Goal: Task Accomplishment & Management: Manage account settings

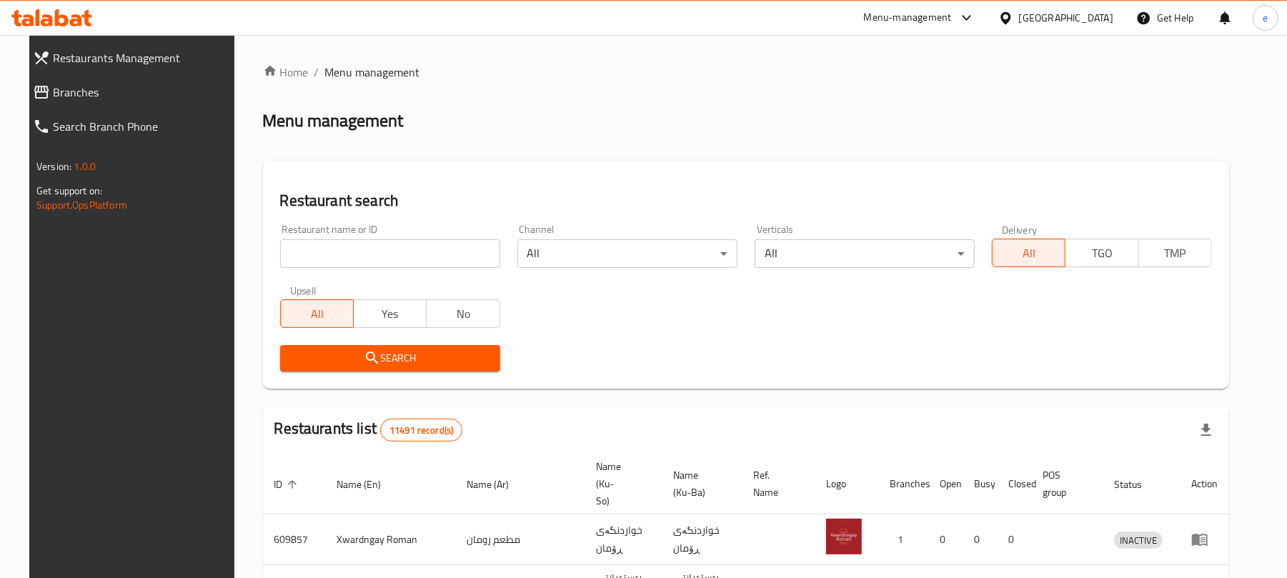
click at [327, 256] on input "search" at bounding box center [390, 253] width 220 height 29
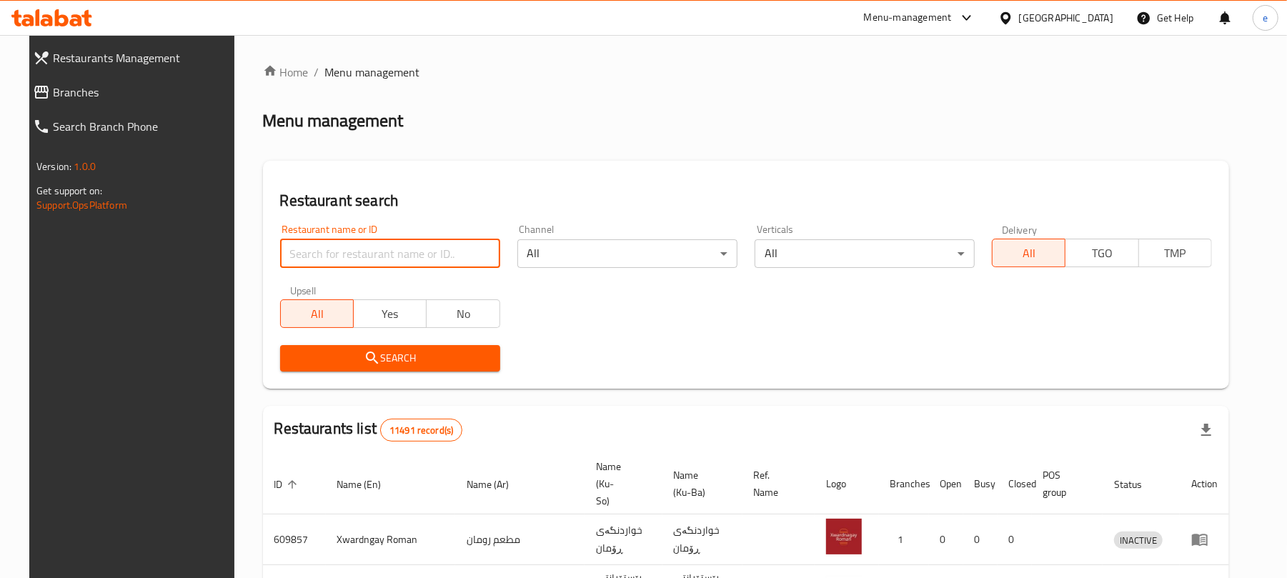
paste input "704398"
type input "704398"
click button "Search" at bounding box center [390, 358] width 220 height 26
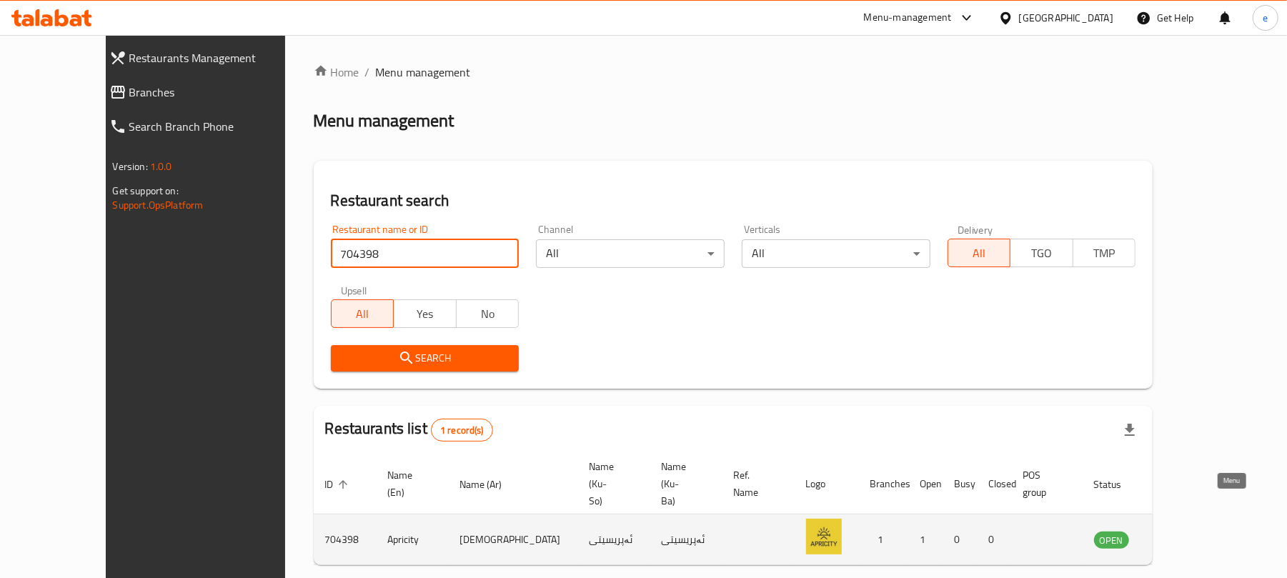
click at [1186, 531] on icon "enhanced table" at bounding box center [1177, 539] width 17 height 17
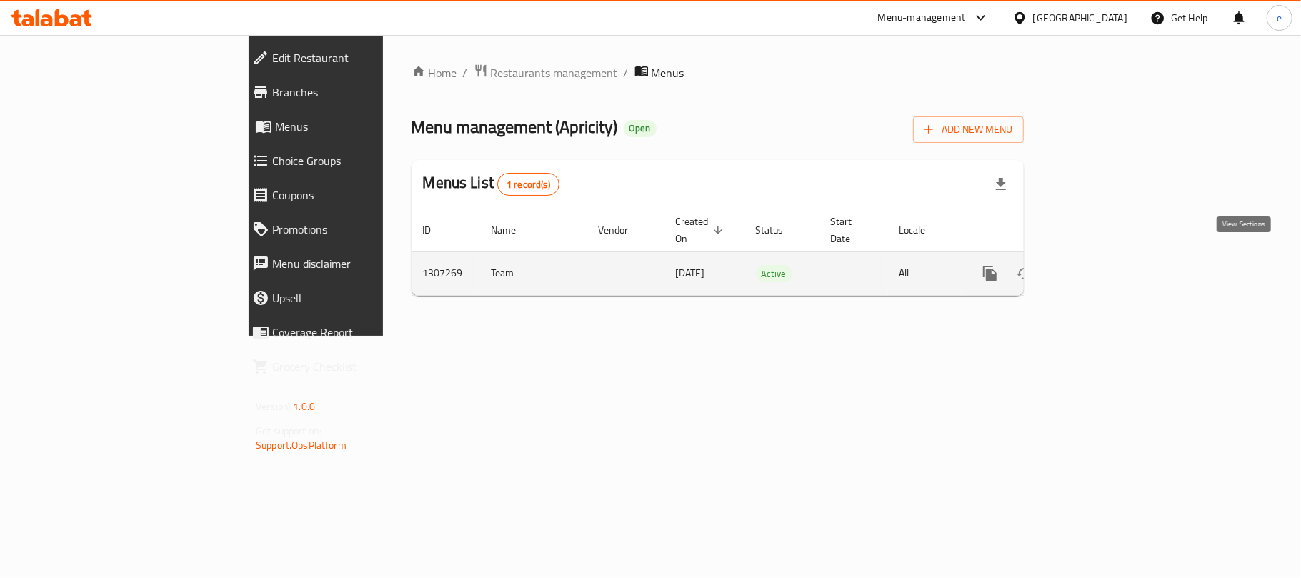
click at [1102, 267] on icon "enhanced table" at bounding box center [1093, 273] width 17 height 17
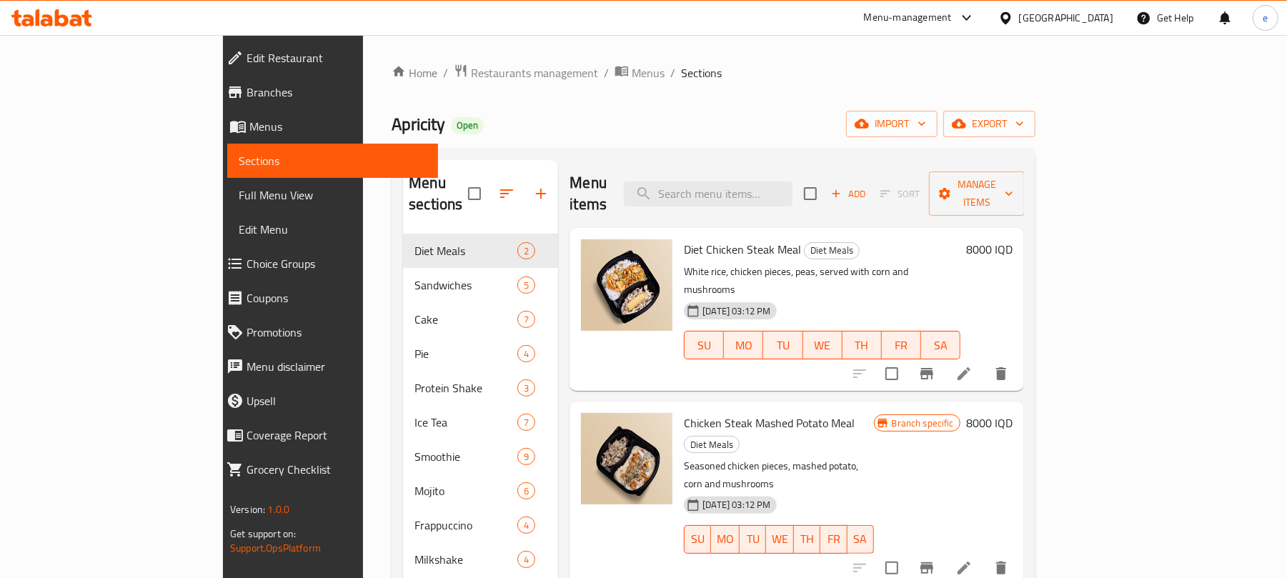
click at [239, 194] on span "Full Menu View" at bounding box center [333, 194] width 188 height 17
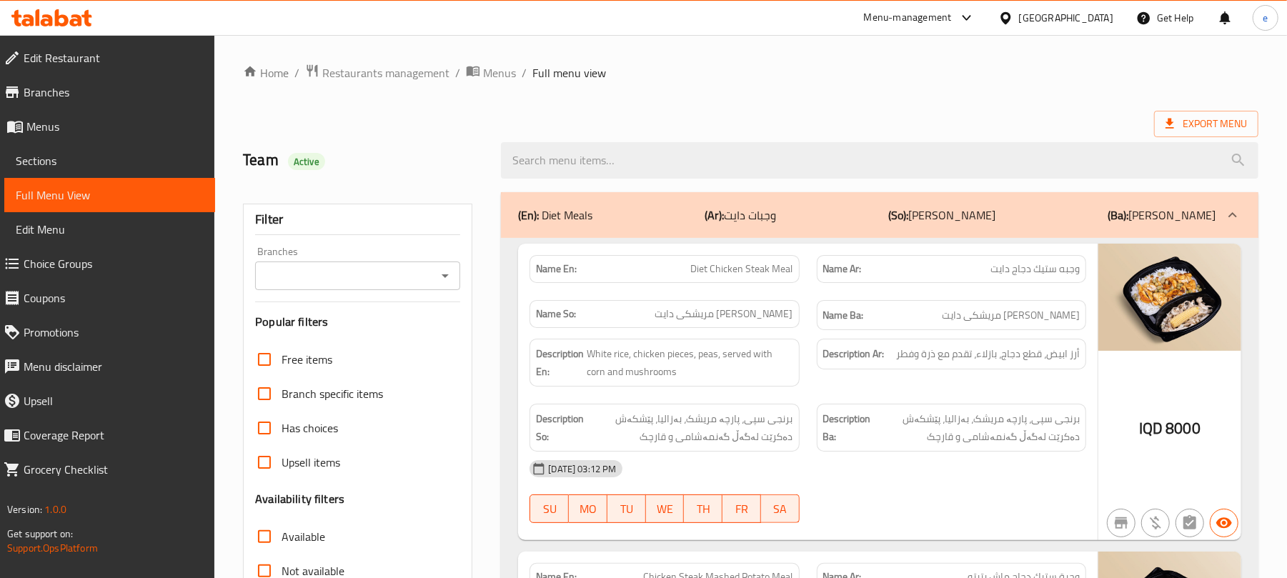
click at [74, 262] on span "Choice Groups" at bounding box center [114, 263] width 180 height 17
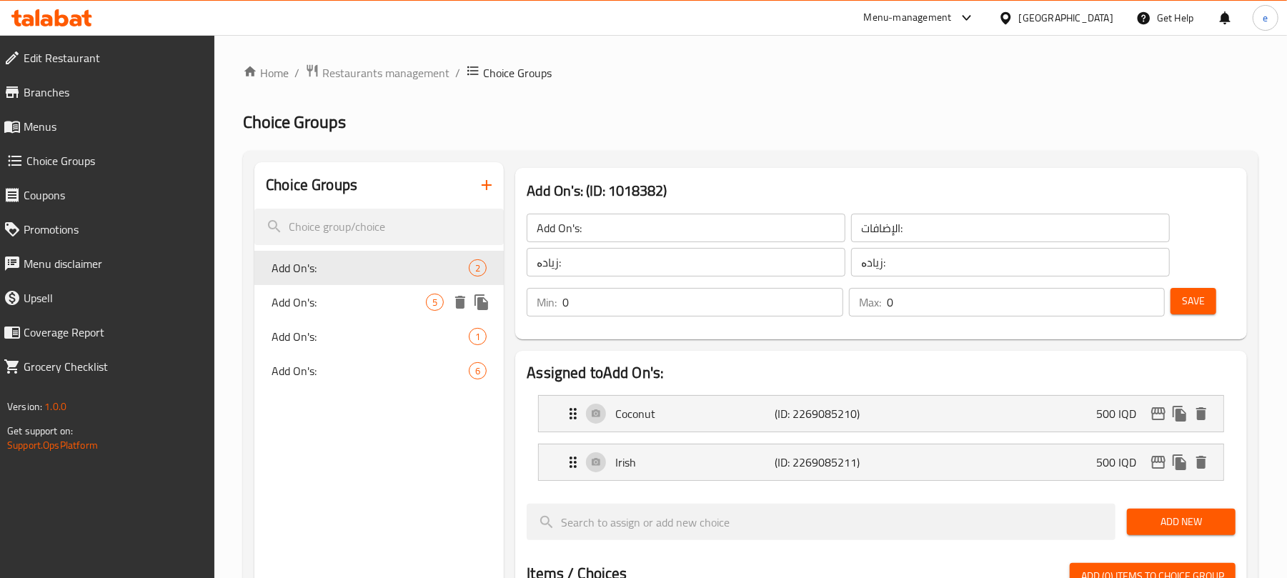
click at [333, 298] on span "Add On's:" at bounding box center [349, 302] width 154 height 17
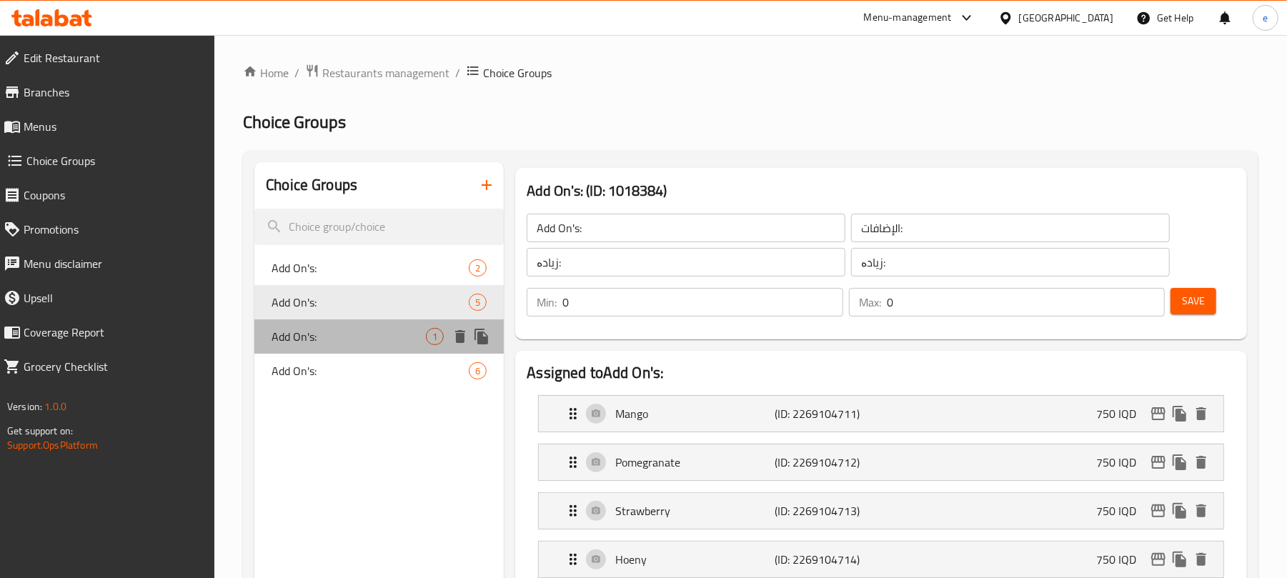
click at [327, 327] on div "Add On's: 1" at bounding box center [378, 336] width 249 height 34
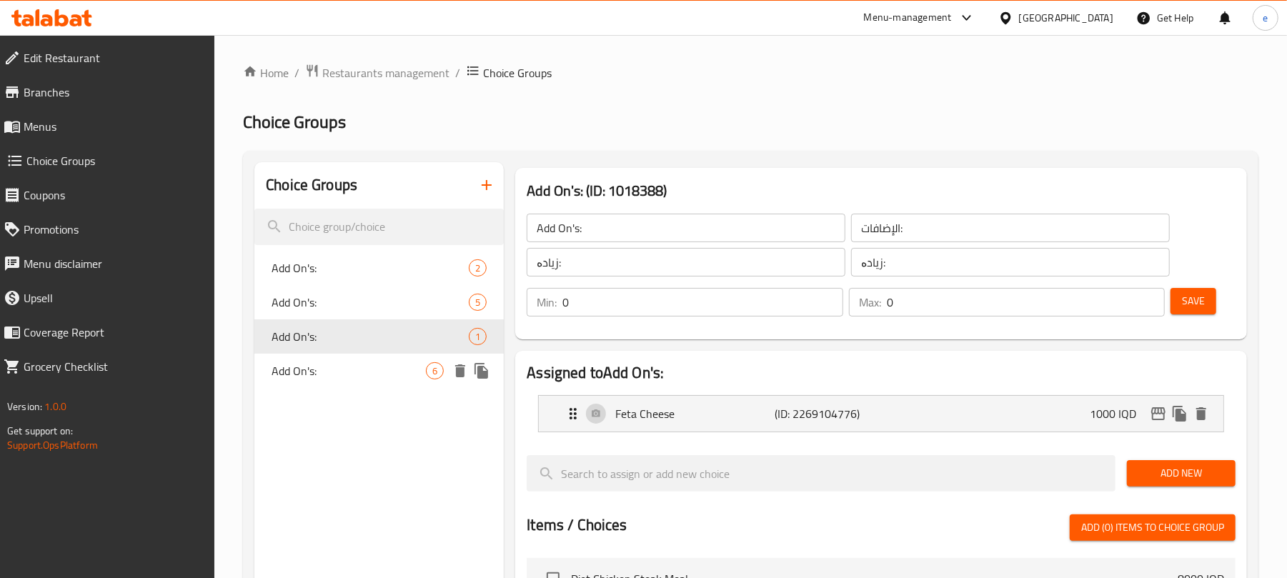
click at [319, 367] on span "Add On's:" at bounding box center [349, 370] width 154 height 17
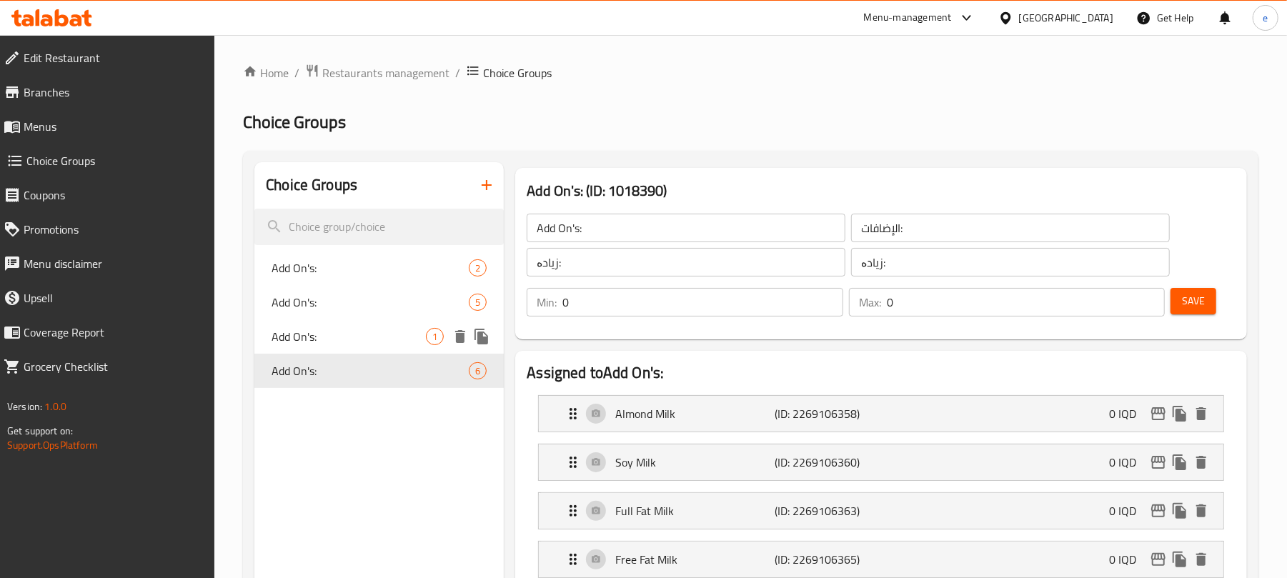
click at [330, 346] on div "Add On's: 1" at bounding box center [378, 336] width 249 height 34
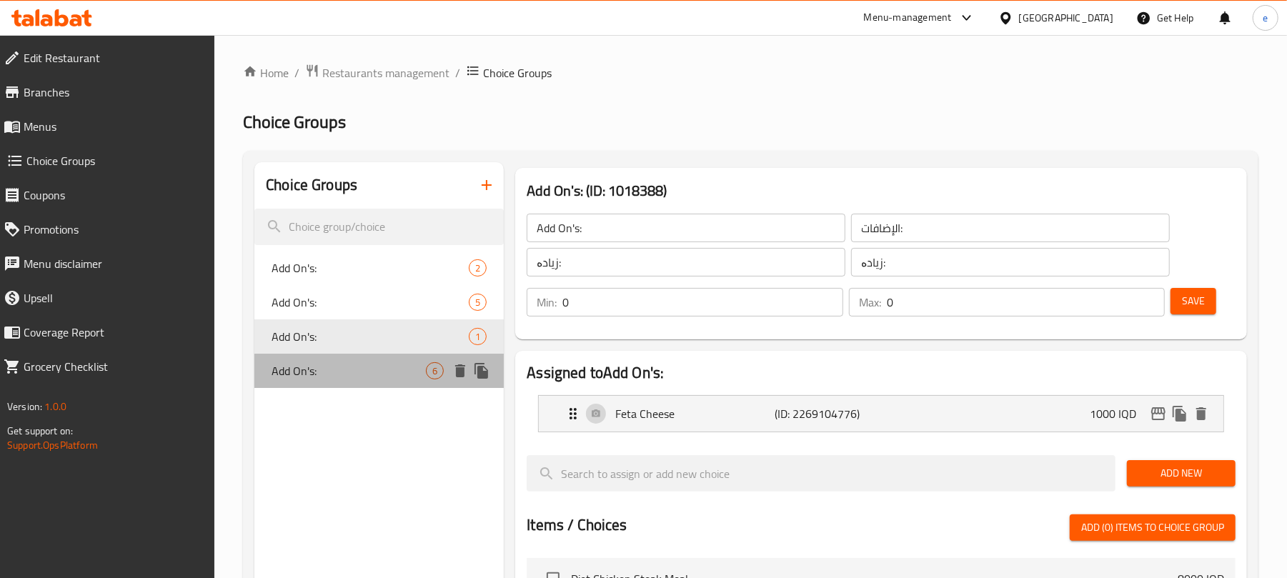
click at [330, 354] on div "Add On's: 6" at bounding box center [378, 371] width 249 height 34
type input "Add On's:"
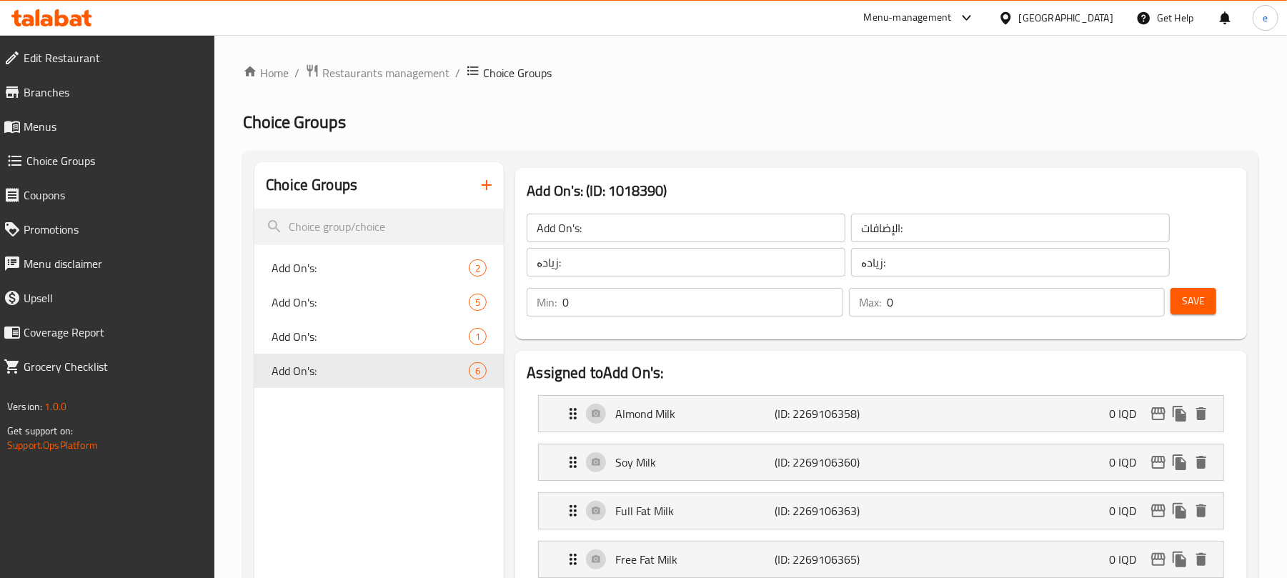
click at [492, 184] on icon "button" at bounding box center [486, 184] width 17 height 17
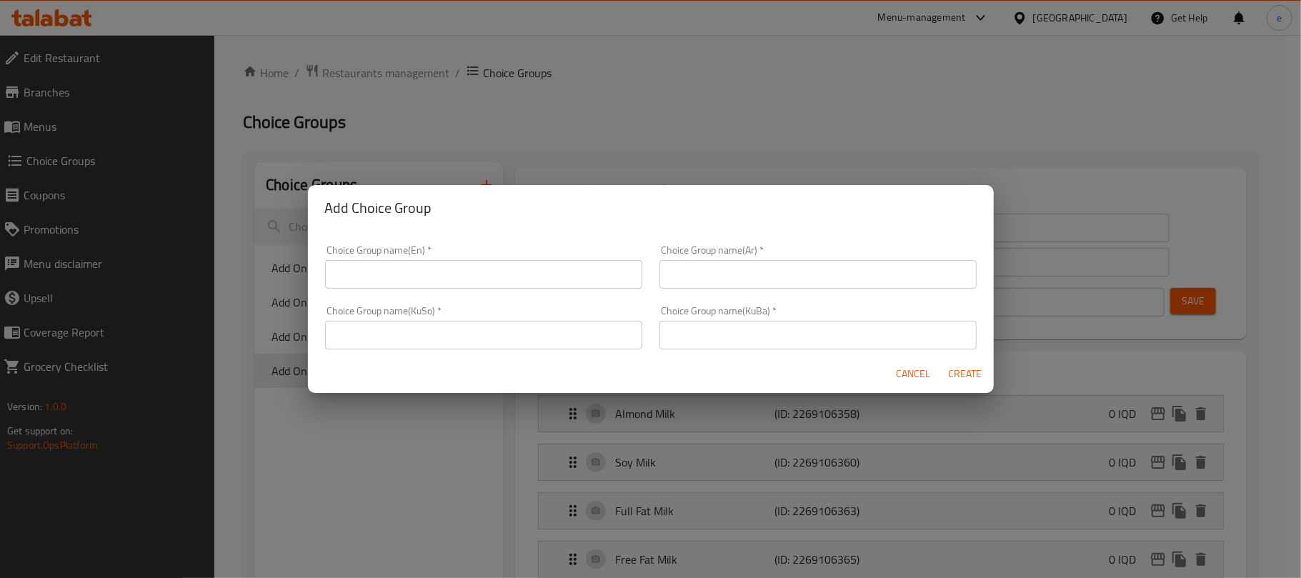
click at [735, 272] on input "text" at bounding box center [818, 274] width 317 height 29
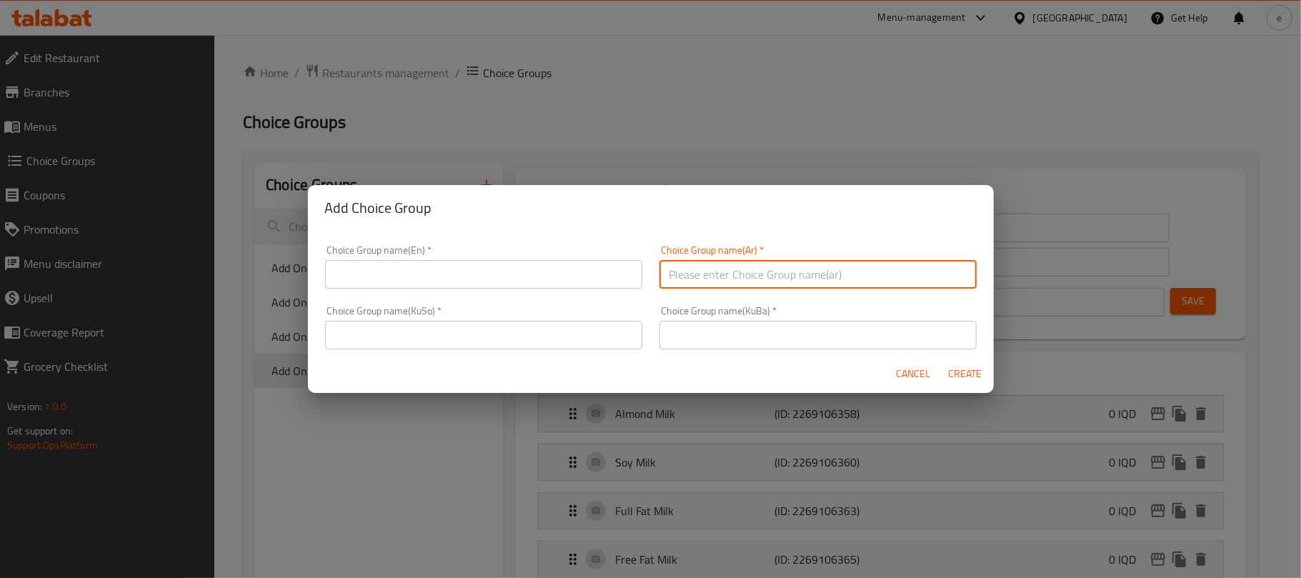
paste input "اختر نوع خبز:"
type input "اختر نوع خبز:"
click at [542, 272] on input "text" at bounding box center [483, 274] width 317 height 29
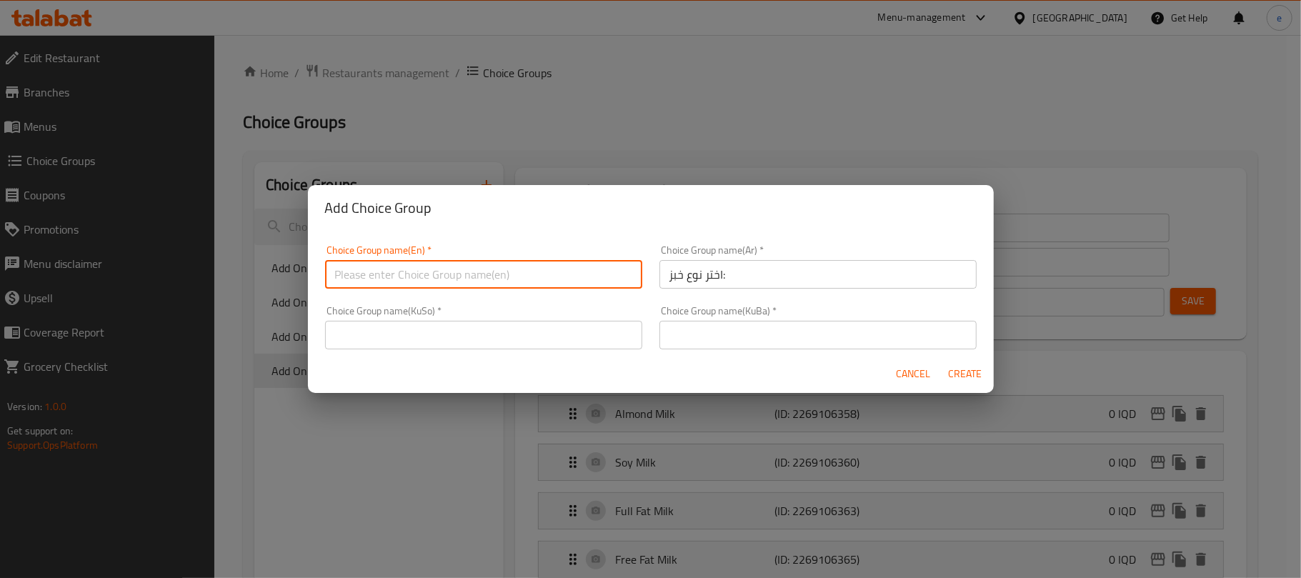
paste input "Choose type of bread"
click at [441, 287] on input "Choose type of bread" at bounding box center [483, 274] width 317 height 29
paste input ":"
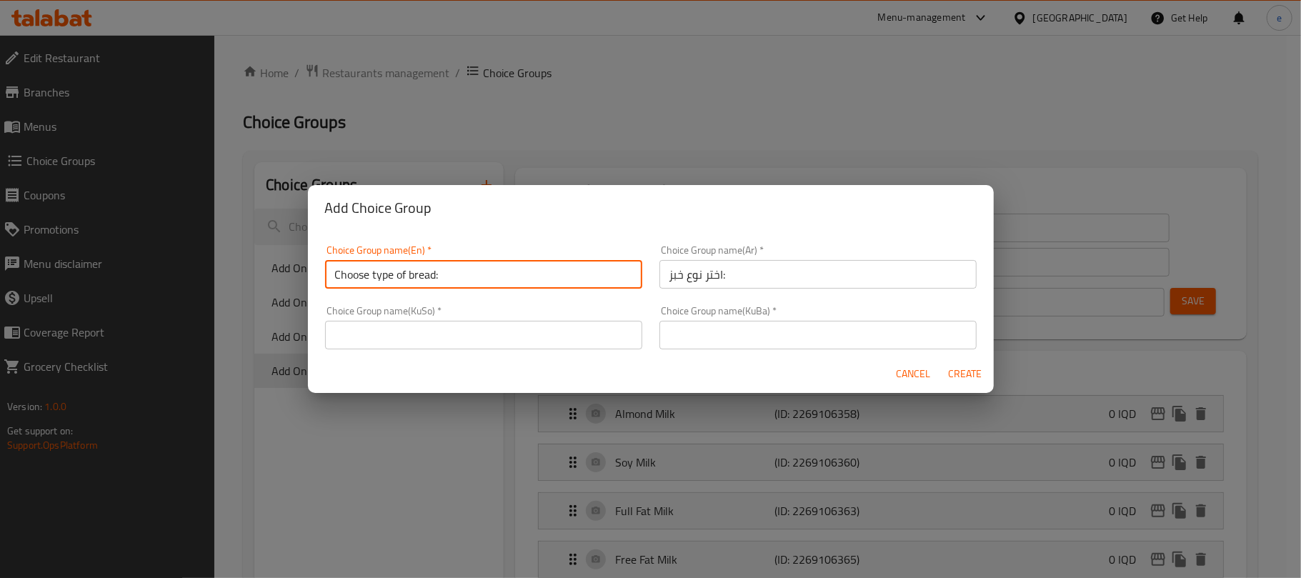
type input "Choose type of bread:"
click at [534, 339] on input "text" at bounding box center [483, 335] width 317 height 29
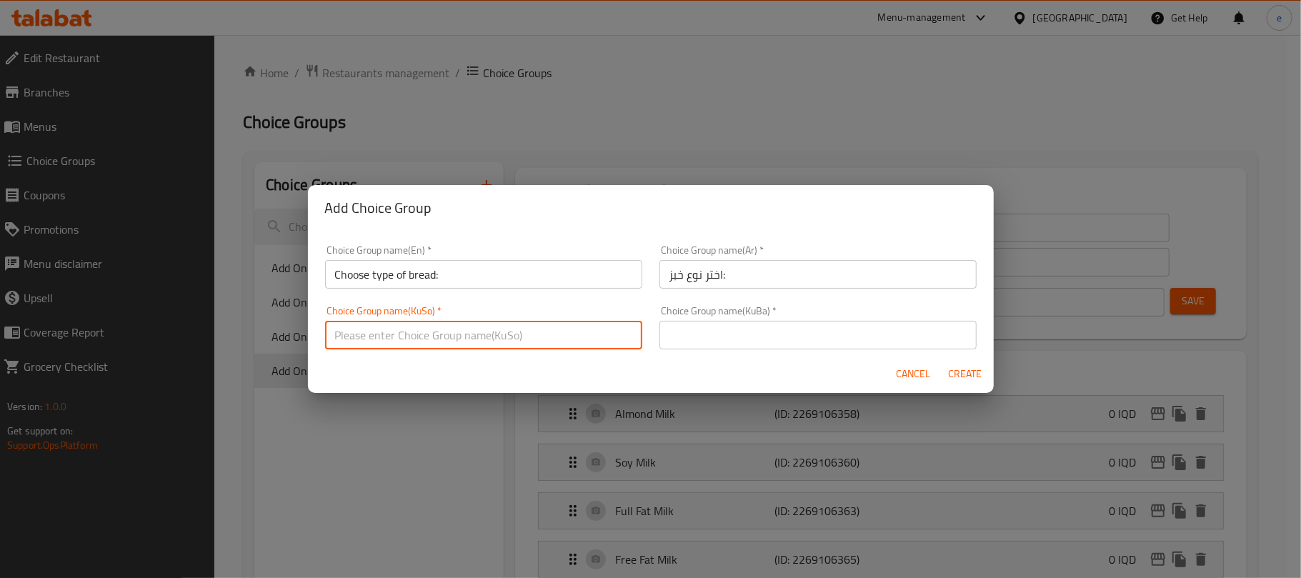
paste input "جۆری نان هەڵبژێرە:"
type input "جۆری نان هەڵبژێرە:"
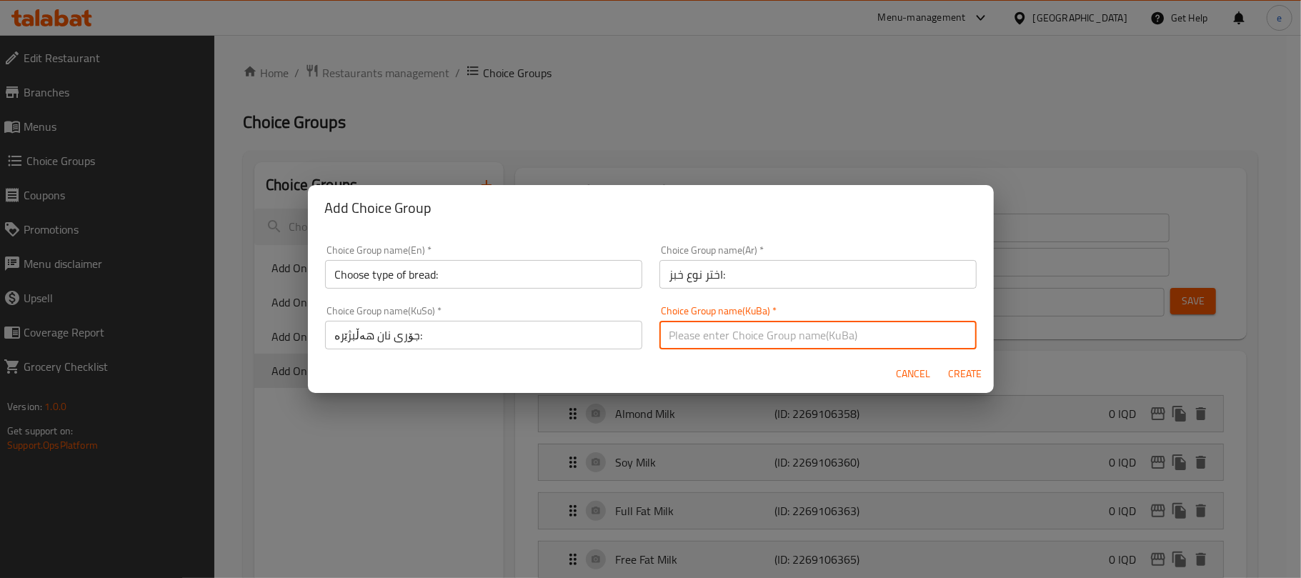
click at [745, 339] on input "text" at bounding box center [818, 335] width 317 height 29
paste input "جۆری نان هەڵبژێرە:"
type input "جۆری نان هەڵبژێرە:"
click at [963, 370] on span "Create" at bounding box center [965, 374] width 34 height 18
type input "Choose type of bread:"
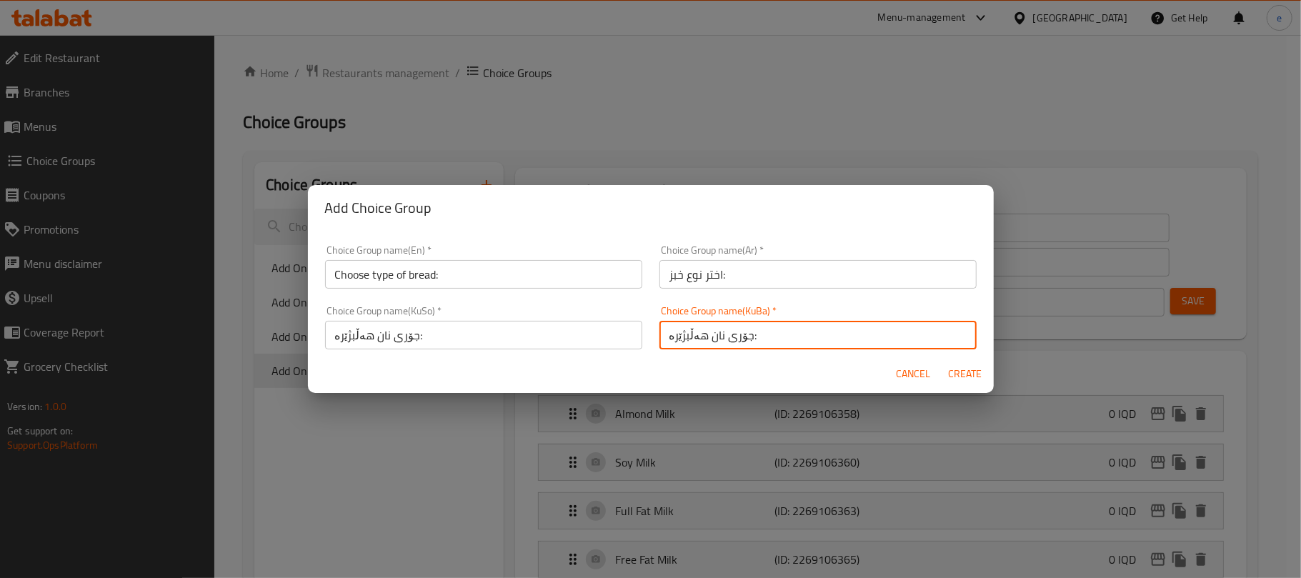
type input "اختر نوع خبز:"
type input "جۆری نان هەڵبژێرە:"
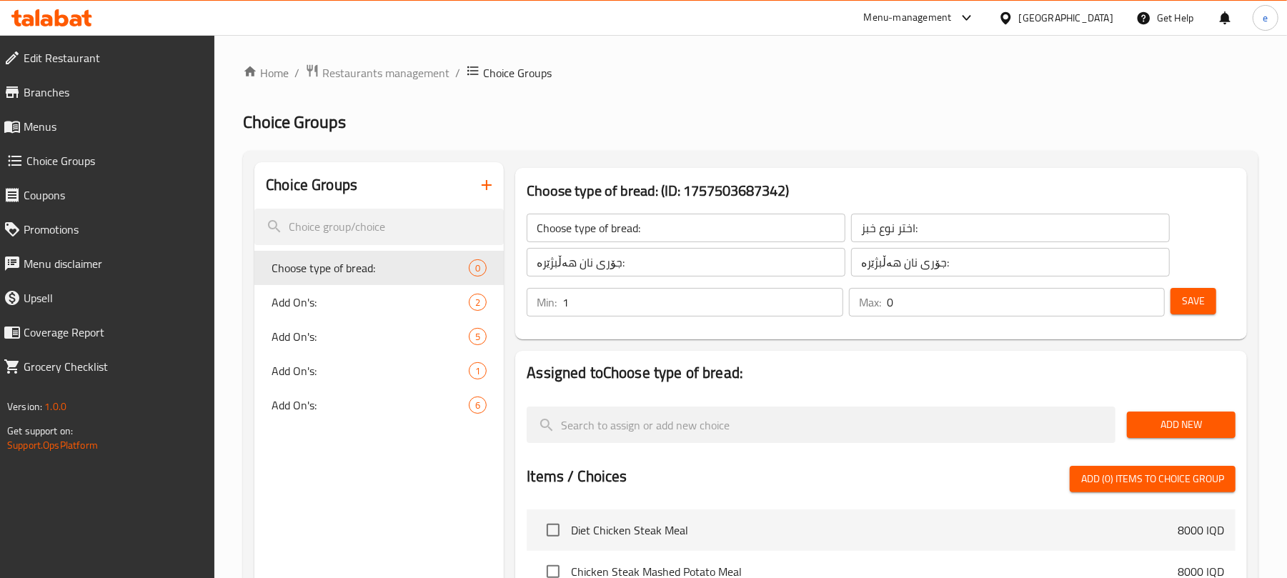
type input "1"
click at [830, 296] on input "1" at bounding box center [702, 302] width 280 height 29
type input "1"
click at [1150, 297] on input "1" at bounding box center [1026, 302] width 278 height 29
click at [1183, 297] on span "Save" at bounding box center [1193, 301] width 23 height 18
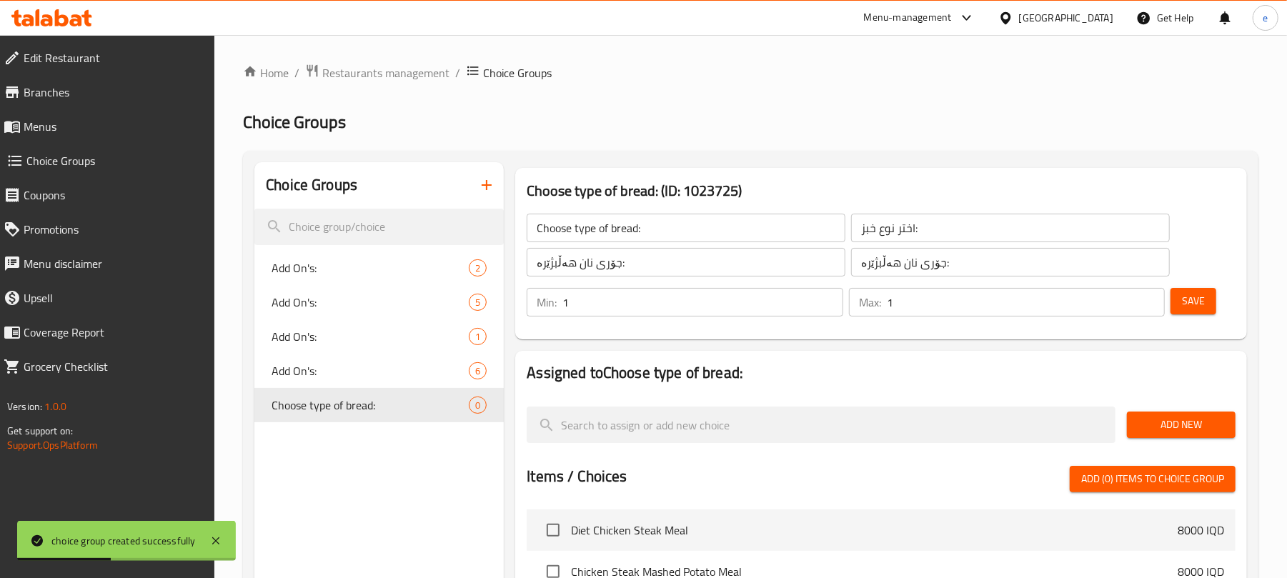
click at [1164, 438] on button "Add New" at bounding box center [1181, 425] width 109 height 26
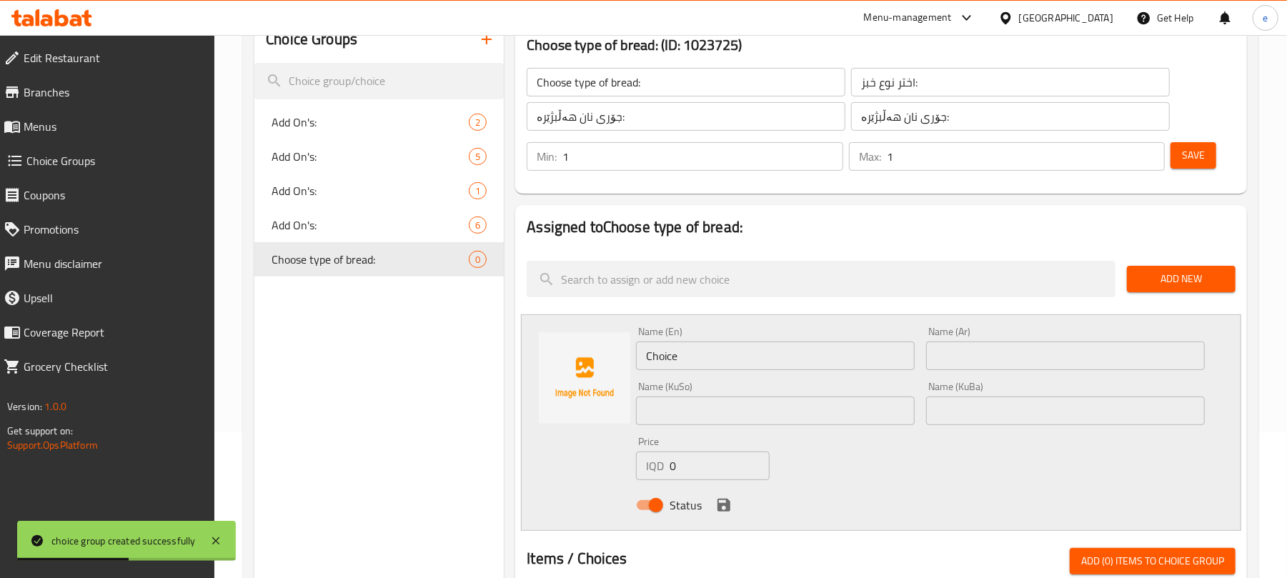
scroll to position [190, 0]
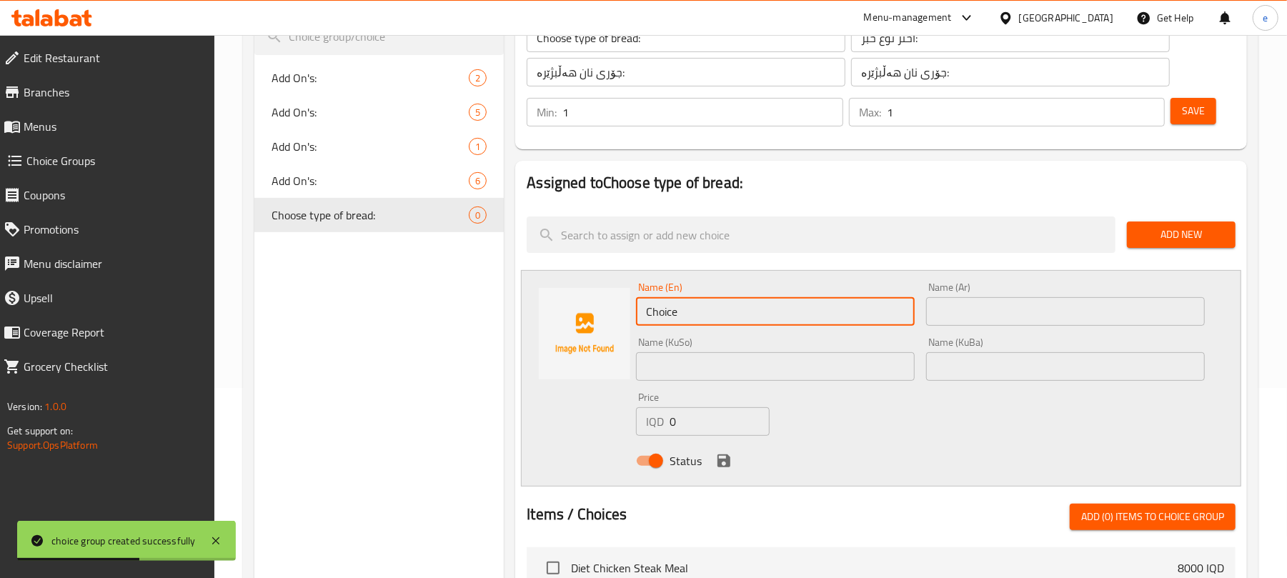
click at [709, 320] on input "Choice" at bounding box center [775, 311] width 279 height 29
click at [705, 317] on input "Choice" at bounding box center [775, 311] width 279 height 29
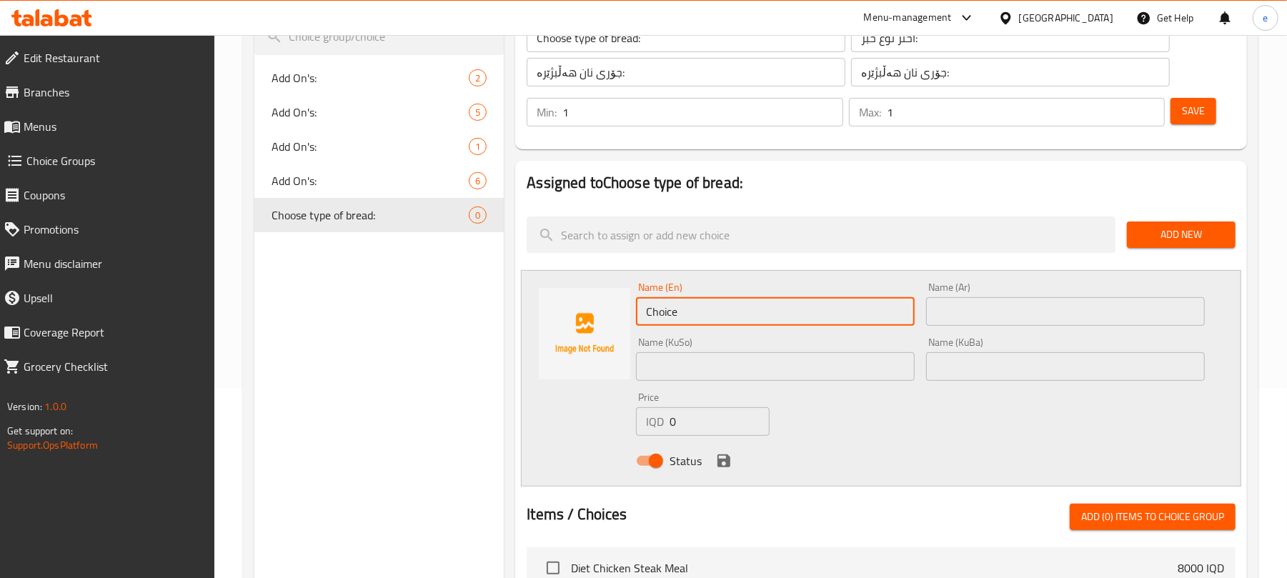
paste input "Flatbread"
type input "Flatbread"
click at [957, 324] on input "text" at bounding box center [1065, 311] width 279 height 29
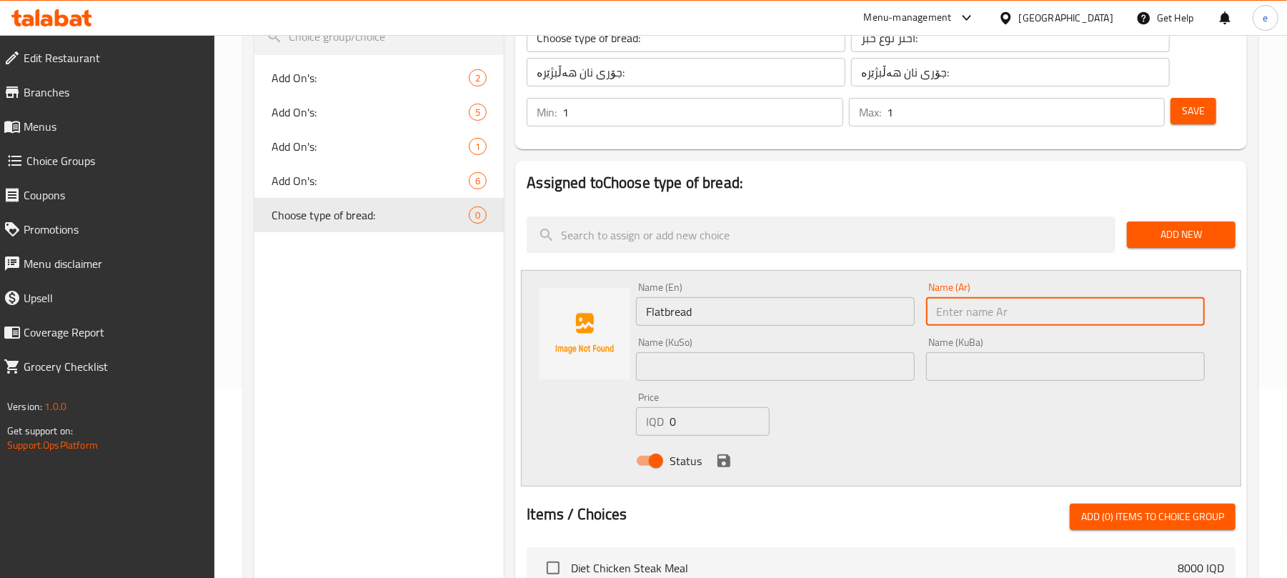
paste input "خبز مسطح"
type input "خبز مسطح"
click at [849, 364] on input "text" at bounding box center [775, 366] width 279 height 29
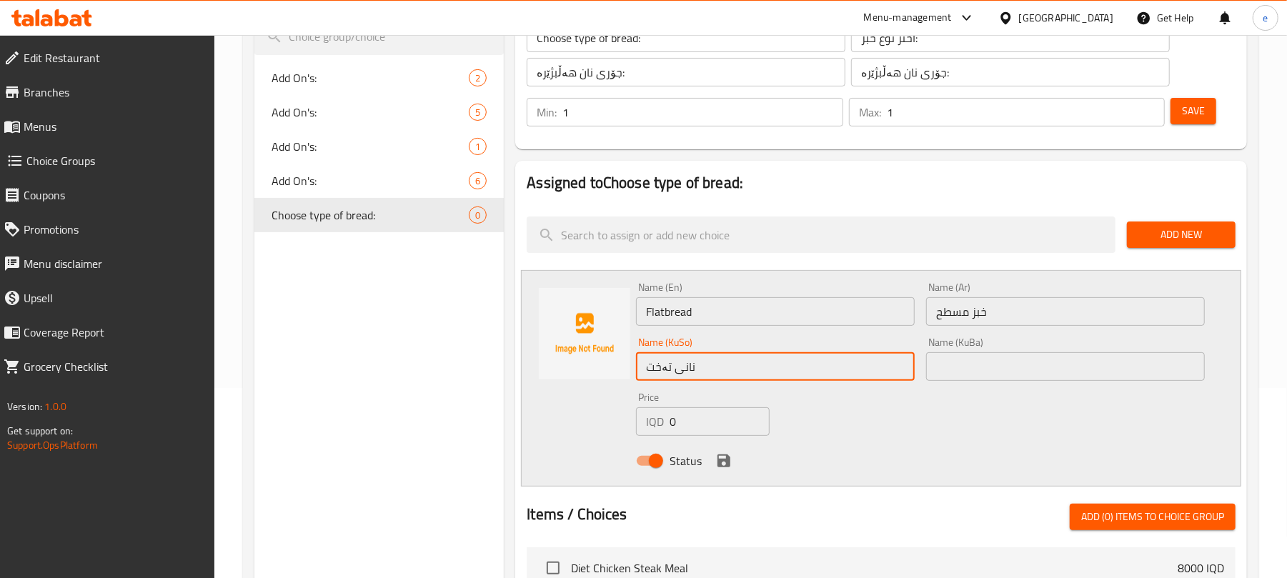
click at [849, 363] on input "نانی تەخت" at bounding box center [775, 366] width 279 height 29
type input "نانی تەخت"
click at [982, 363] on input "text" at bounding box center [1065, 366] width 279 height 29
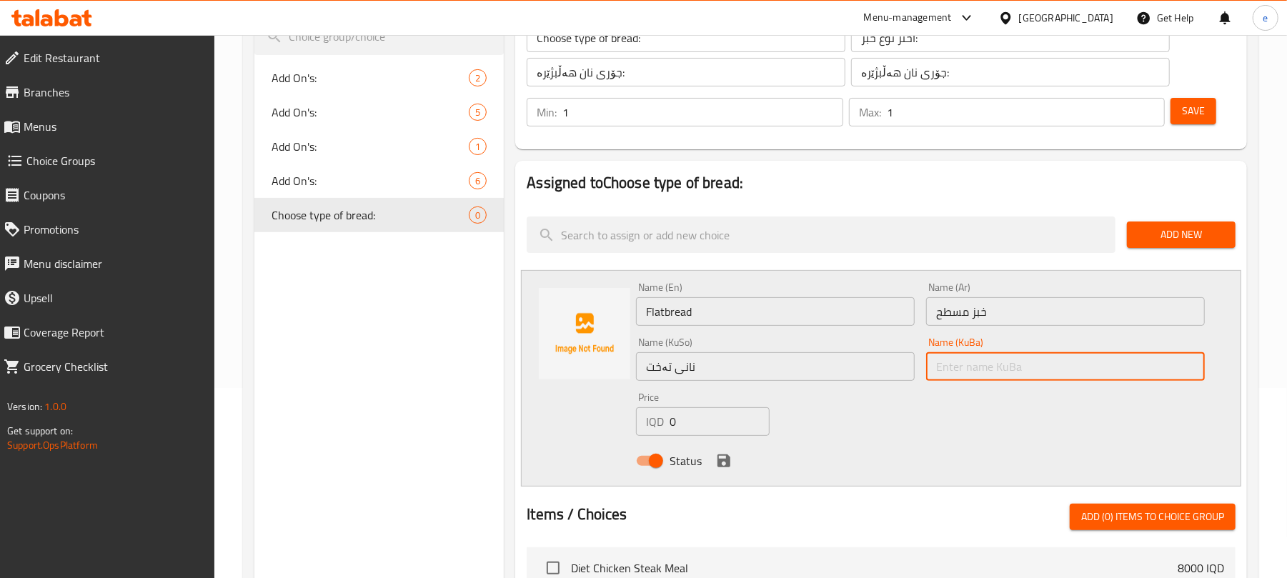
paste input "نانی تەخت"
type input "نانی تەخت"
click at [721, 466] on icon "save" at bounding box center [723, 460] width 13 height 13
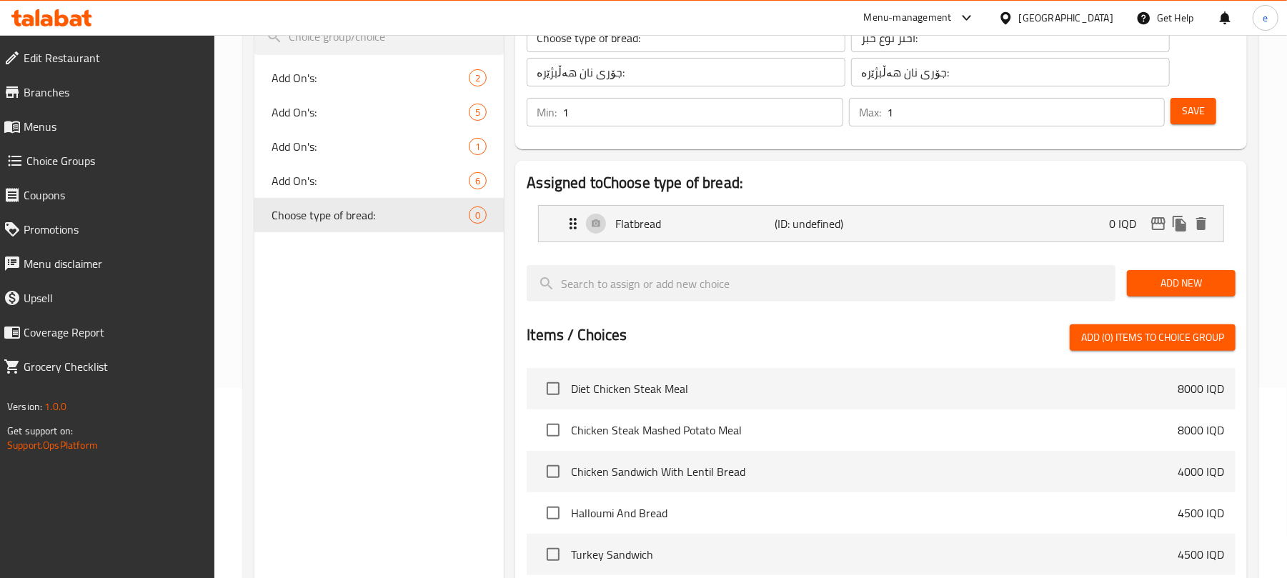
click at [1192, 104] on span "Save" at bounding box center [1193, 111] width 23 height 18
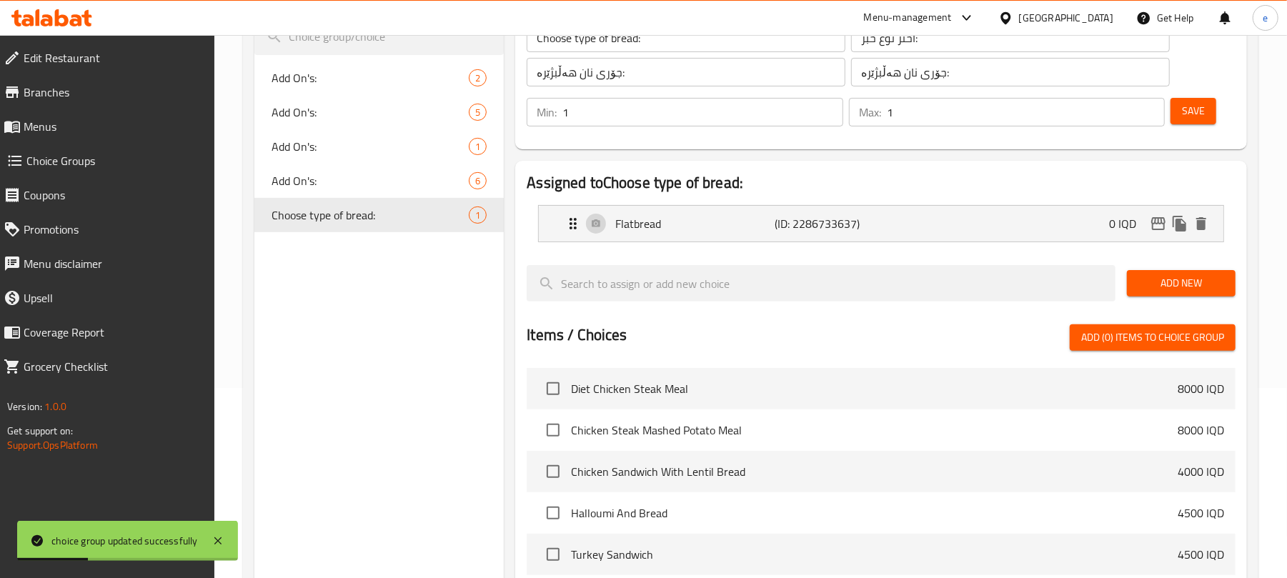
click at [1180, 294] on button "Add New" at bounding box center [1181, 283] width 109 height 26
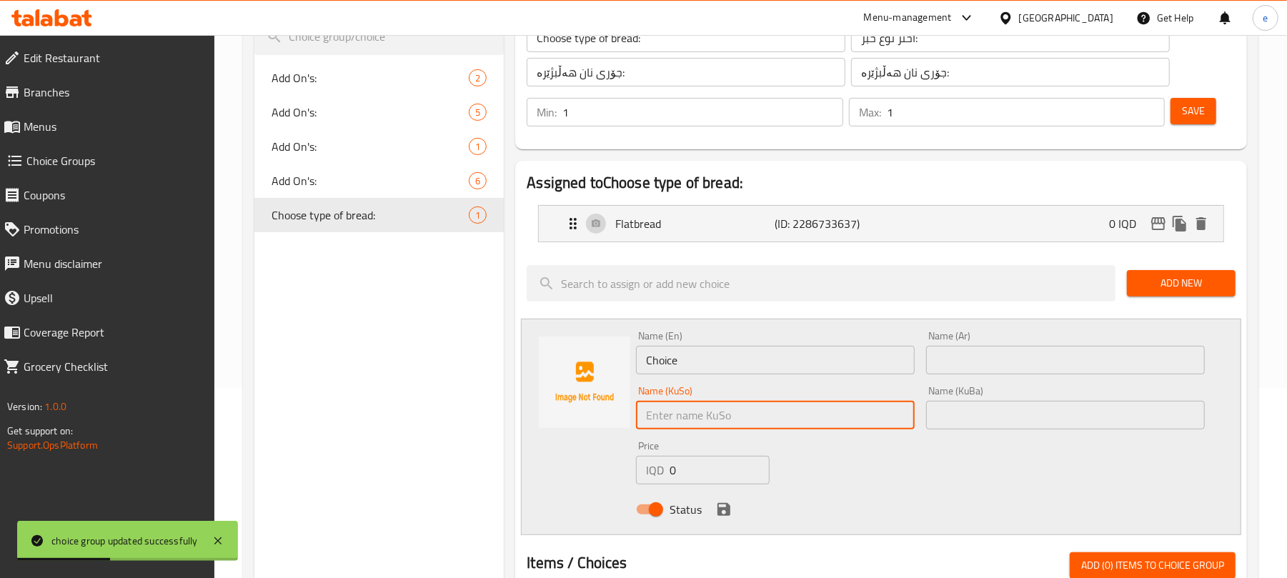
click at [819, 414] on input "text" at bounding box center [775, 415] width 279 height 29
paste input "بەن"
type input "بەن"
click at [1060, 420] on input "text" at bounding box center [1065, 415] width 279 height 29
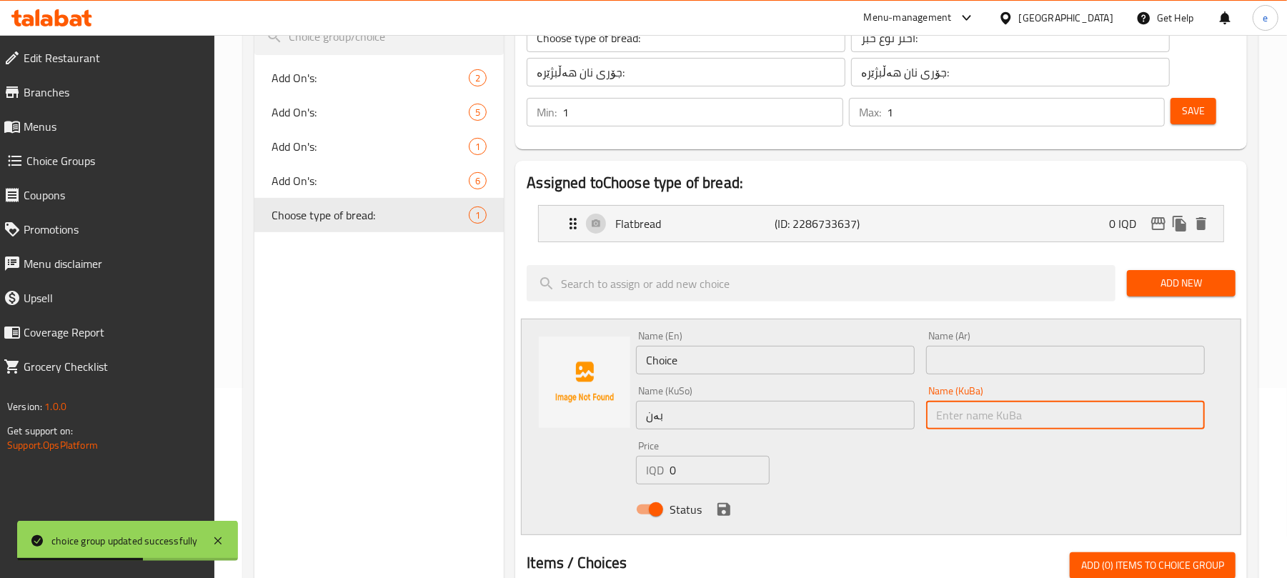
paste input "بەن"
type input "بەن"
click at [725, 369] on input "Choice" at bounding box center [775, 360] width 279 height 29
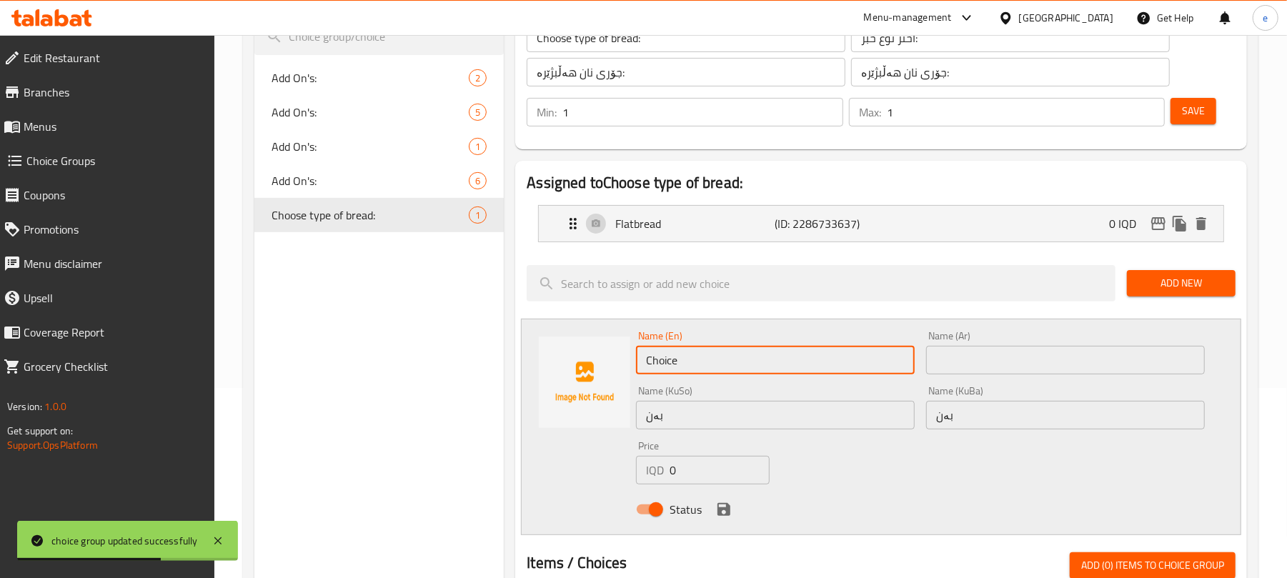
click at [725, 369] on input "Choice" at bounding box center [775, 360] width 279 height 29
paste input "Bun"
type input "Bun"
click at [967, 364] on input "text" at bounding box center [1065, 360] width 279 height 29
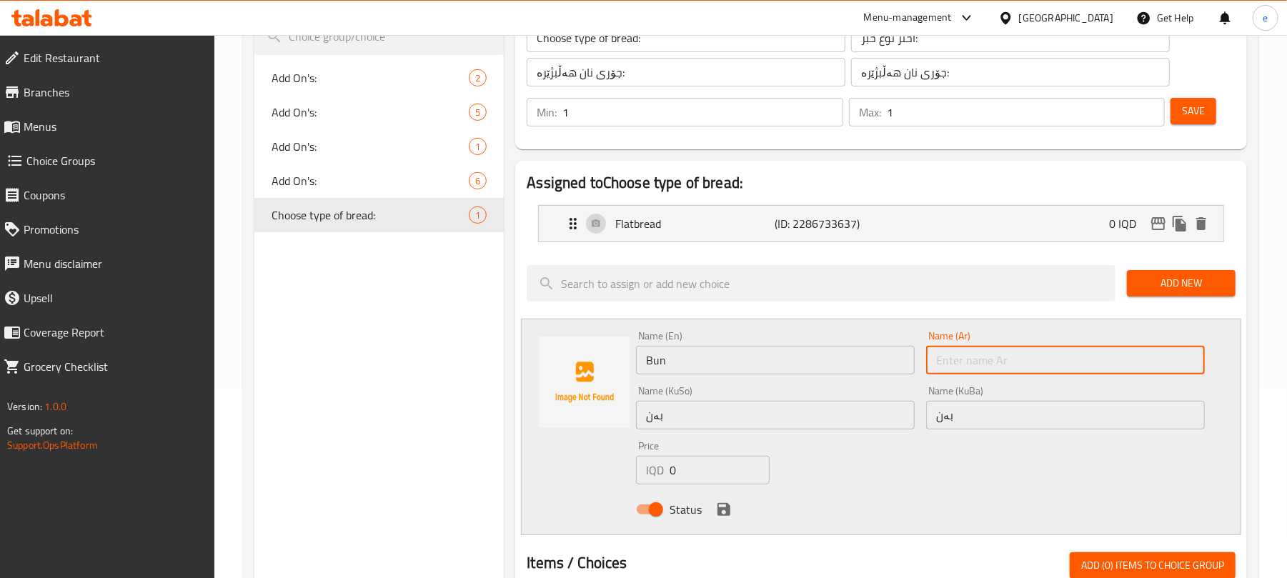
paste input "كيزر"
type input "كيزر"
click at [727, 507] on icon "save" at bounding box center [723, 509] width 13 height 13
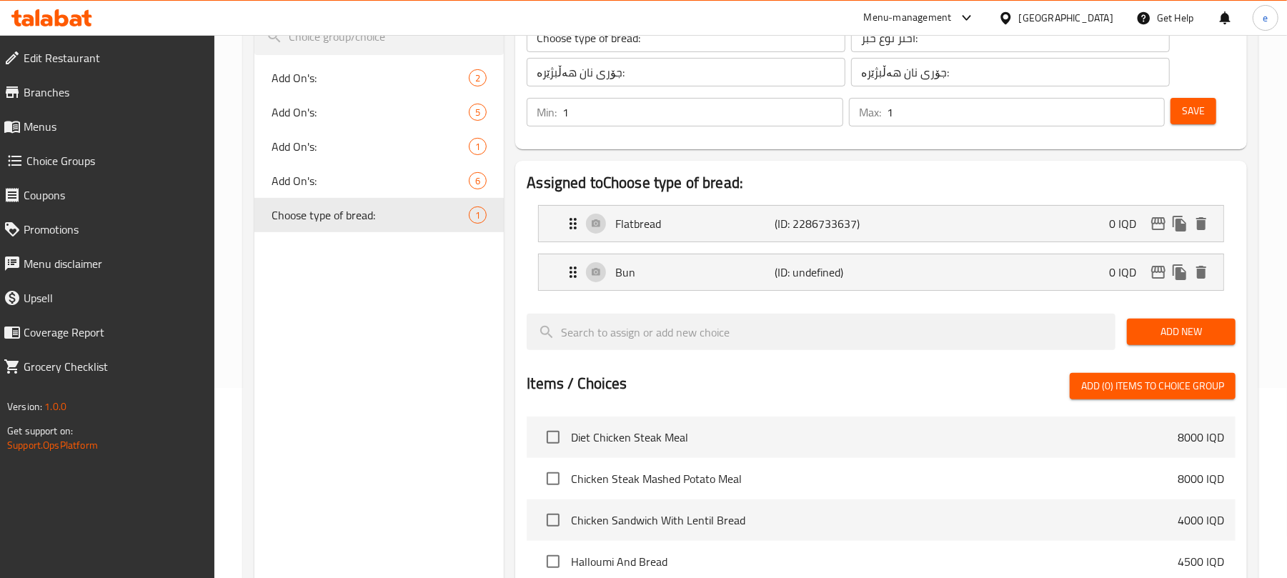
click at [1213, 109] on button "Save" at bounding box center [1193, 111] width 46 height 26
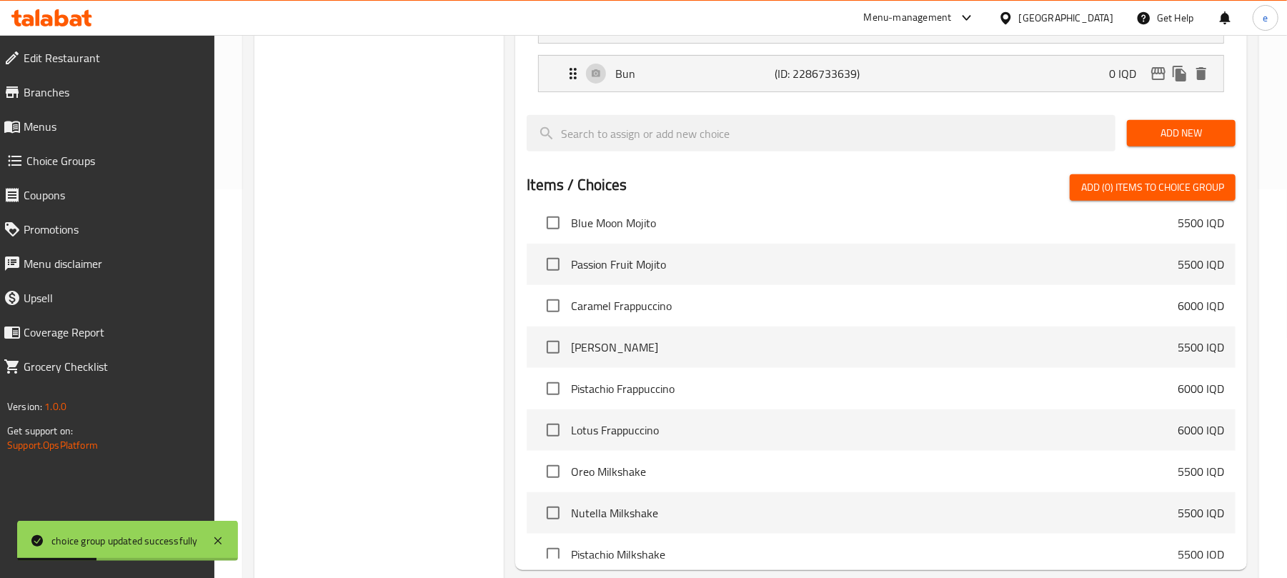
scroll to position [527, 0]
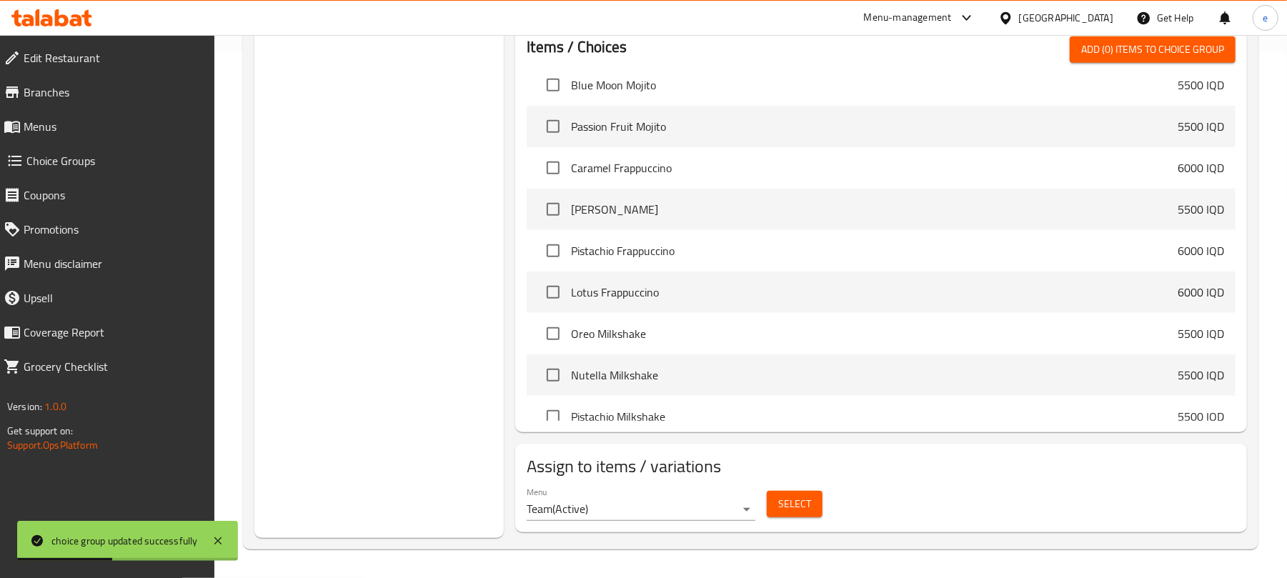
click at [796, 504] on span "Select" at bounding box center [794, 504] width 33 height 18
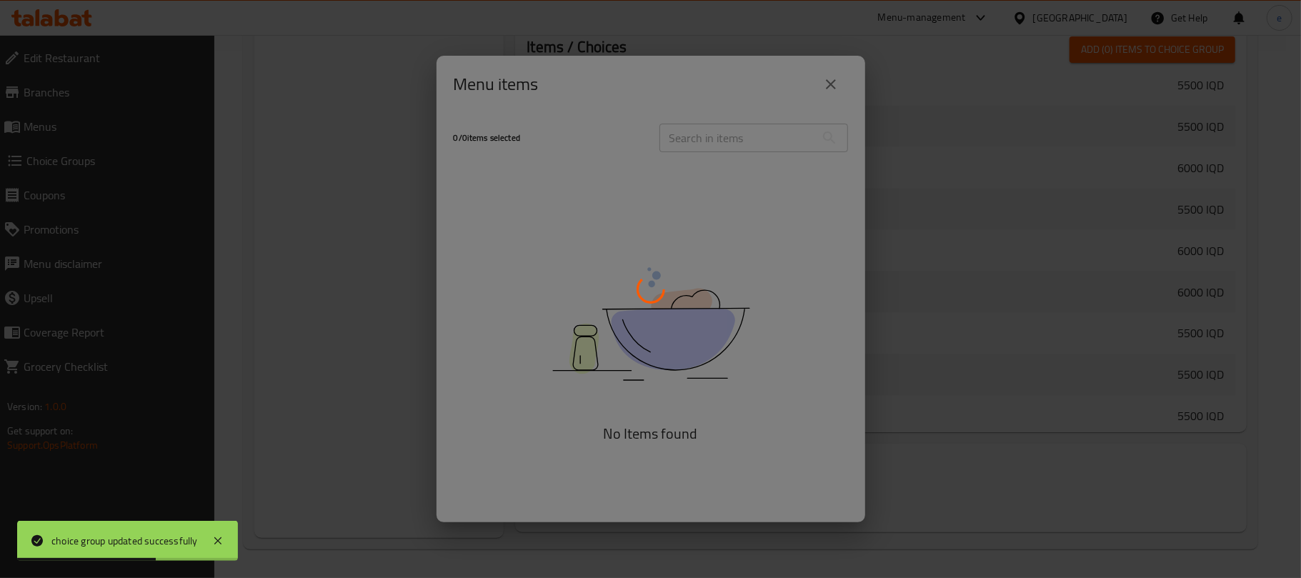
click at [769, 130] on div at bounding box center [650, 289] width 1301 height 578
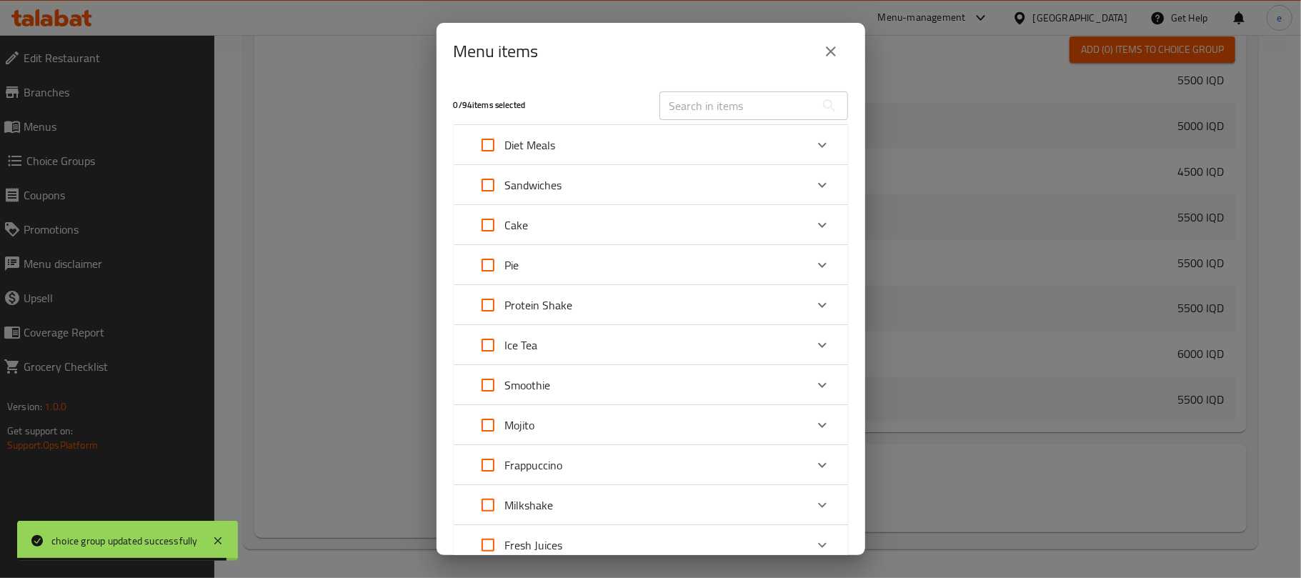
click at [738, 143] on div "Diet Meals" at bounding box center [638, 145] width 334 height 34
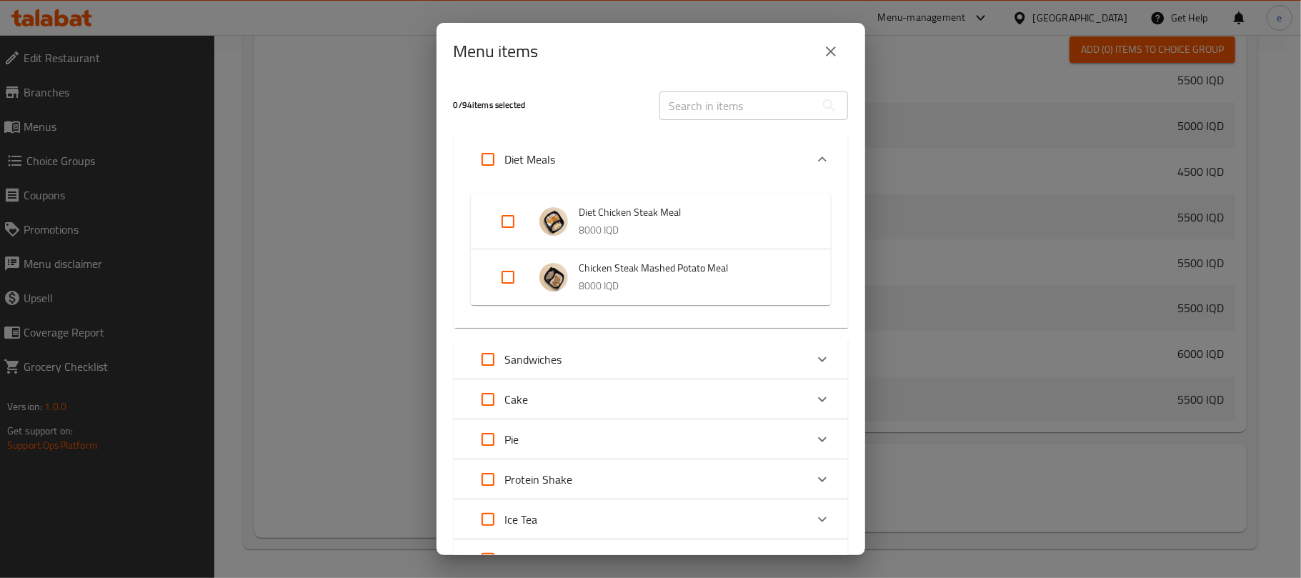
click at [735, 101] on input "text" at bounding box center [738, 105] width 156 height 29
paste input "Almond Flour Beef Sandwich"
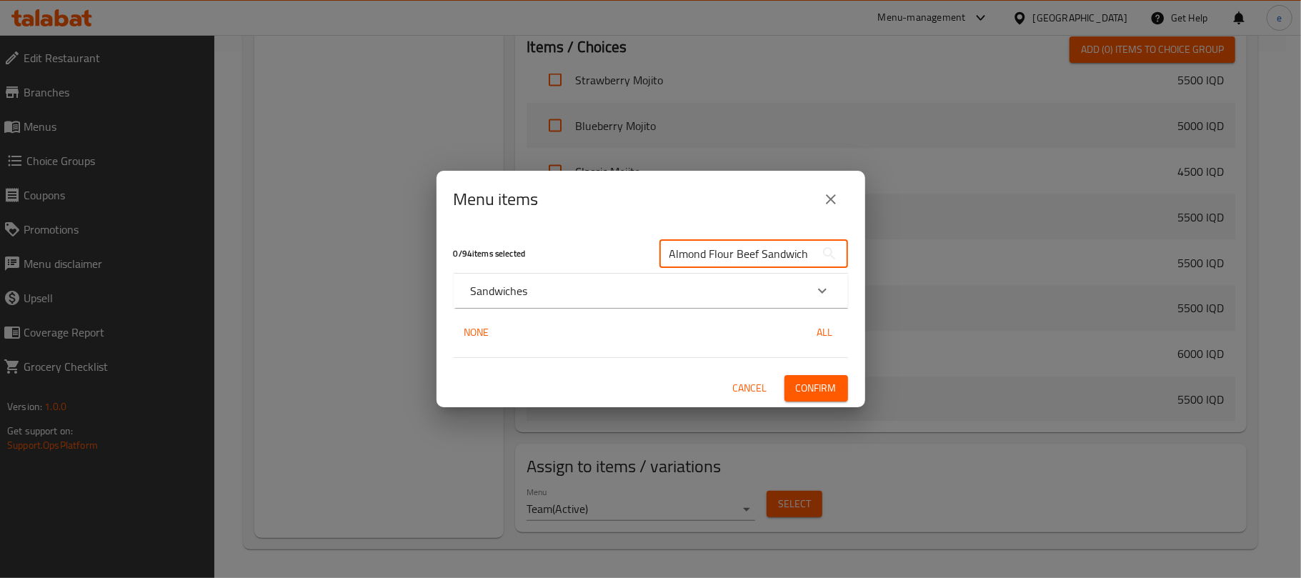
type input "Almond Flour Beef Sandwich"
click at [527, 298] on p "Sandwiches" at bounding box center [499, 290] width 57 height 17
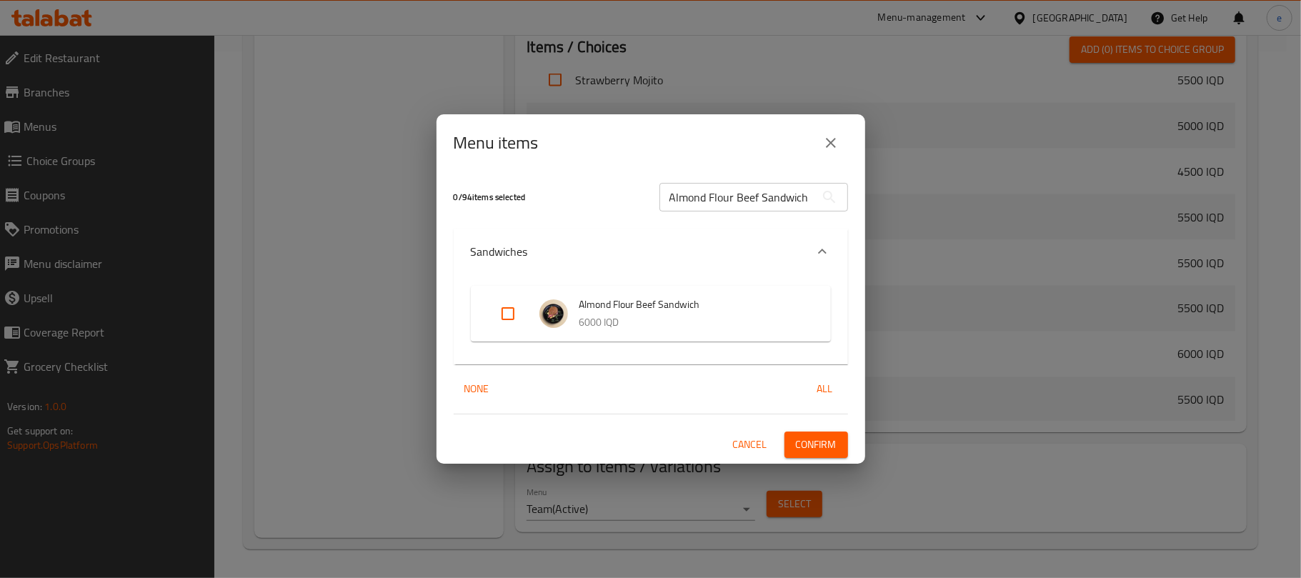
click at [504, 312] on input "Expand" at bounding box center [508, 314] width 34 height 34
checkbox input "true"
click at [825, 439] on span "Confirm" at bounding box center [816, 445] width 41 height 18
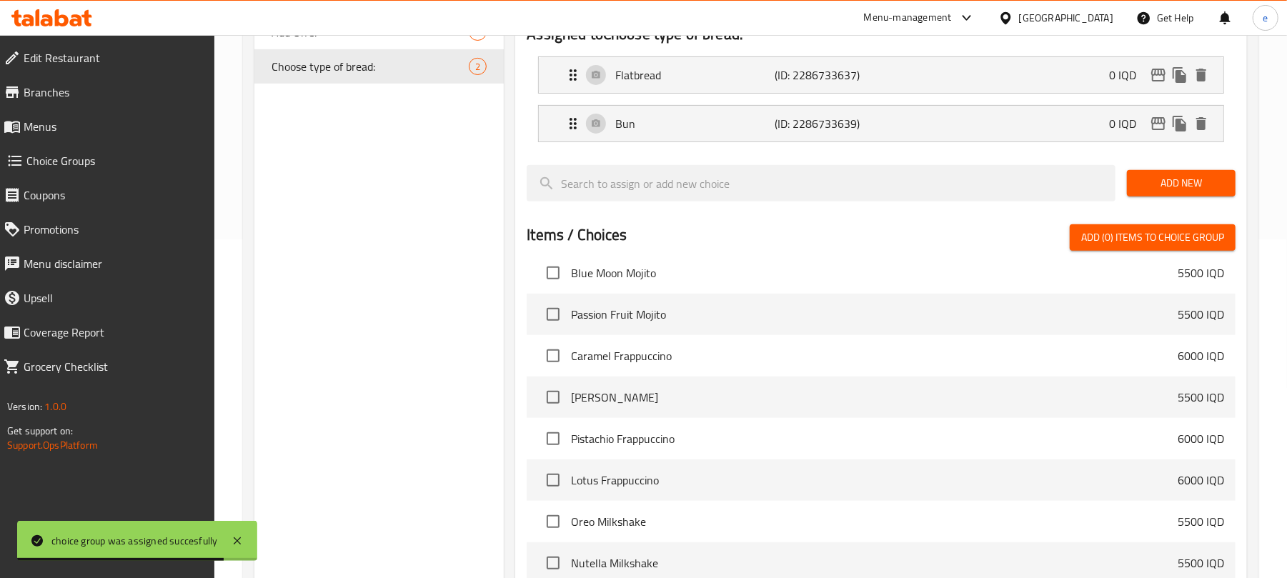
scroll to position [0, 0]
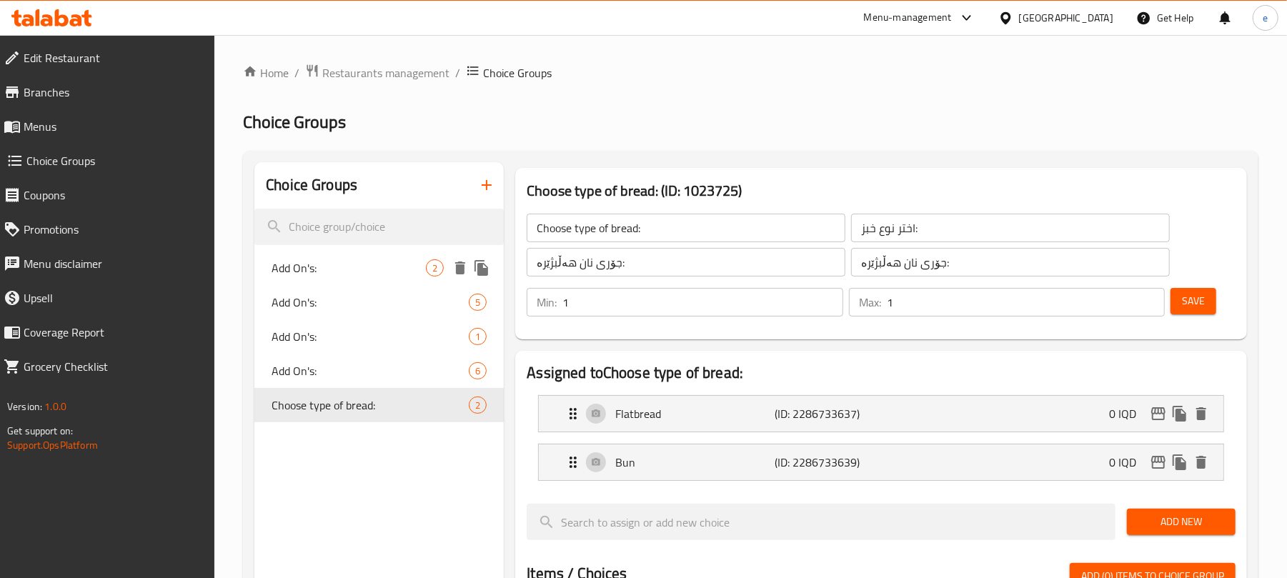
click at [330, 283] on div "Add On's: 2" at bounding box center [378, 268] width 249 height 34
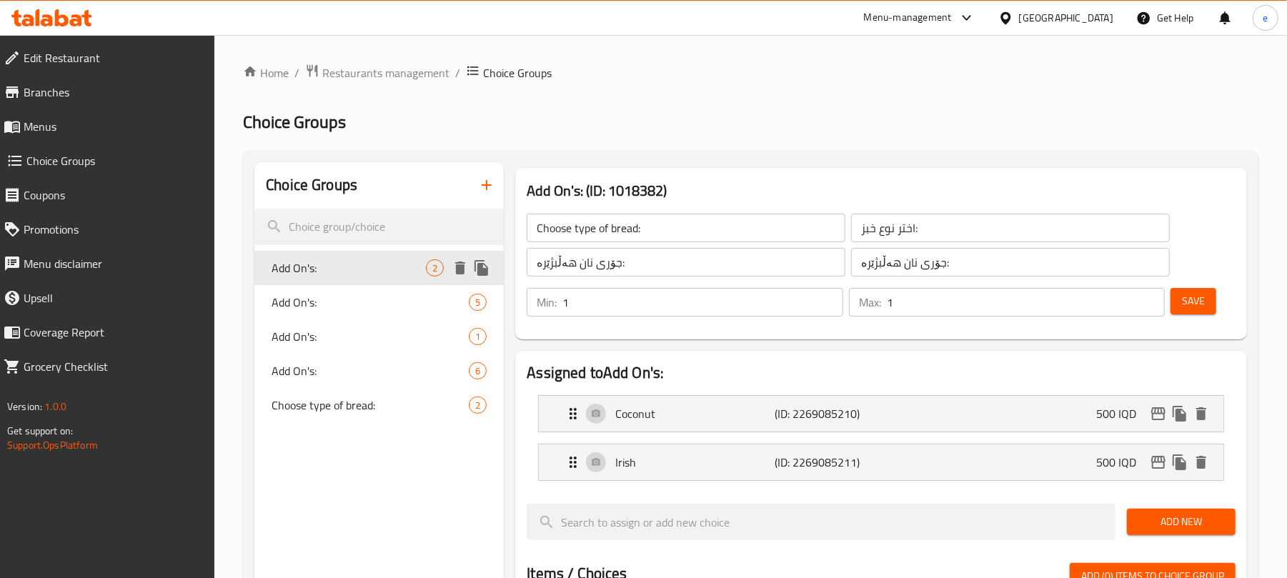
type input "Add On's:"
type input "الإضافات:"
type input "زیادە:"
type input "0"
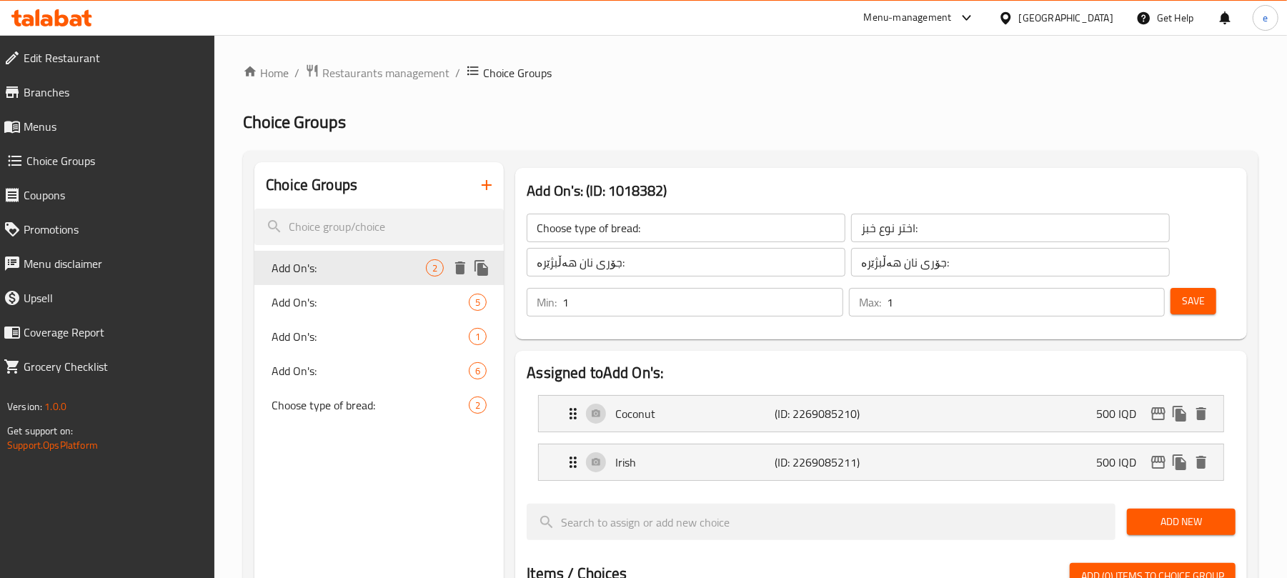
type input "0"
click at [323, 299] on span "Add On's:" at bounding box center [349, 302] width 154 height 17
type input "Add On's:"
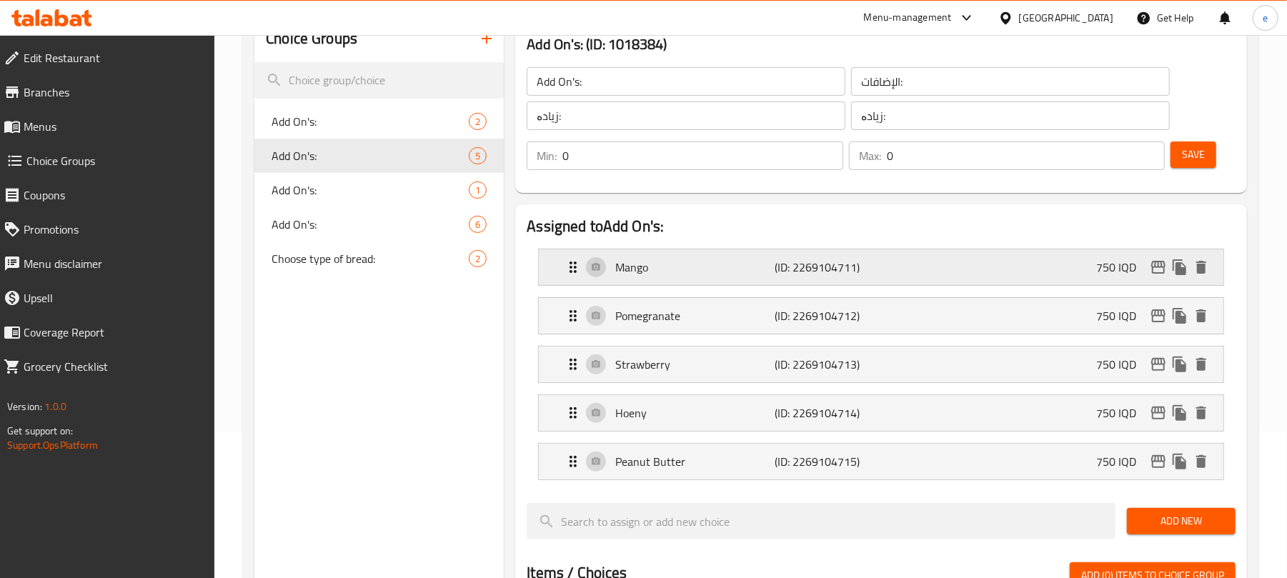
scroll to position [190, 0]
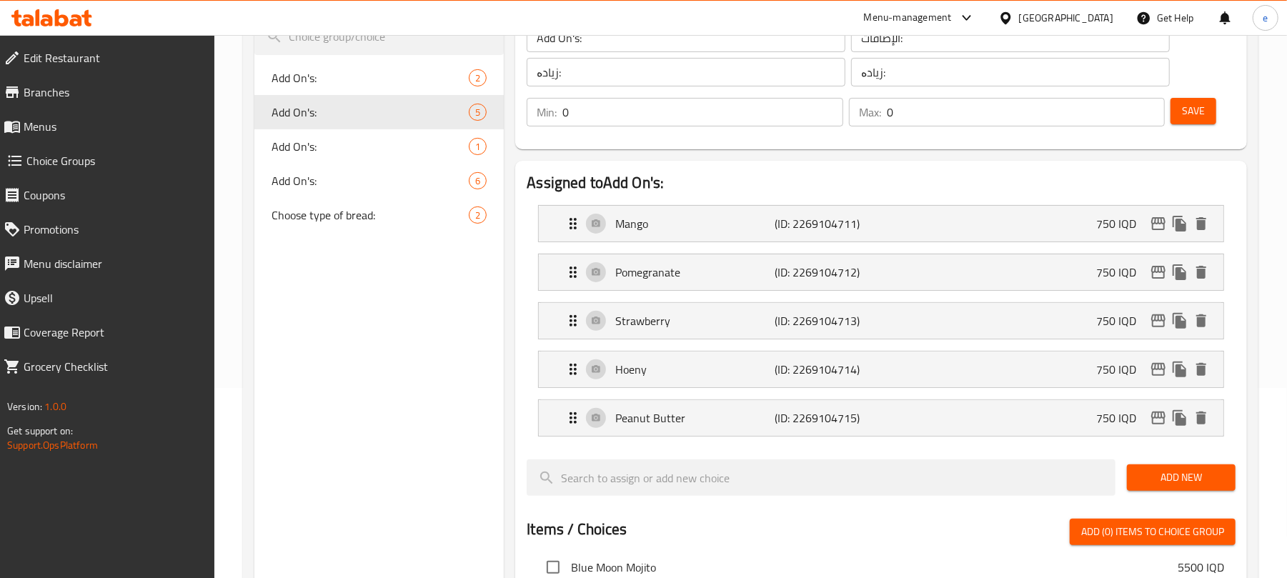
click at [1155, 472] on span "Add New" at bounding box center [1181, 478] width 86 height 18
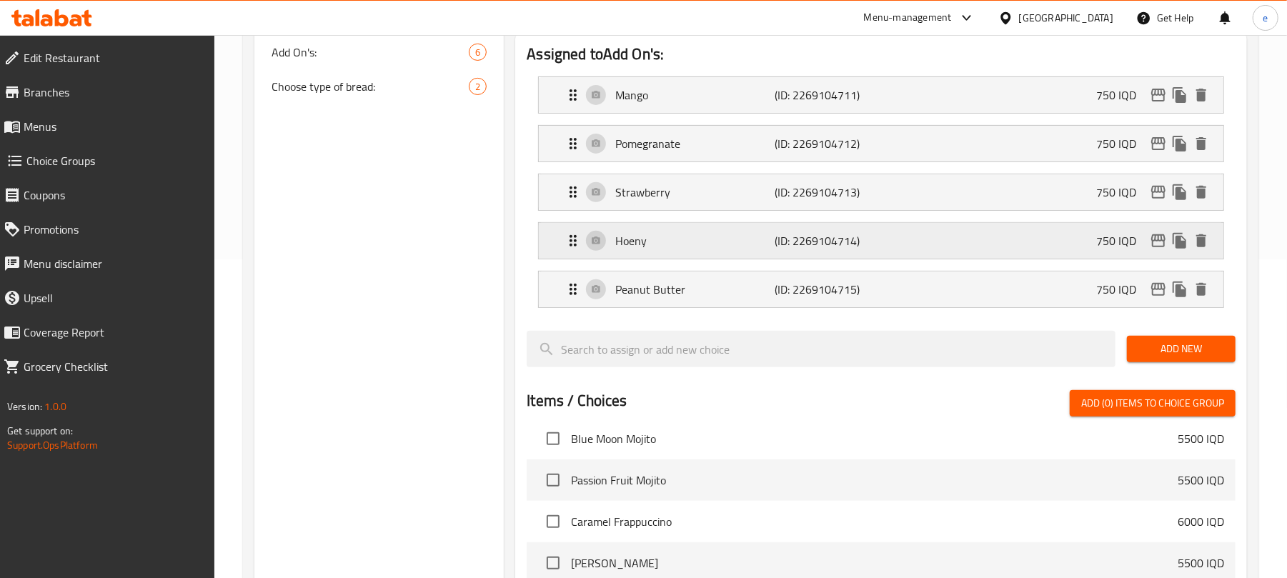
scroll to position [381, 0]
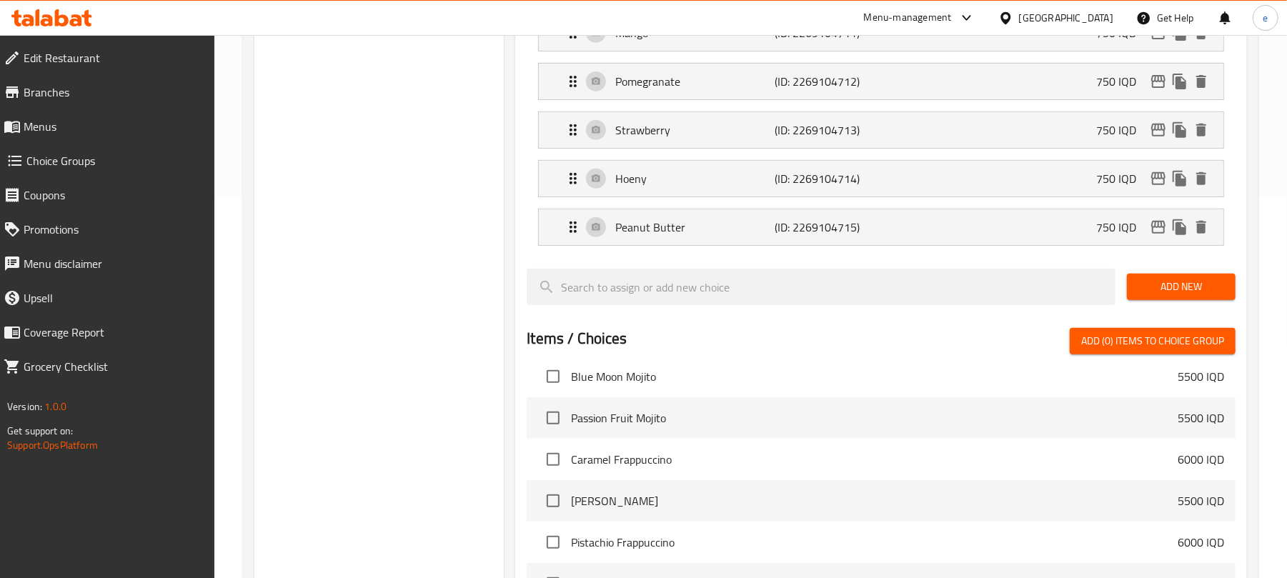
click at [1181, 284] on span "Add New" at bounding box center [1181, 287] width 86 height 18
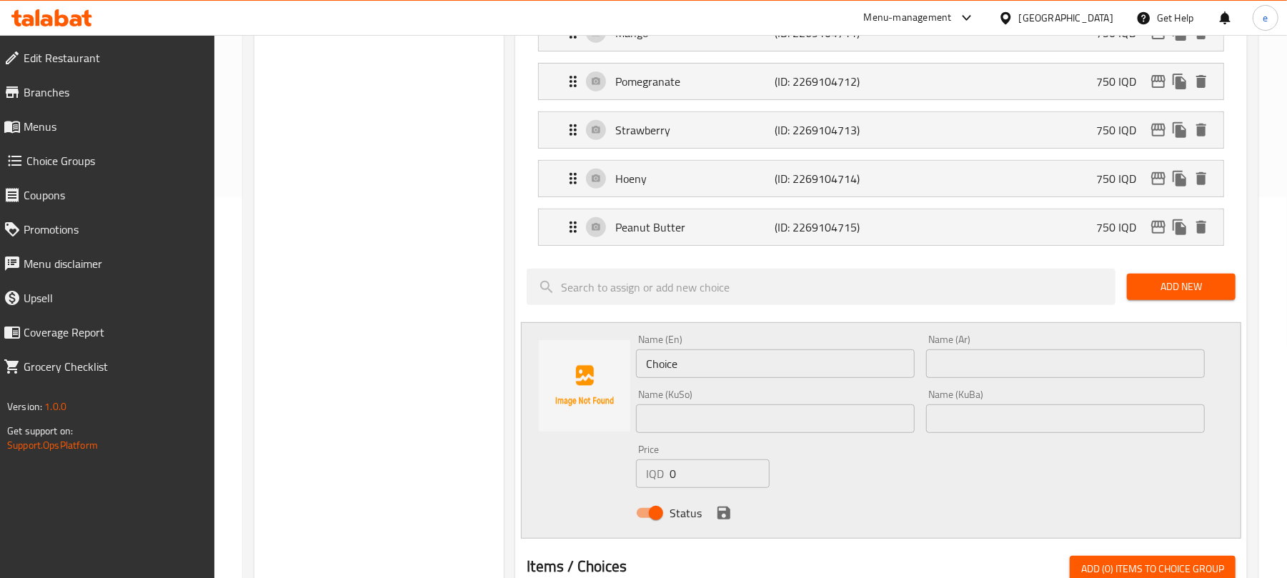
click at [692, 427] on input "text" at bounding box center [775, 418] width 279 height 29
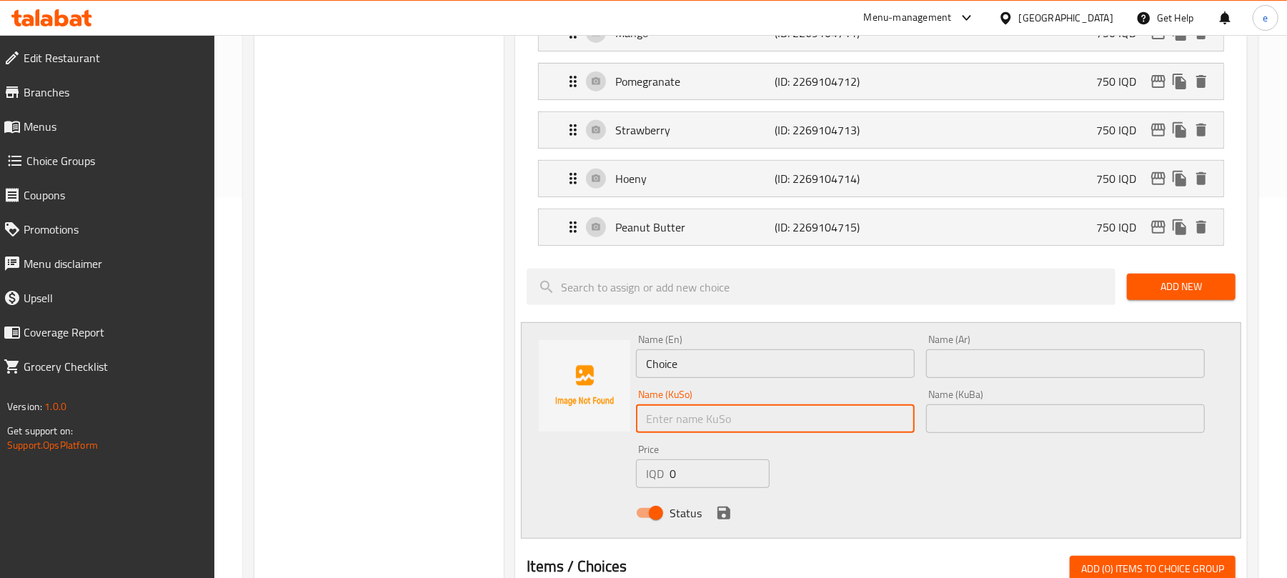
paste input "ئەنەناس"
type input "ئەنەناس"
click at [1055, 424] on input "text" at bounding box center [1065, 418] width 279 height 29
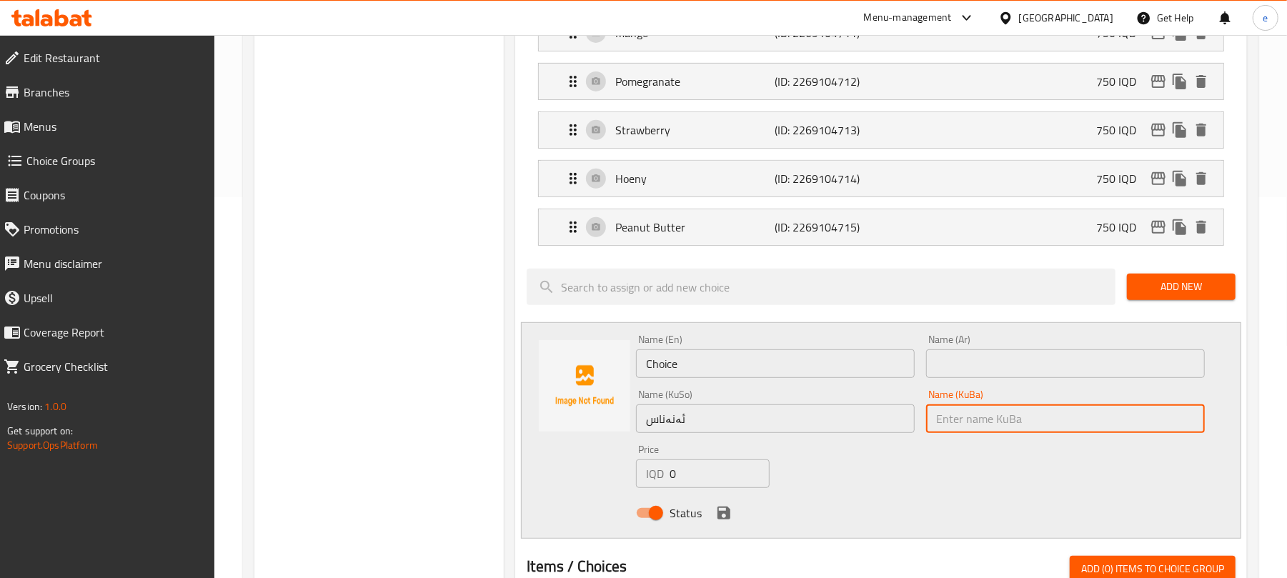
paste input "ئەنەناس"
type input "ئەنەناس"
click at [772, 378] on input "Choice" at bounding box center [775, 363] width 279 height 29
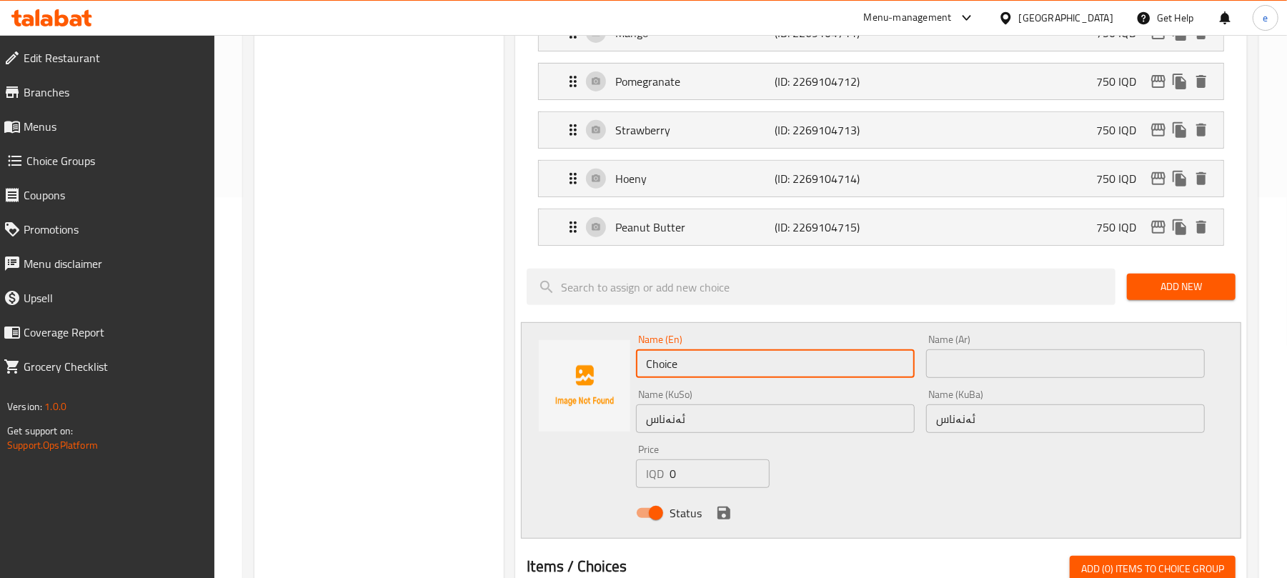
paste input "Pineappl"
type input "Pineapple"
click at [981, 367] on input "text" at bounding box center [1065, 363] width 279 height 29
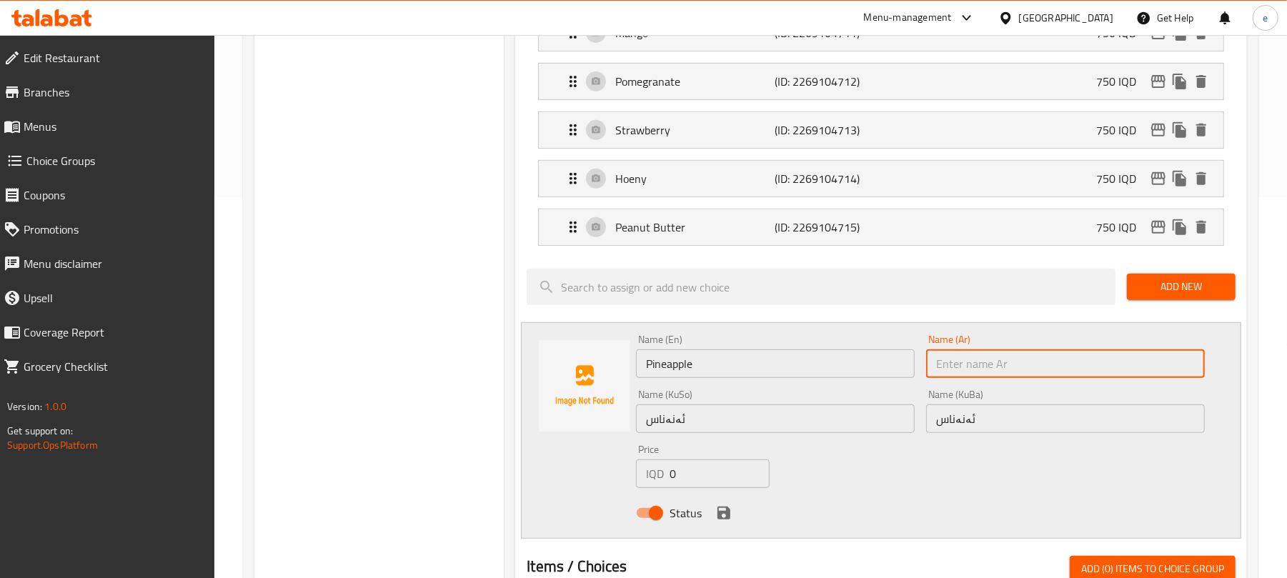
paste input "أناناس"
click at [1090, 227] on div "Peanut Butter (ID: 2269104715) 750 IQD" at bounding box center [885, 227] width 642 height 36
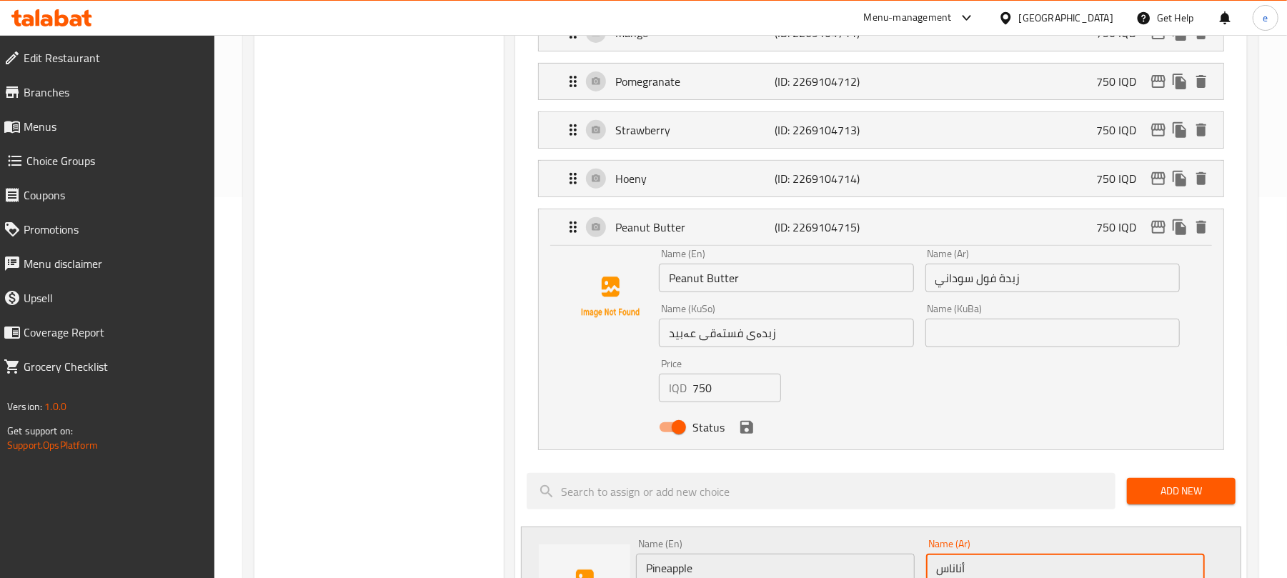
type input "أناناس"
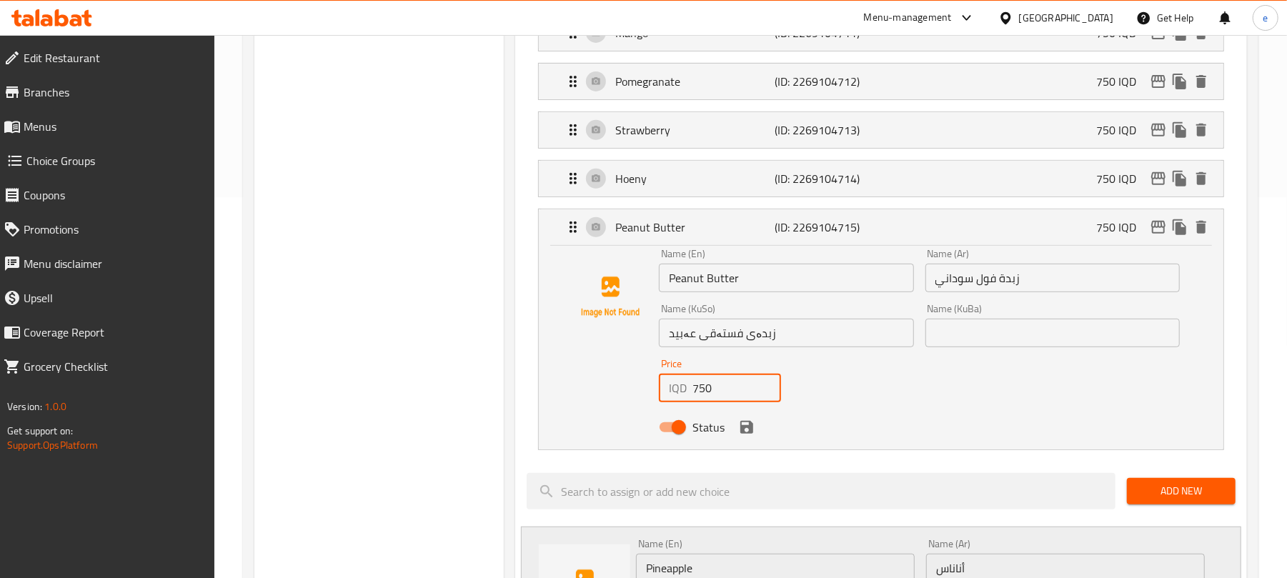
click at [704, 393] on input "750" at bounding box center [736, 388] width 88 height 29
click at [809, 243] on div "Peanut Butter (ID: 2269104715) 750 IQD" at bounding box center [885, 227] width 642 height 36
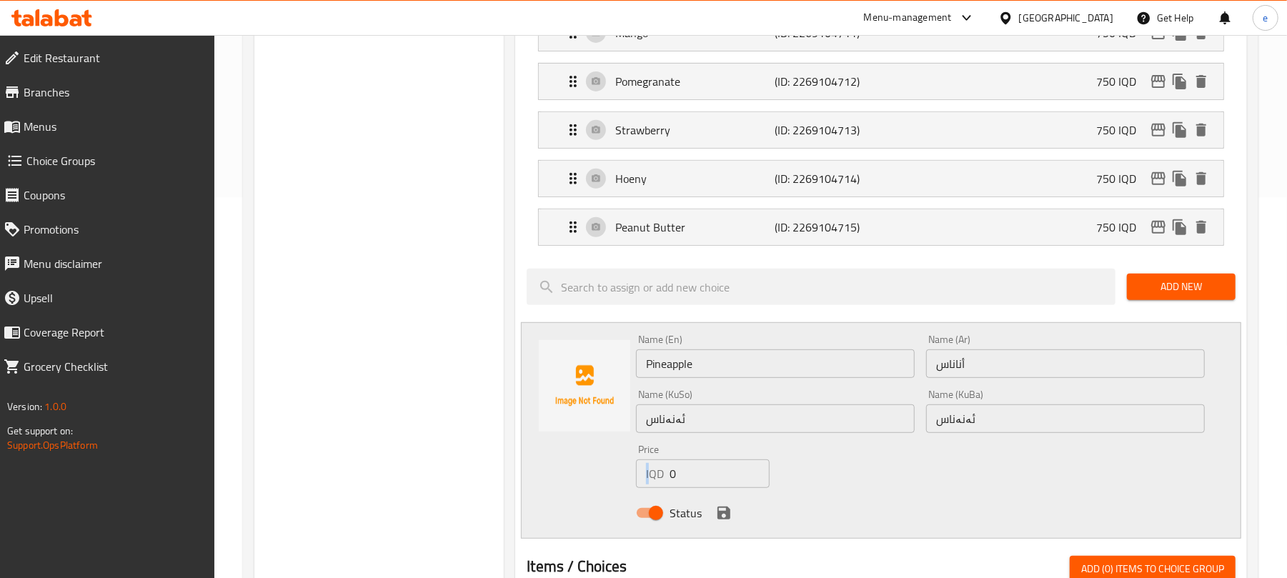
drag, startPoint x: 679, startPoint y: 464, endPoint x: 652, endPoint y: 469, distance: 27.6
click at [652, 469] on div "Price IQD 0 Price" at bounding box center [703, 466] width 134 height 44
drag, startPoint x: 706, startPoint y: 473, endPoint x: 656, endPoint y: 483, distance: 51.0
click at [656, 483] on div "IQD 0 Price" at bounding box center [703, 473] width 134 height 29
paste input "75"
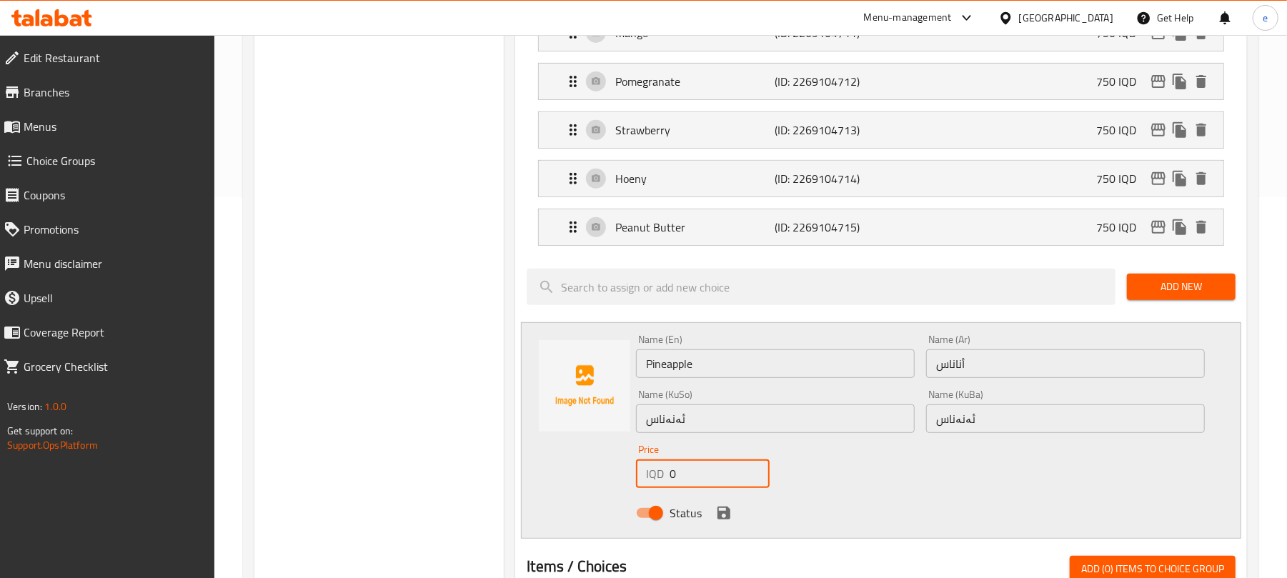
type input "750"
click at [723, 512] on icon "save" at bounding box center [723, 512] width 17 height 17
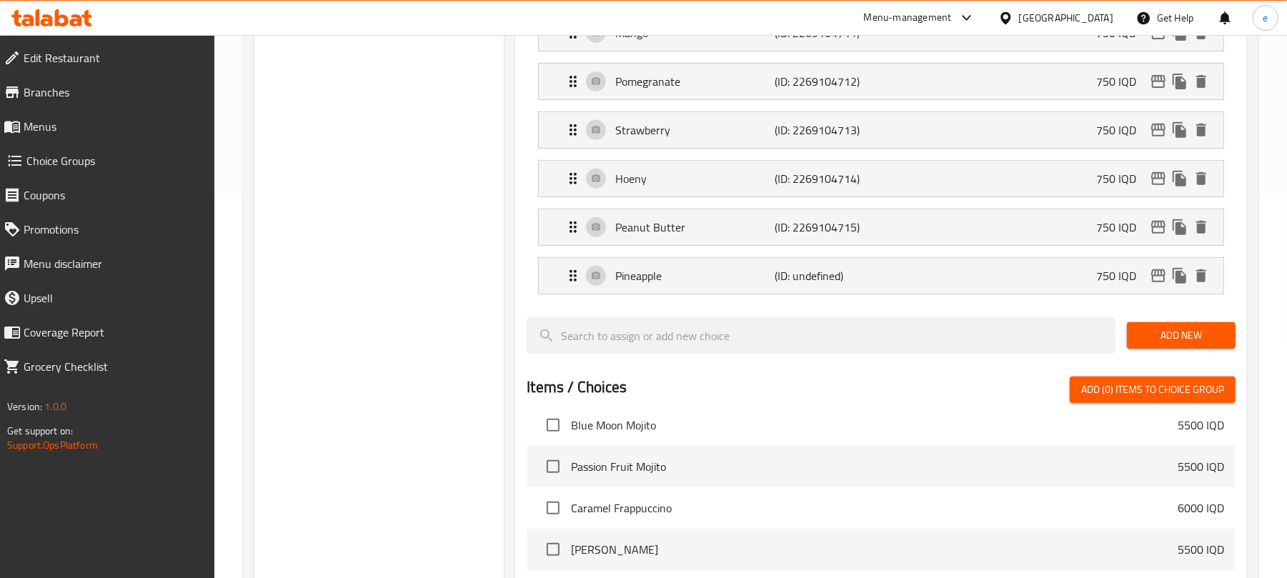
click at [1181, 349] on button "Add New" at bounding box center [1181, 335] width 109 height 26
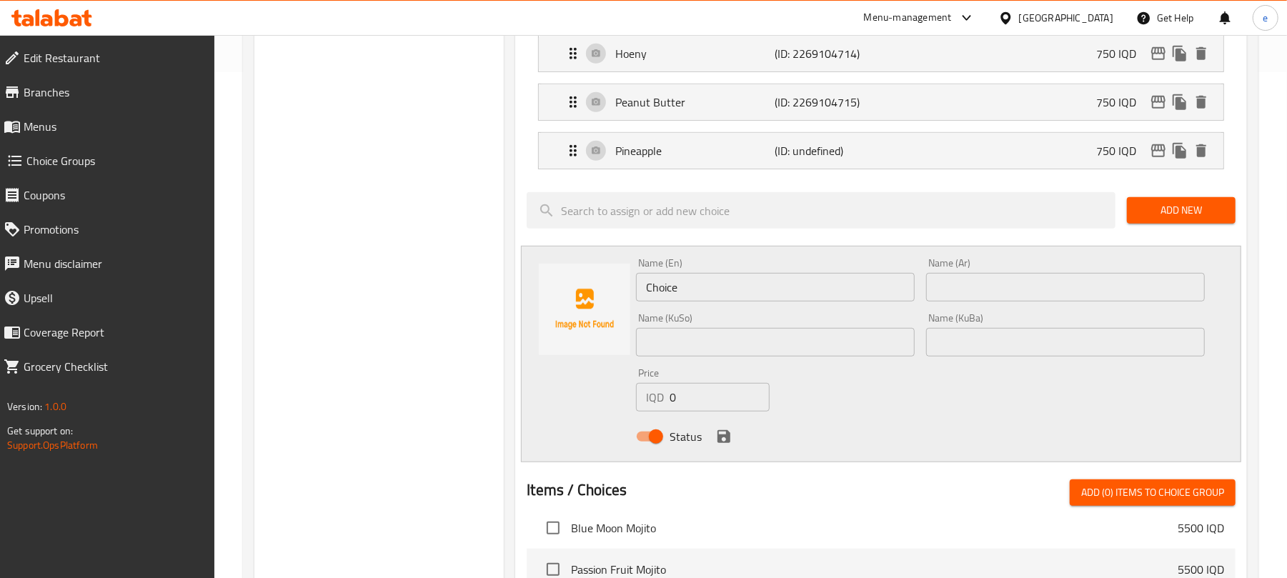
scroll to position [572, 0]
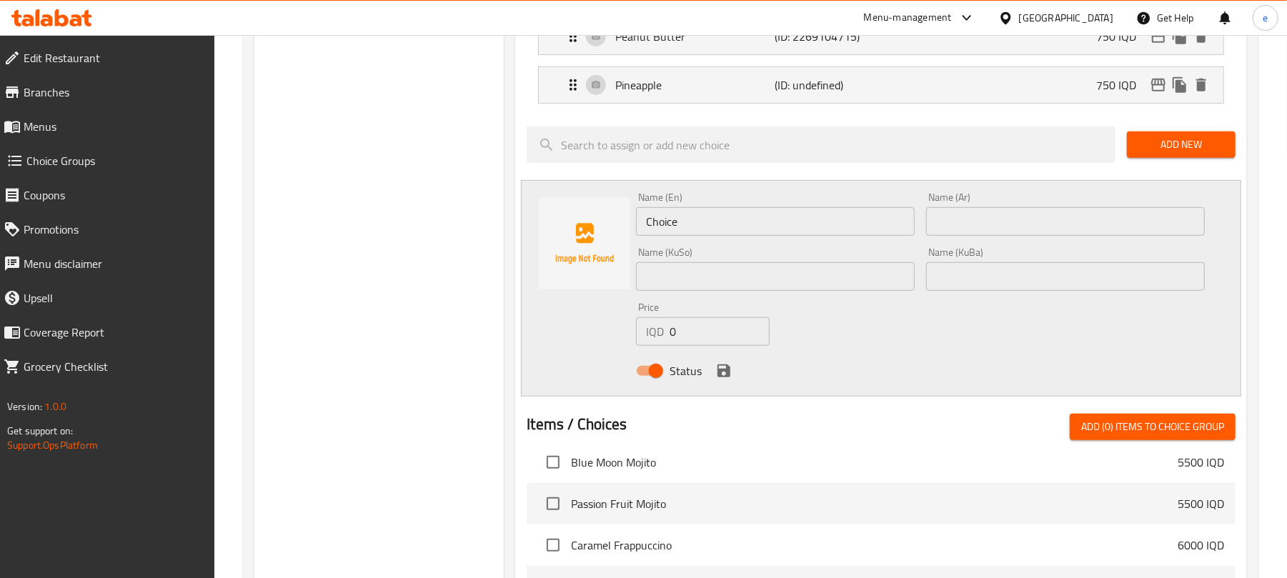
click at [729, 303] on div "Price IQD 0 Price" at bounding box center [702, 324] width 145 height 55
click at [735, 289] on input "text" at bounding box center [775, 276] width 279 height 29
paste input "قۆخ"
type input "قۆخ"
click at [963, 277] on input "text" at bounding box center [1065, 276] width 279 height 29
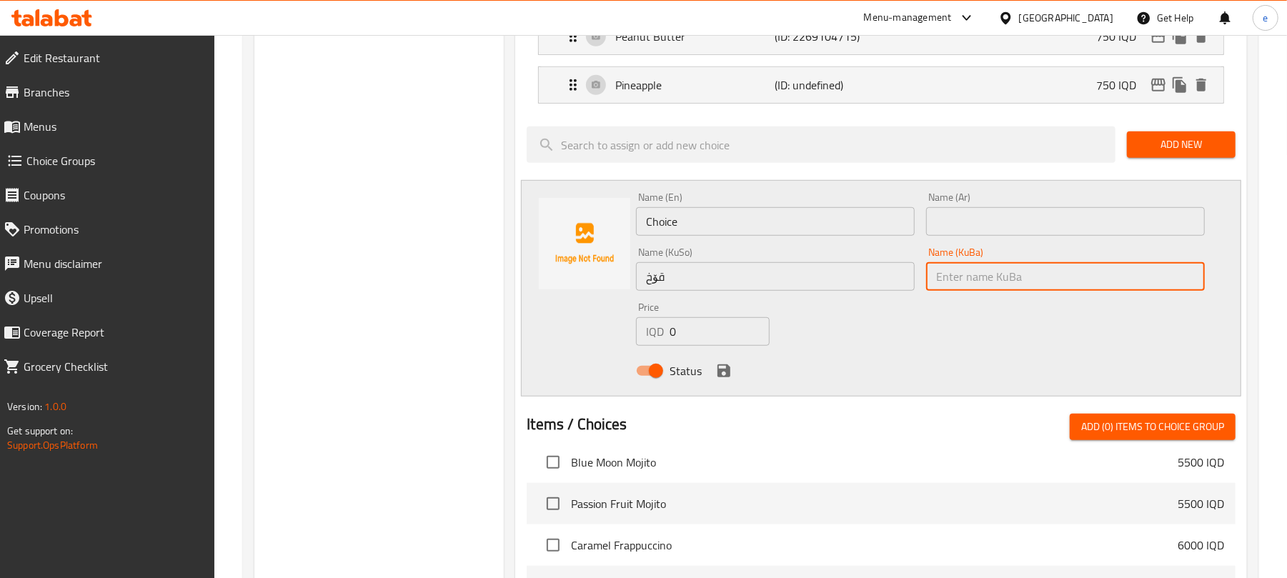
paste input "قۆخ"
type input "قۆخ"
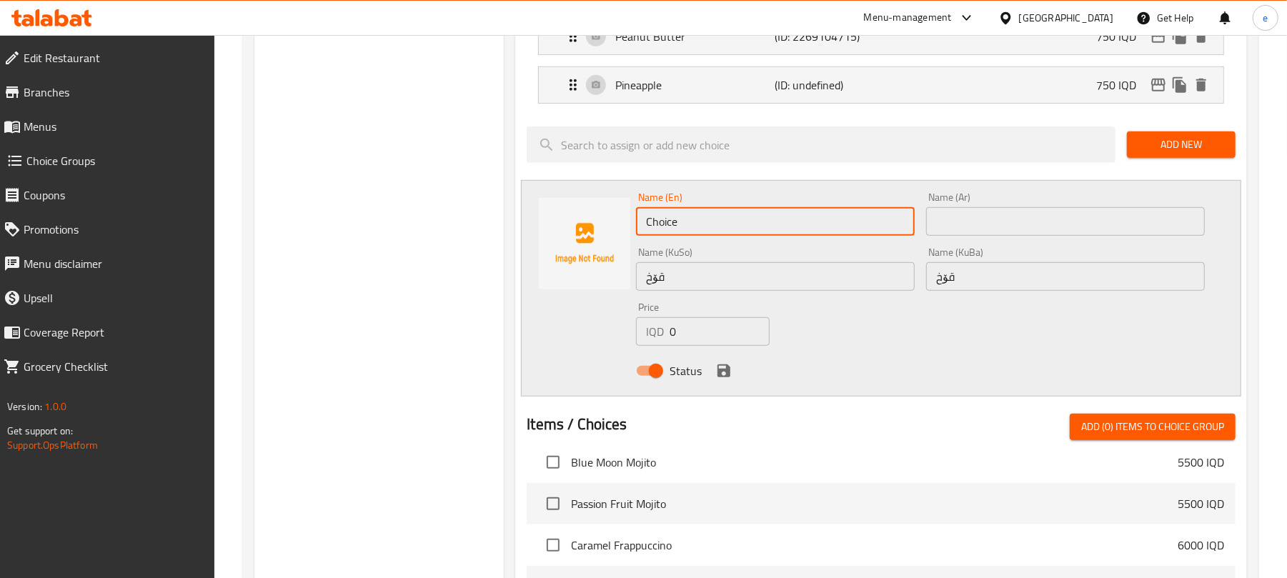
click at [715, 233] on input "Choice" at bounding box center [775, 221] width 279 height 29
paste input "Peach"
type input "Peach"
click at [938, 222] on input "text" at bounding box center [1065, 221] width 279 height 29
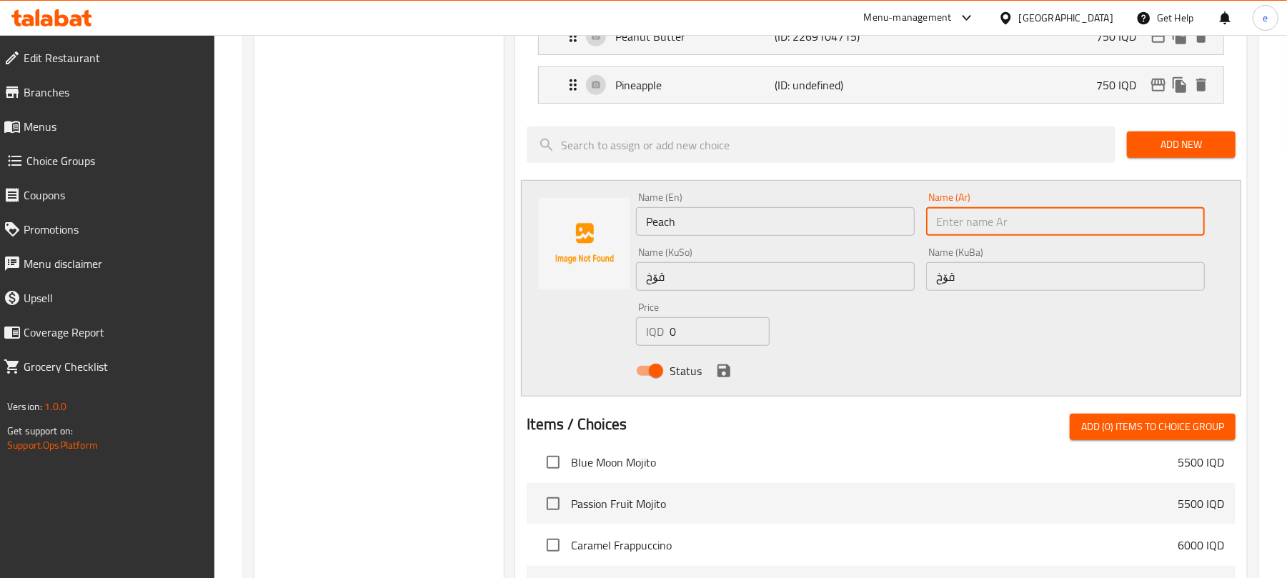
paste input "خوخ"
type input "خوخ"
drag, startPoint x: 700, startPoint y: 332, endPoint x: 635, endPoint y: 341, distance: 65.7
click at [639, 342] on div "IQD 0 Price" at bounding box center [703, 331] width 134 height 29
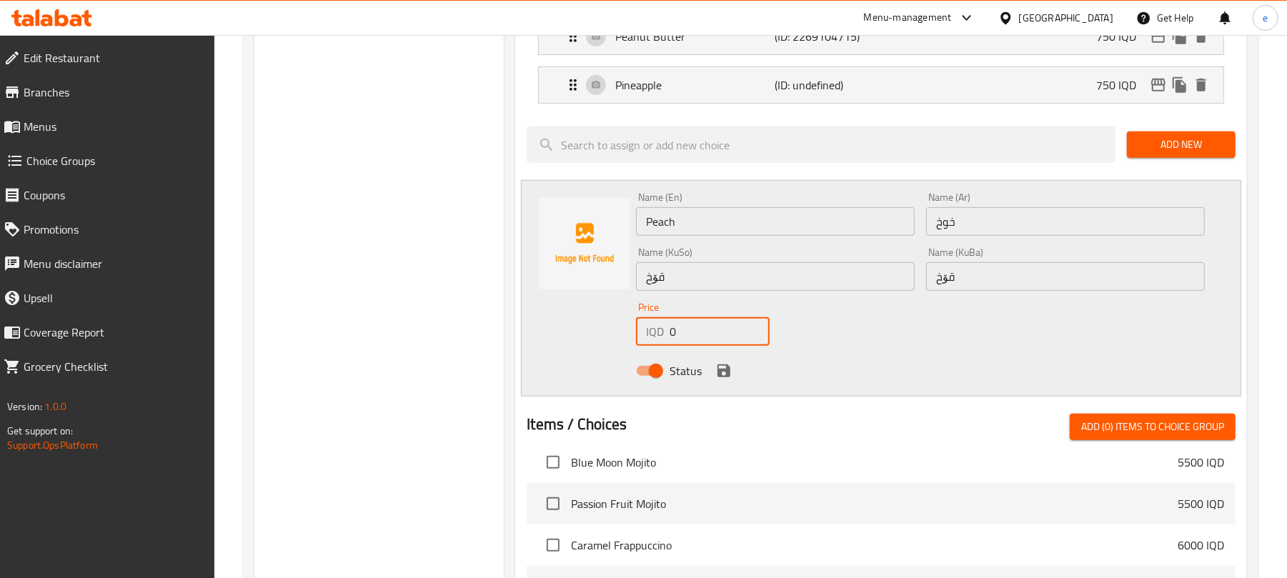
paste input "75"
type input "750"
click at [727, 372] on icon "save" at bounding box center [723, 370] width 13 height 13
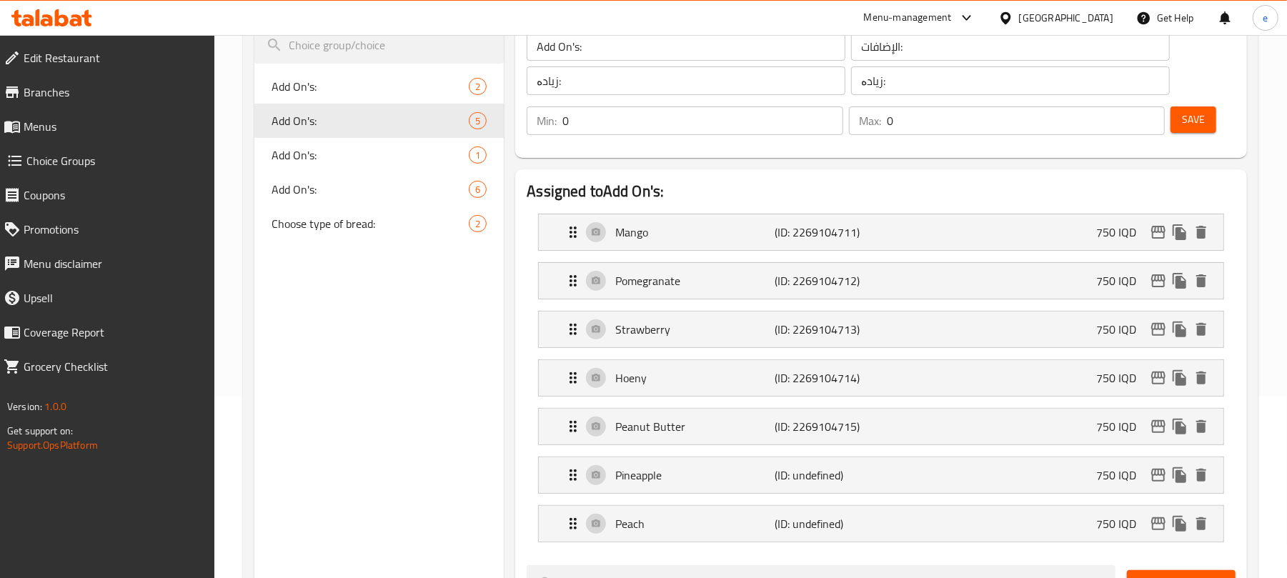
scroll to position [0, 0]
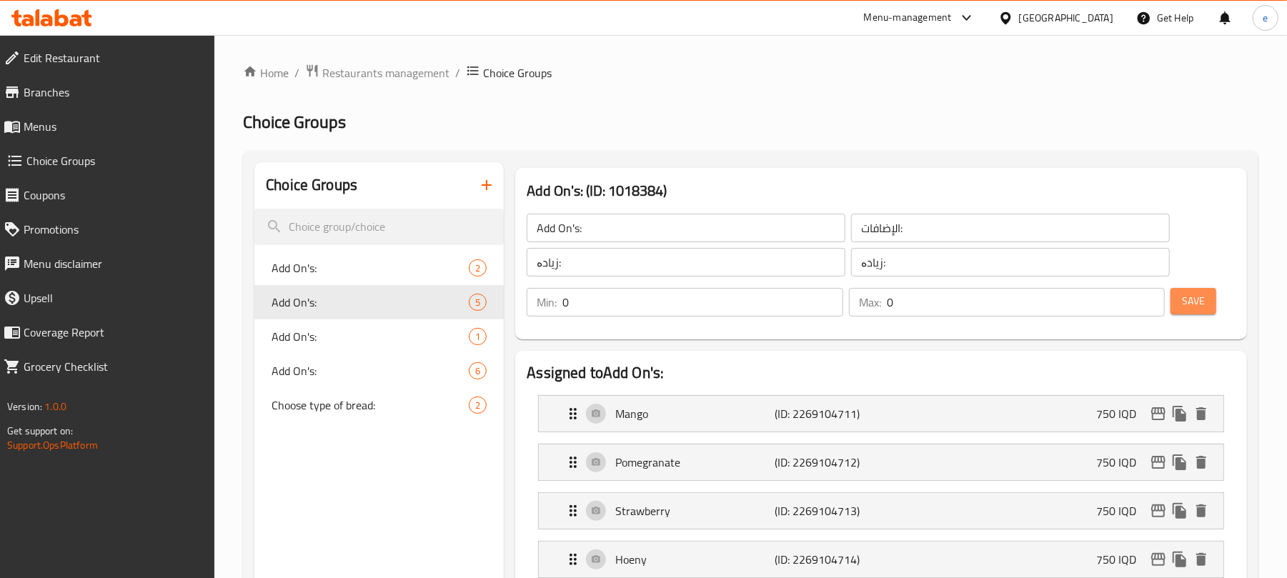
click at [1195, 299] on span "Save" at bounding box center [1193, 301] width 23 height 18
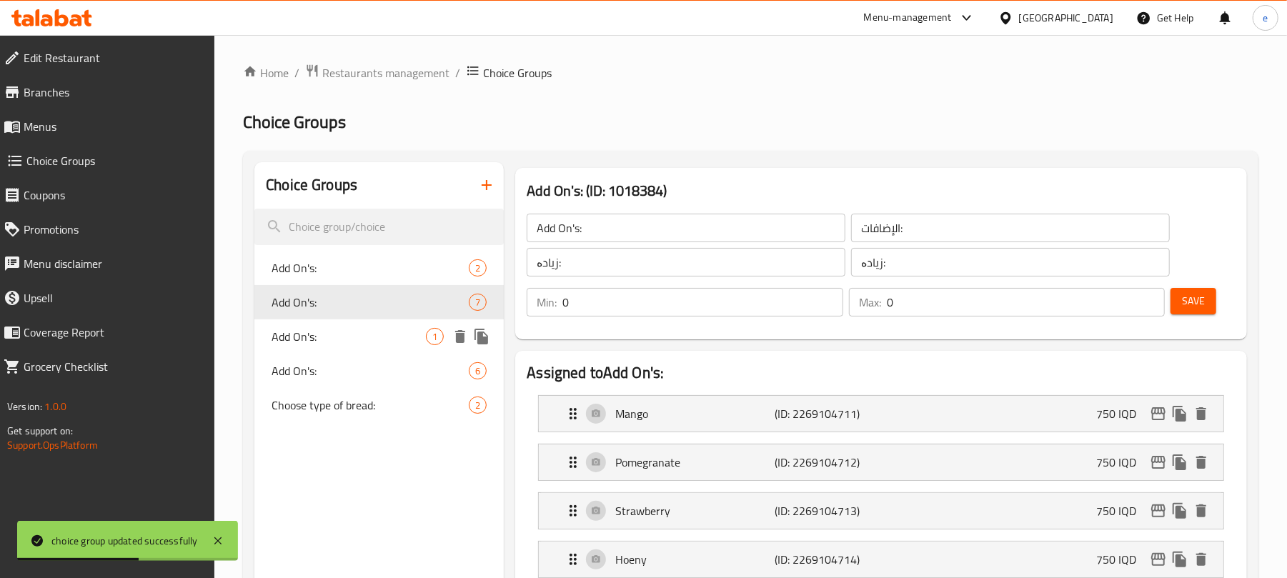
click at [289, 349] on div "Add On's: 1" at bounding box center [378, 336] width 249 height 34
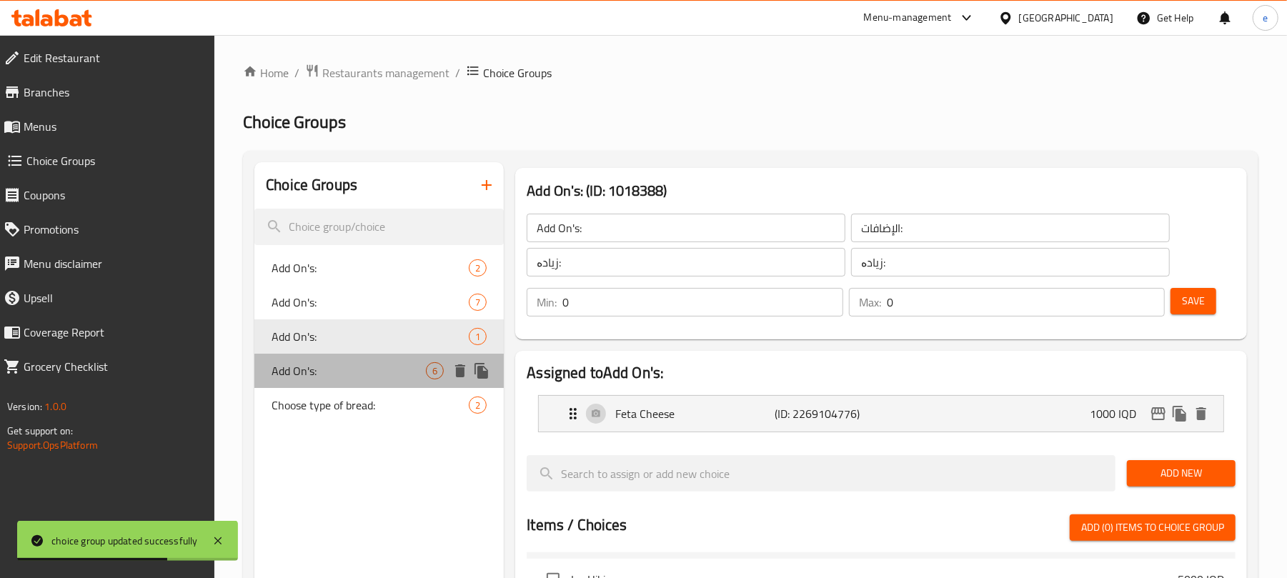
click at [309, 362] on span "Add On's:" at bounding box center [349, 370] width 154 height 17
type input "Add On's:"
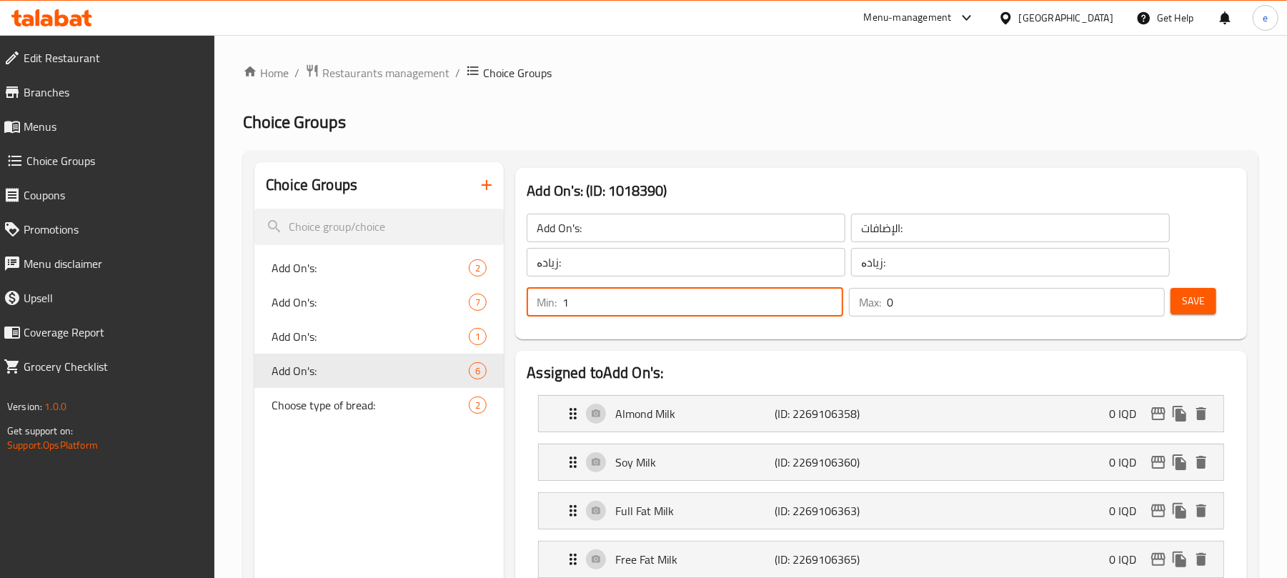
type input "1"
click at [827, 299] on input "1" at bounding box center [702, 302] width 280 height 29
type input "1"
click at [1153, 297] on input "1" at bounding box center [1026, 302] width 278 height 29
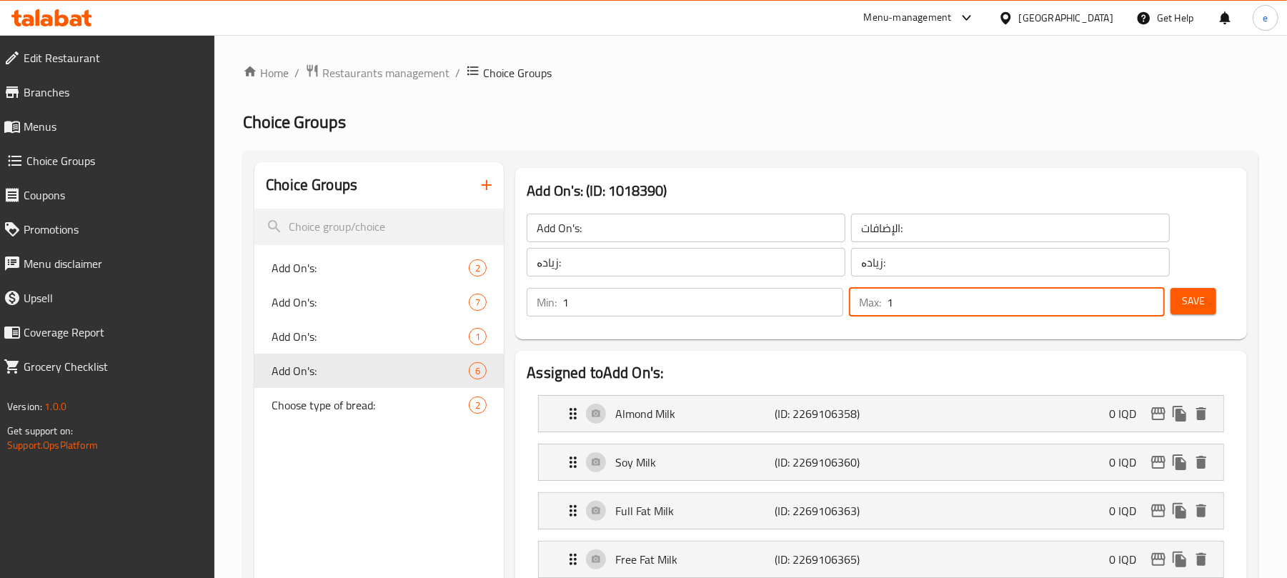
click at [636, 234] on input "Add On's:" at bounding box center [686, 228] width 319 height 29
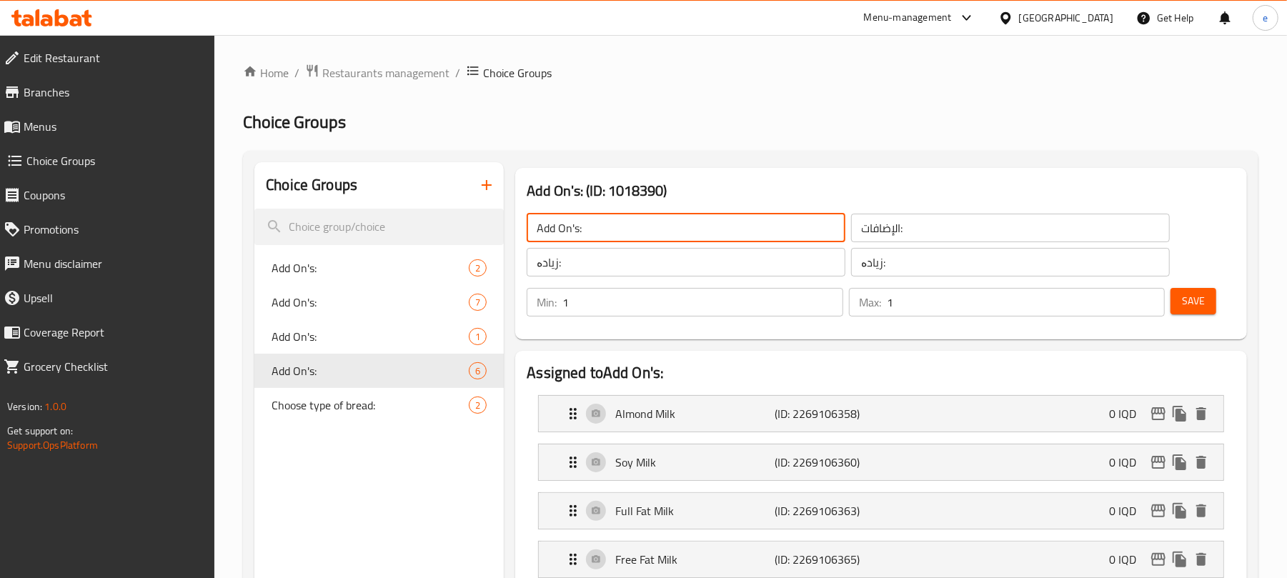
click at [636, 234] on input "Add On's:" at bounding box center [686, 228] width 319 height 29
click at [636, 234] on input "text" at bounding box center [686, 228] width 319 height 29
type input "Your Choice Of:"
click at [895, 238] on input "الإضافات:" at bounding box center [1010, 228] width 319 height 29
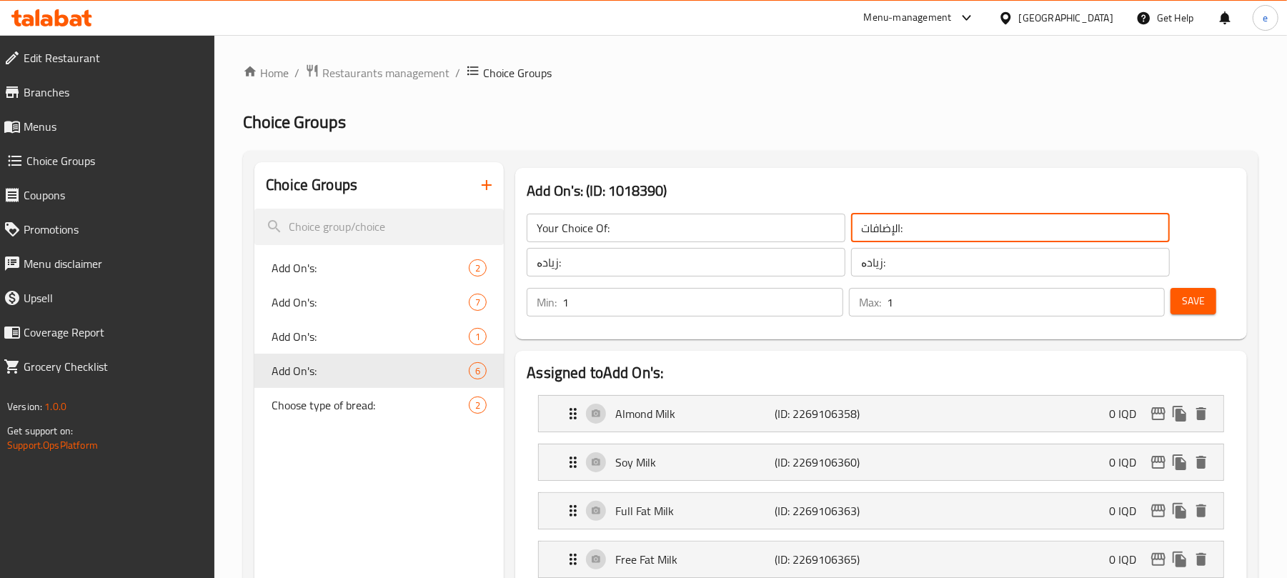
click at [895, 238] on input "الإضافات:" at bounding box center [1010, 228] width 319 height 29
type input ":"
click at [895, 238] on input ":" at bounding box center [1010, 228] width 319 height 29
click at [912, 230] on input ":" at bounding box center [1010, 228] width 319 height 29
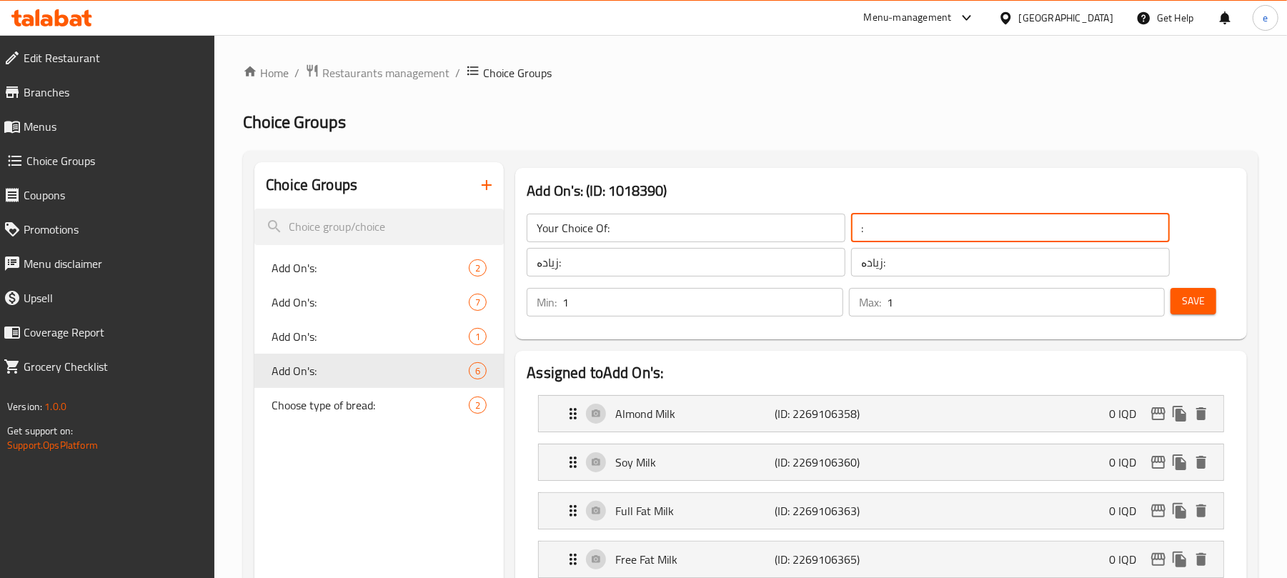
click at [912, 230] on input ":" at bounding box center [1010, 228] width 319 height 29
click at [912, 230] on input "text" at bounding box center [1010, 228] width 319 height 29
type input "إختيارك من:"
click at [627, 259] on input "زیادە:" at bounding box center [686, 262] width 319 height 29
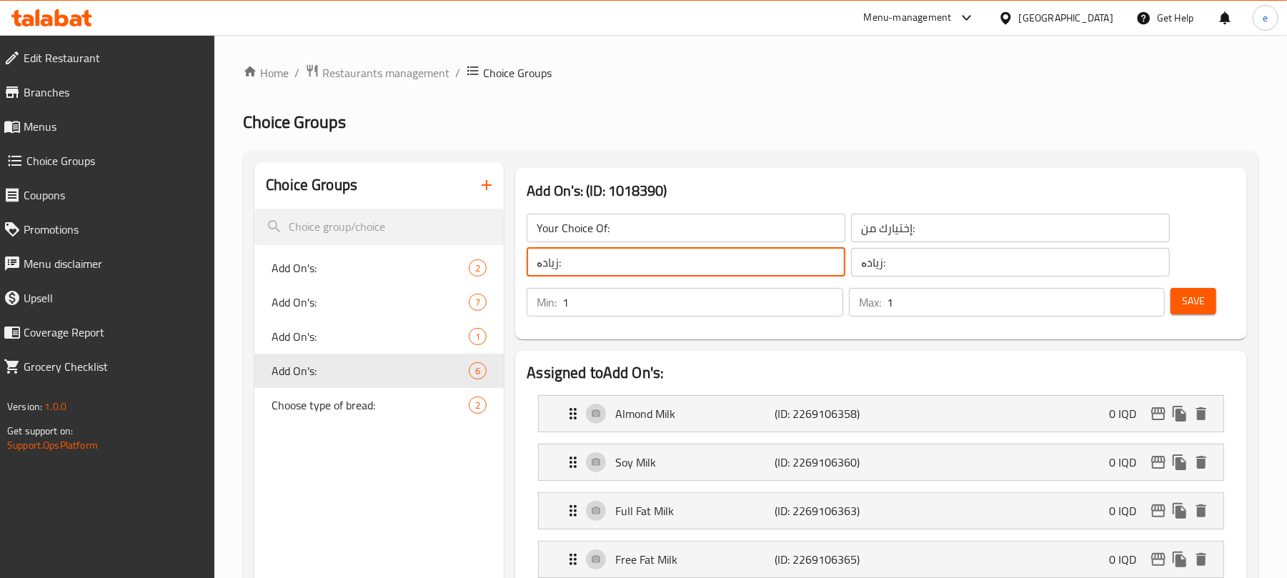
click at [627, 259] on input "زیادە:" at bounding box center [686, 262] width 319 height 29
click at [632, 259] on input "text" at bounding box center [686, 262] width 319 height 29
type input "هەڵبژاردنت لە:"
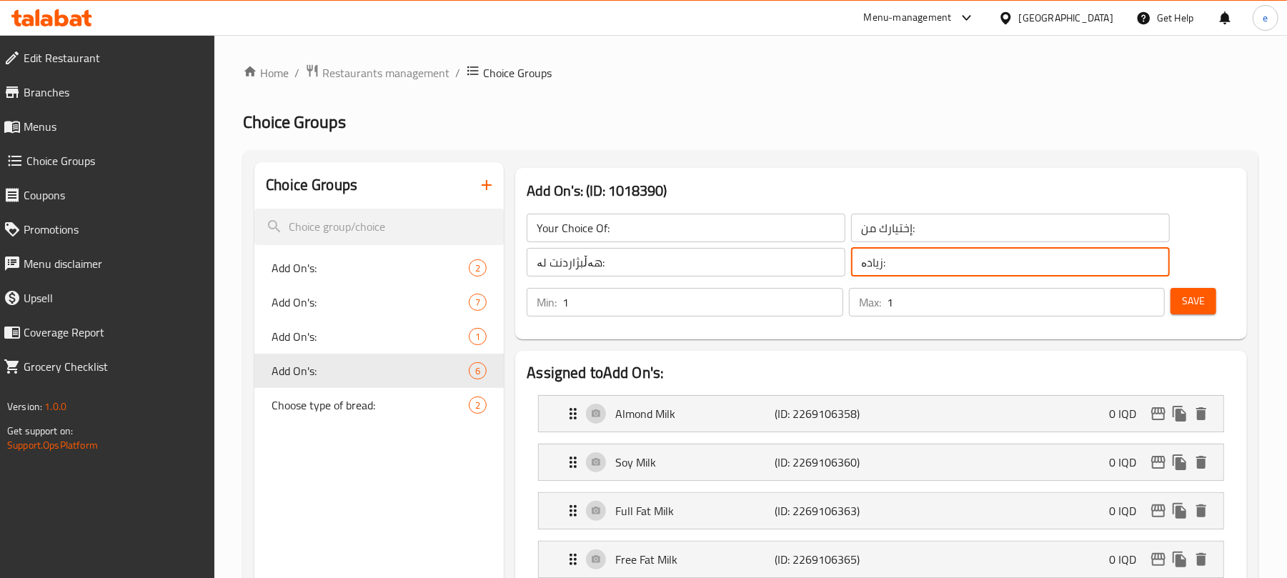
click at [885, 266] on input "زیادە:" at bounding box center [1010, 262] width 319 height 29
click at [885, 266] on input "text" at bounding box center [1010, 262] width 319 height 29
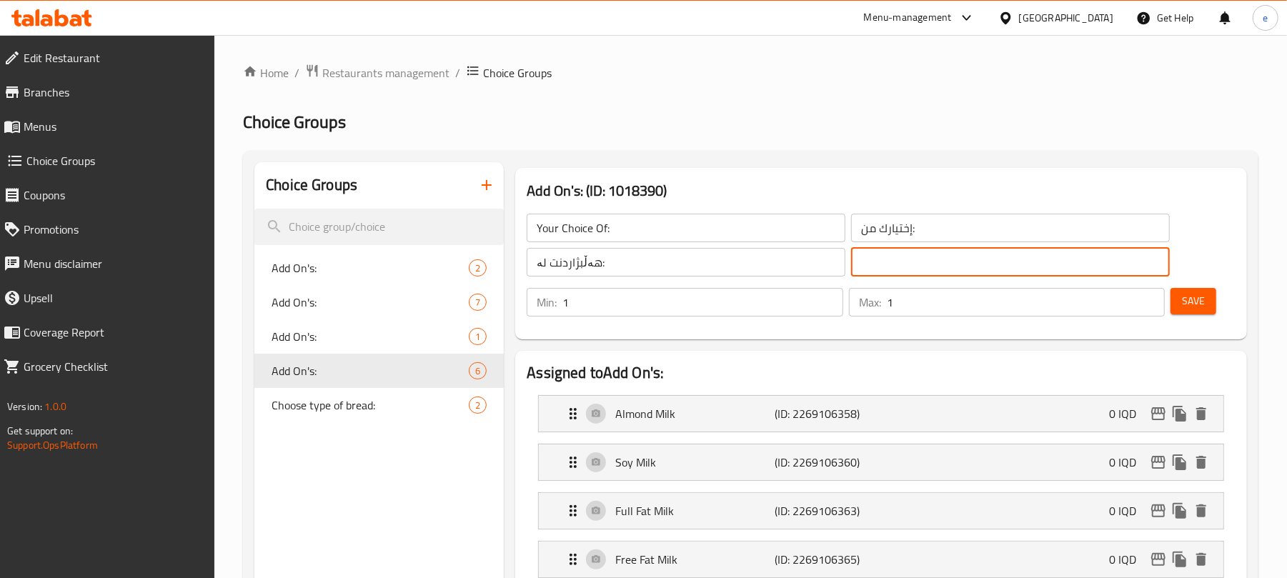
type input "هەڵبژاردنت لە:"
click at [1201, 309] on span "Save" at bounding box center [1193, 301] width 23 height 18
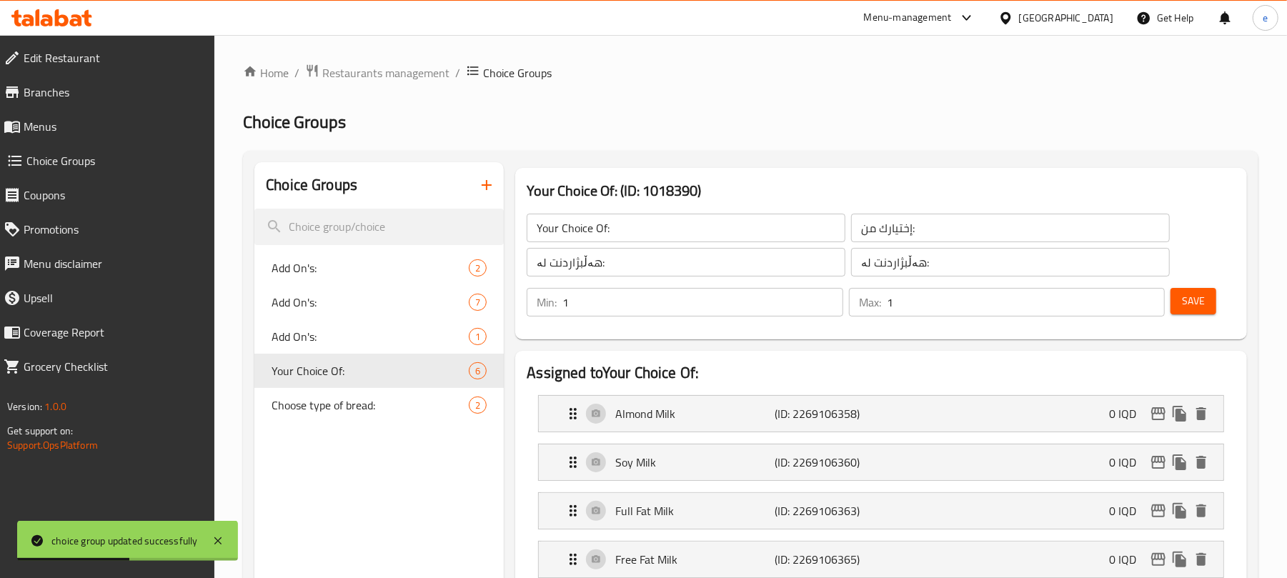
click at [492, 178] on icon "button" at bounding box center [486, 184] width 17 height 17
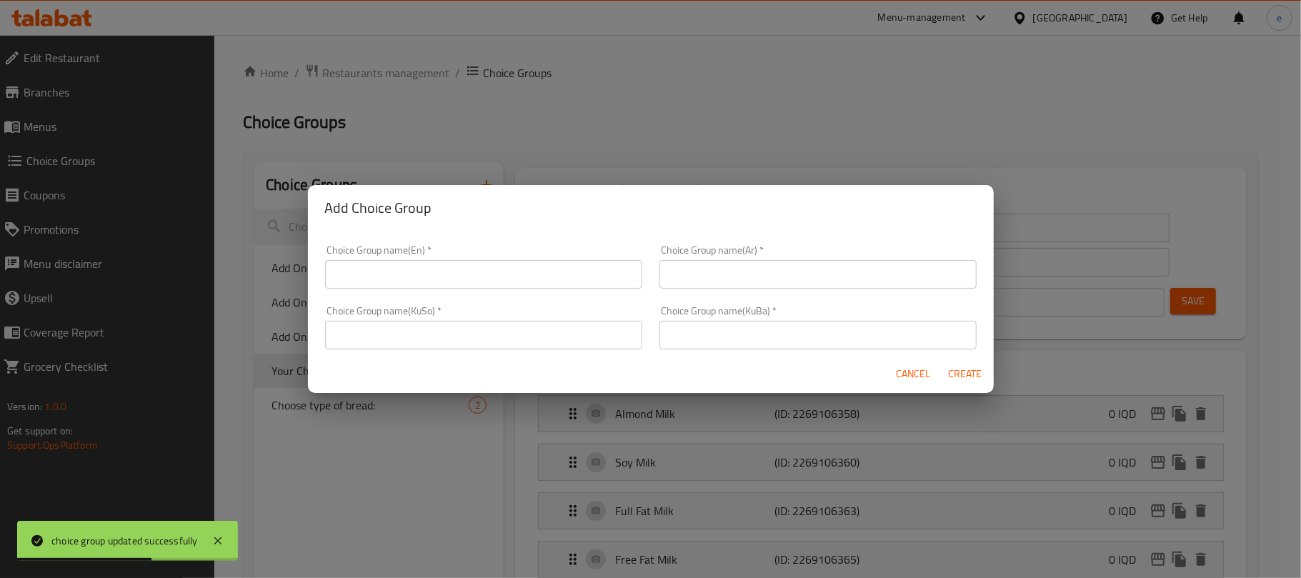
click at [462, 266] on input "text" at bounding box center [483, 274] width 317 height 29
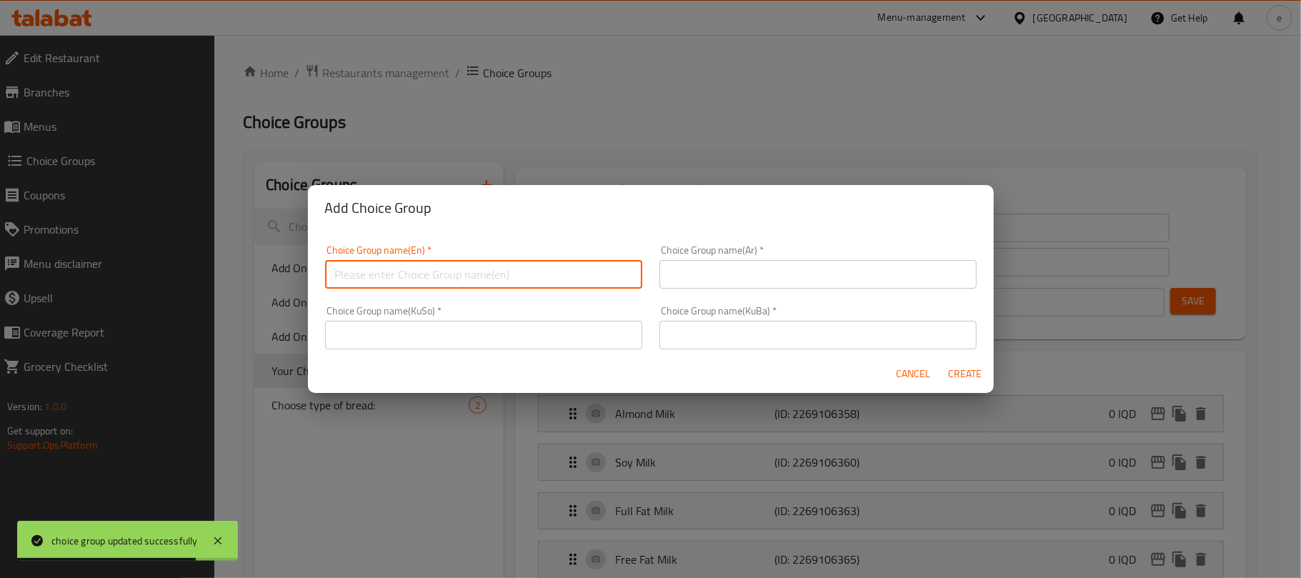
type input "Add On's :"
click at [715, 264] on input "text" at bounding box center [818, 274] width 317 height 29
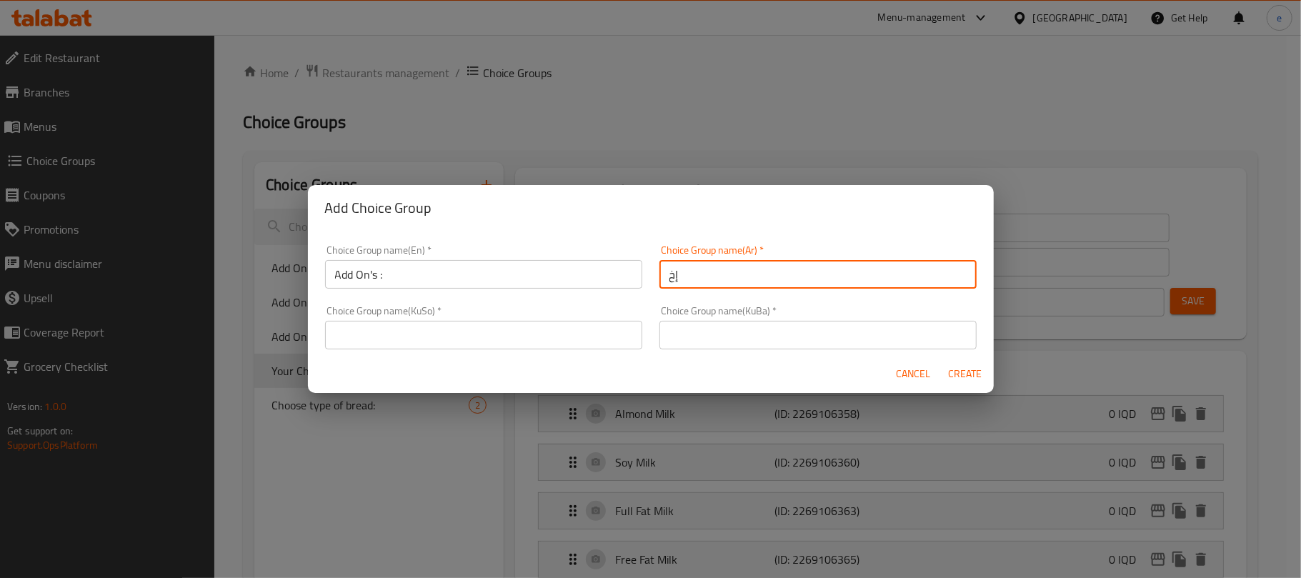
type input "إ"
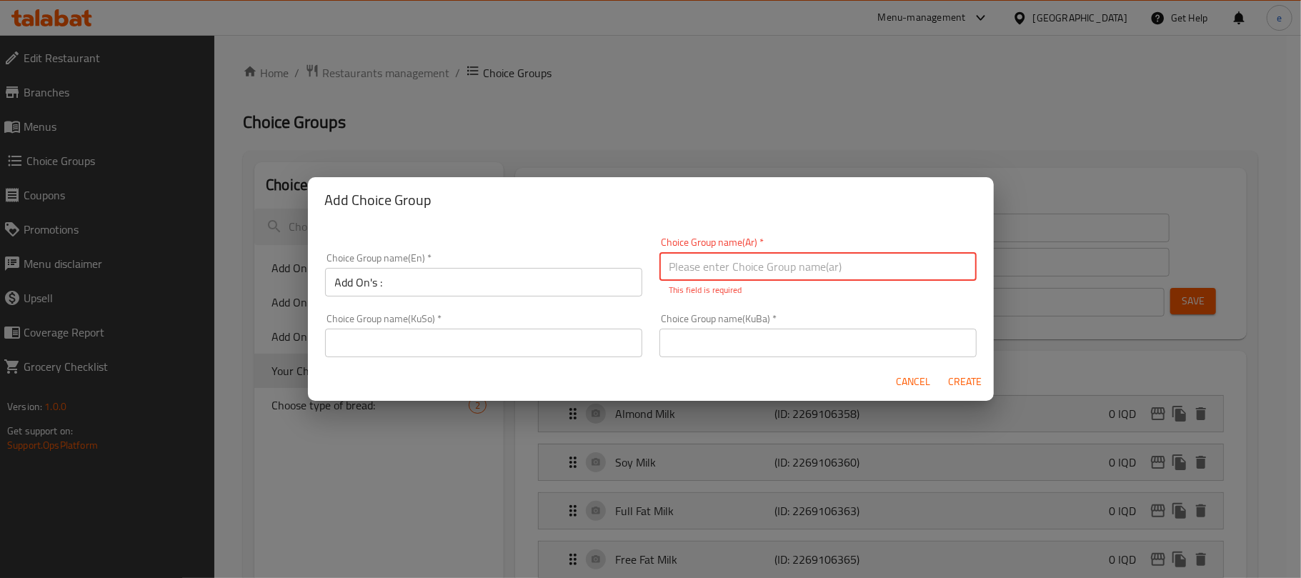
click at [757, 267] on input "text" at bounding box center [818, 266] width 317 height 29
type input "الإضافات:"
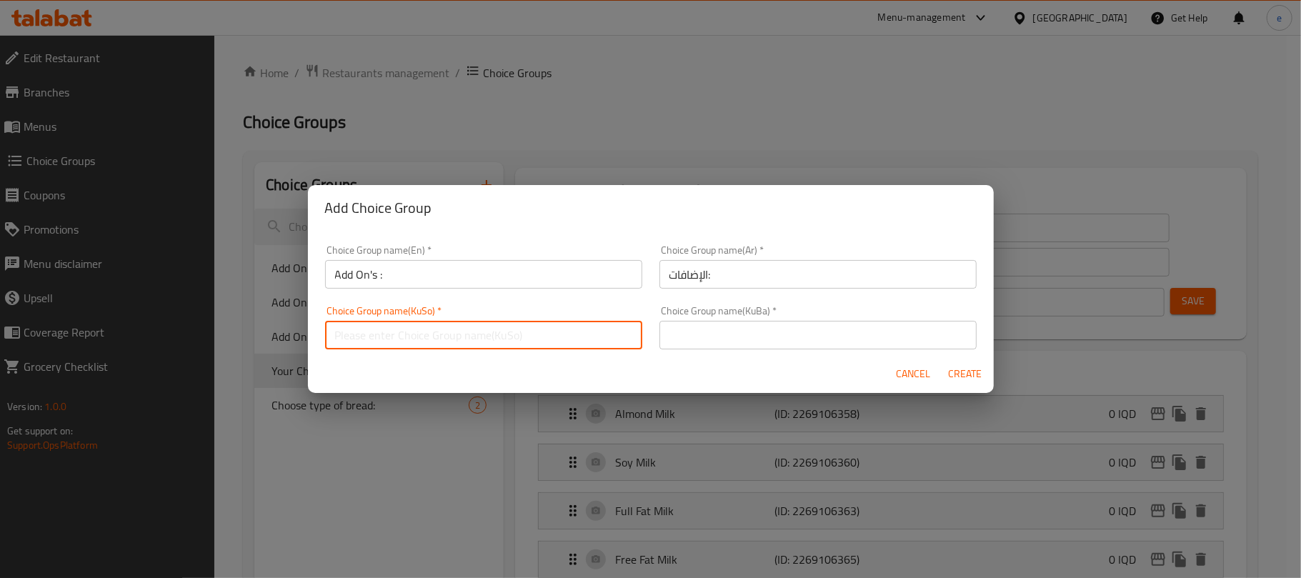
click at [549, 324] on input "text" at bounding box center [483, 335] width 317 height 29
type input "زیادە:"
click at [684, 343] on input "text" at bounding box center [818, 335] width 317 height 29
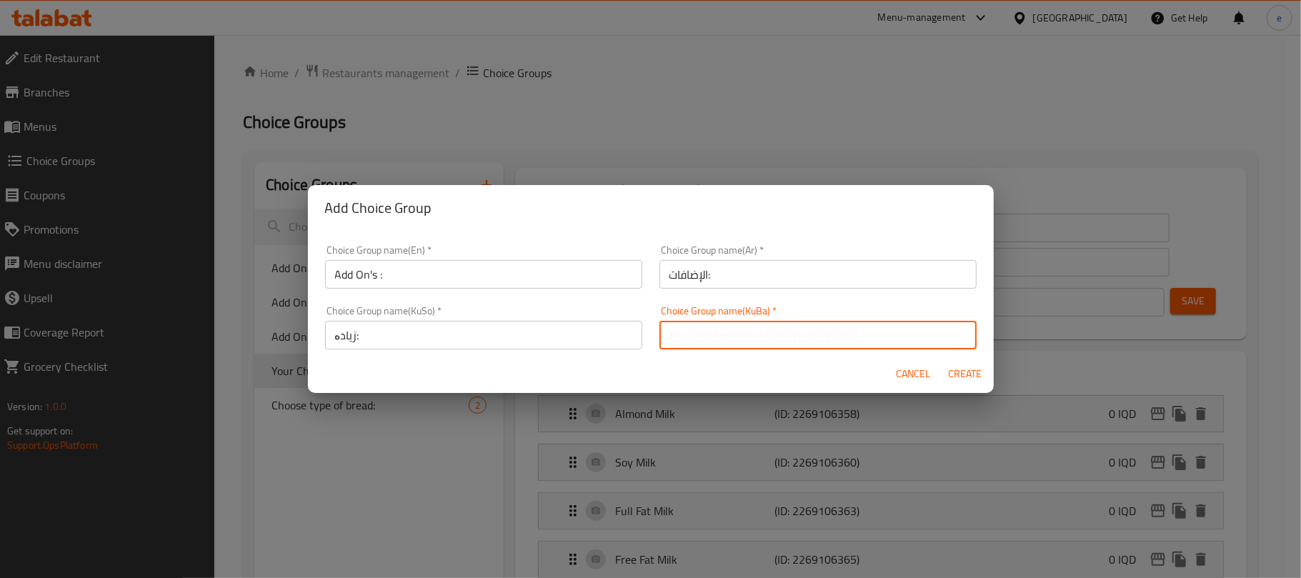
type input "زیادە:"
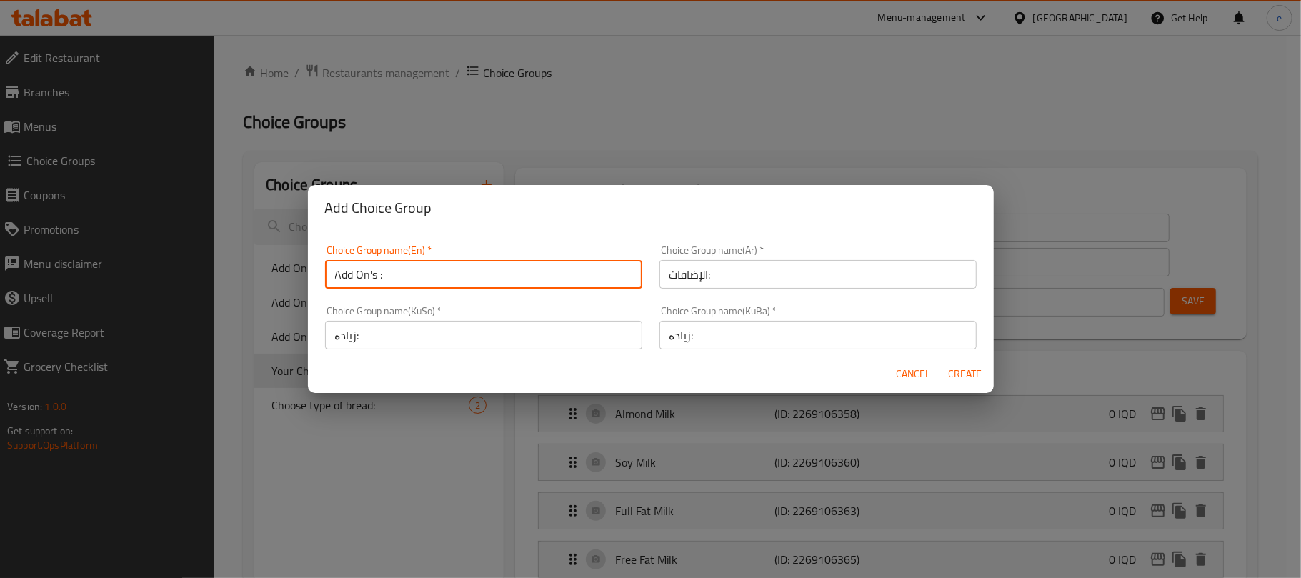
click at [387, 269] on input "Add On's :" at bounding box center [483, 274] width 317 height 29
type input "Add On's :1"
click at [965, 376] on span "Create" at bounding box center [965, 374] width 34 height 18
type input "Add On's :1"
type input "الإضافات:"
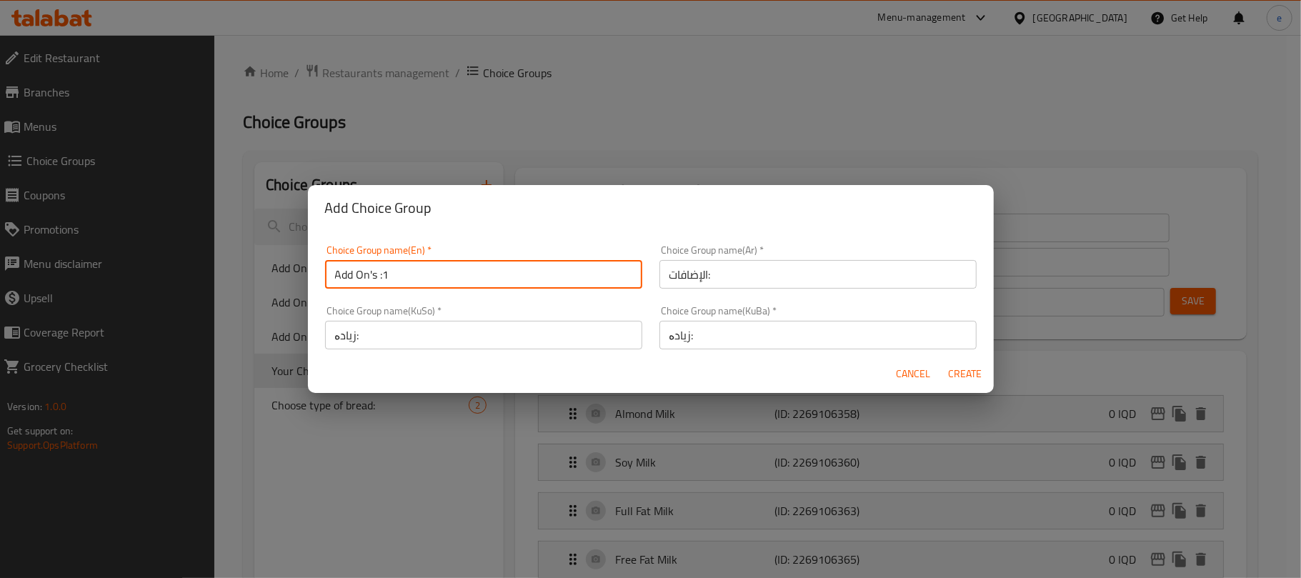
type input "زیادە:"
type input "0"
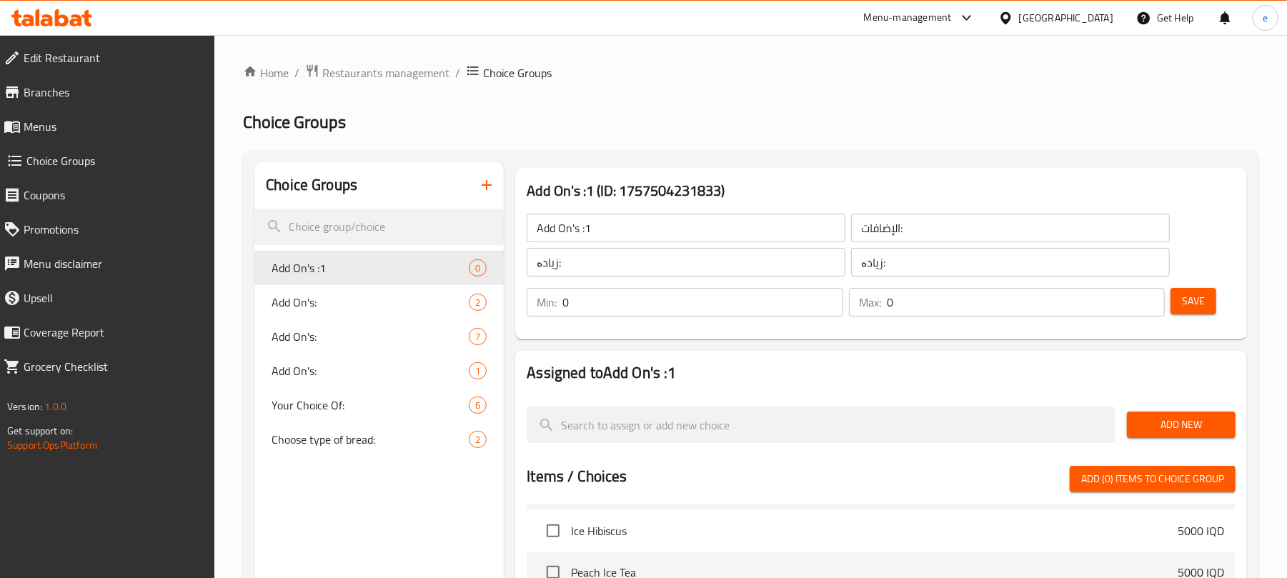
click at [1164, 421] on span "Add New" at bounding box center [1181, 425] width 86 height 18
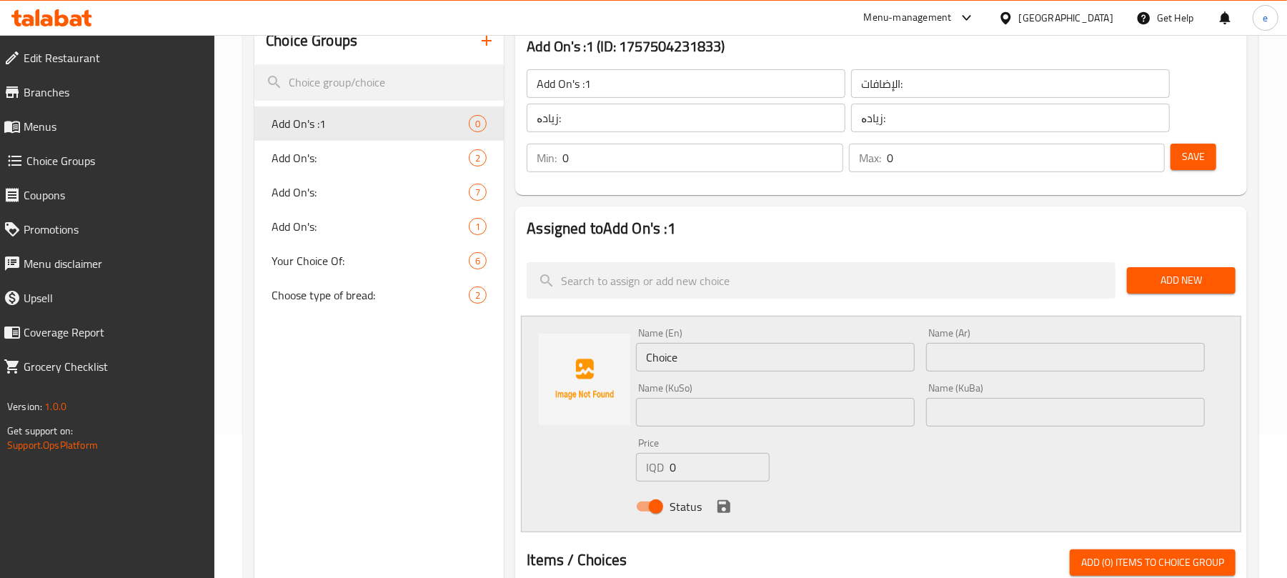
scroll to position [190, 0]
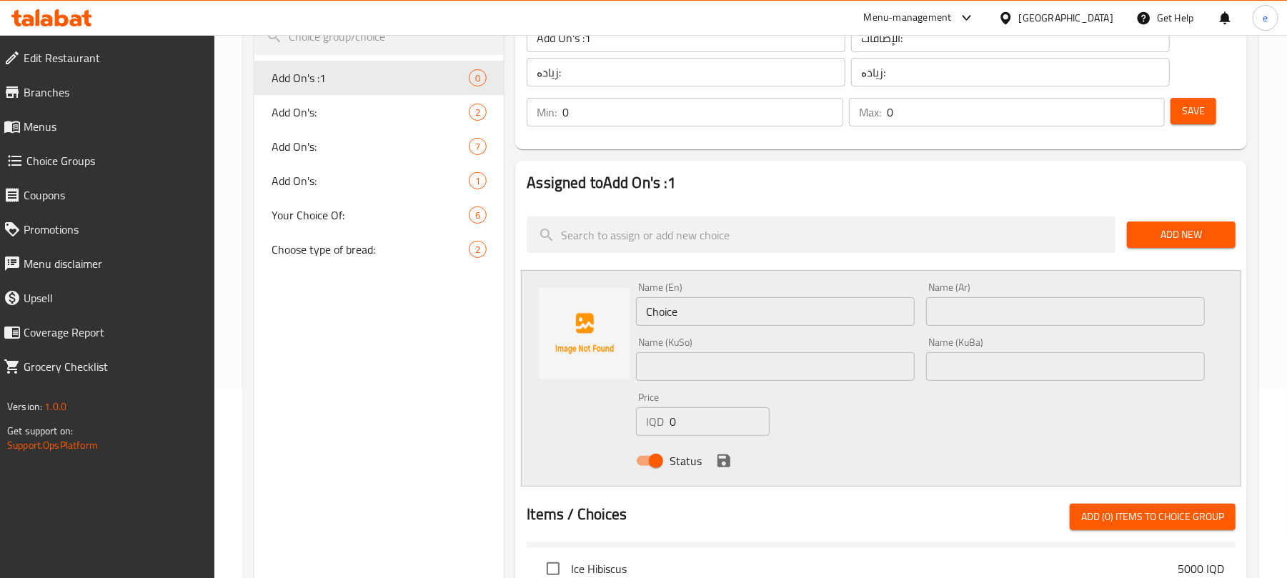
click at [733, 375] on input "text" at bounding box center [775, 366] width 279 height 29
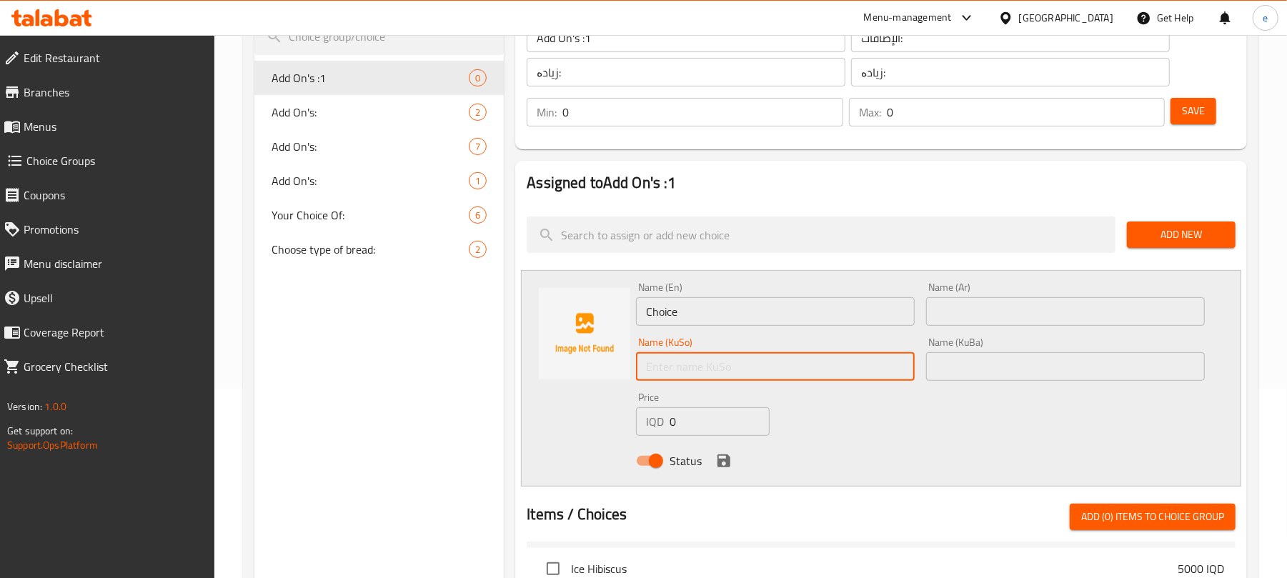
paste input "مانگۆ"
type input "مانگۆ"
click at [992, 347] on div "Name (KuBa) Name (KuBa)" at bounding box center [1065, 359] width 279 height 44
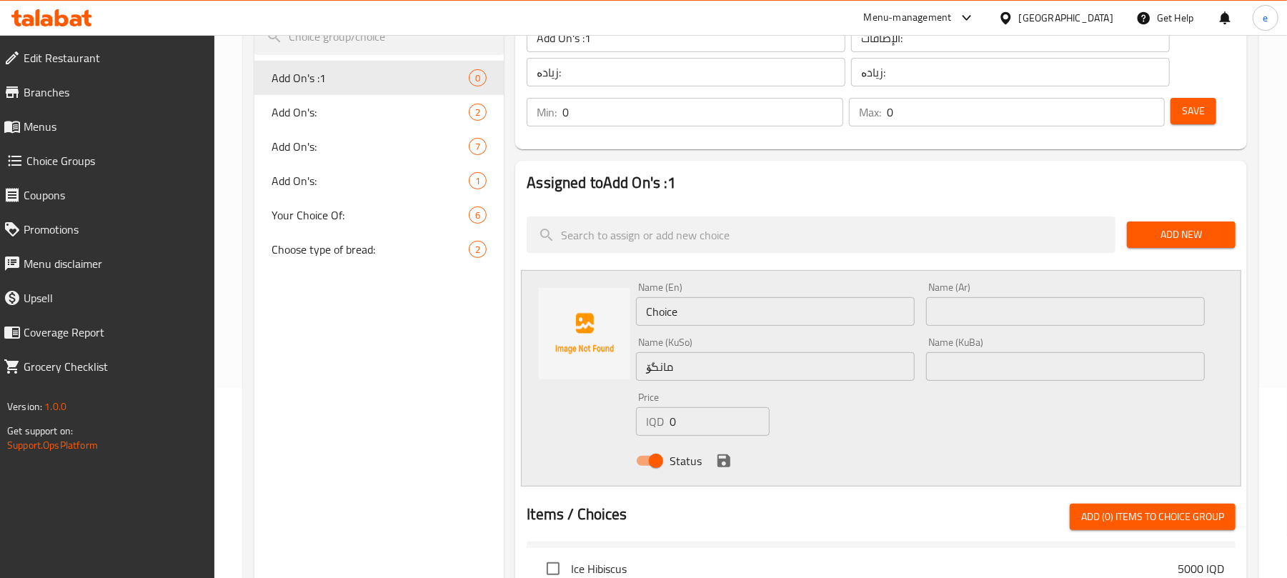
click at [992, 354] on input "text" at bounding box center [1065, 366] width 279 height 29
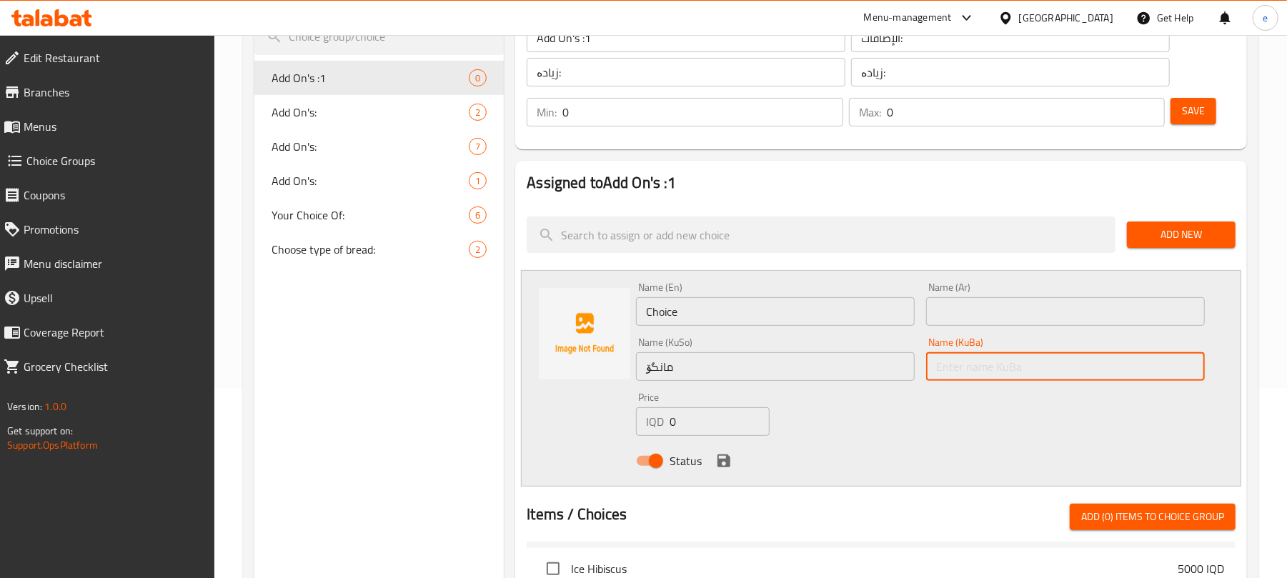
paste input "مانگۆ"
type input "مانگۆ"
click at [726, 313] on input "Choice" at bounding box center [775, 311] width 279 height 29
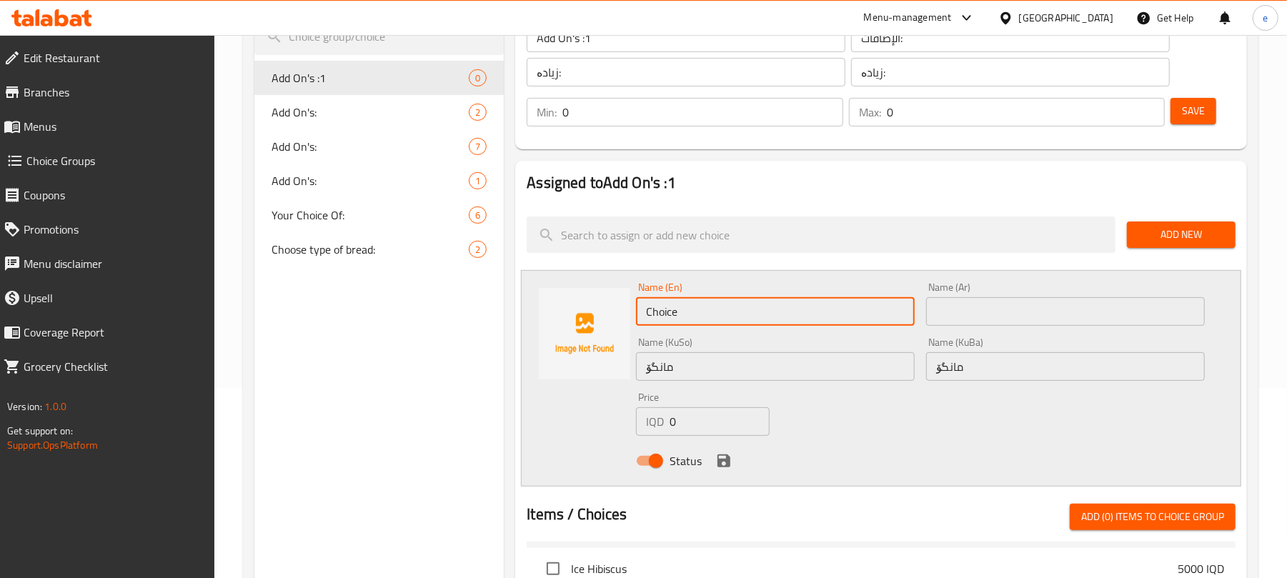
click at [726, 313] on input "Choice" at bounding box center [775, 311] width 279 height 29
paste input "Mango"
type input "Mango"
click at [1039, 301] on input "text" at bounding box center [1065, 311] width 279 height 29
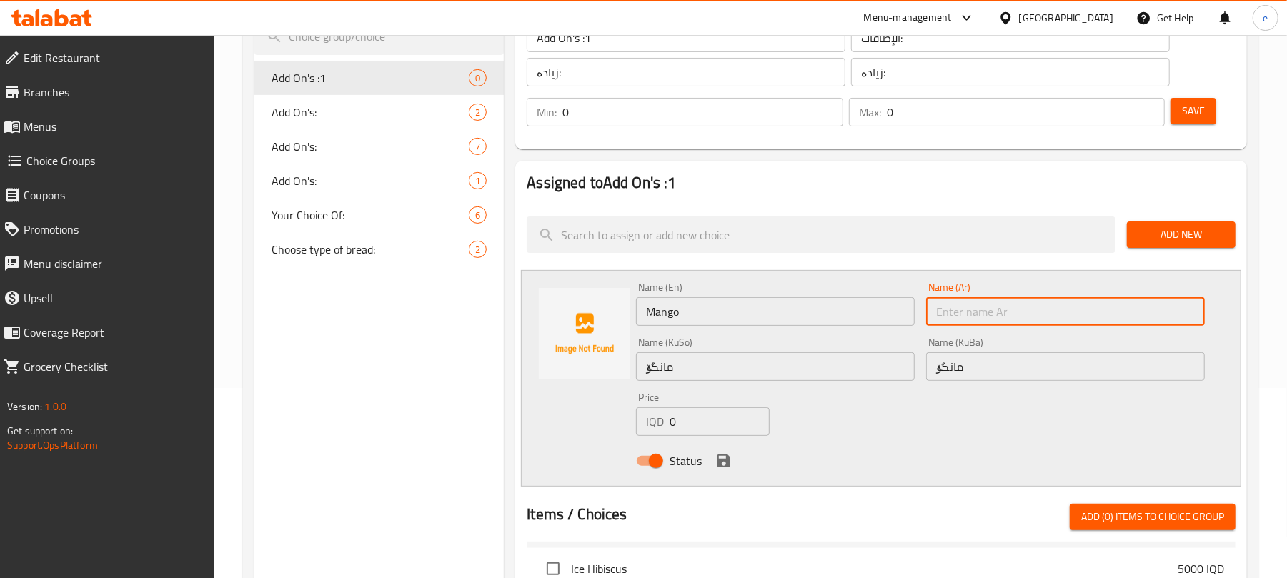
paste input "مانجو"
type input "مانجو"
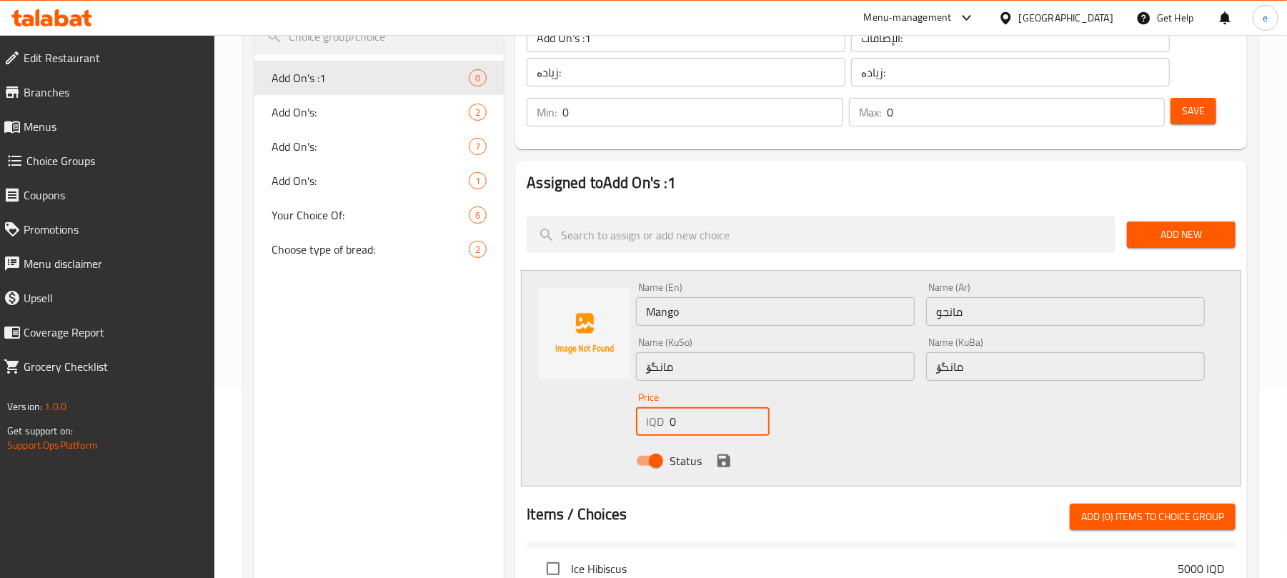
drag, startPoint x: 690, startPoint y: 409, endPoint x: 652, endPoint y: 420, distance: 38.9
click at [652, 420] on div "IQD 0 Price" at bounding box center [703, 421] width 134 height 29
type input "750"
click at [726, 455] on icon "save" at bounding box center [723, 460] width 13 height 13
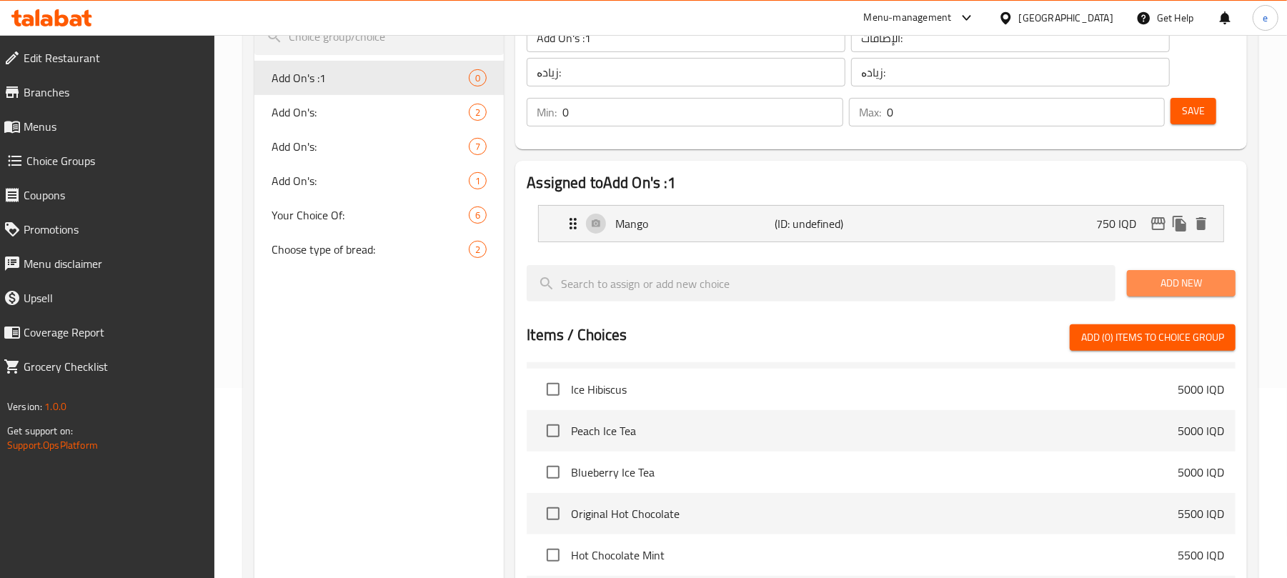
click at [1169, 287] on span "Add New" at bounding box center [1181, 283] width 86 height 18
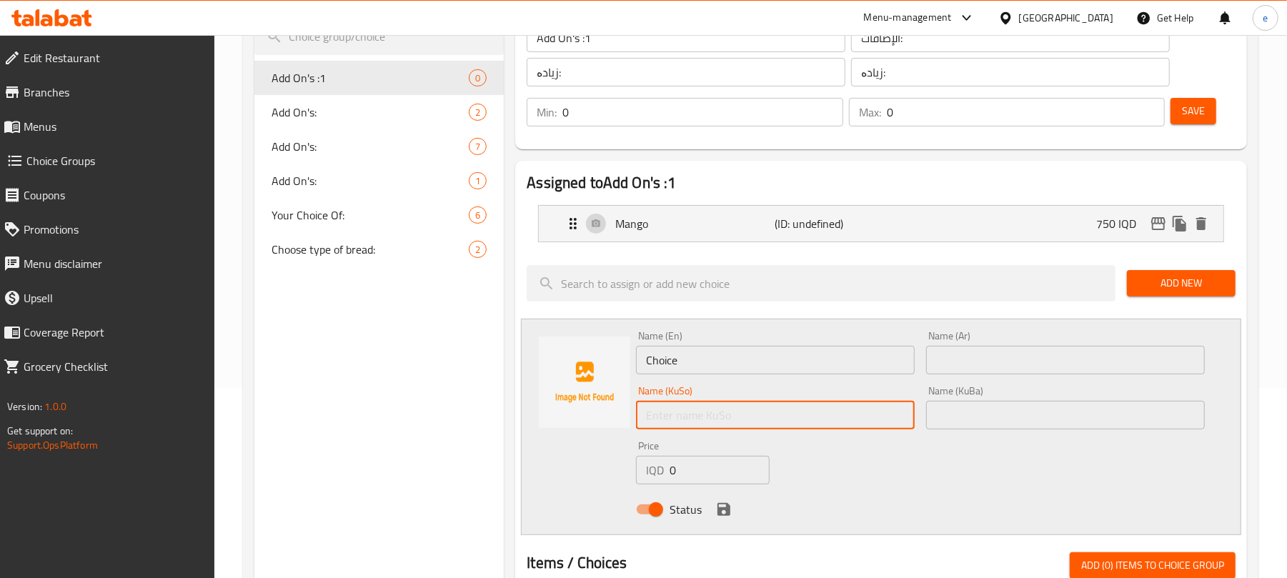
click at [847, 424] on input "text" at bounding box center [775, 415] width 279 height 29
paste input "هەنار"
type input "هەنار"
click at [990, 396] on div "Name (KuBa) Name (KuBa)" at bounding box center [1065, 408] width 279 height 44
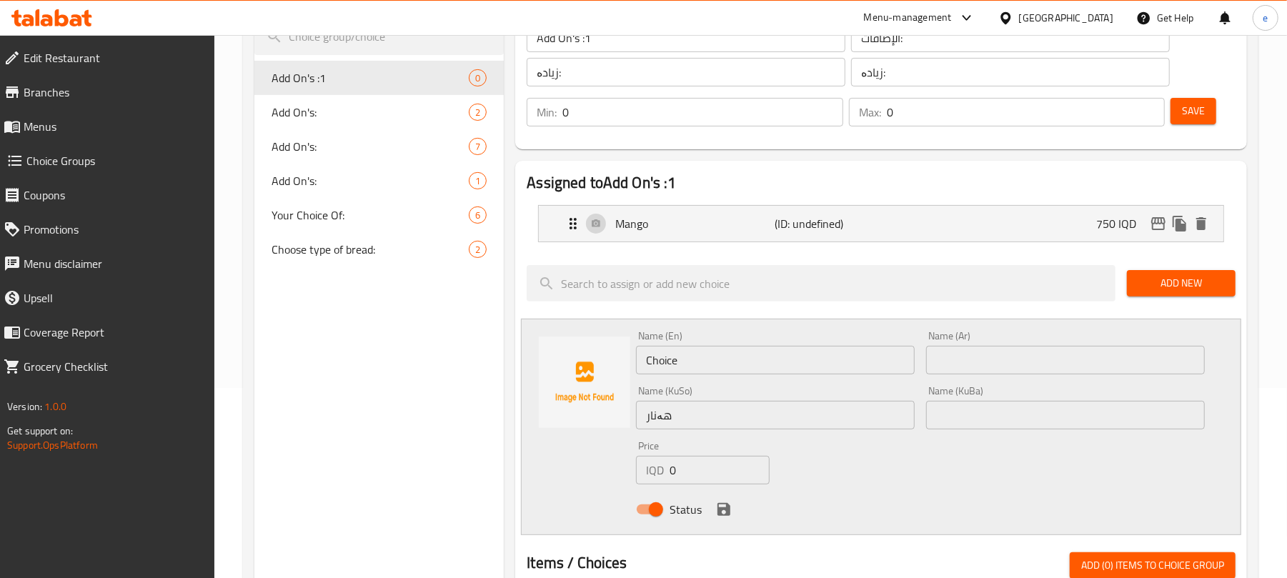
click at [987, 409] on input "text" at bounding box center [1065, 415] width 279 height 29
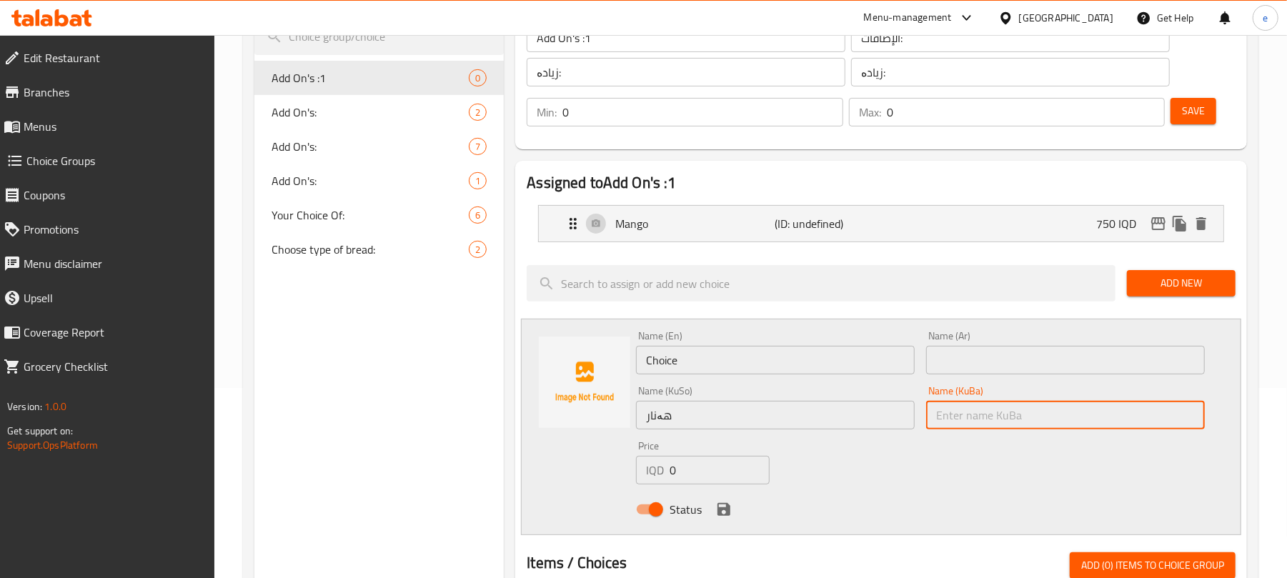
paste input "هەنار"
type input "هەنار"
click at [721, 357] on input "Choice" at bounding box center [775, 360] width 279 height 29
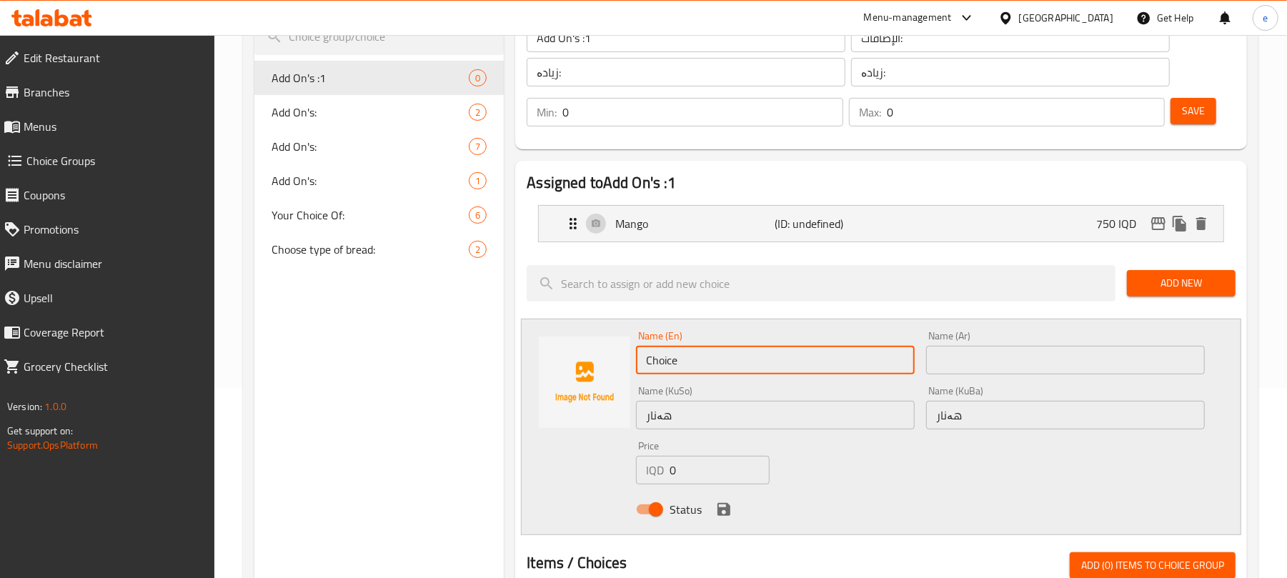
click at [721, 357] on input "Choice" at bounding box center [775, 360] width 279 height 29
paste input "Pomegranat"
type input "Pomegranate"
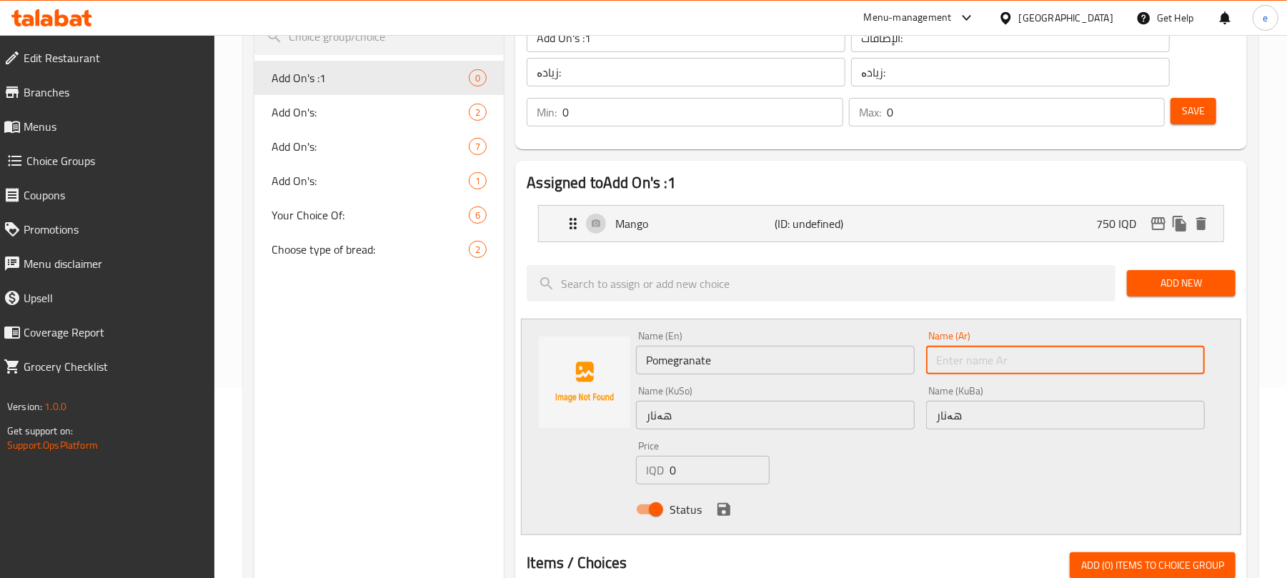
click at [1007, 360] on input "text" at bounding box center [1065, 360] width 279 height 29
paste input "رمان"
type input "رمان"
drag, startPoint x: 701, startPoint y: 467, endPoint x: 647, endPoint y: 472, distance: 54.6
click at [650, 472] on div "IQD 0 Price" at bounding box center [703, 470] width 134 height 29
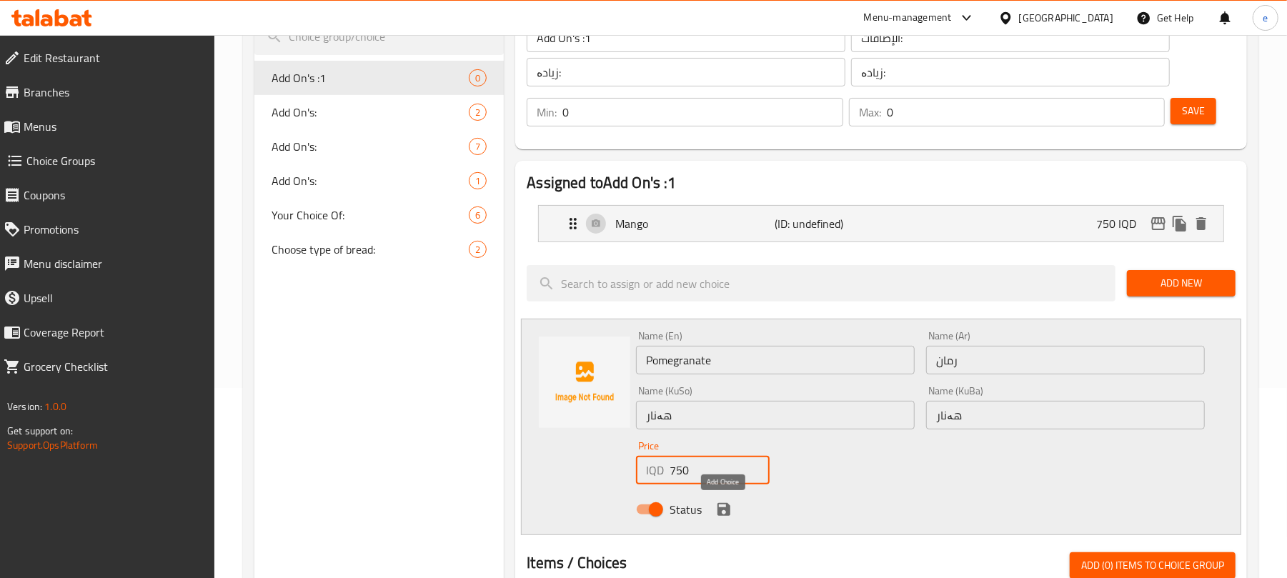
type input "750"
click at [723, 516] on icon "save" at bounding box center [723, 509] width 13 height 13
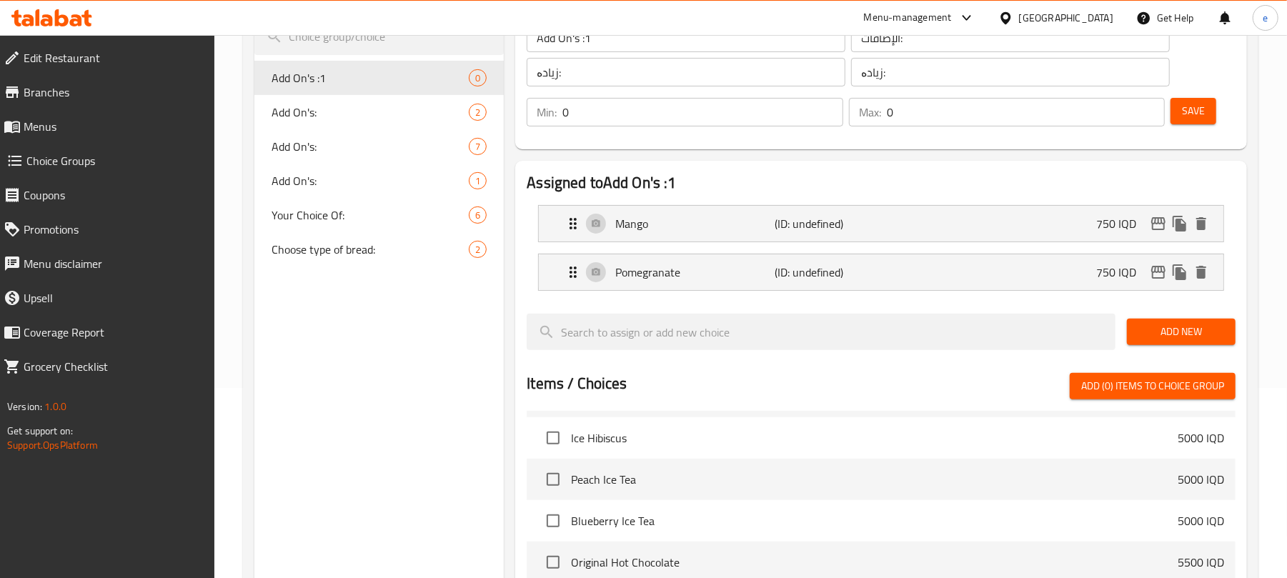
click at [1158, 339] on span "Add New" at bounding box center [1181, 332] width 86 height 18
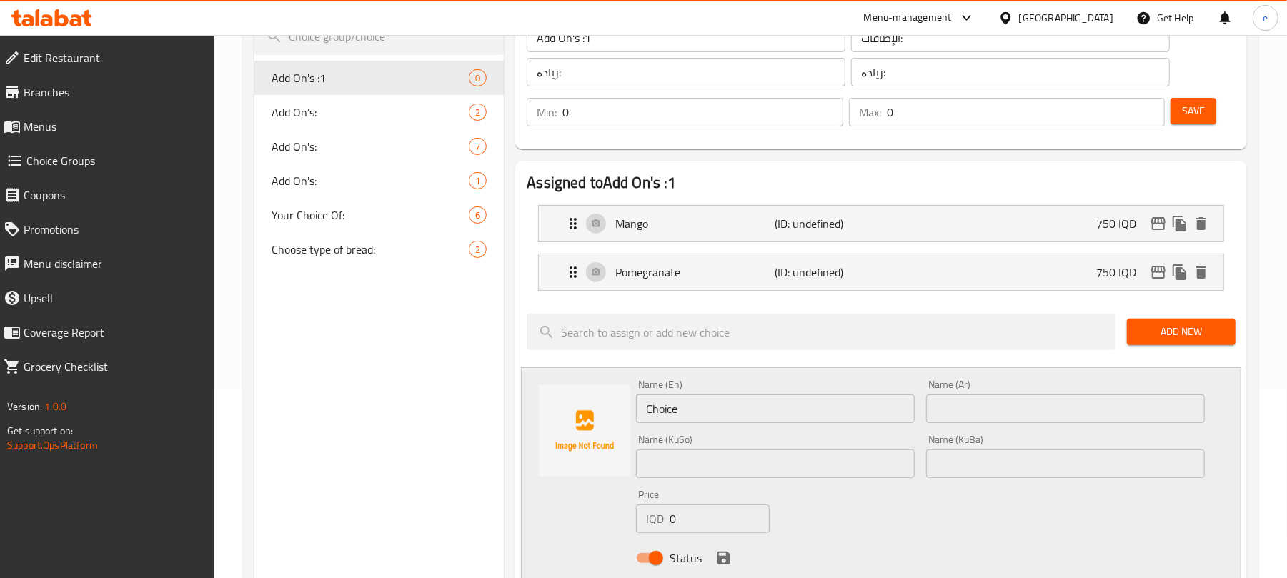
click at [767, 467] on input "text" at bounding box center [775, 463] width 279 height 29
paste input "شلک"
type input "شلک"
click at [1045, 470] on input "text" at bounding box center [1065, 463] width 279 height 29
paste input "شلک"
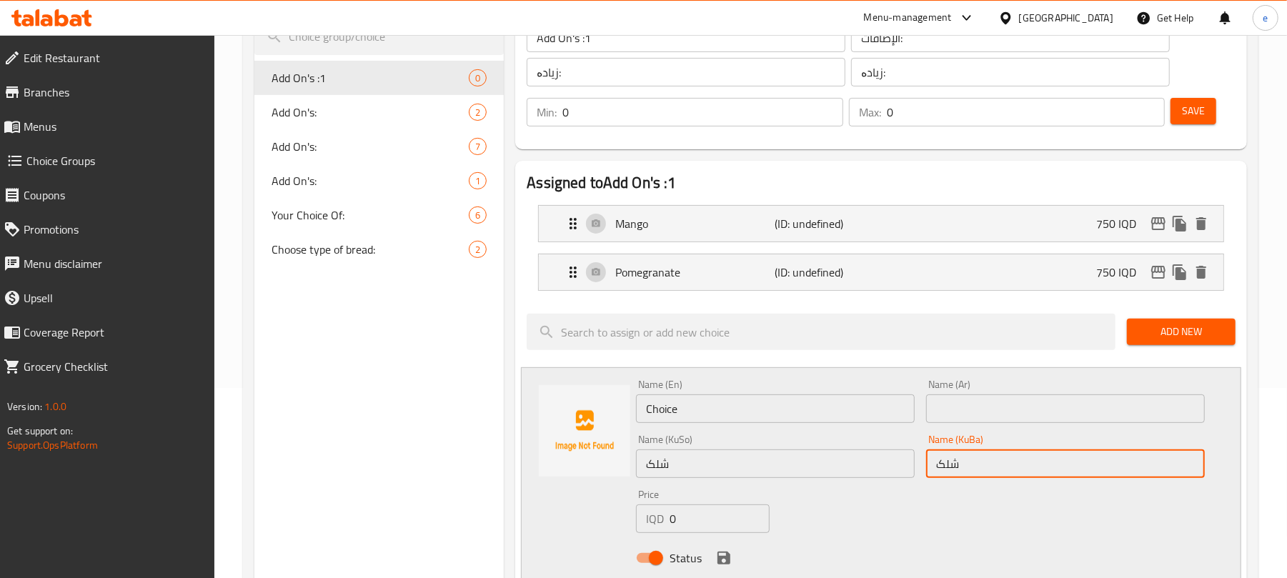
type input "شلک"
click at [752, 417] on input "Choice" at bounding box center [775, 408] width 279 height 29
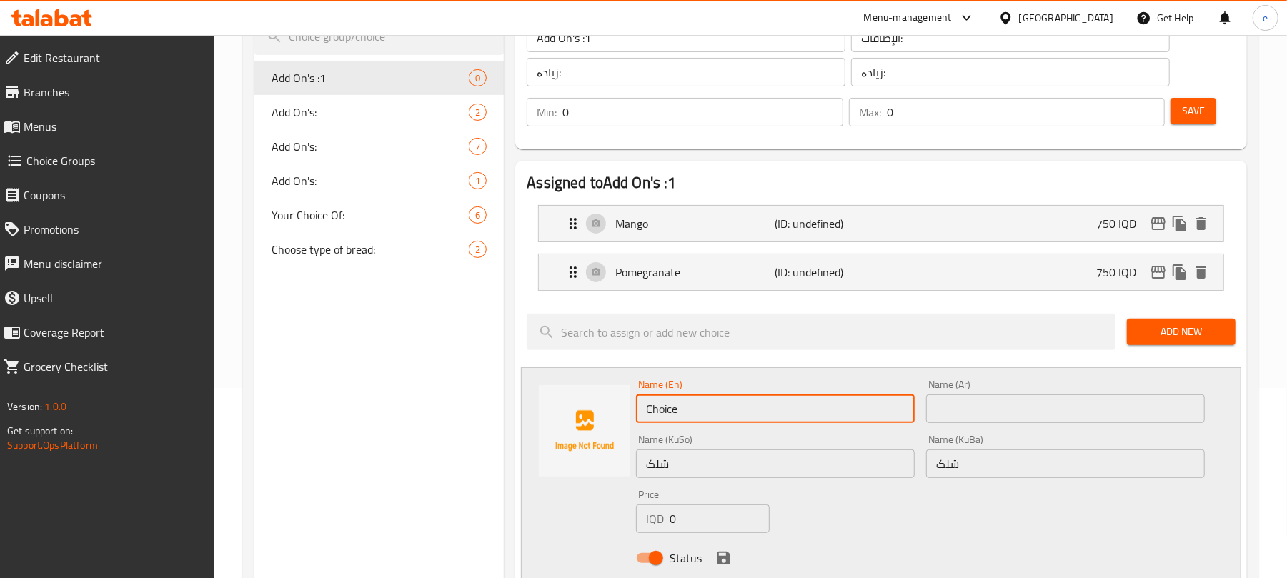
click at [752, 417] on input "Choice" at bounding box center [775, 408] width 279 height 29
paste input "Strawberry"
type input "Strawberry"
click at [960, 407] on input "text" at bounding box center [1065, 408] width 279 height 29
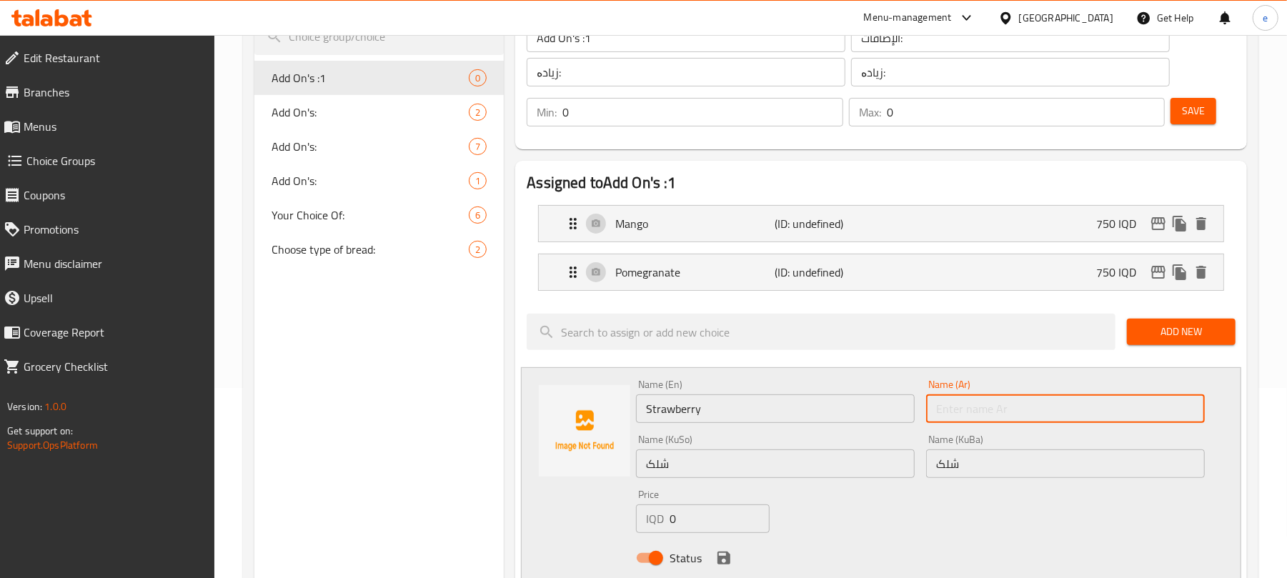
paste input "فراولة"
type input "فراولة"
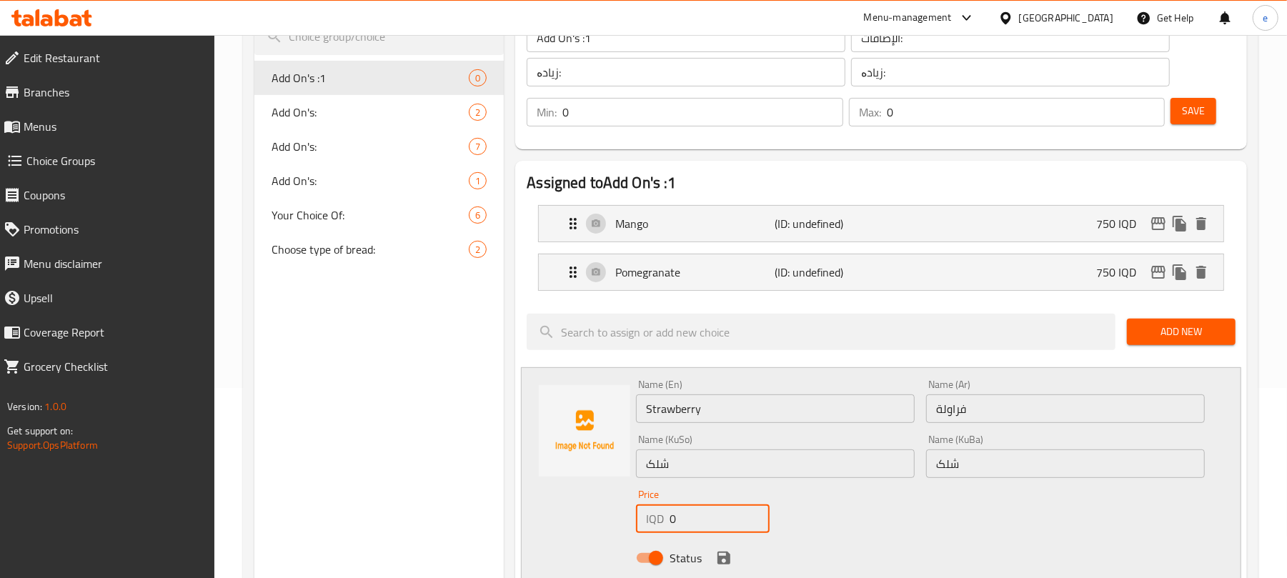
click at [653, 526] on div "IQD 0 Price" at bounding box center [703, 518] width 134 height 29
type input "750"
click at [718, 554] on icon "save" at bounding box center [723, 558] width 13 height 13
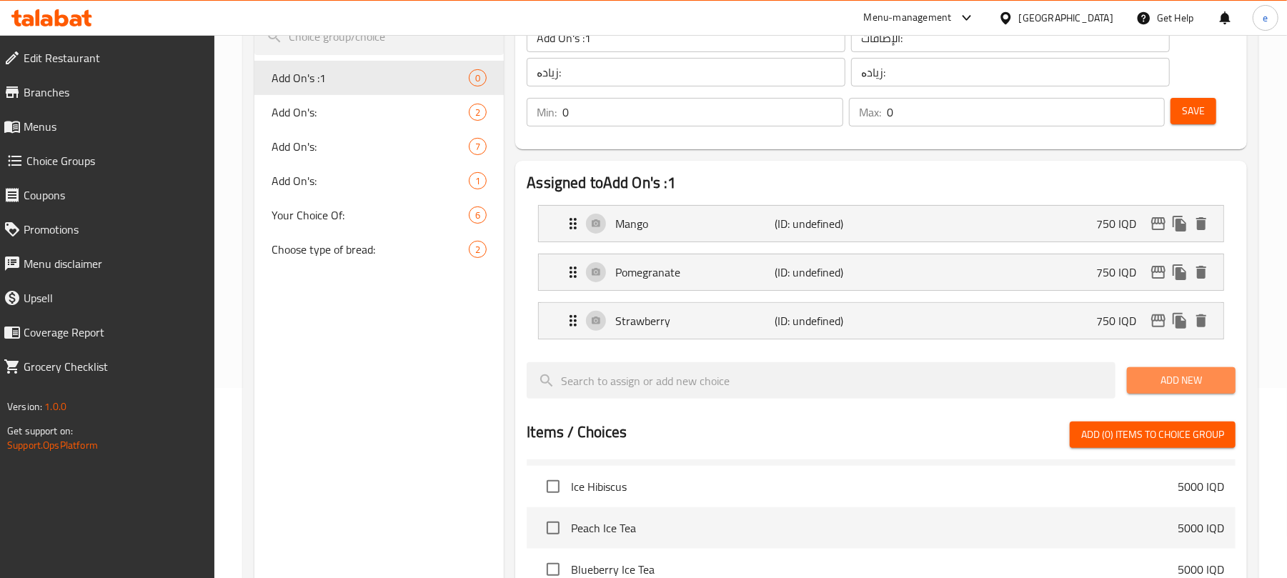
click at [1196, 376] on span "Add New" at bounding box center [1181, 381] width 86 height 18
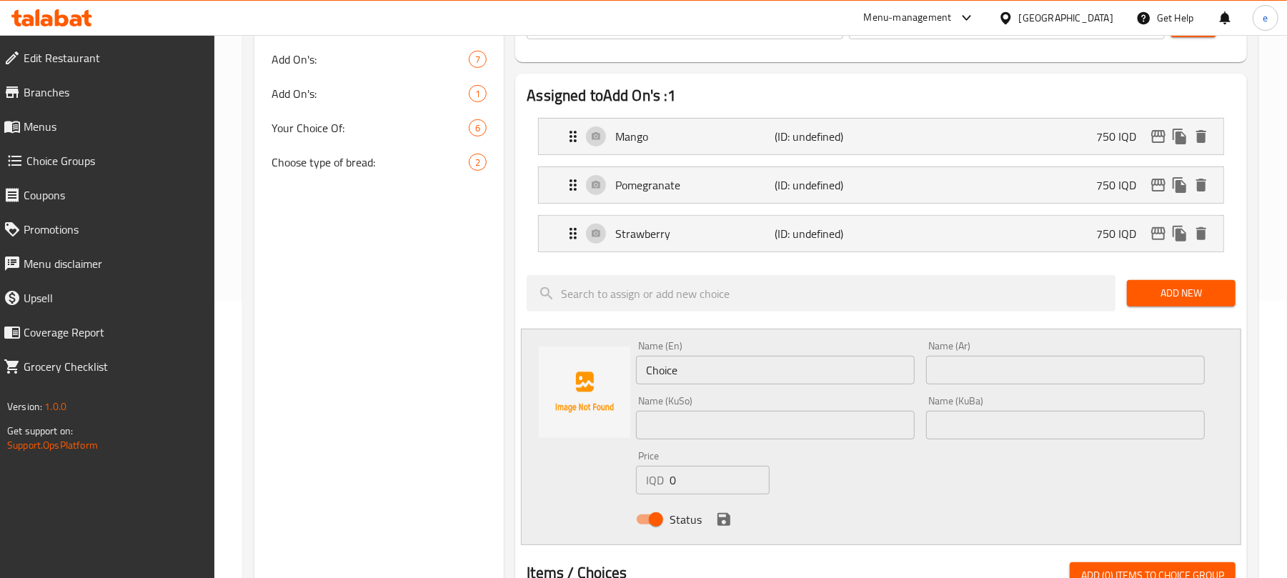
scroll to position [381, 0]
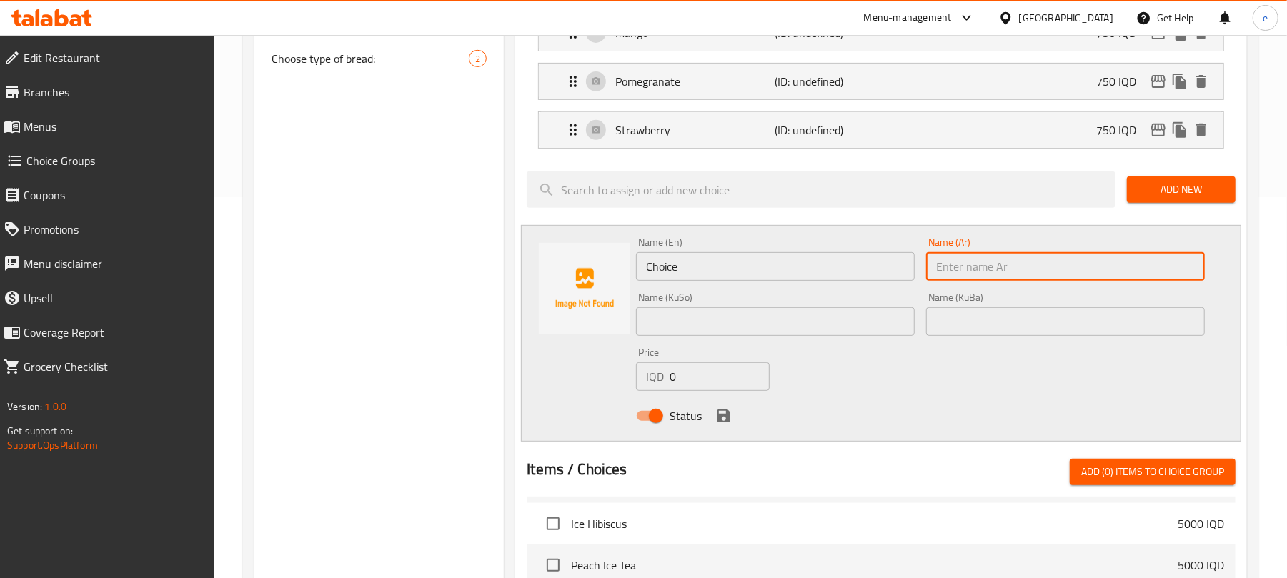
click at [964, 277] on input "text" at bounding box center [1065, 266] width 279 height 29
paste input "عسل"
type input "عسل"
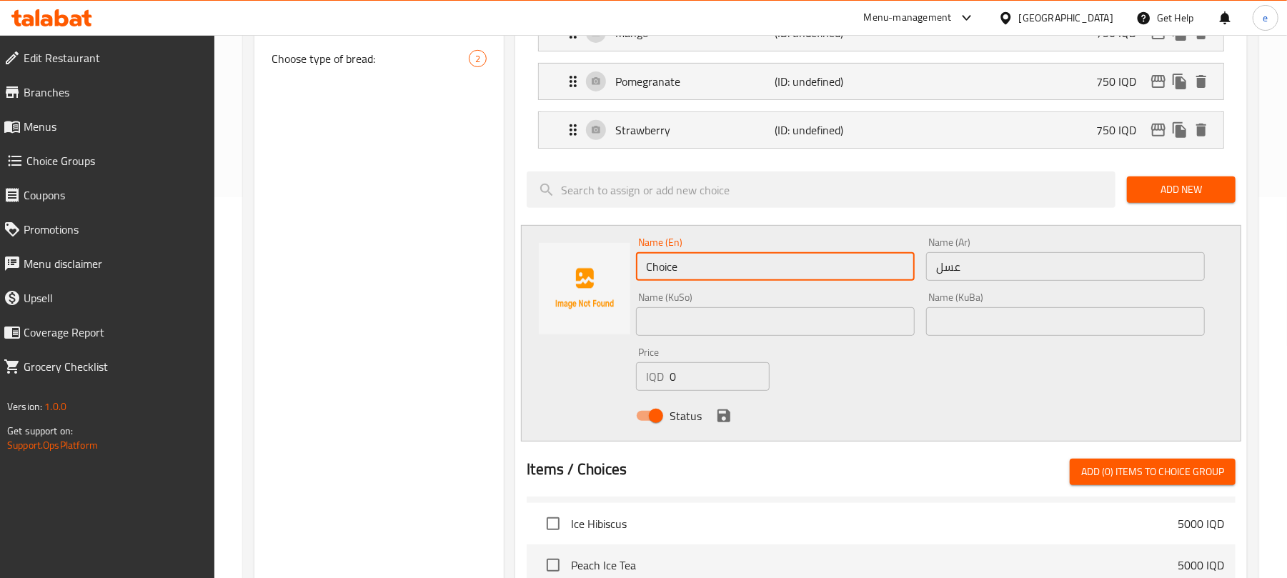
click at [699, 269] on input "Choice" at bounding box center [775, 266] width 279 height 29
paste input "honey"
type input "honey"
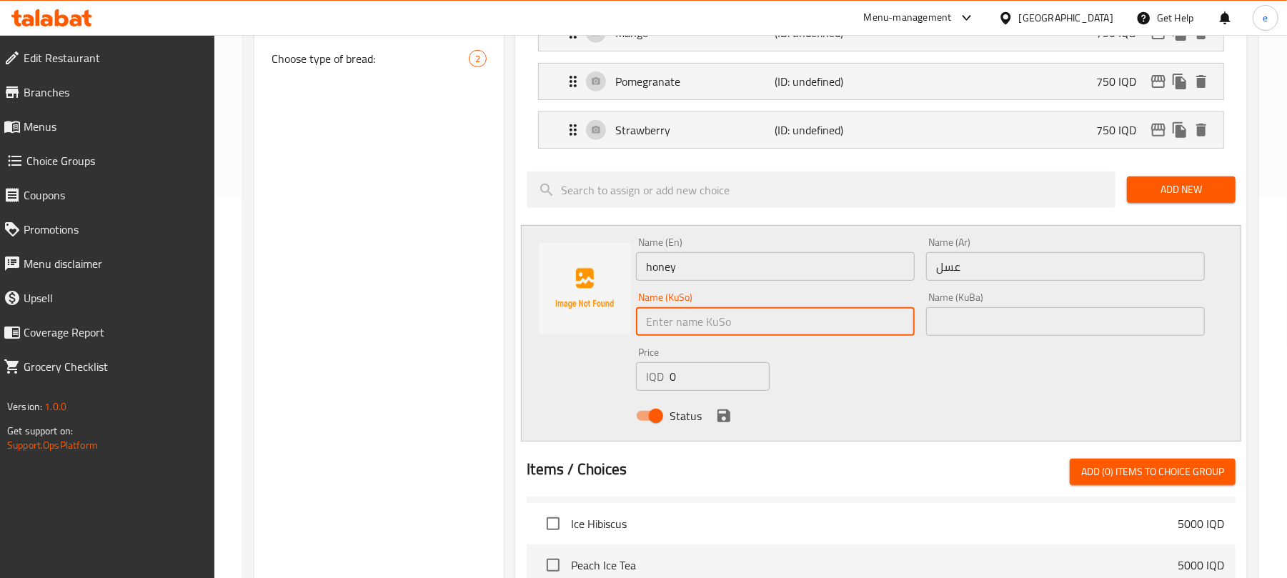
click at [672, 322] on input "text" at bounding box center [775, 321] width 279 height 29
click at [746, 324] on input "هەنگوین" at bounding box center [775, 321] width 279 height 29
type input "هەنگوین"
click at [967, 335] on input "text" at bounding box center [1065, 321] width 279 height 29
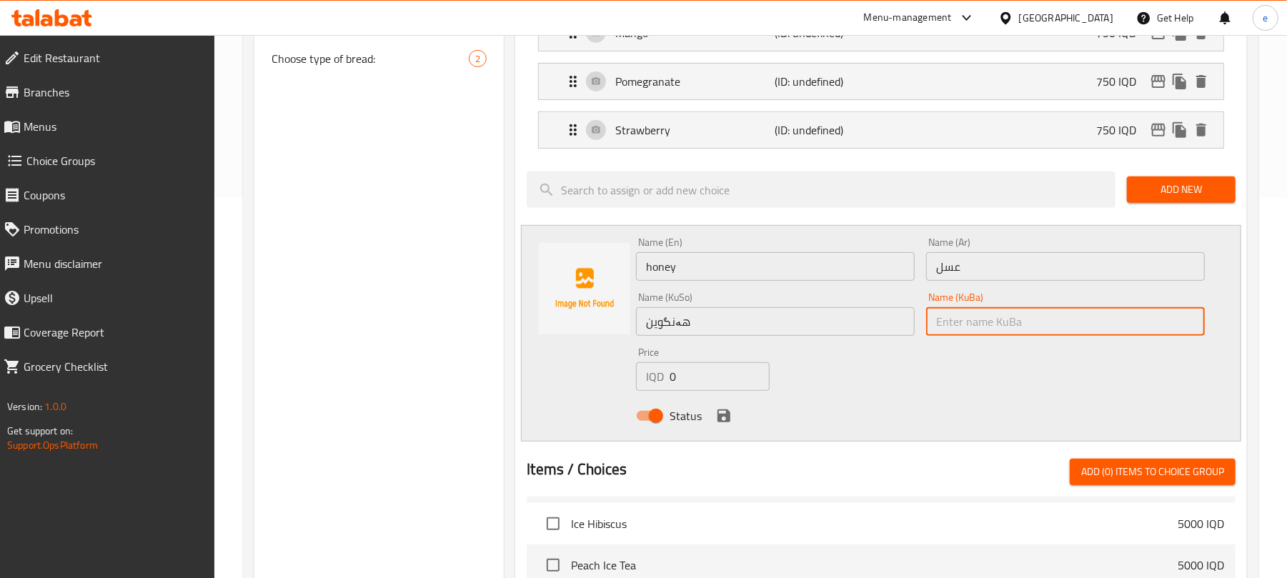
paste input "هەنگوین"
type input "هەنگوین"
drag, startPoint x: 669, startPoint y: 400, endPoint x: 660, endPoint y: 403, distance: 9.0
click at [661, 403] on div "Name (En) honey Name (En) Name (Ar) عسل Name (Ar) Name (KuSo) هەنگوین Name (KuS…" at bounding box center [919, 334] width 579 height 204
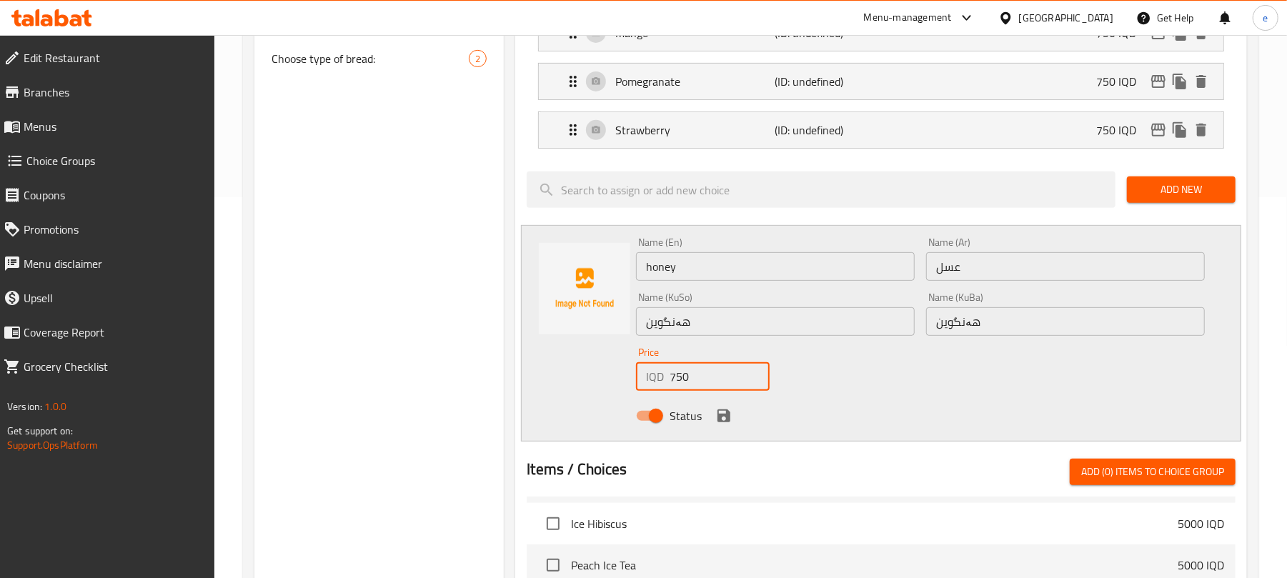
type input "750"
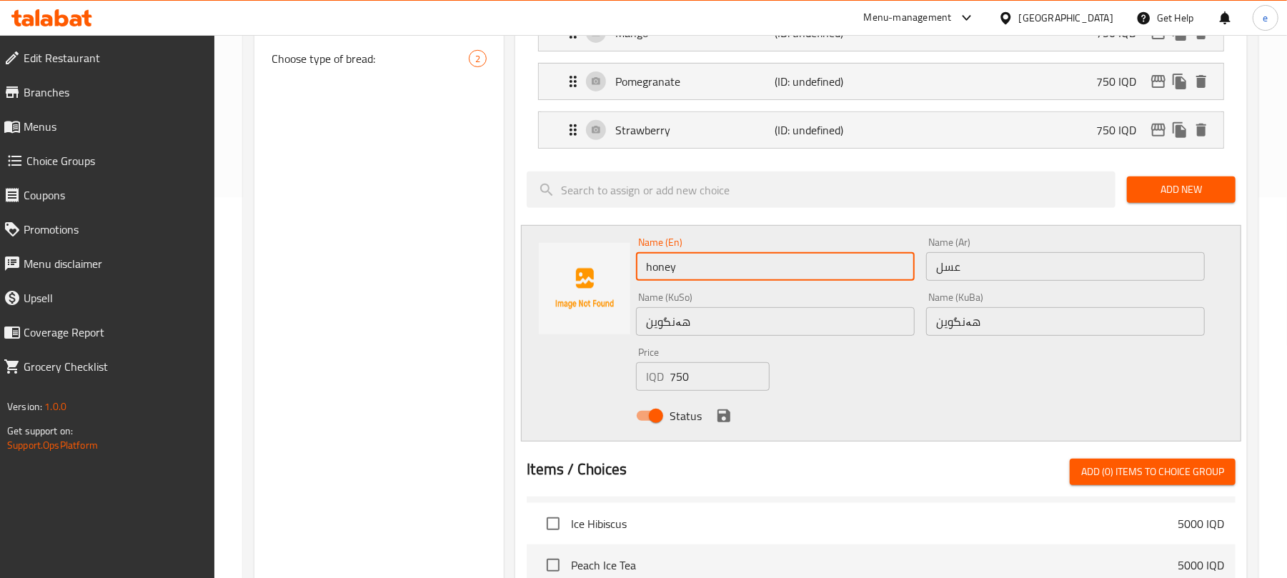
click at [650, 270] on input "honey" at bounding box center [775, 266] width 279 height 29
type input "Honey"
click at [715, 412] on icon "save" at bounding box center [723, 415] width 17 height 17
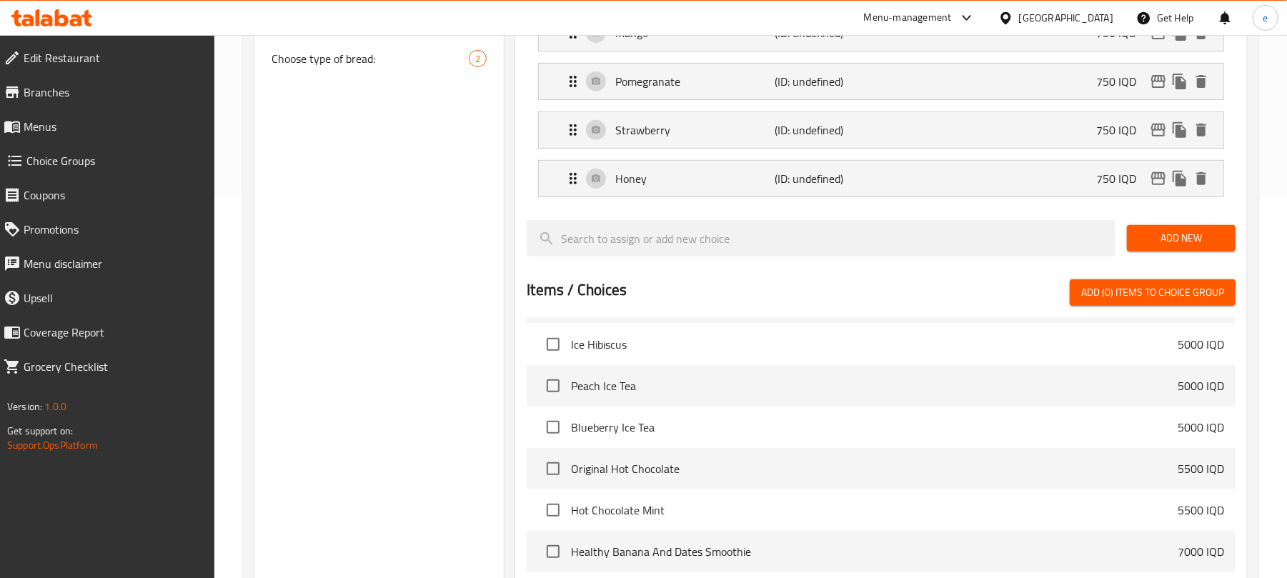
click at [1182, 235] on span "Add New" at bounding box center [1181, 238] width 86 height 18
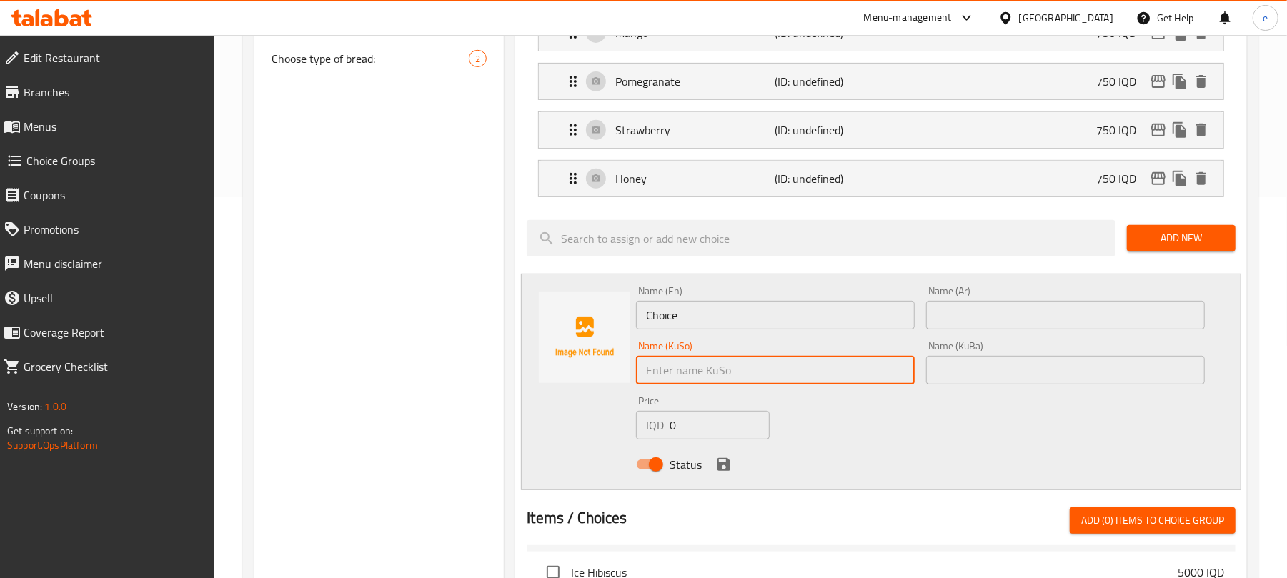
click at [710, 367] on input "text" at bounding box center [775, 370] width 279 height 29
paste input "زبدەی فستەقی عەبید"
type input "زبدەی فستەقی عەبید"
click at [1000, 367] on input "text" at bounding box center [1065, 370] width 279 height 29
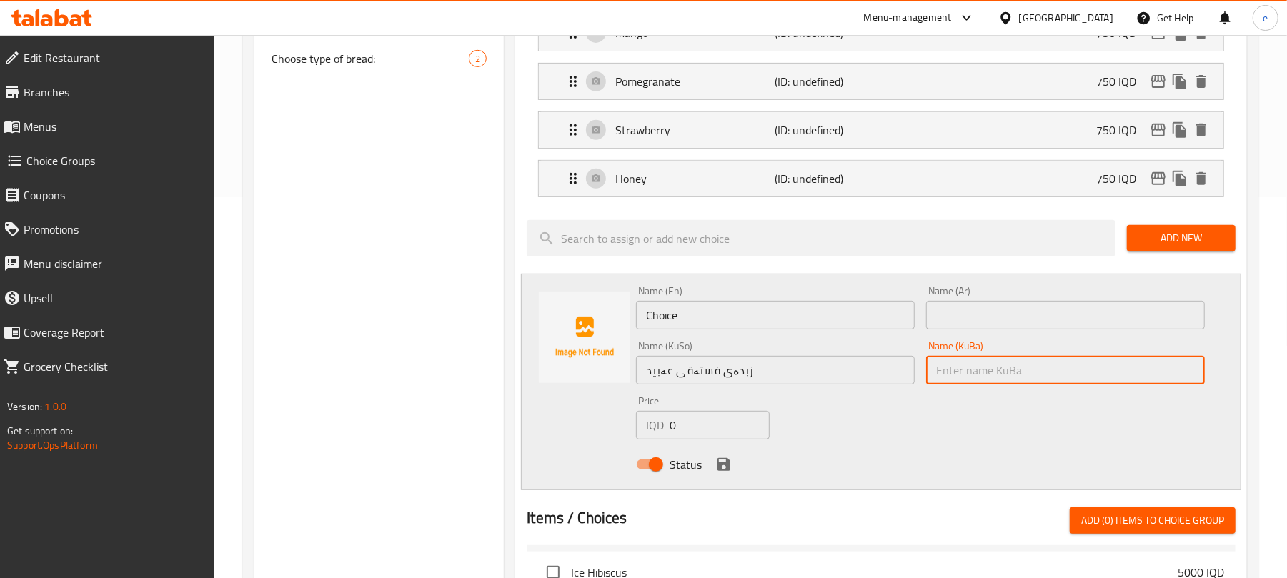
paste input "زبدەی فستەقی عەبید"
type input "زبدەی فستەقی عەبید"
click at [716, 333] on div "Name (En) Choice Name (En)" at bounding box center [775, 307] width 290 height 55
click at [716, 324] on input "Choice" at bounding box center [775, 315] width 279 height 29
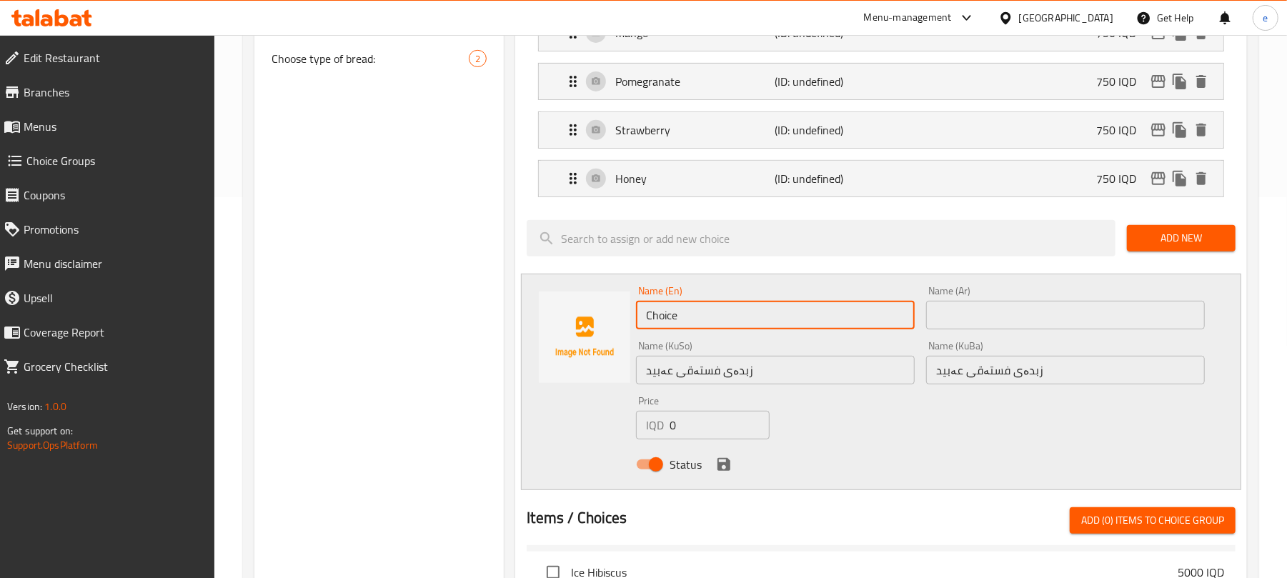
click at [716, 324] on input "Choice" at bounding box center [775, 315] width 279 height 29
paste input "Peanut Butter"
type input "Peanut Butter"
click at [1038, 327] on input "text" at bounding box center [1065, 315] width 279 height 29
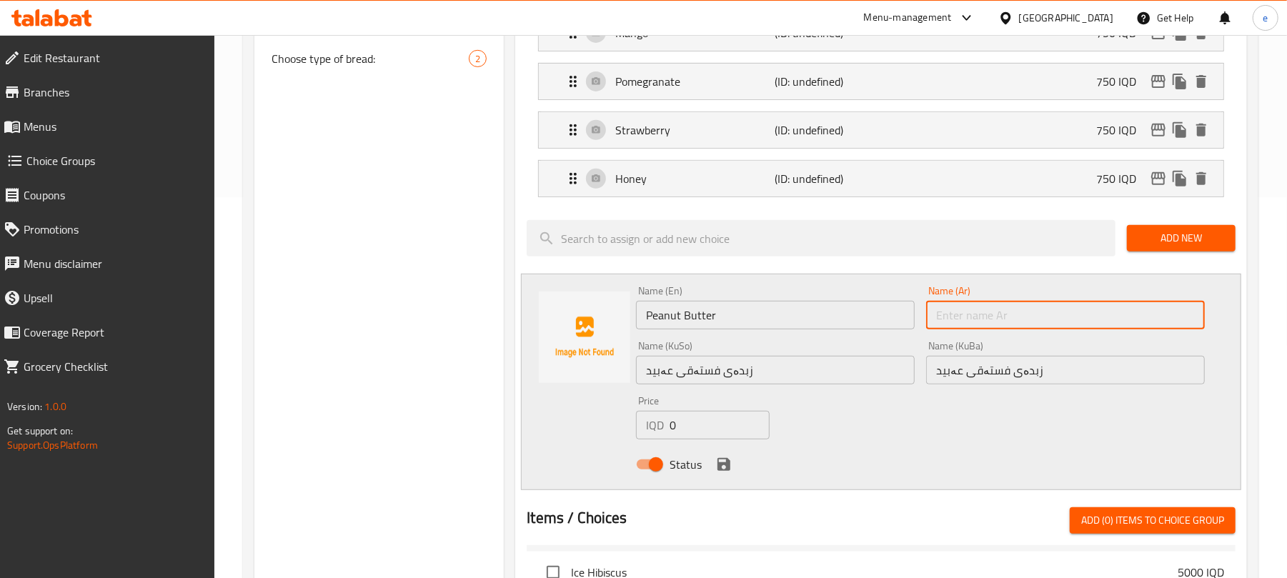
paste input "زبدة فول سوداني"
type input "زبدة فول سوداني"
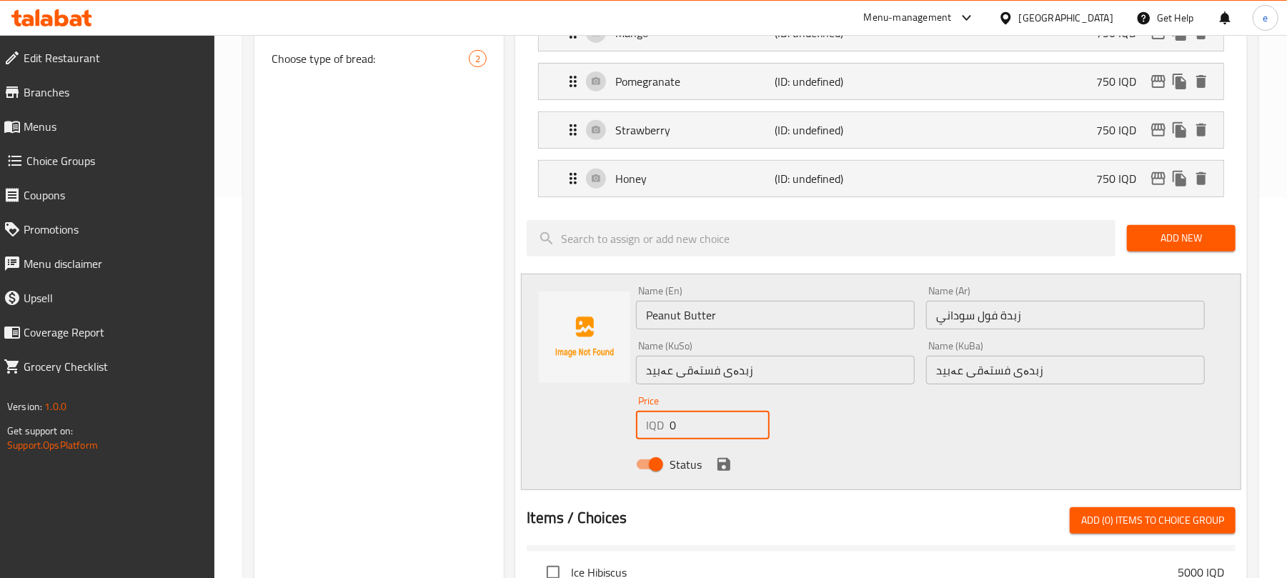
drag, startPoint x: 696, startPoint y: 427, endPoint x: 658, endPoint y: 430, distance: 38.0
click at [661, 430] on div "IQD 0 Price" at bounding box center [703, 425] width 134 height 29
type input "750"
click at [723, 464] on icon "save" at bounding box center [723, 464] width 13 height 13
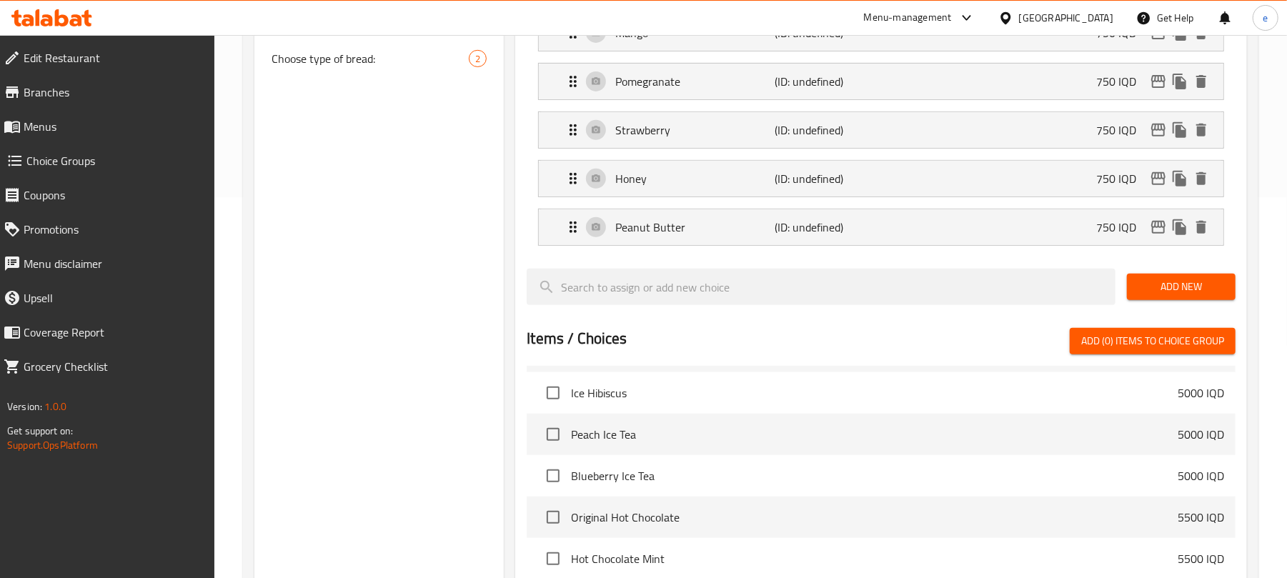
scroll to position [0, 0]
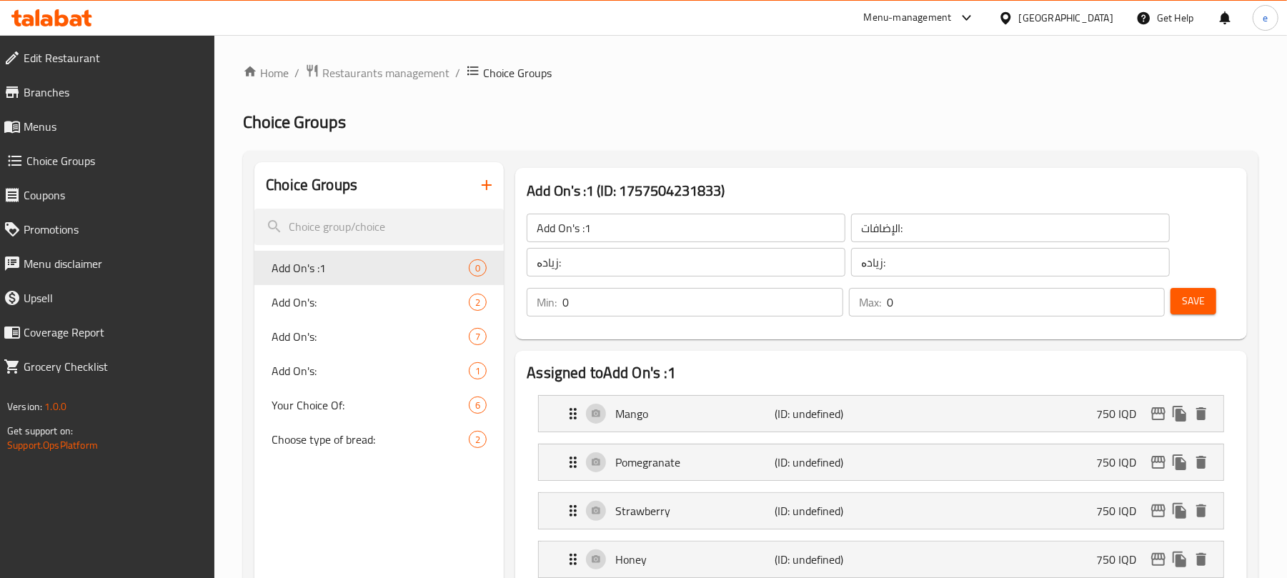
click at [1203, 312] on button "Save" at bounding box center [1193, 301] width 46 height 26
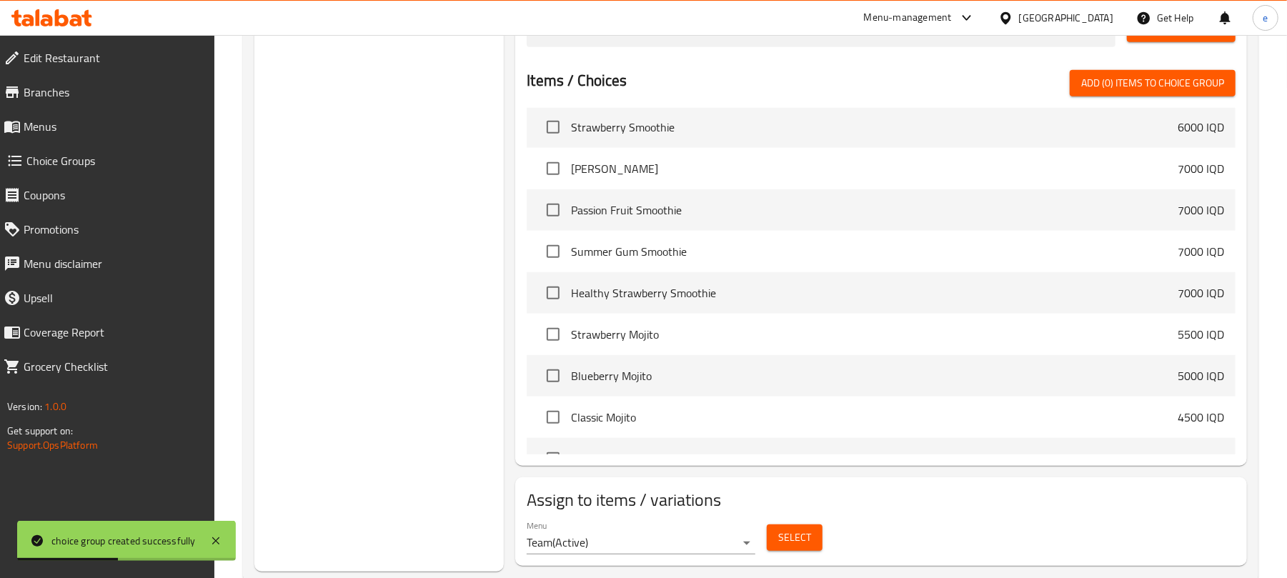
scroll to position [675, 0]
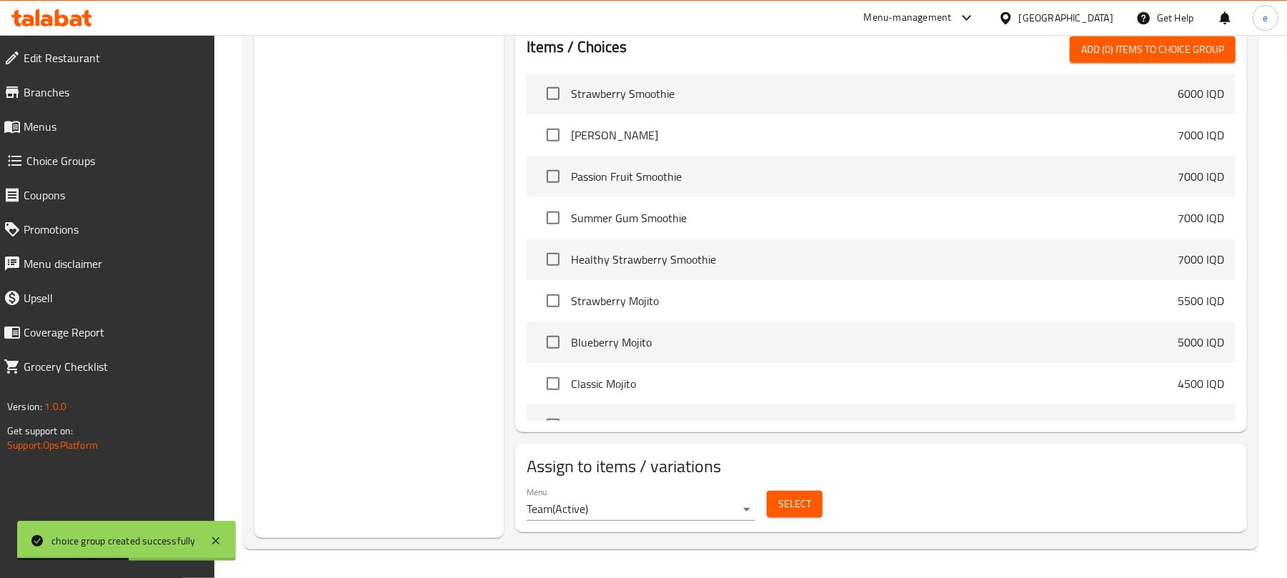
click at [812, 507] on button "Select" at bounding box center [795, 504] width 56 height 26
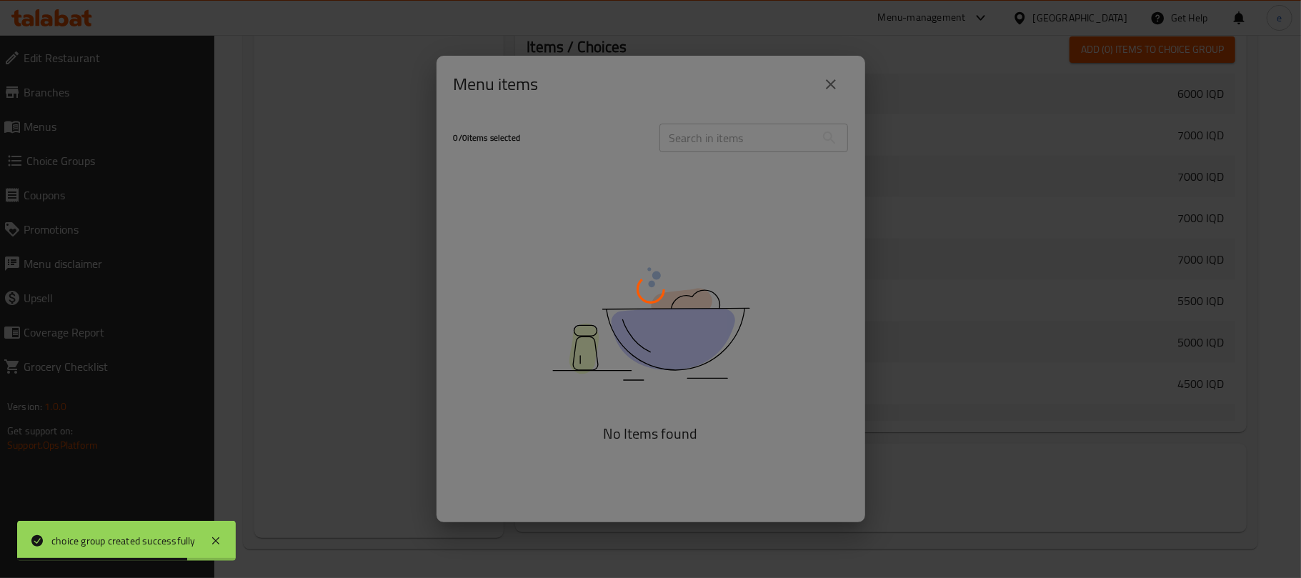
click at [720, 134] on div at bounding box center [650, 289] width 1301 height 578
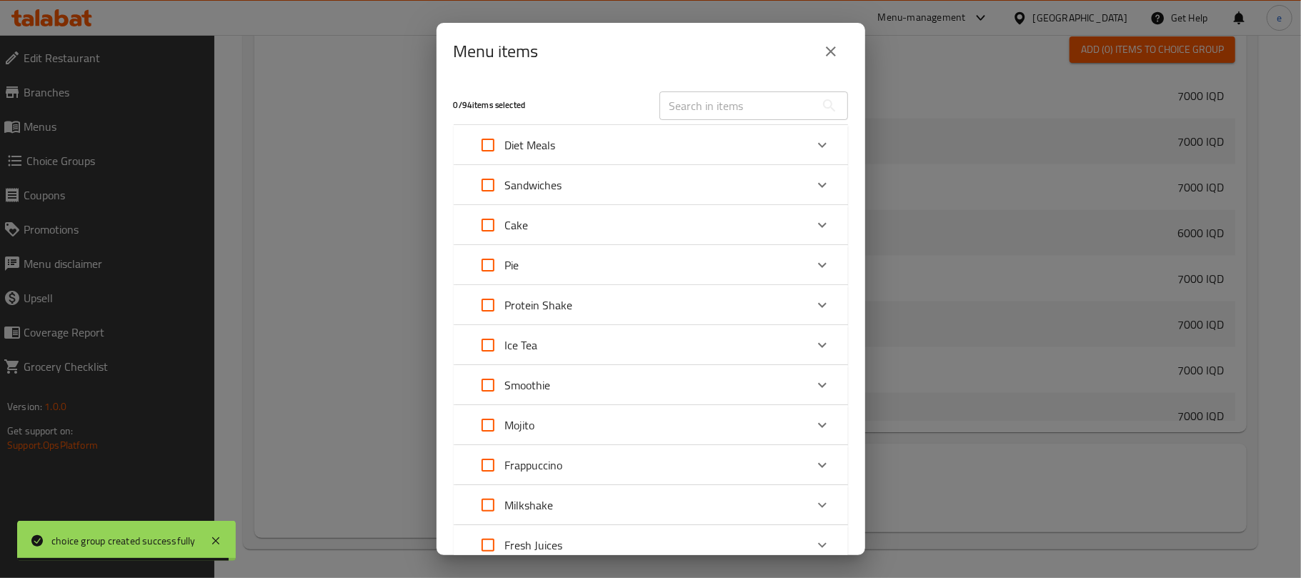
click at [720, 134] on div "Diet Meals" at bounding box center [638, 145] width 334 height 34
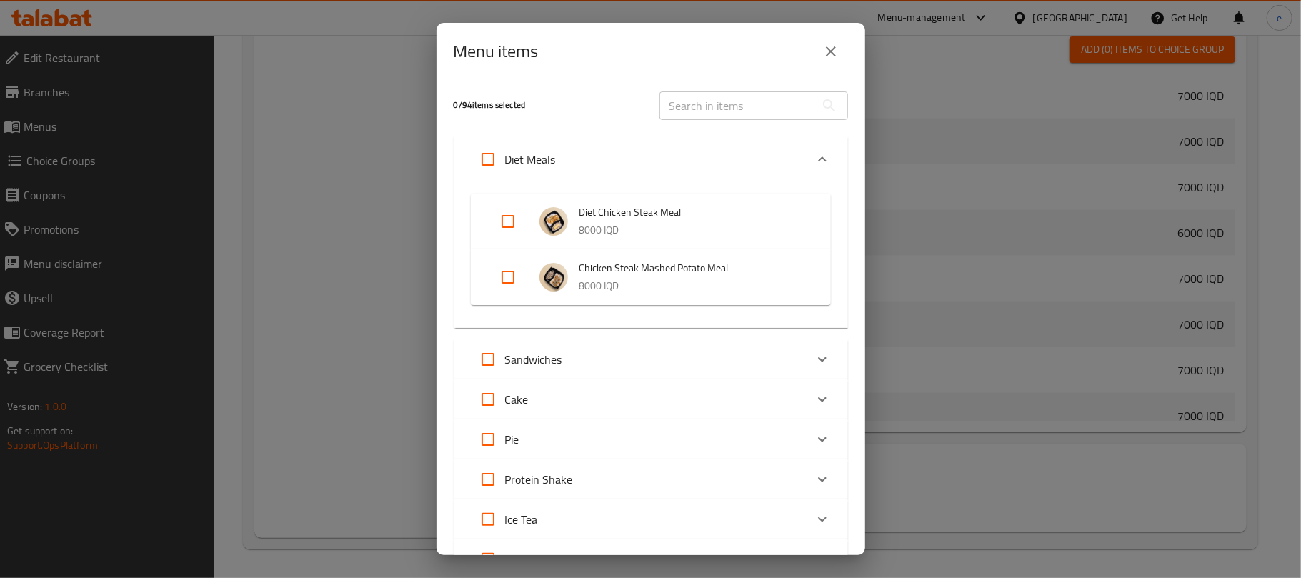
click at [703, 106] on input "text" at bounding box center [738, 105] width 156 height 29
paste input "Shea Pudding"
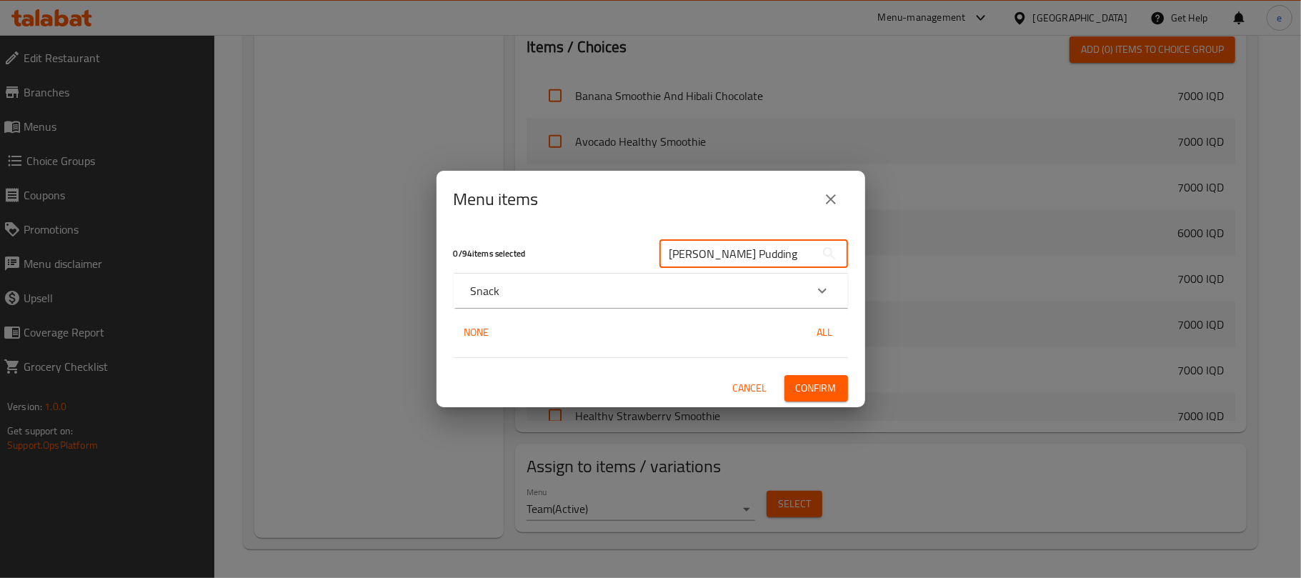
type input "Shea Pudding"
click at [617, 282] on div "Snack" at bounding box center [638, 290] width 334 height 17
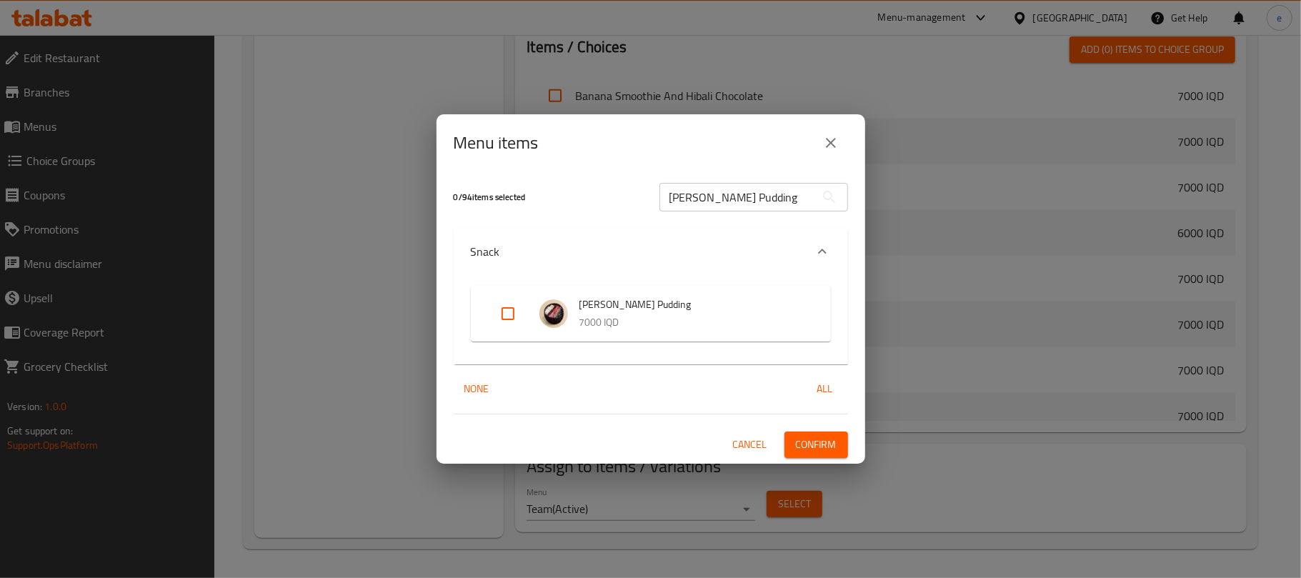
click at [509, 310] on input "Expand" at bounding box center [508, 314] width 34 height 34
checkbox input "true"
click at [822, 447] on span "Confirm" at bounding box center [816, 445] width 41 height 18
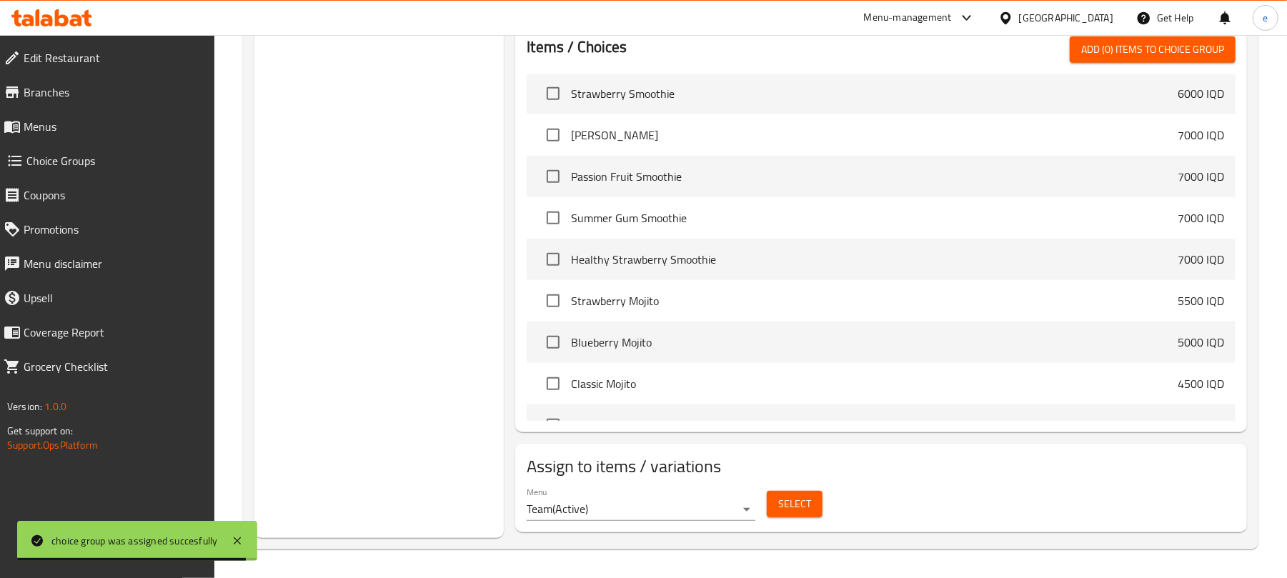
click at [83, 29] on div at bounding box center [52, 18] width 104 height 29
click at [84, 23] on icon at bounding box center [51, 17] width 81 height 17
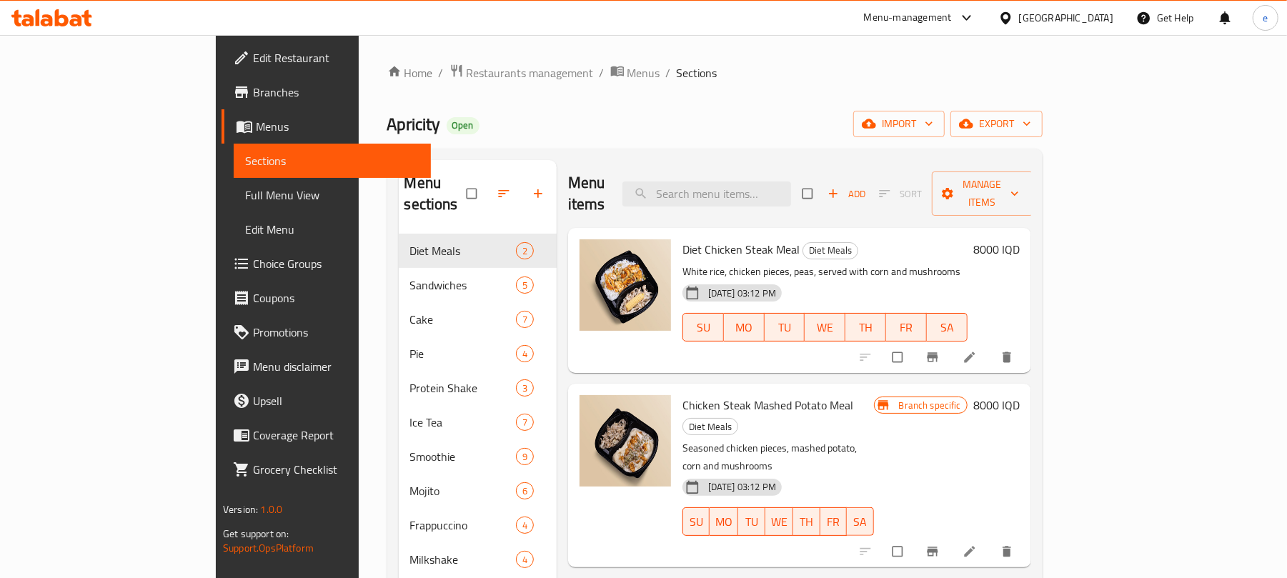
click at [245, 197] on span "Full Menu View" at bounding box center [332, 194] width 174 height 17
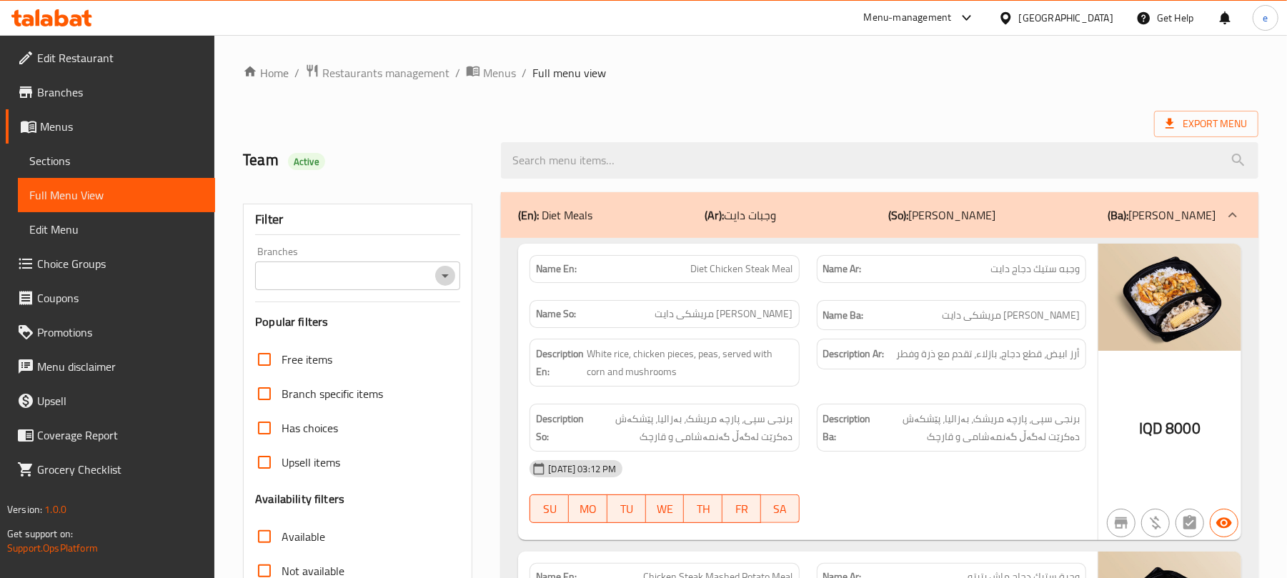
click at [449, 284] on icon "Open" at bounding box center [445, 275] width 17 height 17
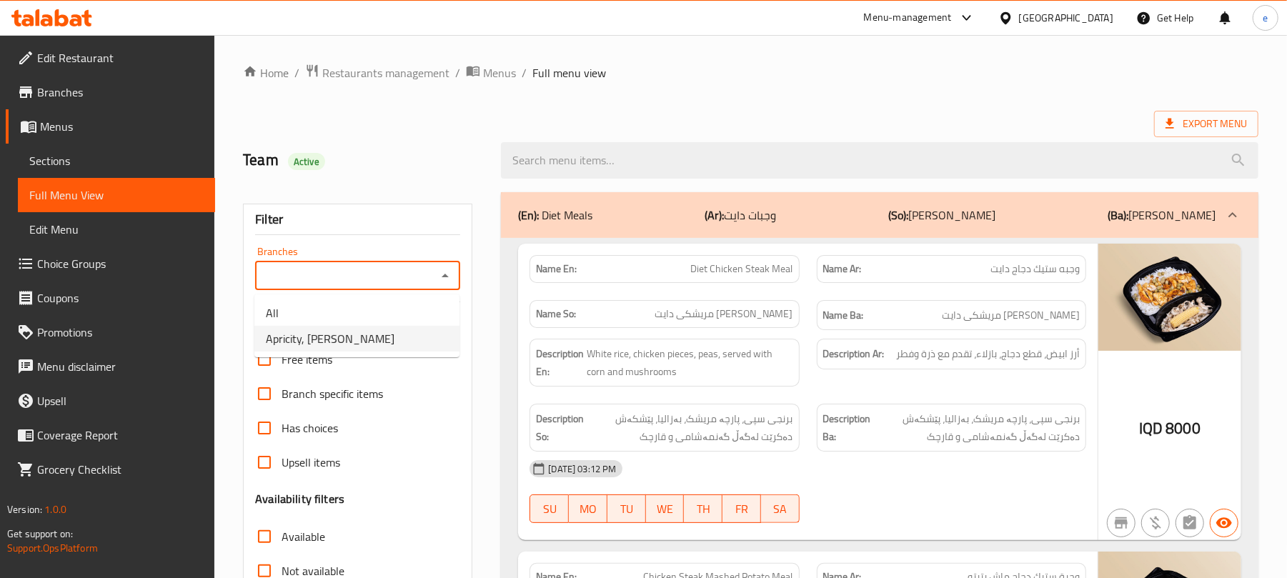
click at [392, 326] on li "Apricity, Al Mansur" at bounding box center [356, 339] width 205 height 26
type input "Apricity, Al Mansur"
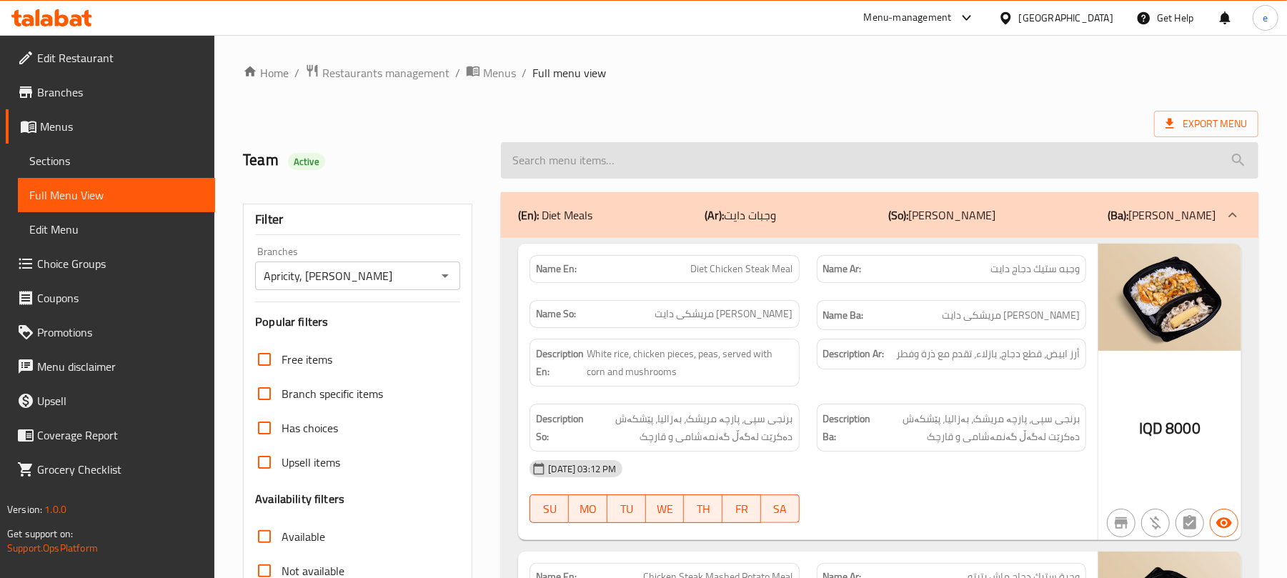
click at [599, 159] on input "search" at bounding box center [879, 160] width 757 height 36
paste input "Almond Flour Beef Sandwich"
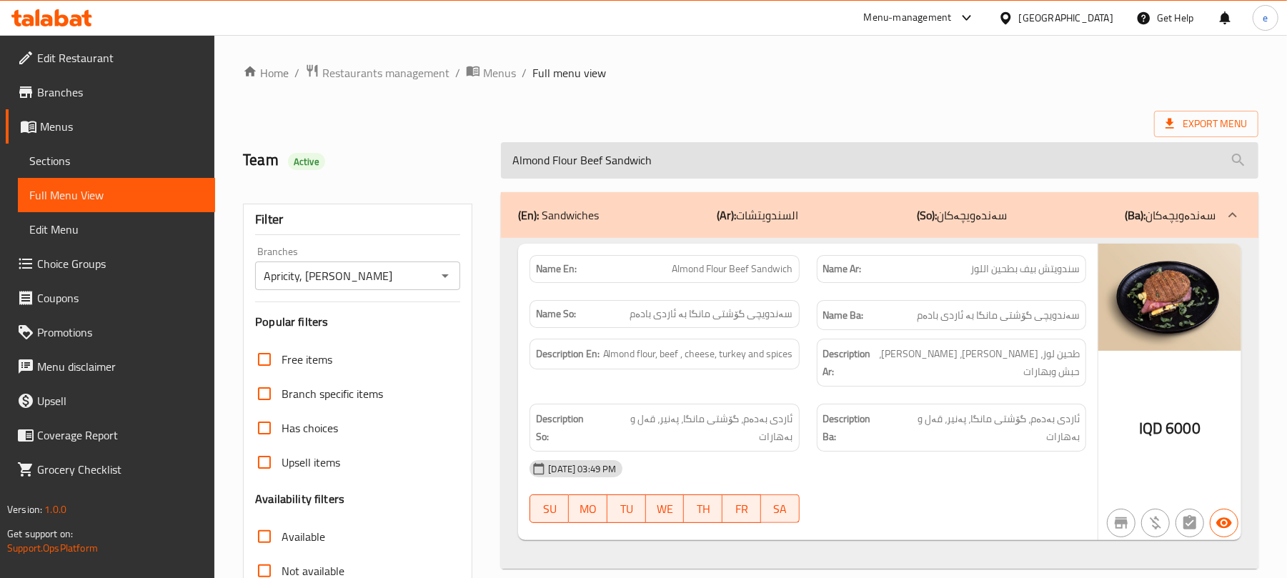
click at [646, 163] on input "Almond Flour Beef Sandwich" at bounding box center [879, 160] width 757 height 36
paste input "Hot Latte"
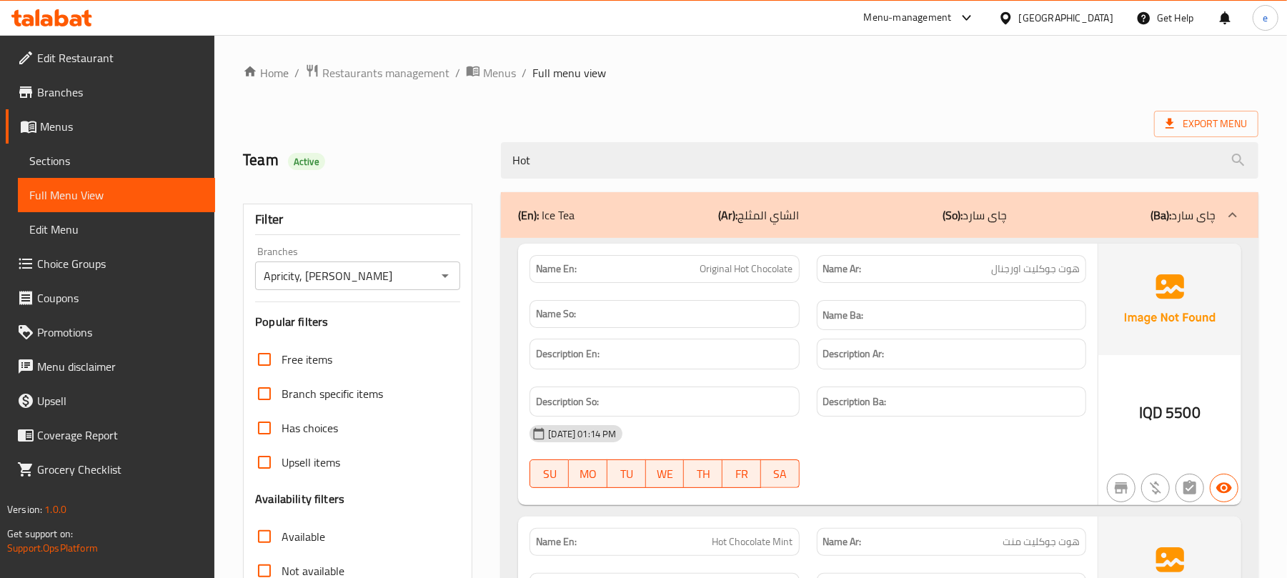
type input "Hot"
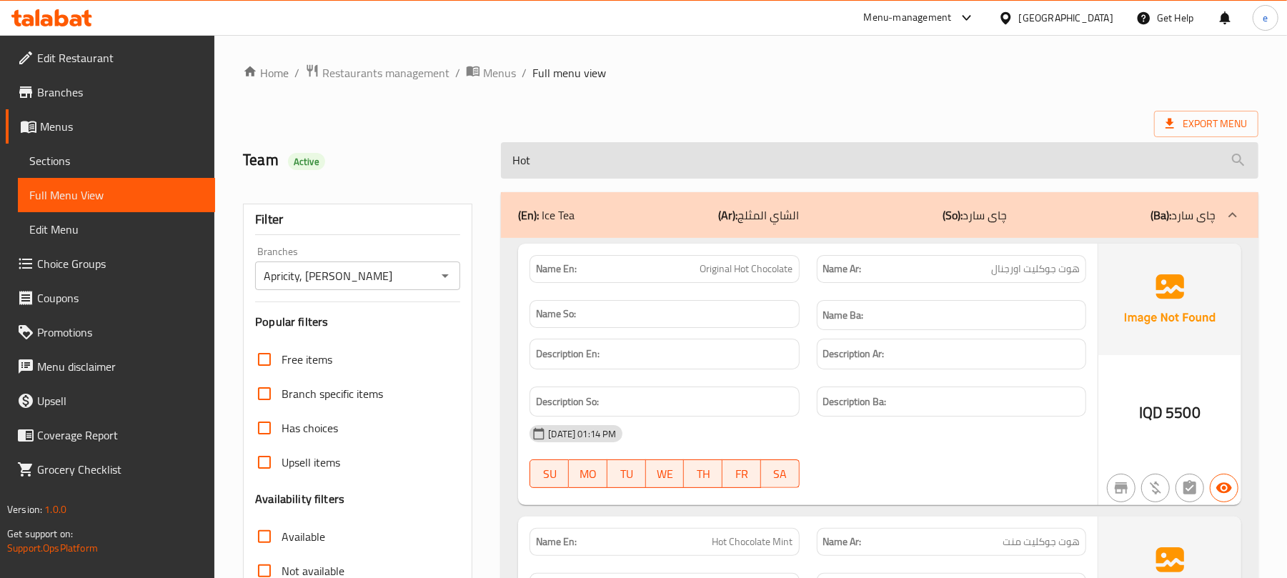
click at [529, 143] on input "Hot" at bounding box center [879, 160] width 757 height 36
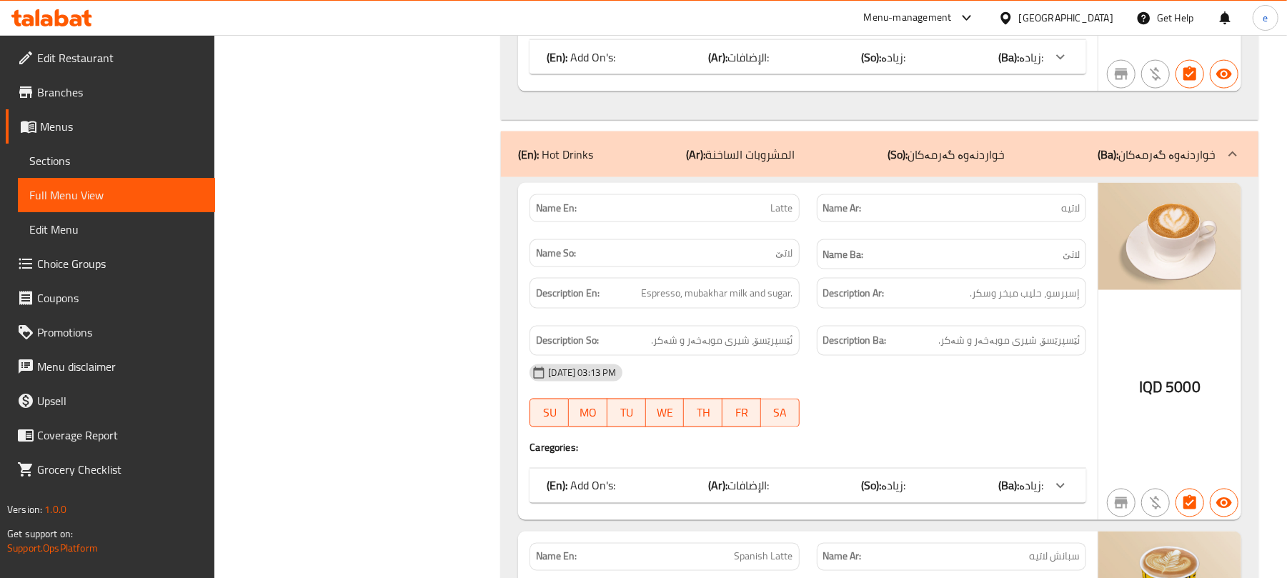
scroll to position [1569, 0]
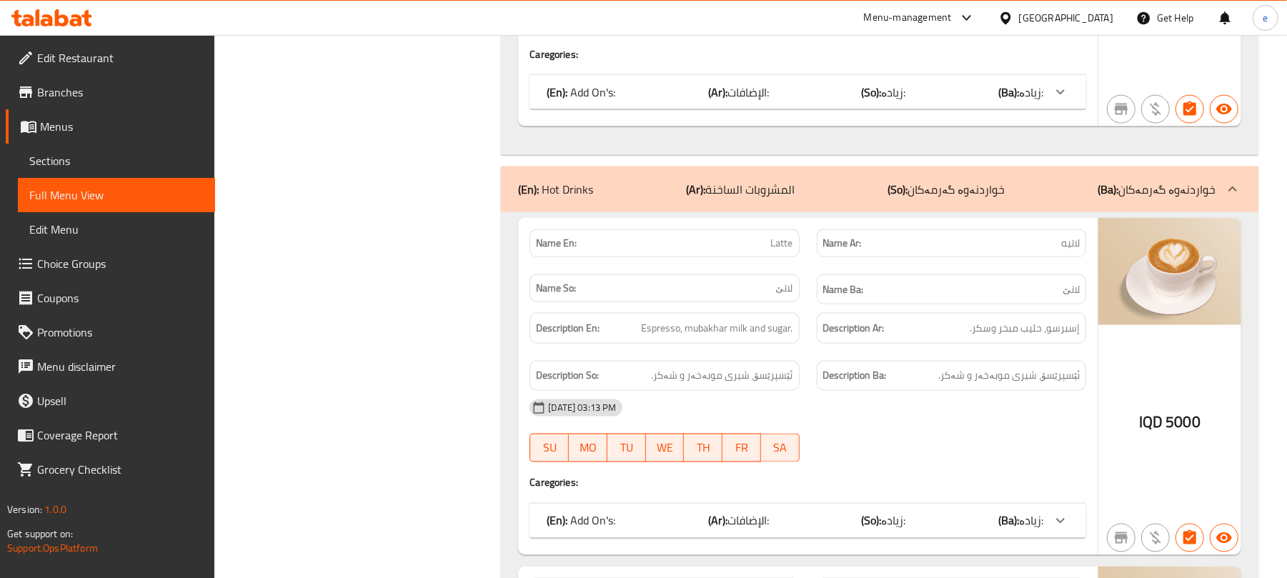
click at [785, 251] on span "Latte" at bounding box center [782, 243] width 22 height 15
copy span "Latte"
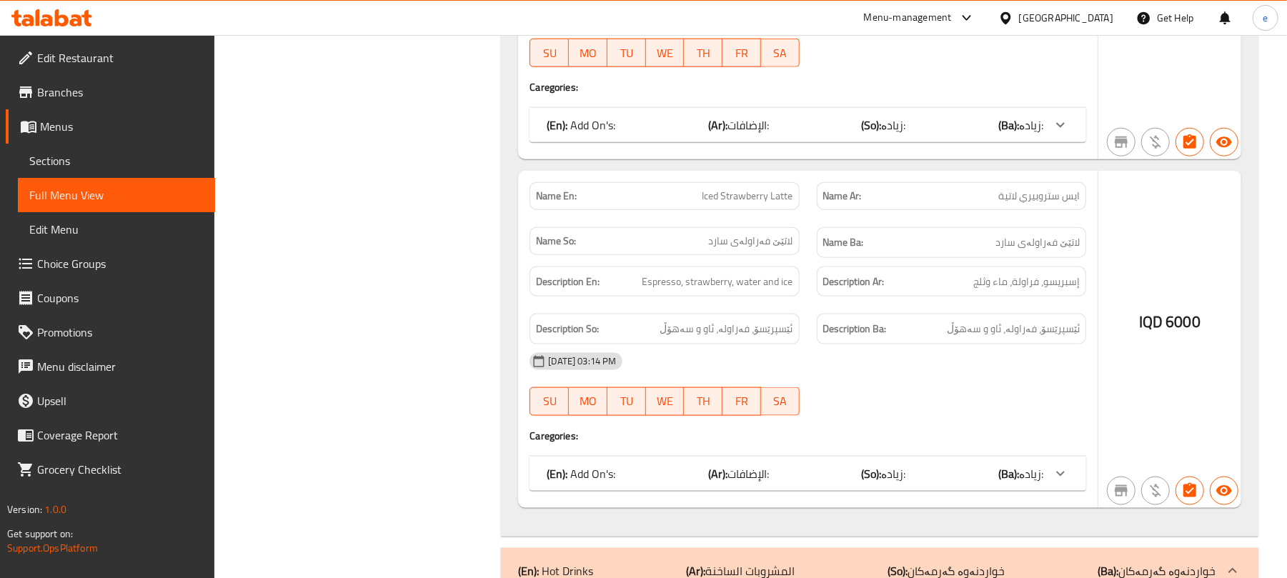
scroll to position [0, 0]
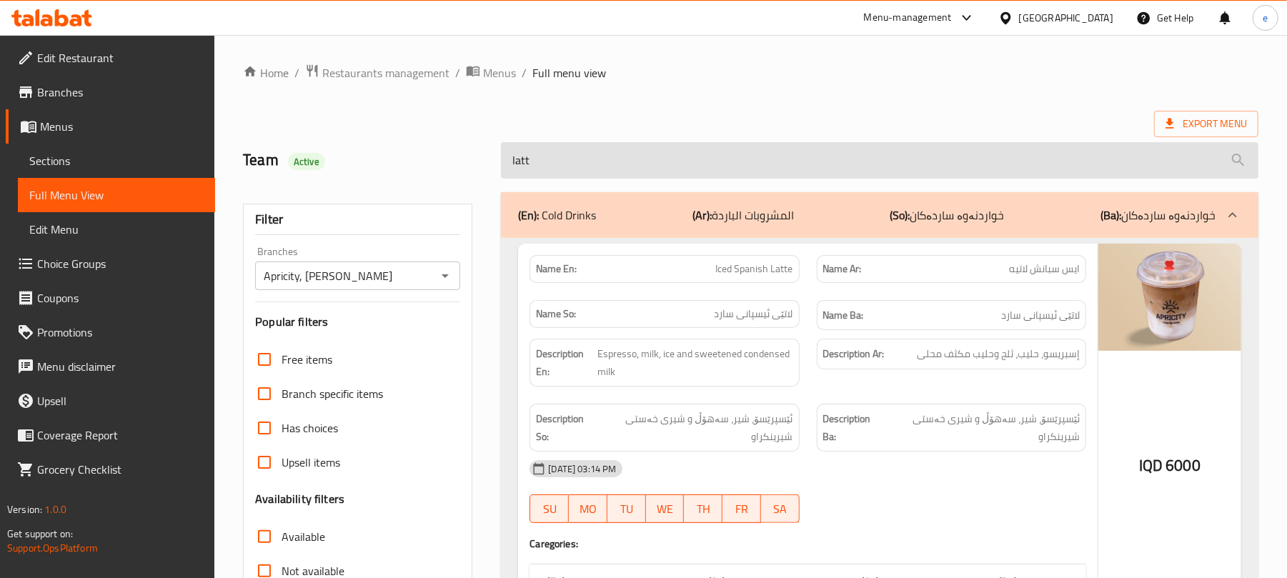
click at [676, 146] on input "latt" at bounding box center [879, 160] width 757 height 36
paste input "Avocado Salad"
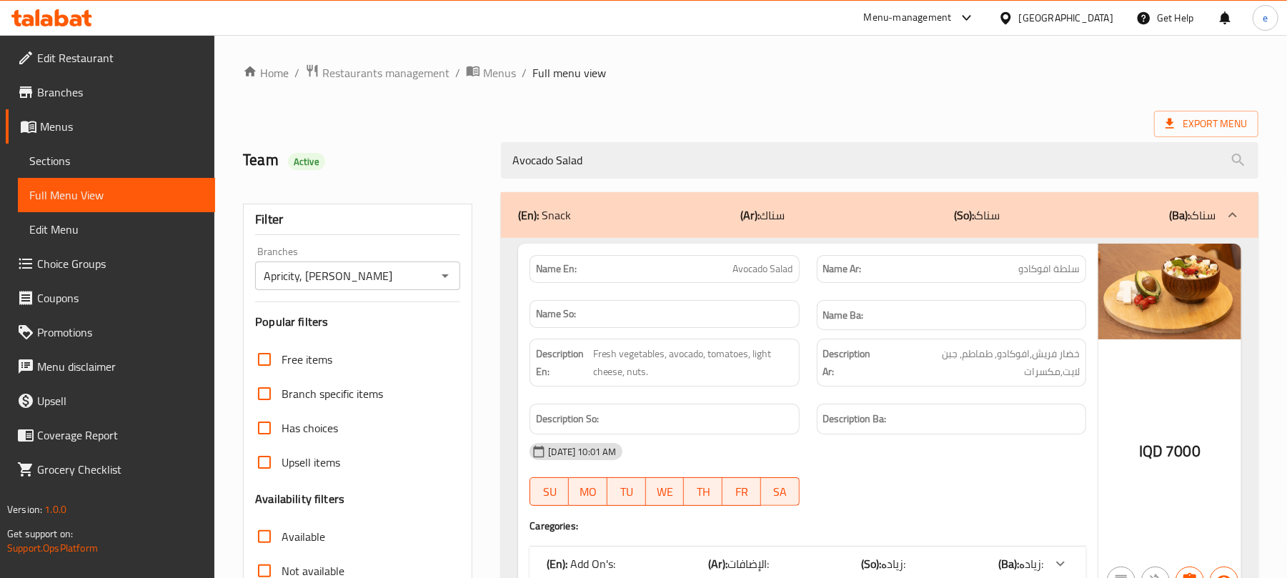
scroll to position [184, 0]
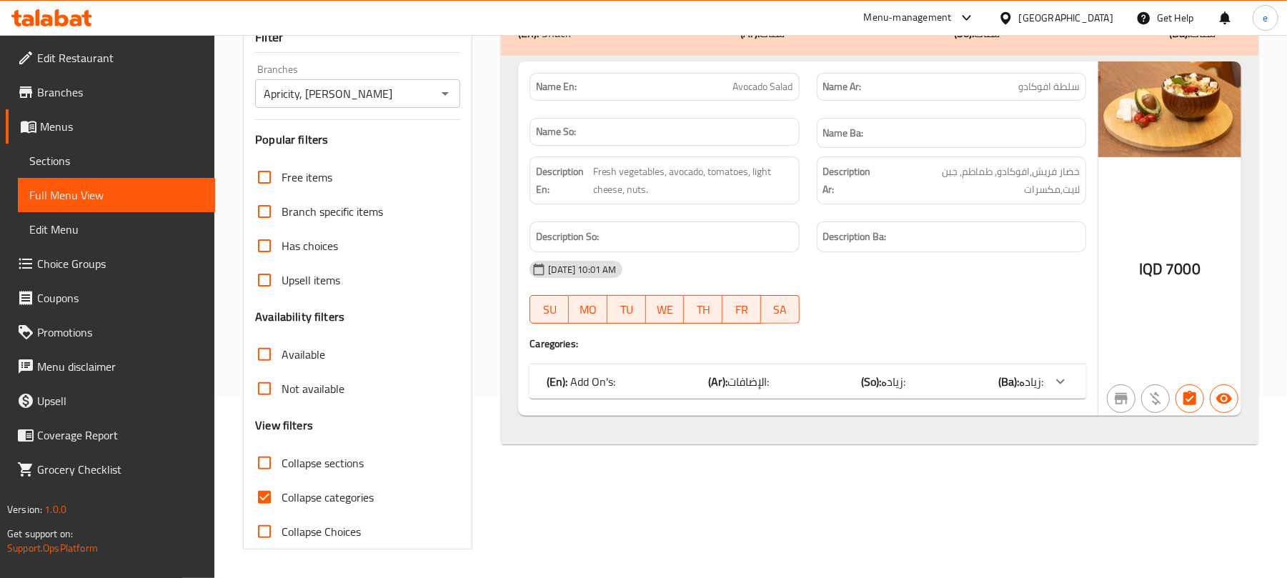
click at [912, 377] on div "(En): Add On's: (Ar): الإضافات: (So): زیادە: (Ba): زیادە:" at bounding box center [795, 381] width 497 height 17
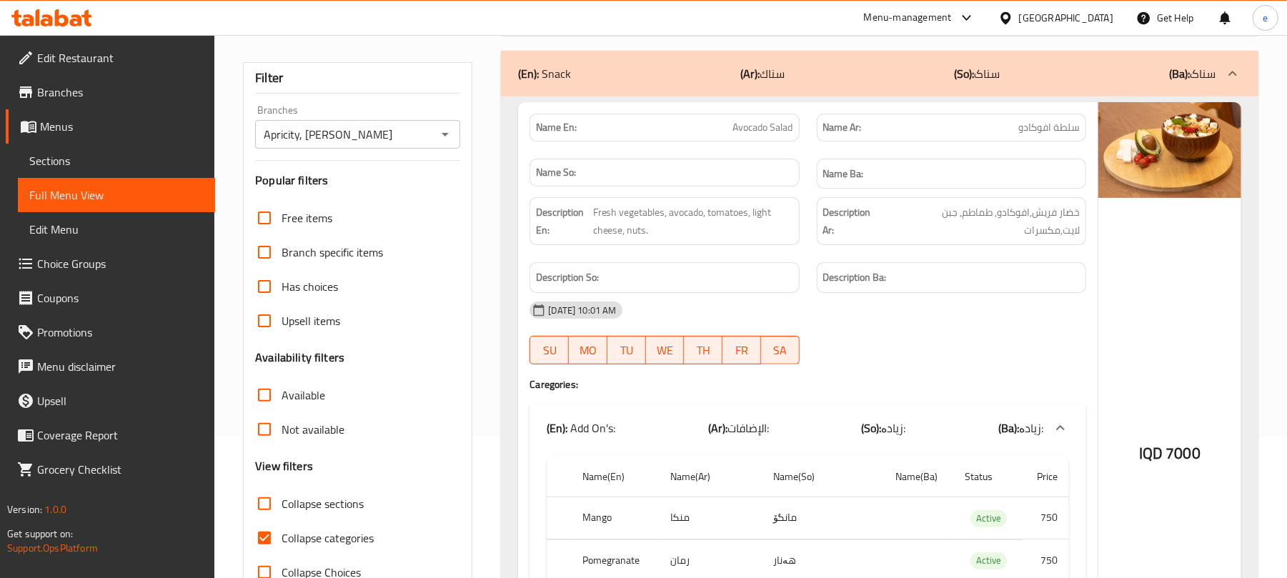
scroll to position [0, 0]
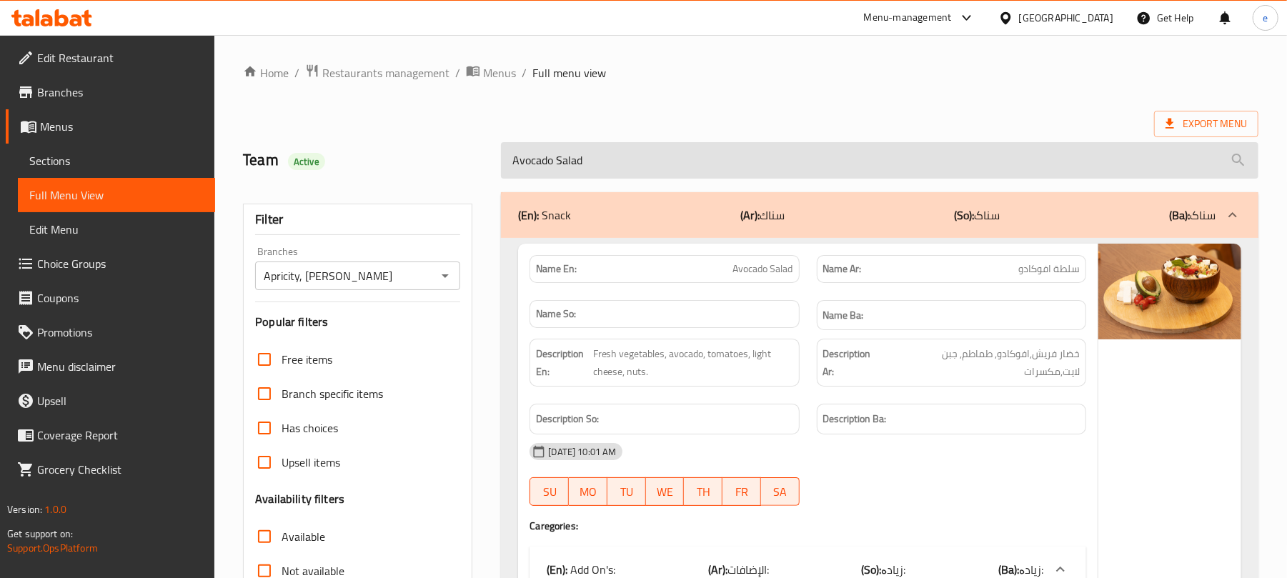
click at [576, 159] on input "Avocado Salad" at bounding box center [879, 160] width 757 height 36
paste input "Shea Pudding"
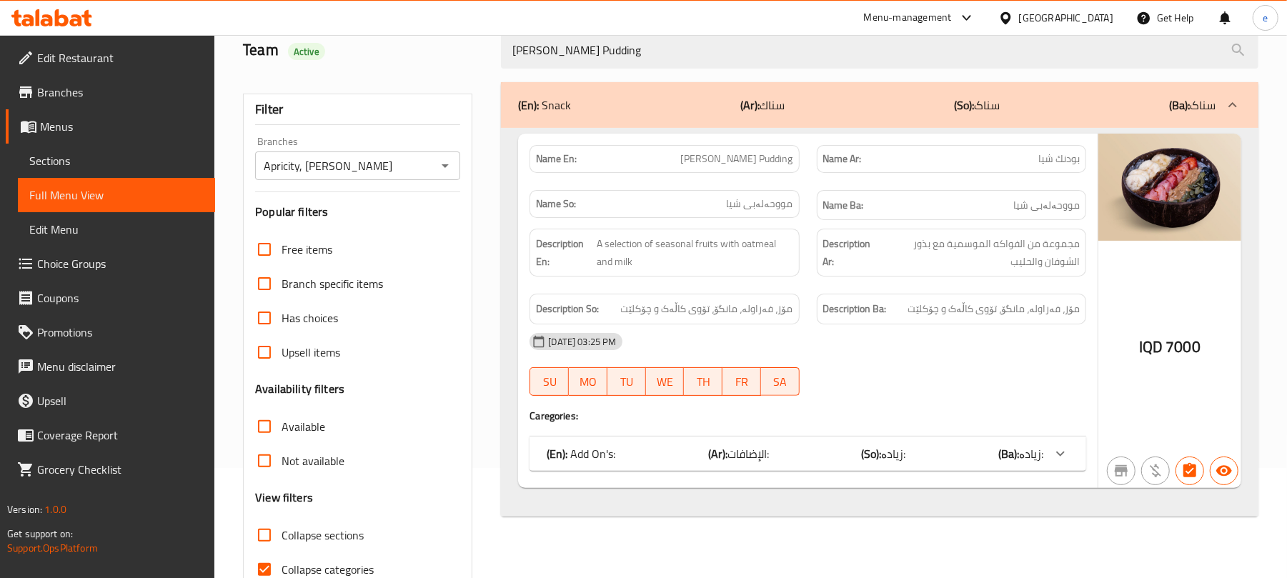
scroll to position [184, 0]
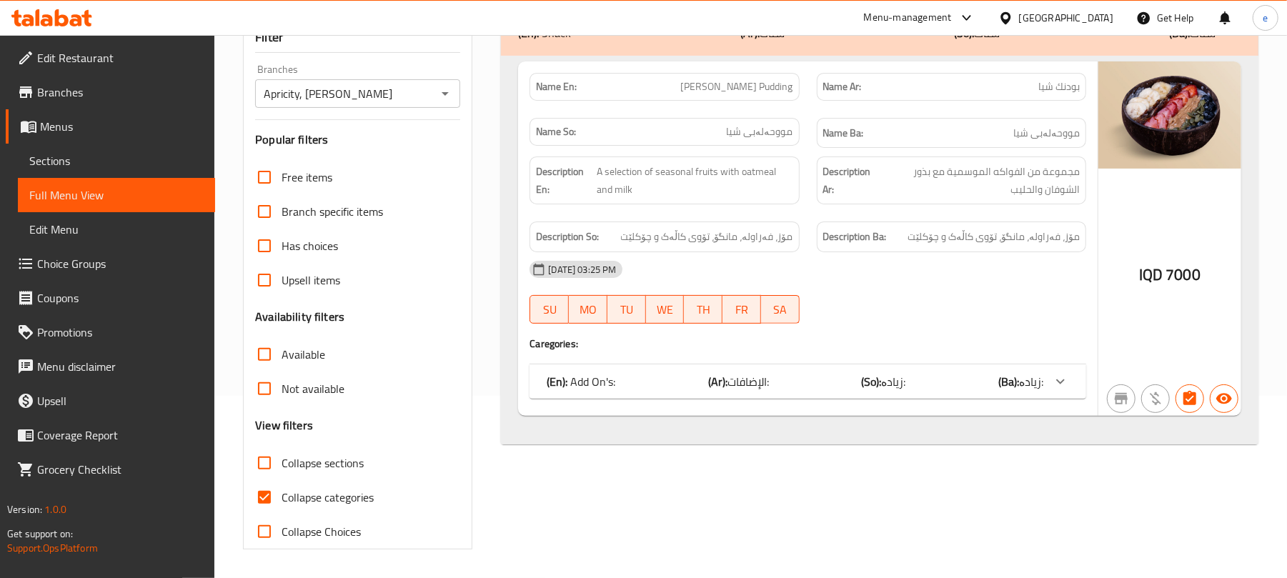
click at [855, 366] on div "(En): Add On's: (Ar): الإضافات: (So): زیادە: (Ba): زیادە:" at bounding box center [807, 381] width 557 height 34
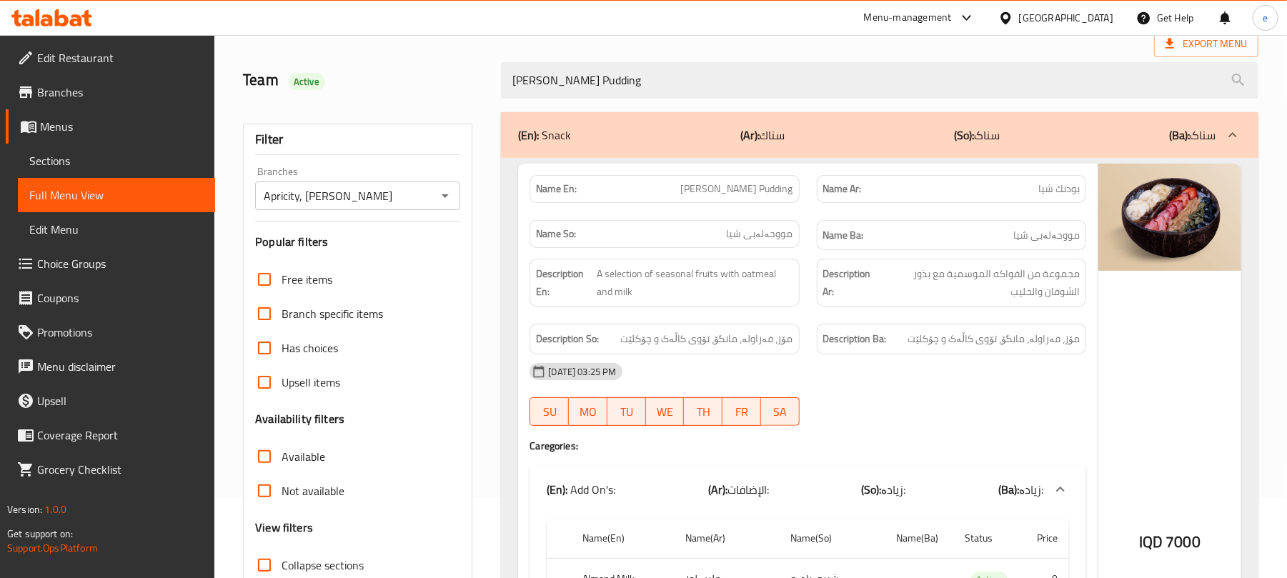
scroll to position [0, 0]
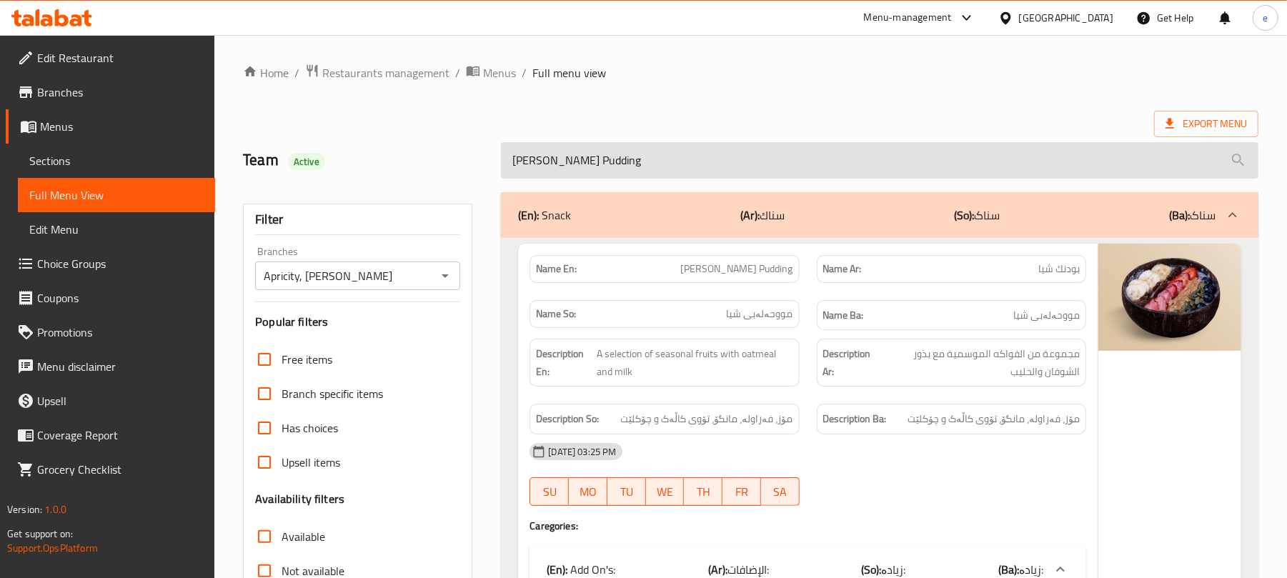
click at [578, 158] on input "Shea Pudding" at bounding box center [879, 160] width 757 height 36
paste input "Almond Flour Beef Sandwich"
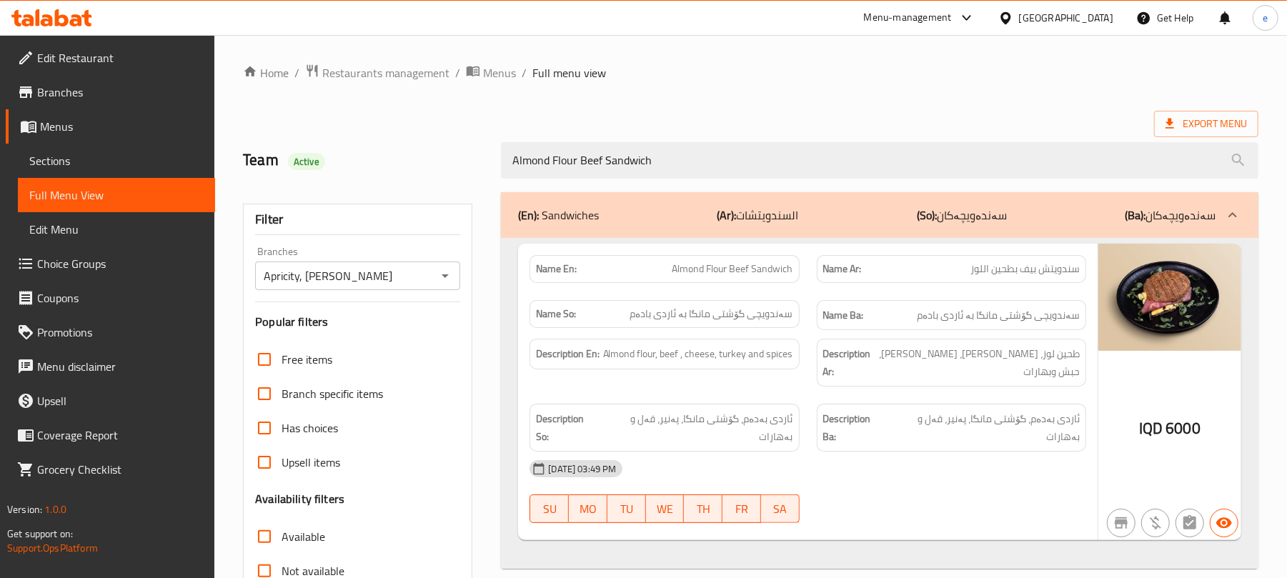
type input "Almond Flour Beef Sandwich"
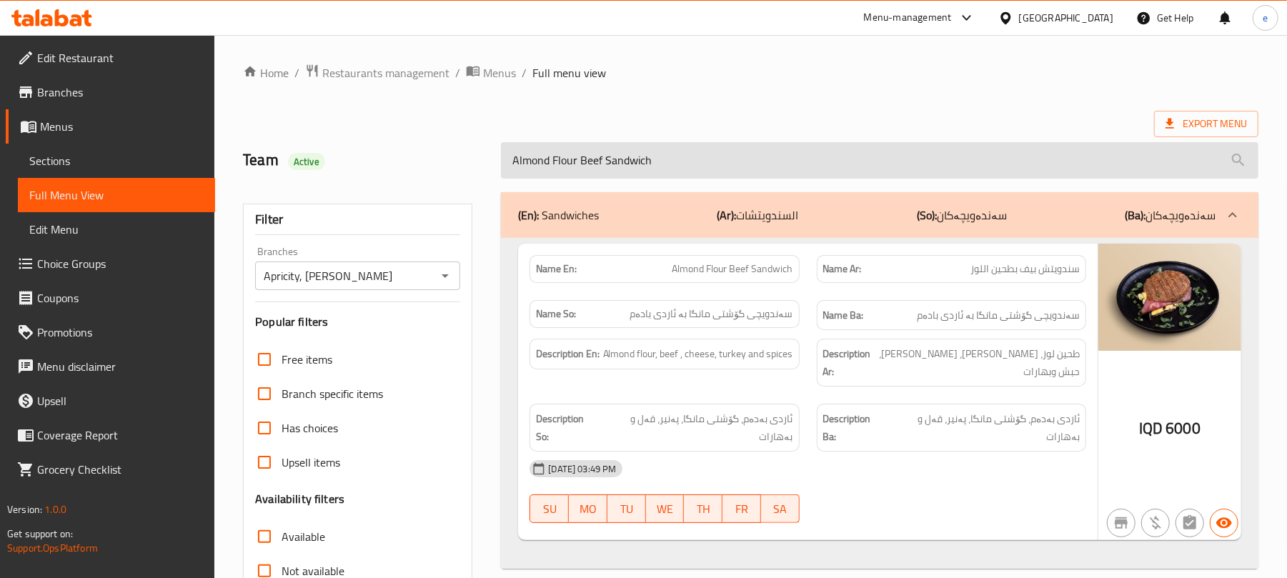
click at [604, 151] on input "Almond Flour Beef Sandwich" at bounding box center [879, 160] width 757 height 36
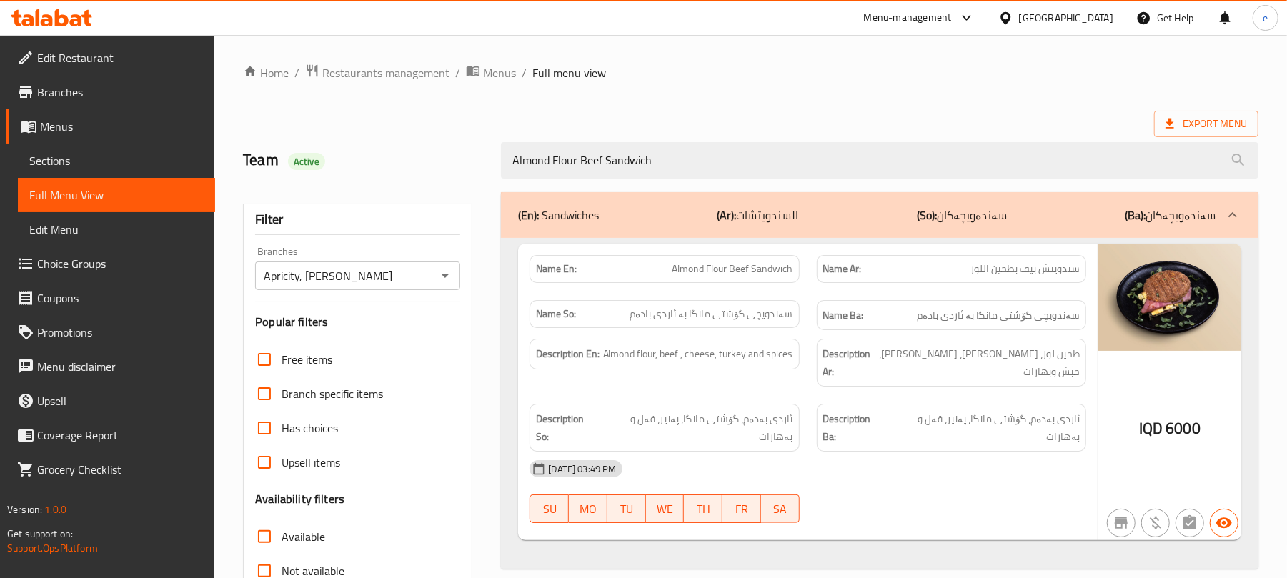
click at [442, 283] on icon "Open" at bounding box center [445, 275] width 17 height 17
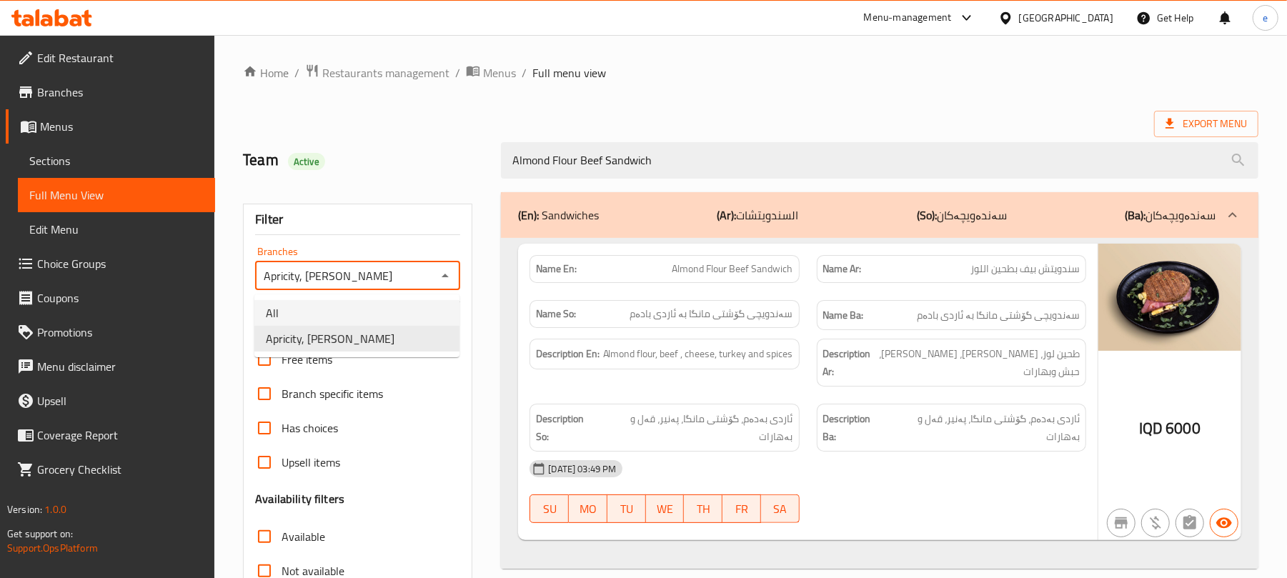
click at [402, 309] on li "All" at bounding box center [356, 313] width 205 height 26
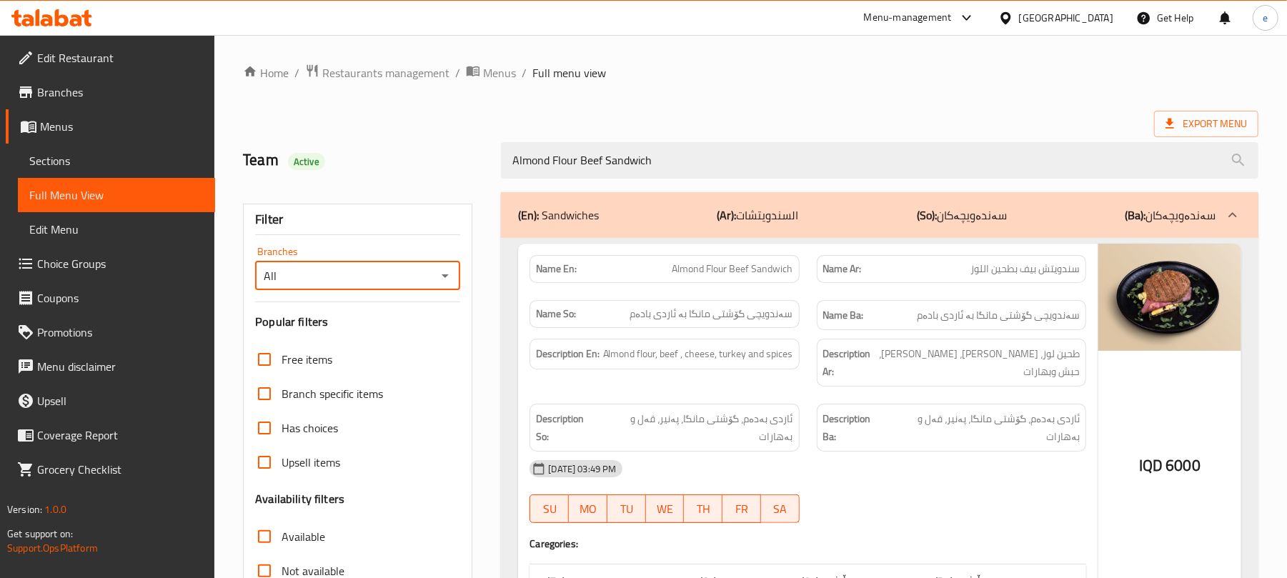
click at [447, 274] on icon "Open" at bounding box center [445, 275] width 17 height 17
click at [377, 342] on li "Apricity, Al Mansur" at bounding box center [356, 339] width 205 height 26
type input "Apricity, Al Mansur"
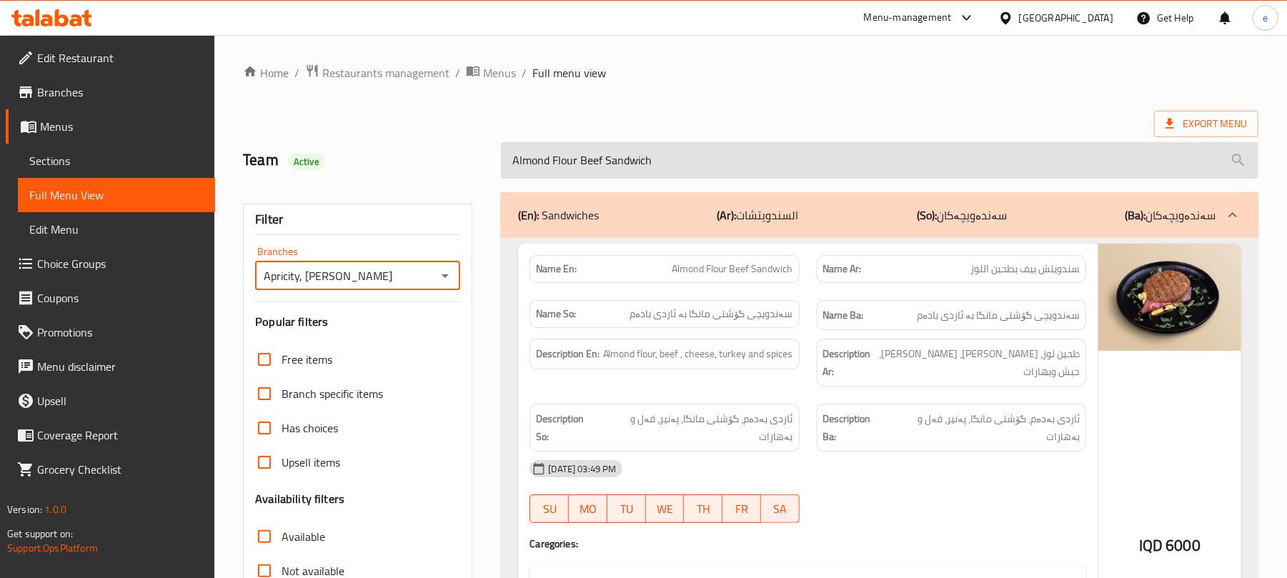
click at [586, 169] on input "Almond Flour Beef Sandwich" at bounding box center [879, 160] width 757 height 36
paste input "Latte"
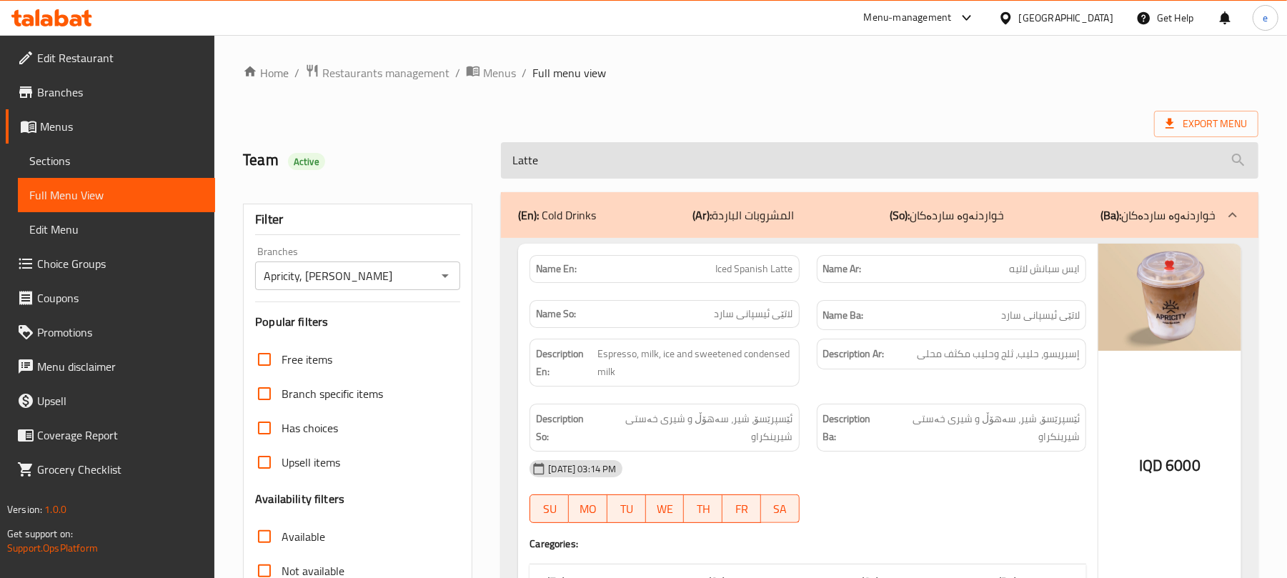
click at [702, 173] on input "Latte" at bounding box center [879, 160] width 757 height 36
paste input "Avocado Salad"
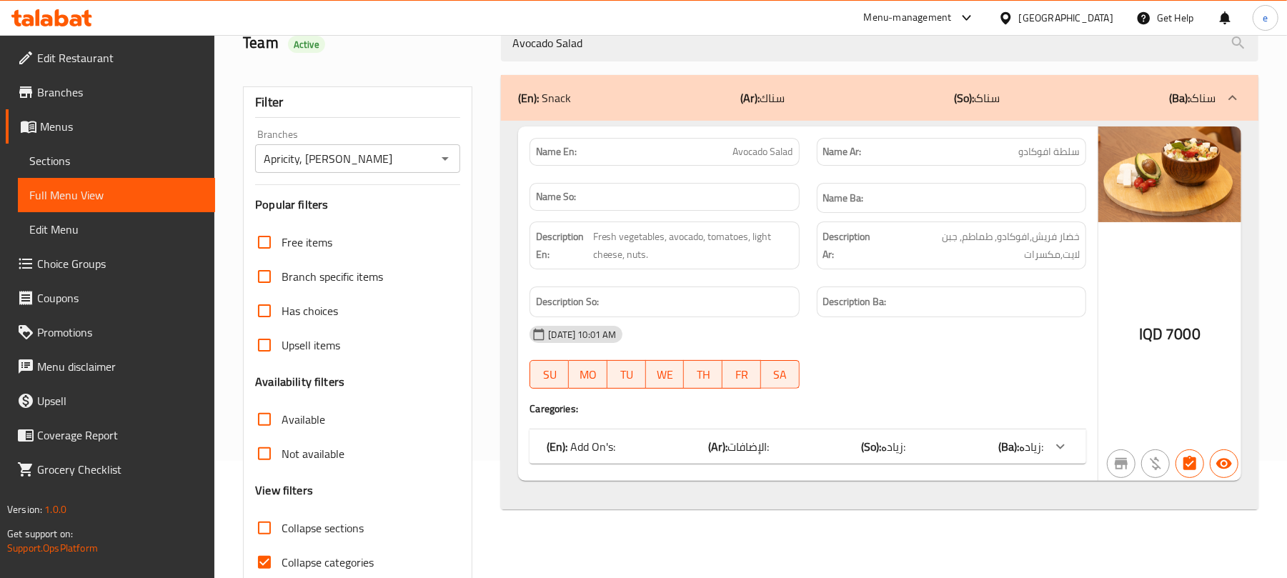
scroll to position [184, 0]
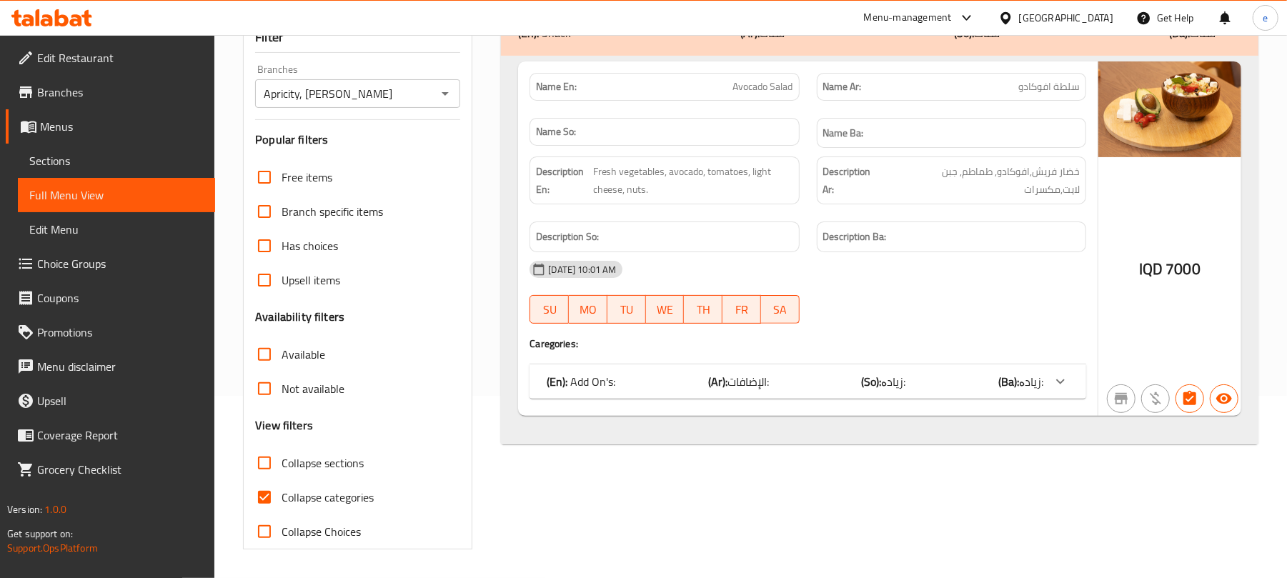
type input "Avocado Salad"
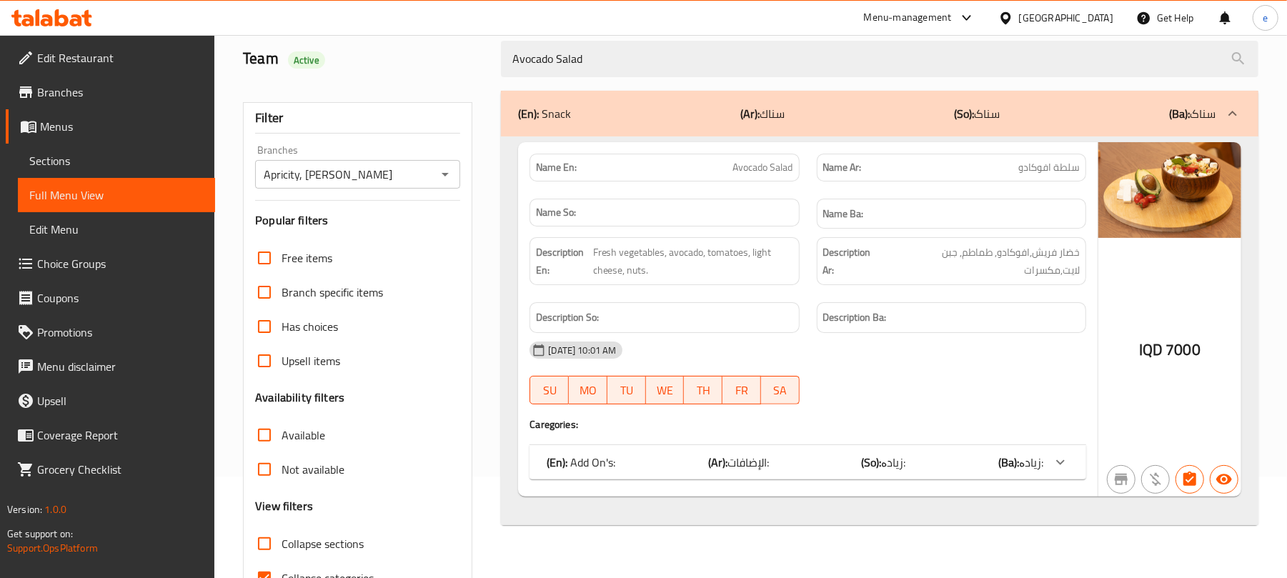
scroll to position [0, 0]
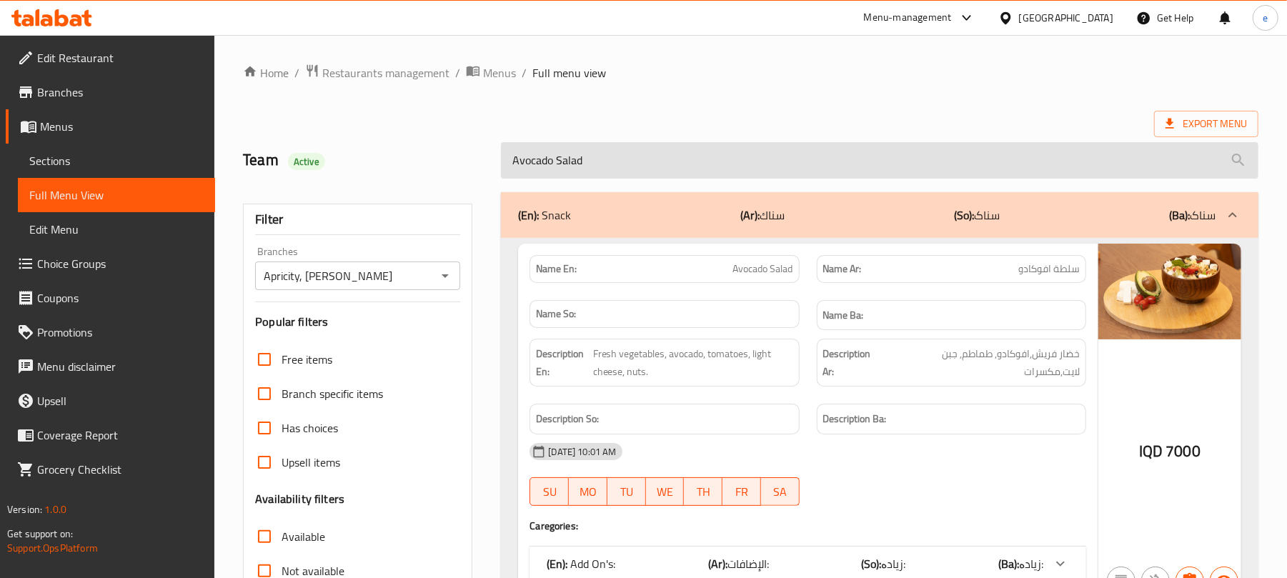
click at [592, 163] on input "Avocado Salad" at bounding box center [879, 160] width 757 height 36
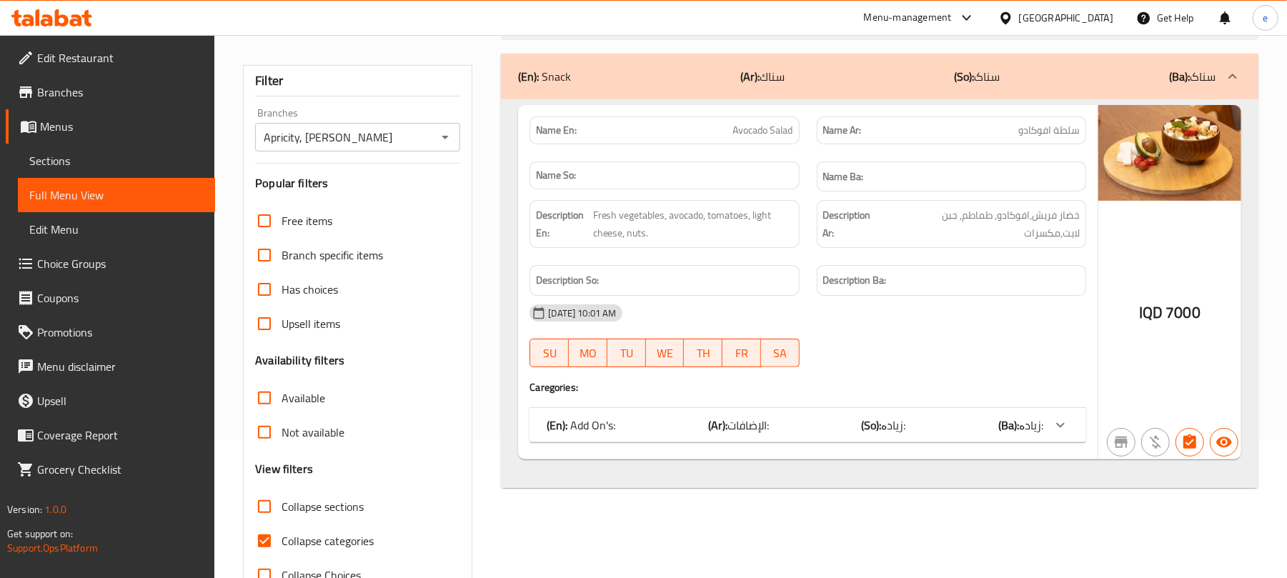
scroll to position [184, 0]
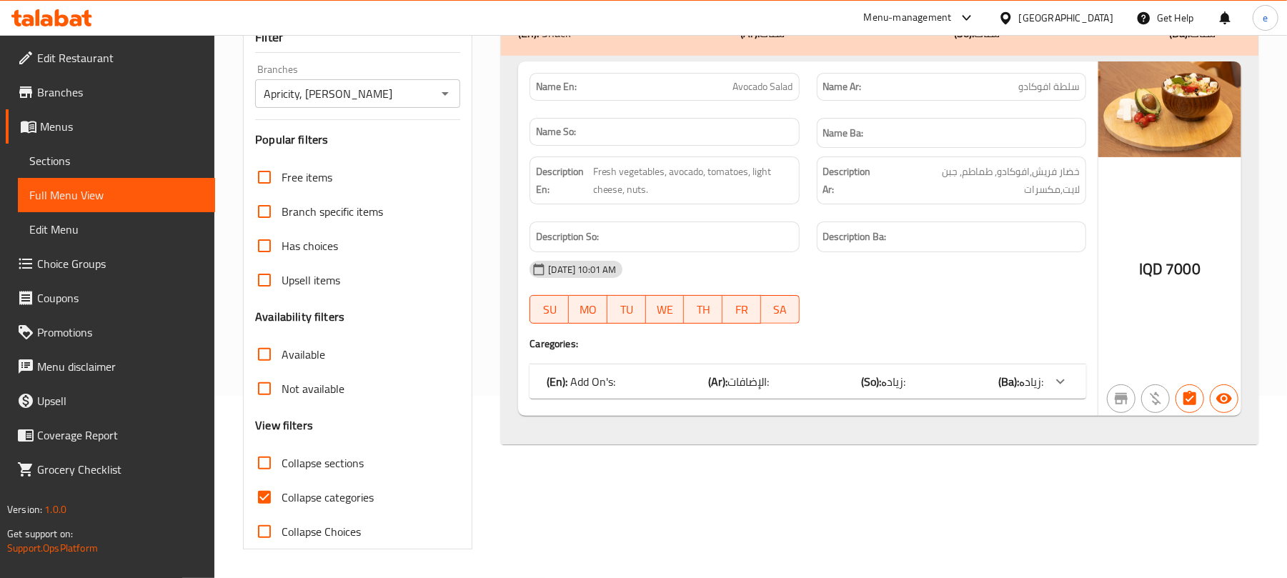
click at [997, 383] on div "(En): Add On's: (Ar): الإضافات: (So): زیادە: (Ba): زیادە:" at bounding box center [795, 381] width 497 height 17
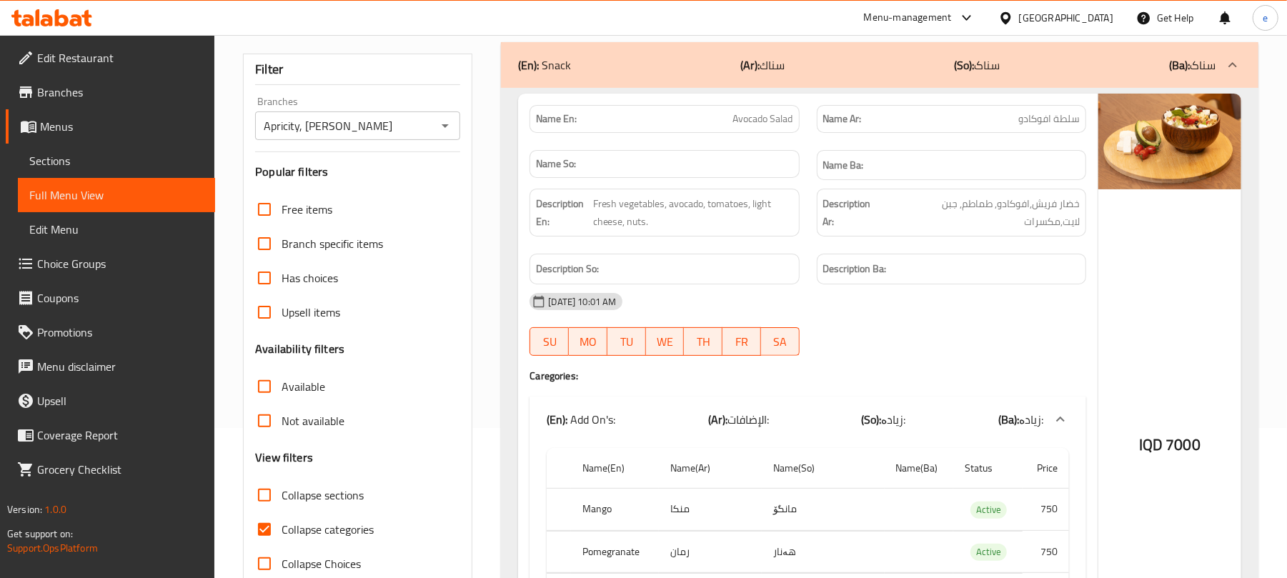
scroll to position [0, 0]
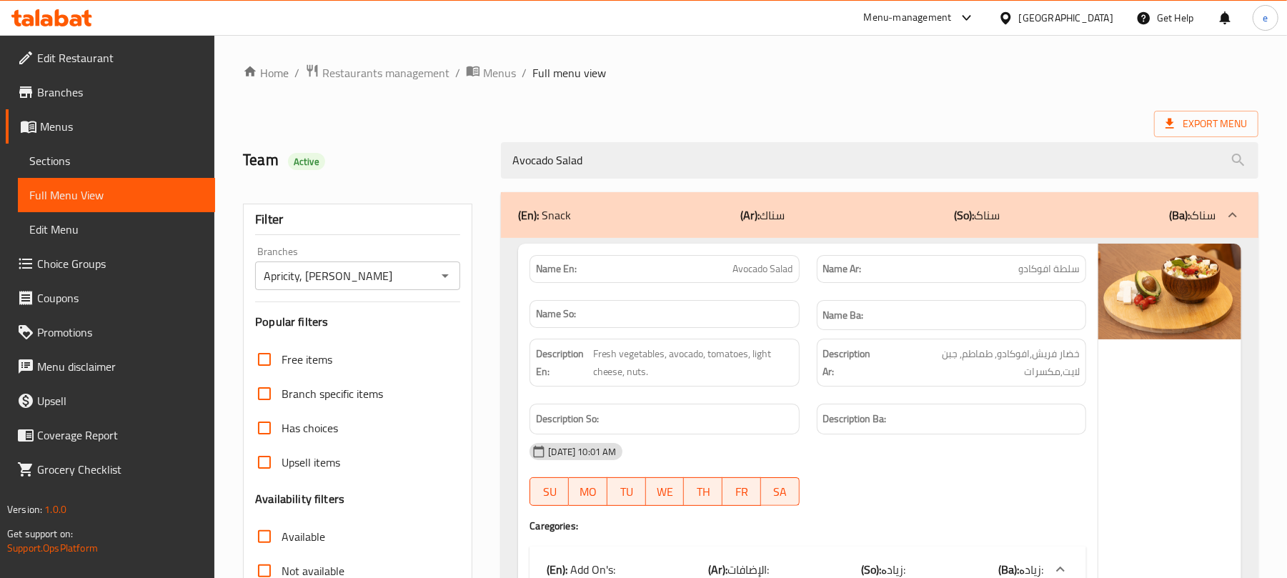
click at [454, 269] on div "Apricity, Al Mansur Branches" at bounding box center [357, 276] width 205 height 29
click at [444, 277] on icon "Open" at bounding box center [445, 276] width 7 height 4
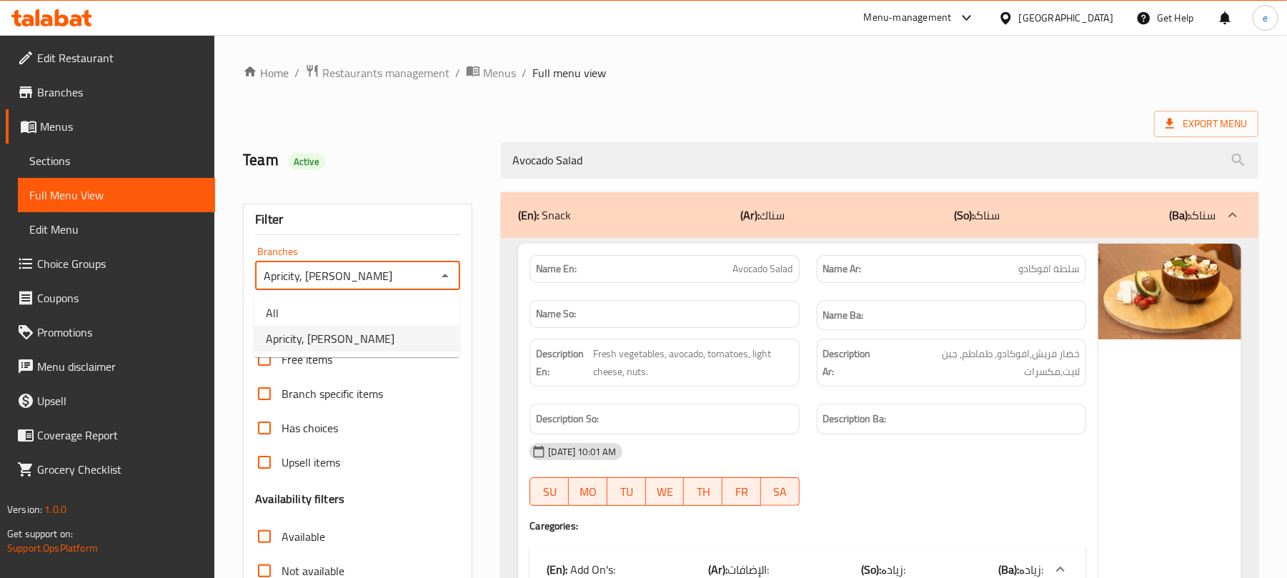
click at [406, 298] on ul "All Apricity, Al Mansur" at bounding box center [356, 325] width 205 height 63
click at [402, 302] on li "All" at bounding box center [356, 313] width 205 height 26
click at [447, 284] on icon "Open" at bounding box center [445, 275] width 17 height 17
click at [387, 337] on li "Apricity, Al Mansur" at bounding box center [356, 339] width 205 height 26
type input "Apricity, Al Mansur"
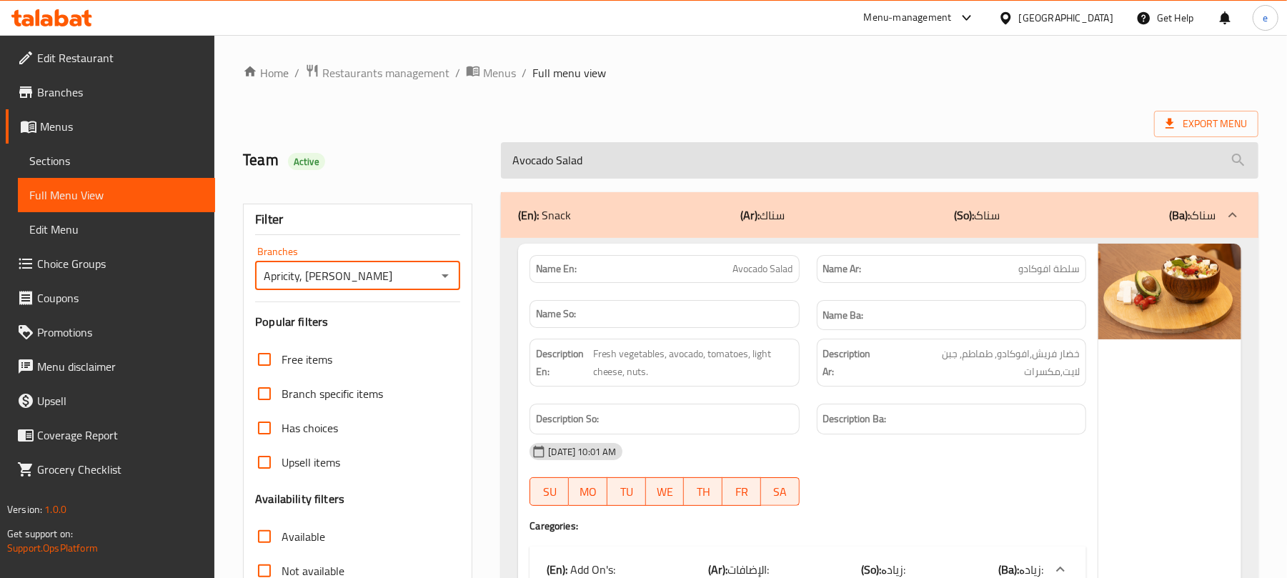
click at [590, 156] on input "Avocado Salad" at bounding box center [879, 160] width 757 height 36
paste input "Shea Pudding"
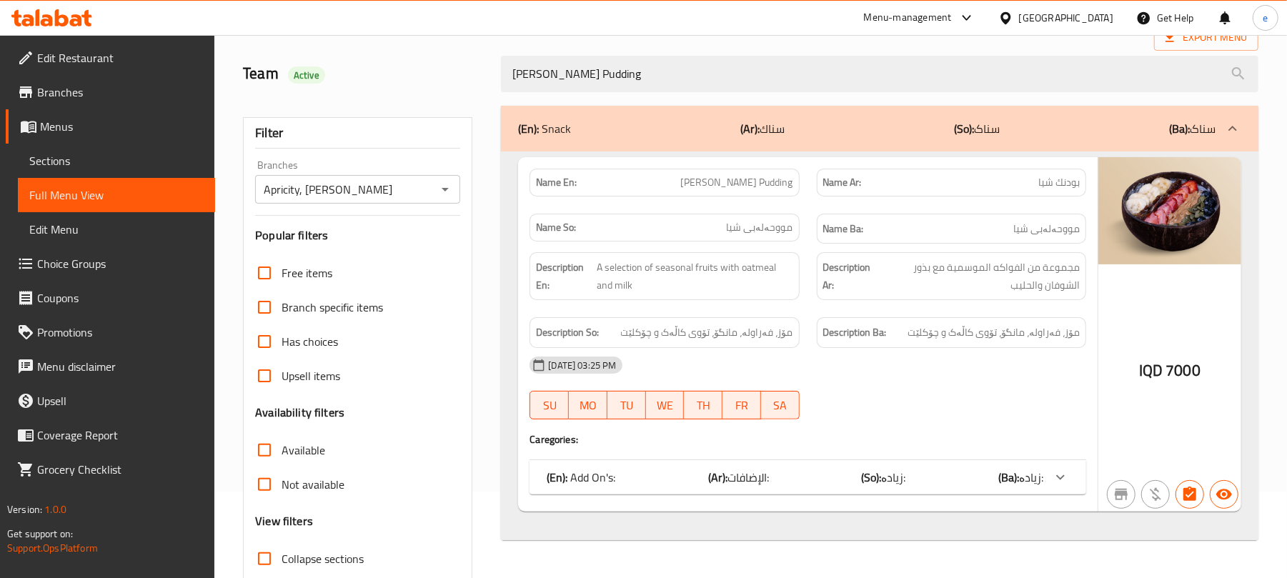
scroll to position [184, 0]
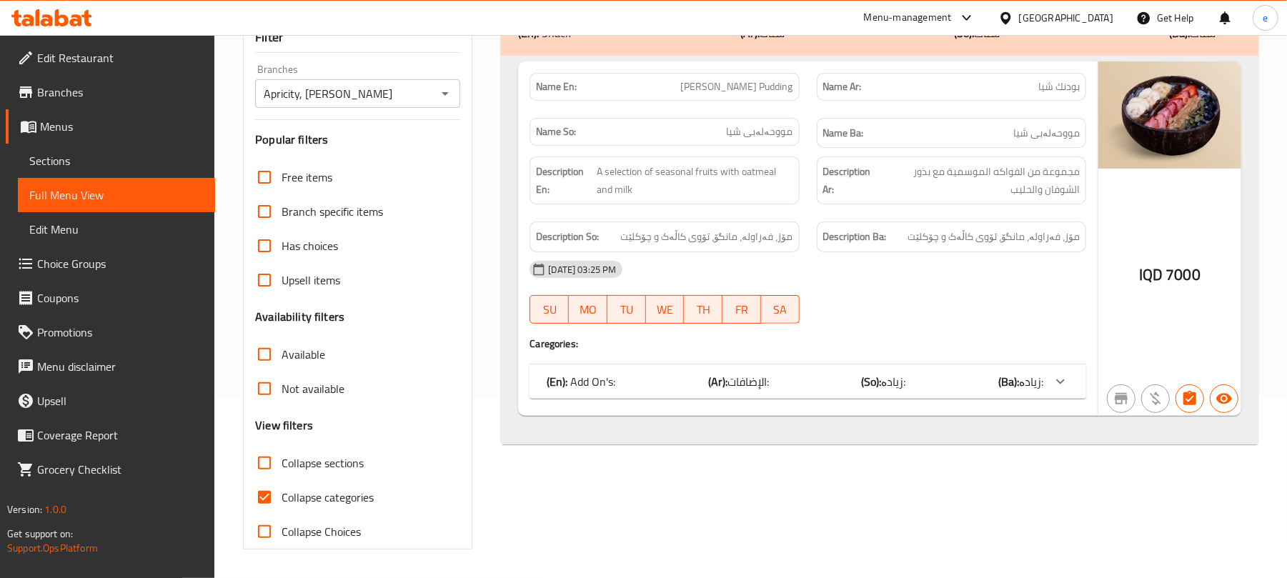
type input "Shea Pudding"
click at [752, 397] on div "(En): Add On's: (Ar): الإضافات: (So): زیادە: (Ba): زیادە:" at bounding box center [807, 381] width 557 height 34
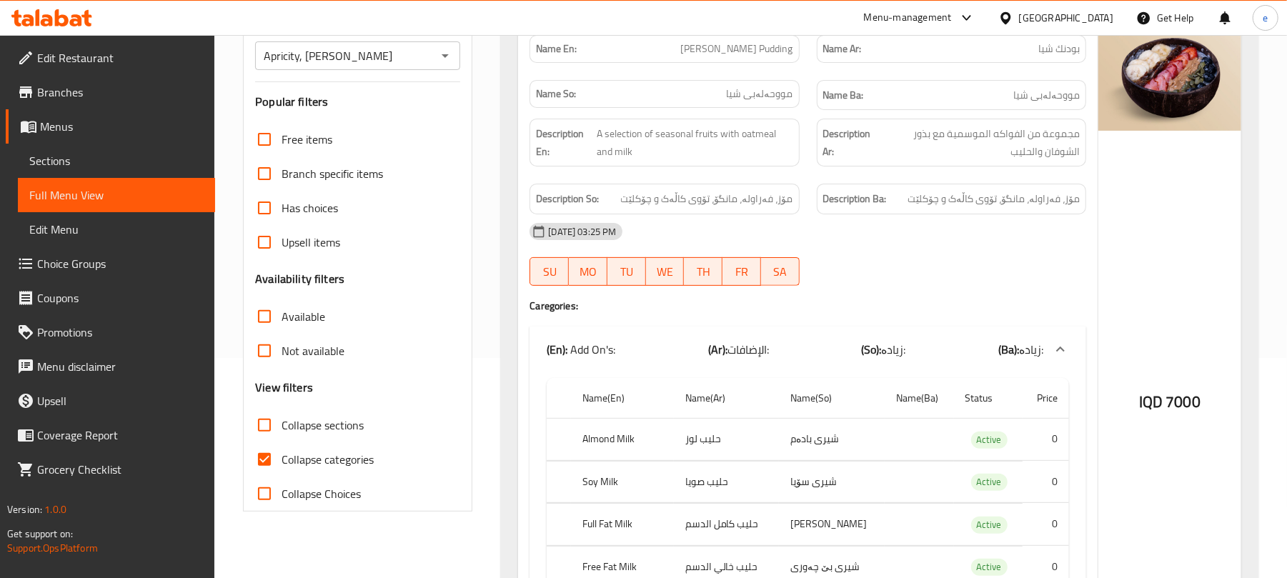
scroll to position [0, 0]
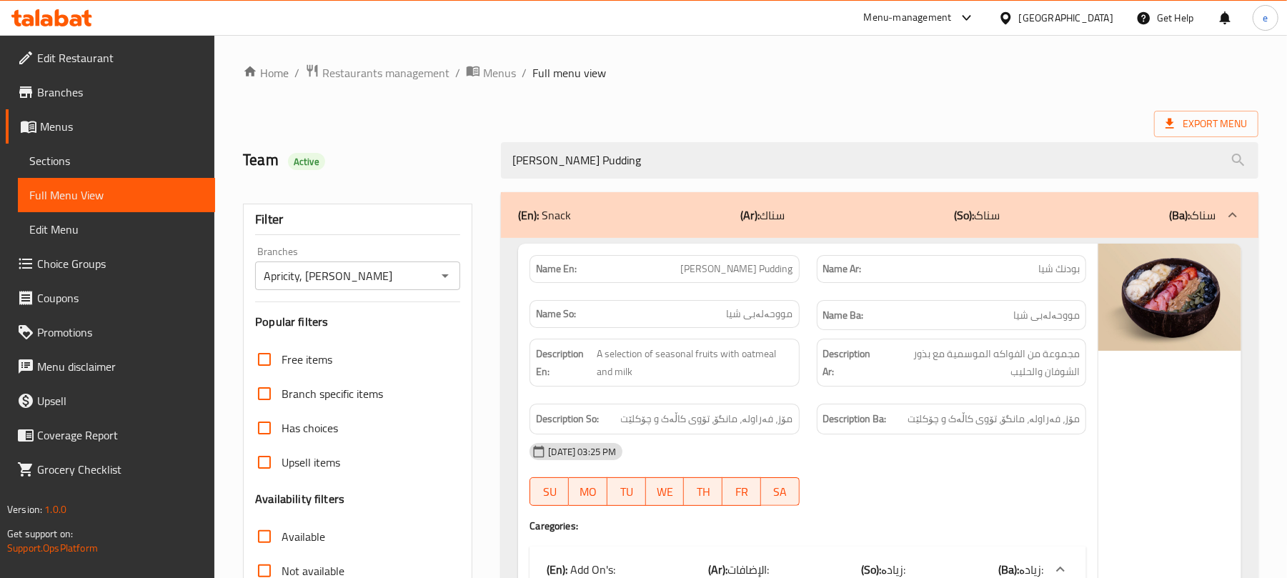
click at [449, 277] on icon "Open" at bounding box center [445, 275] width 17 height 17
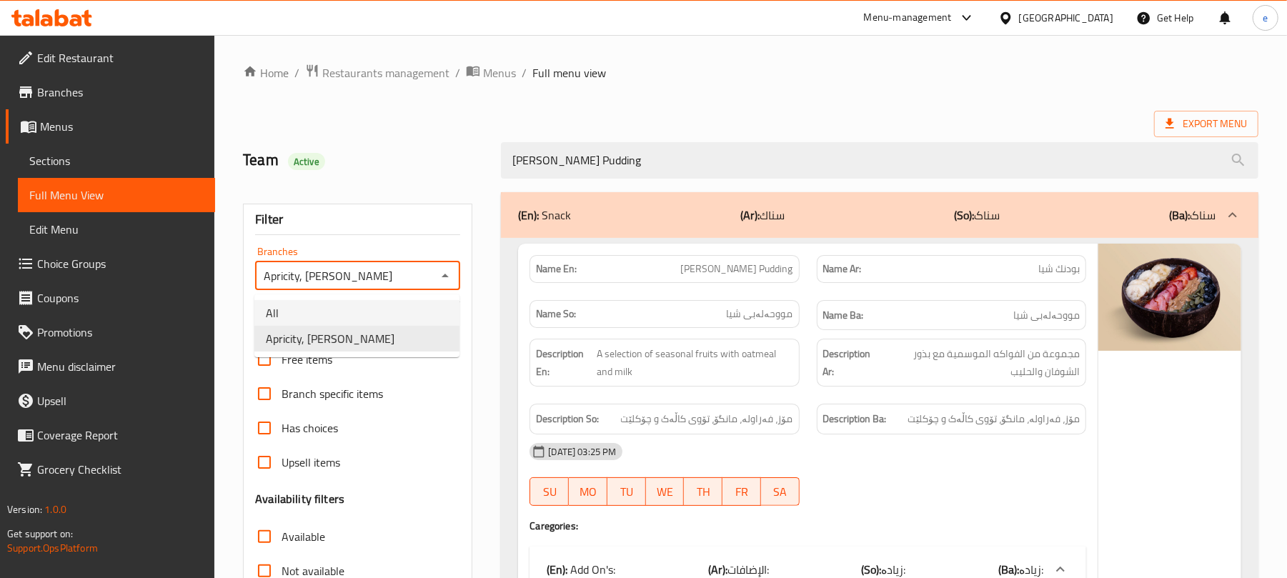
click at [389, 309] on li "All" at bounding box center [356, 313] width 205 height 26
click at [447, 275] on icon "Open" at bounding box center [445, 275] width 17 height 17
click at [384, 344] on li "Apricity, Al Mansur" at bounding box center [356, 339] width 205 height 26
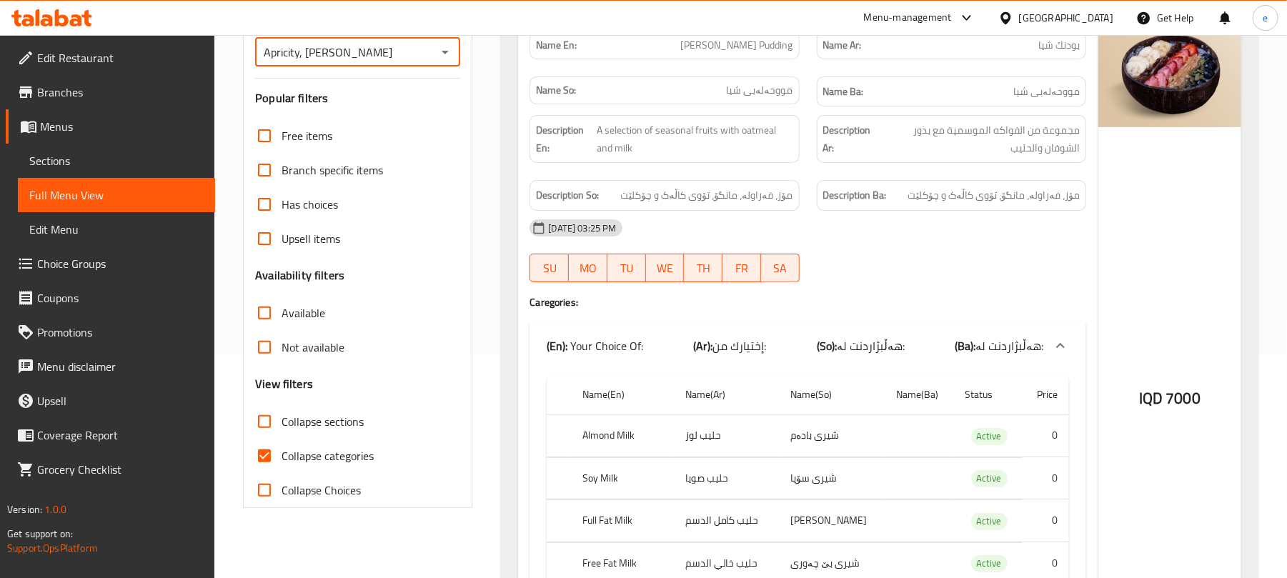
scroll to position [33, 0]
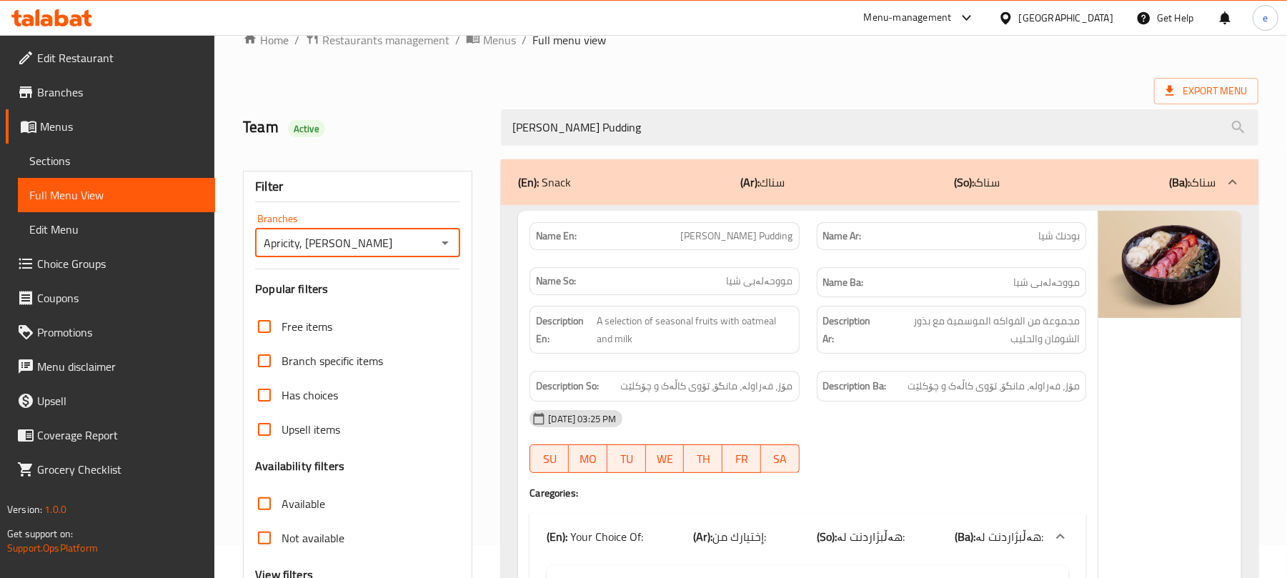
click at [745, 240] on span "Shea Pudding" at bounding box center [737, 236] width 112 height 15
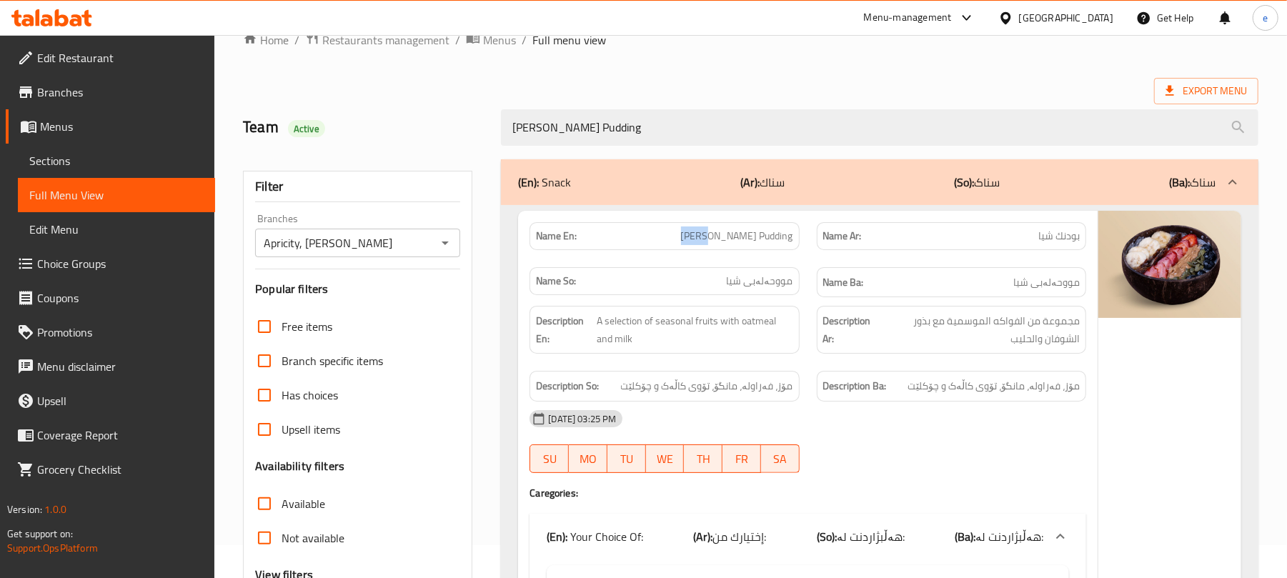
click at [745, 238] on span "Shea Pudding" at bounding box center [737, 236] width 112 height 15
copy span "Shea Pudding"
click at [443, 244] on icon "Open" at bounding box center [445, 242] width 17 height 17
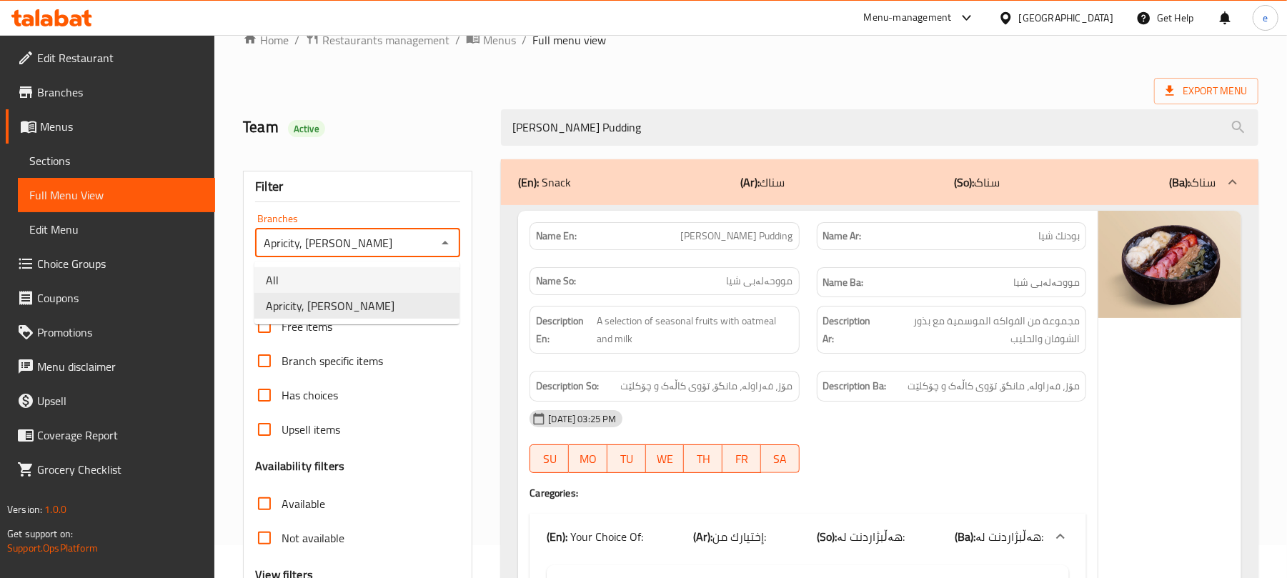
click at [341, 278] on li "All" at bounding box center [356, 280] width 205 height 26
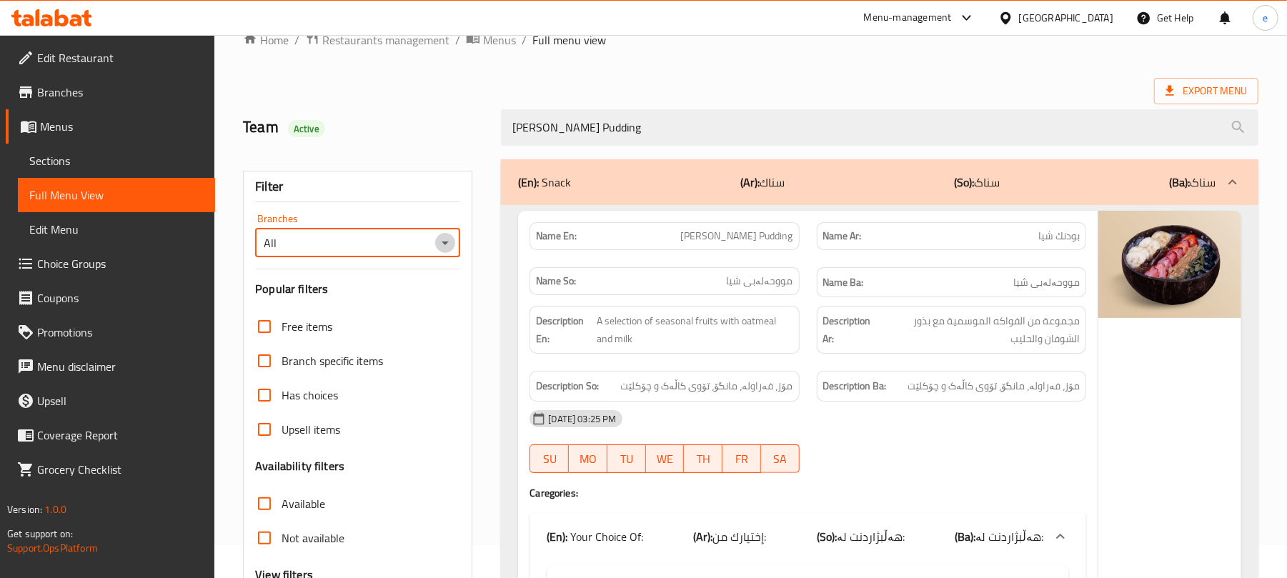
click at [453, 242] on icon "Open" at bounding box center [445, 242] width 17 height 17
click at [407, 300] on li "Apricity, Al Mansur" at bounding box center [356, 306] width 205 height 26
type input "Apricity, Al Mansur"
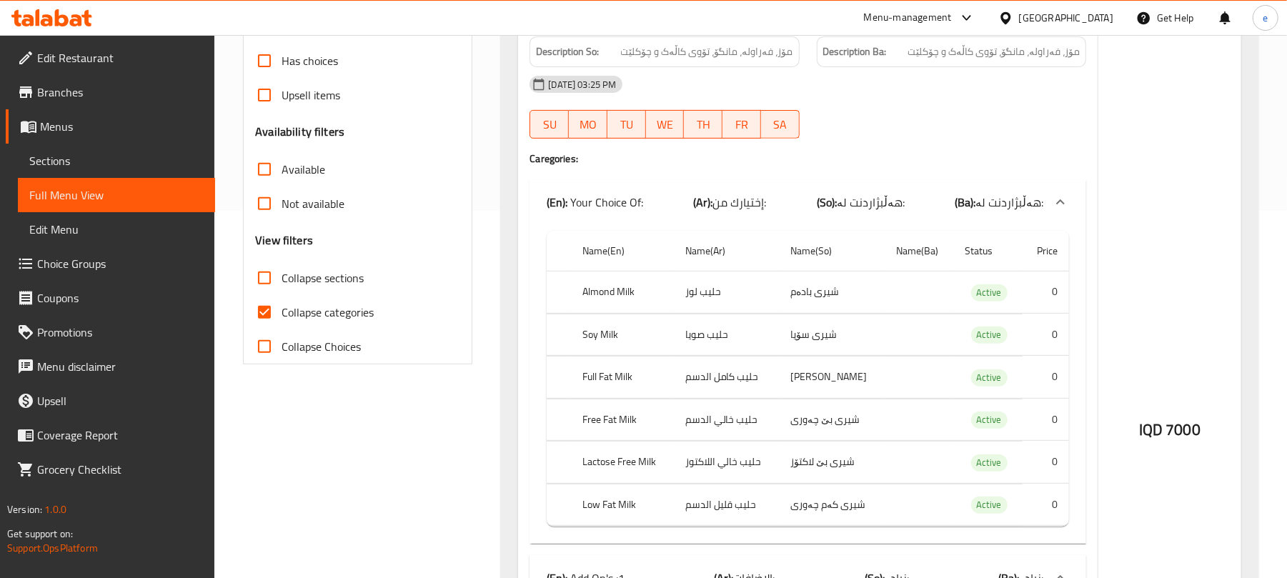
scroll to position [414, 0]
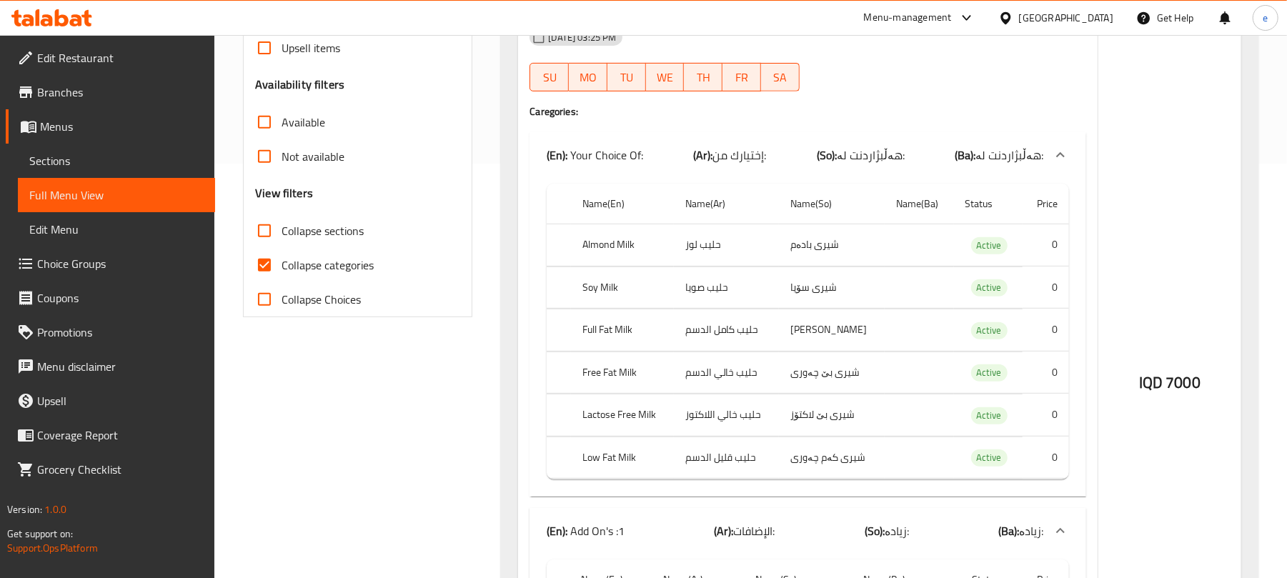
click at [815, 150] on div "(En): Your Choice Of: (Ar): إختيارك من: (So): هەڵبژاردنت لە: (Ba): هەڵبژاردنت ل…" at bounding box center [795, 154] width 497 height 17
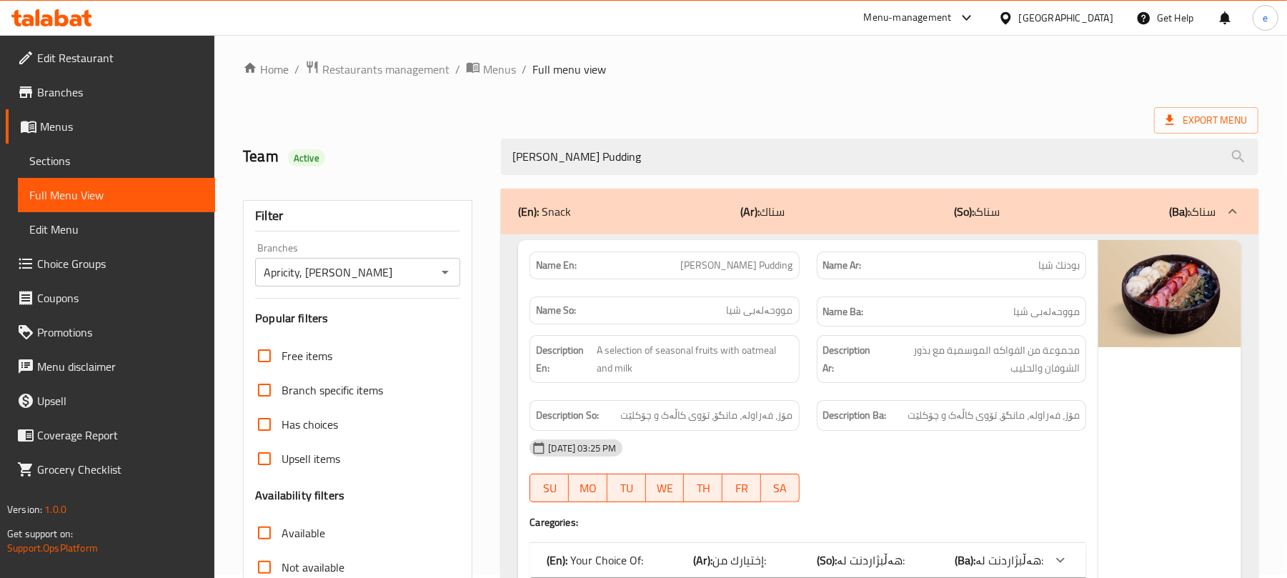
scroll to position [0, 0]
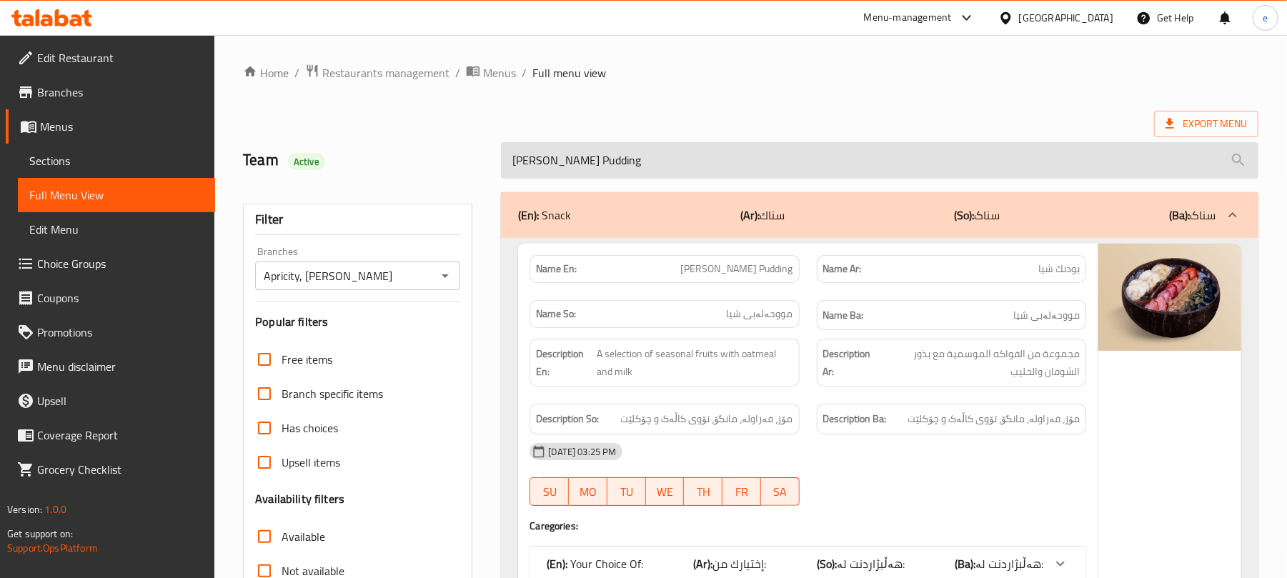
click at [636, 172] on input "Shea Pudding" at bounding box center [879, 160] width 757 height 36
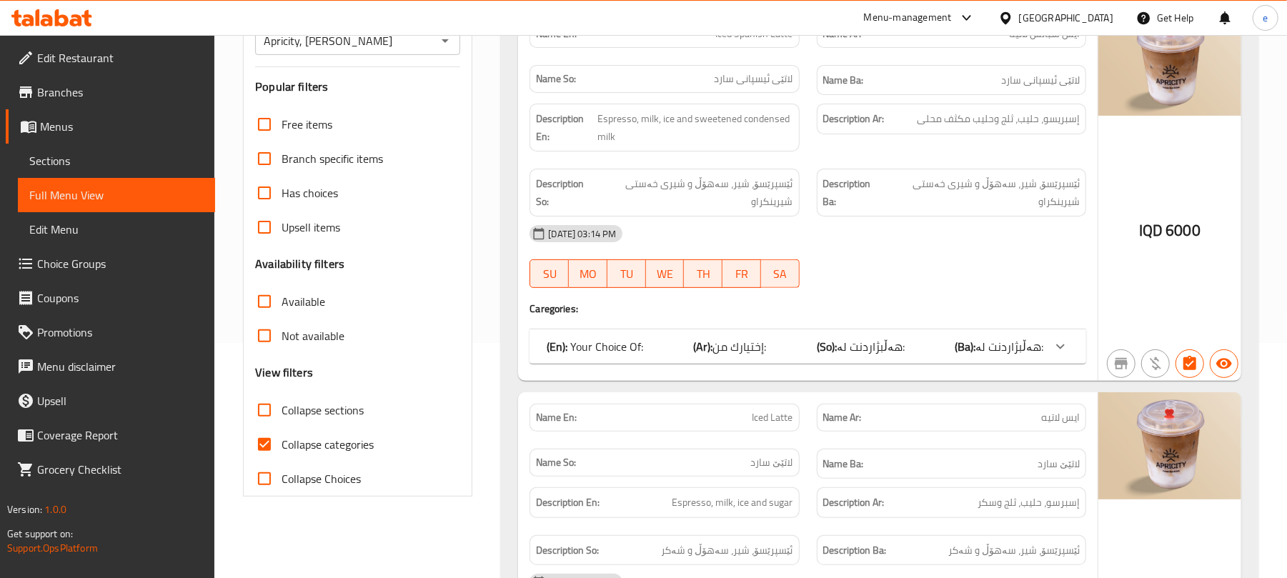
scroll to position [190, 0]
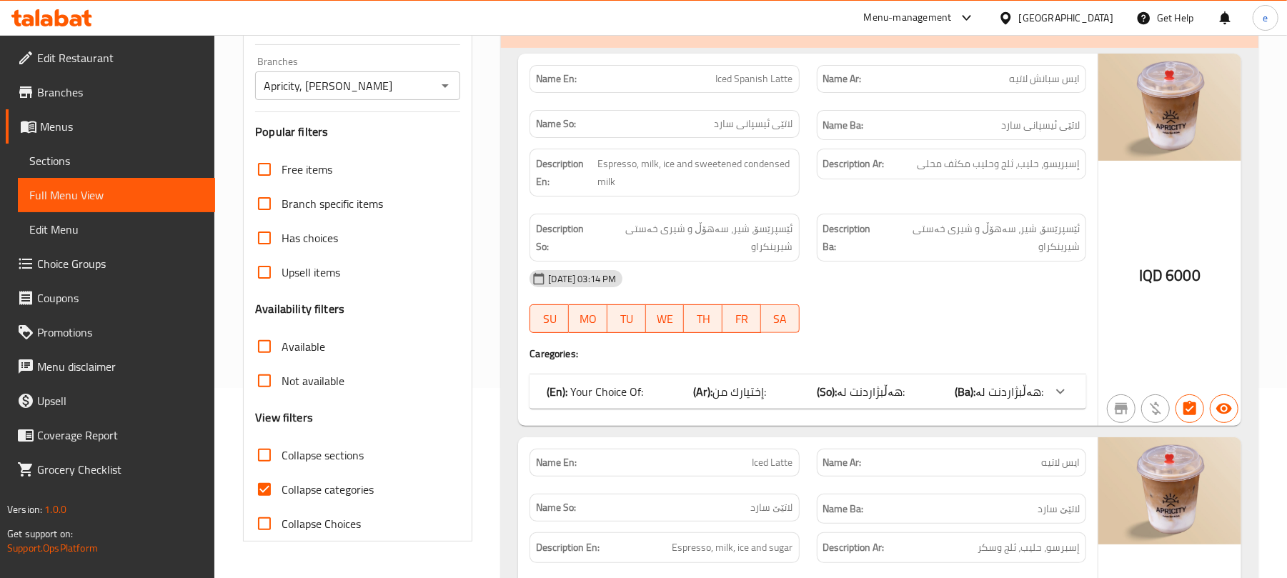
type input "latte"
click at [795, 379] on div "(En): Your Choice Of: (Ar): إختيارك من: (So): هەڵبژاردنت لە: (Ba): هەڵبژاردنت ل…" at bounding box center [807, 391] width 557 height 34
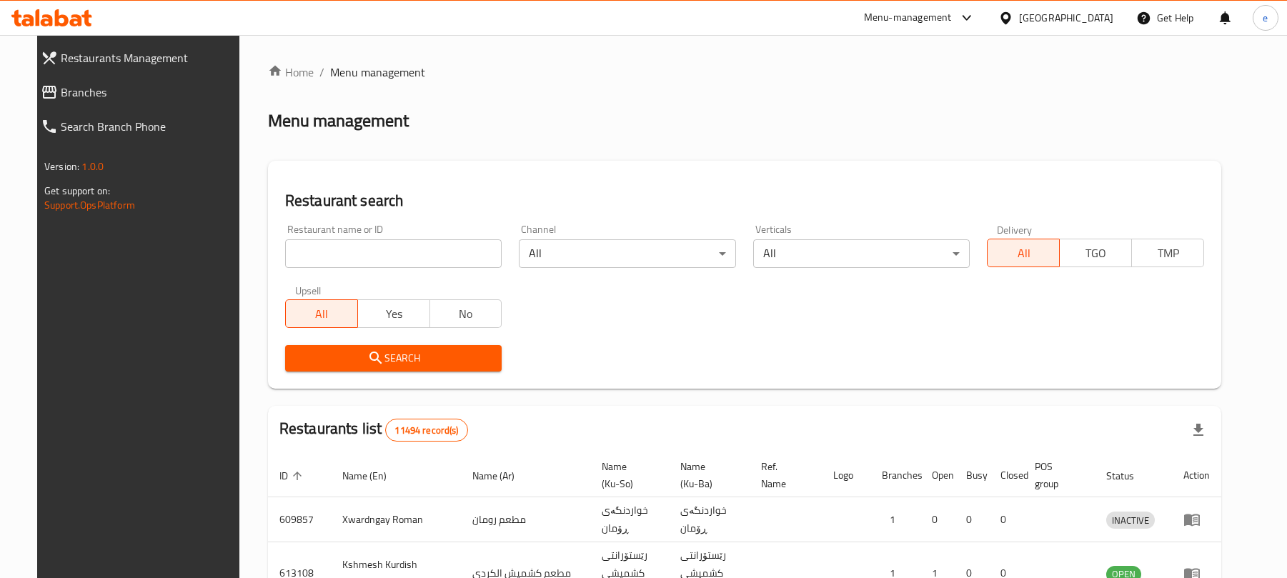
scroll to position [161, 0]
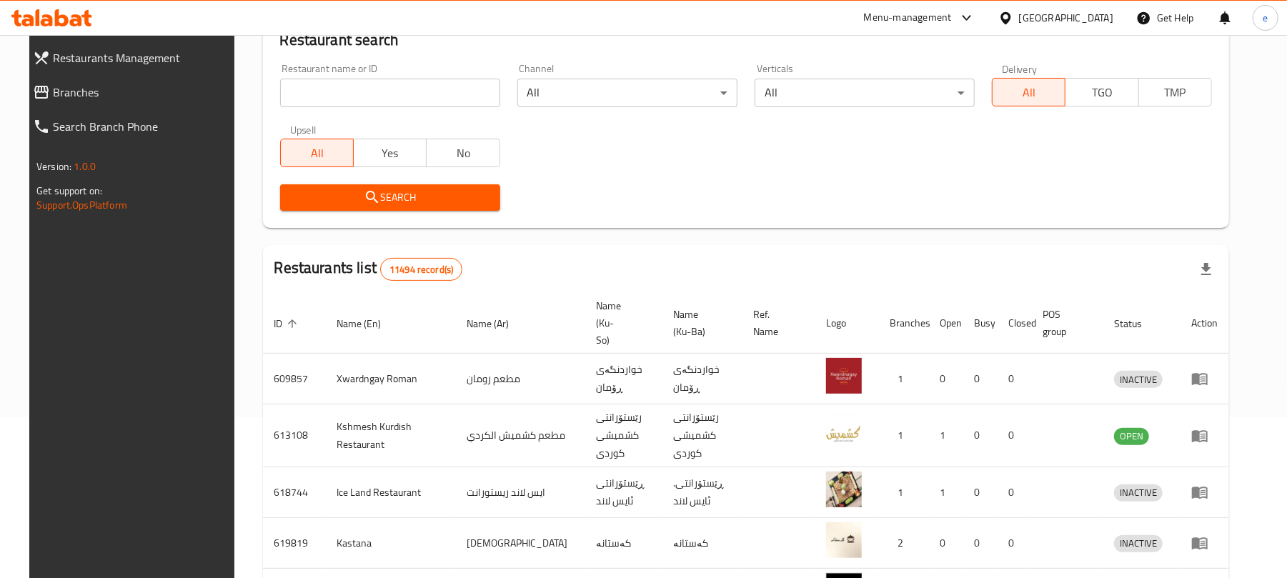
click at [320, 79] on input "search" at bounding box center [390, 93] width 220 height 29
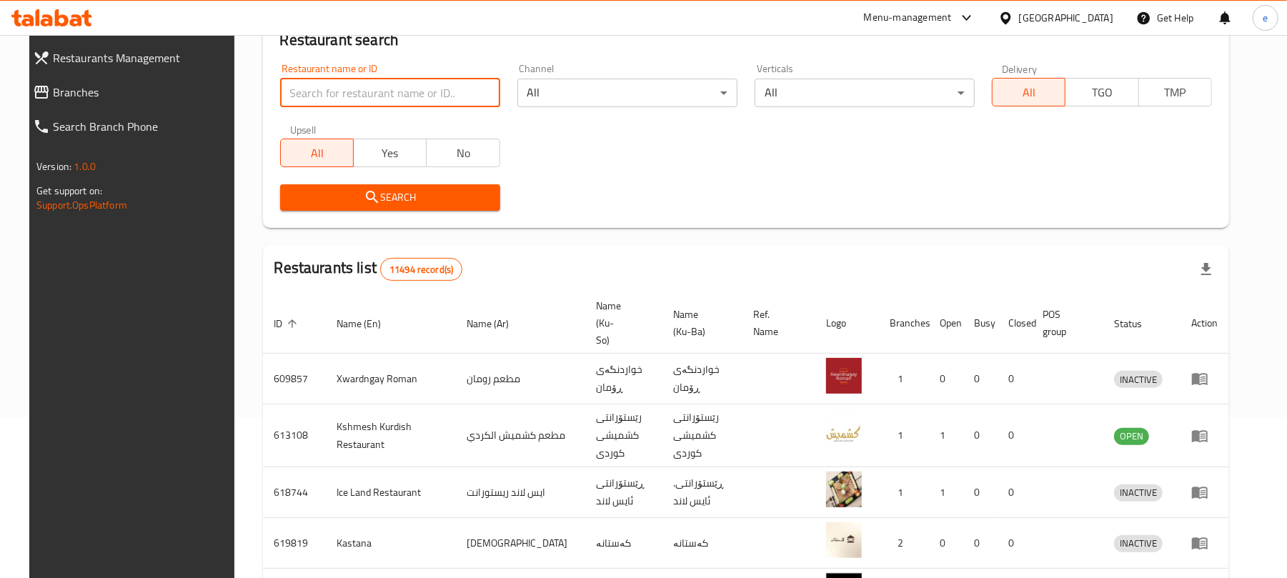
paste input "642065"
type input "642065"
click button "Search" at bounding box center [390, 197] width 220 height 26
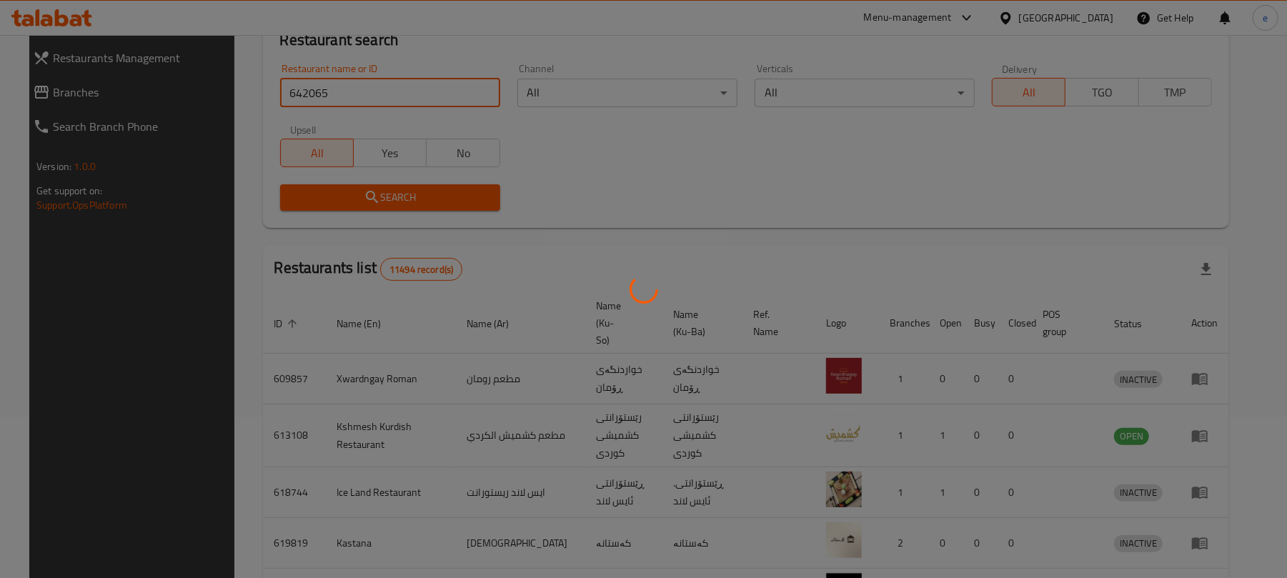
scroll to position [32, 0]
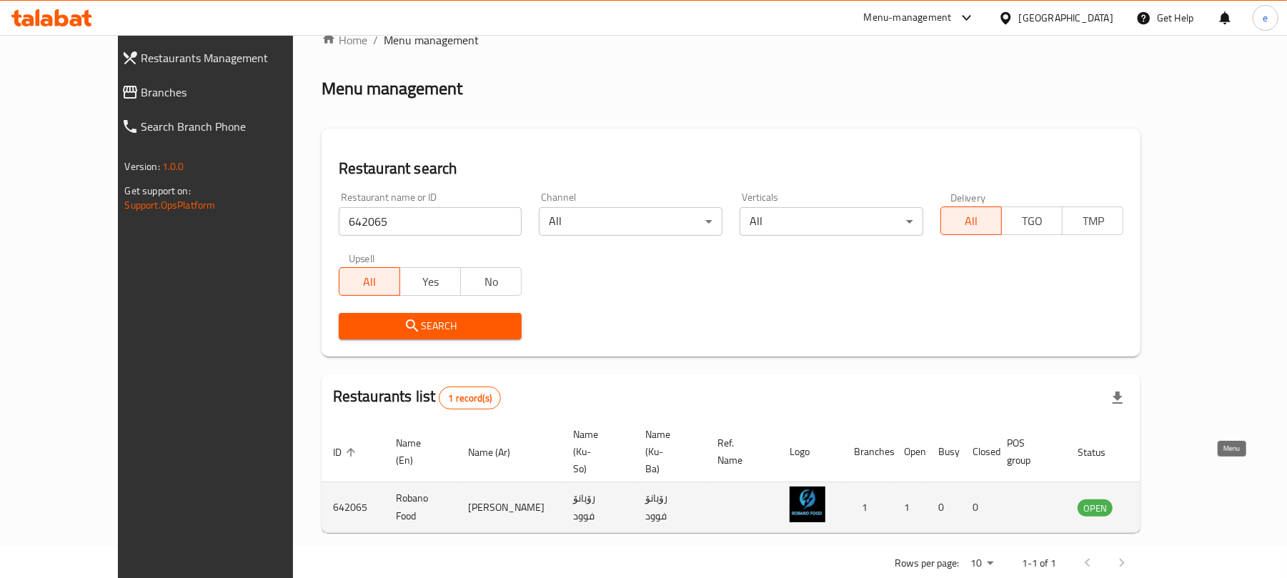
click at [1179, 499] on link "enhanced table" at bounding box center [1166, 507] width 26 height 17
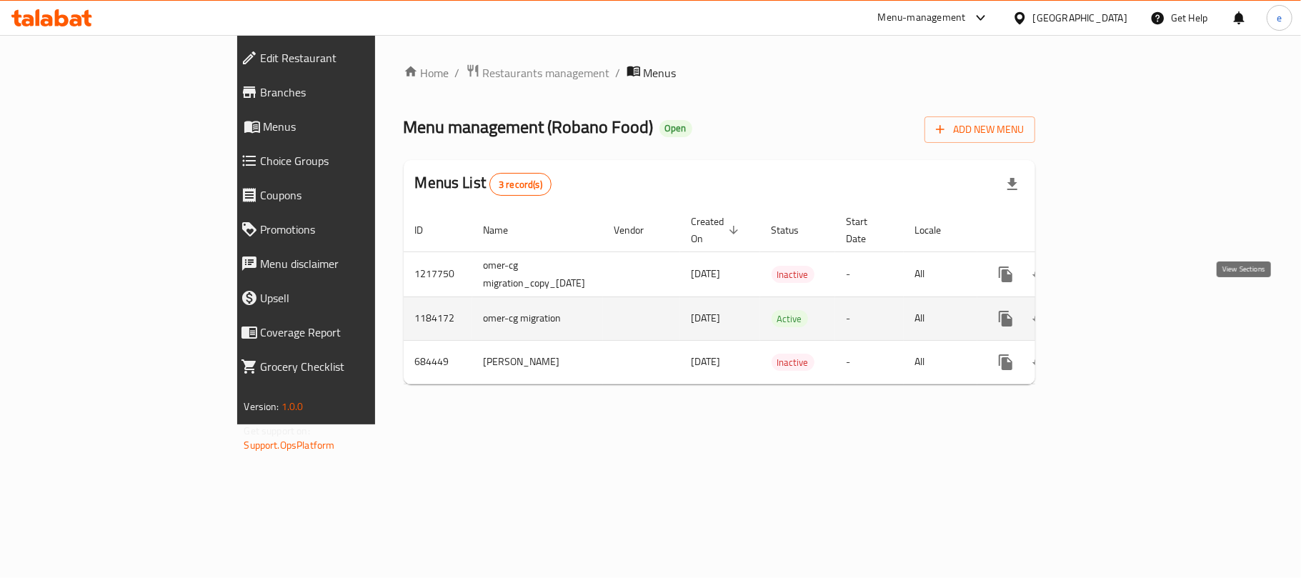
click at [1118, 310] on icon "enhanced table" at bounding box center [1108, 318] width 17 height 17
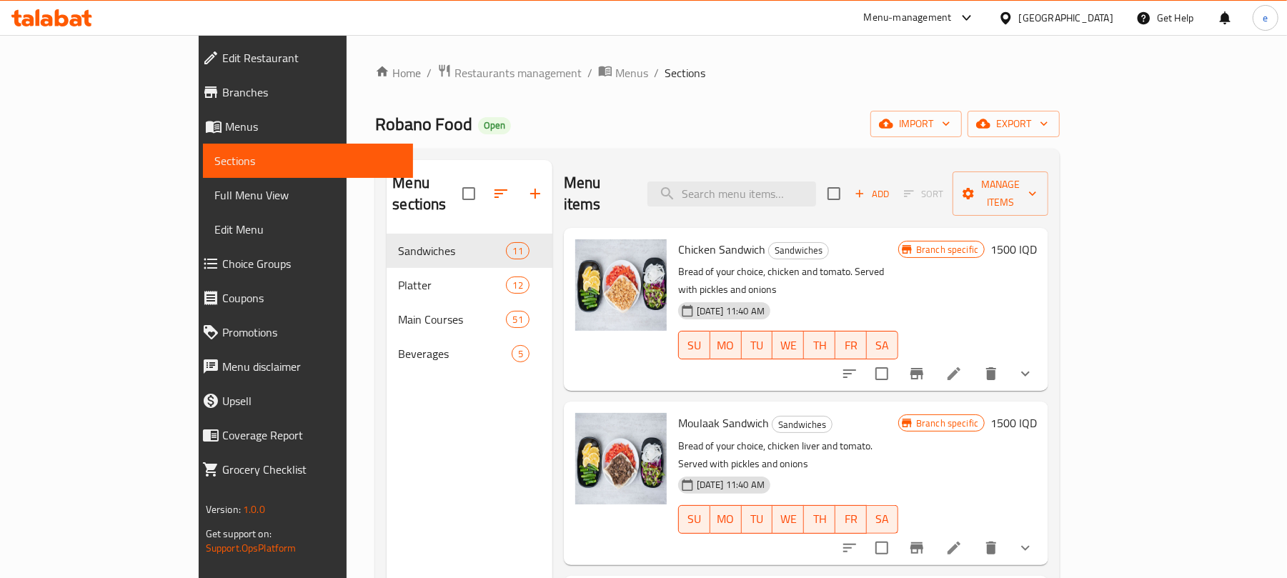
click at [214, 193] on span "Full Menu View" at bounding box center [308, 194] width 188 height 17
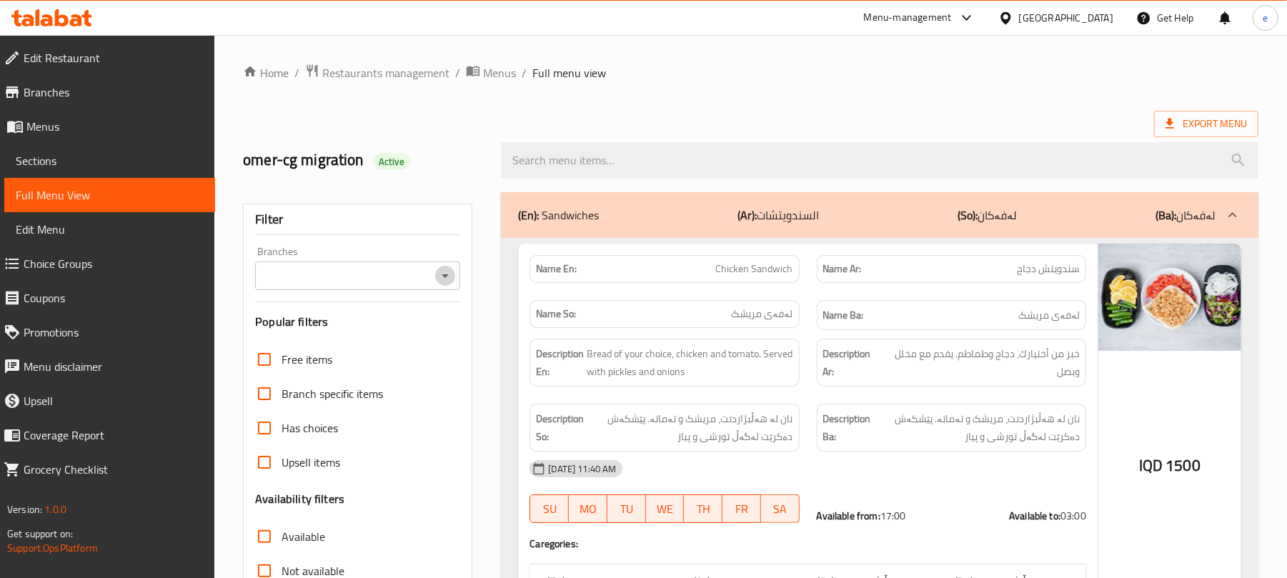
click at [442, 272] on icon "Open" at bounding box center [445, 275] width 17 height 17
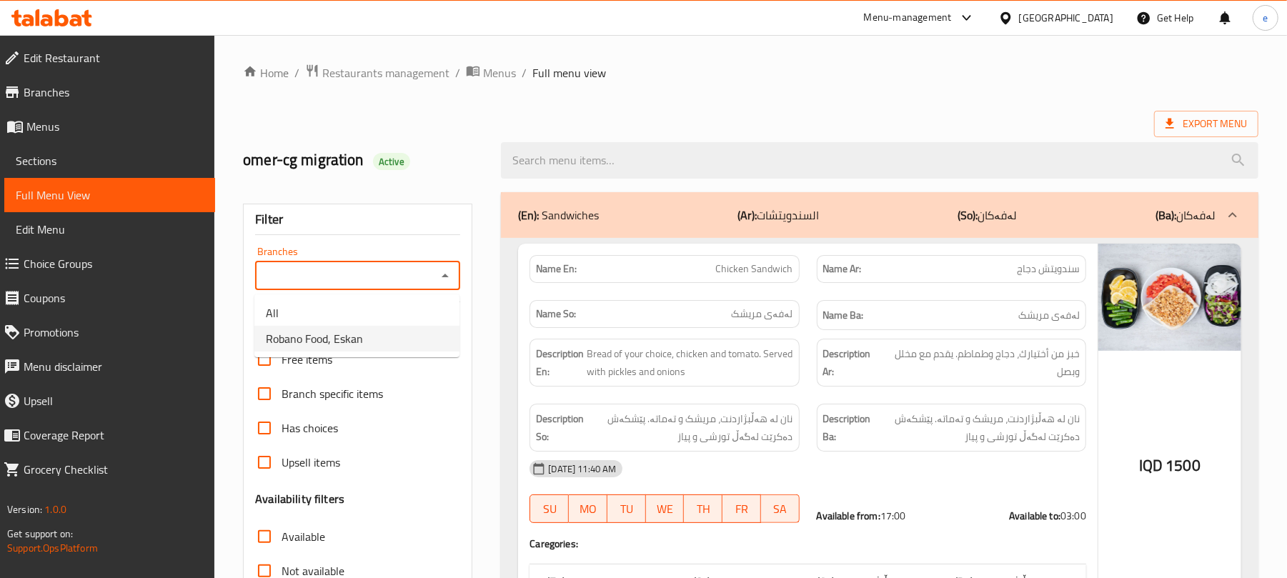
click at [349, 342] on span "Robano Food, Eskan" at bounding box center [314, 338] width 97 height 17
type input "Robano Food, Eskan"
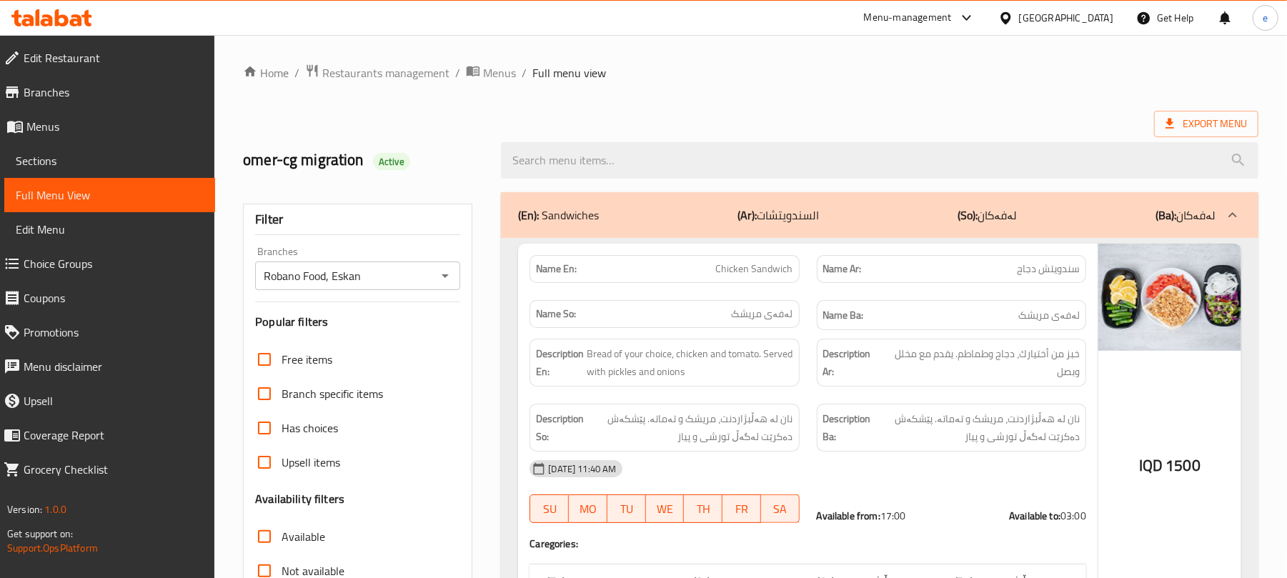
scroll to position [8237, 0]
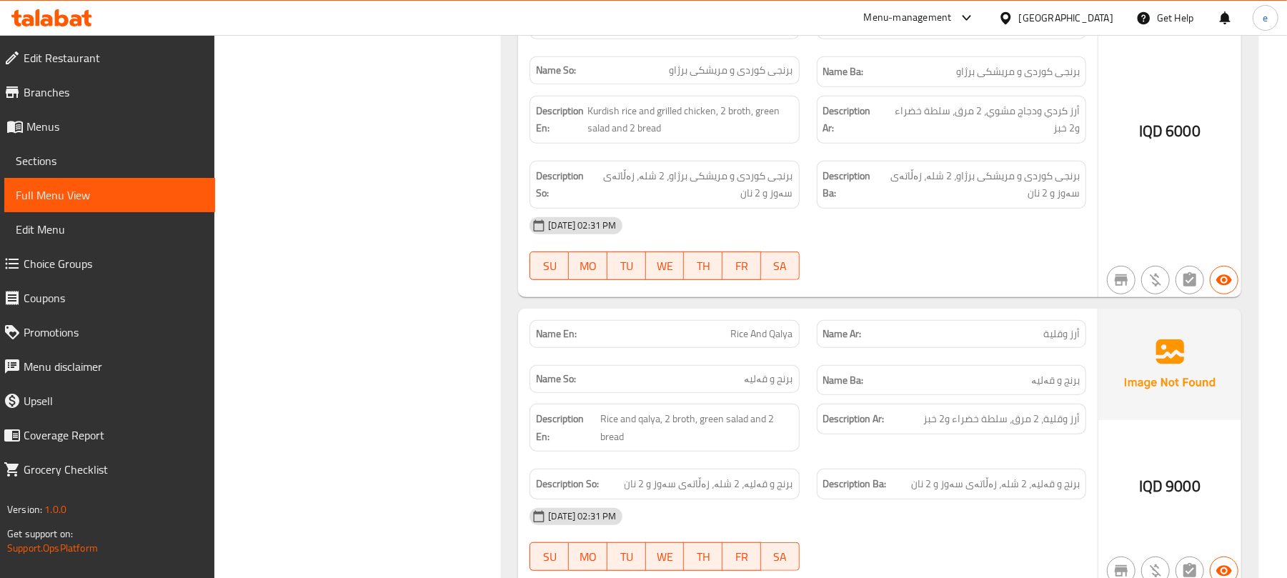
click at [770, 327] on span "Rice And Qalya" at bounding box center [762, 334] width 62 height 15
copy span "Rice And Qalya"
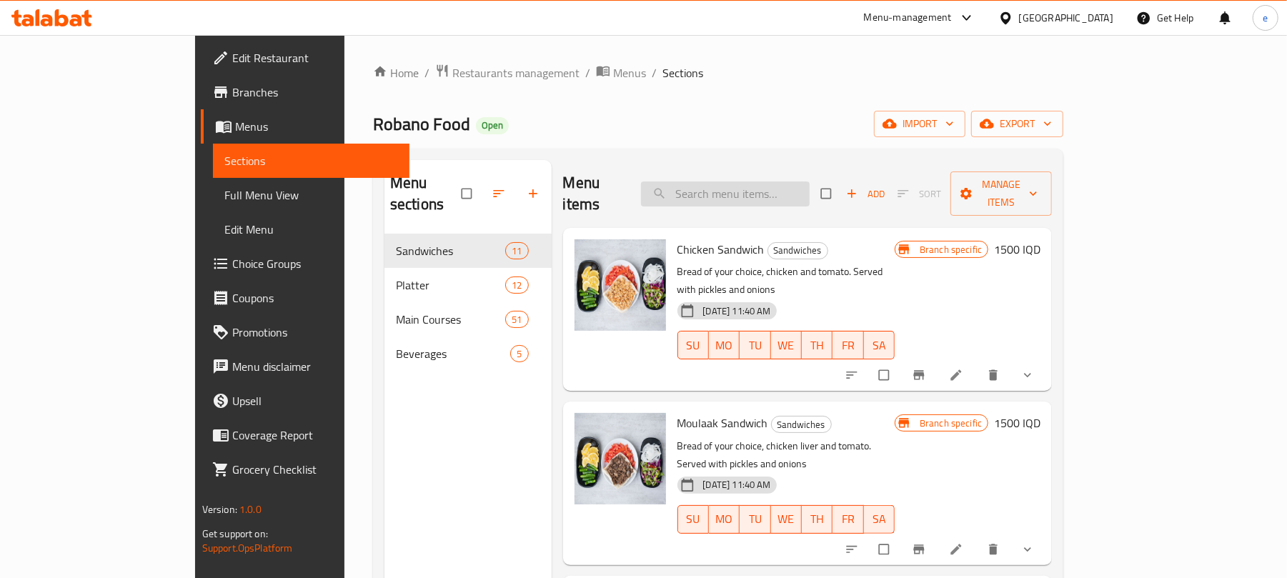
click at [770, 183] on input "search" at bounding box center [725, 193] width 169 height 25
paste input "Rice And Qalya"
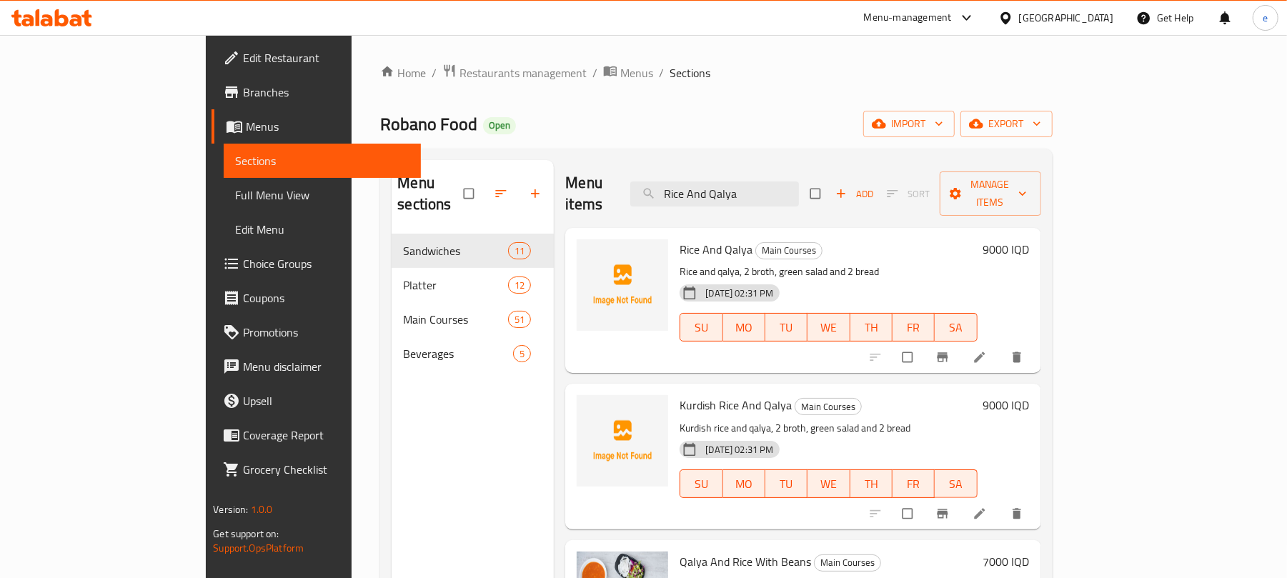
type input "Rice And Qalya"
click at [1001, 346] on li at bounding box center [981, 357] width 40 height 23
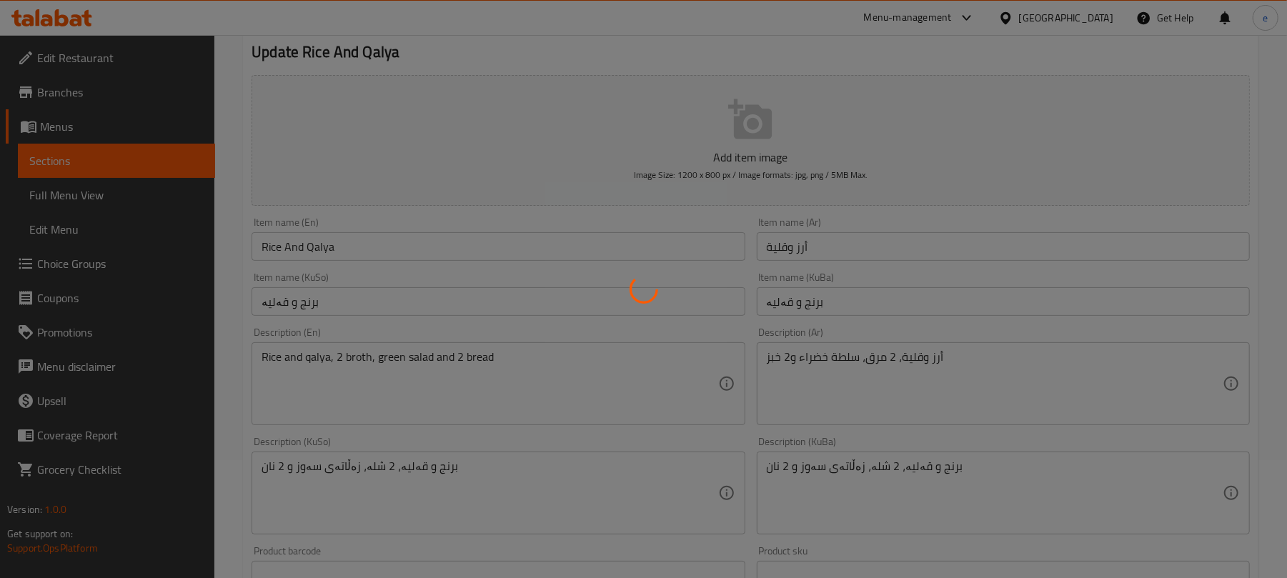
scroll to position [190, 0]
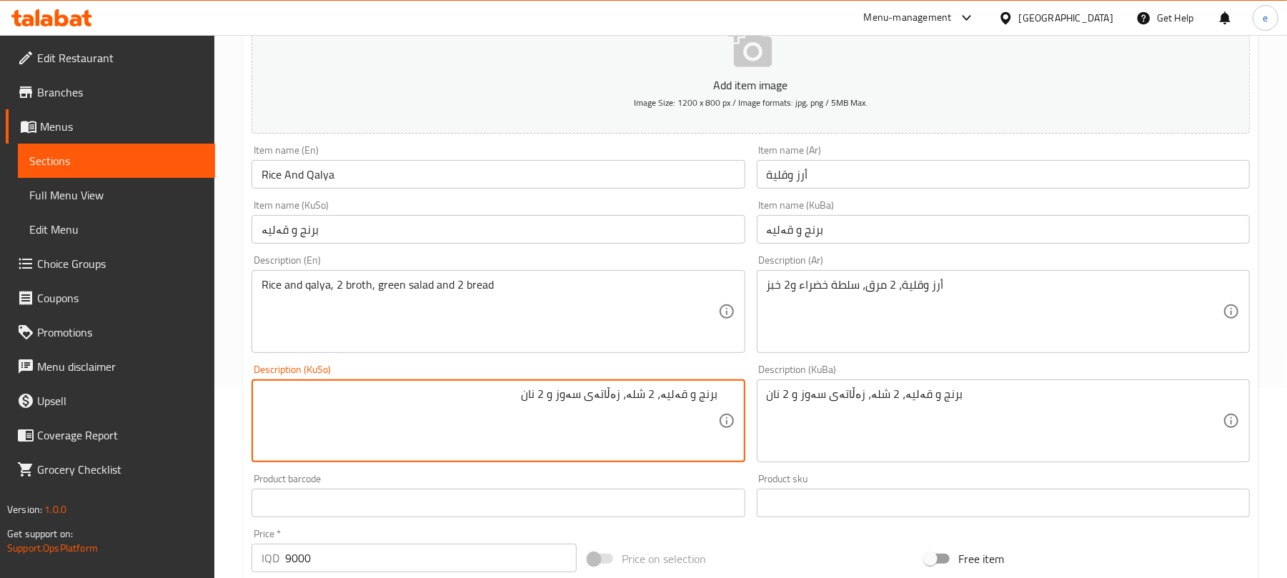
click at [589, 395] on textarea "برنج و قەلیە، 2 شلە، زەڵاتەی سەوز و 2 نان" at bounding box center [490, 421] width 456 height 68
click at [592, 398] on textarea "برنج و قەلیە، 2 شلە، زەڵاتە و 2 نان" at bounding box center [490, 421] width 456 height 68
type textarea "برنج و قەلیە، 2 شلە، زەڵاتە و نان"
click at [687, 409] on textarea "برنج و قەلیە، 2 شلە، زەڵاتە و نان" at bounding box center [490, 421] width 456 height 68
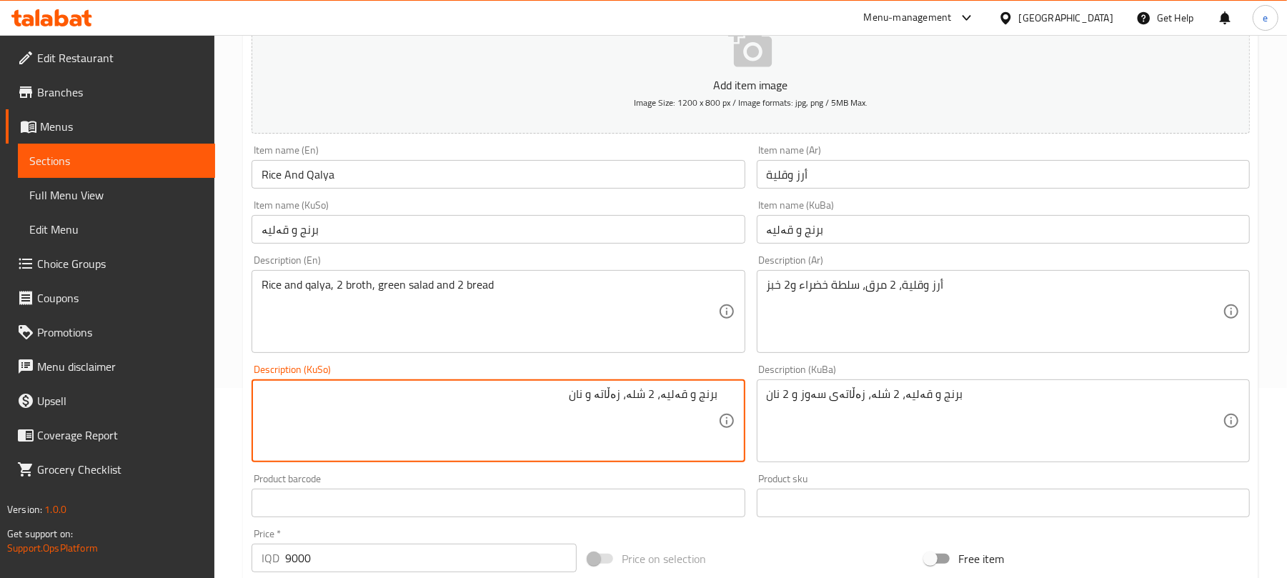
click at [687, 409] on textarea "برنج و قەلیە، 2 شلە، زەڵاتە و نان" at bounding box center [490, 421] width 456 height 68
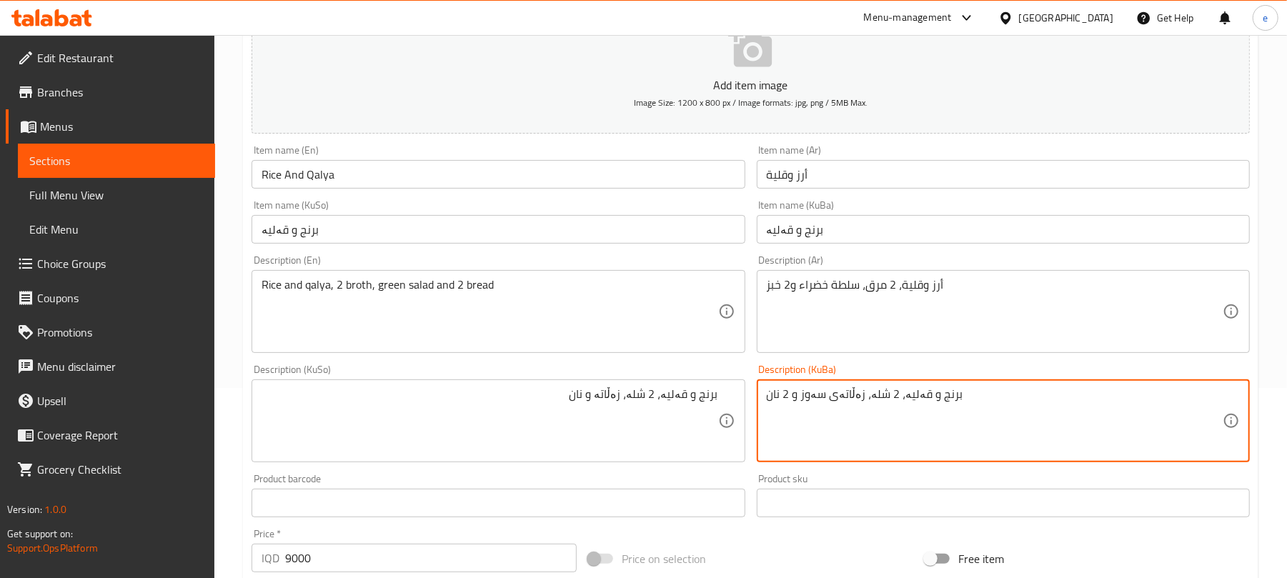
click at [906, 407] on textarea "برنج و قەلیە، 2 شلە، زەڵاتەی سەوز و 2 نان" at bounding box center [995, 421] width 456 height 68
paste textarea "و"
type textarea "برنج و قەلیە، 2 شلە، زەڵاتە و نان"
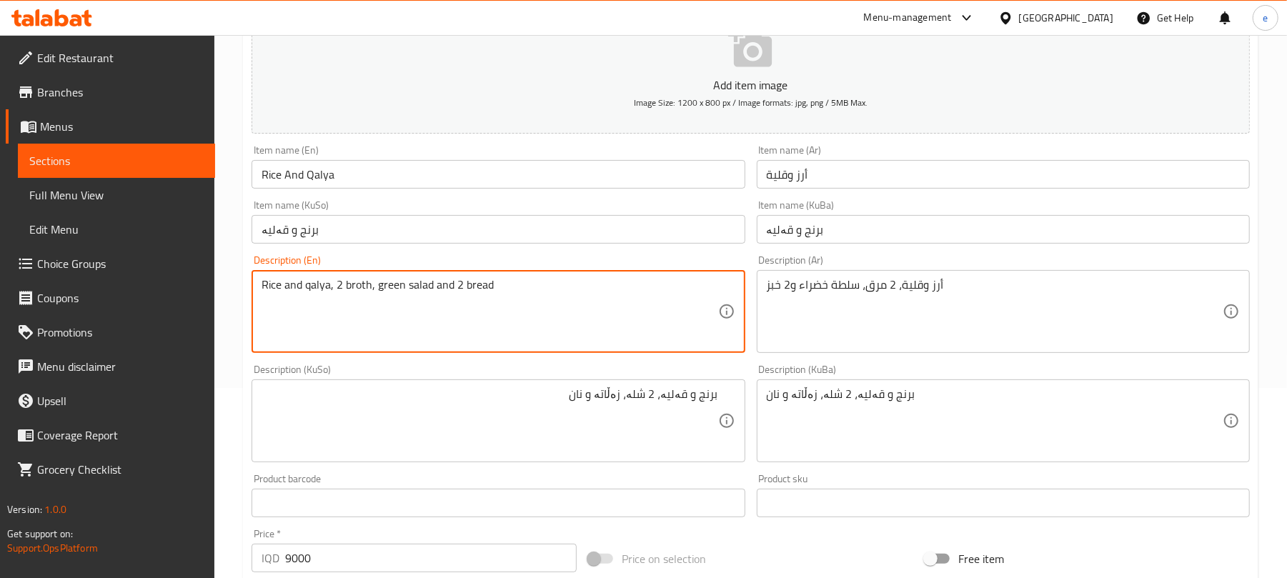
click at [392, 289] on textarea "Rice and qalya, 2 broth, green salad and 2 bread" at bounding box center [490, 312] width 456 height 68
click at [432, 284] on textarea "Rice and qalya, 2 broth, salad and 2 bread" at bounding box center [490, 312] width 456 height 68
type textarea "Rice and qalya, 2 broth, salad and bread"
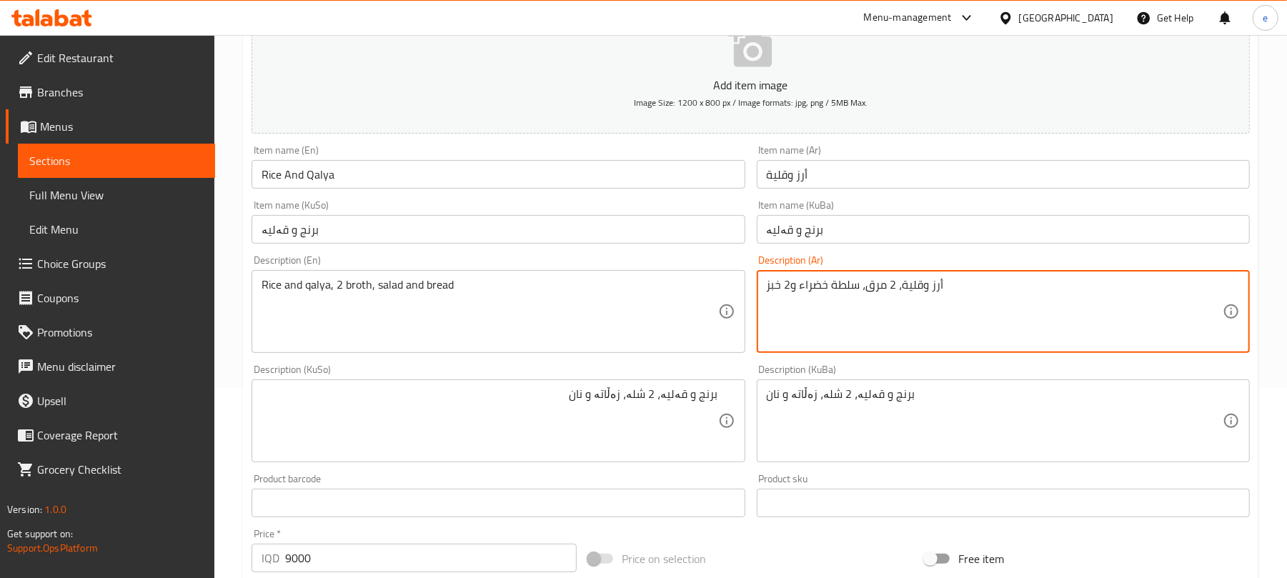
click at [813, 287] on textarea "أرز وقلية، 2 مرق، سلطة خضراء و2 خبز" at bounding box center [995, 312] width 456 height 68
click at [970, 302] on textarea "أرز وقلية، 2 مرق، سلطة و2 خبز" at bounding box center [995, 312] width 456 height 68
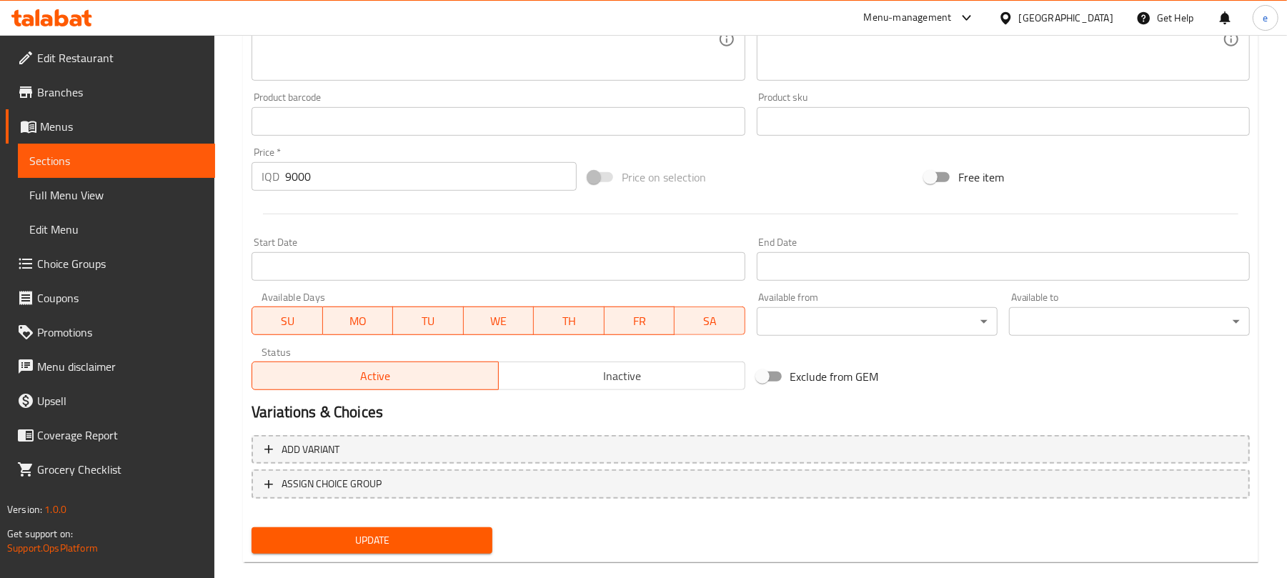
scroll to position [381, 0]
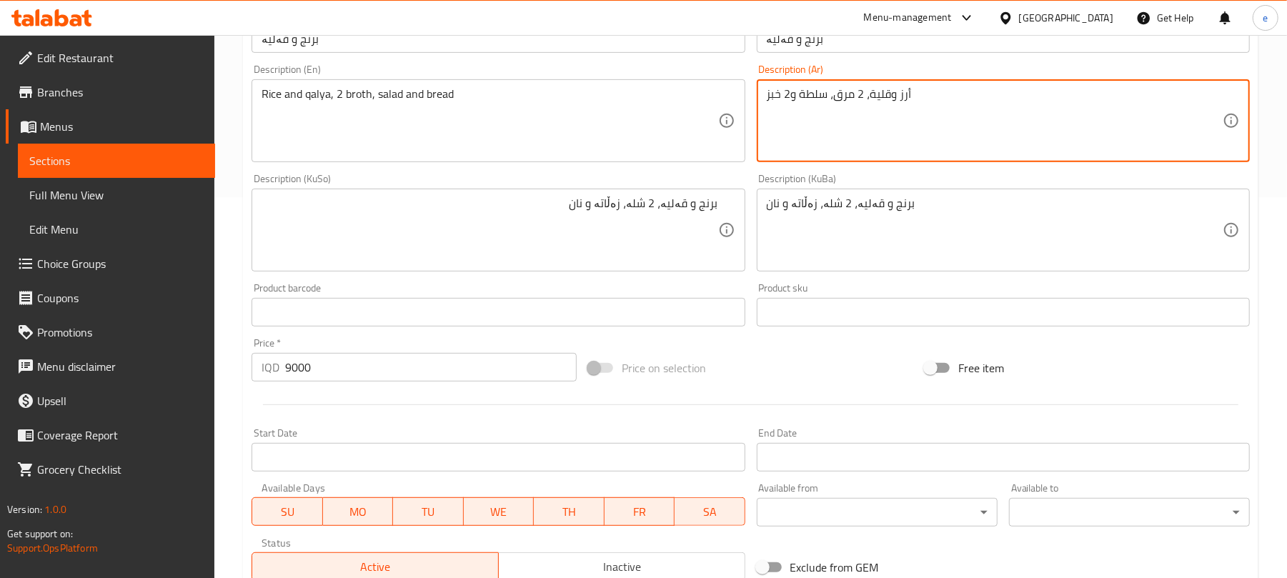
type textarea "أرز وقلية، 2 مرق، سلطة و2 خبز"
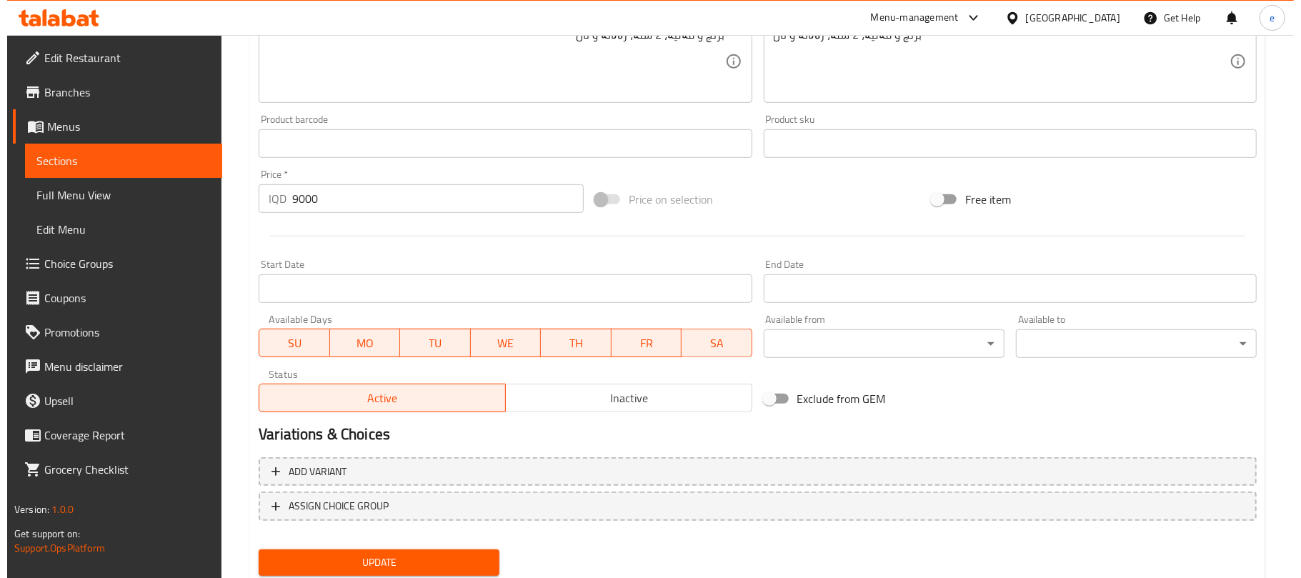
scroll to position [595, 0]
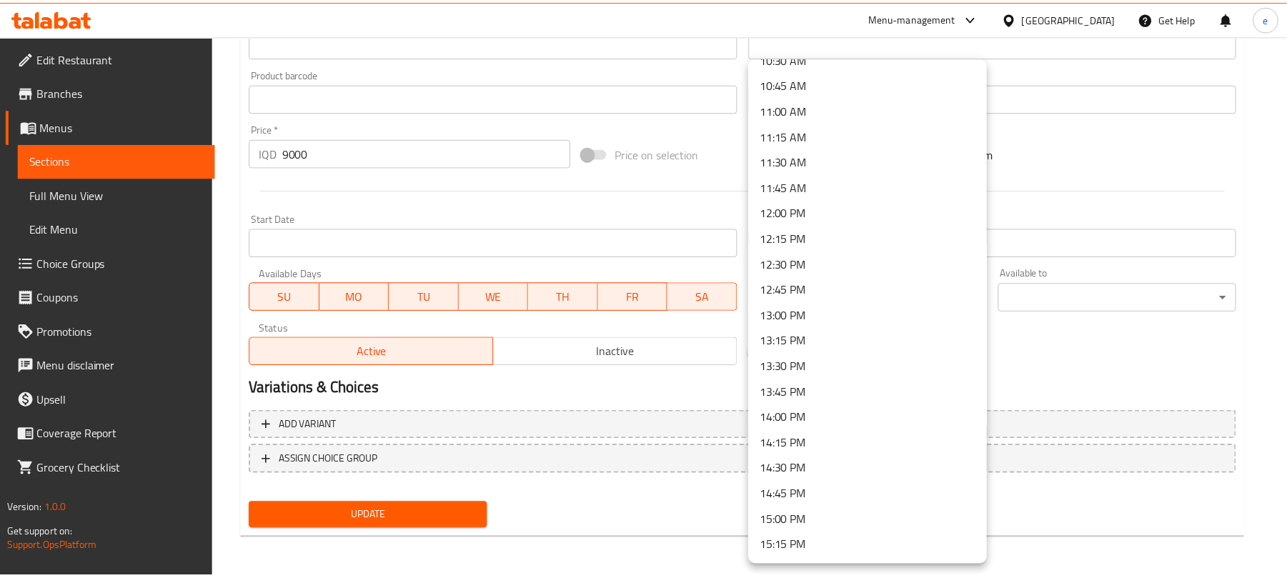
scroll to position [1143, 0]
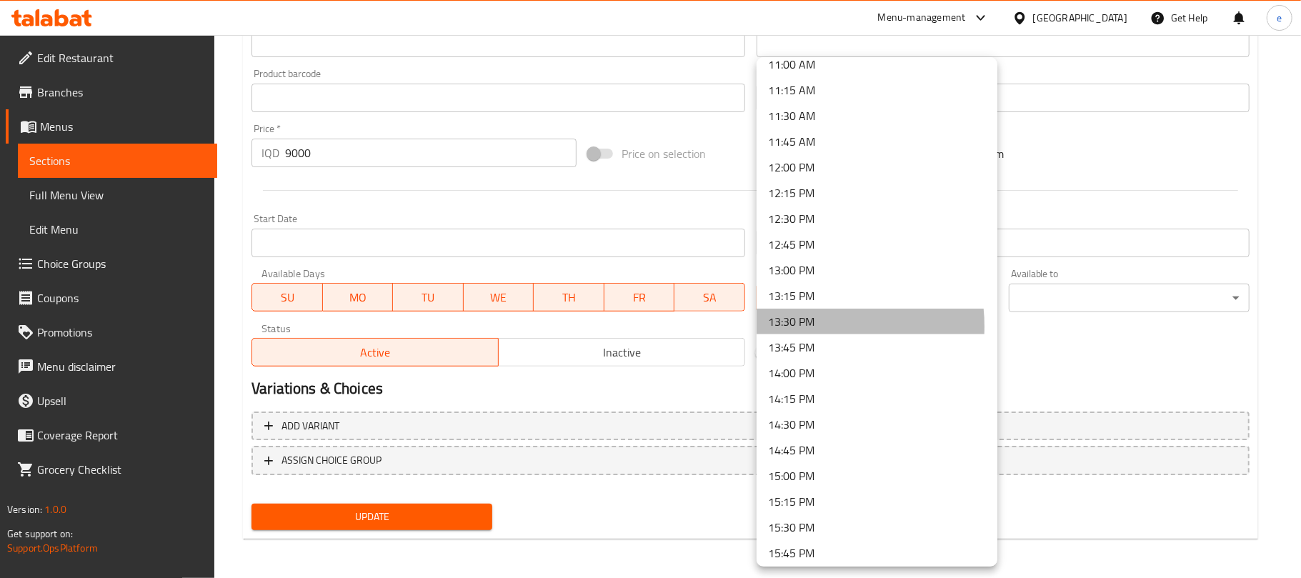
click at [803, 327] on li "13:30 PM" at bounding box center [877, 322] width 241 height 26
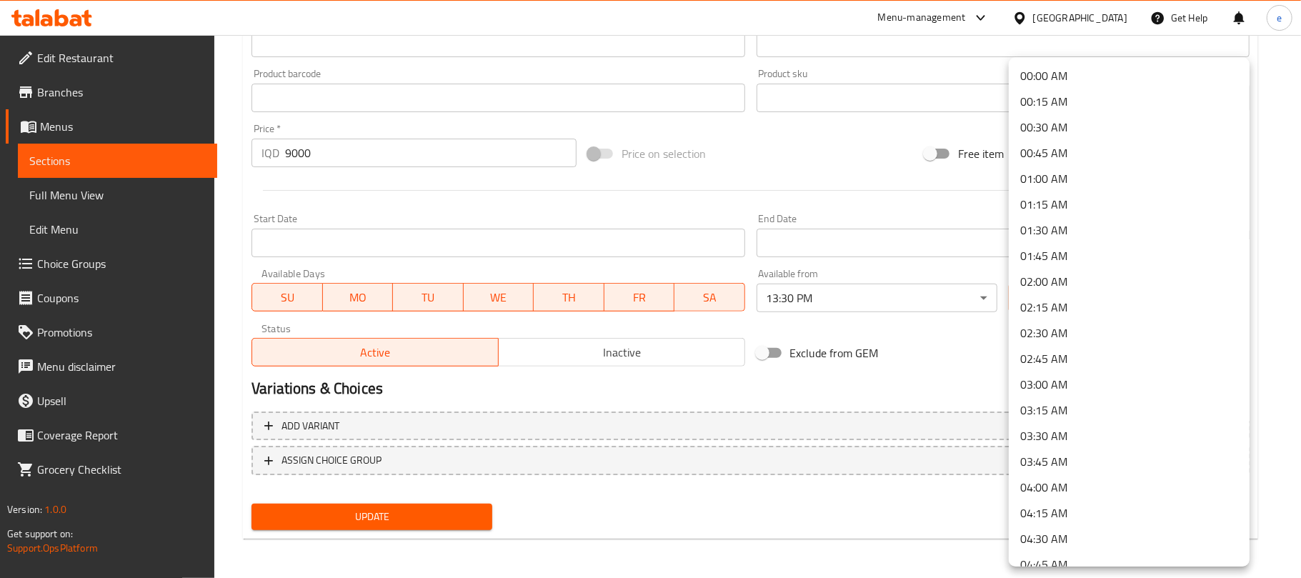
click at [1055, 187] on li "01:00 AM" at bounding box center [1129, 179] width 241 height 26
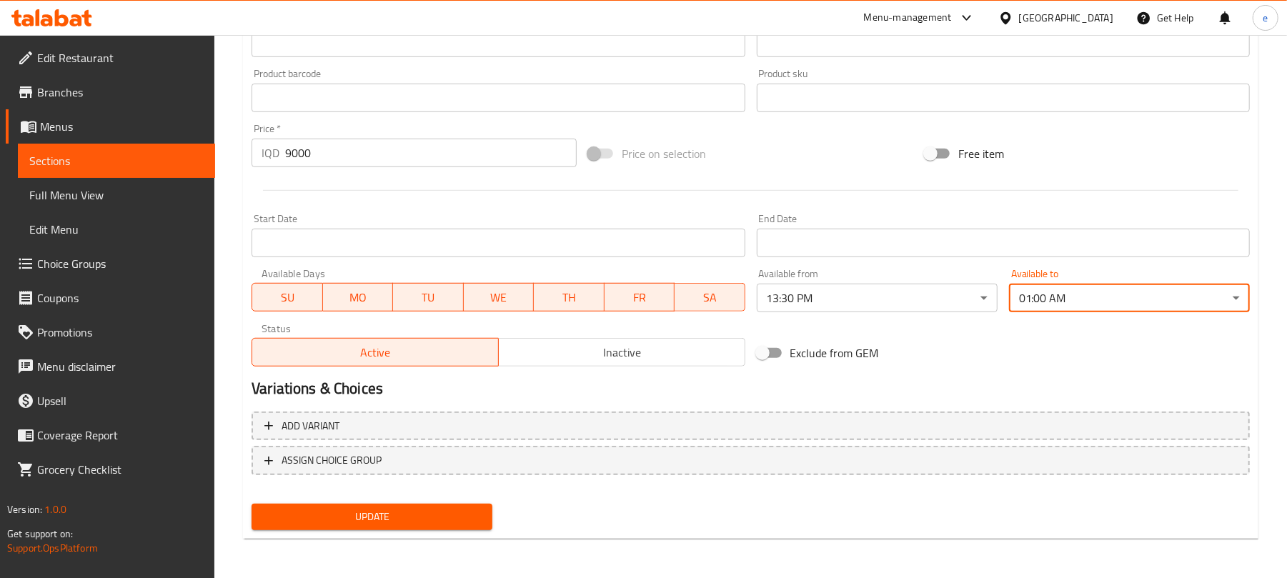
click at [398, 509] on span "Update" at bounding box center [372, 517] width 218 height 18
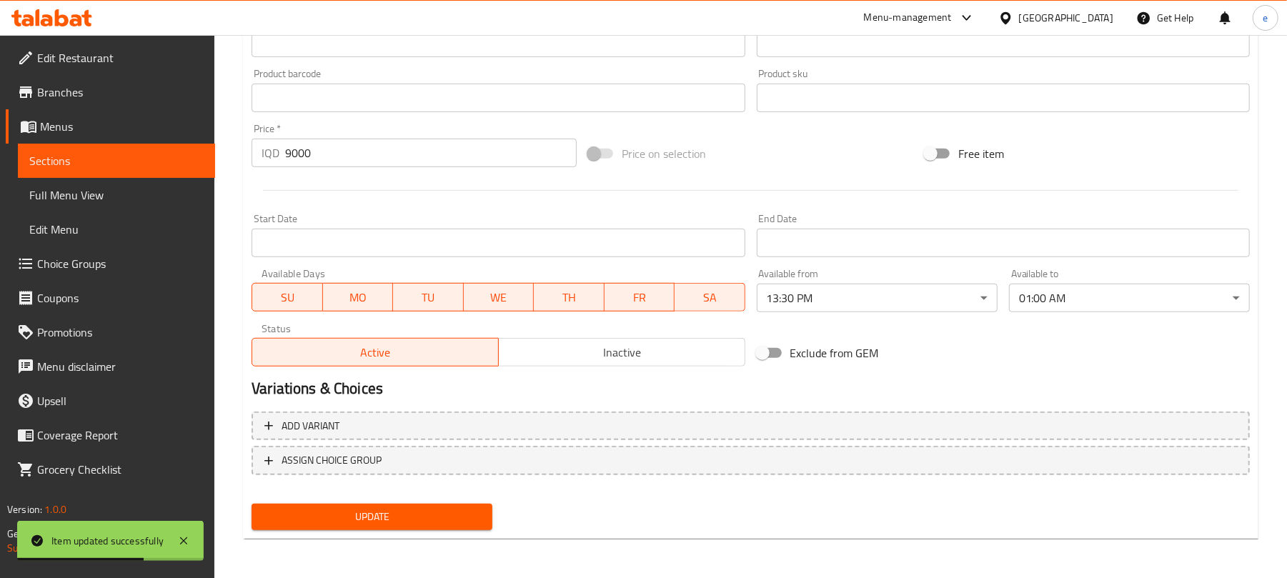
click at [146, 161] on span "Sections" at bounding box center [116, 160] width 174 height 17
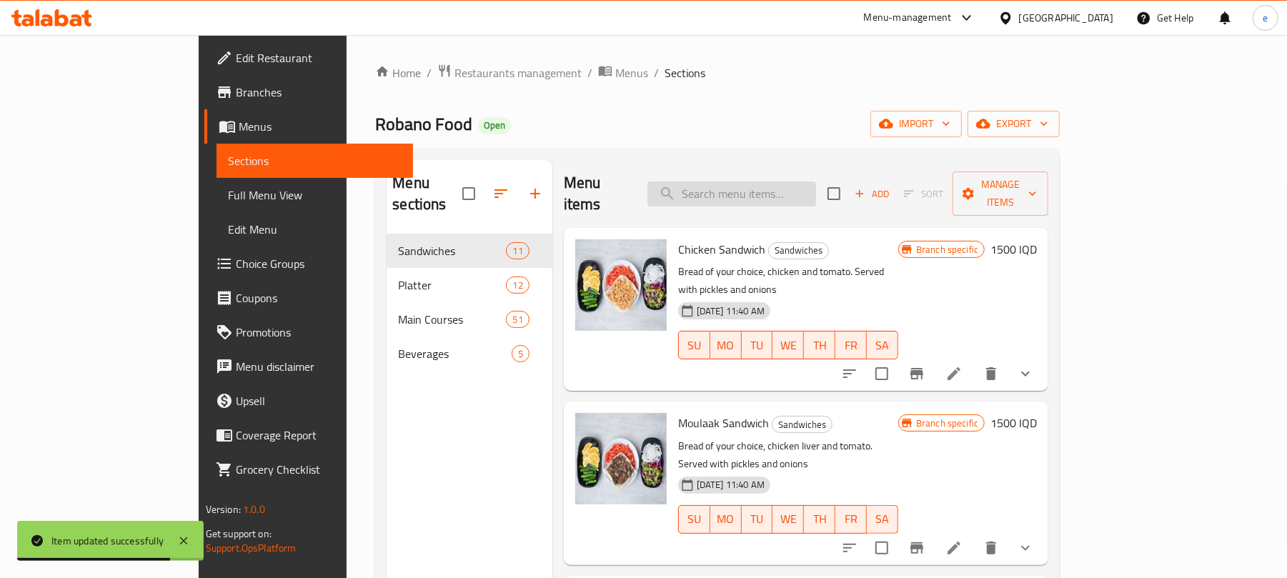
click at [792, 191] on input "search" at bounding box center [731, 193] width 169 height 25
paste input "مریشکی کوڵاوی بەبێ برنچ"
type input "مریشکی کوڵاوی بەبێ برنچ"
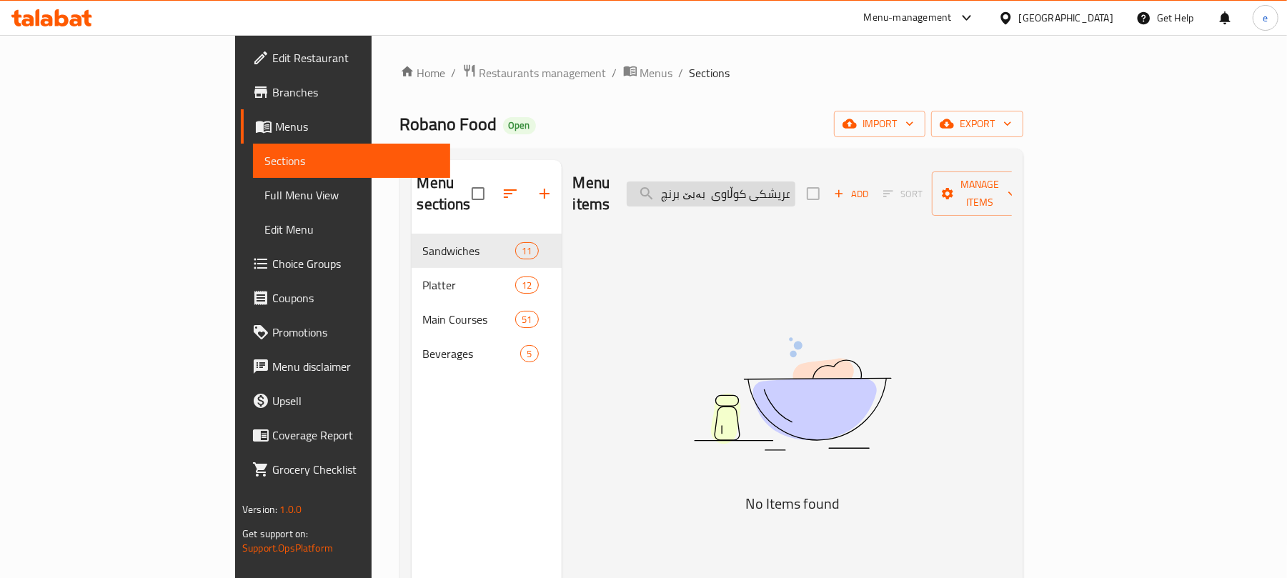
click at [795, 184] on input "مریشکی کوڵاوی بەبێ برنچ" at bounding box center [711, 193] width 169 height 25
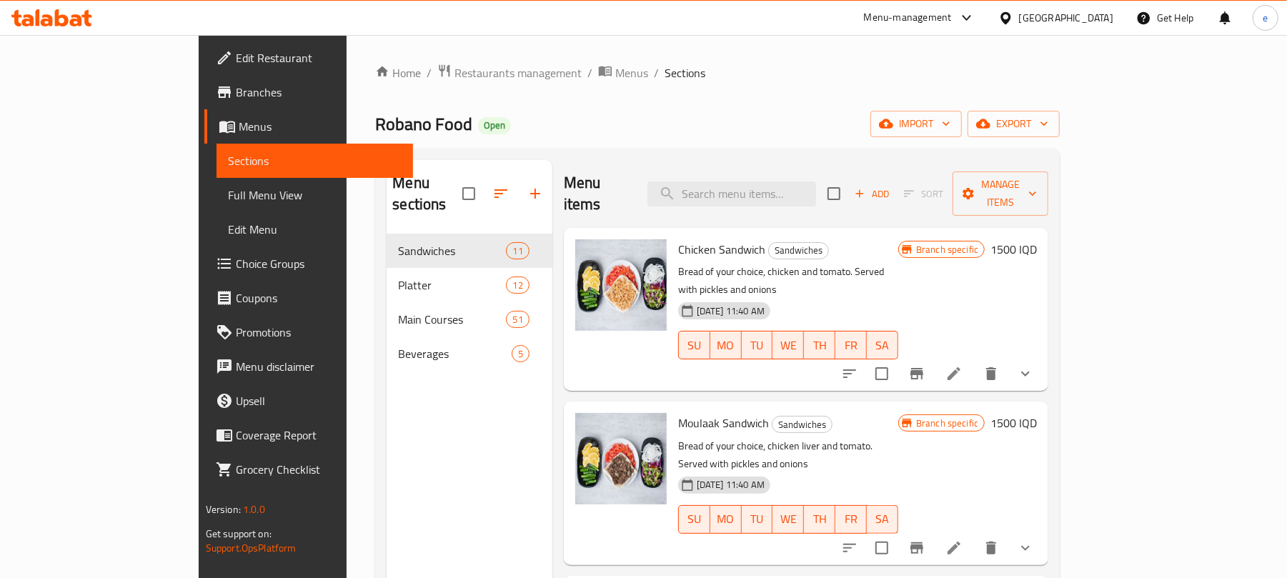
click at [51, 24] on icon at bounding box center [47, 20] width 12 height 12
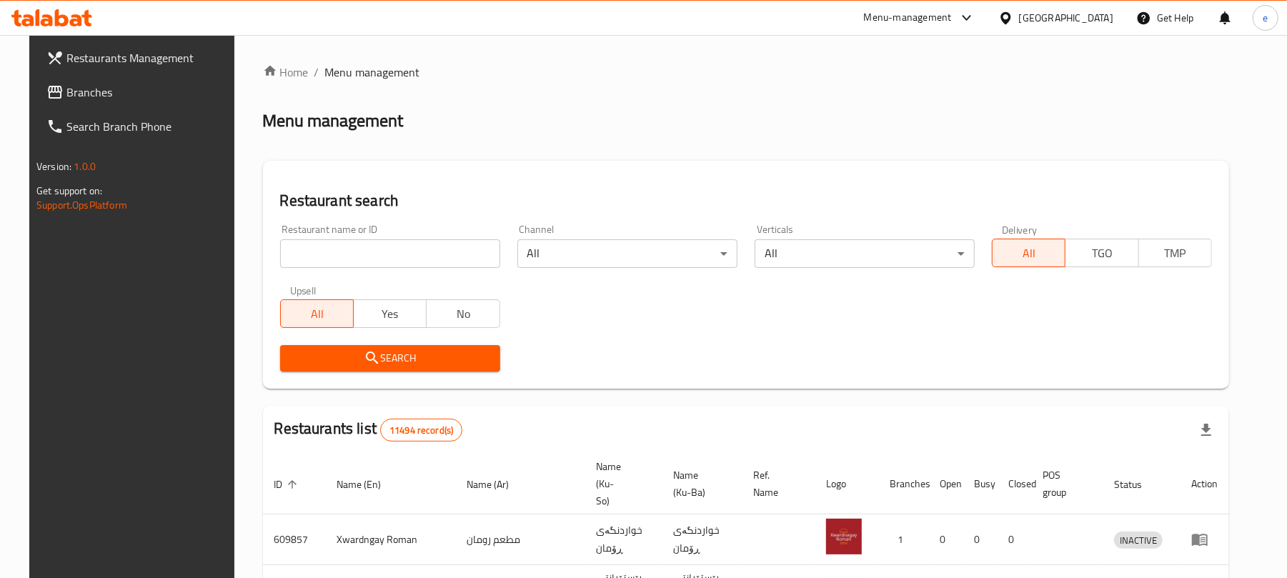
click at [344, 249] on input "search" at bounding box center [390, 253] width 220 height 29
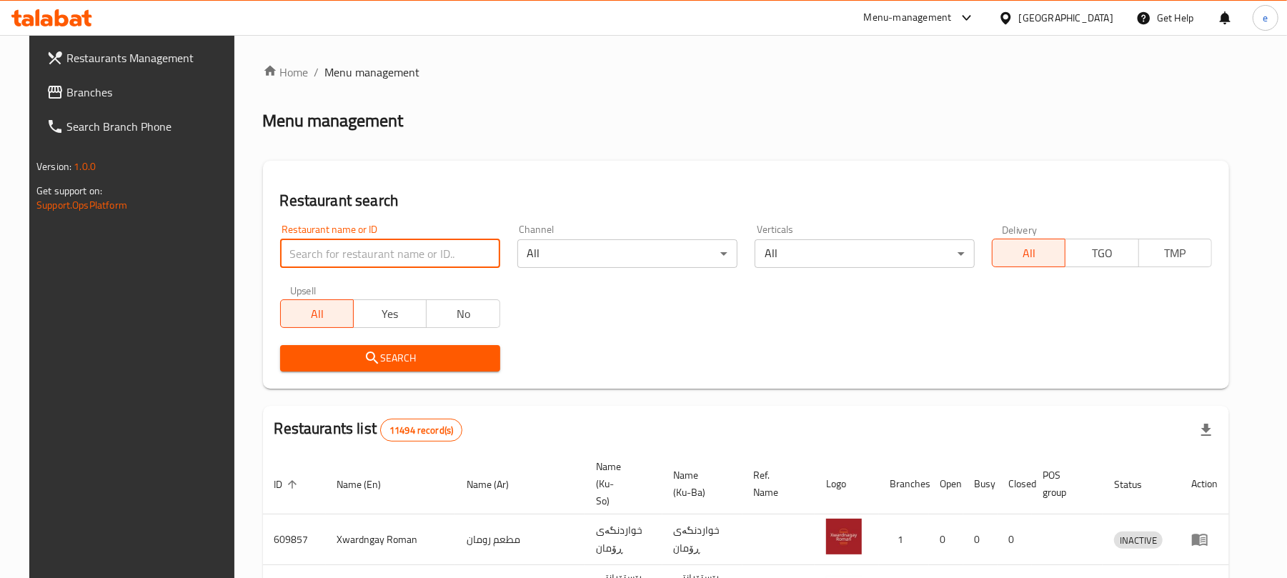
paste input "680839"
type input "680839"
click button "Search" at bounding box center [390, 358] width 220 height 26
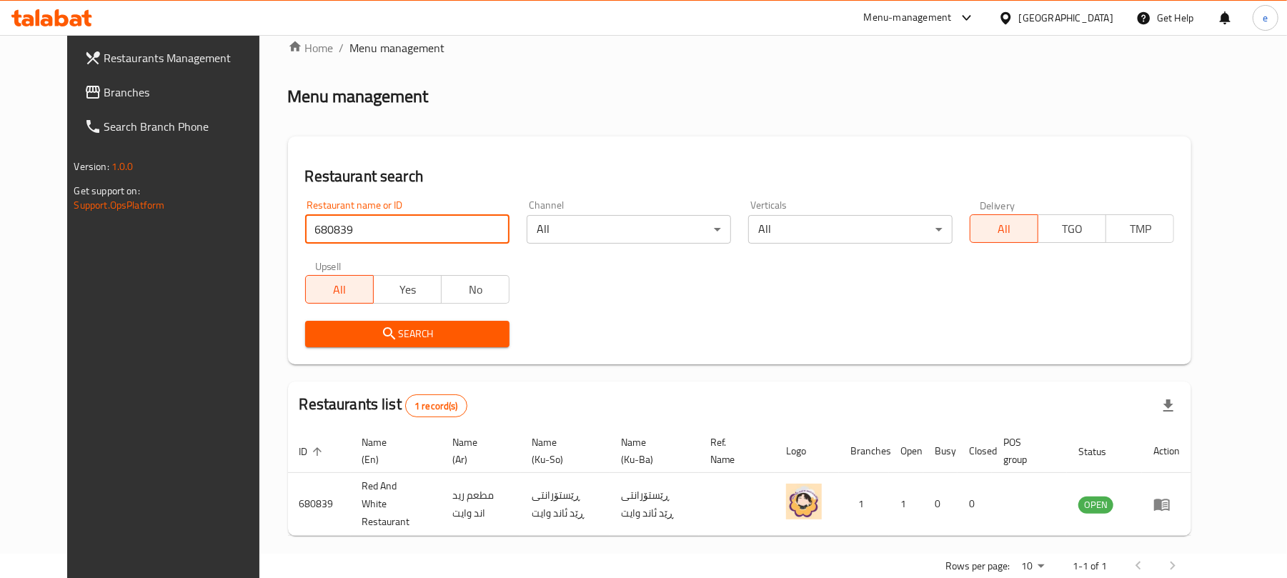
scroll to position [47, 0]
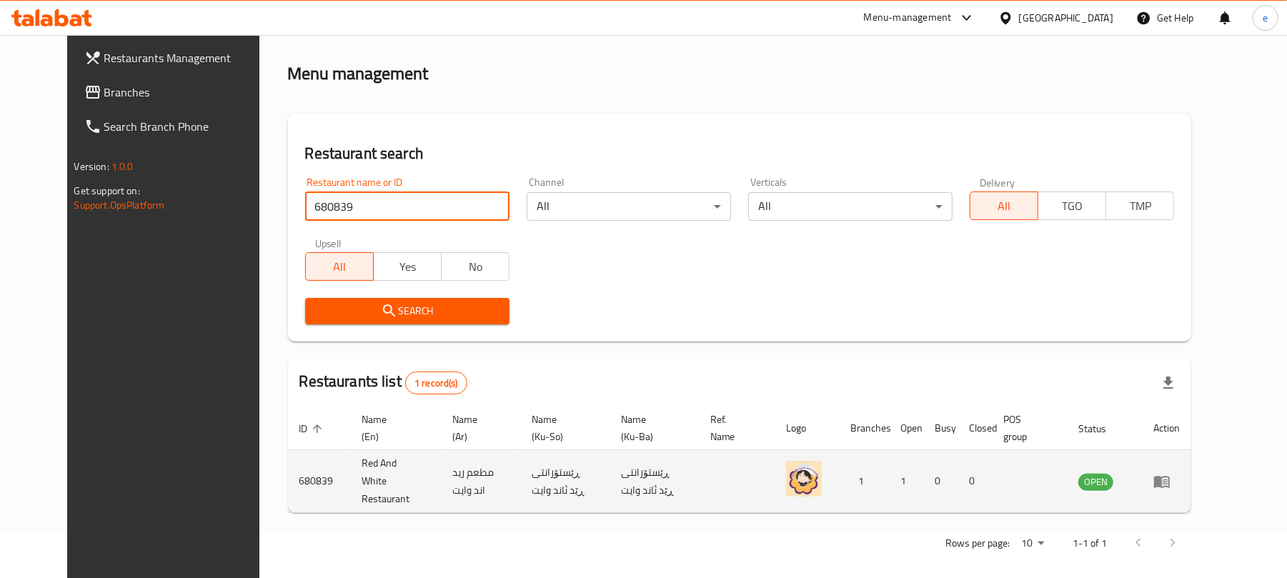
click at [1180, 473] on link "enhanced table" at bounding box center [1166, 481] width 26 height 17
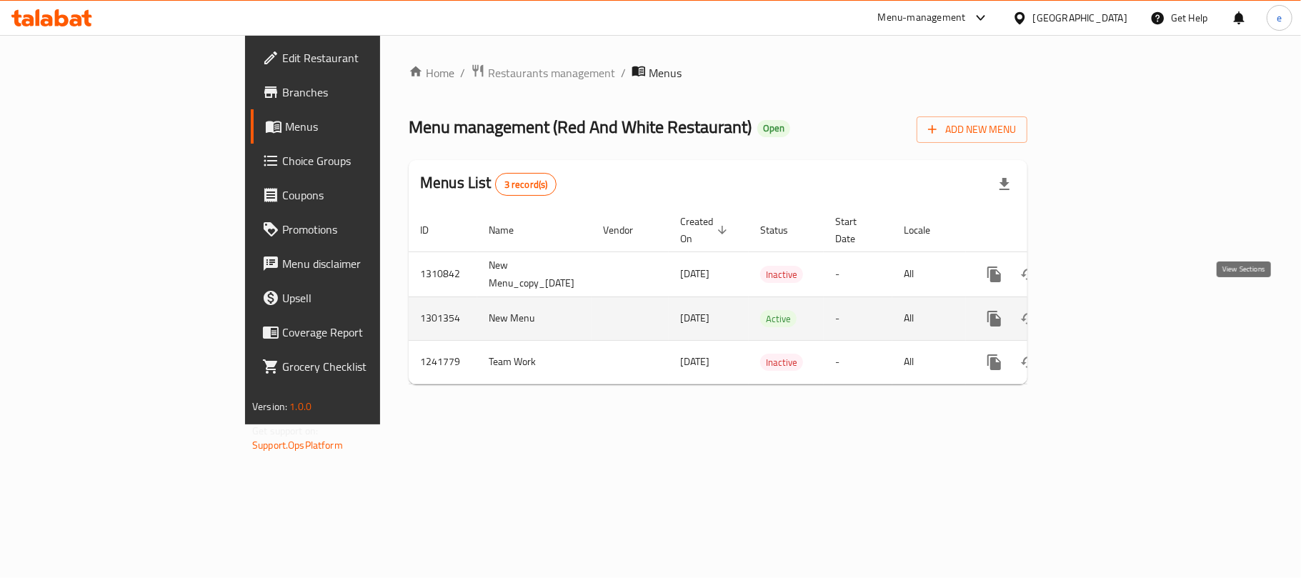
click at [1106, 312] on icon "enhanced table" at bounding box center [1097, 318] width 17 height 17
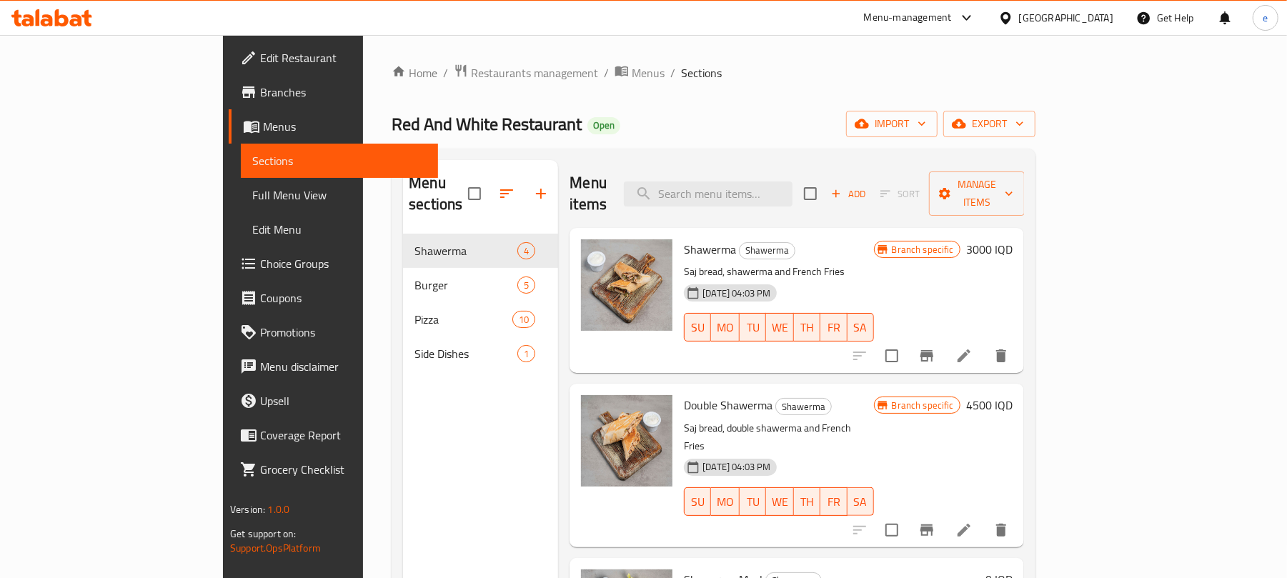
click at [252, 189] on span "Full Menu View" at bounding box center [339, 194] width 174 height 17
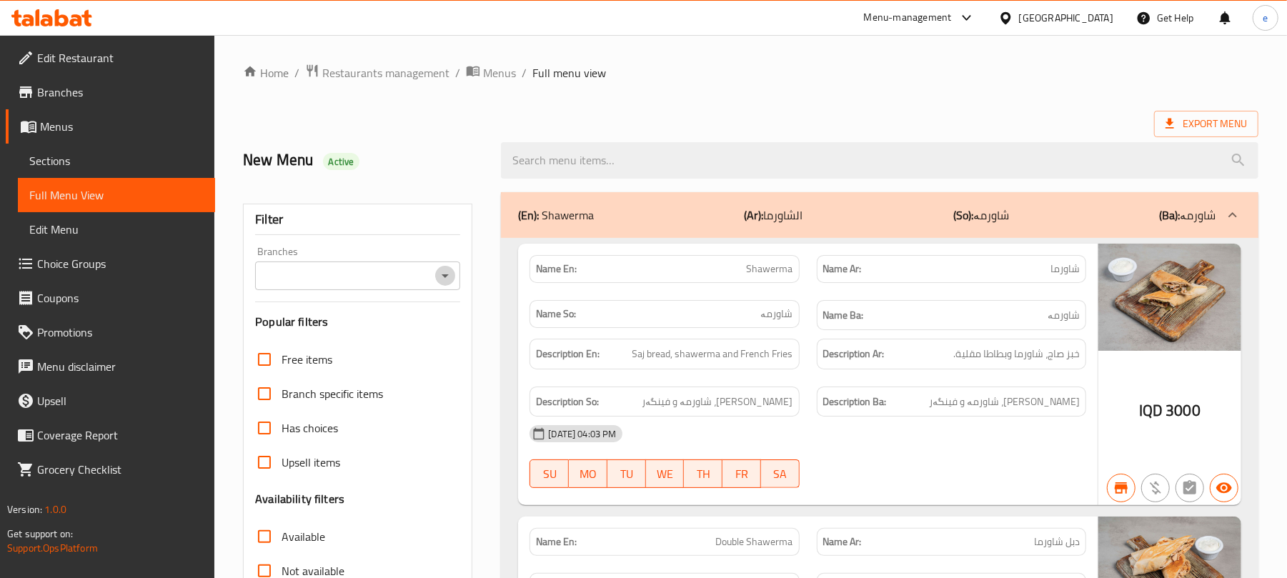
click at [444, 278] on icon "Open" at bounding box center [445, 275] width 17 height 17
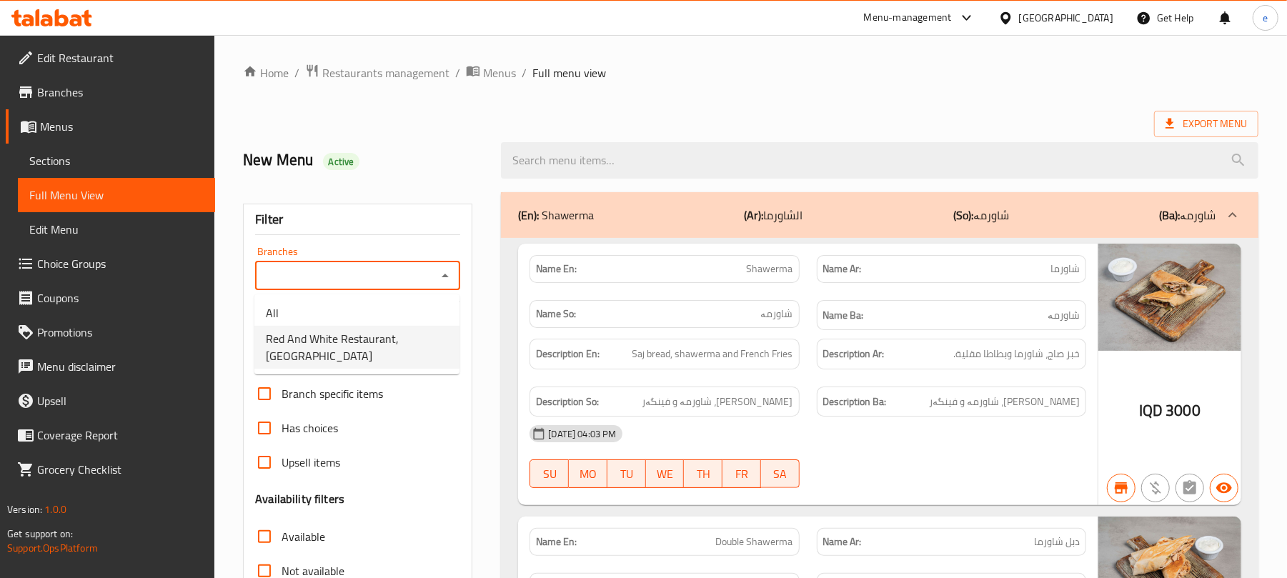
click at [375, 344] on span "Red And White Restaurant, Tairawa" at bounding box center [357, 347] width 182 height 34
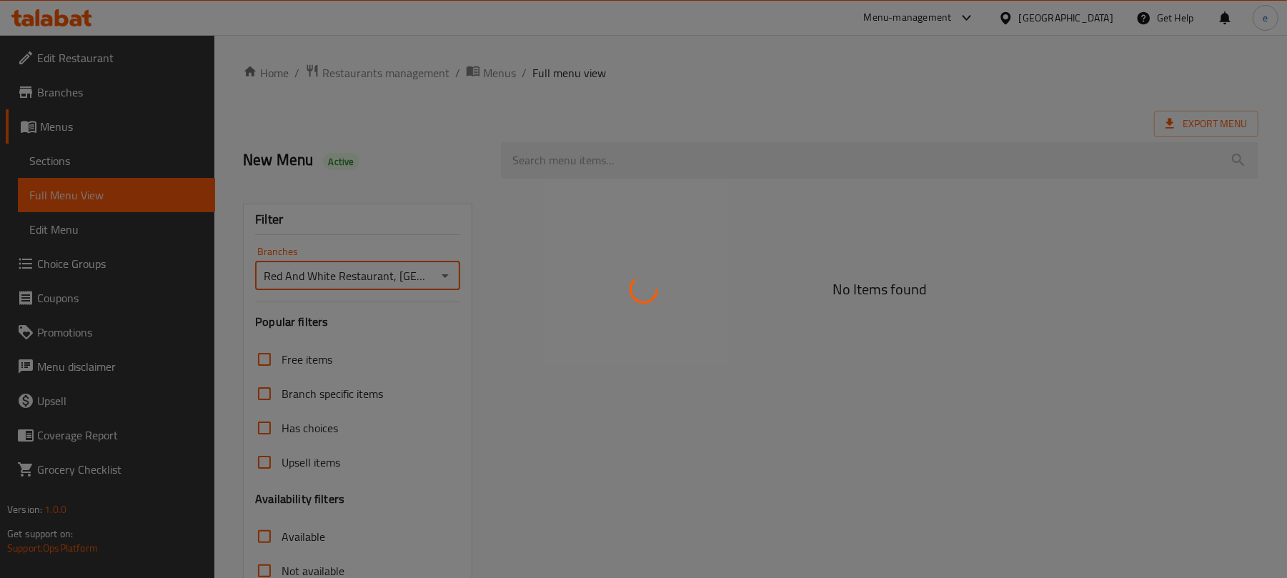
type input "Red And White Restaurant, Tairawa"
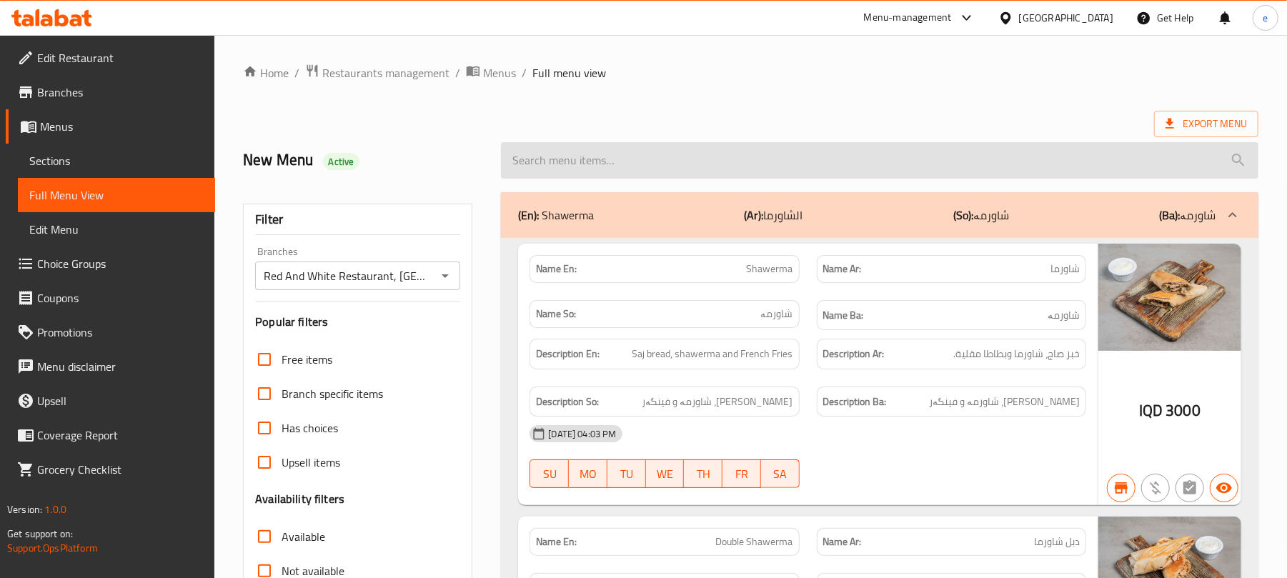
scroll to position [0, 4]
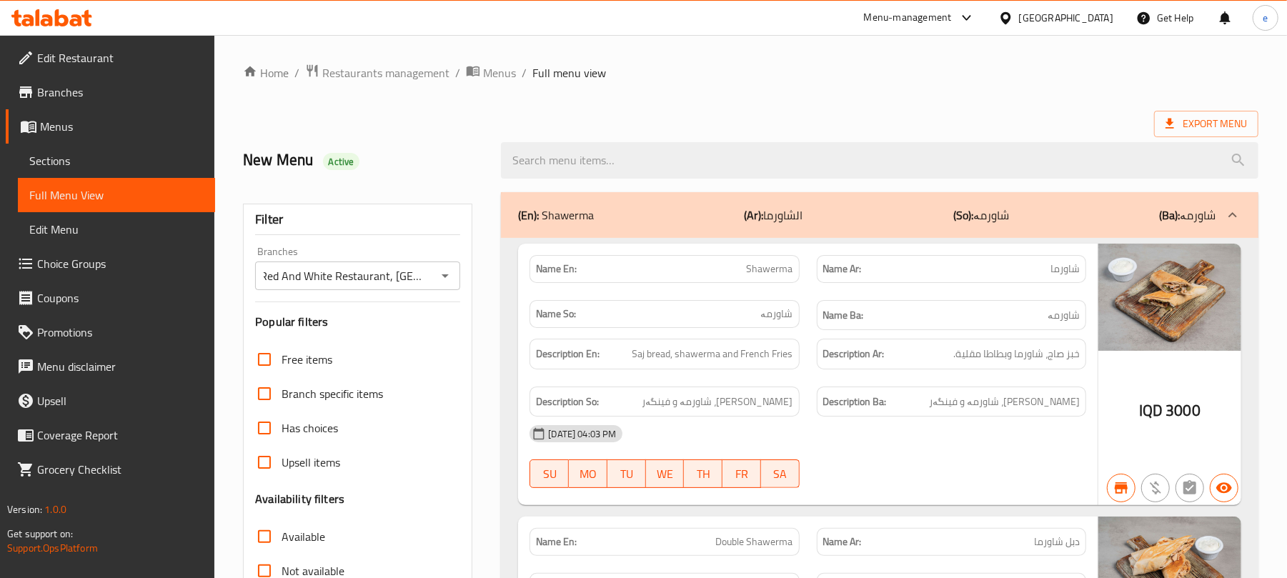
click at [698, 181] on div at bounding box center [879, 161] width 775 height 54
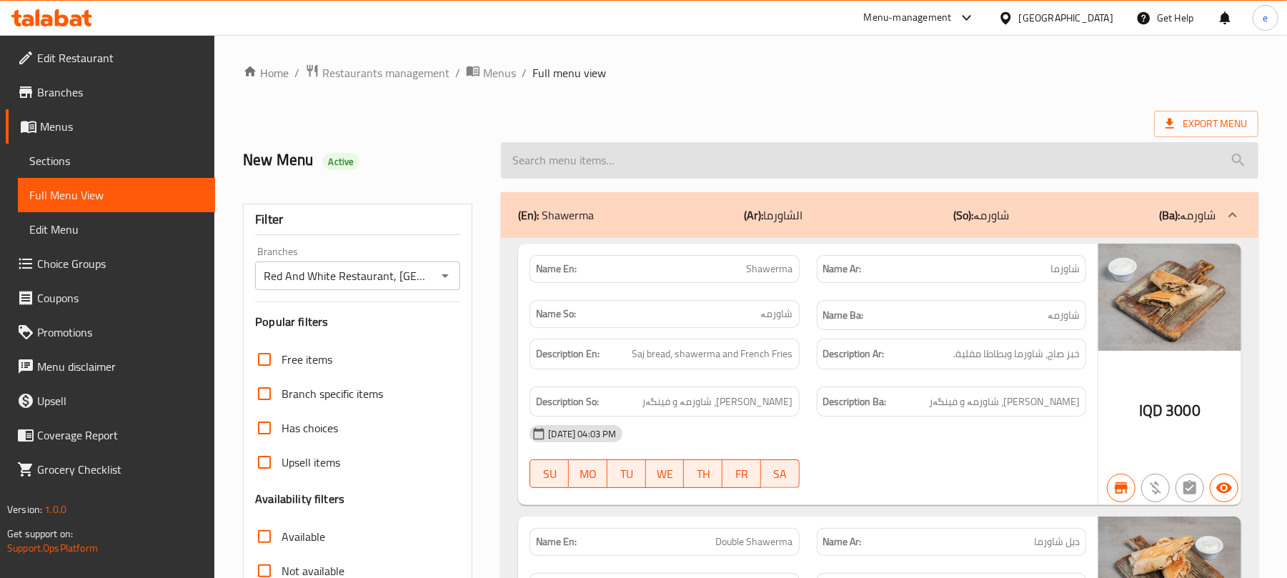
click at [698, 175] on input "search" at bounding box center [879, 160] width 757 height 36
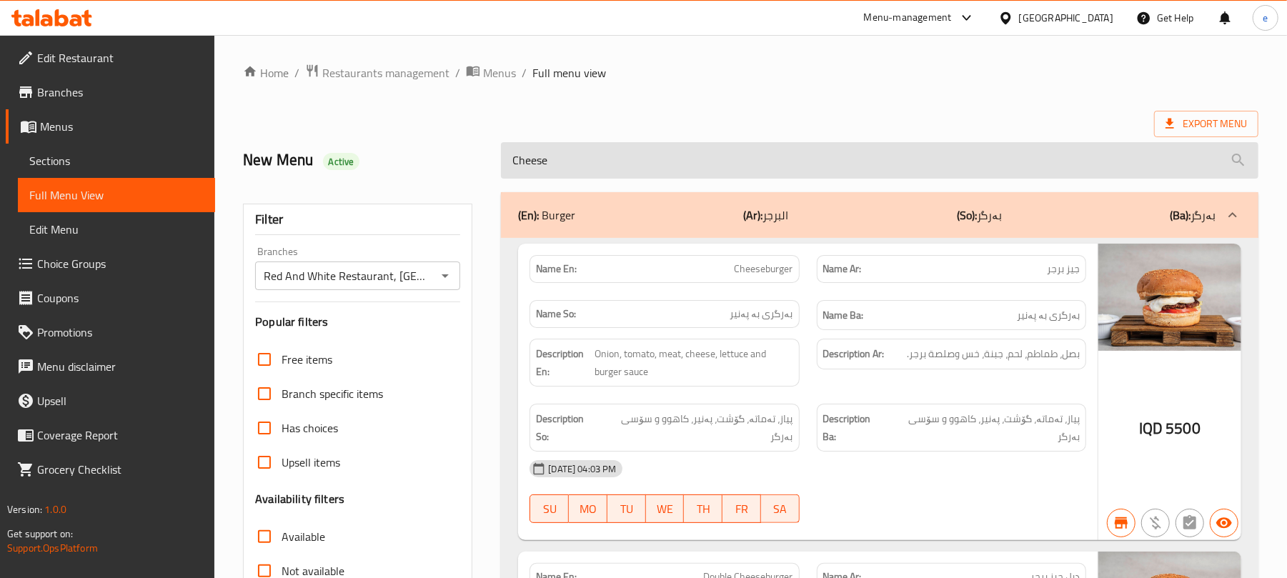
click at [590, 171] on input "Cheese" at bounding box center [879, 160] width 757 height 36
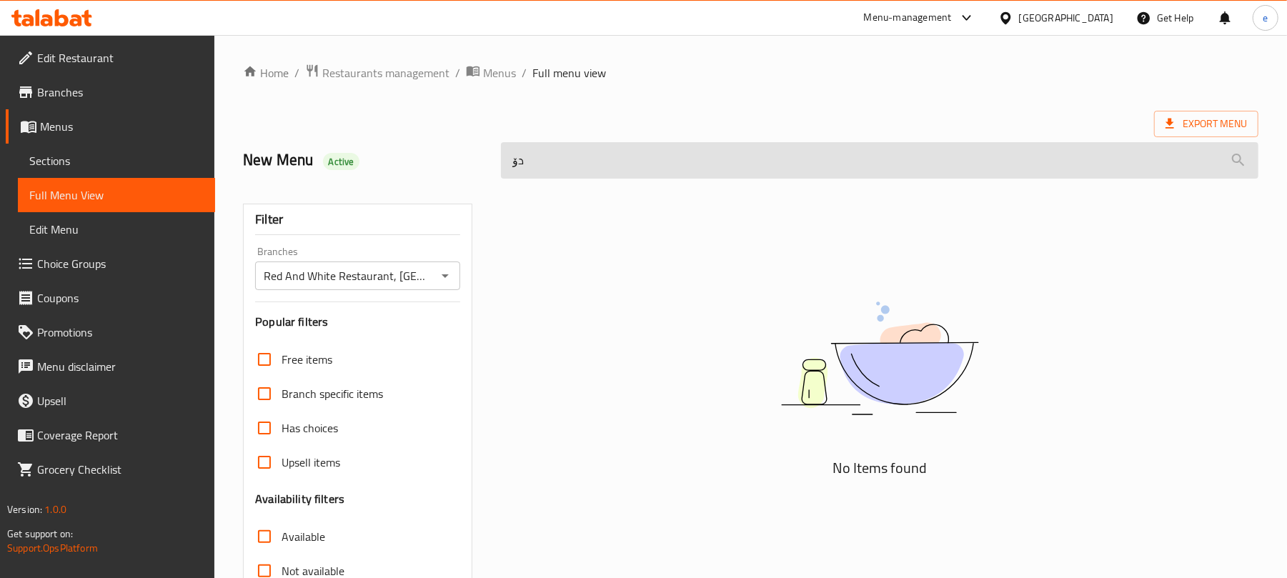
type input "د"
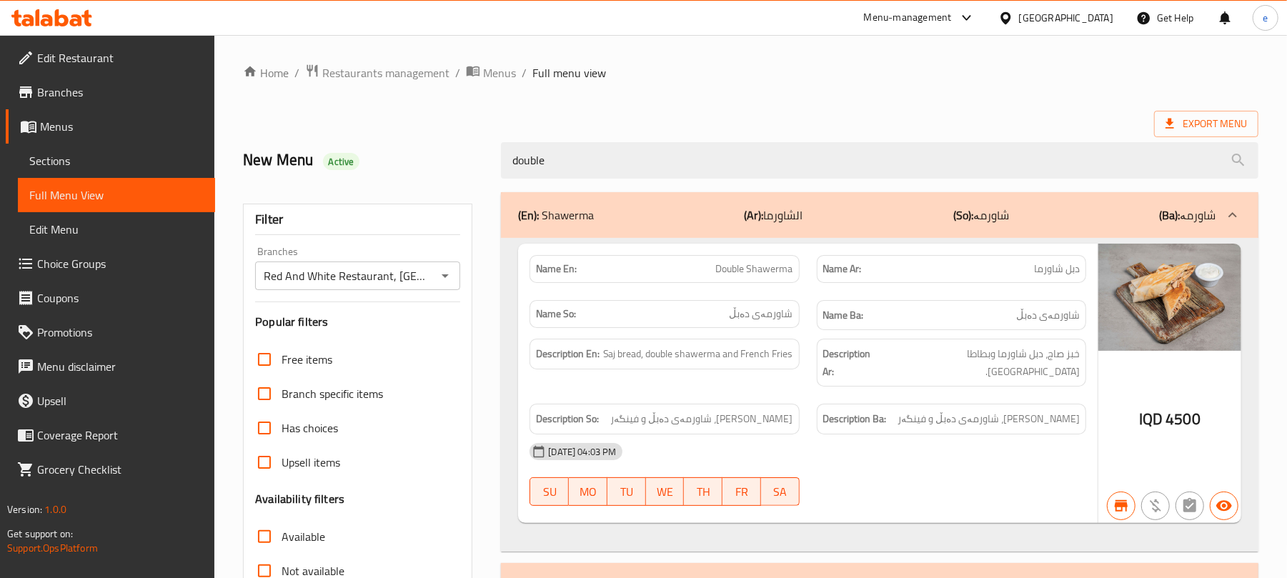
type input "double"
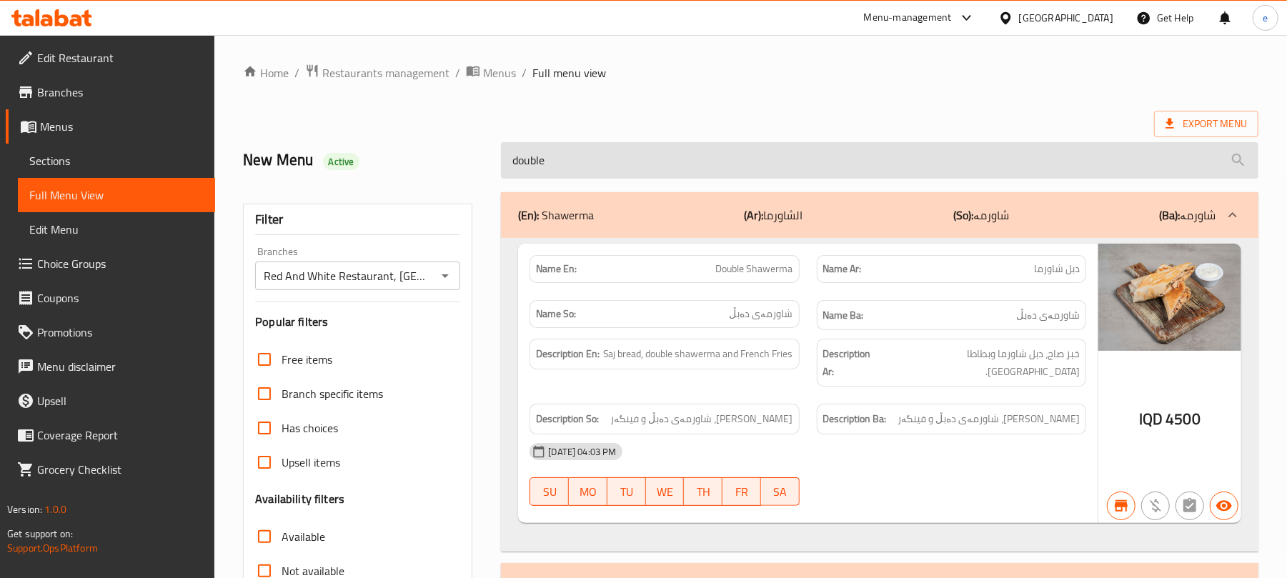
click at [576, 166] on input "double" at bounding box center [879, 160] width 757 height 36
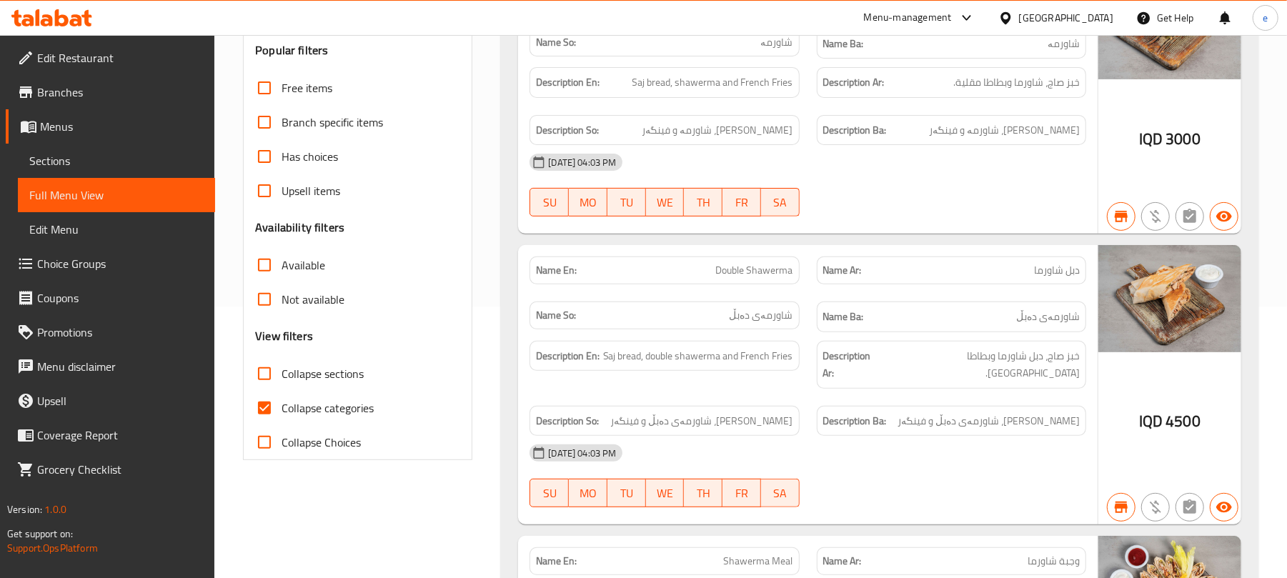
scroll to position [206, 0]
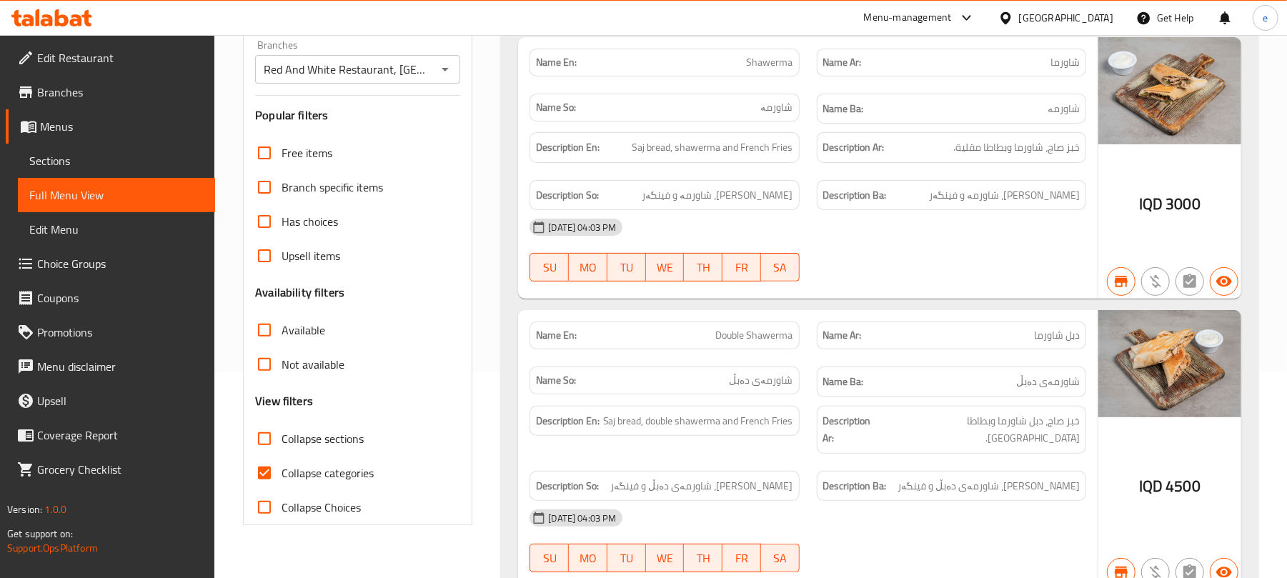
click at [274, 473] on input "Collapse categories" at bounding box center [264, 473] width 34 height 34
checkbox input "false"
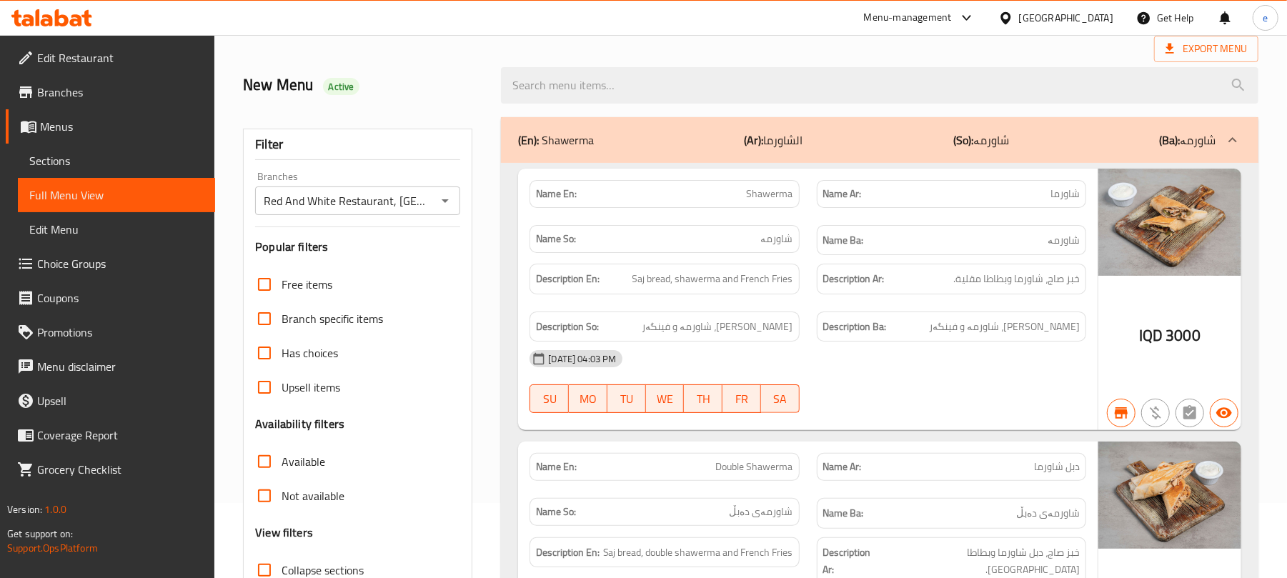
scroll to position [0, 0]
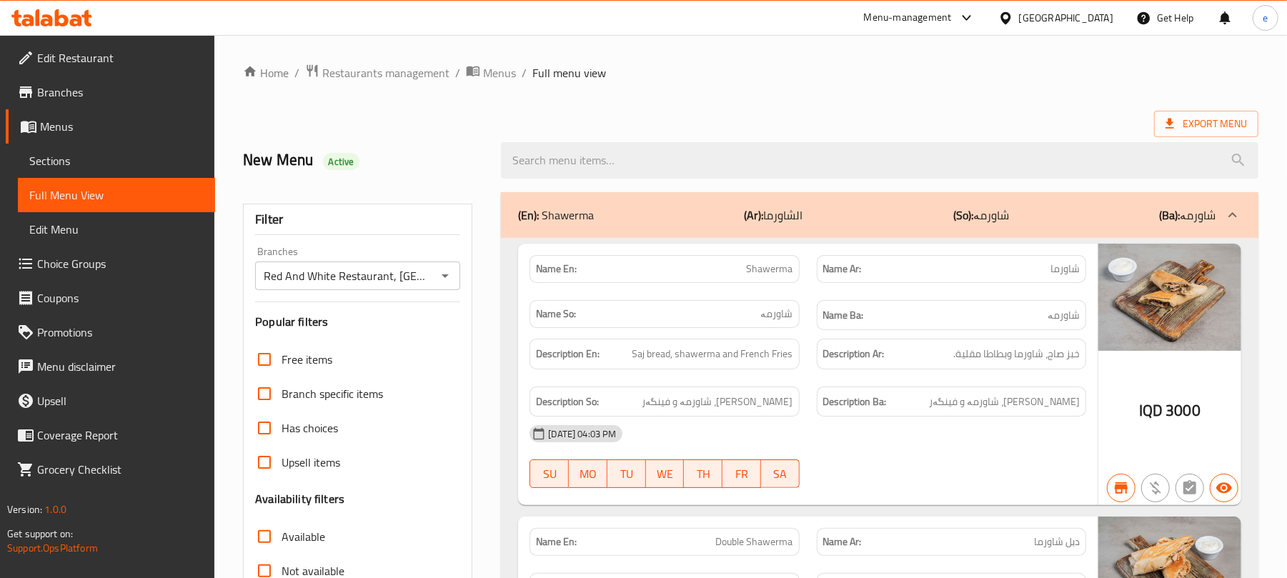
click at [441, 274] on icon "Open" at bounding box center [445, 275] width 17 height 17
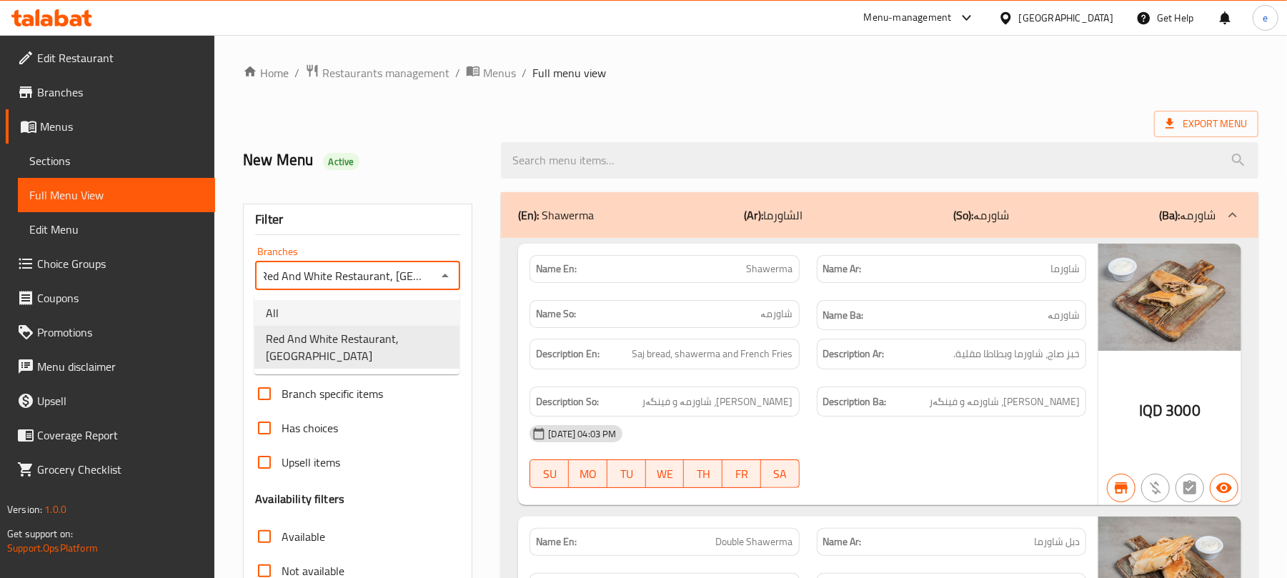
click at [380, 309] on li "All" at bounding box center [356, 313] width 205 height 26
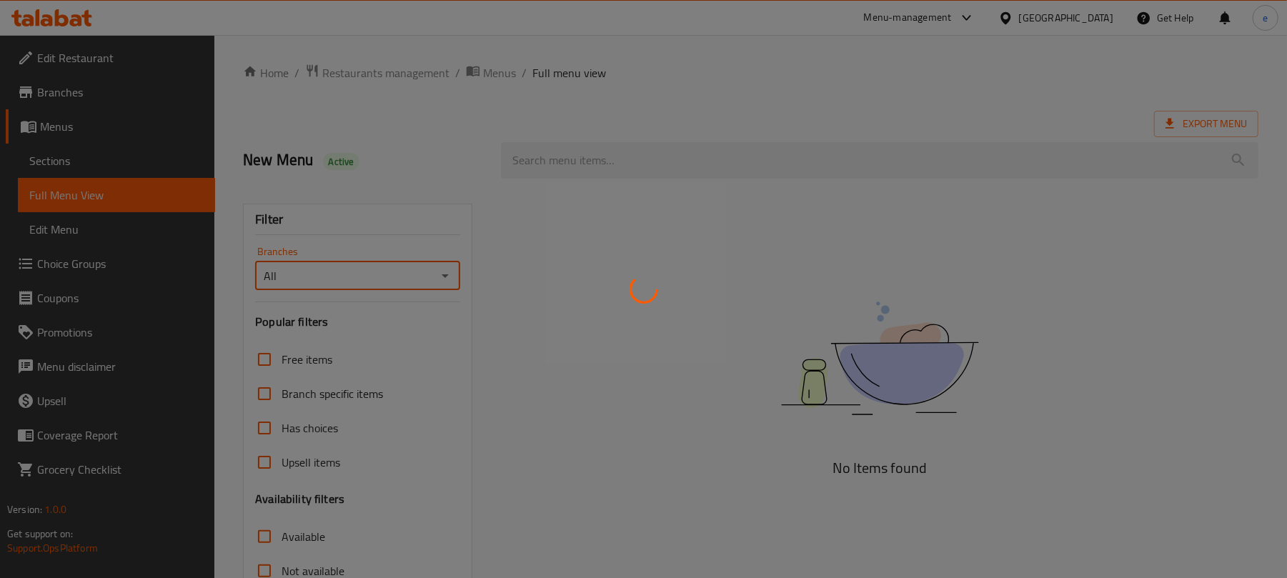
scroll to position [0, 0]
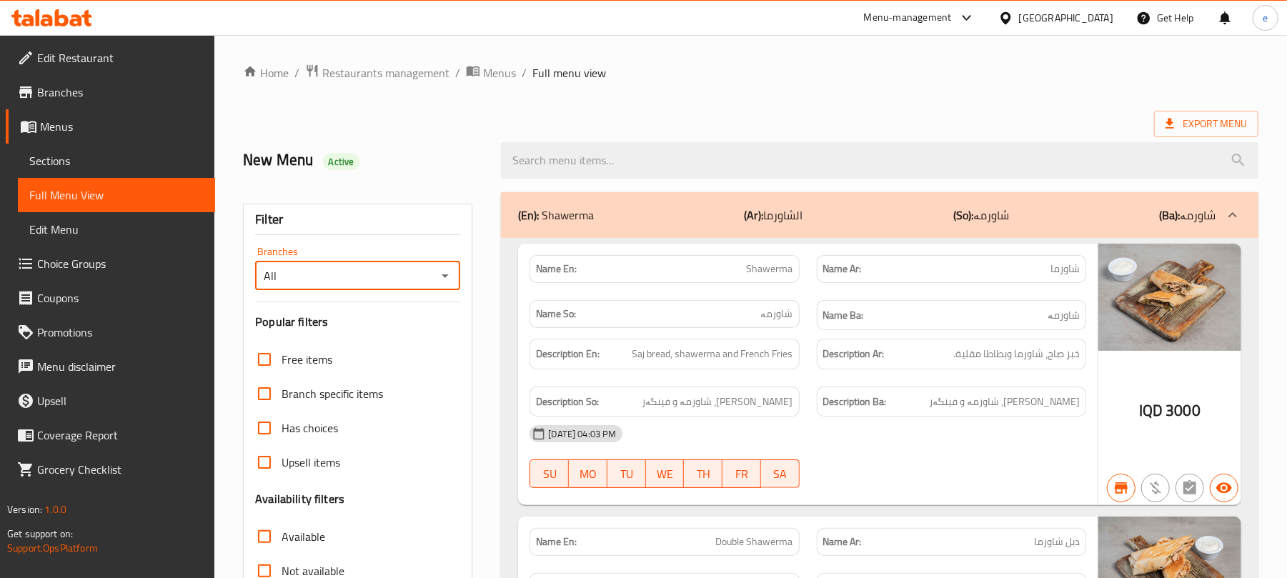
click at [449, 278] on icon "Open" at bounding box center [445, 275] width 17 height 17
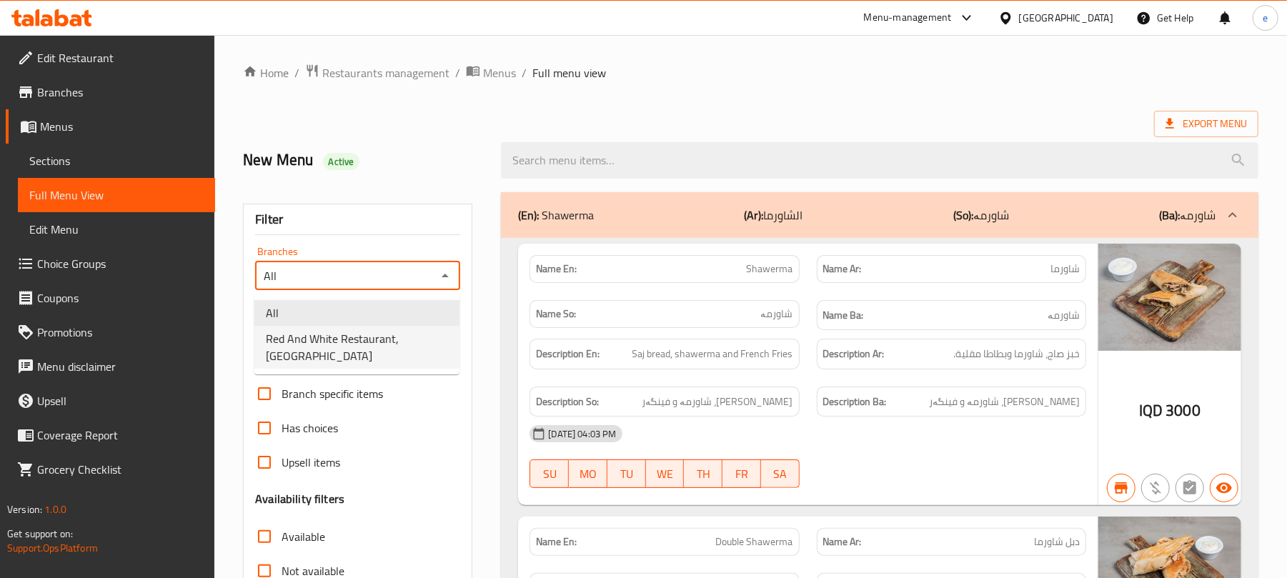
click at [399, 340] on span "Red And White Restaurant, Tairawa" at bounding box center [357, 347] width 182 height 34
type input "Red And White Restaurant, Tairawa"
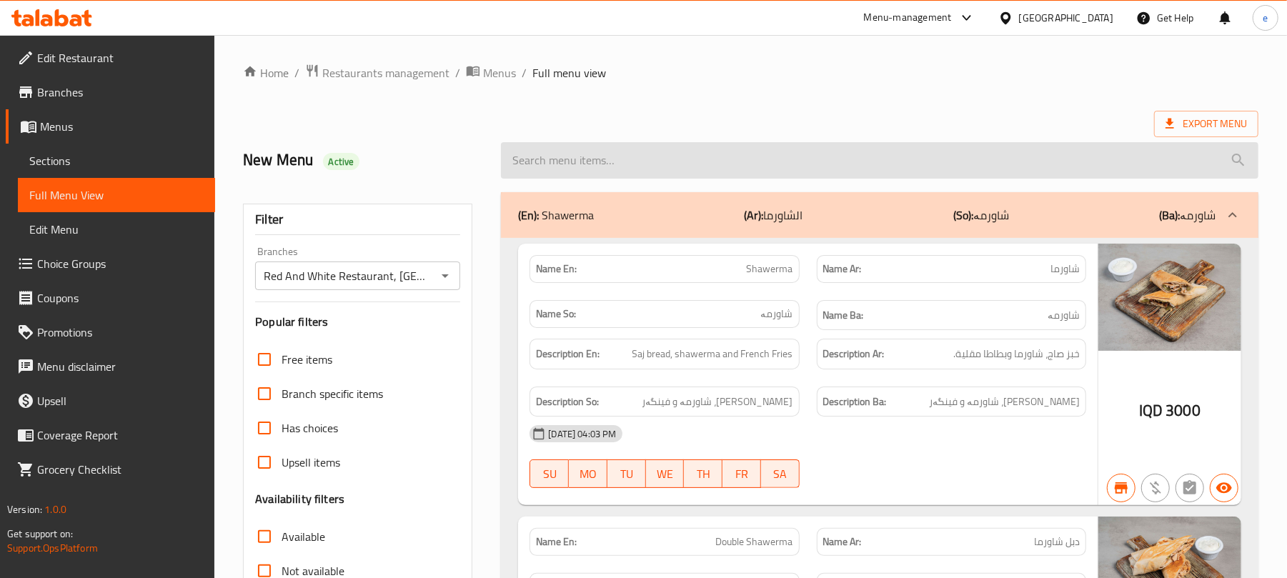
click at [594, 169] on input "search" at bounding box center [879, 160] width 757 height 36
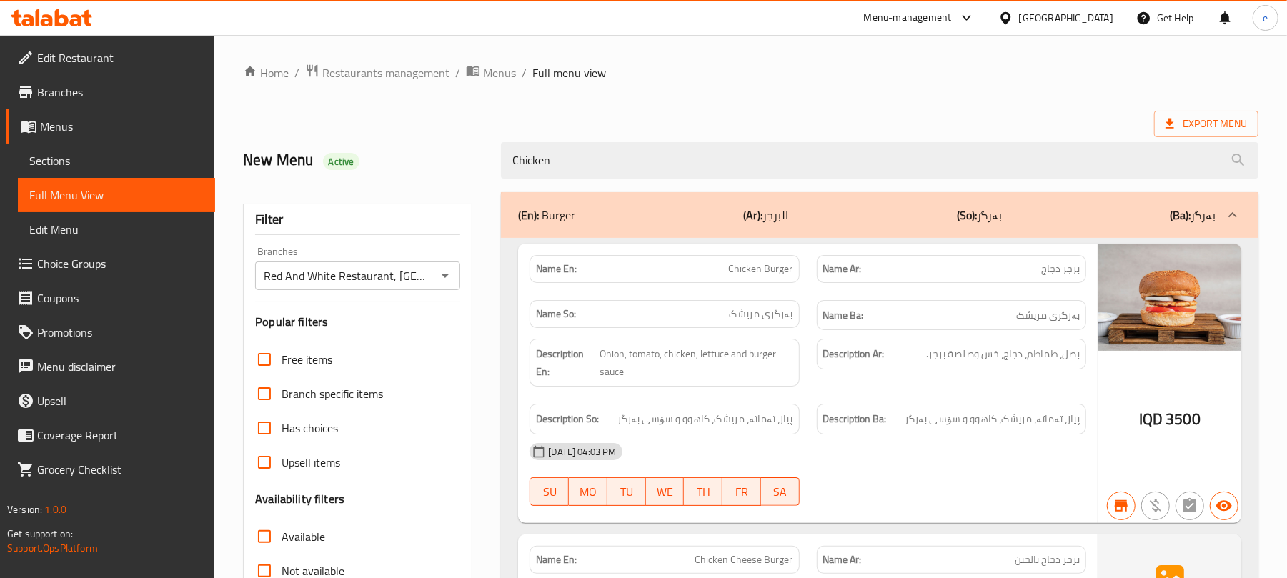
type input "Chicken"
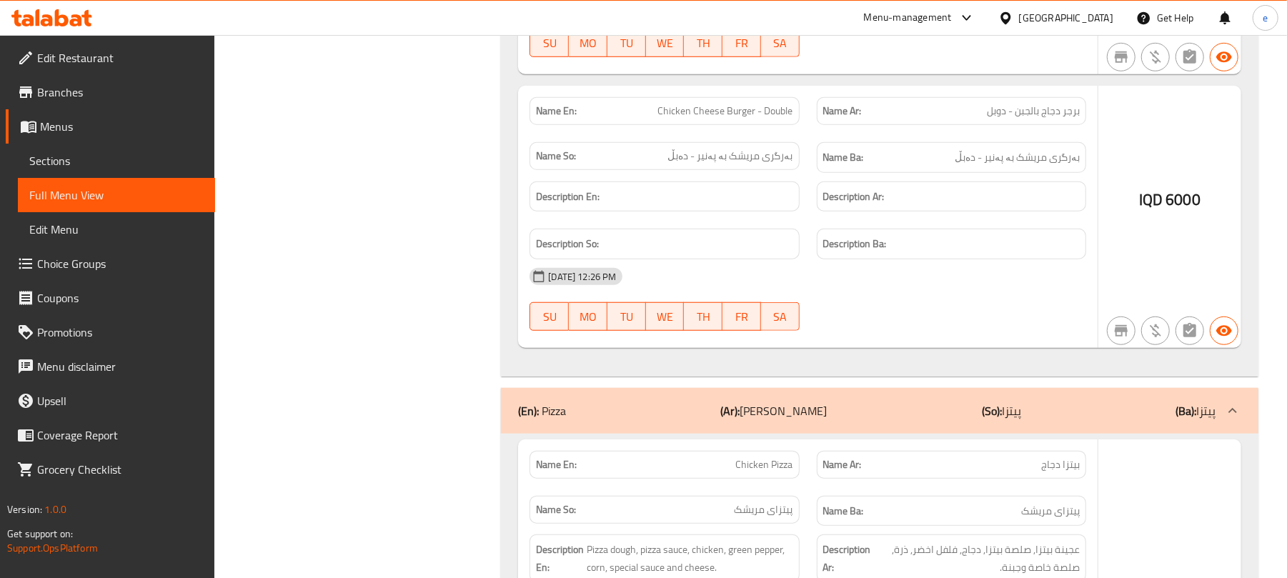
scroll to position [762, 0]
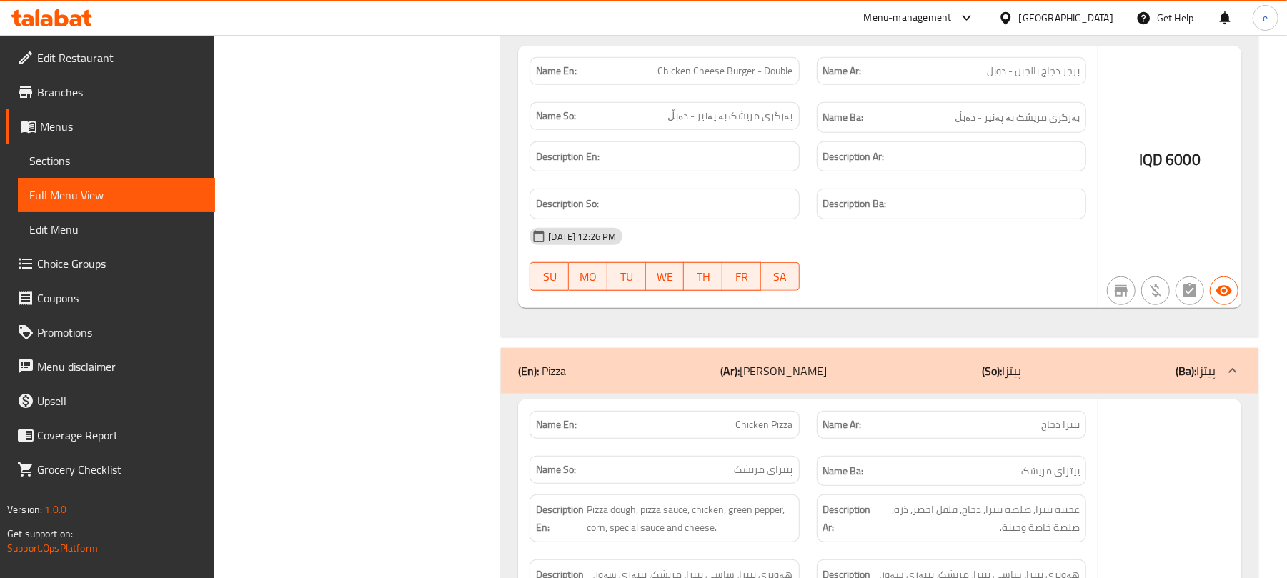
click at [863, 359] on div "(En): Pizza (Ar): بيتزا (So): پیتزا (Ba): پیتزا" at bounding box center [879, 371] width 757 height 46
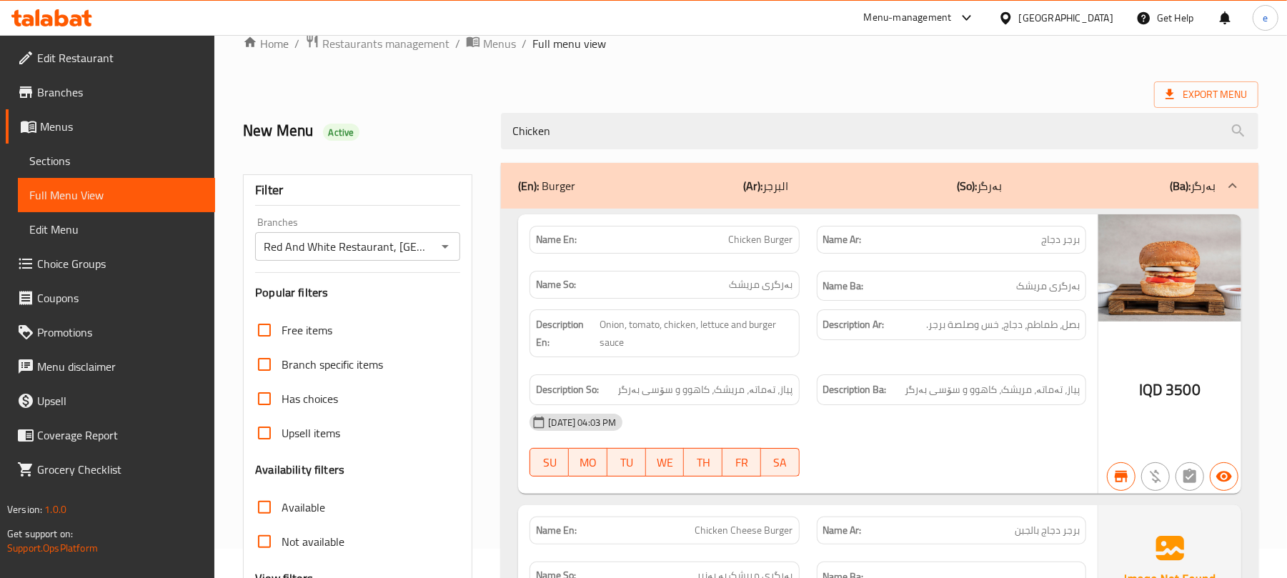
scroll to position [220, 0]
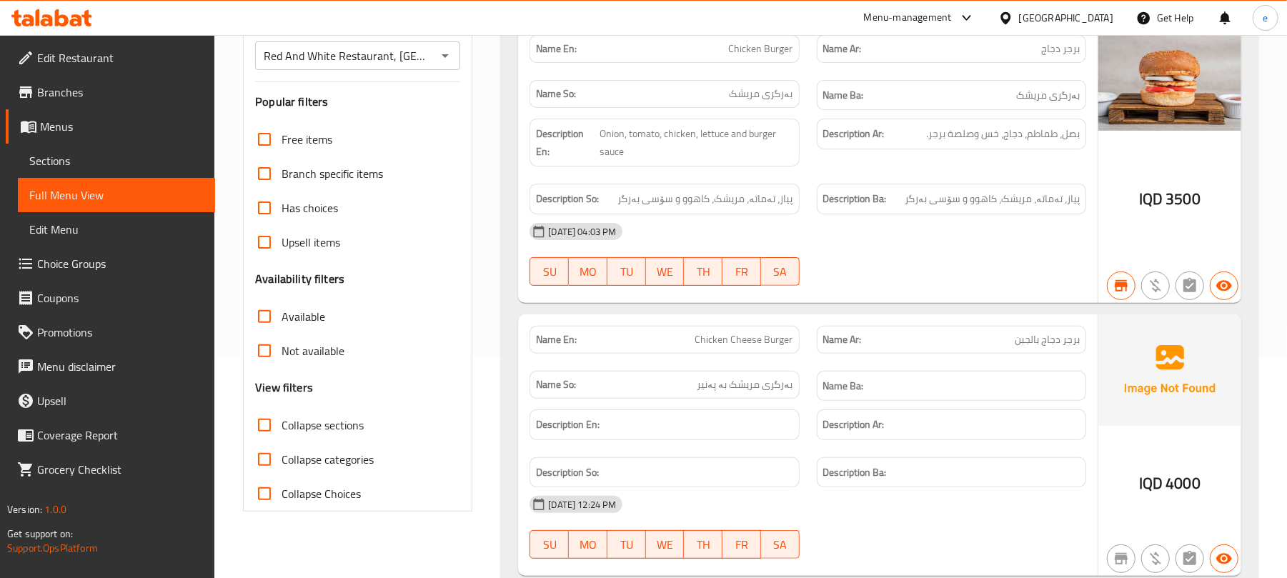
click at [760, 346] on span "Chicken Cheese Burger" at bounding box center [744, 339] width 98 height 15
copy span "Chicken Cheese Burger"
click at [955, 378] on div "Name Ba:" at bounding box center [951, 386] width 269 height 31
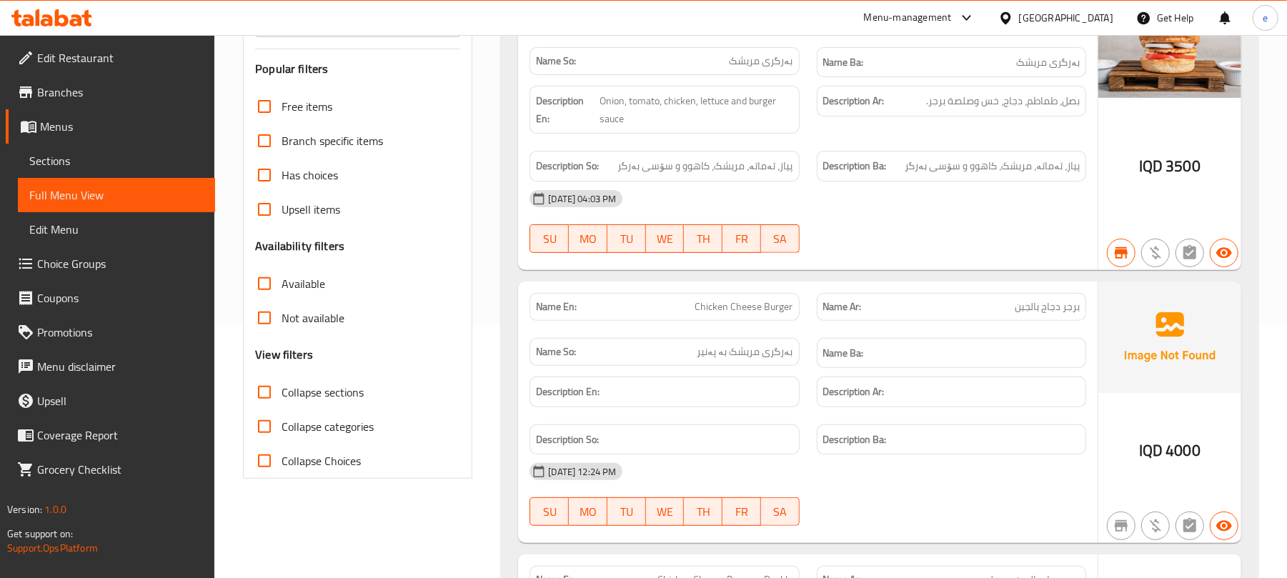
scroll to position [410, 0]
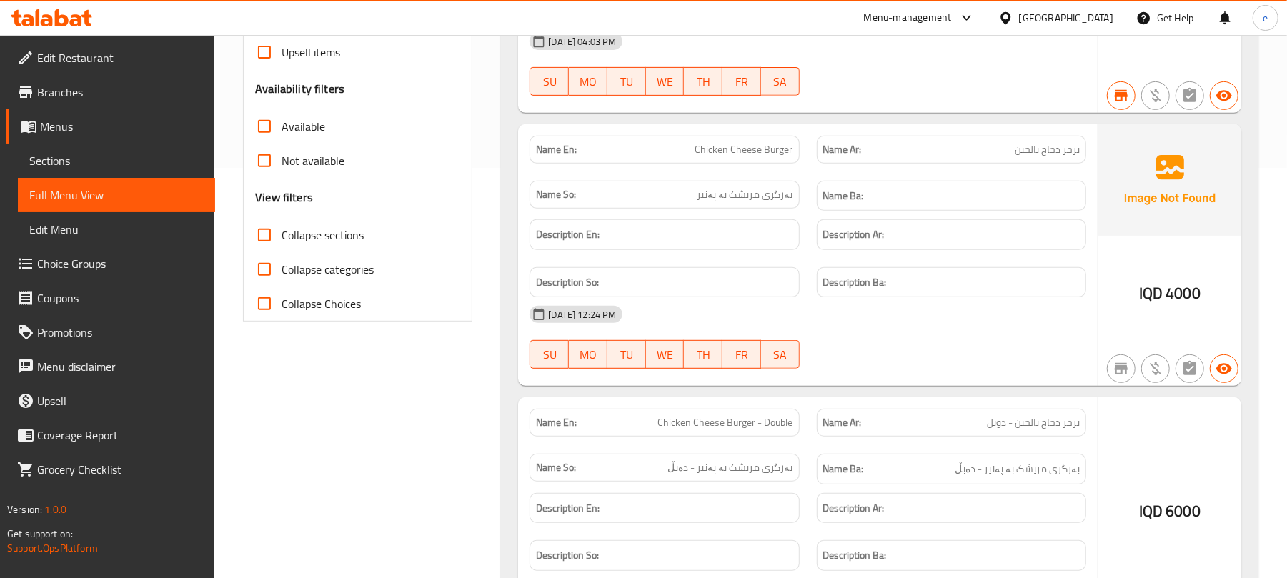
click at [742, 412] on div "Name En: Chicken Cheese Burger - Double" at bounding box center [663, 423] width 269 height 28
click at [742, 417] on span "Chicken Cheese Burger - Double" at bounding box center [725, 422] width 135 height 15
click at [744, 417] on span "Chicken Cheese Burger - Double" at bounding box center [725, 422] width 135 height 15
copy span "Chicken Cheese Burger - Double"
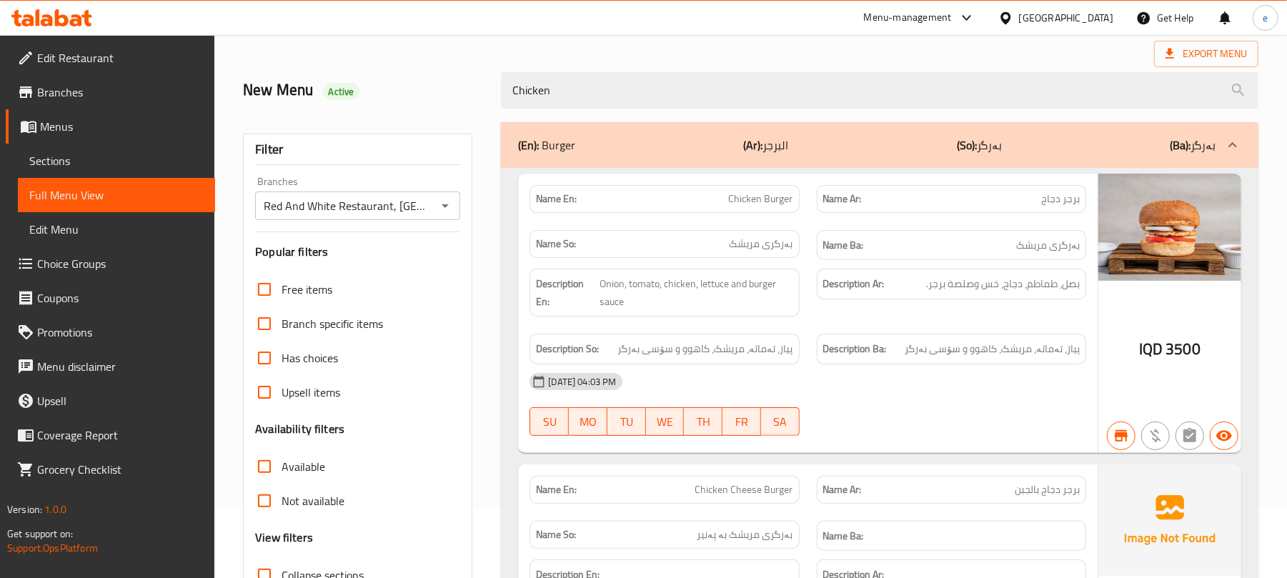
scroll to position [0, 0]
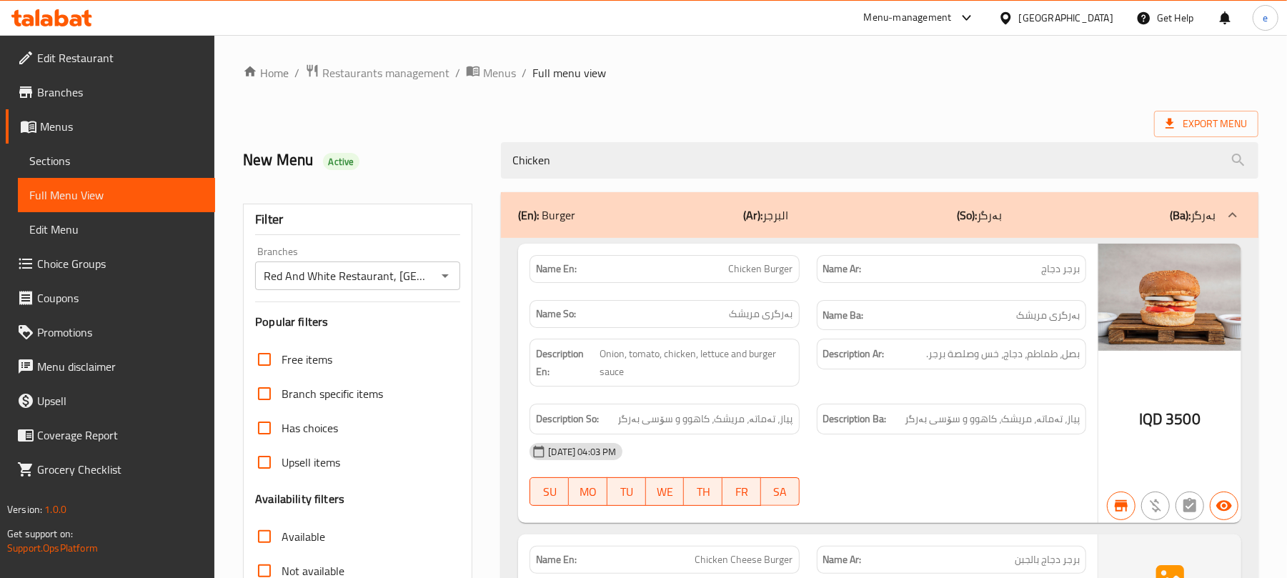
click at [456, 274] on div "Red And White Restaurant, Tairawa Branches" at bounding box center [357, 276] width 205 height 29
click at [450, 274] on icon "Open" at bounding box center [445, 275] width 17 height 17
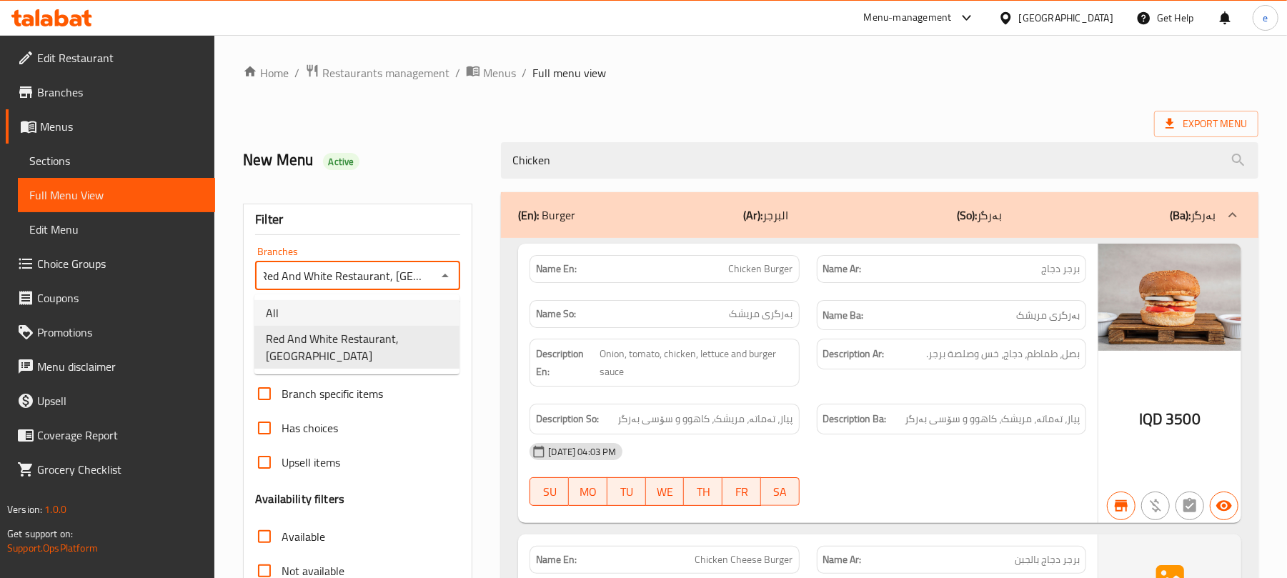
click at [384, 303] on li "All" at bounding box center [356, 313] width 205 height 26
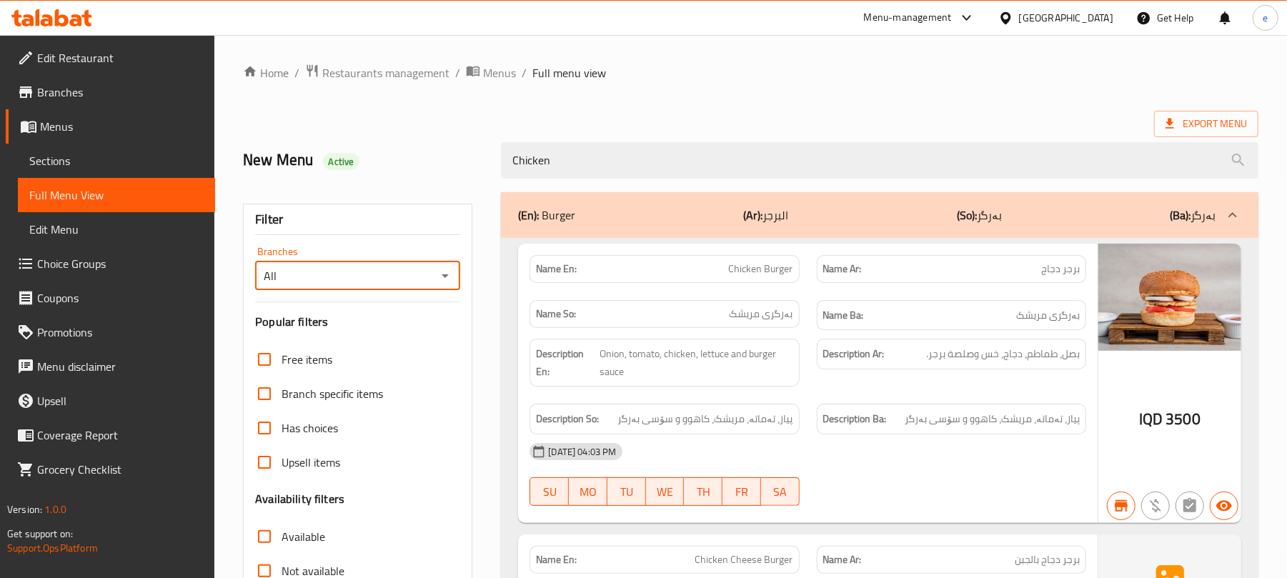
scroll to position [0, 0]
click at [444, 273] on icon "Open" at bounding box center [445, 275] width 17 height 17
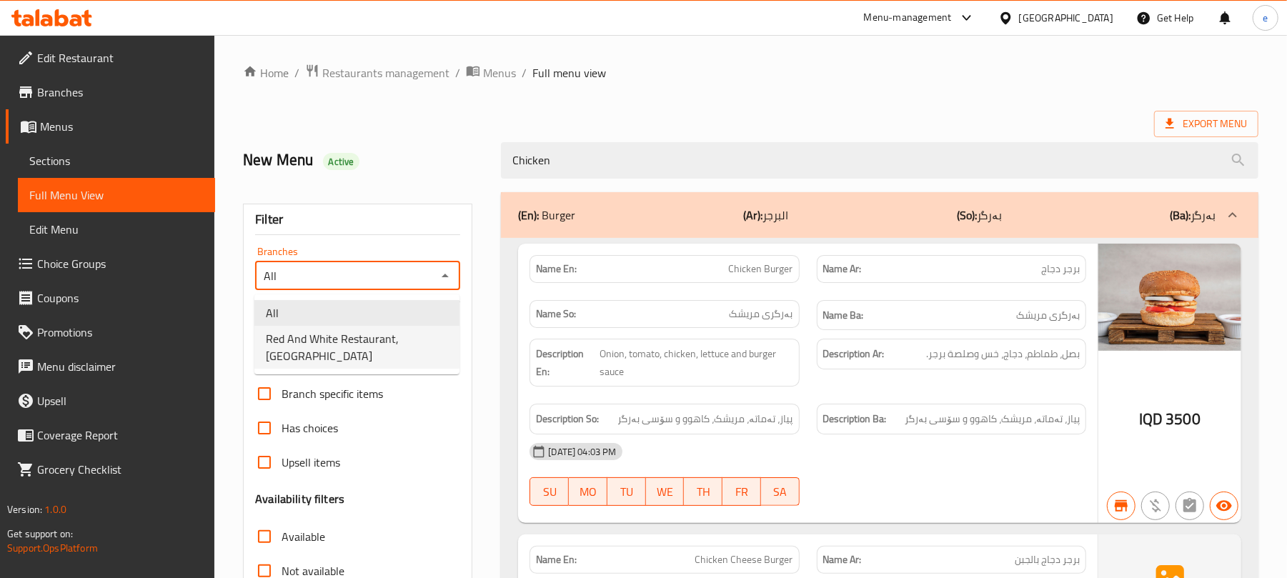
click at [414, 343] on span "Red And White Restaurant, Tairawa" at bounding box center [357, 347] width 182 height 34
type input "Red And White Restaurant, Tairawa"
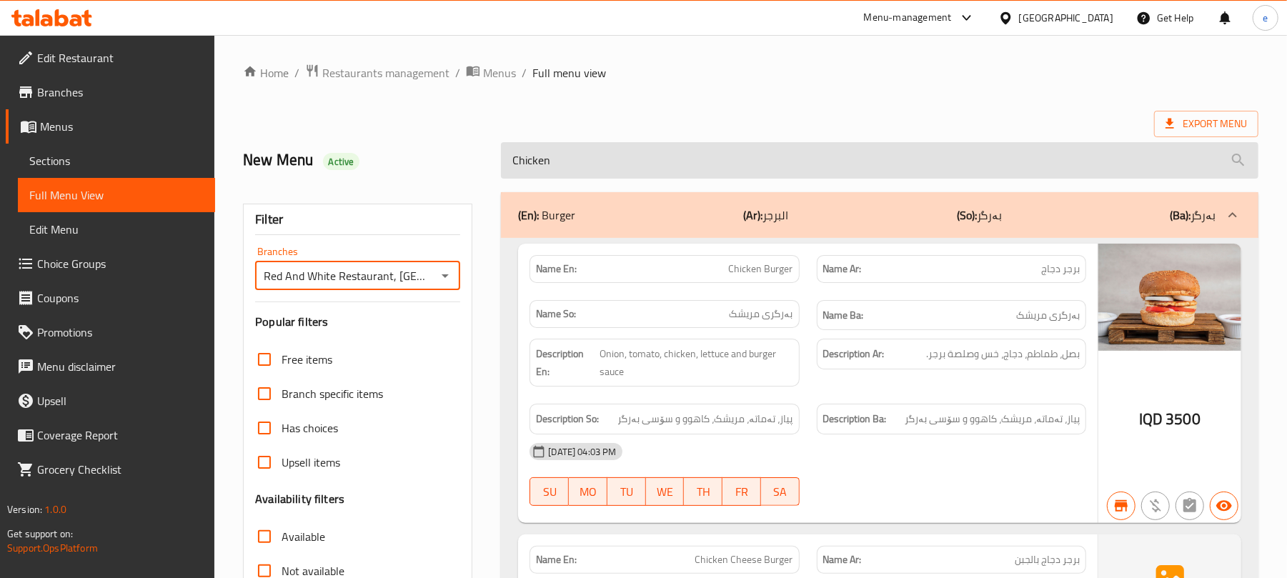
click at [524, 164] on input "Chicken" at bounding box center [879, 160] width 757 height 36
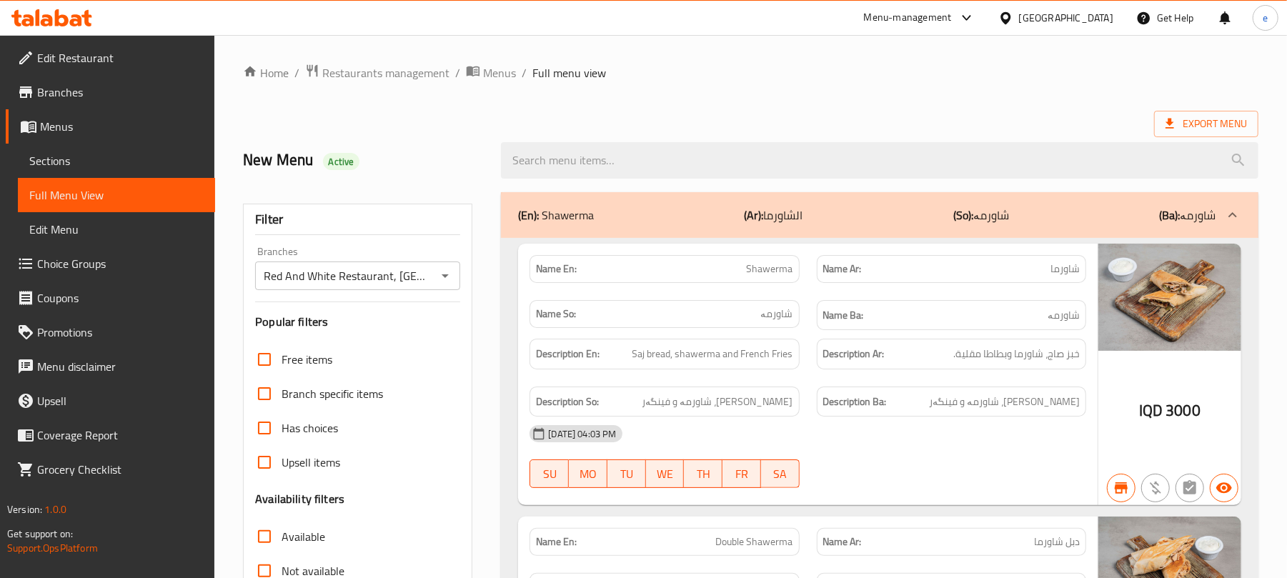
click at [772, 224] on p "(Ar): الشاورما" at bounding box center [774, 214] width 59 height 17
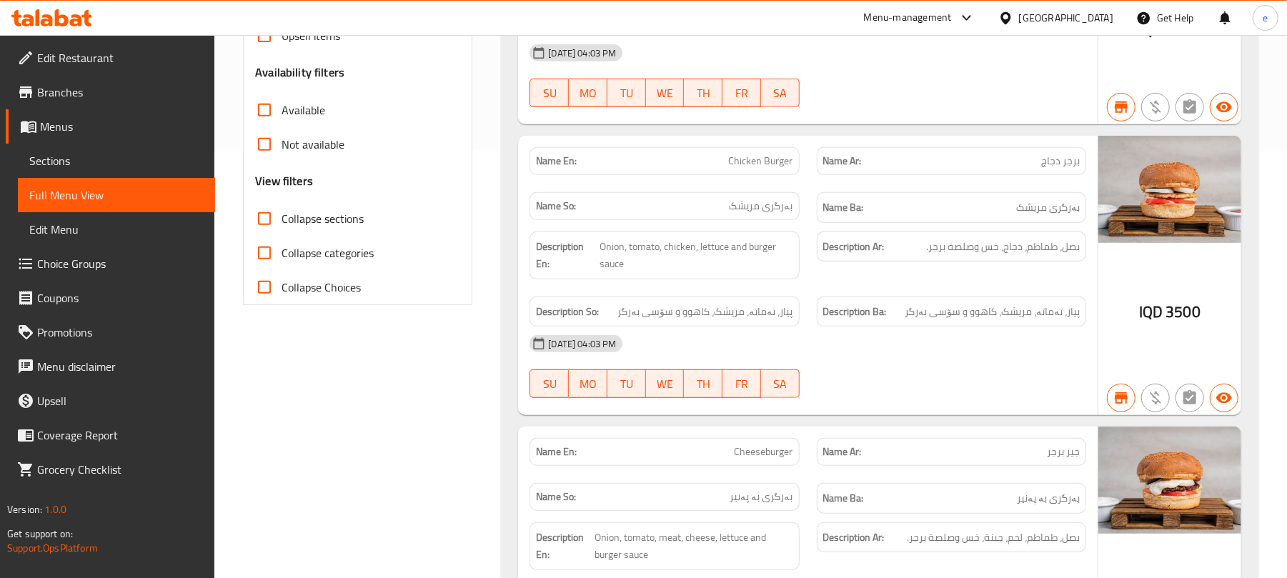
scroll to position [381, 0]
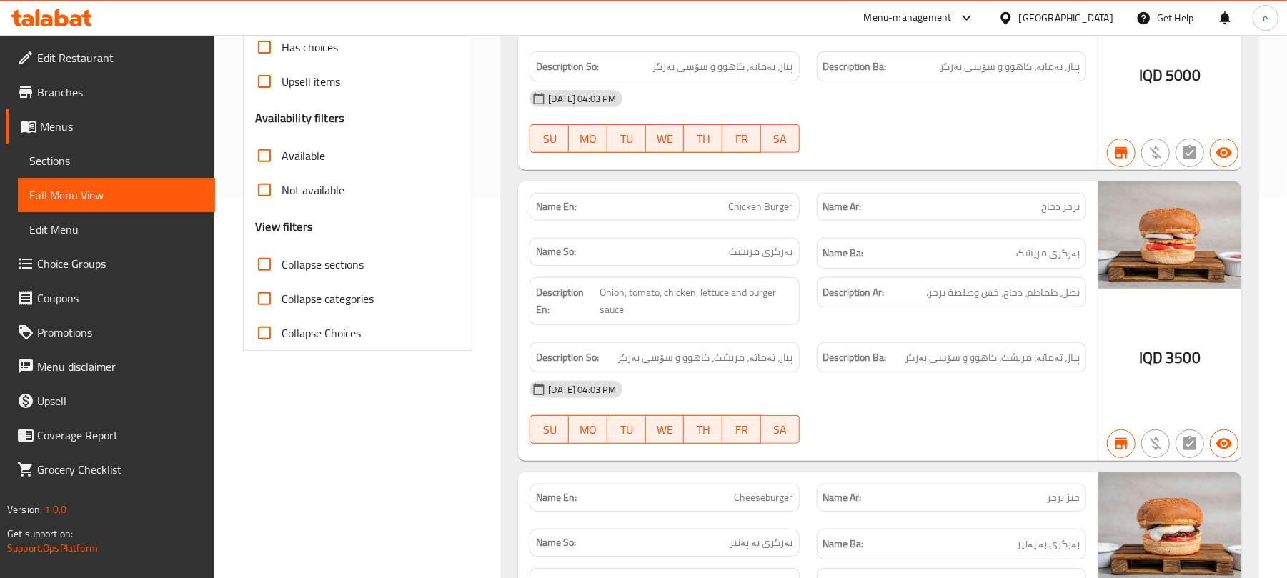
click at [294, 307] on span "Collapse categories" at bounding box center [328, 298] width 92 height 17
click at [282, 309] on input "Collapse categories" at bounding box center [264, 299] width 34 height 34
checkbox input "true"
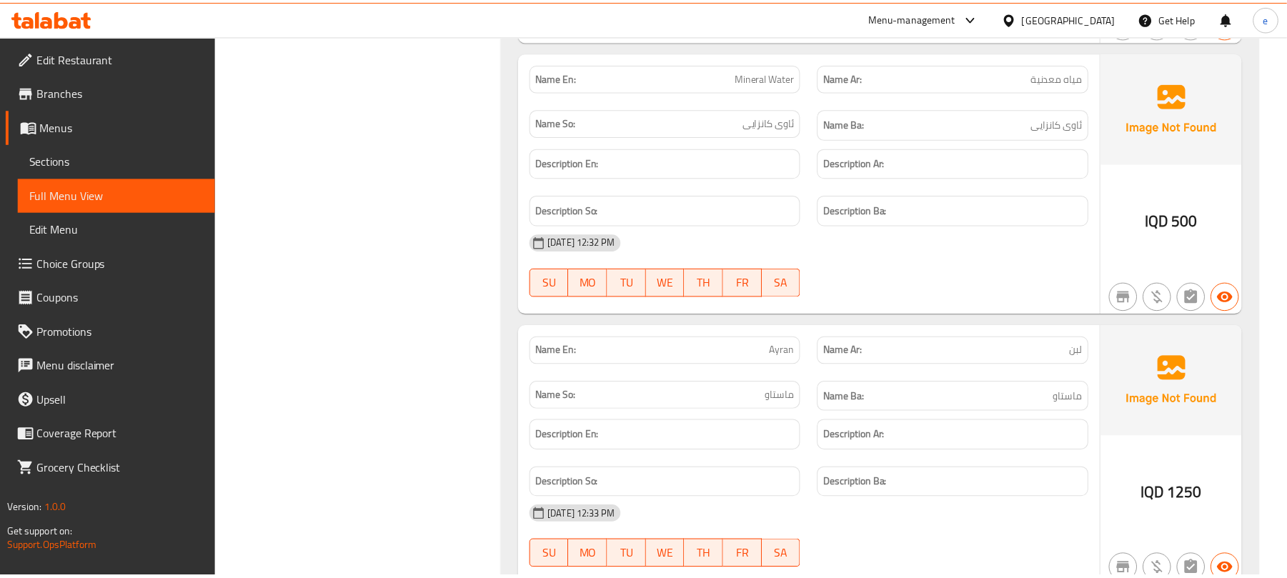
scroll to position [3961, 0]
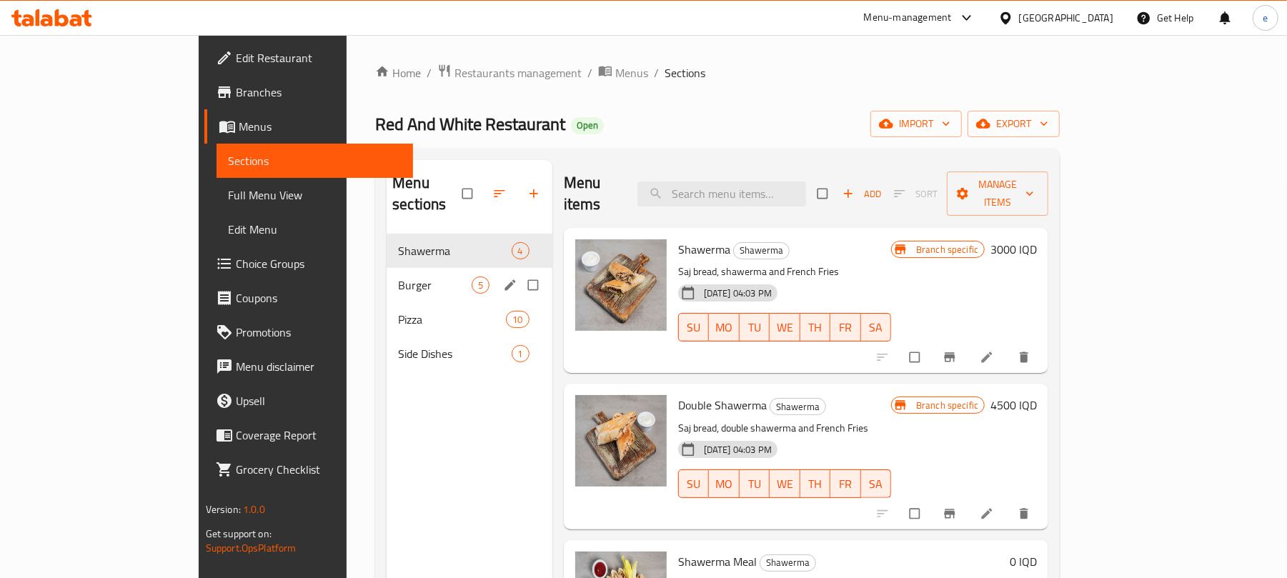
click at [398, 277] on span "Burger" at bounding box center [434, 285] width 73 height 17
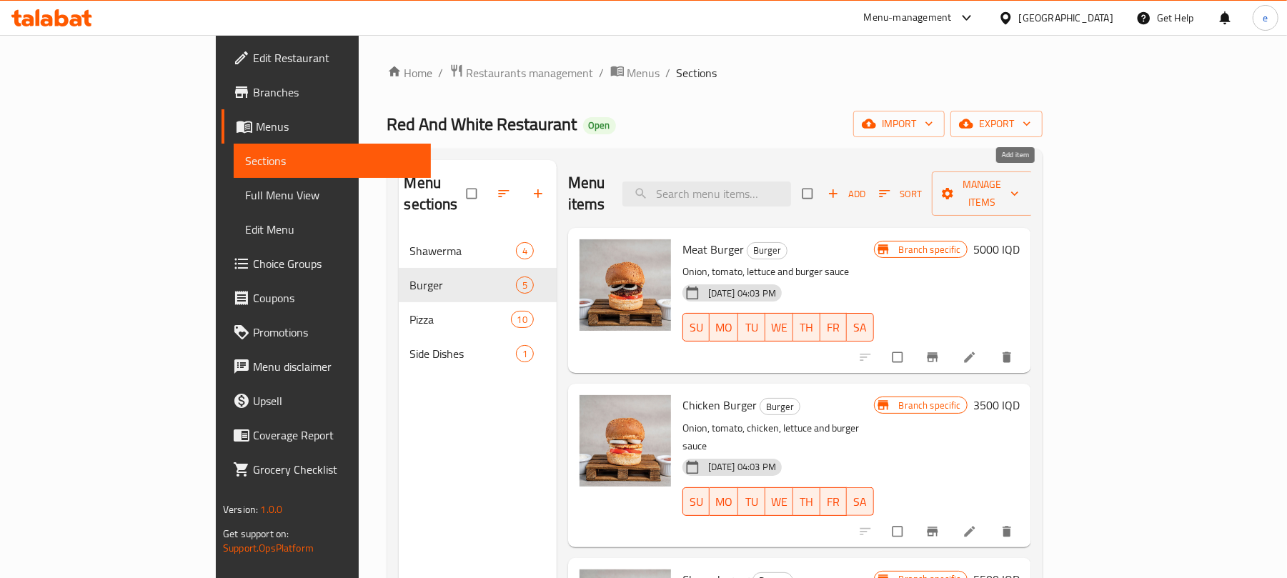
click at [840, 190] on icon "button" at bounding box center [833, 193] width 14 height 14
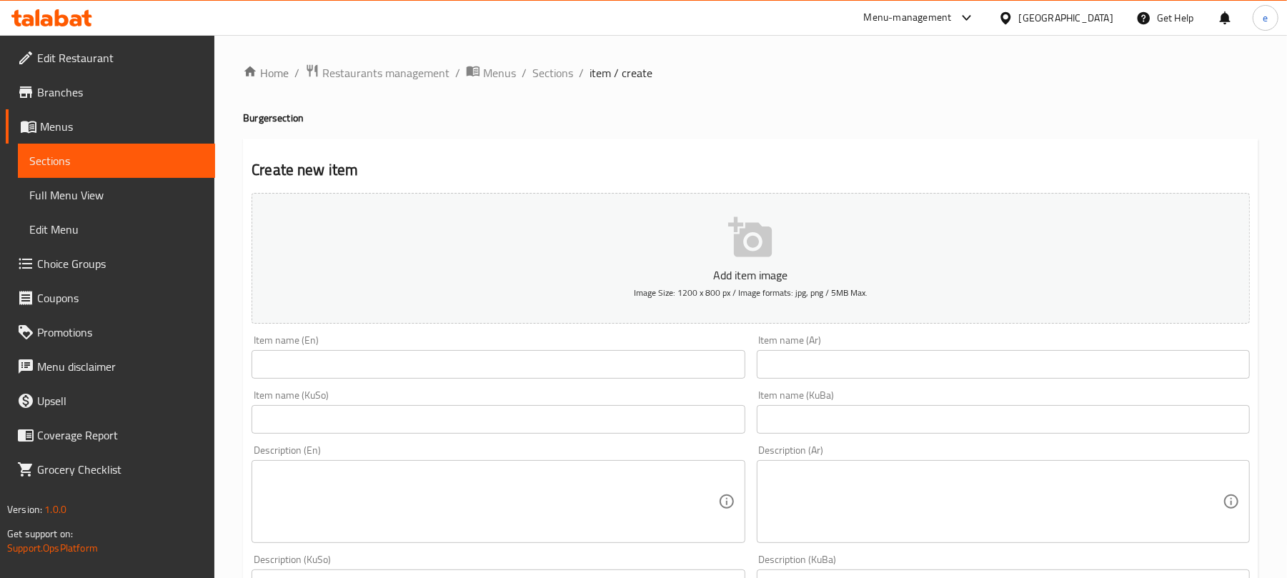
click at [432, 374] on input "text" at bounding box center [498, 364] width 493 height 29
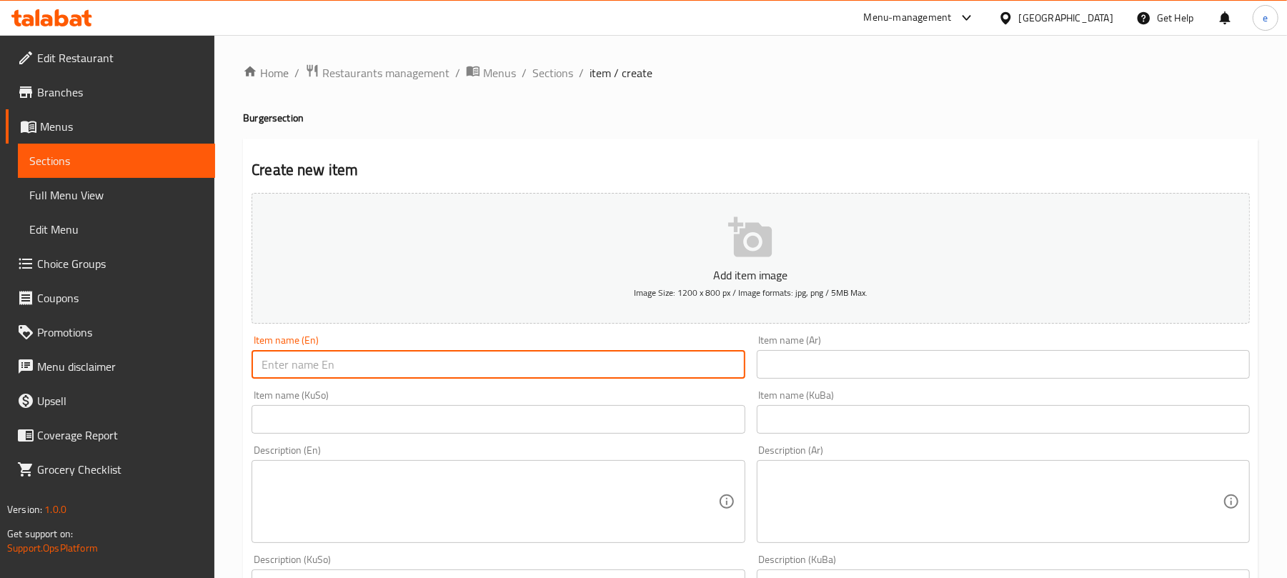
click at [913, 366] on input "text" at bounding box center [1003, 364] width 493 height 29
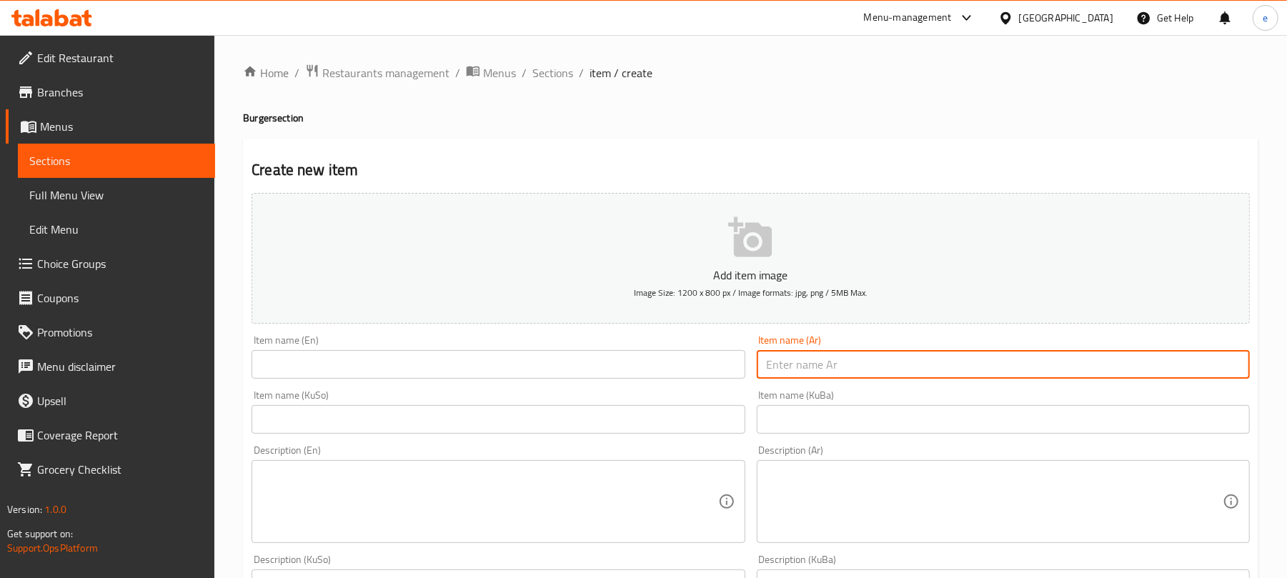
paste input "برجر دجاج بالجبن"
type input "برجر دجاج بالجبن"
click at [582, 359] on input "text" at bounding box center [498, 364] width 493 height 29
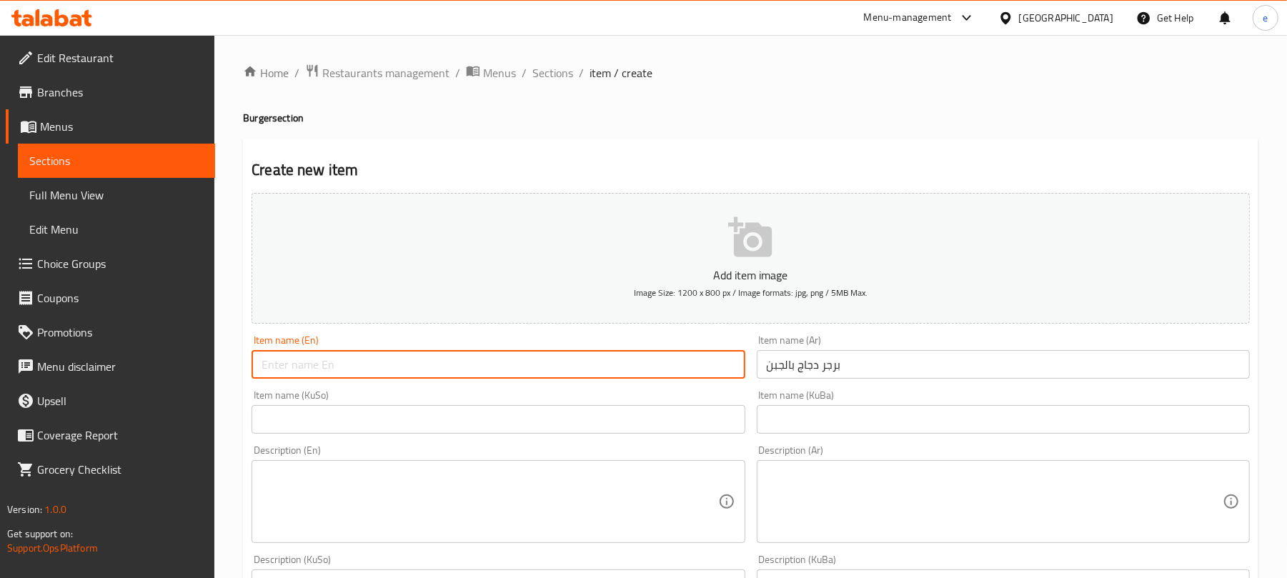
paste input "Chicken Cheese Burger"
type input "Chicken Cheese Burger"
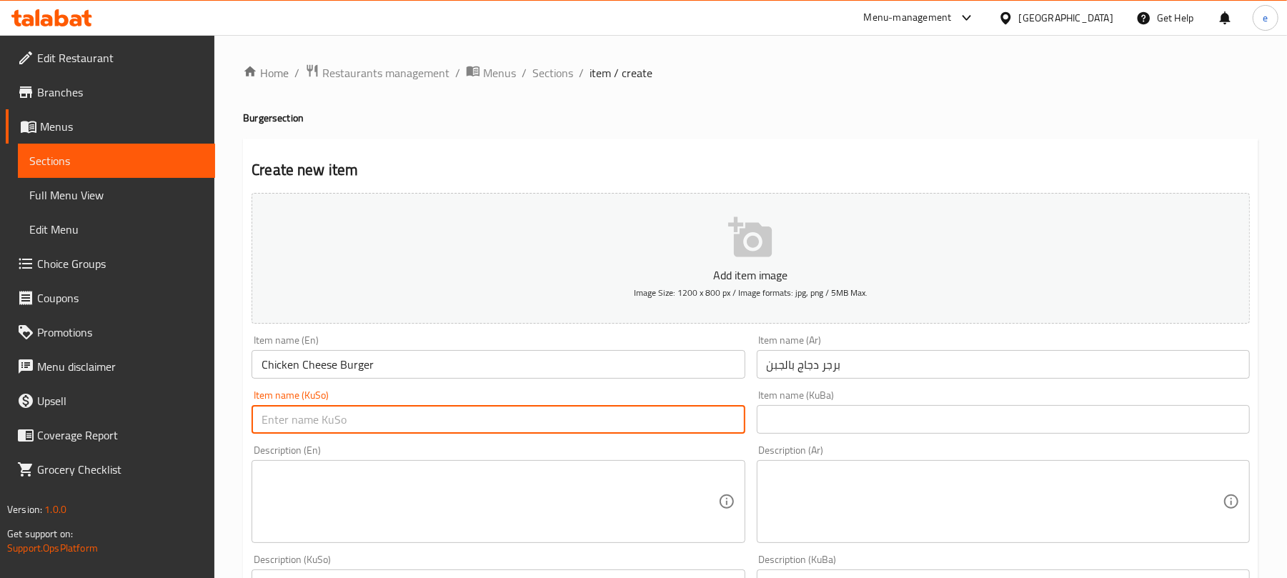
click at [622, 412] on input "text" at bounding box center [498, 419] width 493 height 29
type input "بەرگری مریشک بە پەنیر"
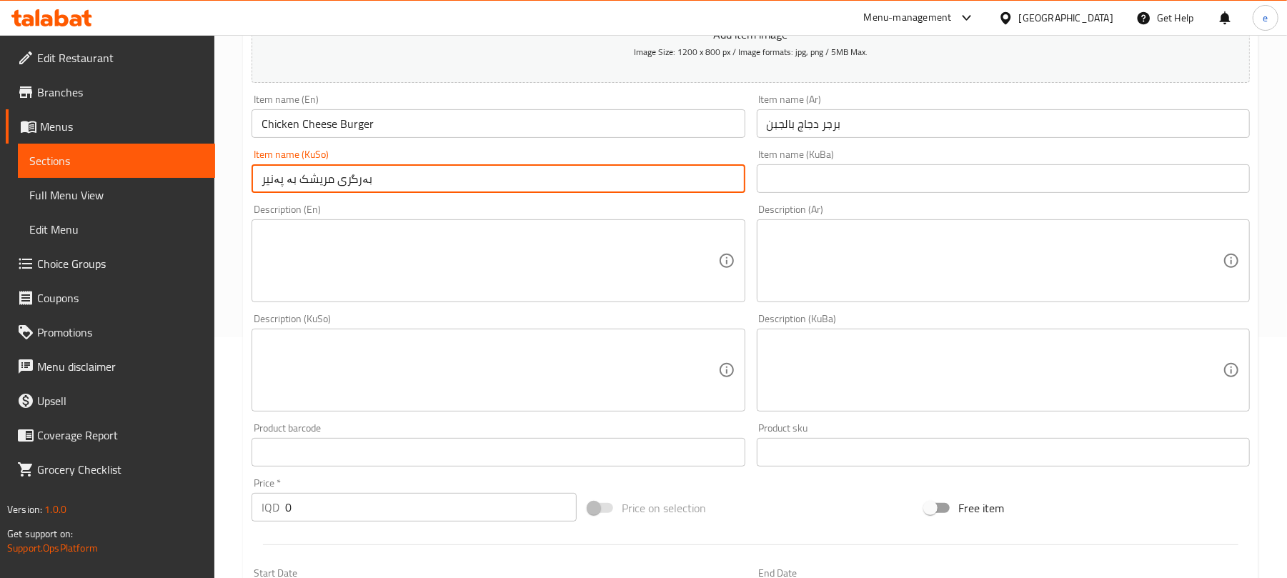
scroll to position [381, 0]
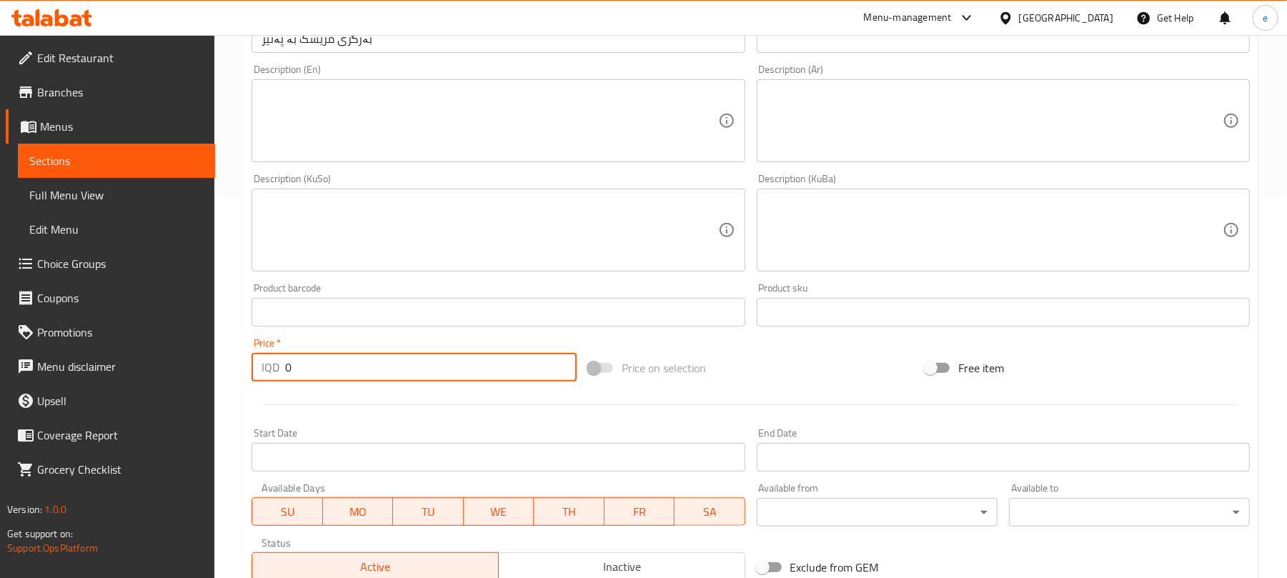
drag, startPoint x: 335, startPoint y: 372, endPoint x: 249, endPoint y: 372, distance: 85.7
click at [249, 372] on div "Price   * IQD 0 Price *" at bounding box center [414, 359] width 337 height 55
paste input "400"
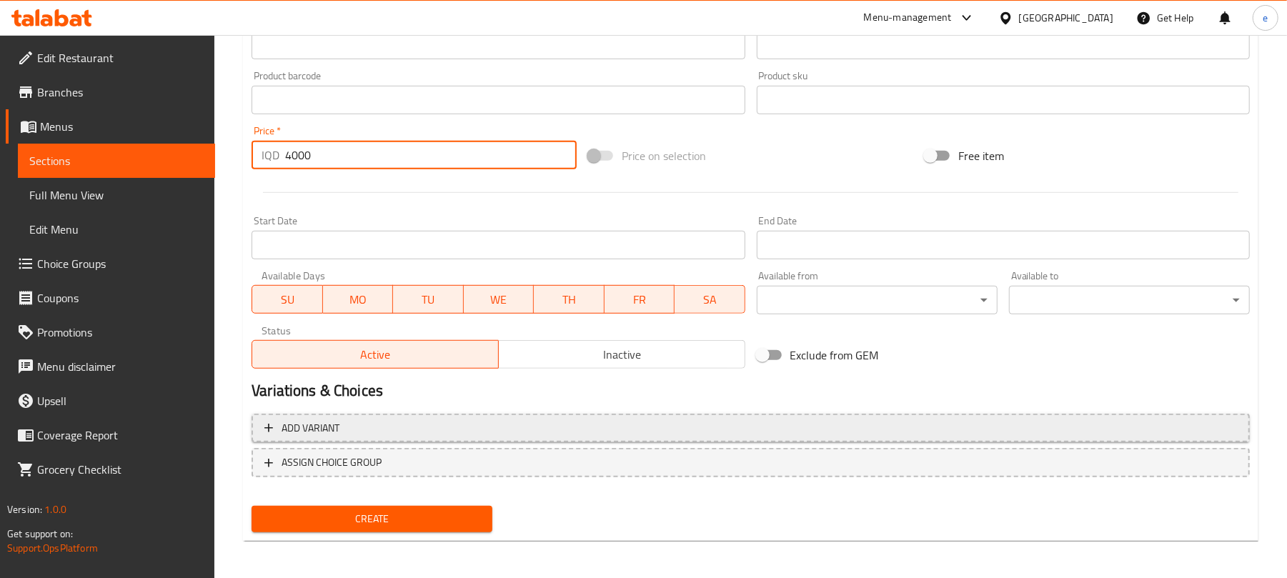
scroll to position [595, 0]
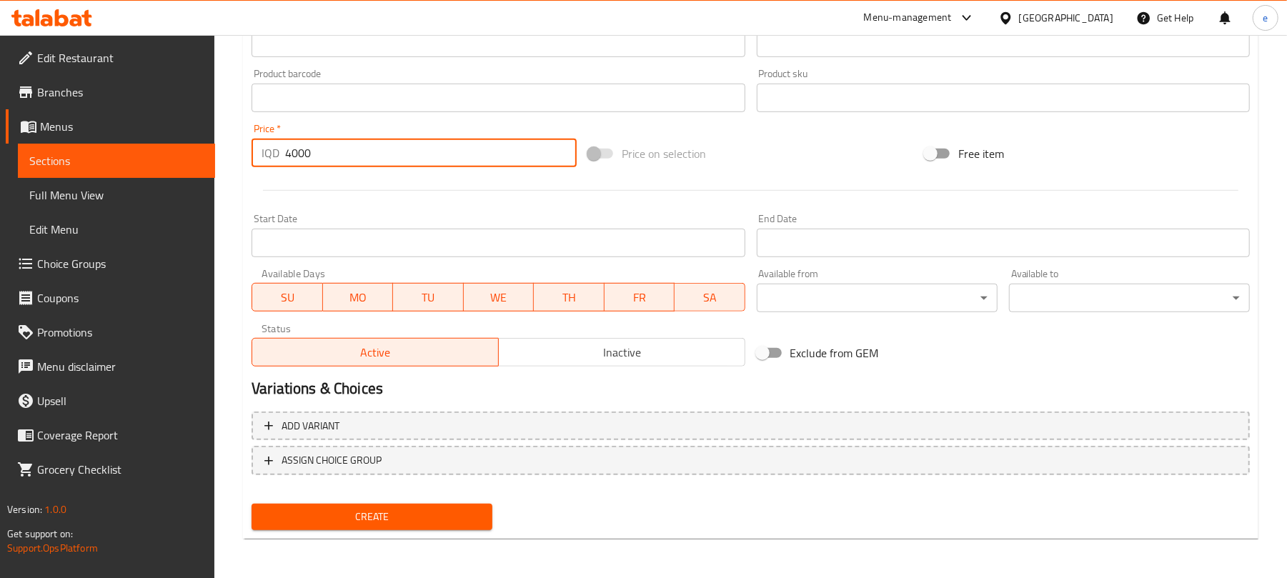
type input "4000"
click at [413, 516] on span "Create" at bounding box center [372, 517] width 218 height 18
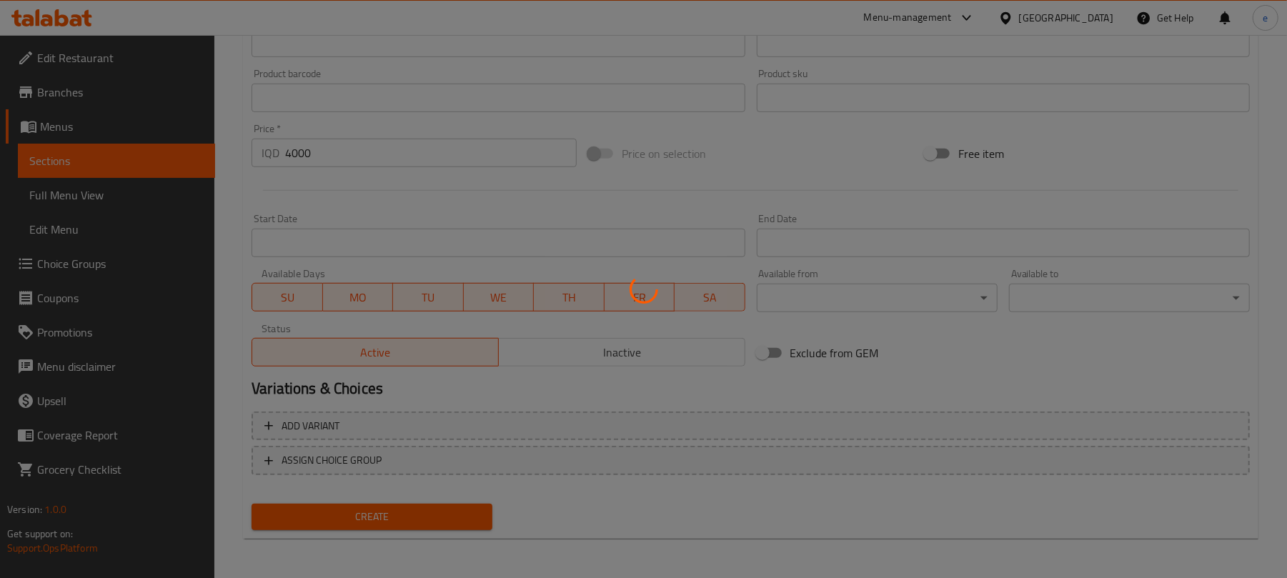
type input "0"
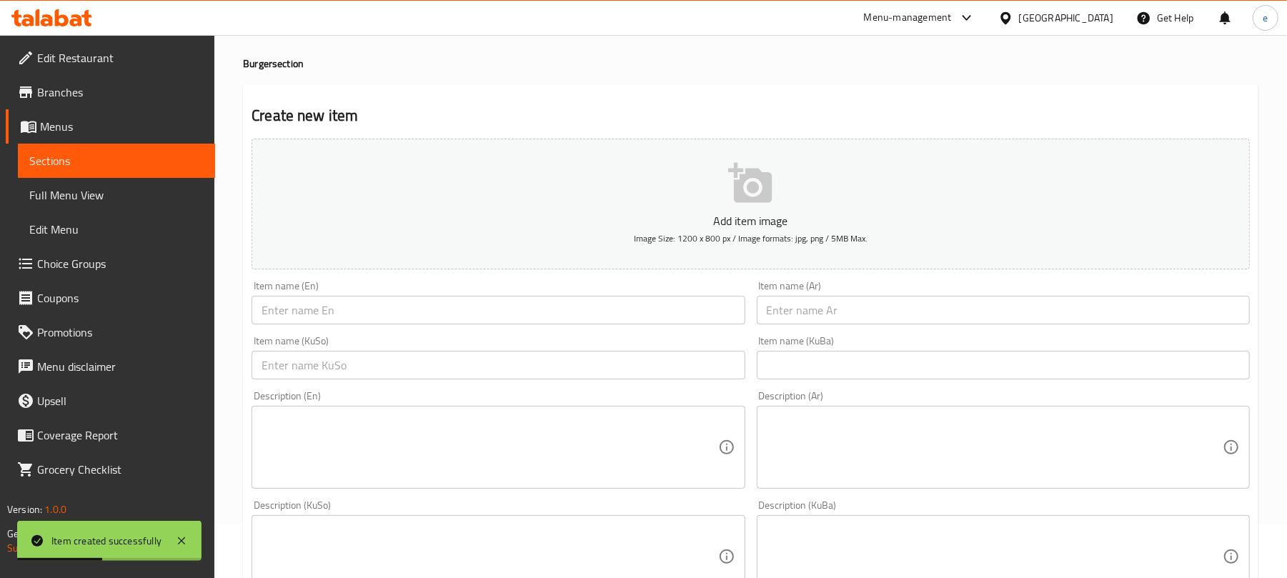
scroll to position [24, 0]
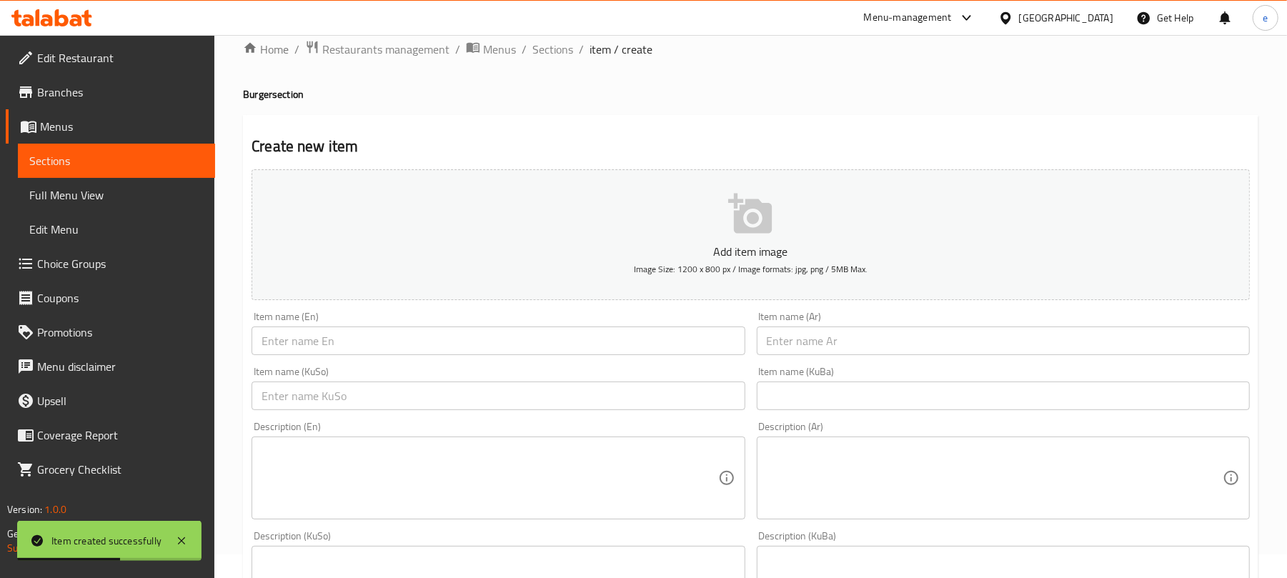
click at [642, 341] on input "text" at bounding box center [498, 341] width 493 height 29
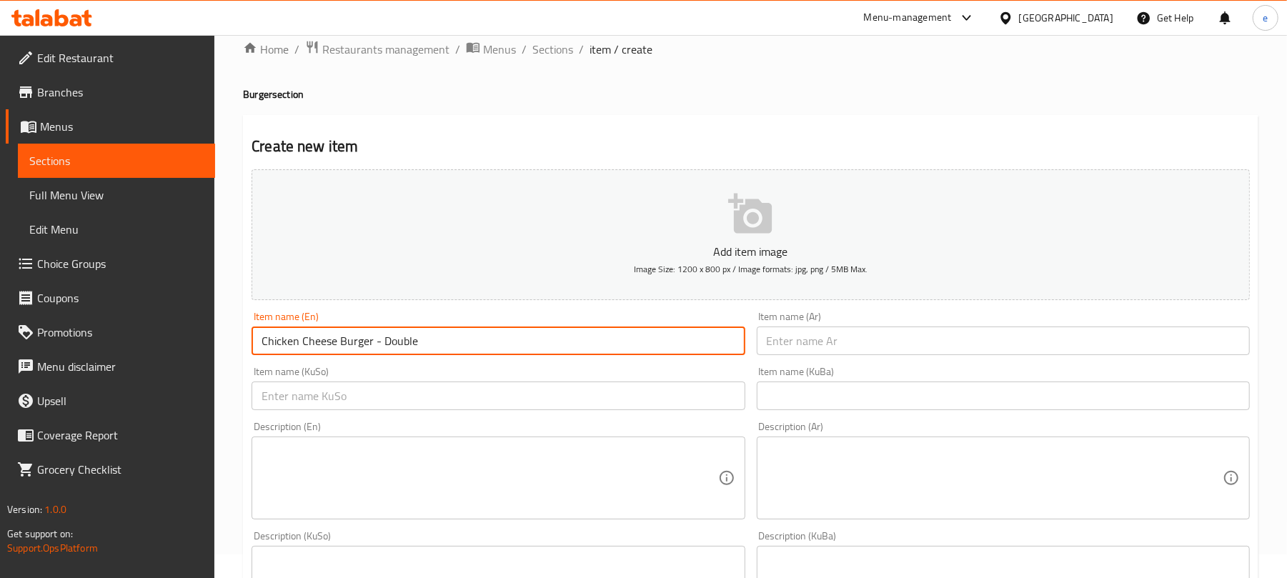
type input "Chicken Cheese Burger - Double"
click at [712, 406] on input "text" at bounding box center [498, 396] width 493 height 29
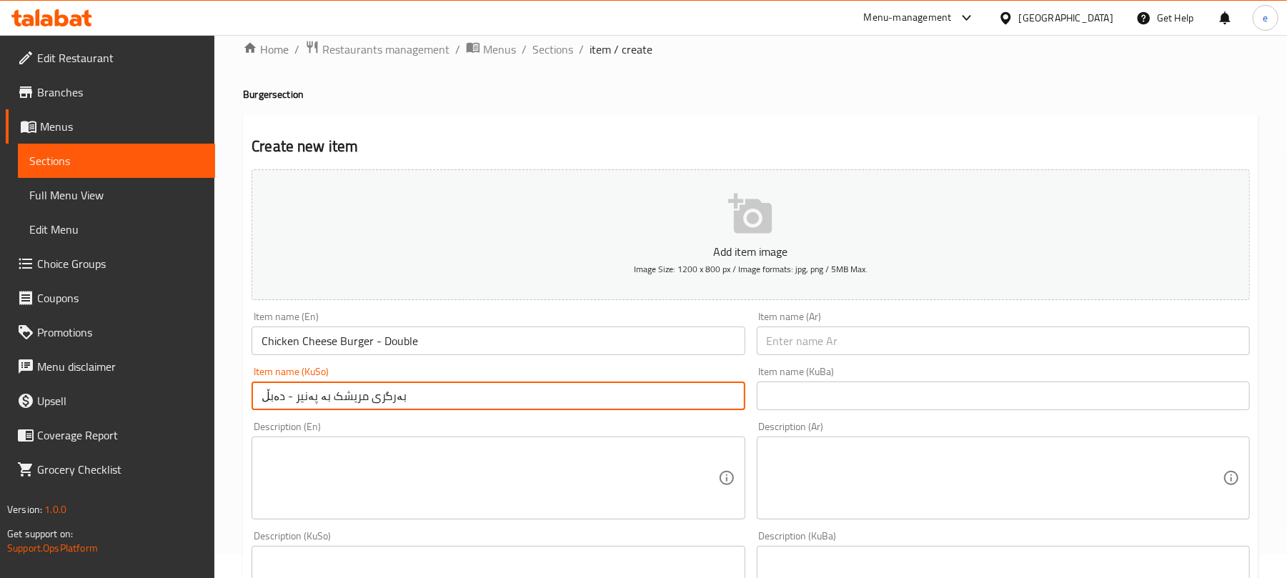
click at [436, 400] on input "بەرگری مریشک بە پەنیر - دەبڵ" at bounding box center [498, 396] width 493 height 29
type input "بەرگری مریشک بە پەنیر - دەبڵ"
click at [849, 398] on input "text" at bounding box center [1003, 396] width 493 height 29
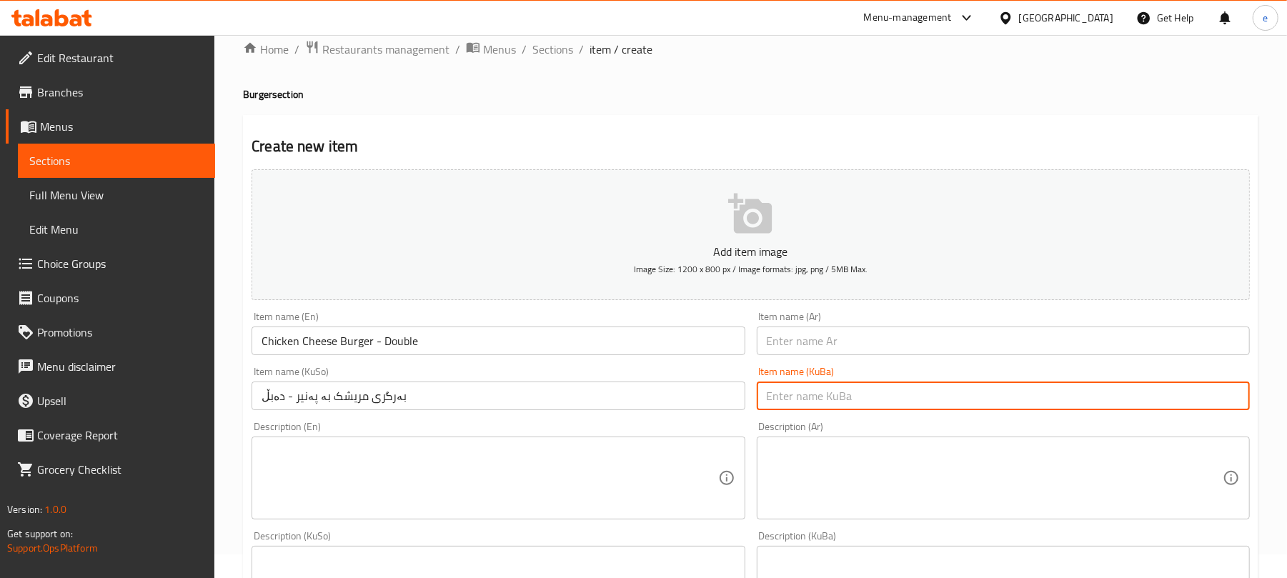
paste input "بەرگری مریشک بە پەنیر - دەبڵ"
type input "بەرگری مریشک بە پەنیر - دەبڵ"
click at [435, 341] on input "Chicken Cheese Burger - Double" at bounding box center [498, 341] width 493 height 29
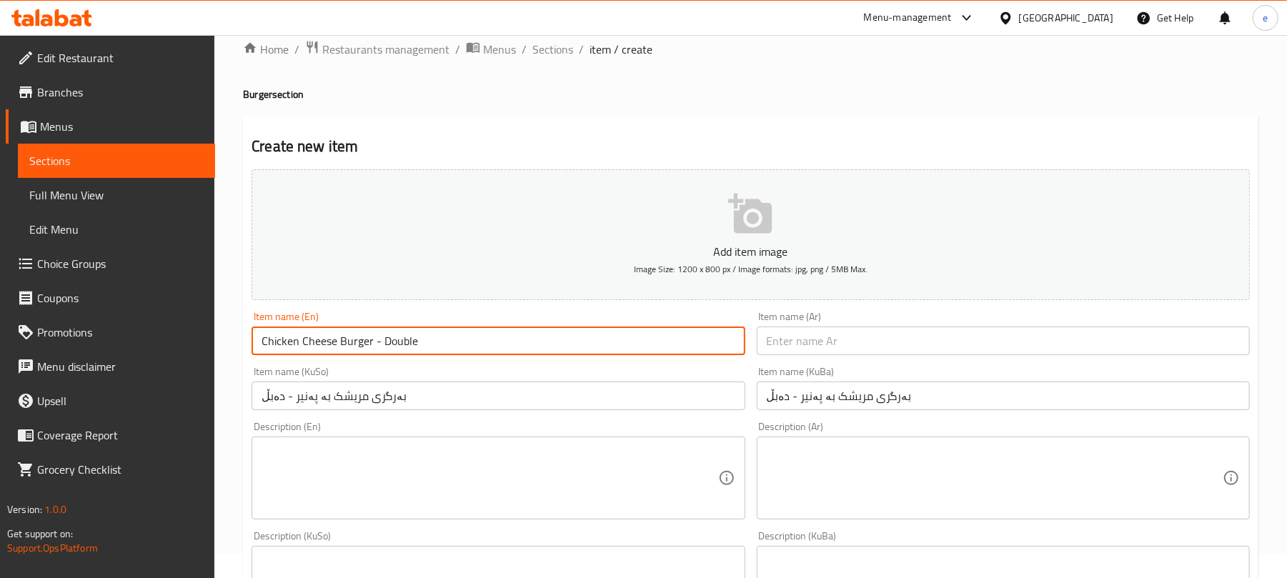
click at [435, 341] on input "Chicken Cheese Burger - Double" at bounding box center [498, 341] width 493 height 29
click at [909, 334] on input "text" at bounding box center [1003, 341] width 493 height 29
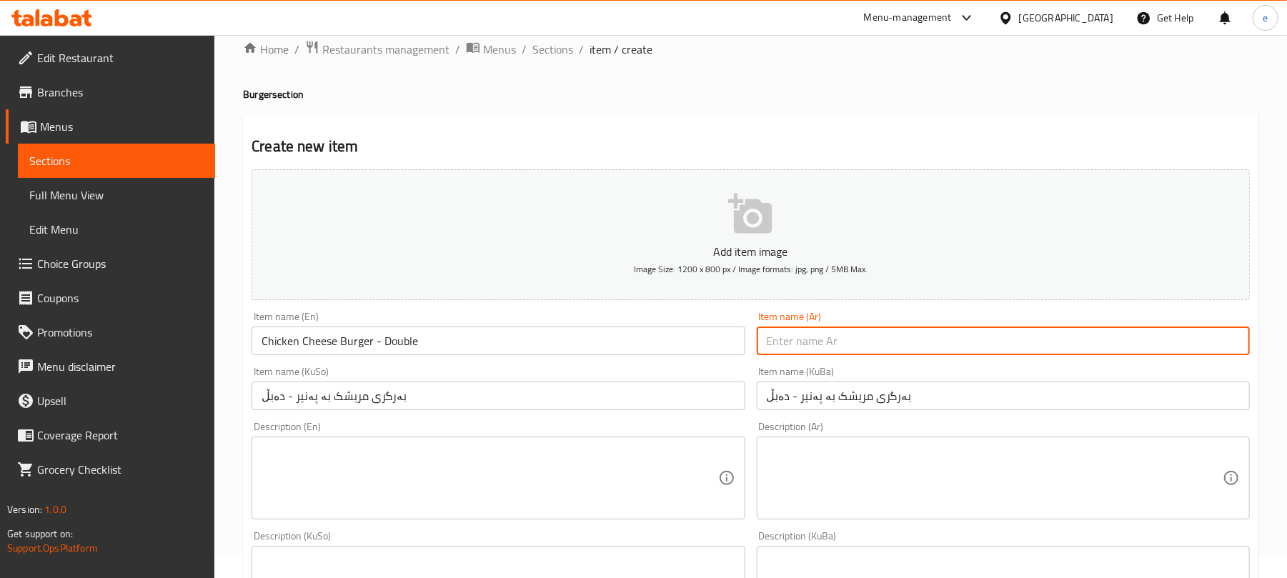
paste input "برجر دجاج بالجبن - دوبل"
type input "برجر دجاج بالجبن - دوبل"
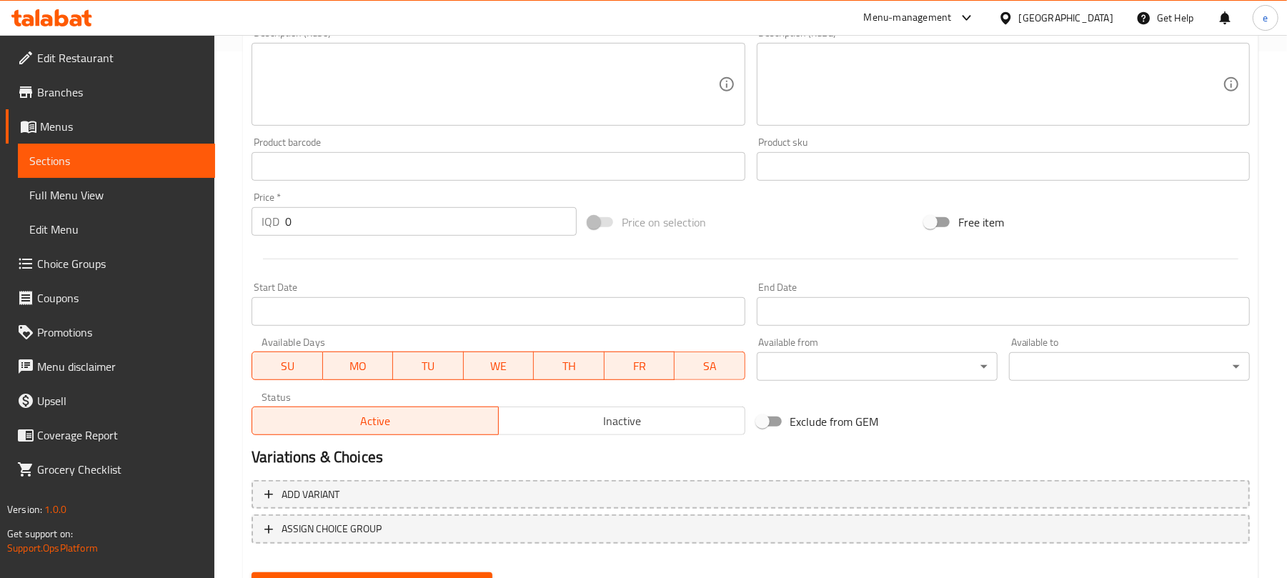
scroll to position [595, 0]
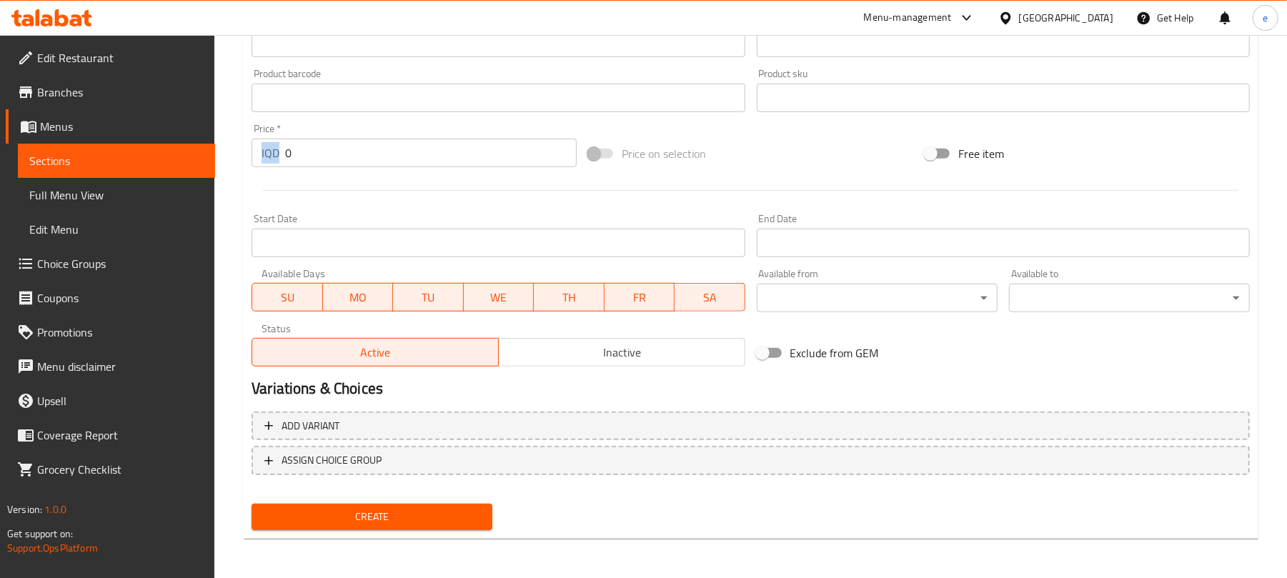
drag, startPoint x: 350, startPoint y: 169, endPoint x: 280, endPoint y: 158, distance: 70.8
click at [280, 158] on div "Price   * IQD 0 Price *" at bounding box center [414, 145] width 337 height 55
click at [329, 149] on input "0" at bounding box center [431, 153] width 292 height 29
drag, startPoint x: 303, startPoint y: 150, endPoint x: 275, endPoint y: 150, distance: 27.9
click at [275, 150] on div "IQD 0 Price *" at bounding box center [414, 153] width 325 height 29
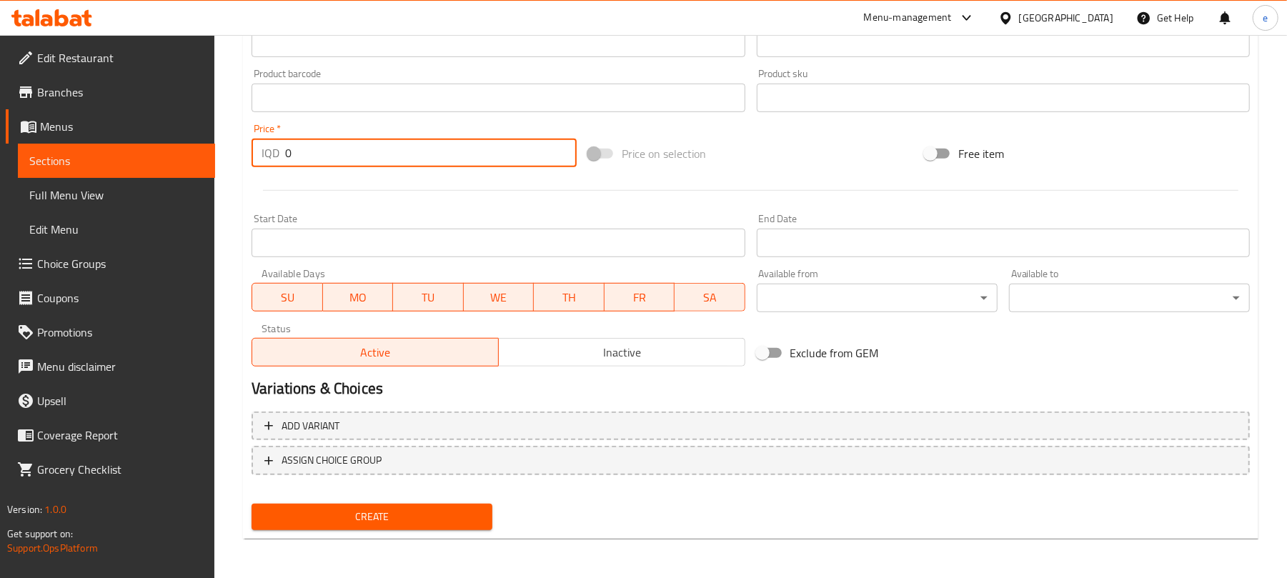
paste input "600"
type input "6000"
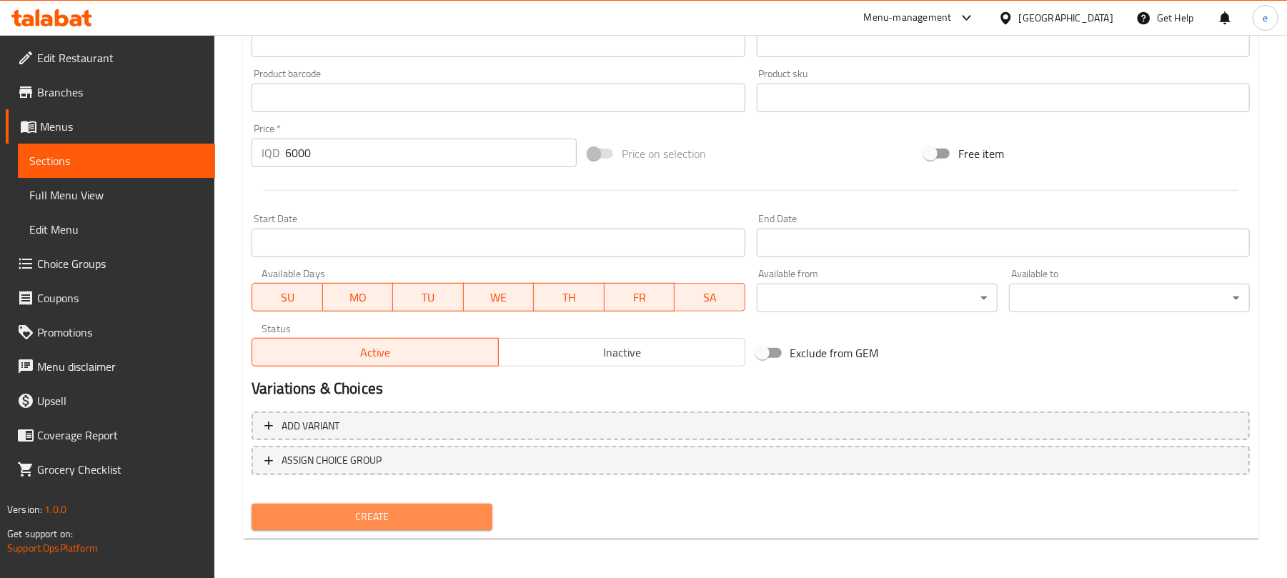
click at [362, 519] on span "Create" at bounding box center [372, 517] width 218 height 18
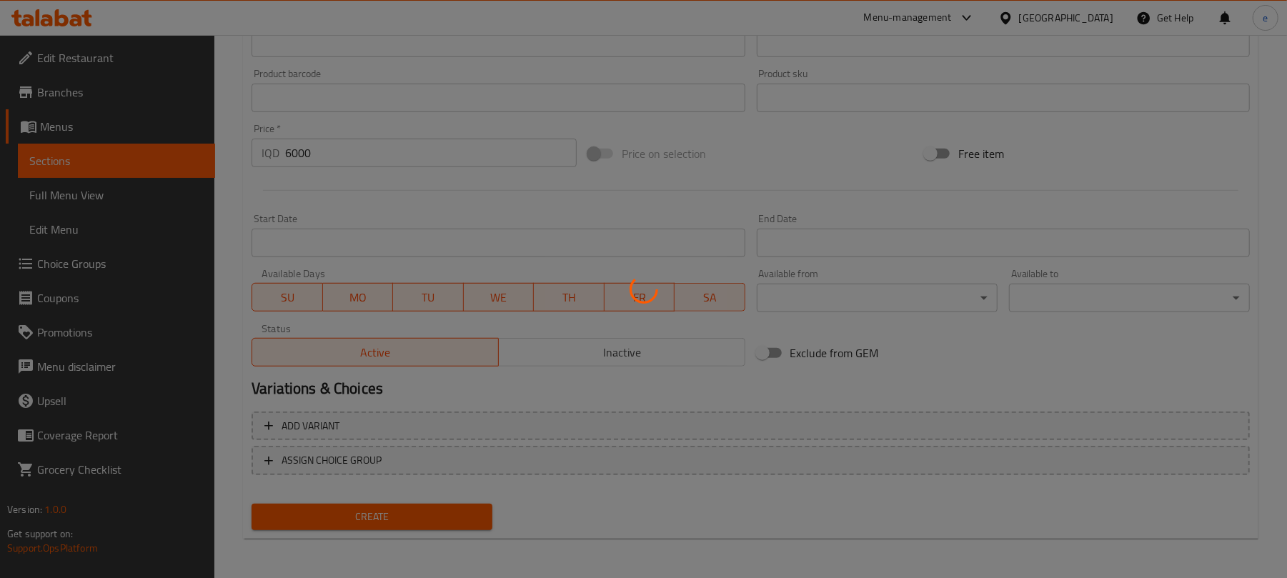
type input "0"
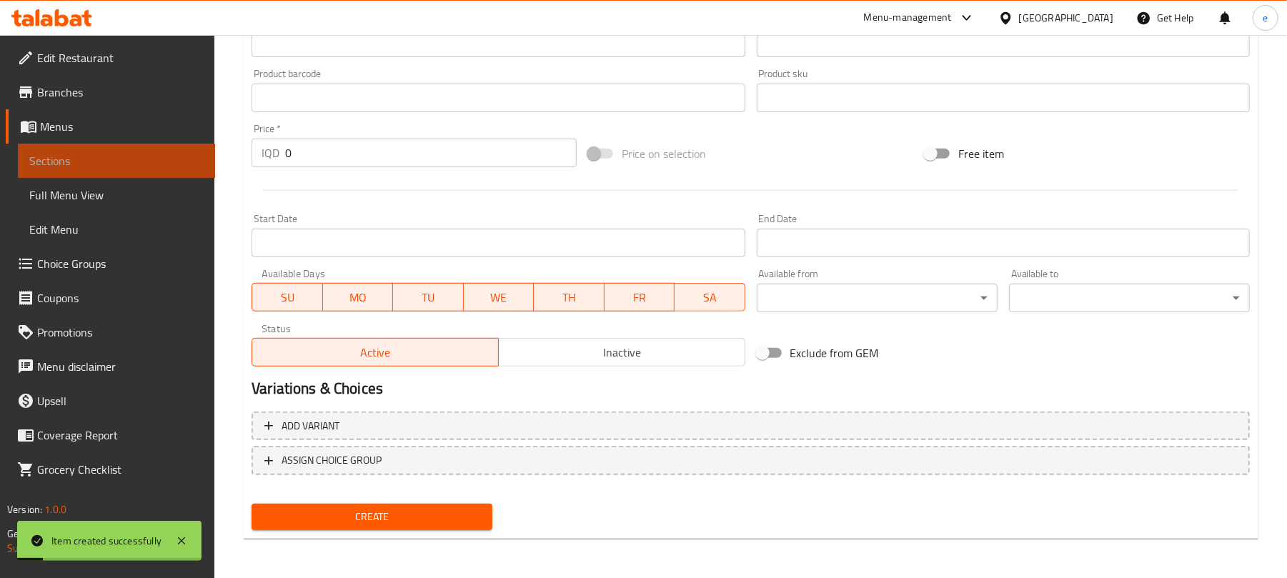
click at [124, 174] on link "Sections" at bounding box center [116, 161] width 197 height 34
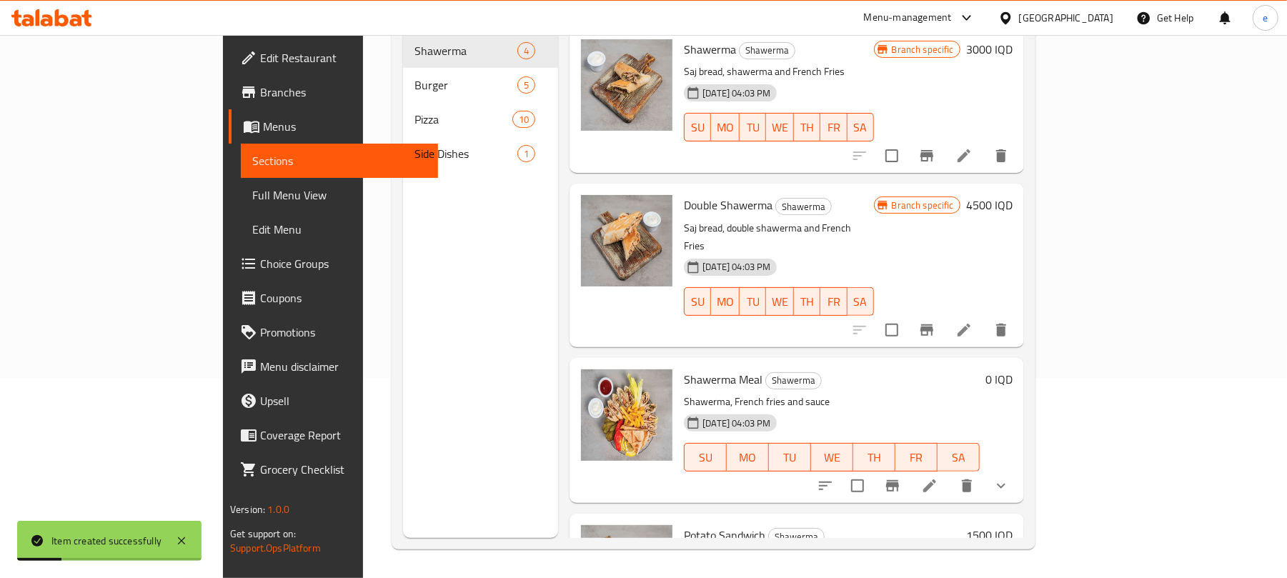
scroll to position [10, 0]
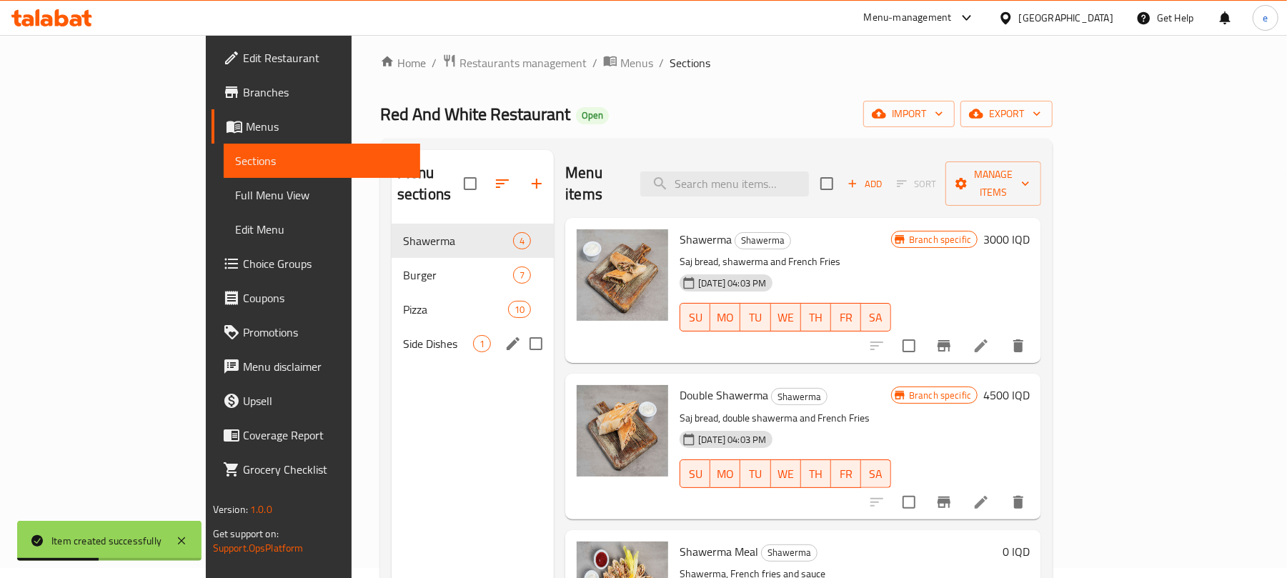
click at [392, 332] on div "Side Dishes 1" at bounding box center [473, 344] width 162 height 34
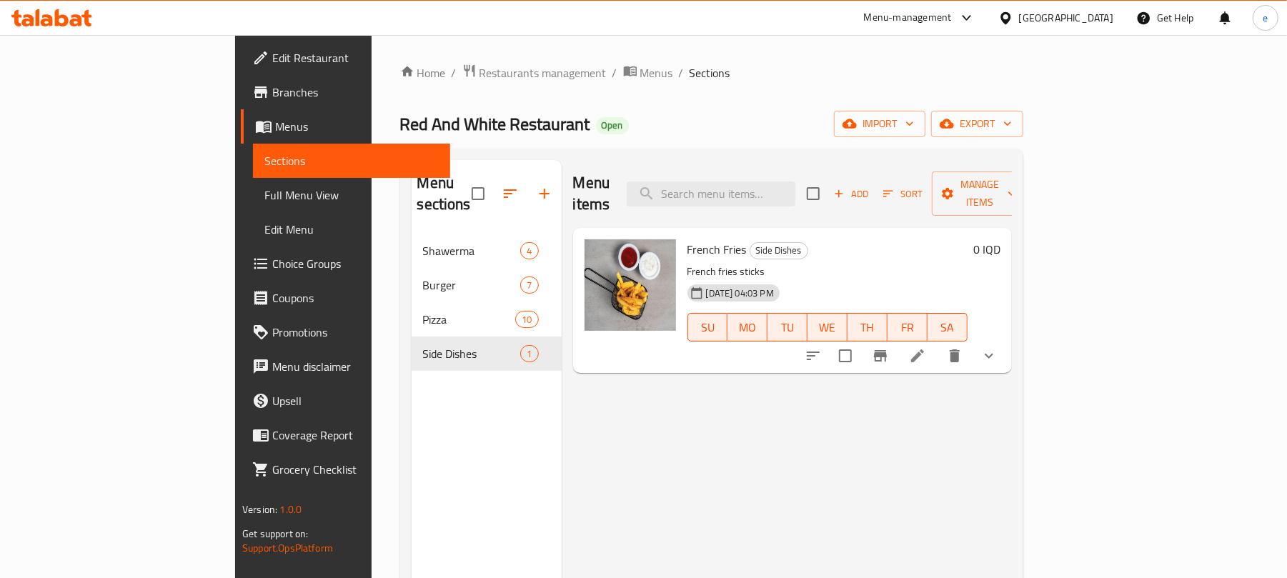
click at [870, 192] on span "Add" at bounding box center [851, 194] width 39 height 16
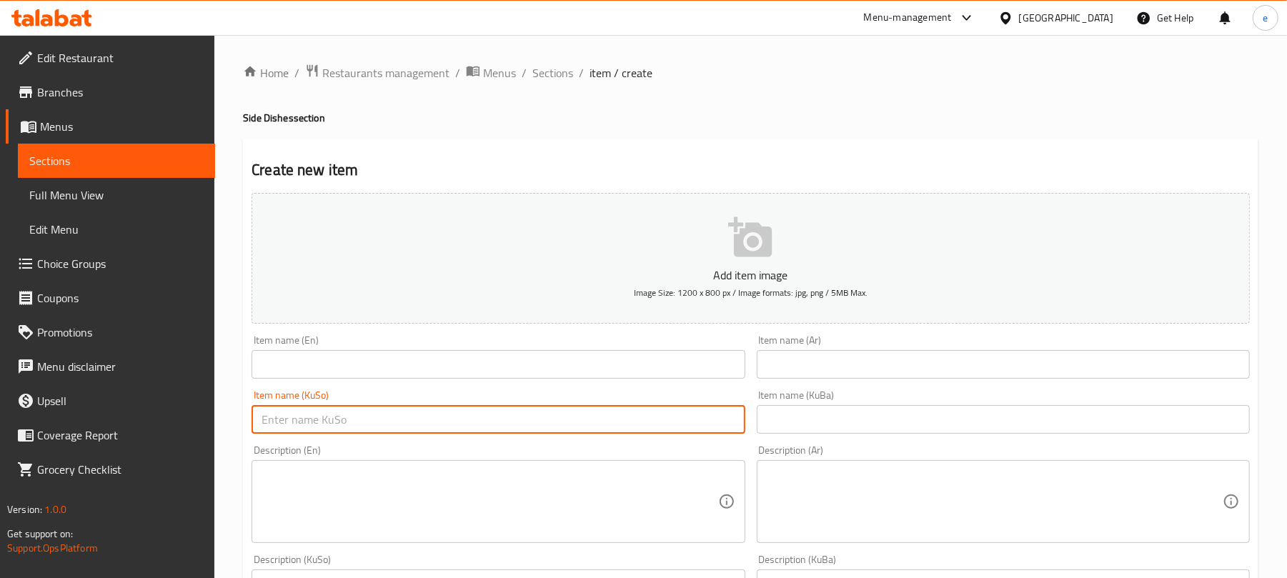
click at [561, 424] on input "text" at bounding box center [498, 419] width 493 height 29
paste input "فەلافل"
type input "فەلافل"
click at [418, 369] on input "text" at bounding box center [498, 364] width 493 height 29
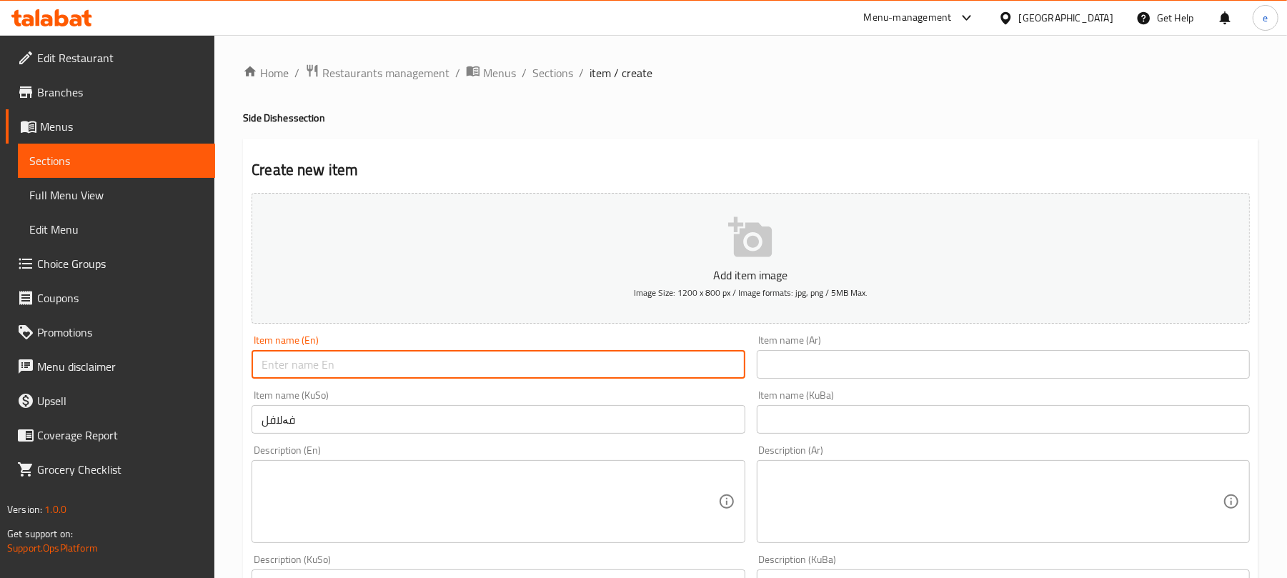
paste input "Falafel / Taamia"
click at [326, 361] on input "Falafel / Taamia" at bounding box center [498, 364] width 493 height 29
type input "Falafel"
click at [798, 377] on input "text" at bounding box center [1003, 364] width 493 height 29
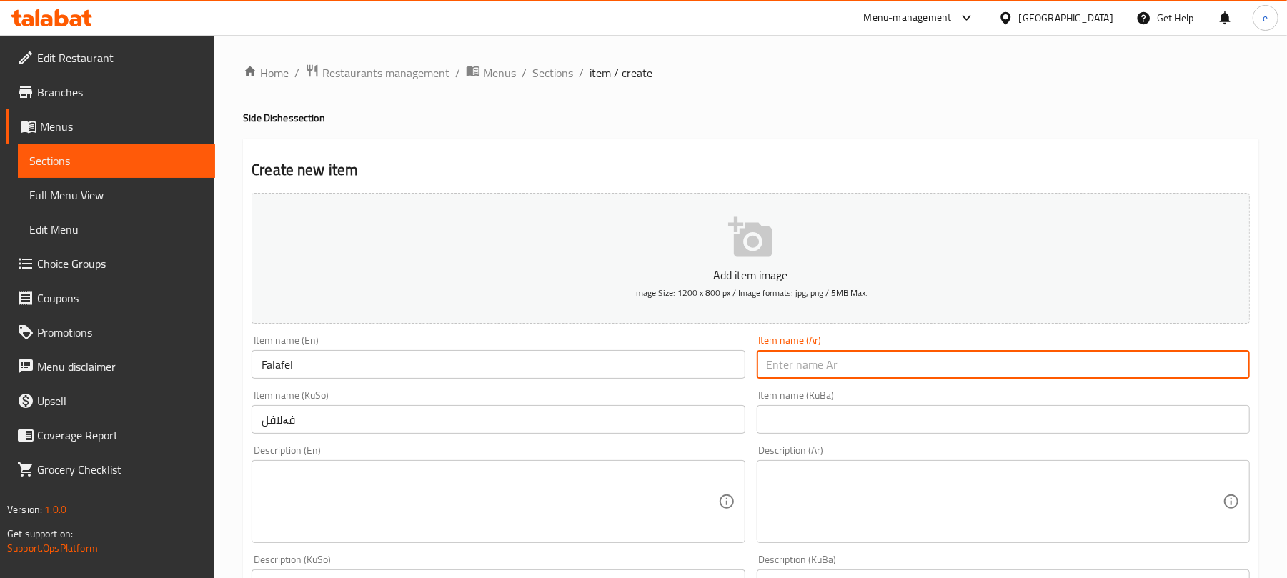
paste input "فەلافل"
type input "فەلافل"
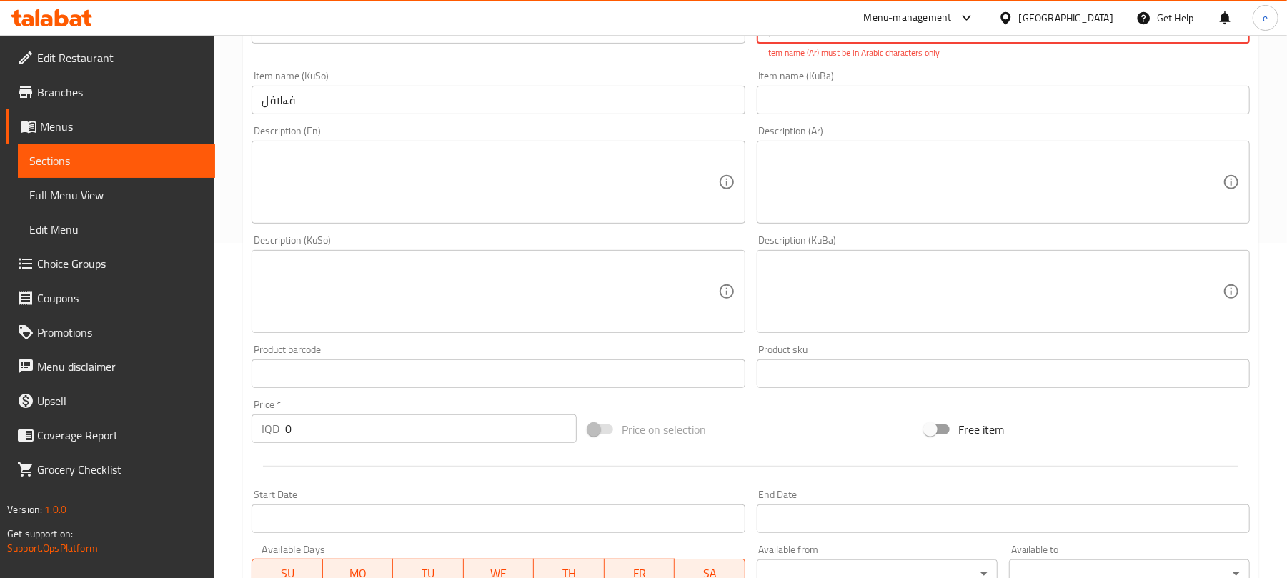
scroll to position [381, 0]
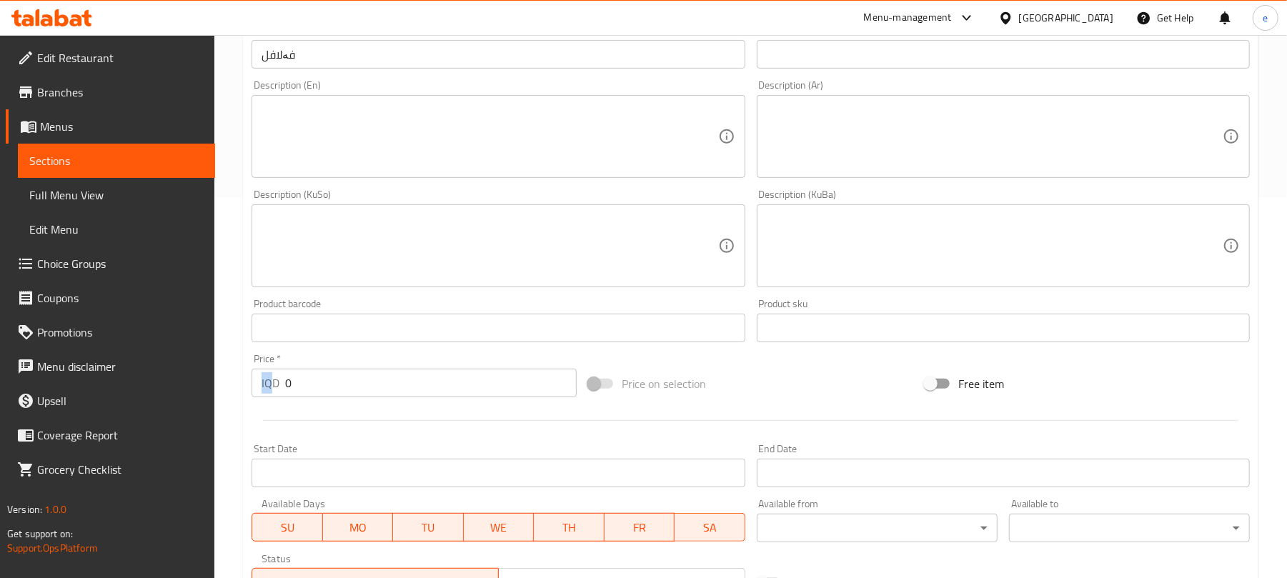
drag, startPoint x: 344, startPoint y: 376, endPoint x: 273, endPoint y: 383, distance: 71.1
click at [275, 383] on div "Price   * IQD 0 Price *" at bounding box center [414, 376] width 325 height 44
drag, startPoint x: 350, startPoint y: 383, endPoint x: 292, endPoint y: 382, distance: 58.6
click at [292, 382] on input "0" at bounding box center [431, 383] width 292 height 29
drag, startPoint x: 292, startPoint y: 382, endPoint x: 278, endPoint y: 382, distance: 13.6
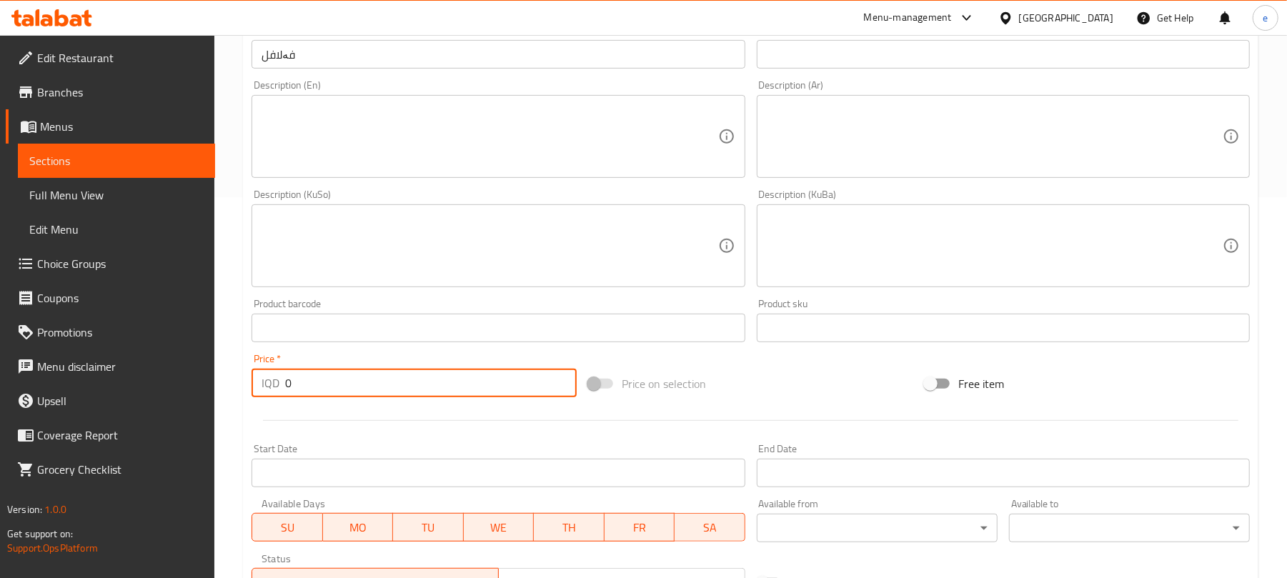
click at [278, 382] on div "IQD 0 Price *" at bounding box center [414, 383] width 325 height 29
paste input "200"
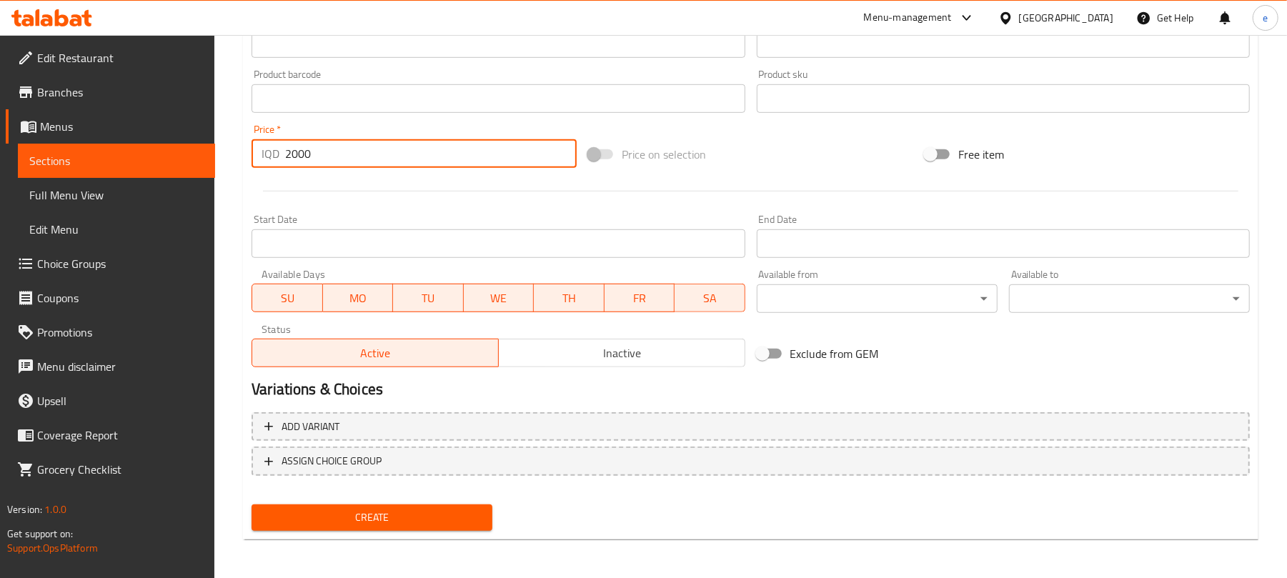
type input "2000"
click at [395, 515] on span "Create" at bounding box center [372, 518] width 218 height 18
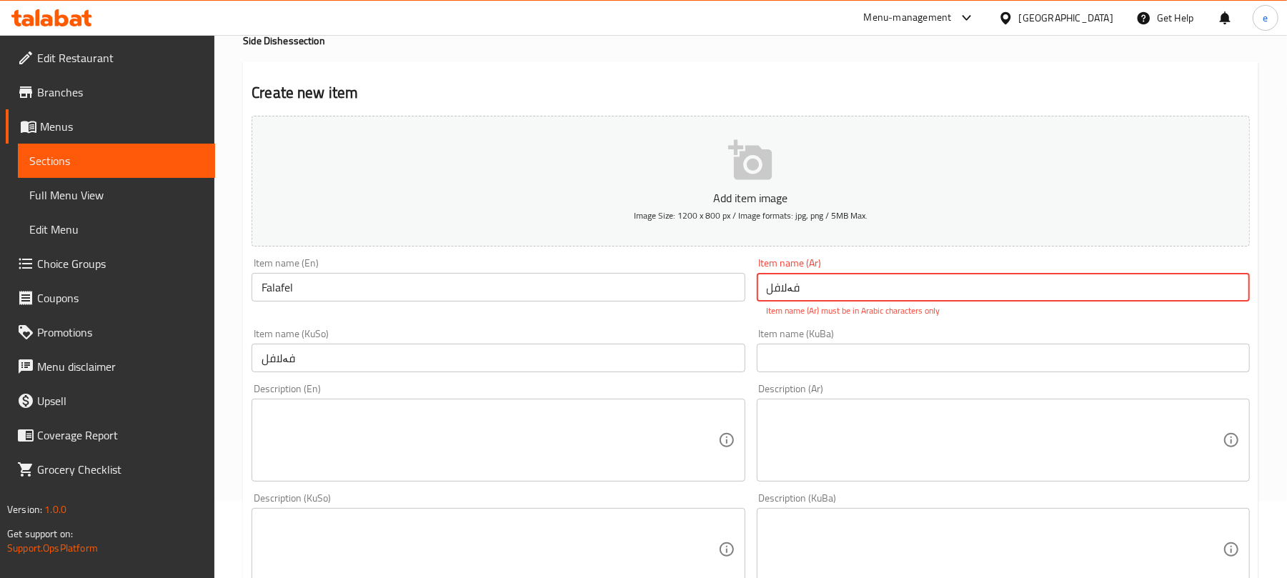
click at [815, 300] on input "فەلافل" at bounding box center [1003, 287] width 493 height 29
paste input "text"
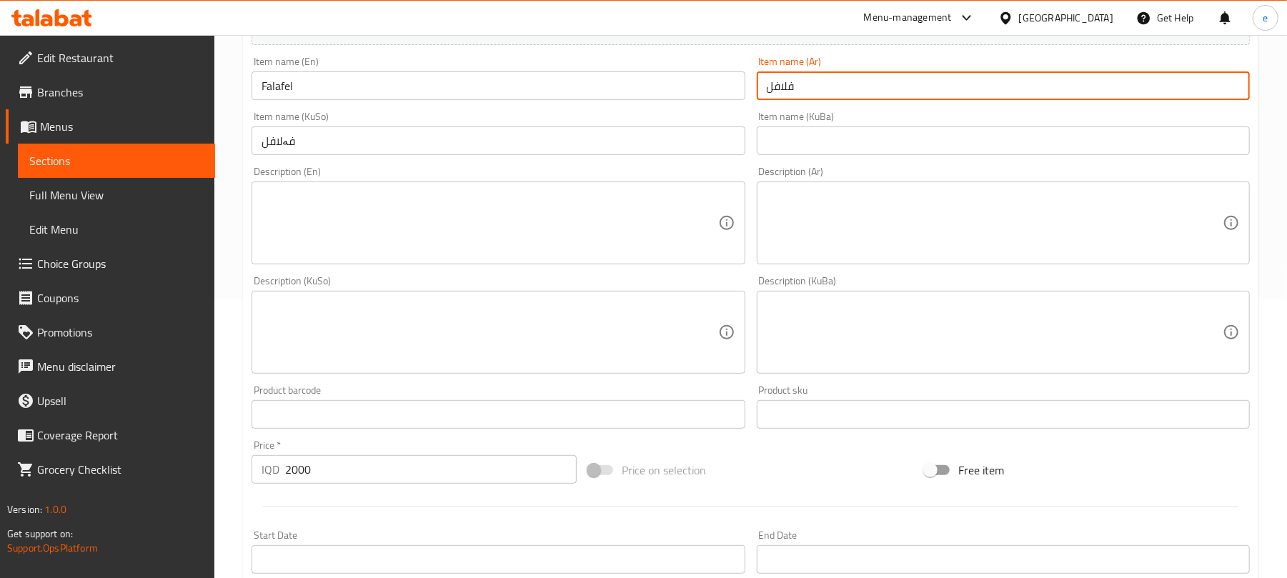
scroll to position [595, 0]
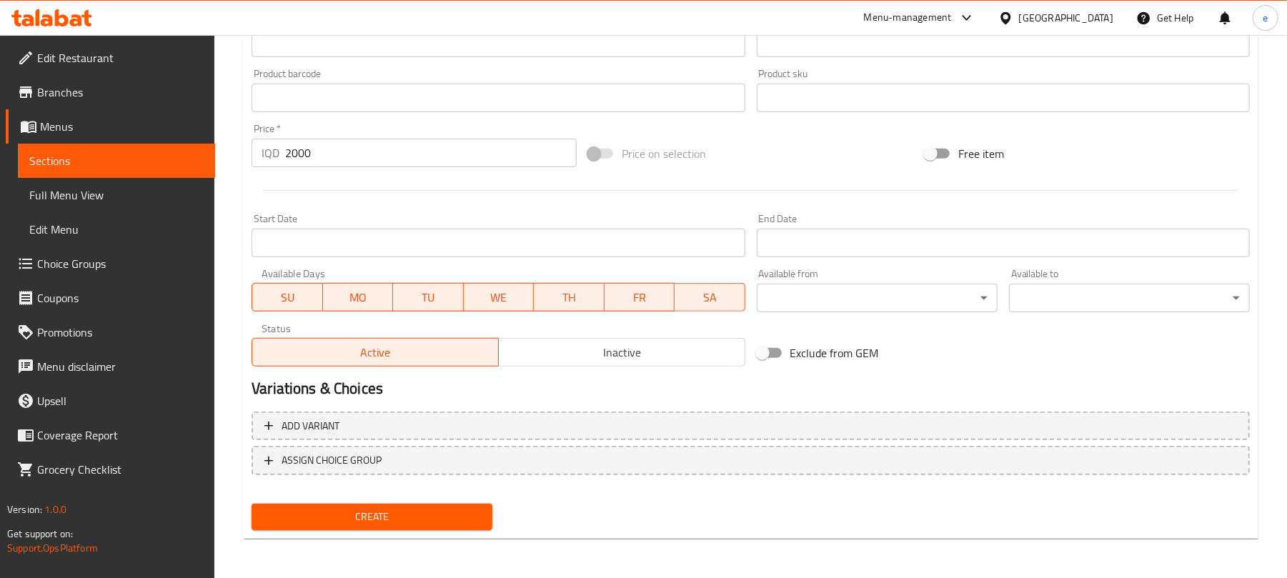
type input "فلافل"
click at [422, 512] on span "Create" at bounding box center [372, 517] width 218 height 18
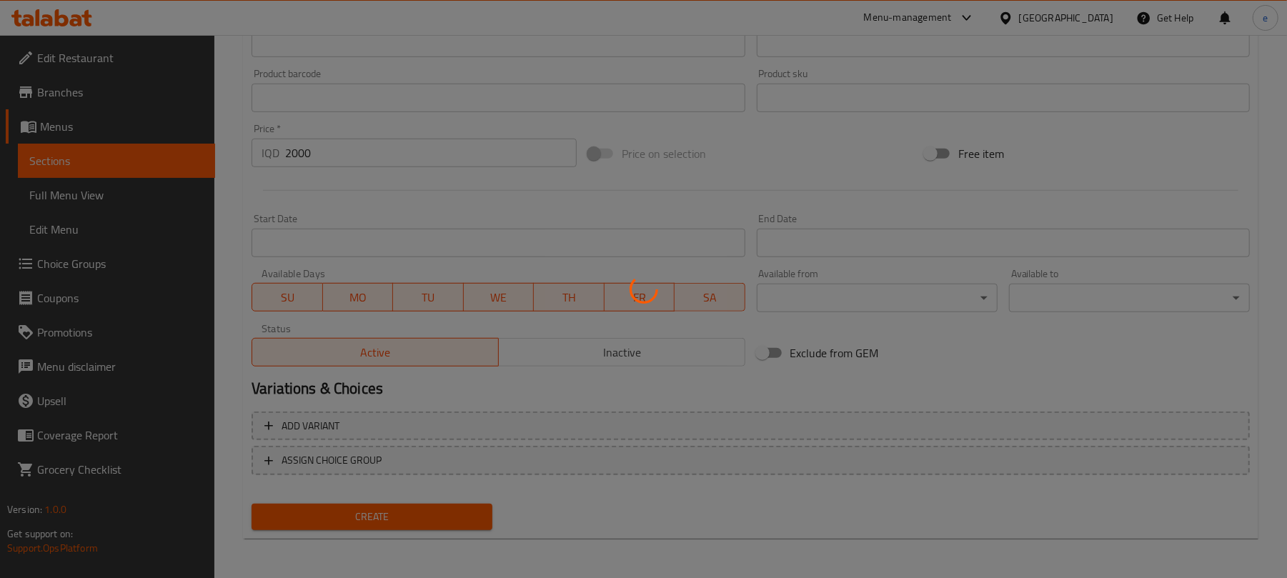
type input "0"
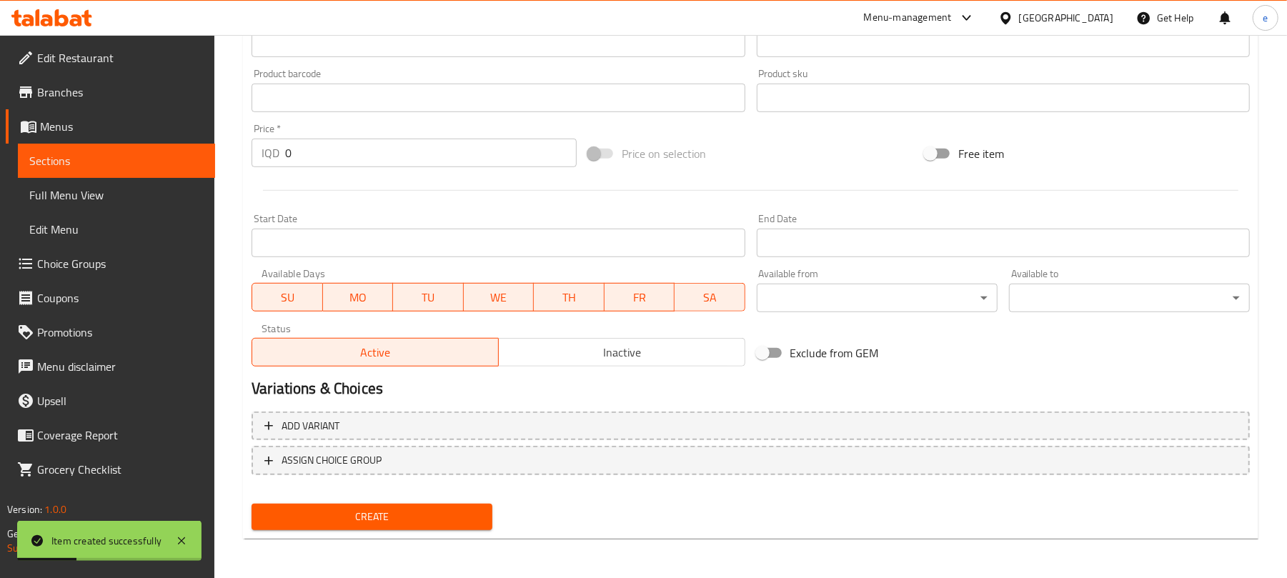
click at [146, 161] on span "Sections" at bounding box center [116, 160] width 174 height 17
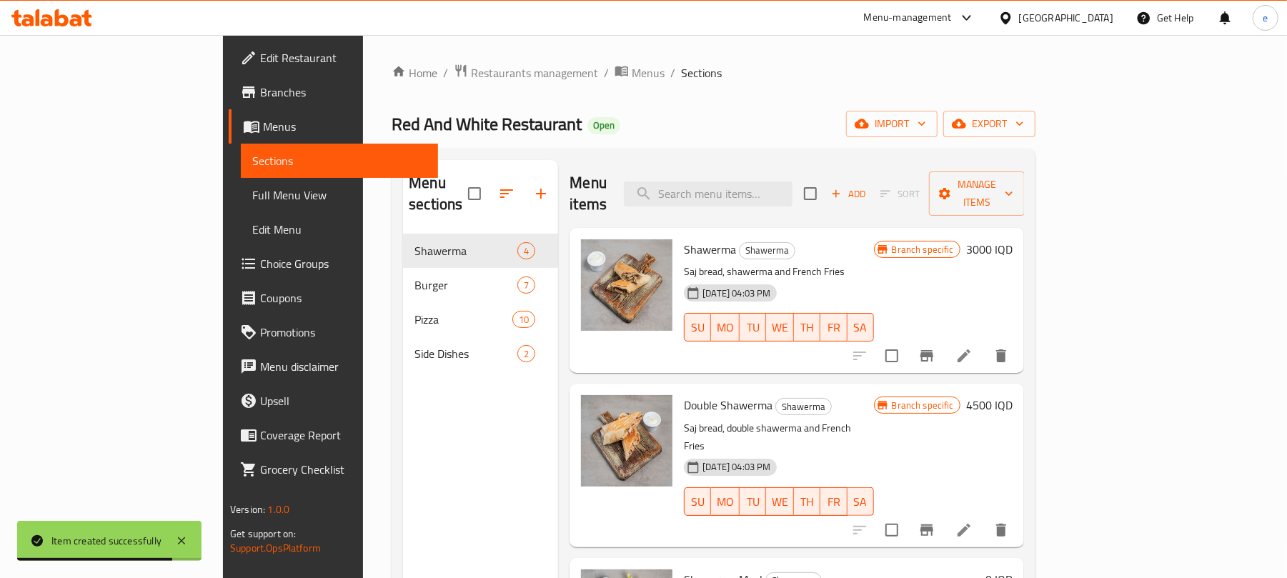
click at [536, 189] on icon "button" at bounding box center [541, 194] width 10 height 10
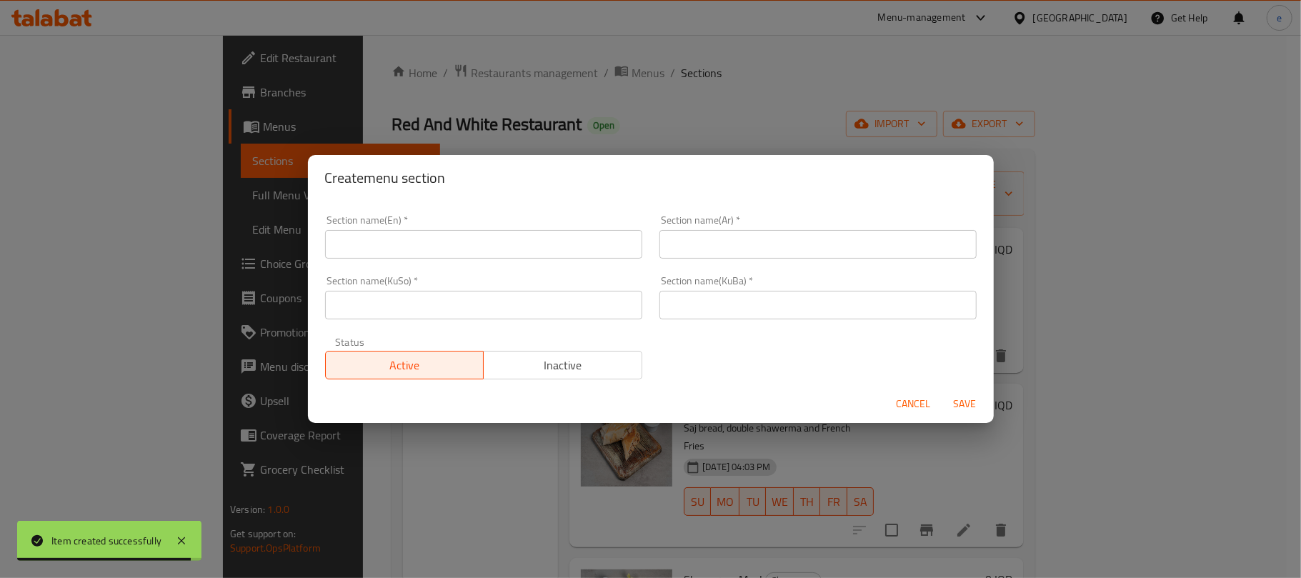
click at [481, 299] on input "text" at bounding box center [483, 305] width 317 height 29
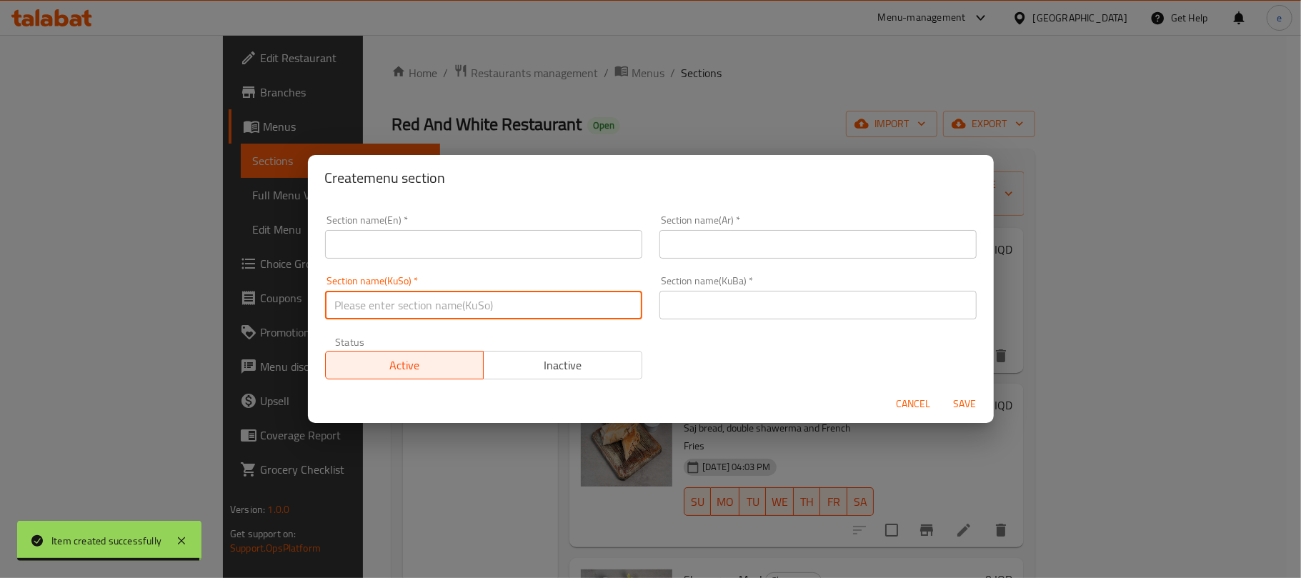
paste input "خواردنەوە"
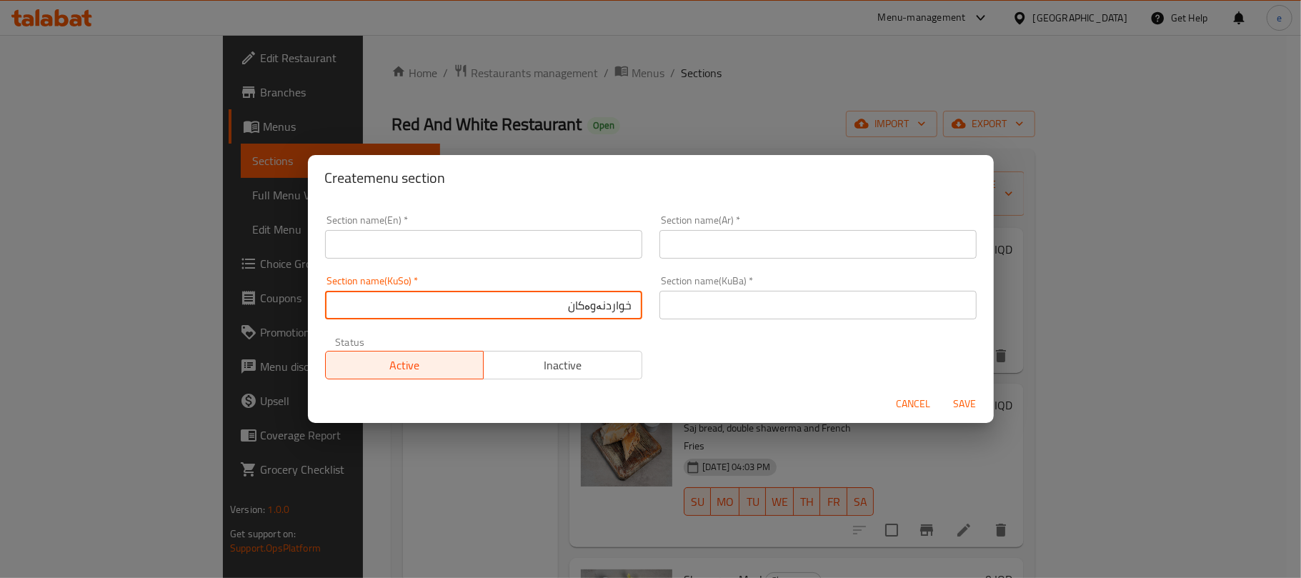
type input "خواردنەوەکان"
click at [447, 238] on input "text" at bounding box center [483, 244] width 317 height 29
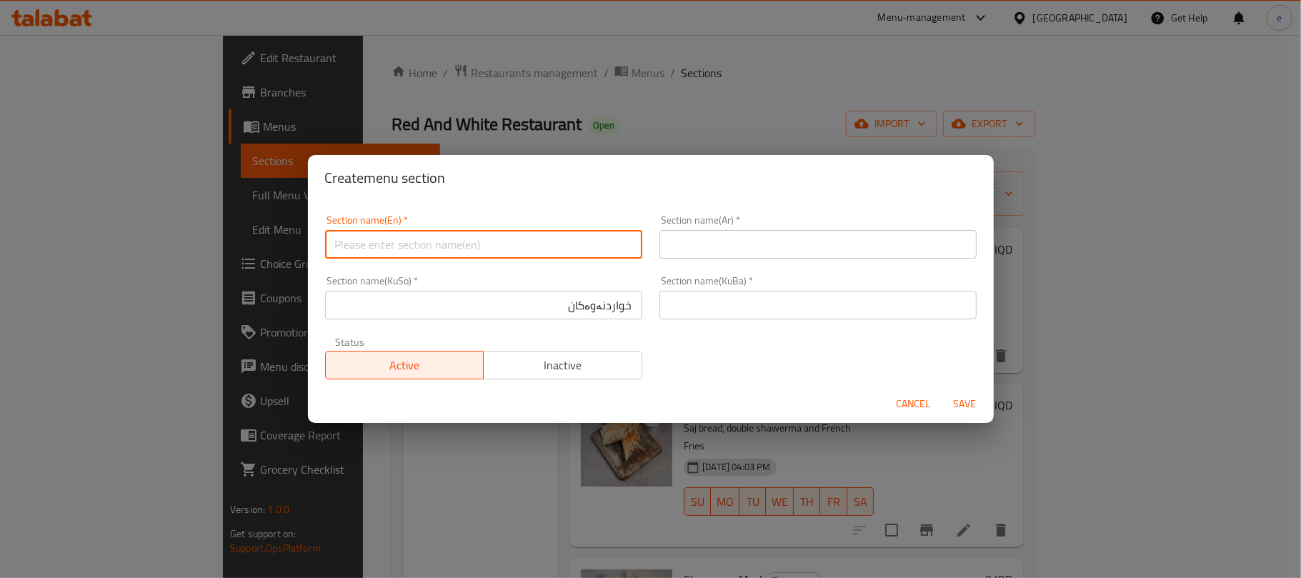
paste input "Drinks"
type input "Drinks"
click at [706, 250] on input "text" at bounding box center [818, 244] width 317 height 29
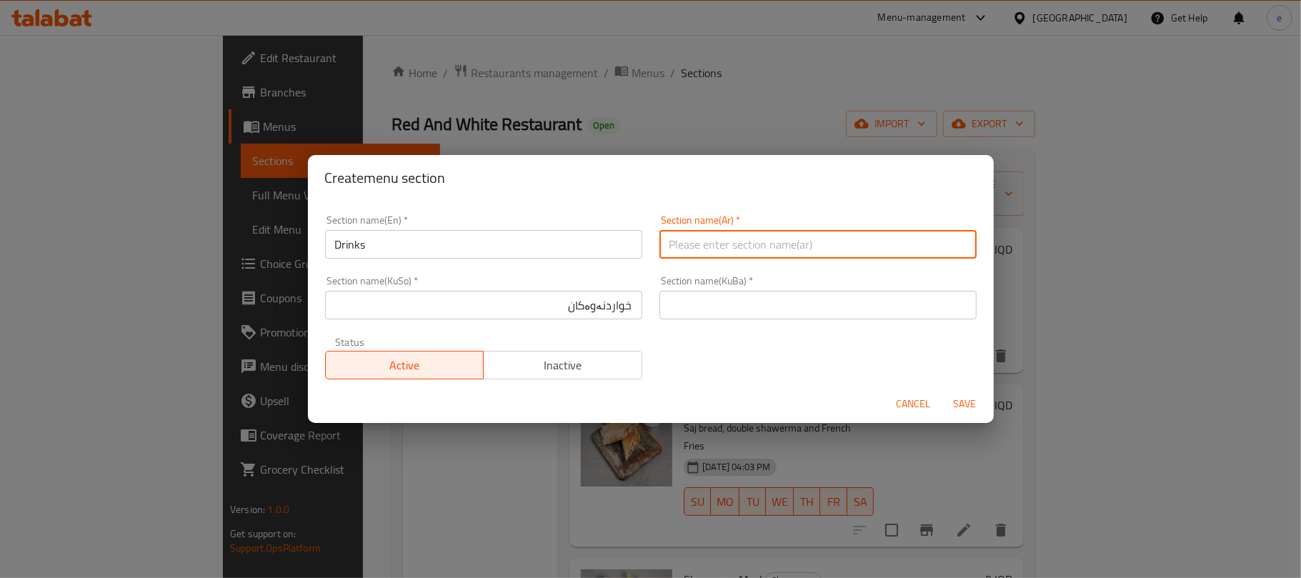
paste input "المشروبات"
type input "المشروبات"
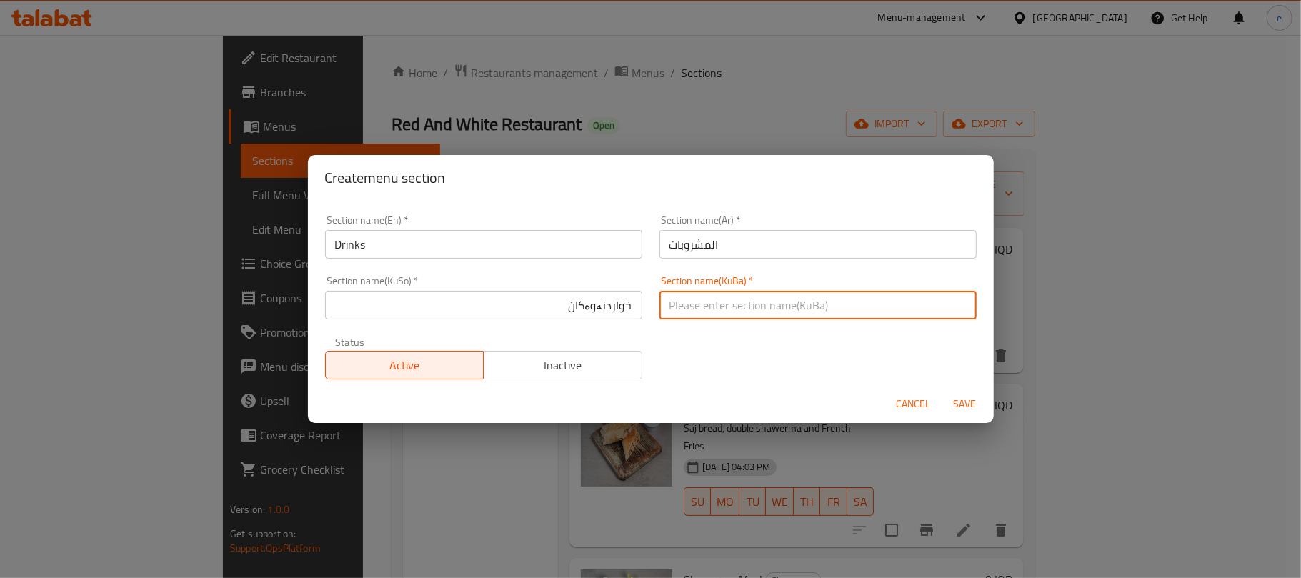
click at [675, 310] on input "text" at bounding box center [818, 305] width 317 height 29
click at [593, 304] on input "خواردنەوەکان" at bounding box center [483, 305] width 317 height 29
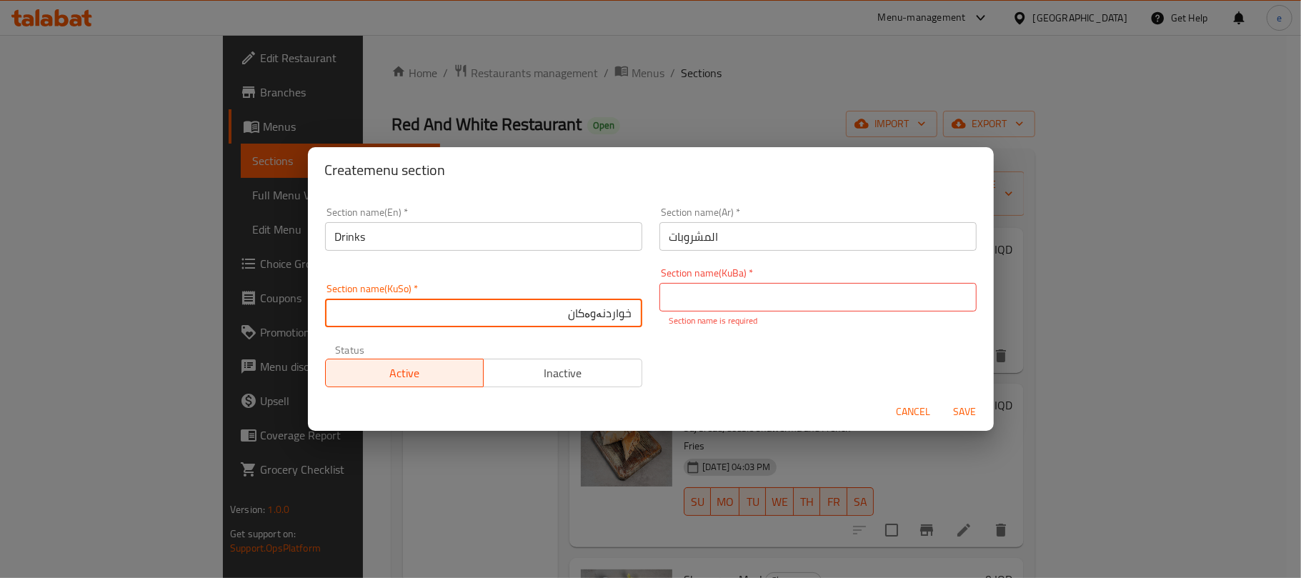
click at [593, 304] on input "خواردنەوەکان" at bounding box center [483, 313] width 317 height 29
click at [679, 304] on input "text" at bounding box center [818, 297] width 317 height 29
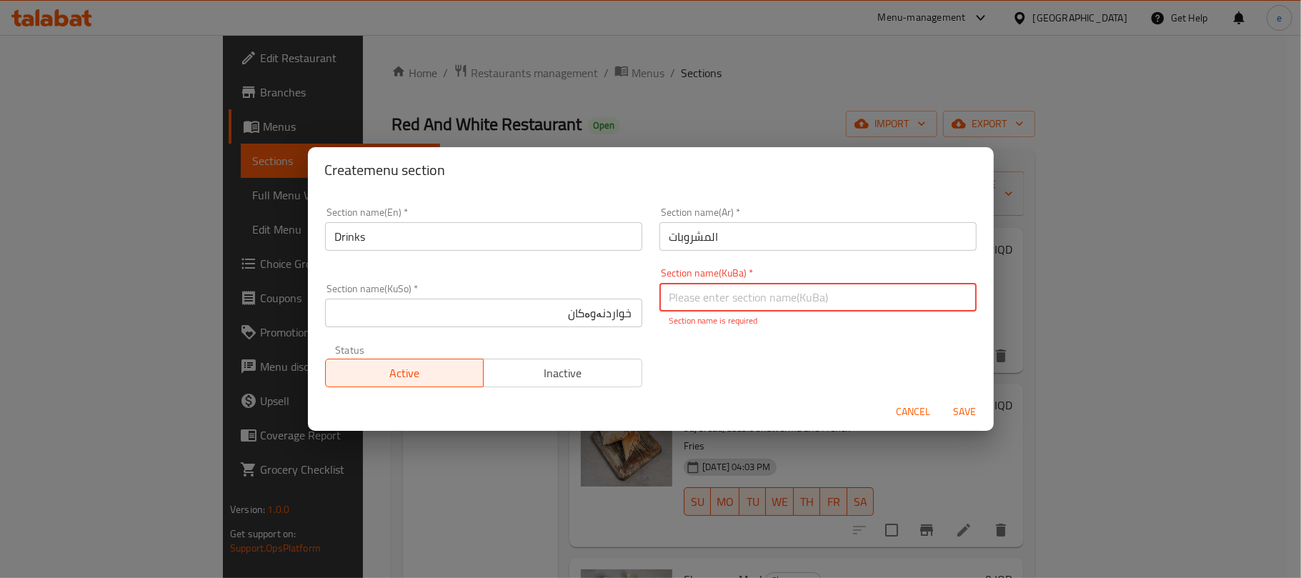
paste input "خواردنەوەکان"
type input "خواردنەوەکان"
click at [956, 413] on button "Save" at bounding box center [965, 412] width 46 height 26
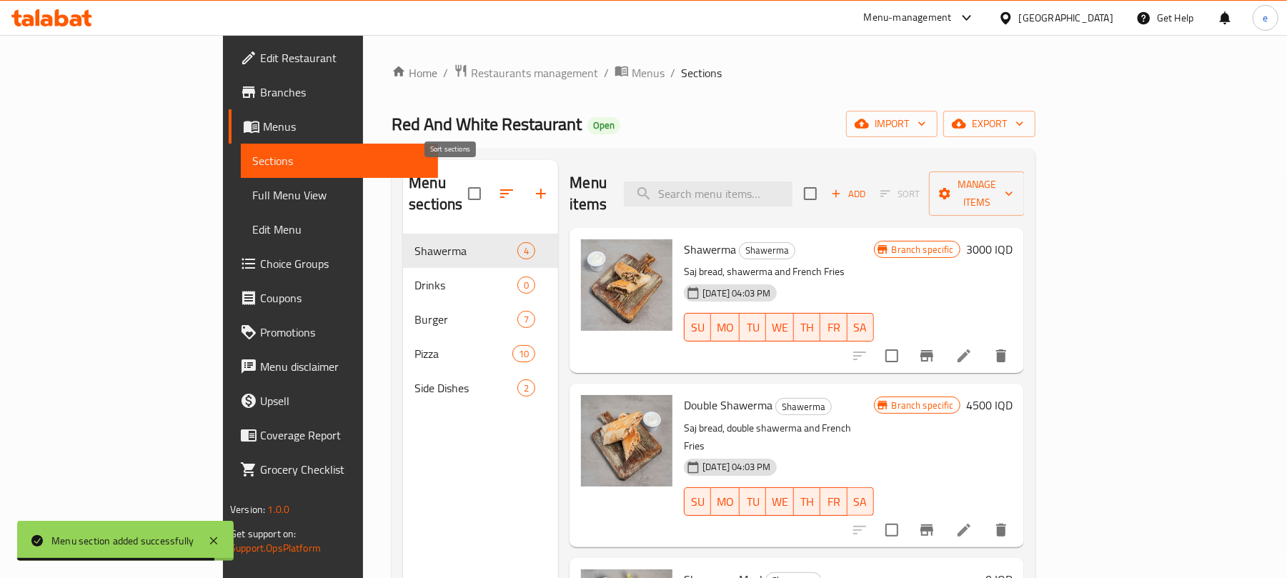
click at [489, 190] on button "button" at bounding box center [506, 193] width 34 height 34
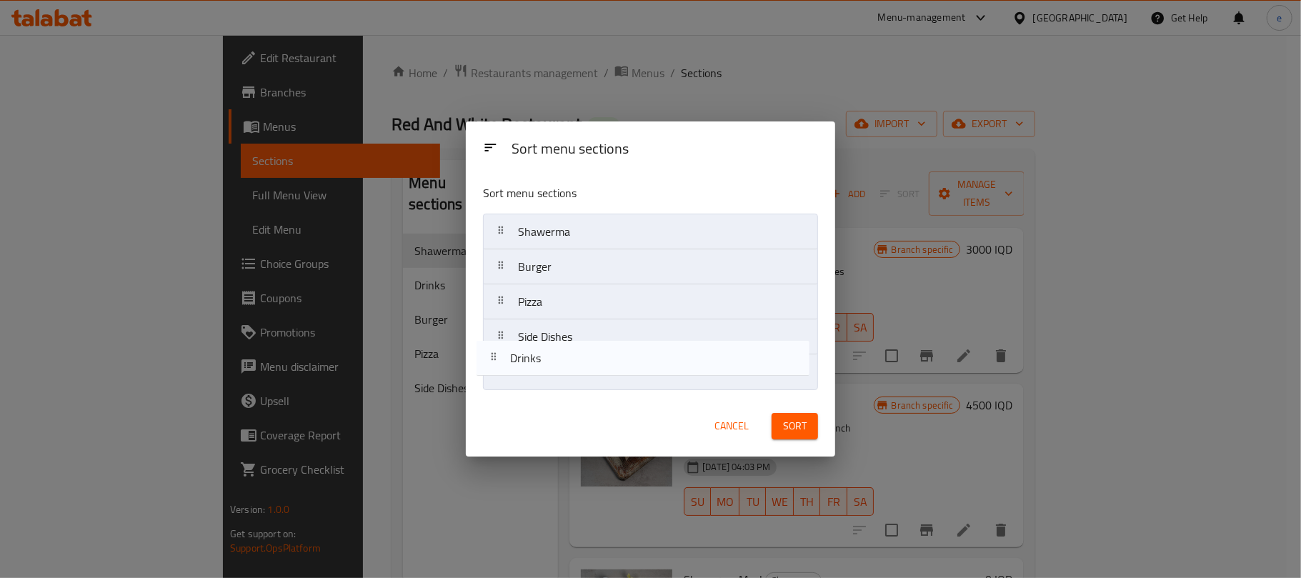
drag, startPoint x: 558, startPoint y: 274, endPoint x: 550, endPoint y: 381, distance: 106.8
click at [550, 381] on nav "Shawerma Drinks Burger Pizza Side Dishes" at bounding box center [650, 302] width 335 height 176
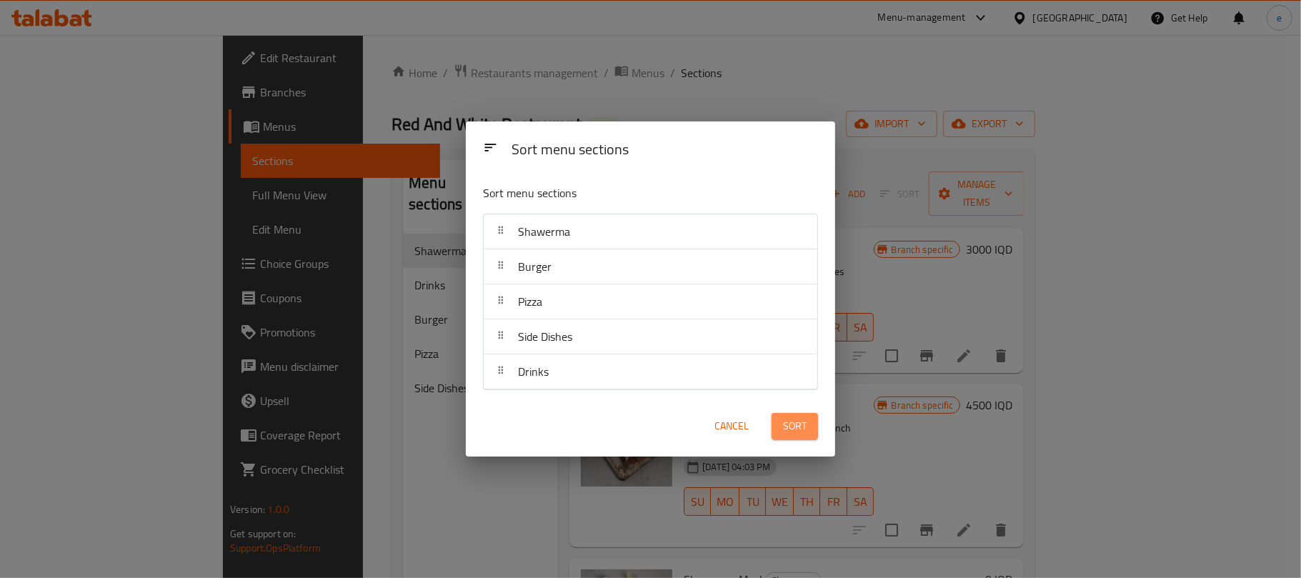
click at [805, 432] on span "Sort" at bounding box center [795, 426] width 24 height 18
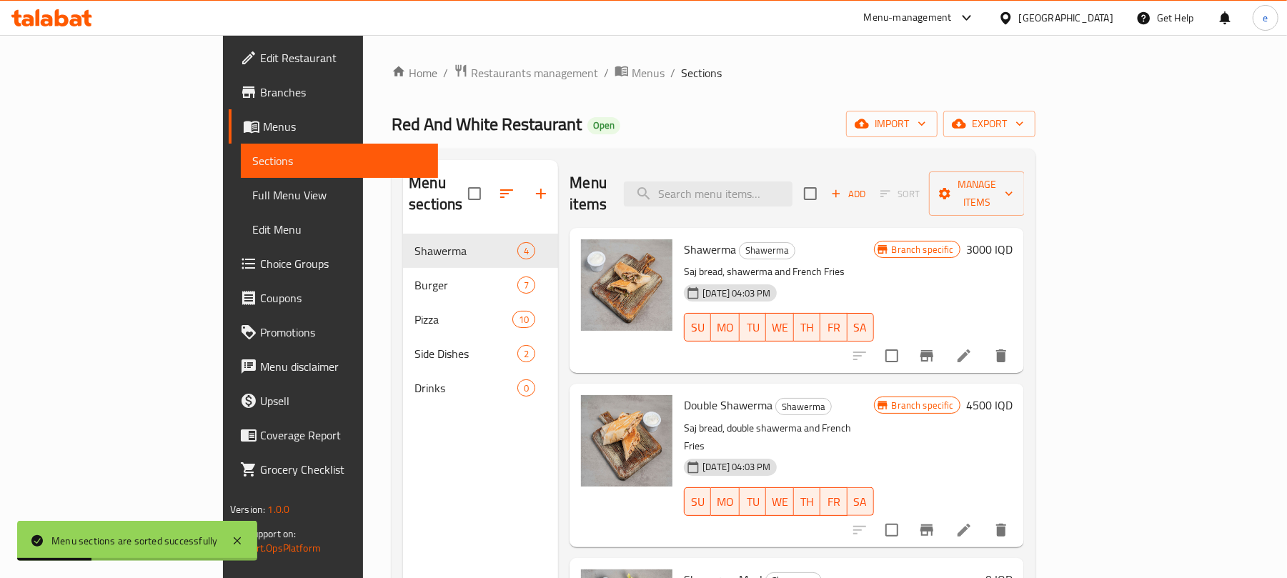
click at [403, 384] on nav "Shawerma 4 Burger 7 Pizza 10 Side Dishes 2 Drinks 0" at bounding box center [480, 319] width 155 height 183
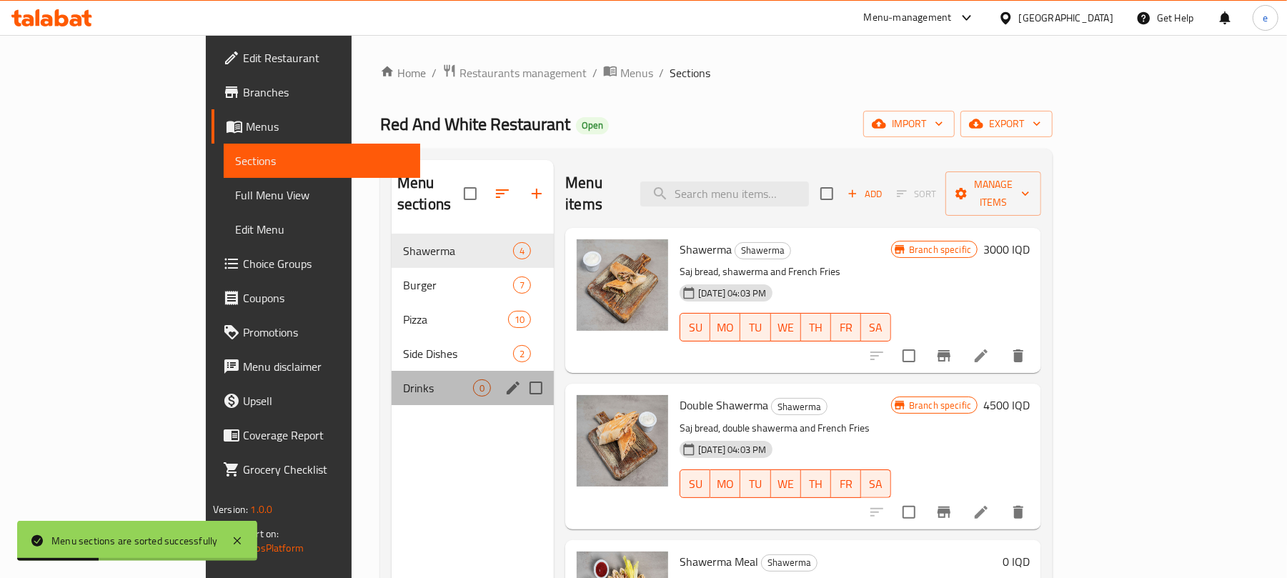
click at [392, 380] on div "Drinks 0" at bounding box center [473, 388] width 162 height 34
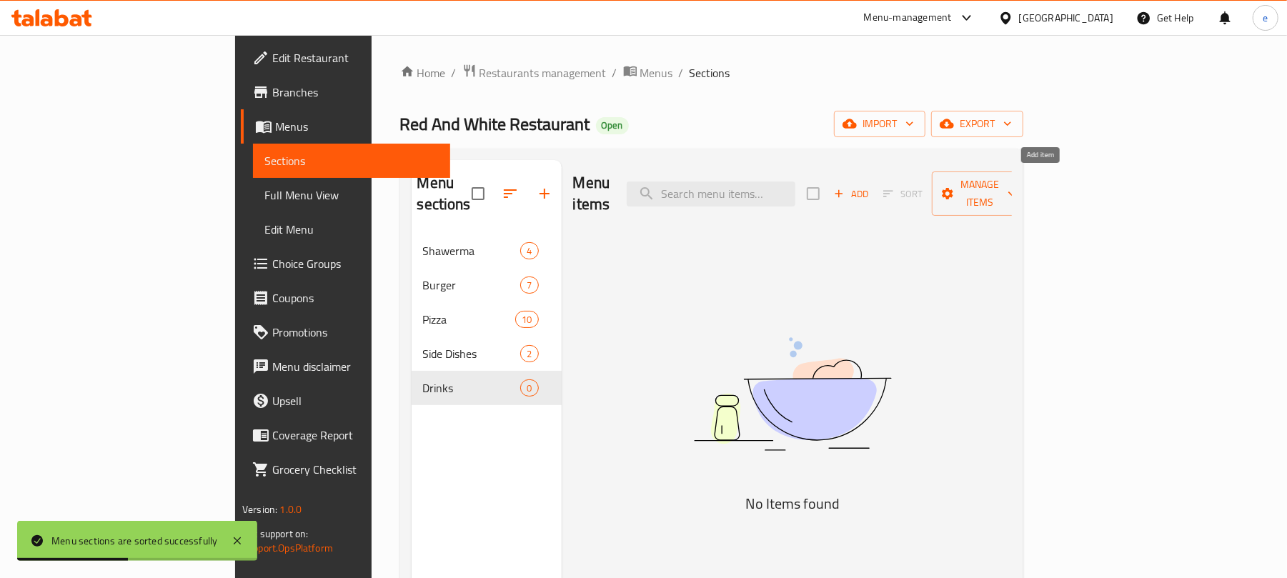
click at [870, 186] on span "Add" at bounding box center [851, 194] width 39 height 16
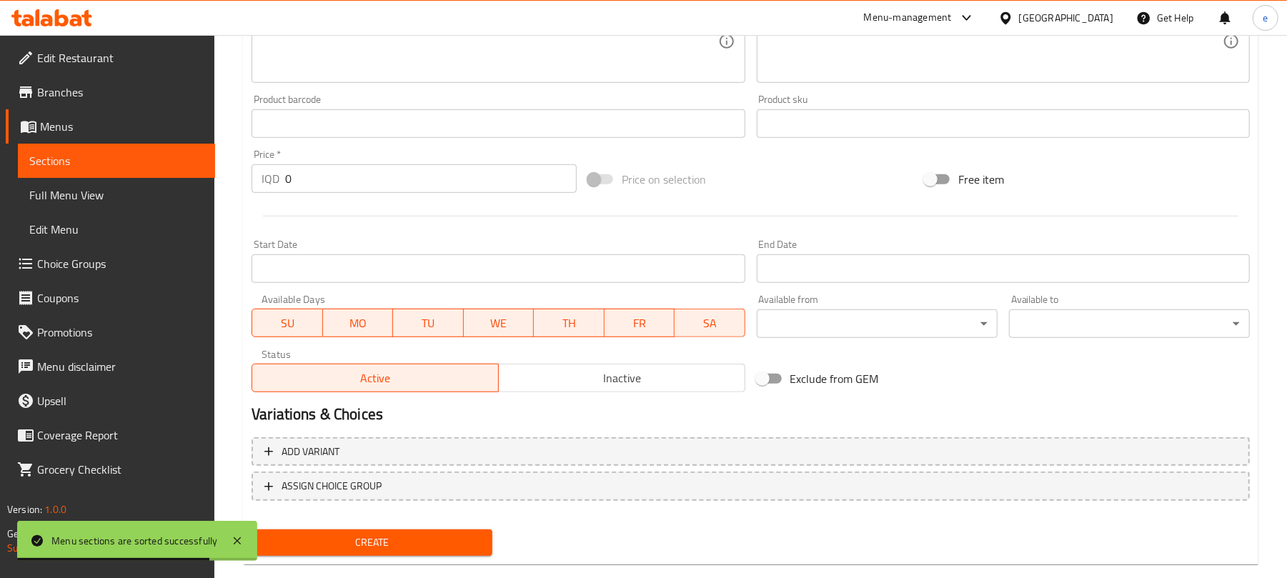
scroll to position [572, 0]
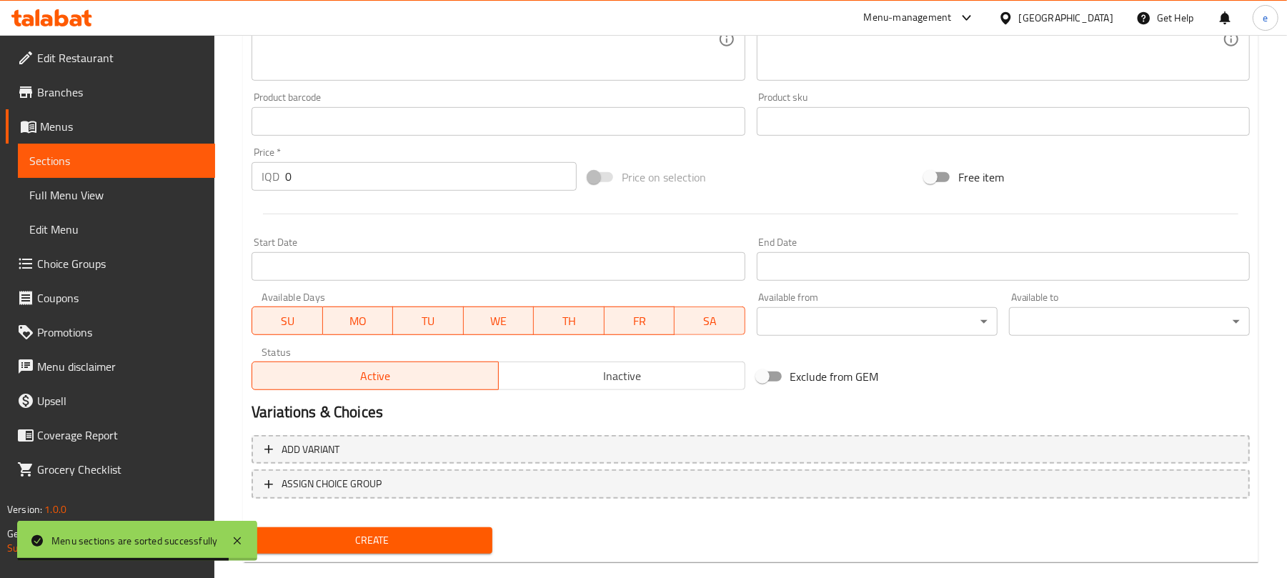
drag, startPoint x: 335, startPoint y: 181, endPoint x: 258, endPoint y: 181, distance: 77.2
click at [260, 181] on div "IQD 0 Price *" at bounding box center [414, 176] width 325 height 29
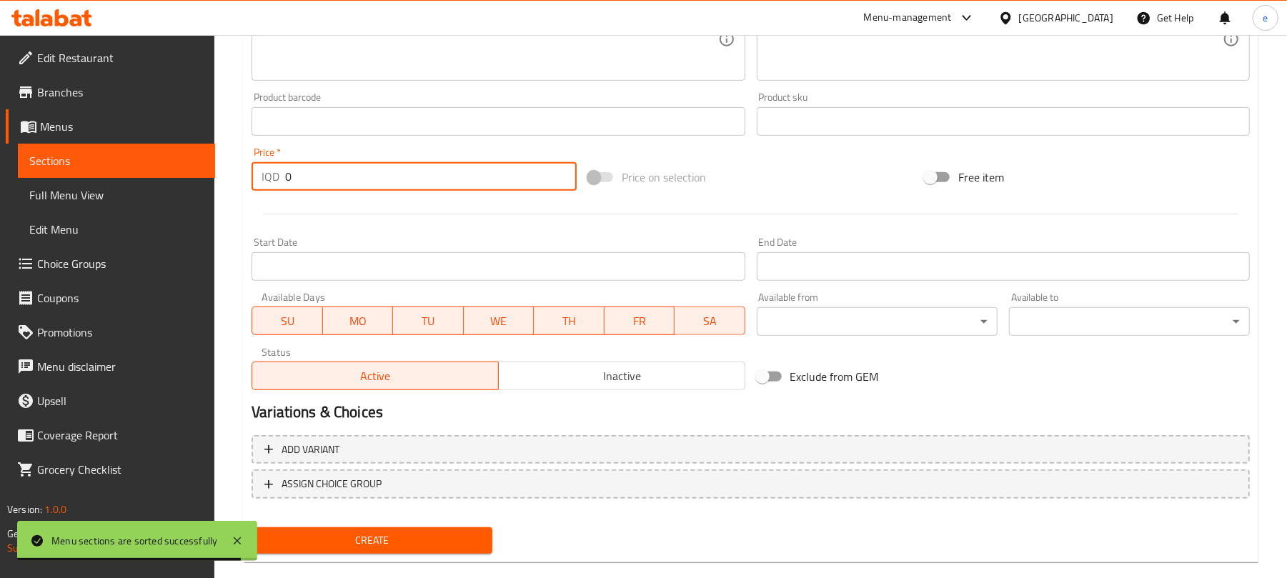
paste input "125"
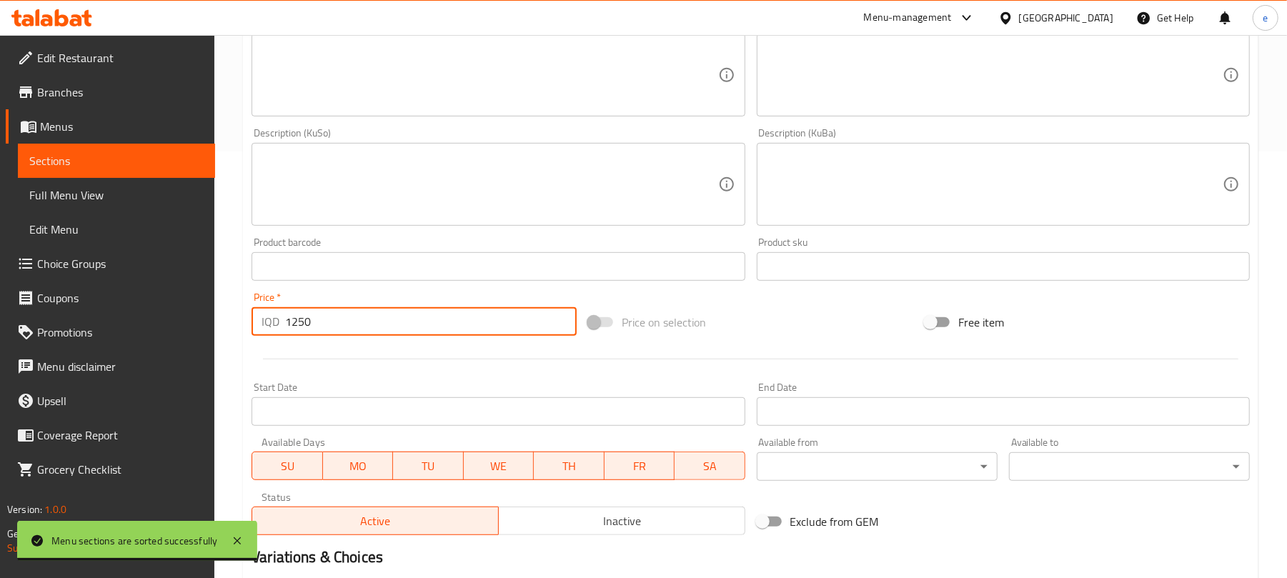
scroll to position [381, 0]
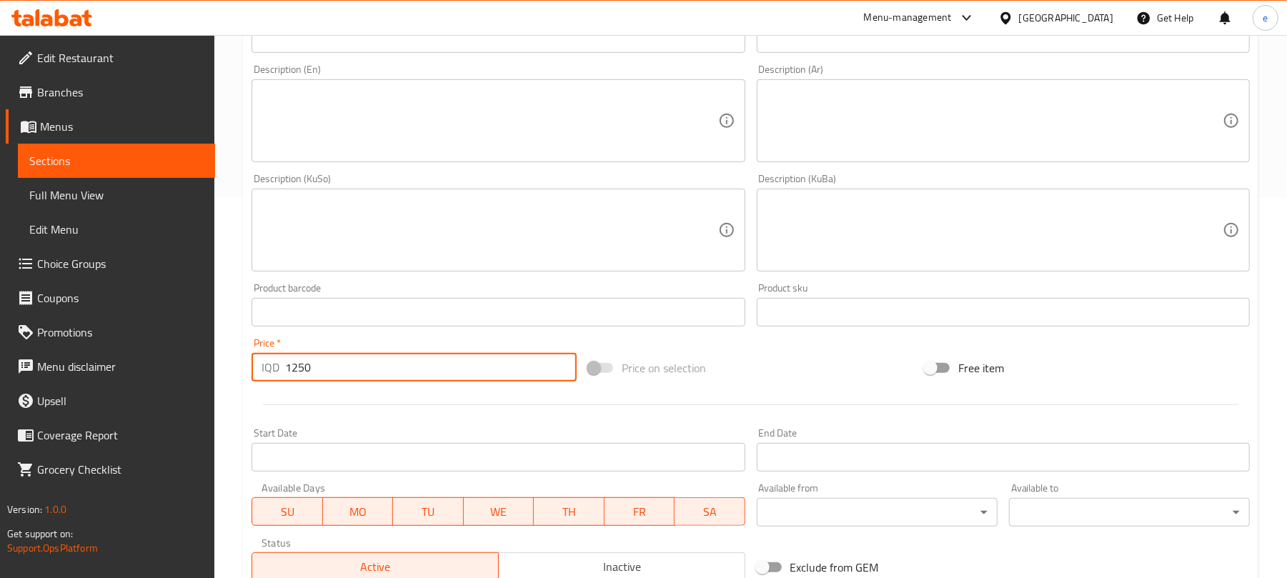
type input "1250"
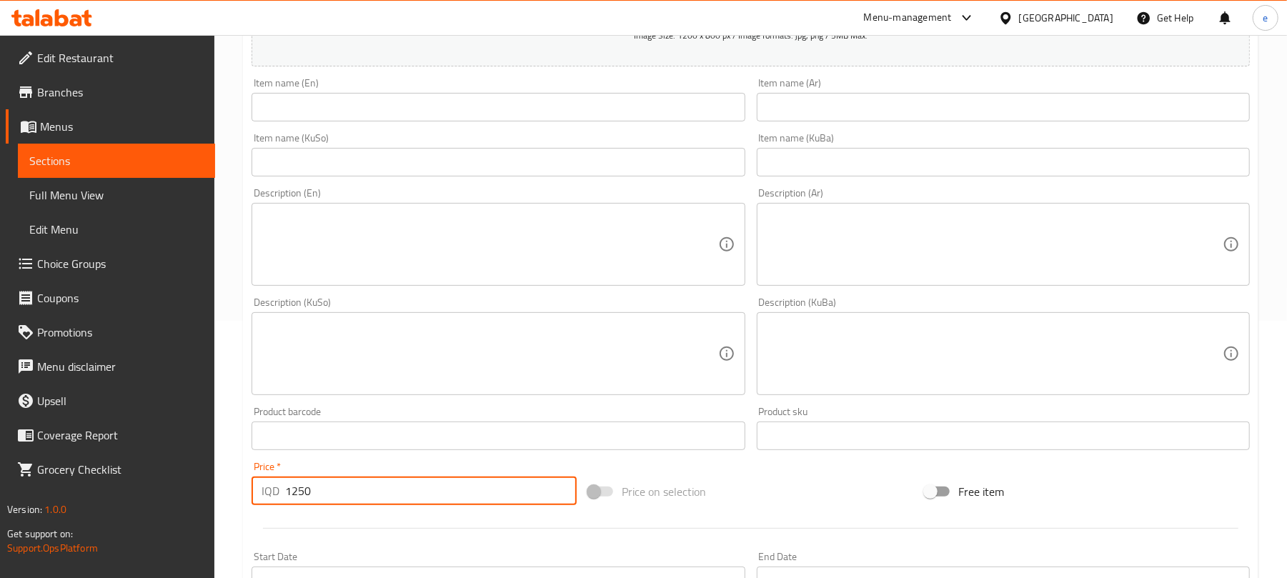
scroll to position [190, 0]
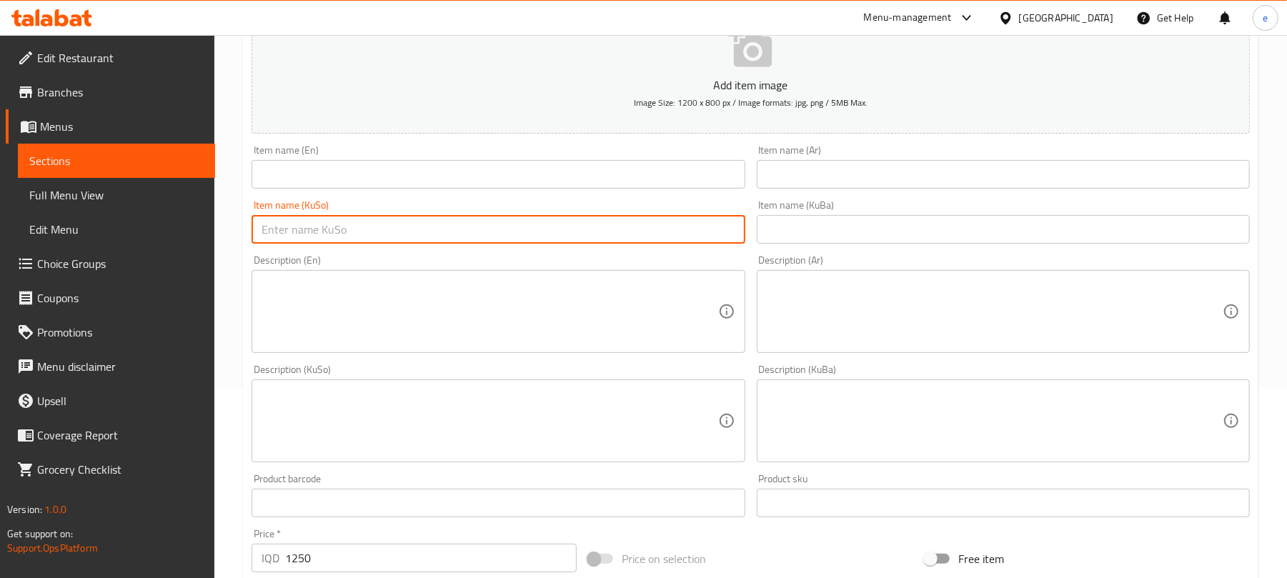
click at [382, 234] on input "text" at bounding box center [498, 229] width 493 height 29
paste input "بیپسی"
type input "بیپسی"
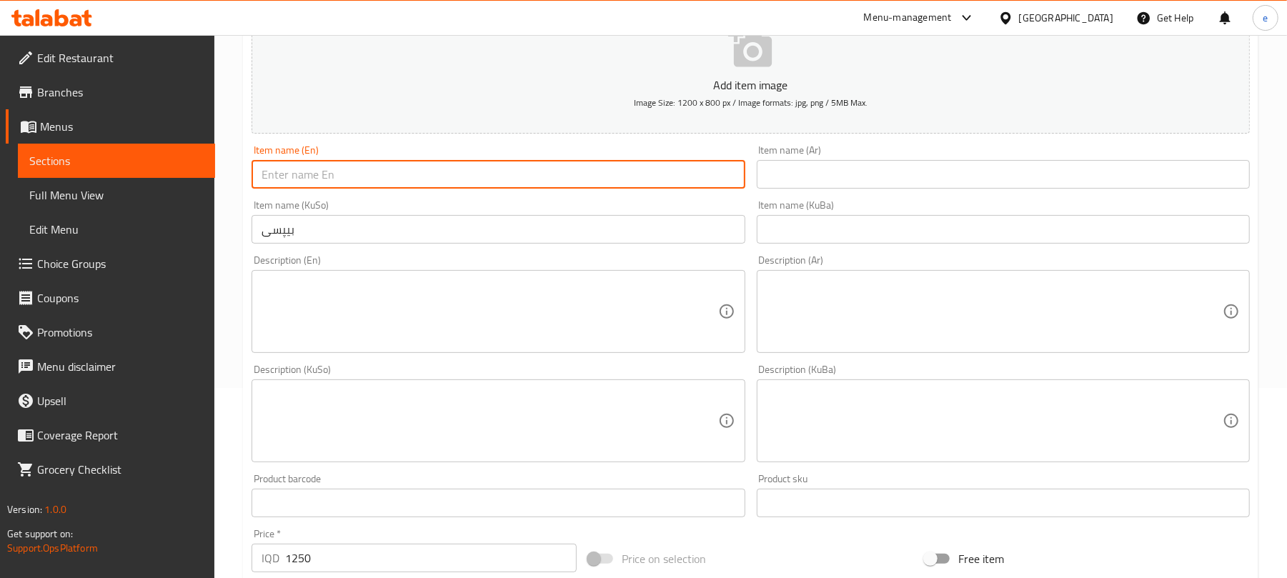
click at [375, 184] on input "text" at bounding box center [498, 174] width 493 height 29
paste input "Pepsi"
type input "Pepsi"
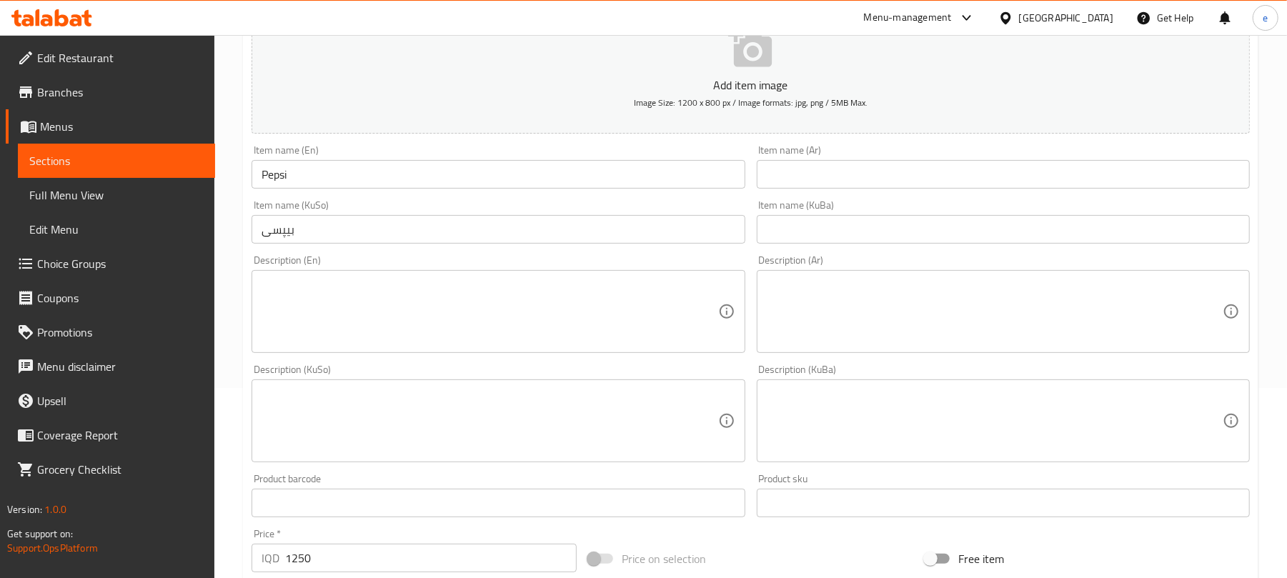
click at [805, 200] on div "Item name (KuBa) Item name (KuBa)" at bounding box center [1003, 221] width 504 height 55
click at [805, 189] on div "Item name (Ar) Item name (Ar)" at bounding box center [1003, 166] width 504 height 55
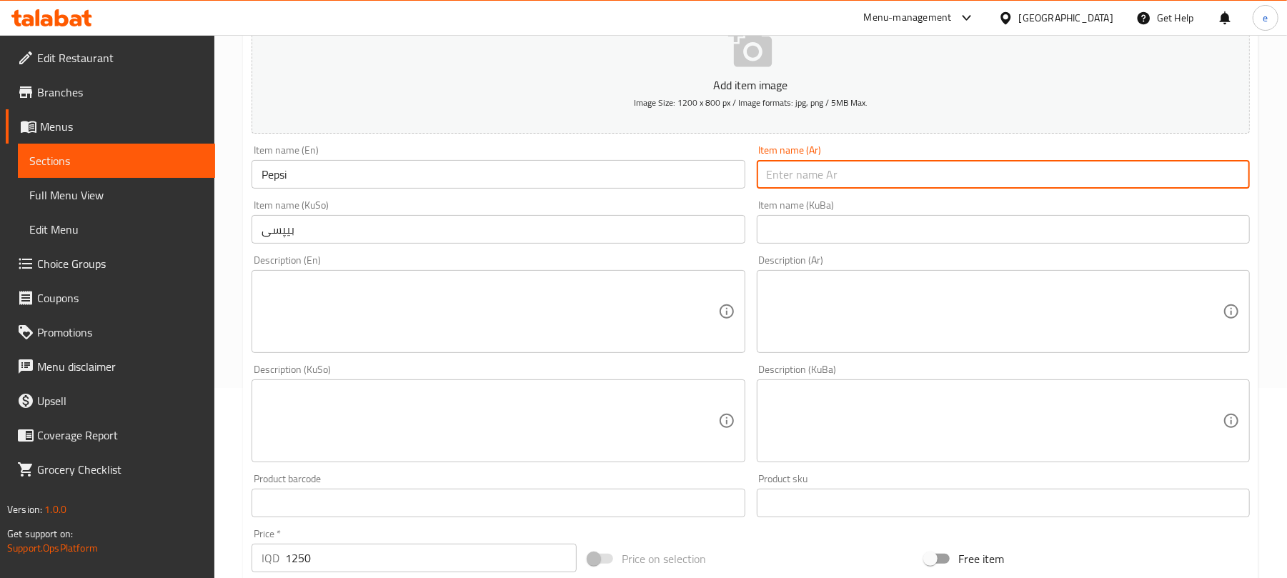
click at [803, 183] on input "text" at bounding box center [1003, 174] width 493 height 29
paste input "بيبسي"
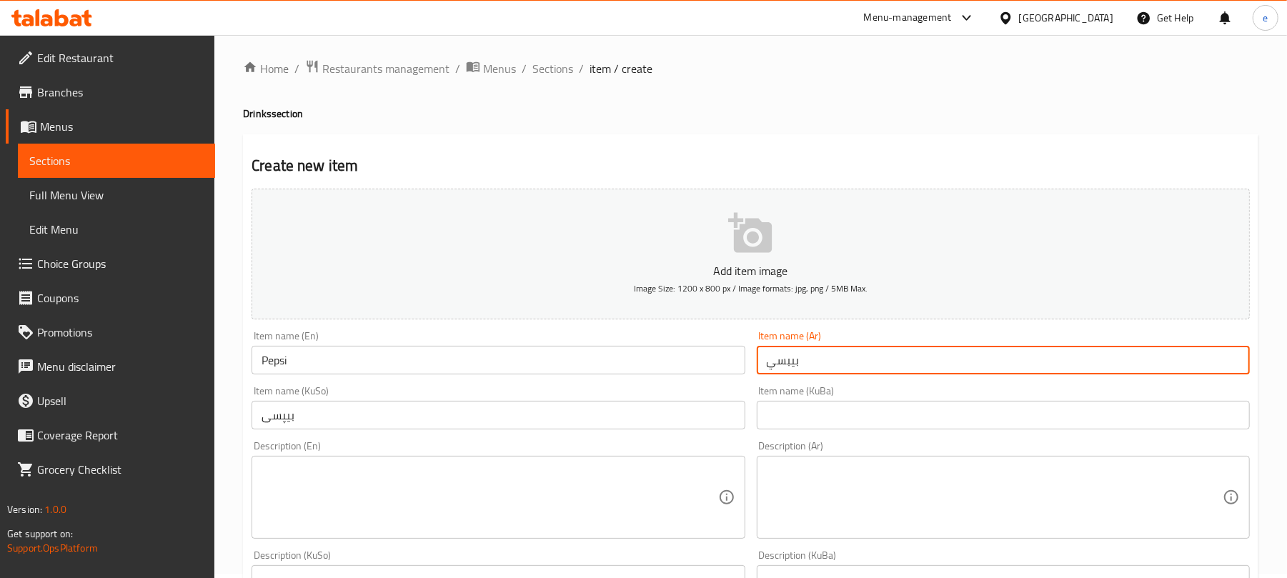
scroll to position [0, 0]
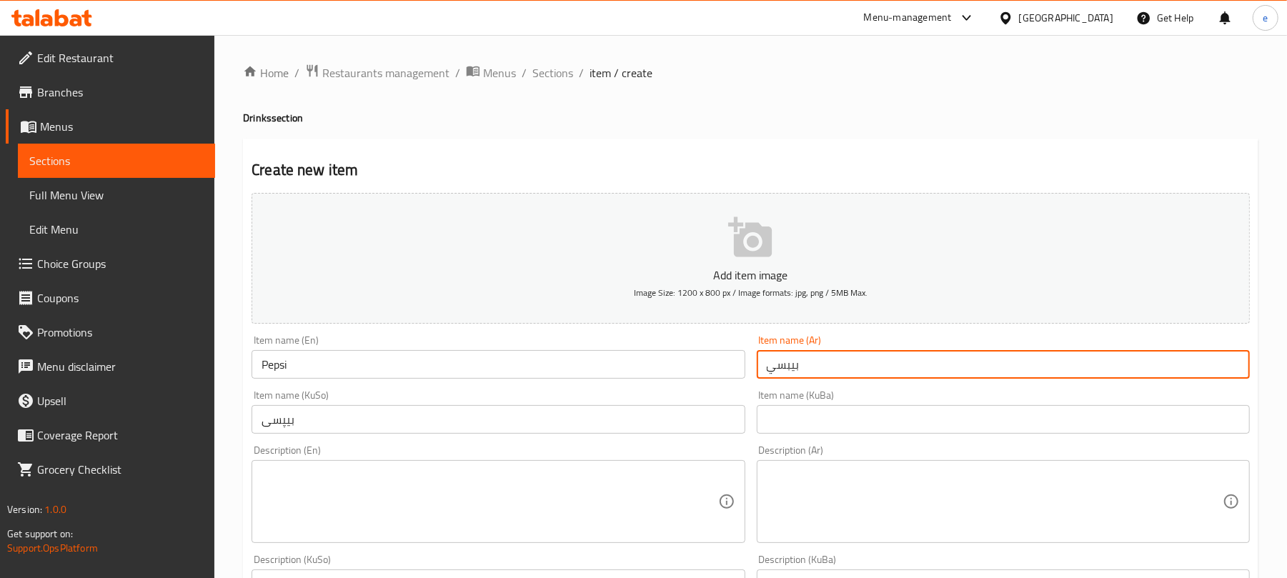
type input "بيبسي"
click at [766, 247] on icon "button" at bounding box center [750, 237] width 44 height 40
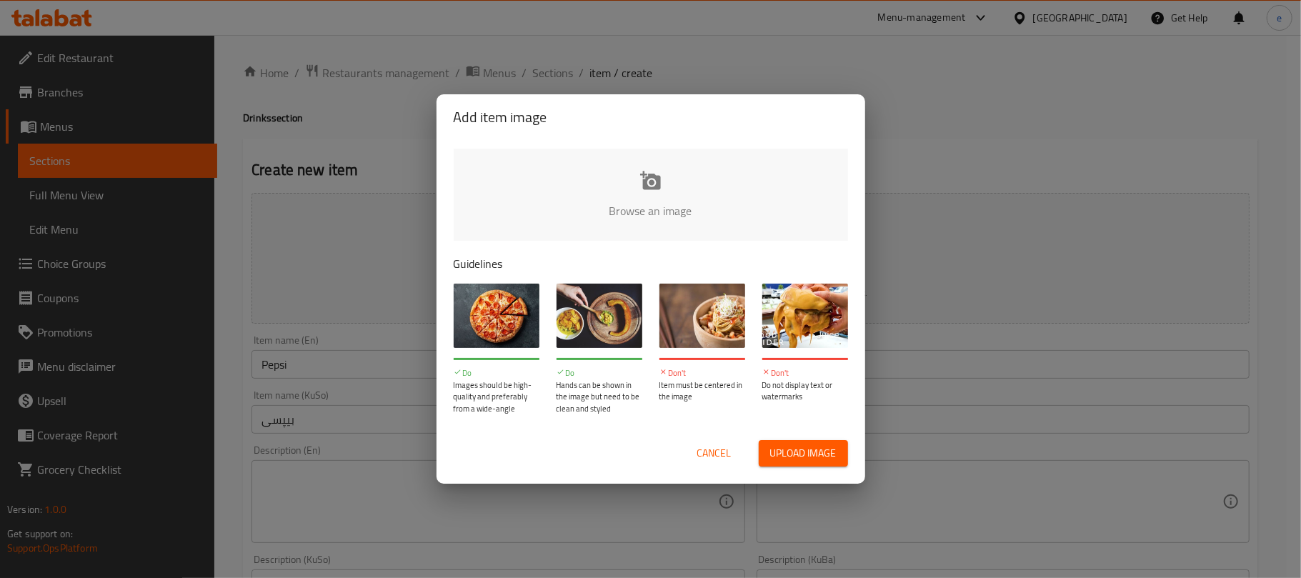
click at [650, 176] on input "file" at bounding box center [1134, 216] width 1360 height 134
type input "C:\fakepath\Pepsi.jpg"
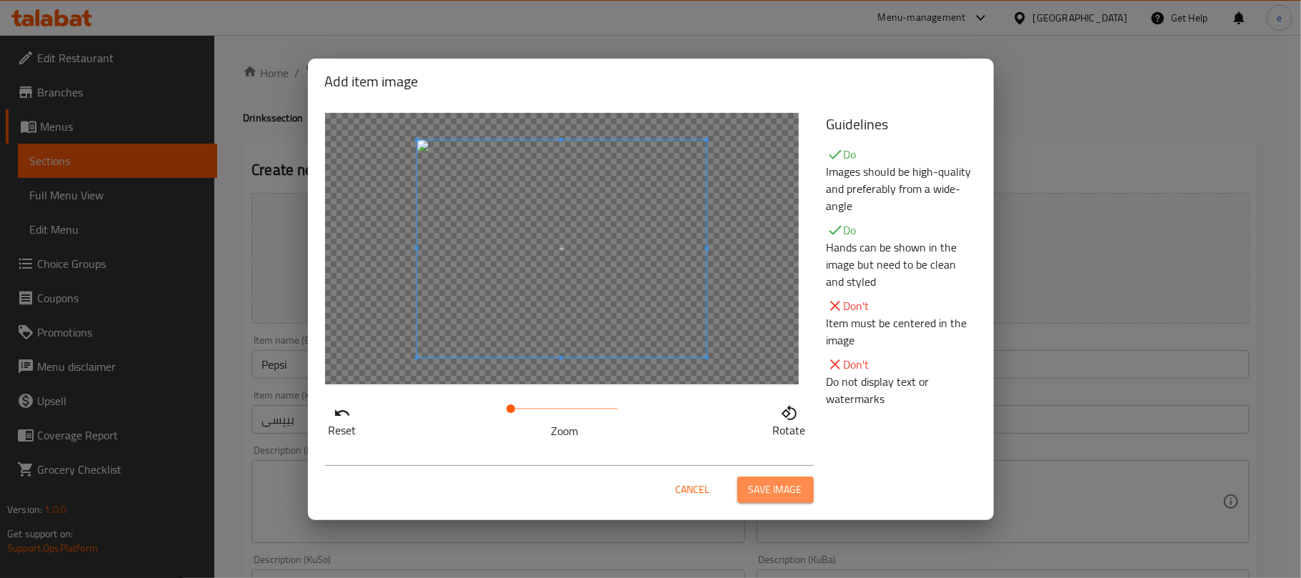
click at [767, 483] on span "Save image" at bounding box center [776, 490] width 54 height 18
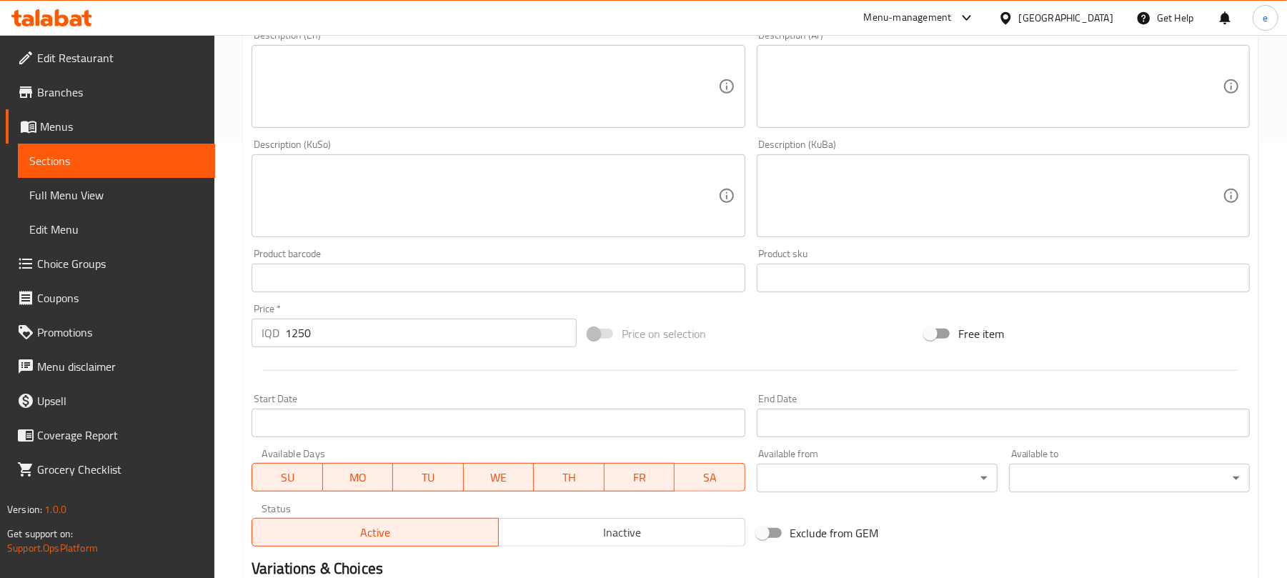
scroll to position [615, 0]
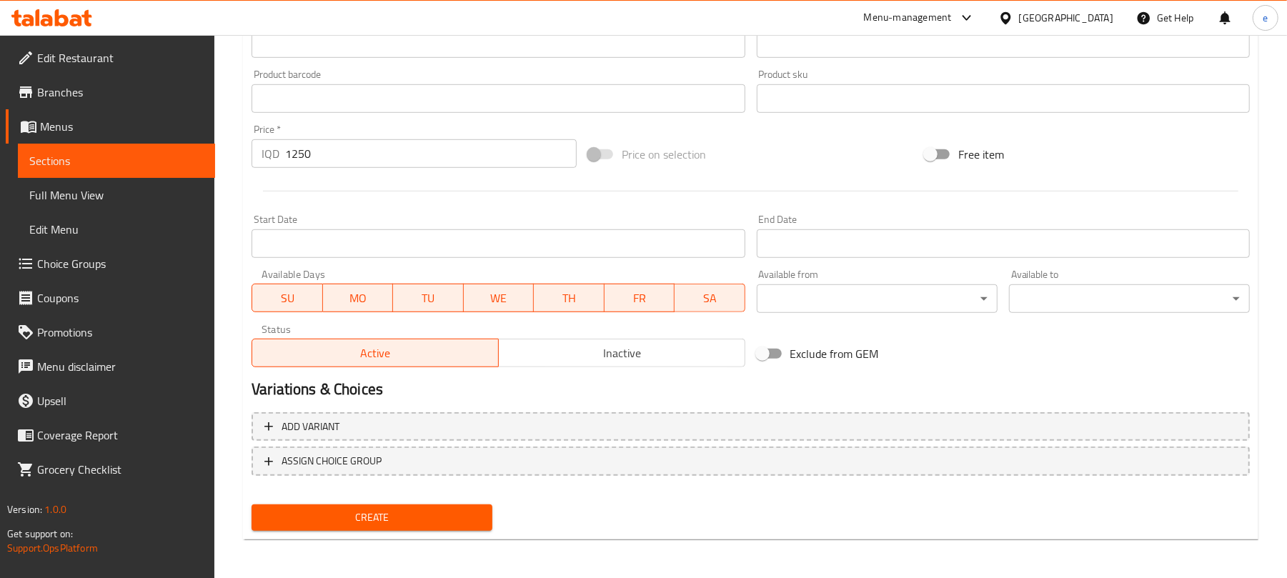
click at [409, 513] on span "Create" at bounding box center [372, 518] width 218 height 18
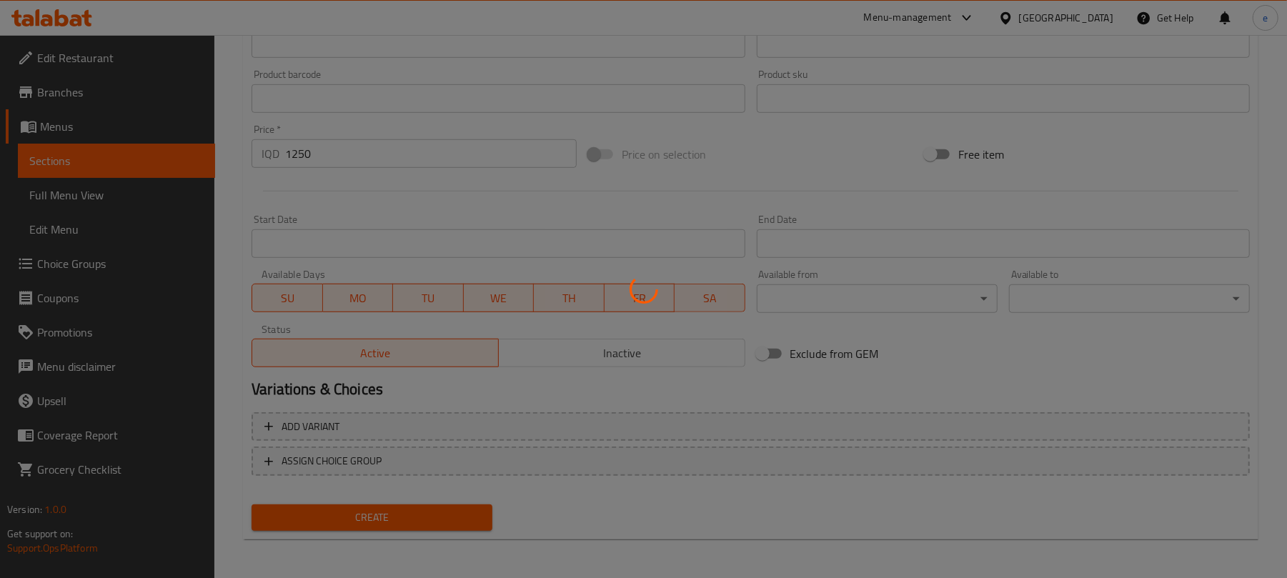
type input "0"
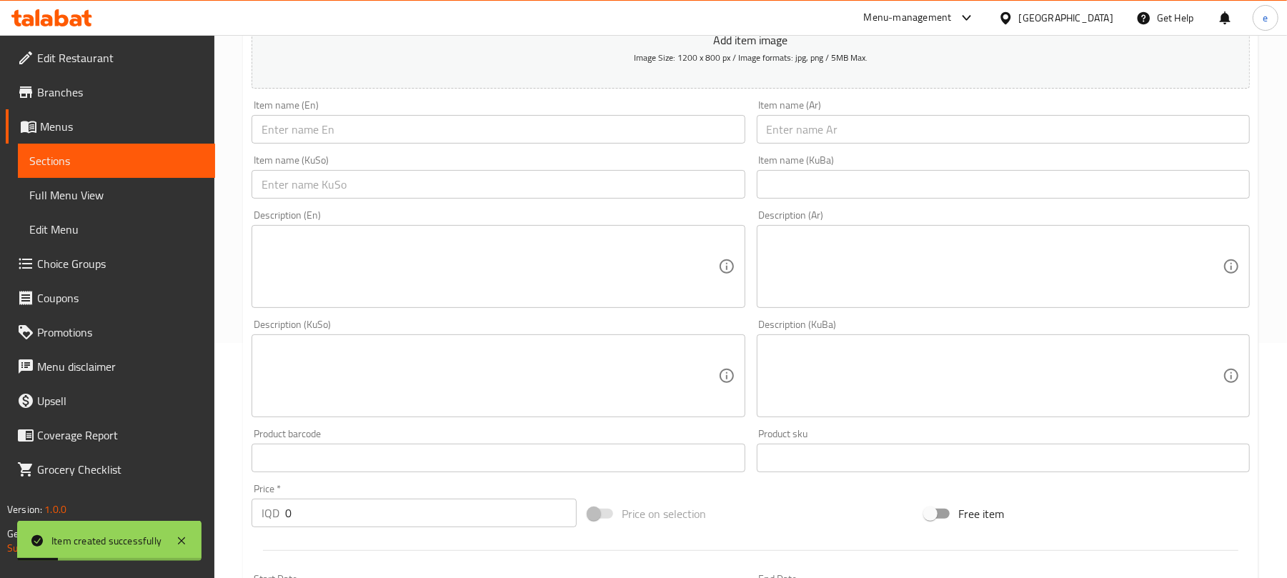
scroll to position [214, 0]
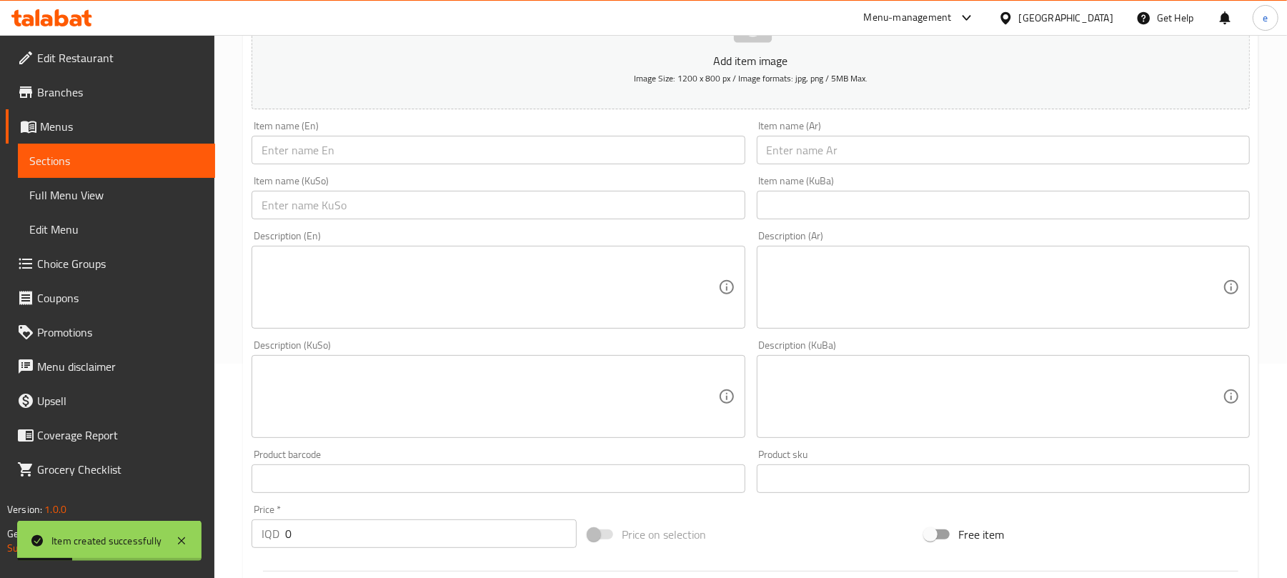
click at [523, 214] on input "text" at bounding box center [498, 205] width 493 height 29
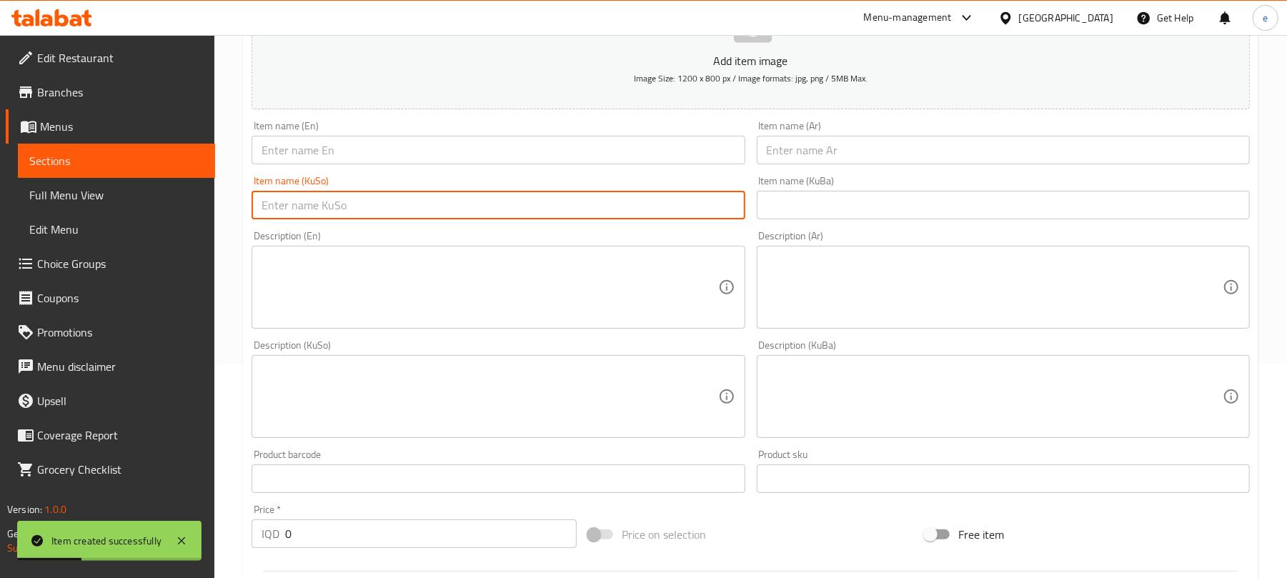
paste input "میرندا پرتەقاڵ"
type input "میرندا پرتەقاڵ"
click at [382, 138] on input "text" at bounding box center [498, 150] width 493 height 29
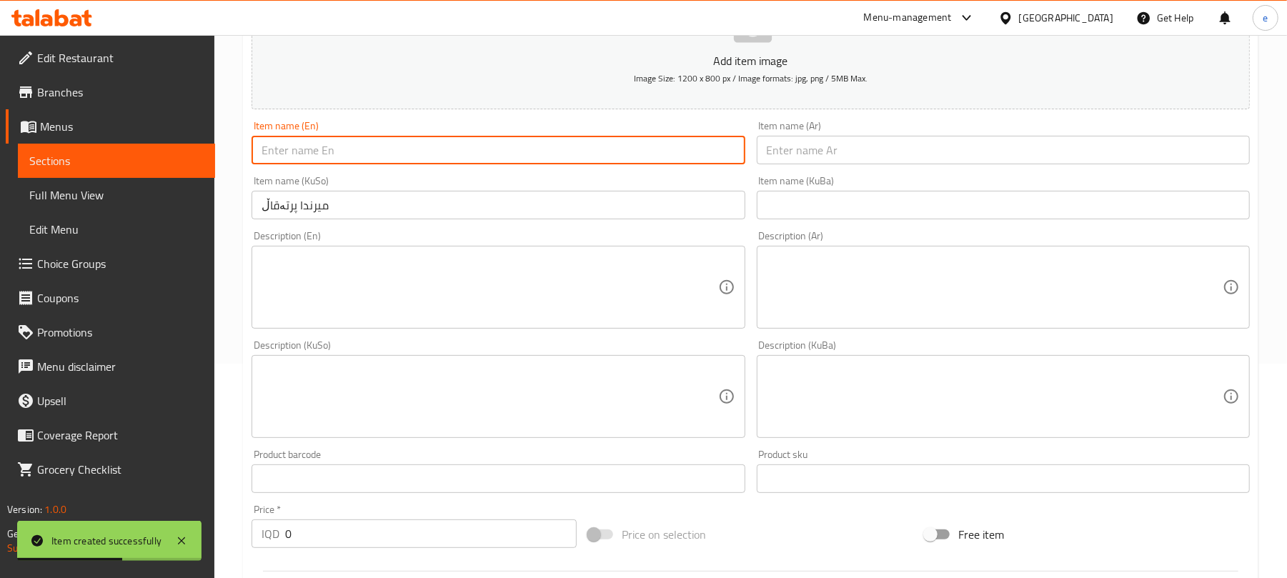
paste input "Mirinda Orange"
type input "Mirinda Orange"
click at [845, 164] on input "text" at bounding box center [1003, 150] width 493 height 29
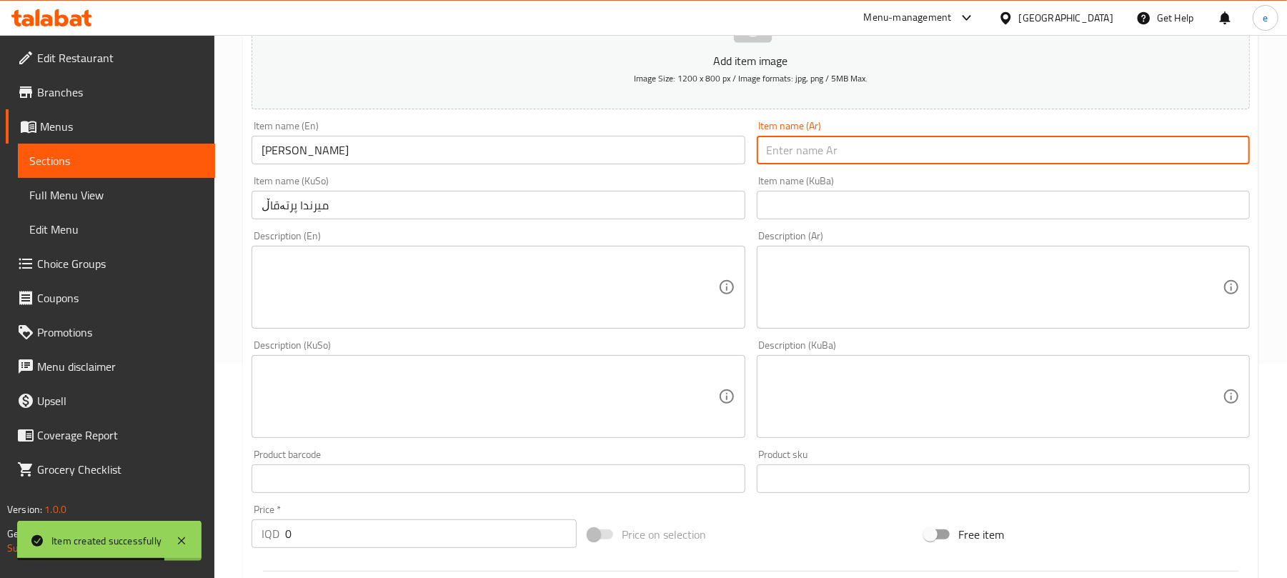
paste input "ميرندا برتقال"
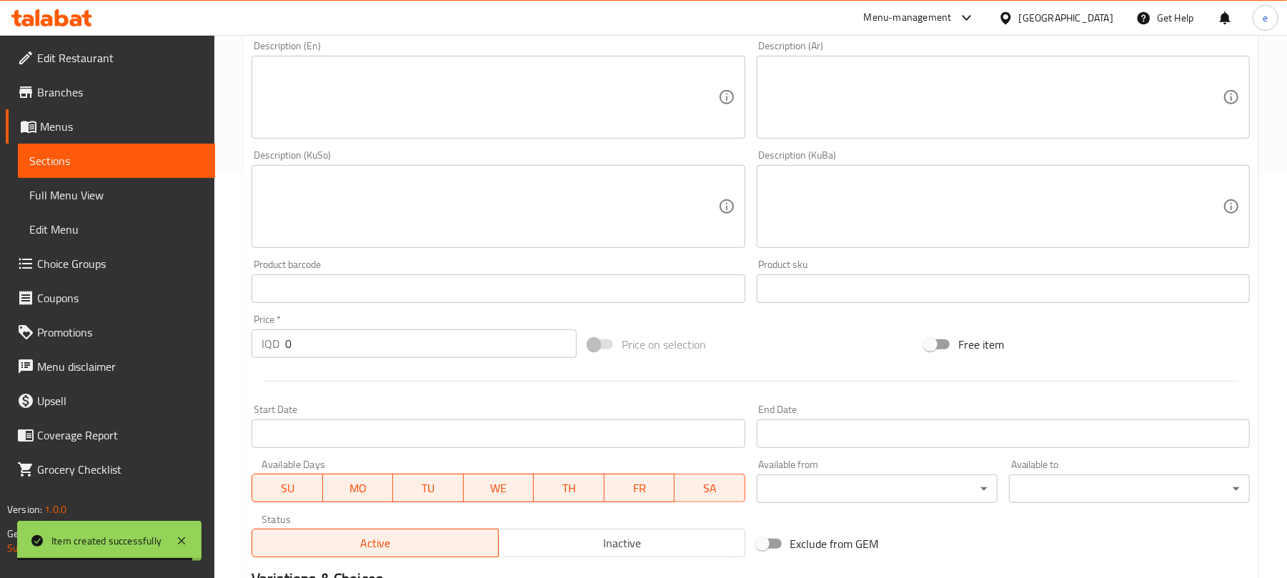
type input "ميرندا برتقال"
drag, startPoint x: 317, startPoint y: 333, endPoint x: 253, endPoint y: 333, distance: 64.3
click at [264, 333] on div "IQD 0 Price *" at bounding box center [414, 343] width 325 height 29
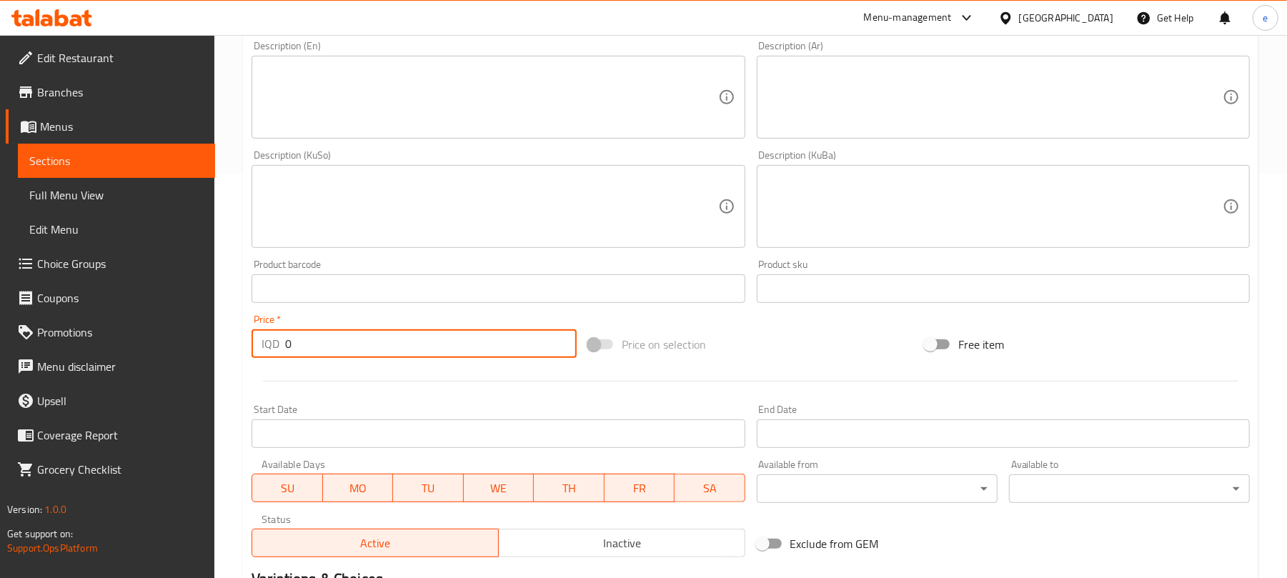
paste input "125"
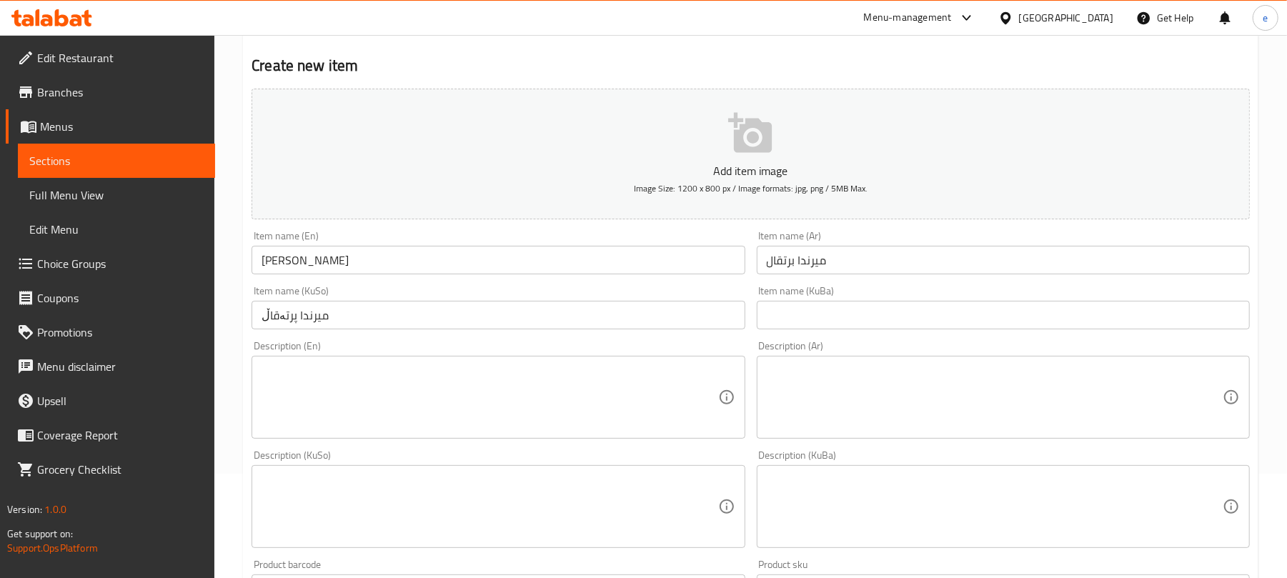
scroll to position [0, 0]
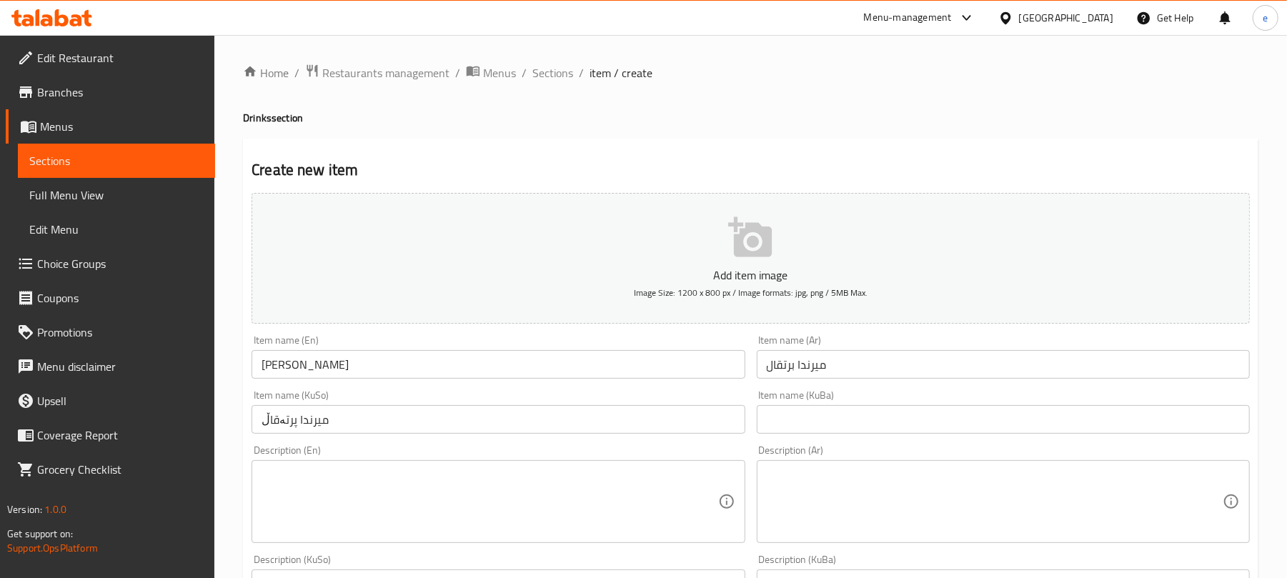
type input "1250"
click at [719, 259] on button "Add item image Image Size: 1200 x 800 px / Image formats: jpg, png / 5MB Max." at bounding box center [751, 258] width 998 height 131
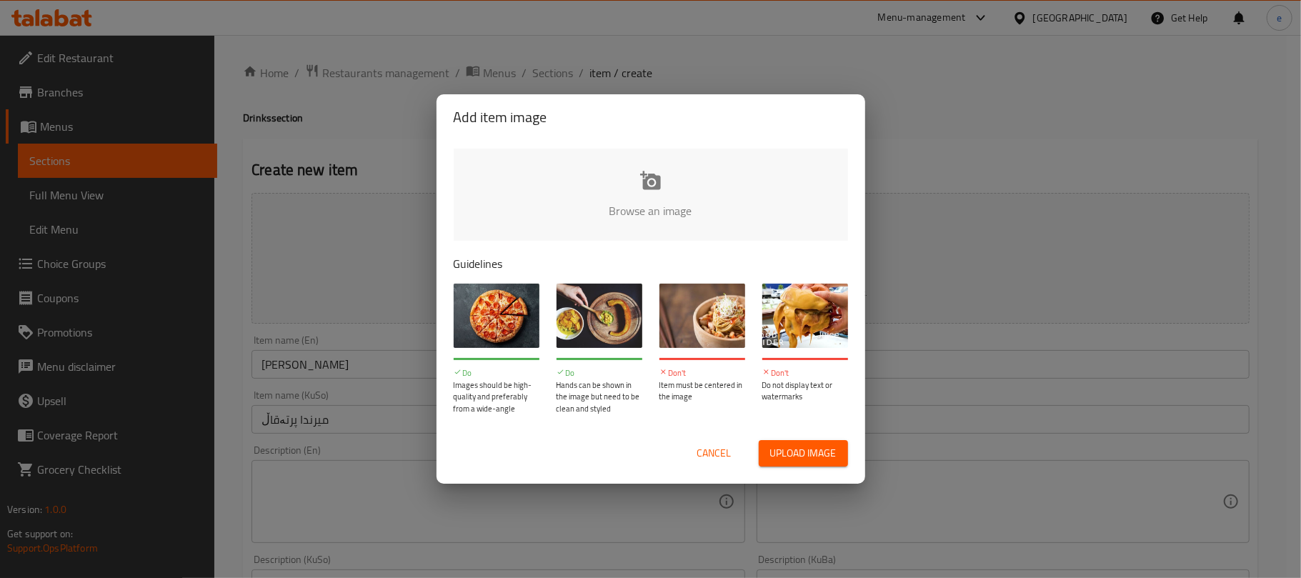
click at [670, 219] on input "file" at bounding box center [1134, 216] width 1360 height 134
type input "C:\fakepath\Mirinda.jpg"
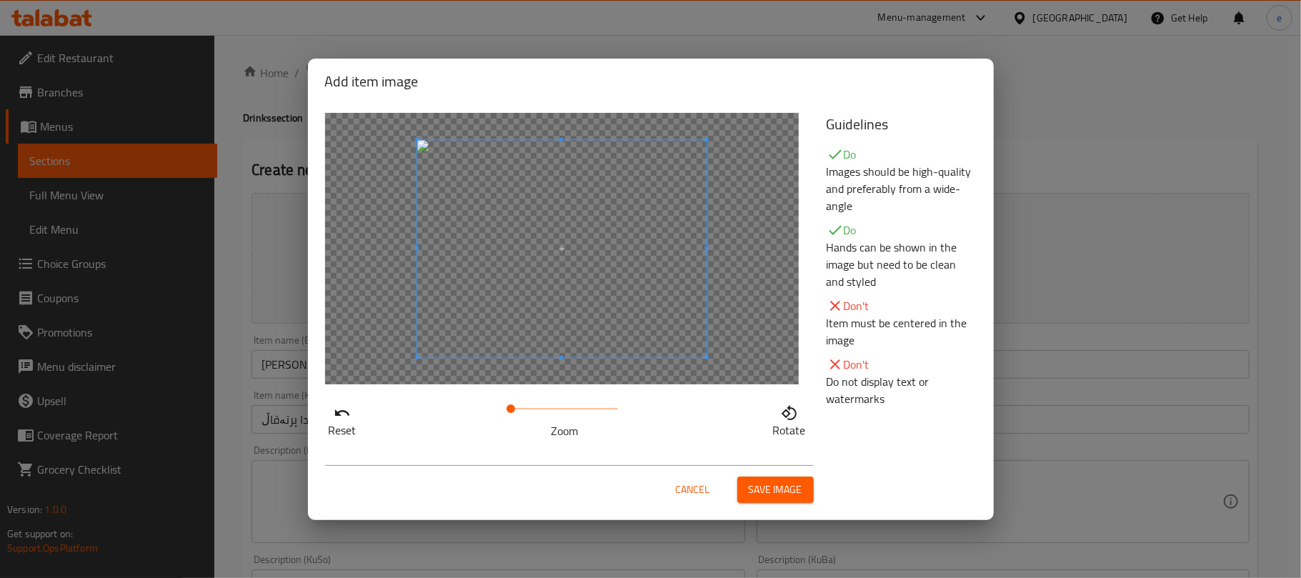
click at [789, 492] on span "Save image" at bounding box center [776, 490] width 54 height 18
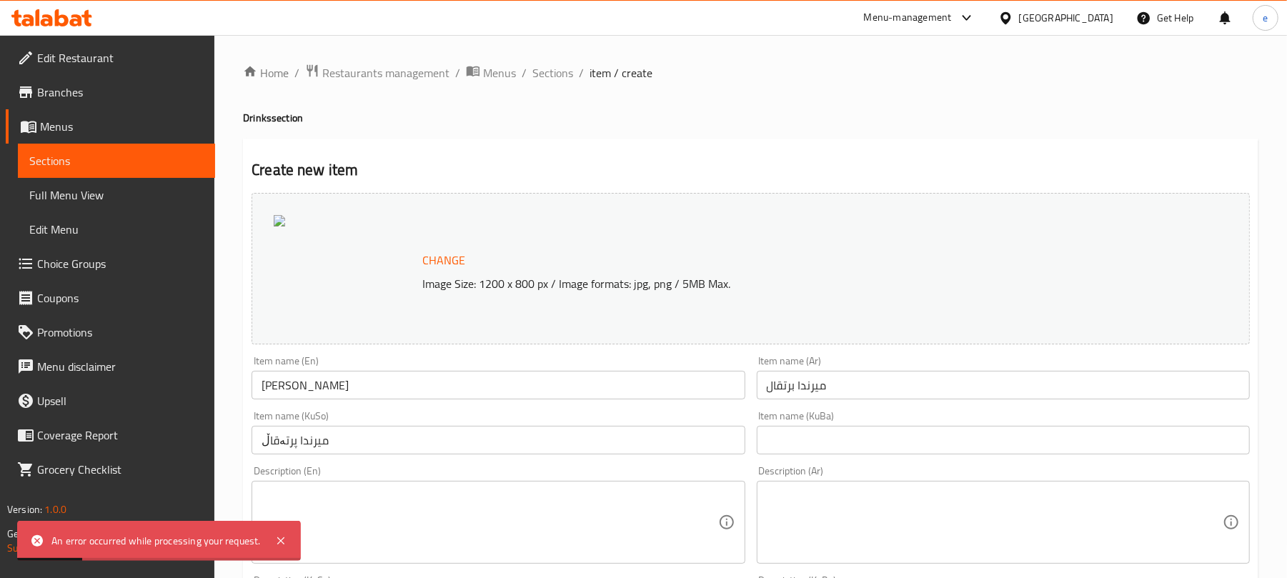
scroll to position [615, 0]
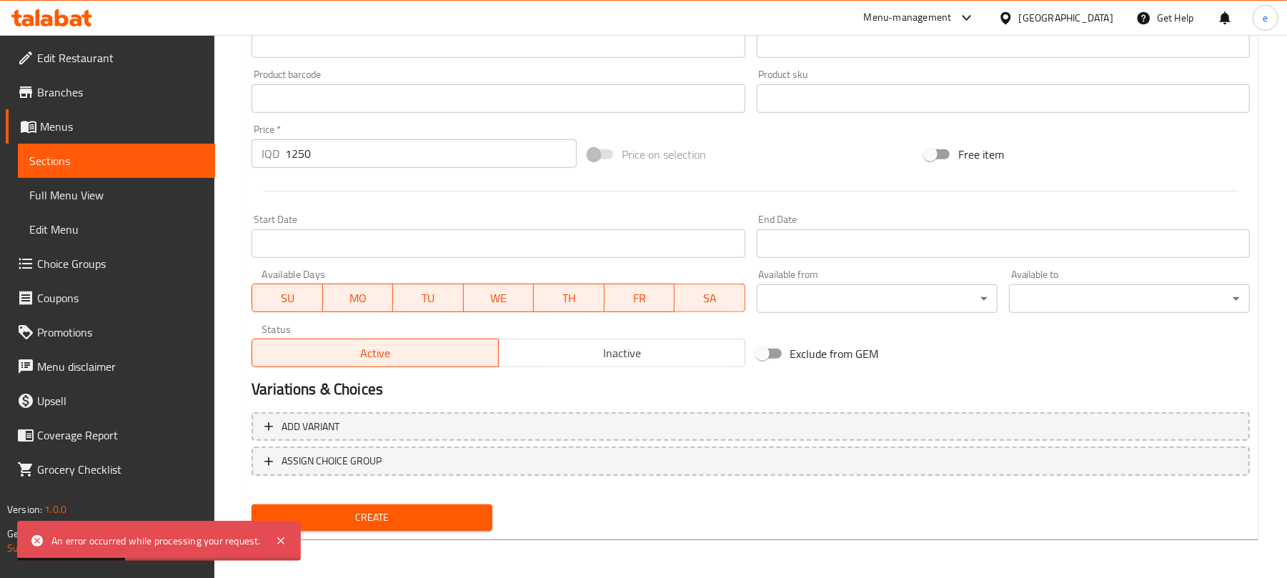
click at [374, 514] on span "Create" at bounding box center [372, 518] width 218 height 18
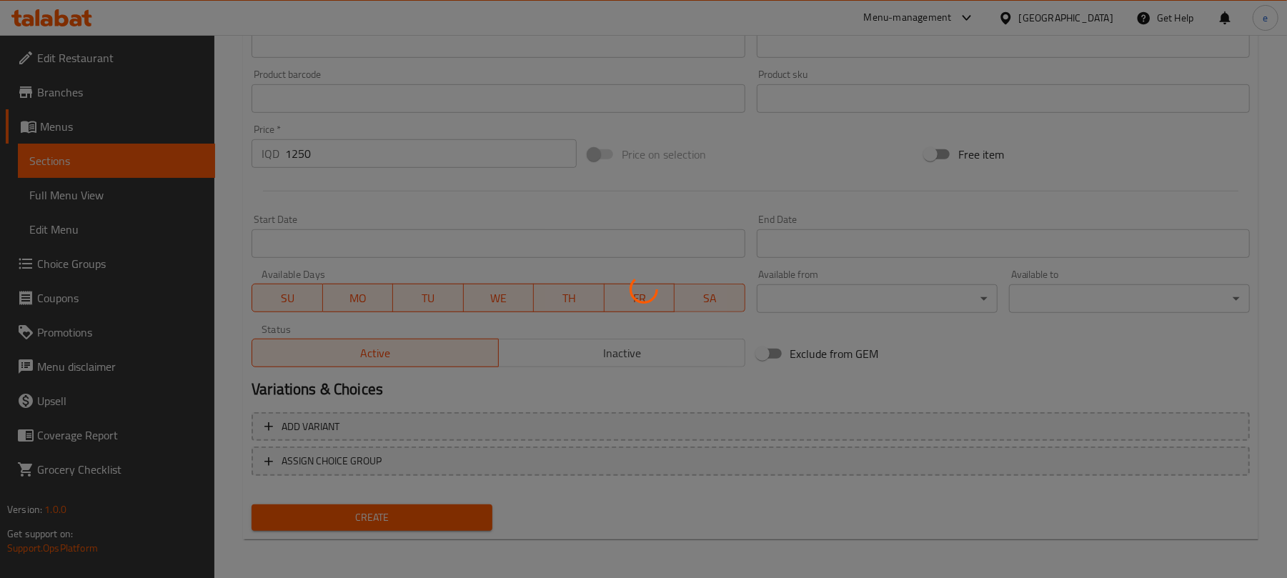
type input "0"
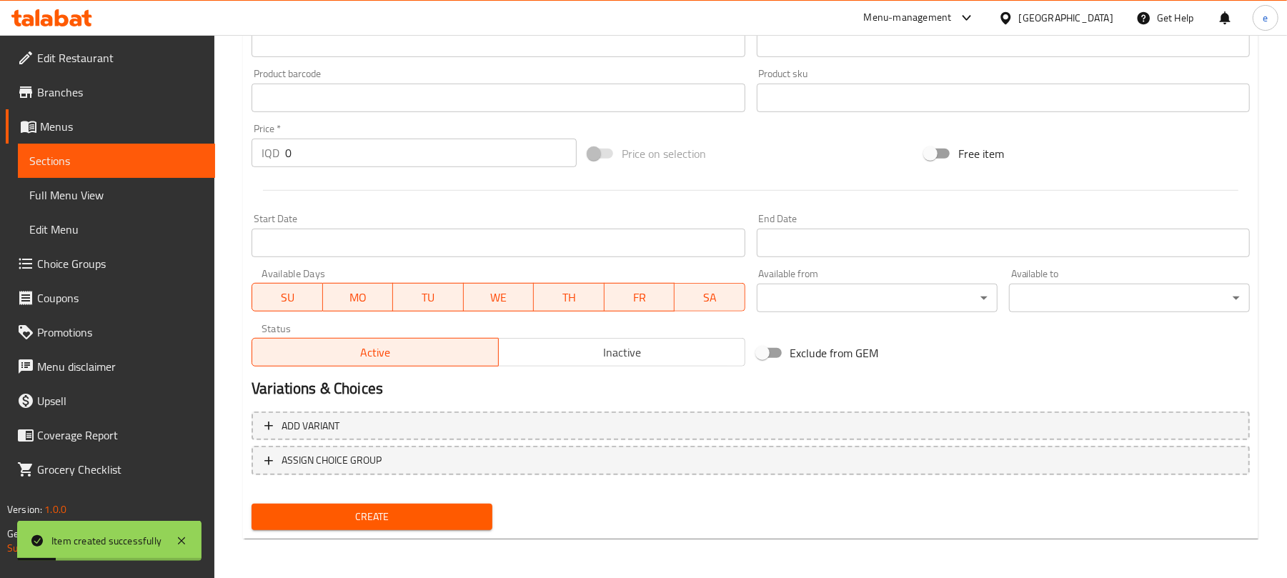
click at [170, 141] on link "Menus" at bounding box center [110, 126] width 209 height 34
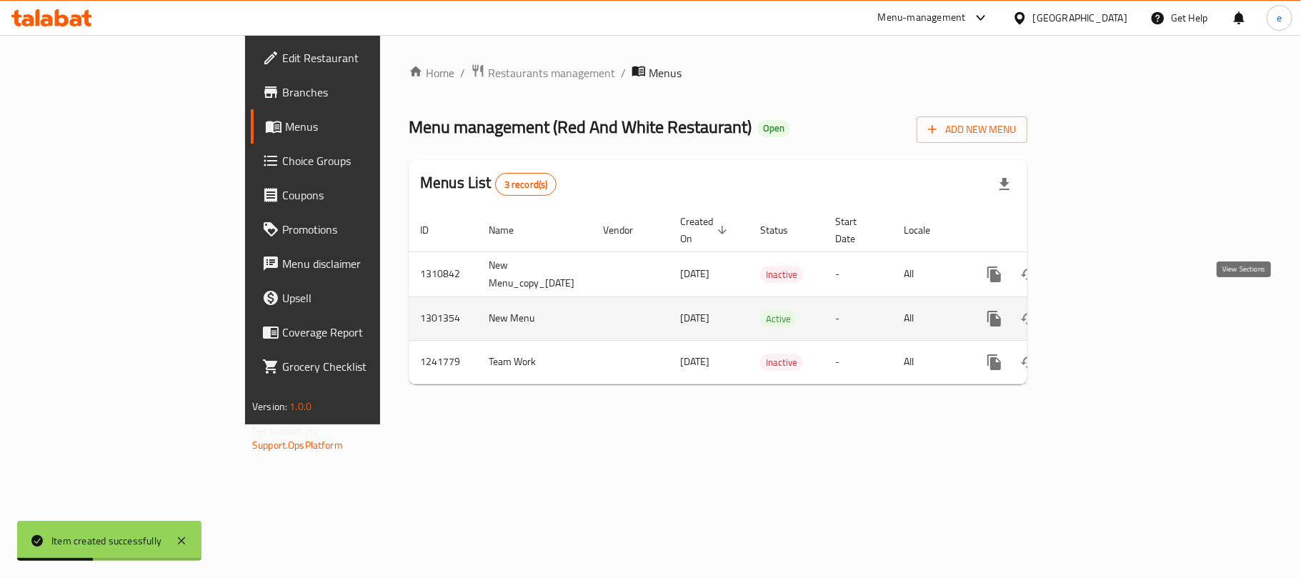
click at [1106, 312] on icon "enhanced table" at bounding box center [1097, 318] width 17 height 17
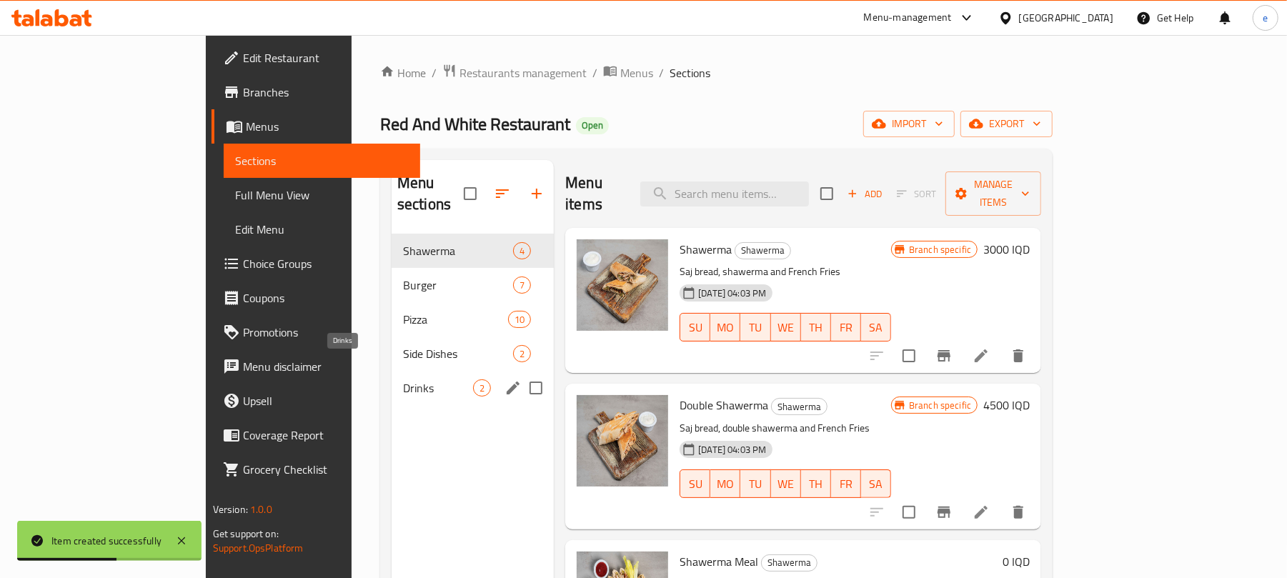
click at [403, 379] on span "Drinks" at bounding box center [438, 387] width 70 height 17
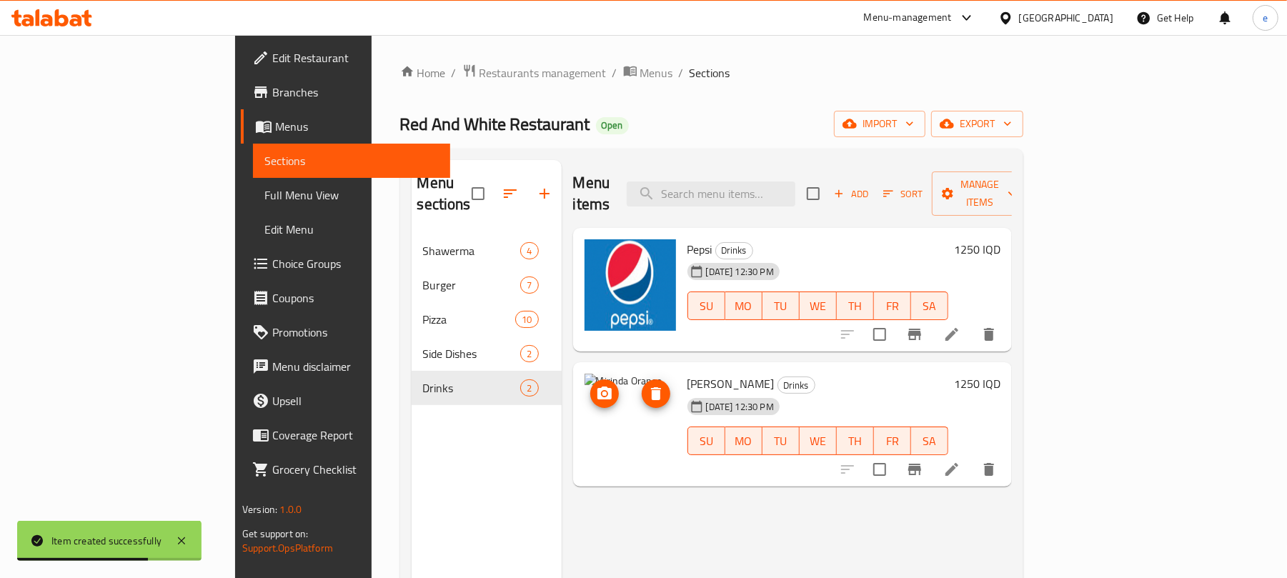
click at [584, 386] on img at bounding box center [629, 419] width 91 height 91
click at [602, 392] on circle "upload picture" at bounding box center [604, 394] width 4 height 4
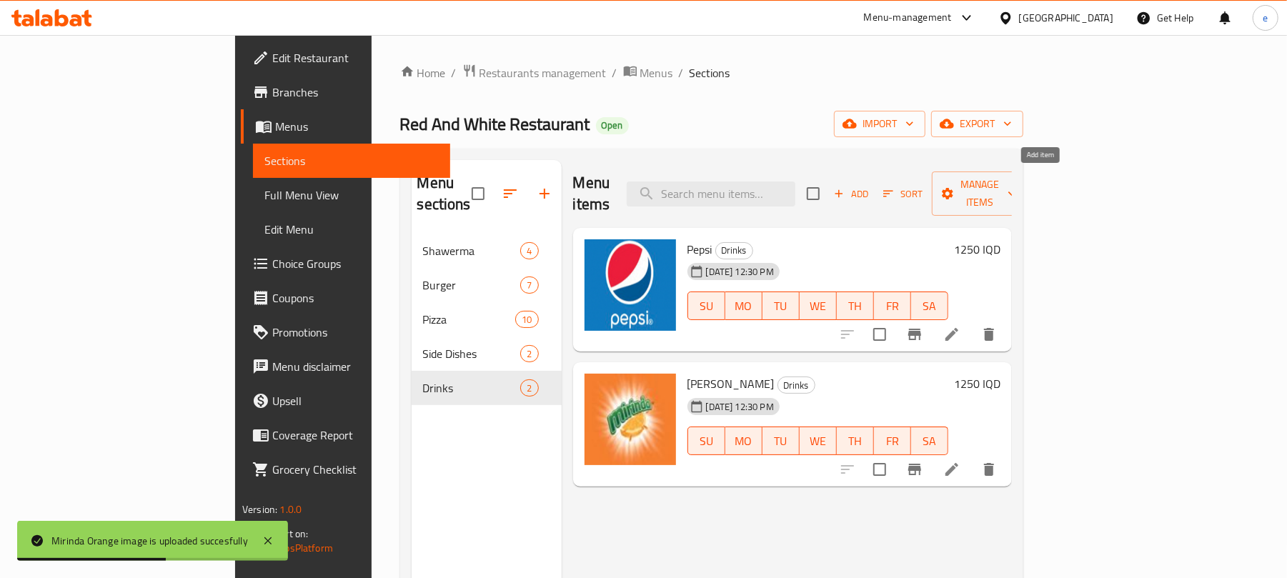
click at [874, 193] on button "Add" at bounding box center [851, 194] width 46 height 22
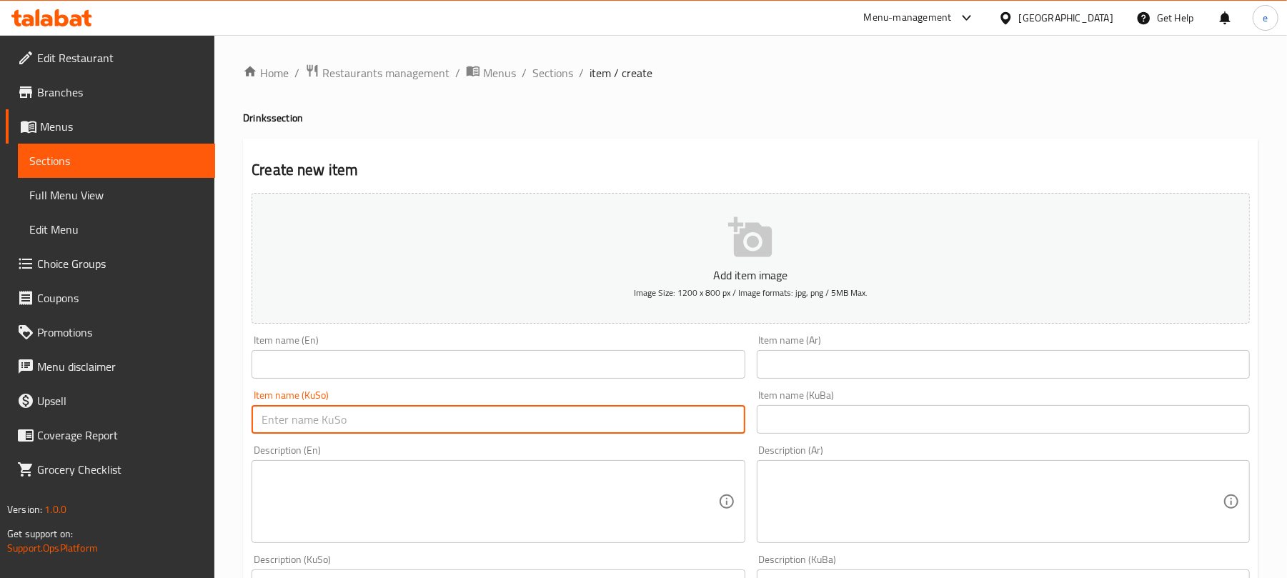
click at [484, 413] on input "text" at bounding box center [498, 419] width 493 height 29
paste input "سێڤن ئاپ"
type input "سێڤن ئاپ"
click at [369, 346] on div "Item name (En) Item name (En)" at bounding box center [498, 357] width 493 height 44
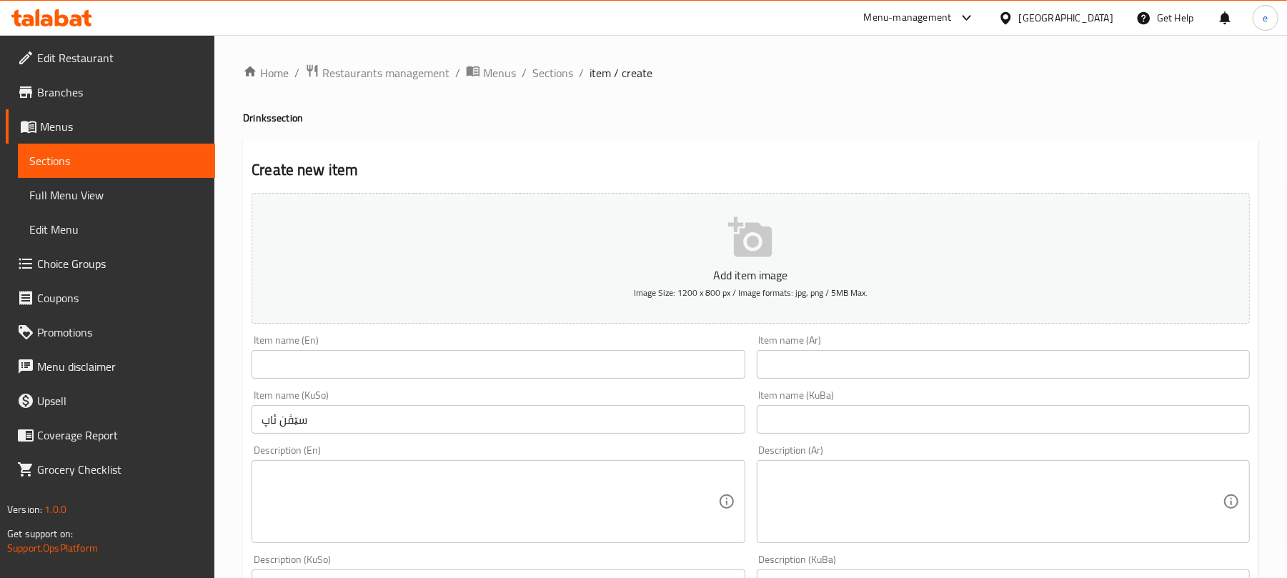
click at [373, 369] on input "text" at bounding box center [498, 364] width 493 height 29
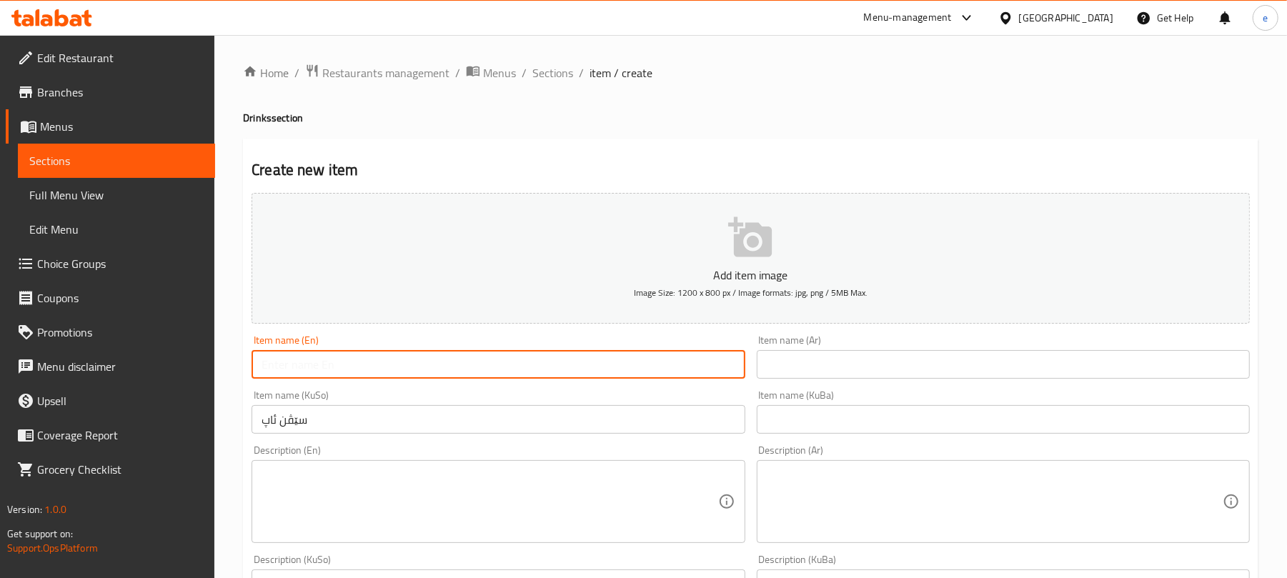
paste input "7 Up"
type input "7 Up"
click at [882, 372] on input "text" at bounding box center [1003, 364] width 493 height 29
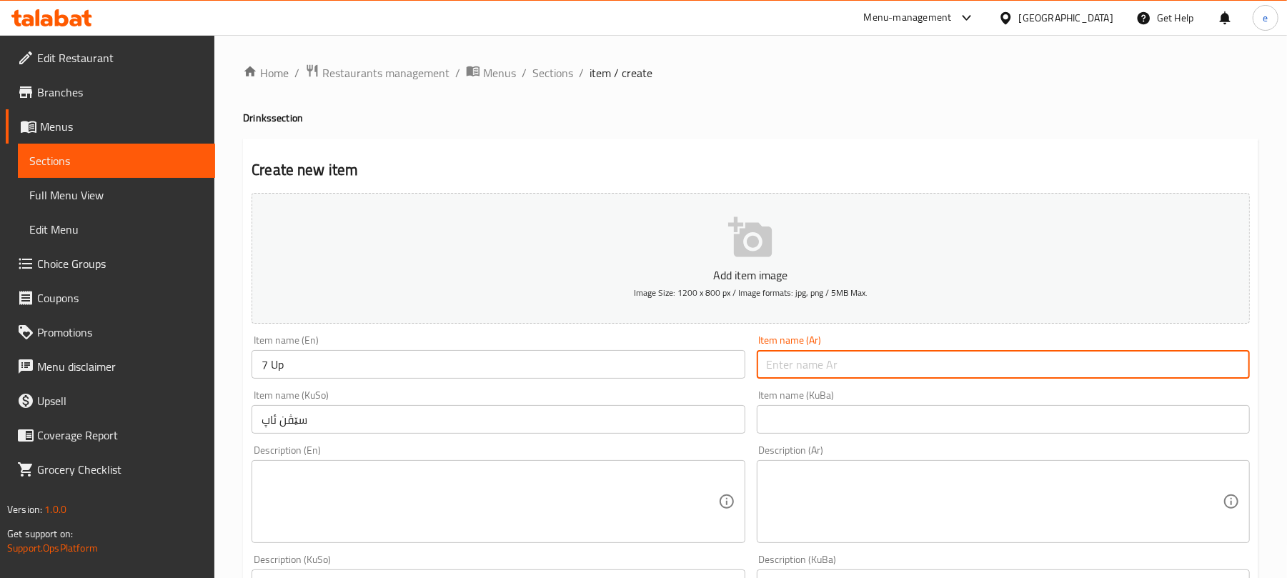
paste input "سفن أب"
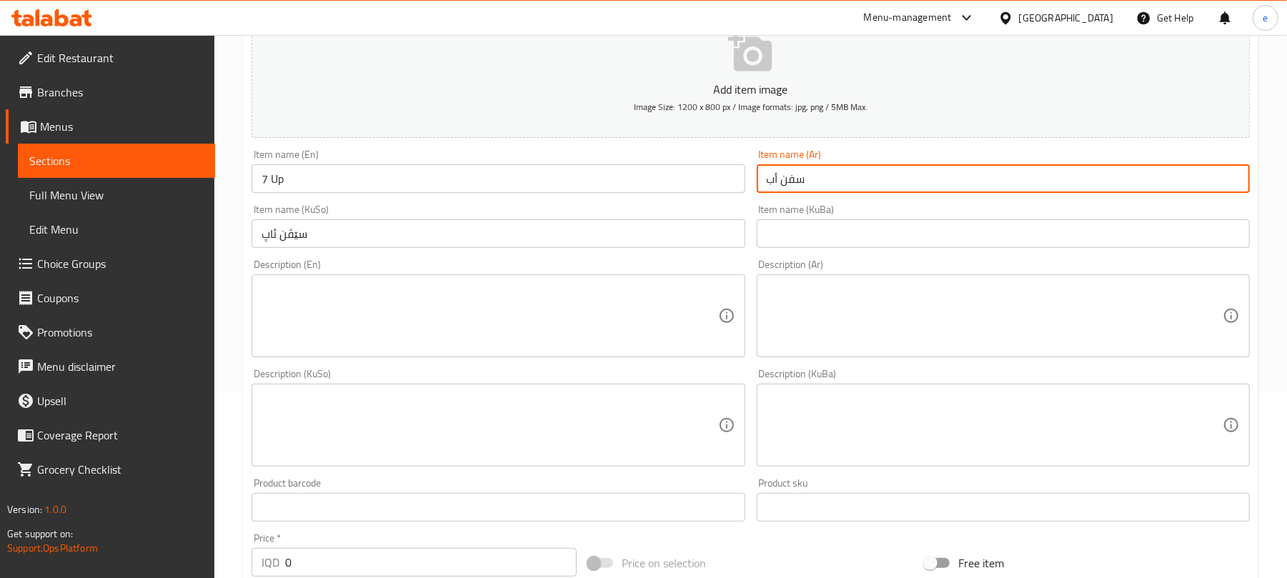
scroll to position [381, 0]
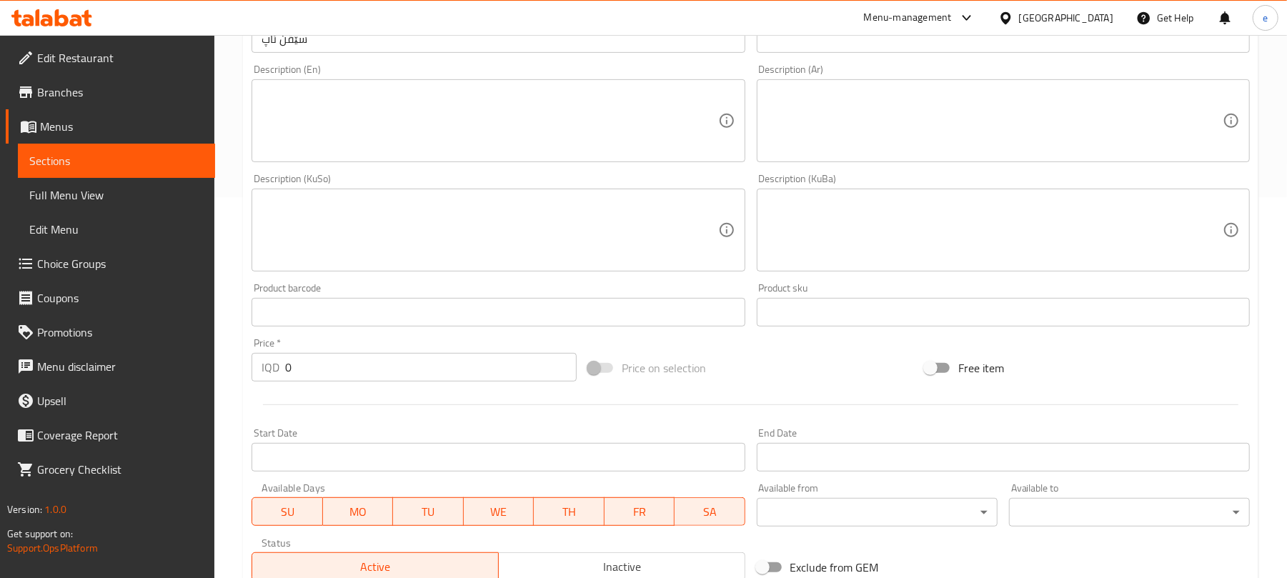
type input "سفن أب"
drag, startPoint x: 389, startPoint y: 372, endPoint x: 196, endPoint y: 358, distance: 194.1
click at [196, 358] on div "Edit Restaurant Branches Menus Sections Full Menu View Edit Menu Choice Groups …" at bounding box center [643, 223] width 1287 height 1139
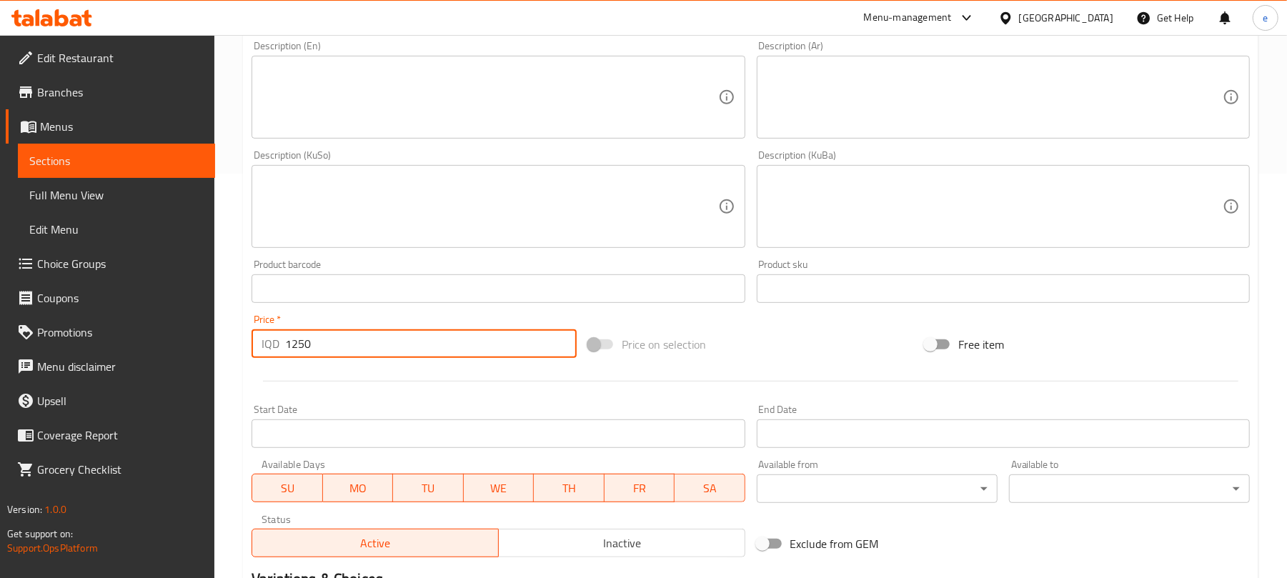
scroll to position [24, 0]
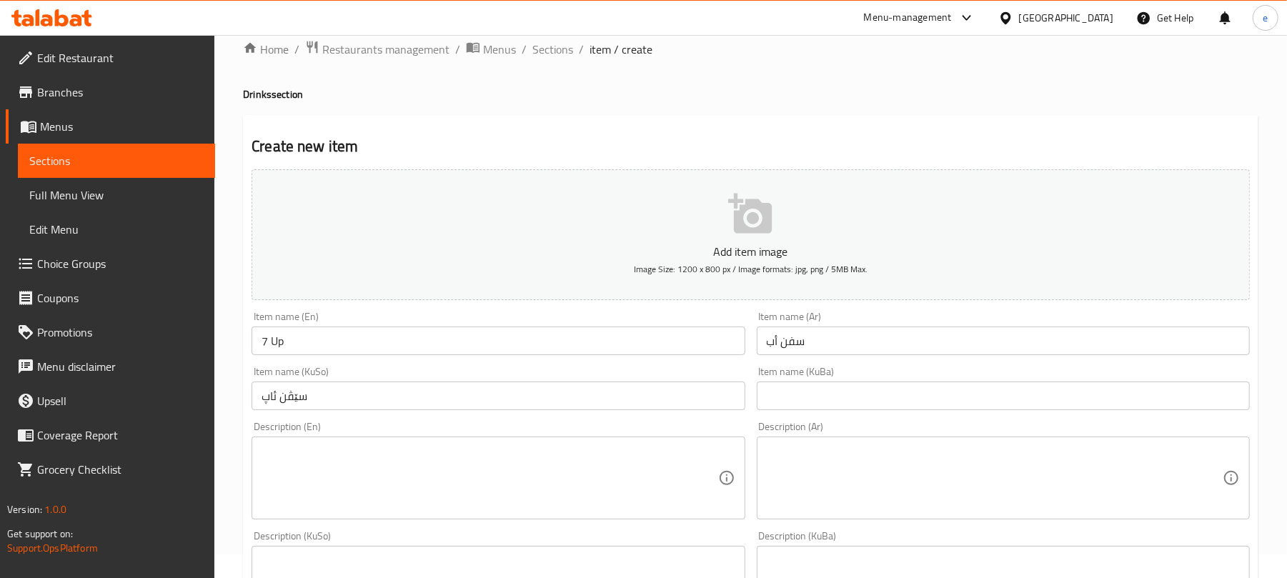
type input "1250"
click at [715, 229] on button "Add item image Image Size: 1200 x 800 px / Image formats: jpg, png / 5MB Max." at bounding box center [751, 234] width 998 height 131
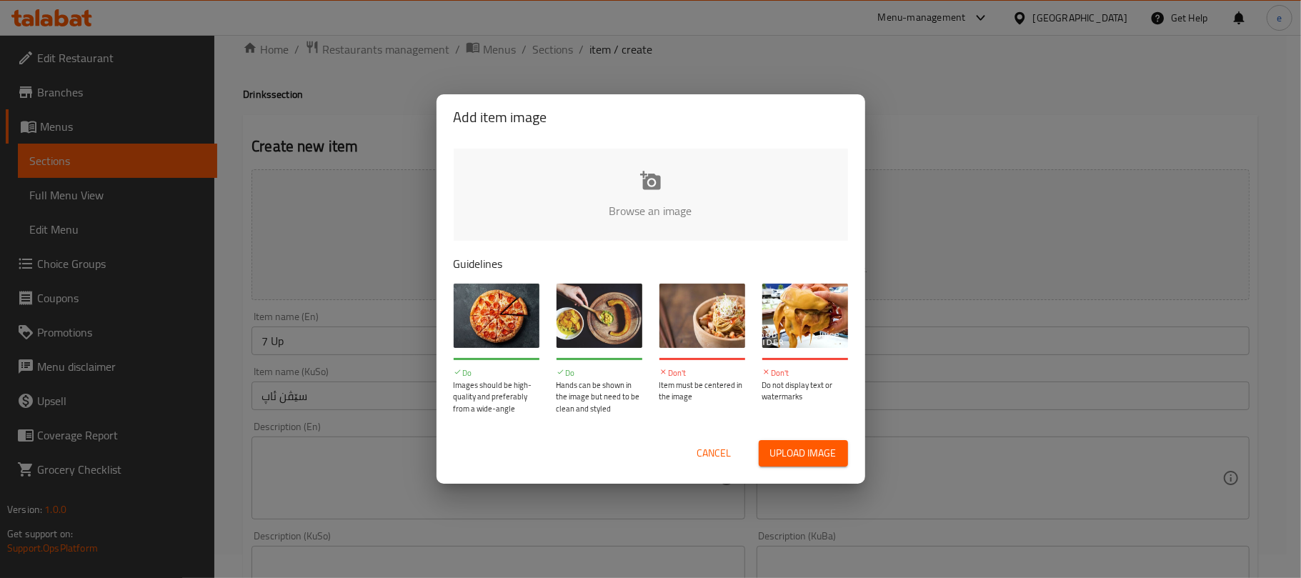
click at [677, 197] on input "file" at bounding box center [1134, 216] width 1360 height 134
type input "C:\fakepath\7UP.jpg"
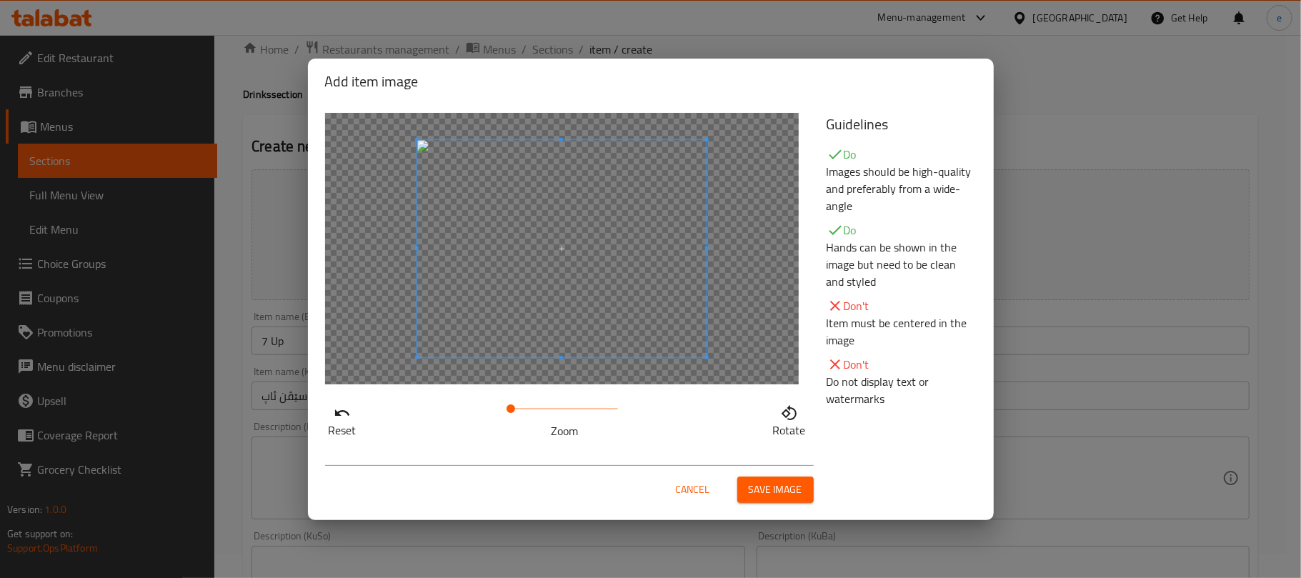
click at [777, 483] on span "Save image" at bounding box center [776, 490] width 54 height 18
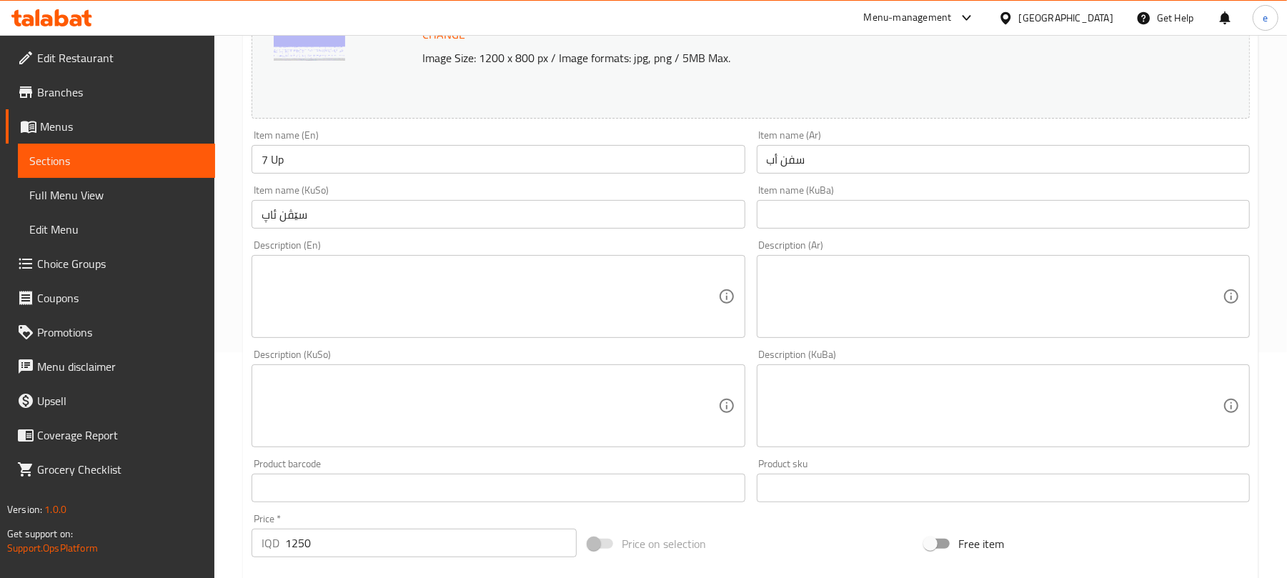
scroll to position [615, 0]
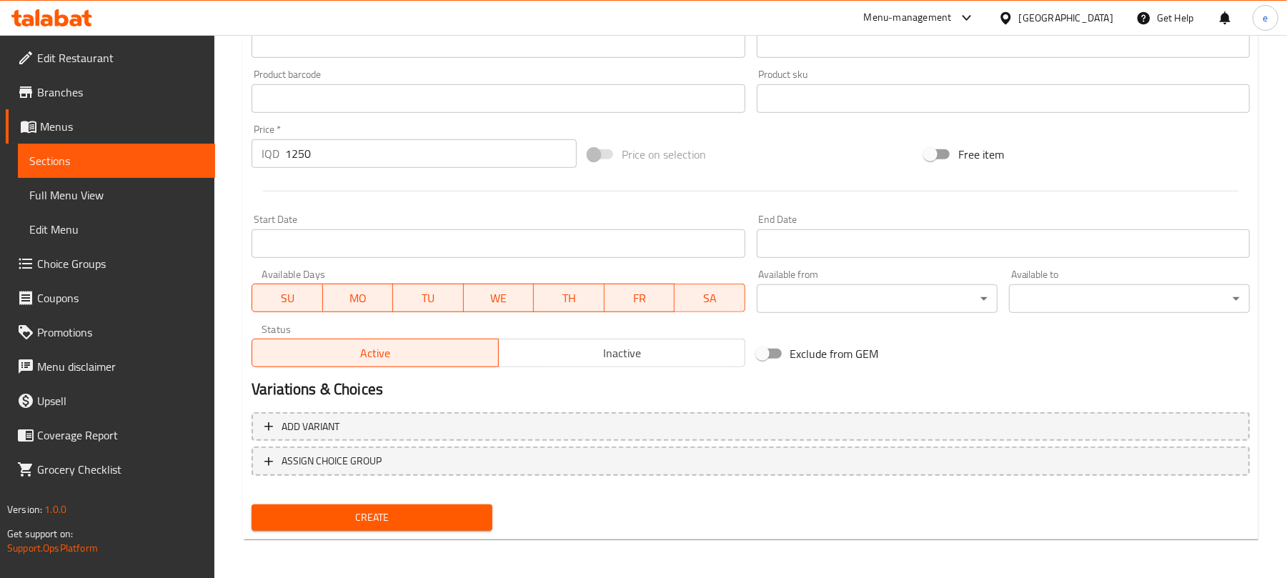
click at [418, 516] on span "Create" at bounding box center [372, 518] width 218 height 18
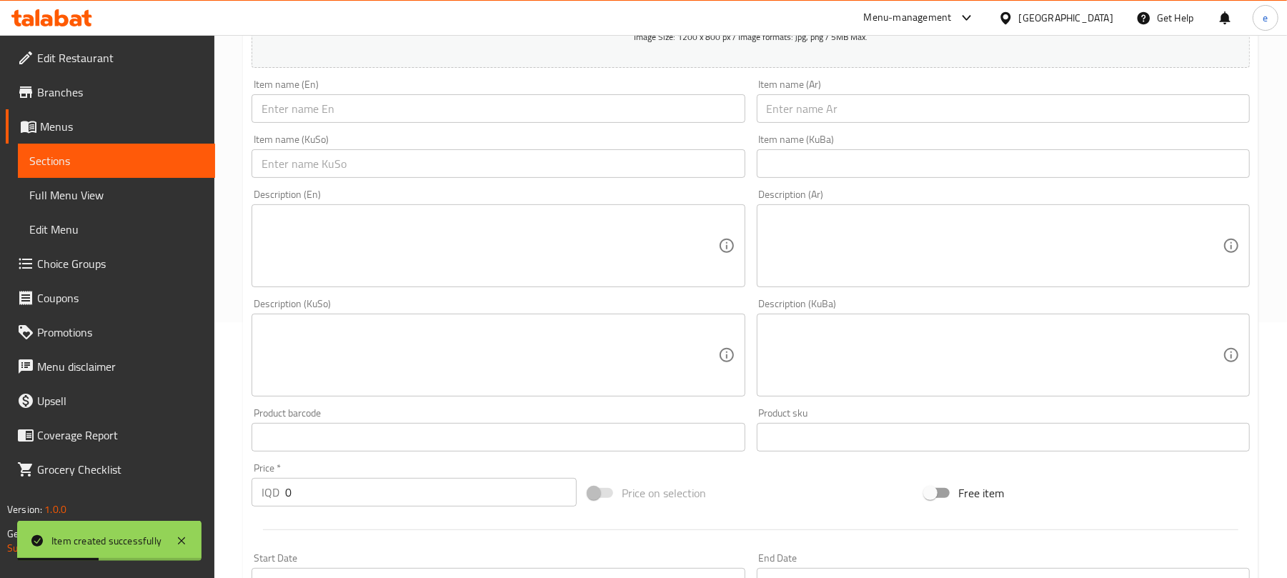
scroll to position [214, 0]
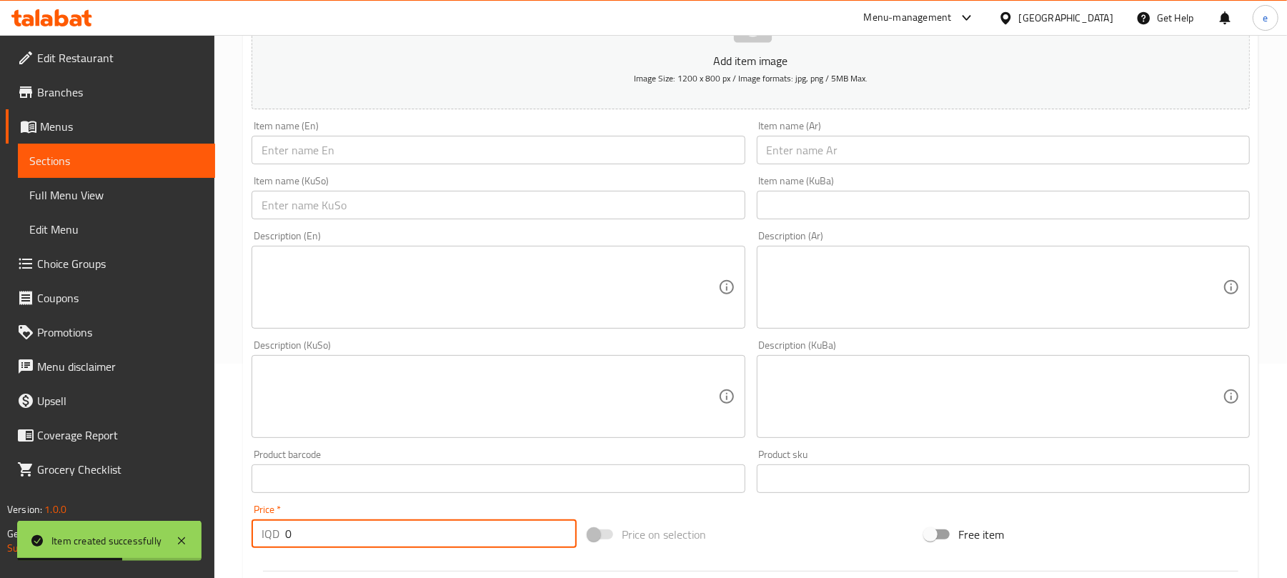
drag, startPoint x: 364, startPoint y: 533, endPoint x: 280, endPoint y: 534, distance: 83.6
click at [280, 534] on div "IQD 0 Price *" at bounding box center [414, 533] width 325 height 29
type input "500"
click at [432, 201] on input "text" at bounding box center [498, 205] width 493 height 29
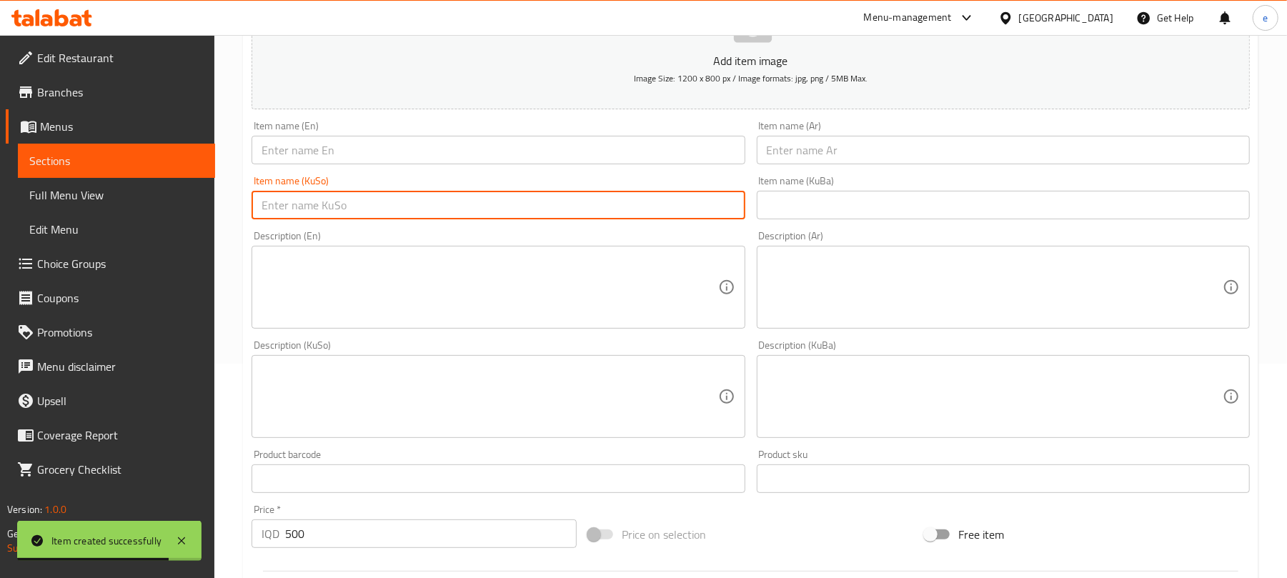
paste input "ئاوی کانزایی"
type input "ئاوی کانزایی"
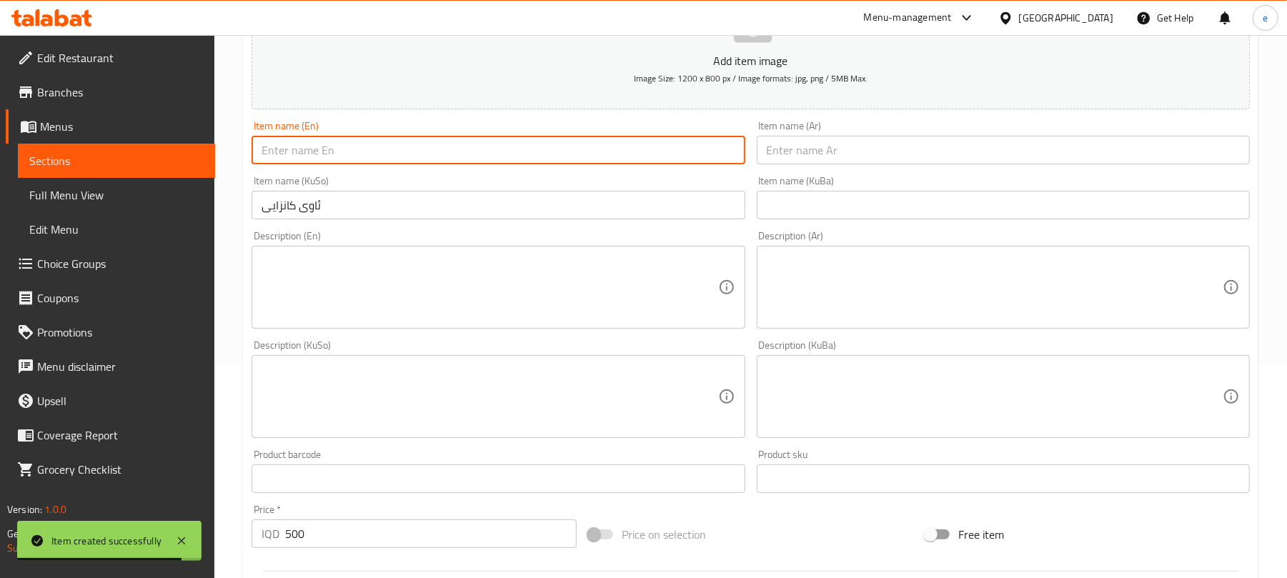
click at [361, 153] on input "text" at bounding box center [498, 150] width 493 height 29
paste input "Mineral Water"
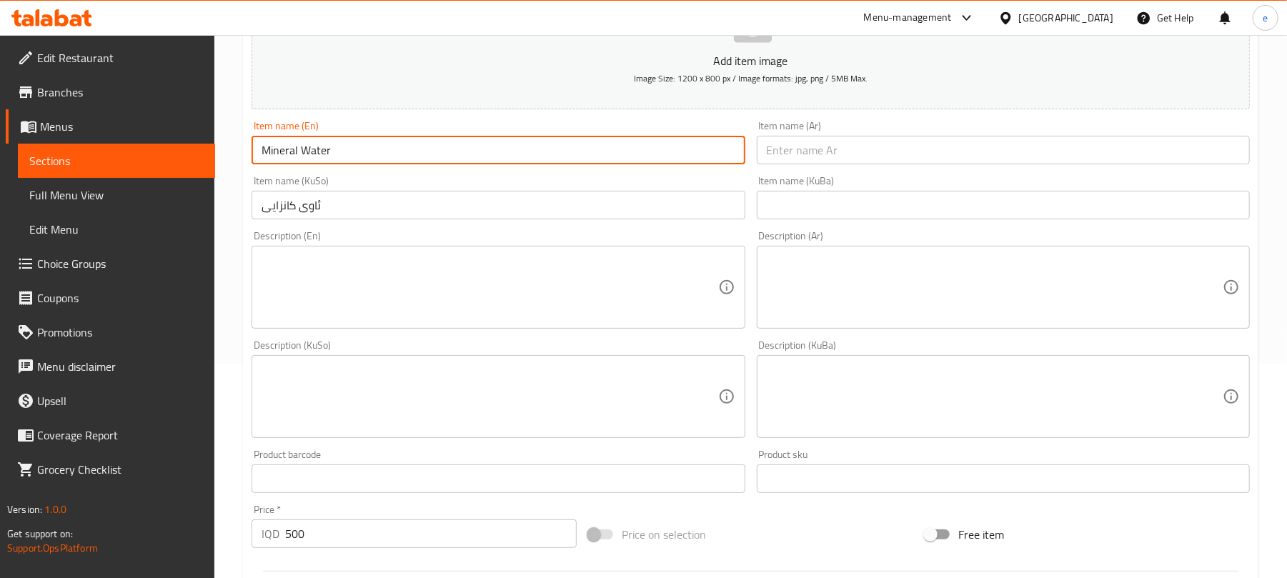
type input "Mineral Water"
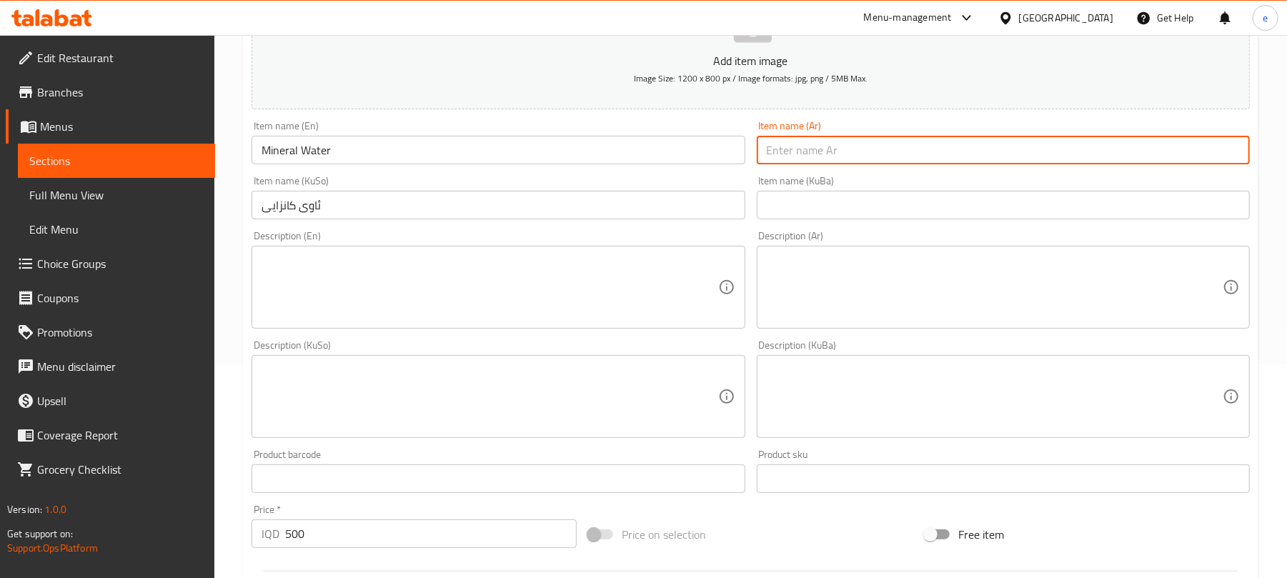
click at [963, 155] on input "text" at bounding box center [1003, 150] width 493 height 29
paste input "مياه معدنية"
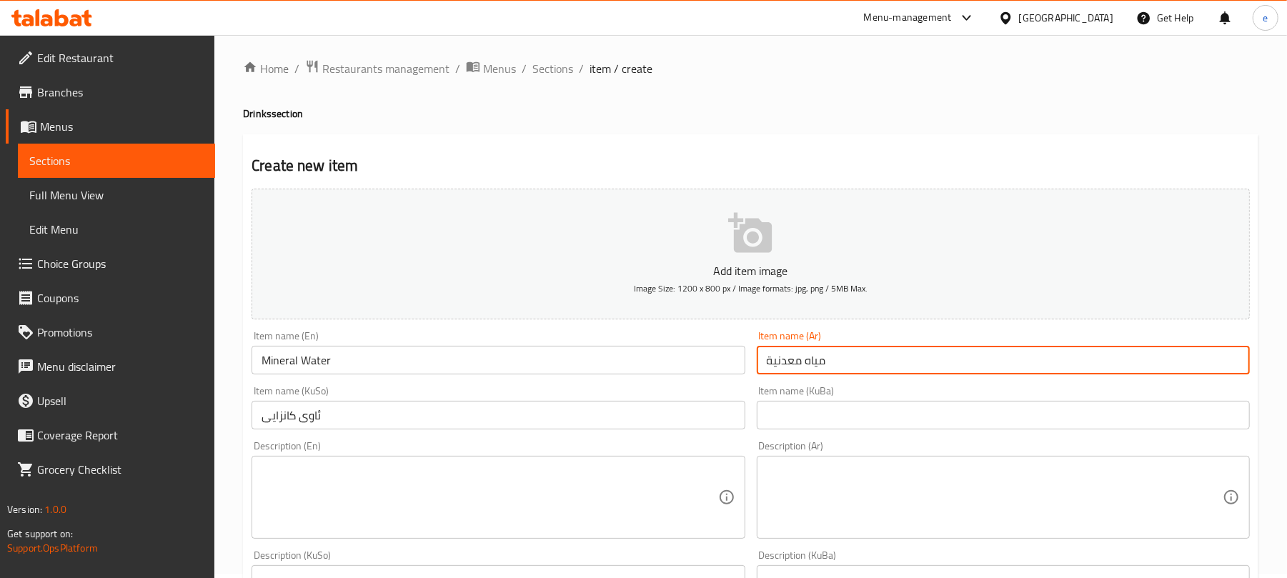
scroll to position [0, 0]
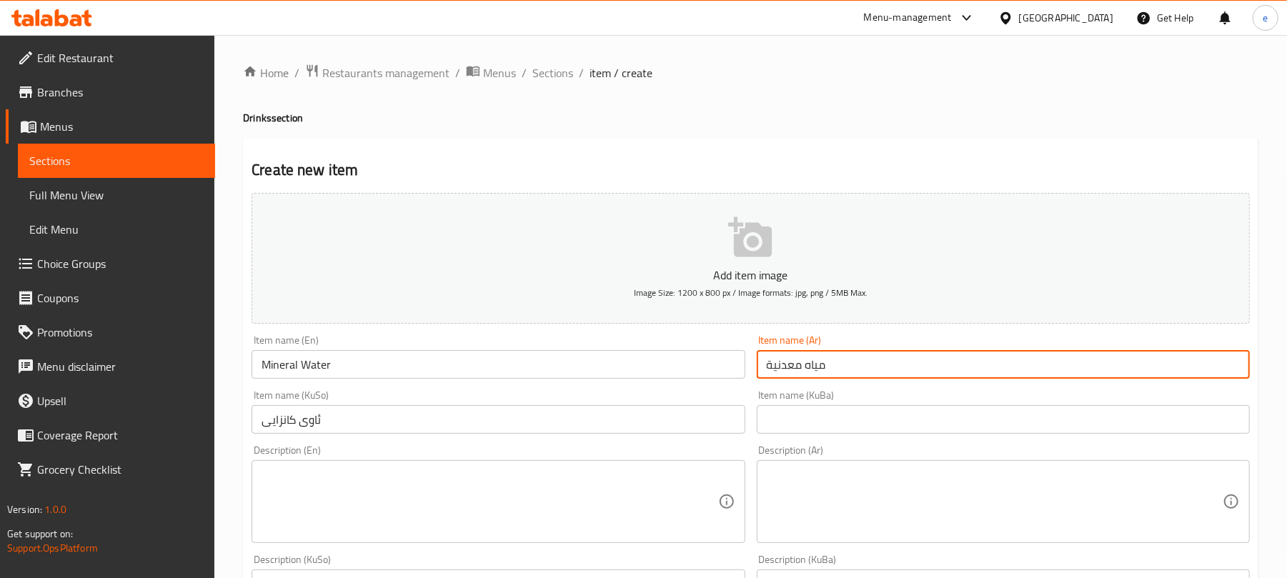
type input "مياه معدنية"
click at [749, 230] on icon "button" at bounding box center [750, 237] width 44 height 40
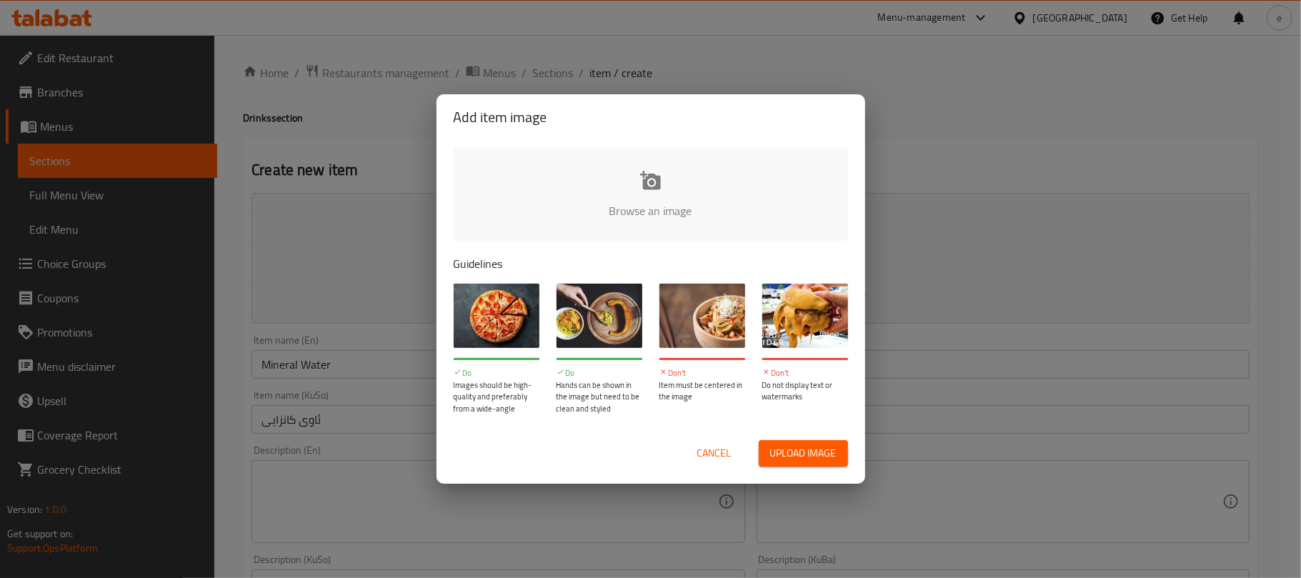
click at [637, 167] on input "file" at bounding box center [1134, 216] width 1360 height 134
click at [715, 450] on span "Cancel" at bounding box center [714, 453] width 34 height 18
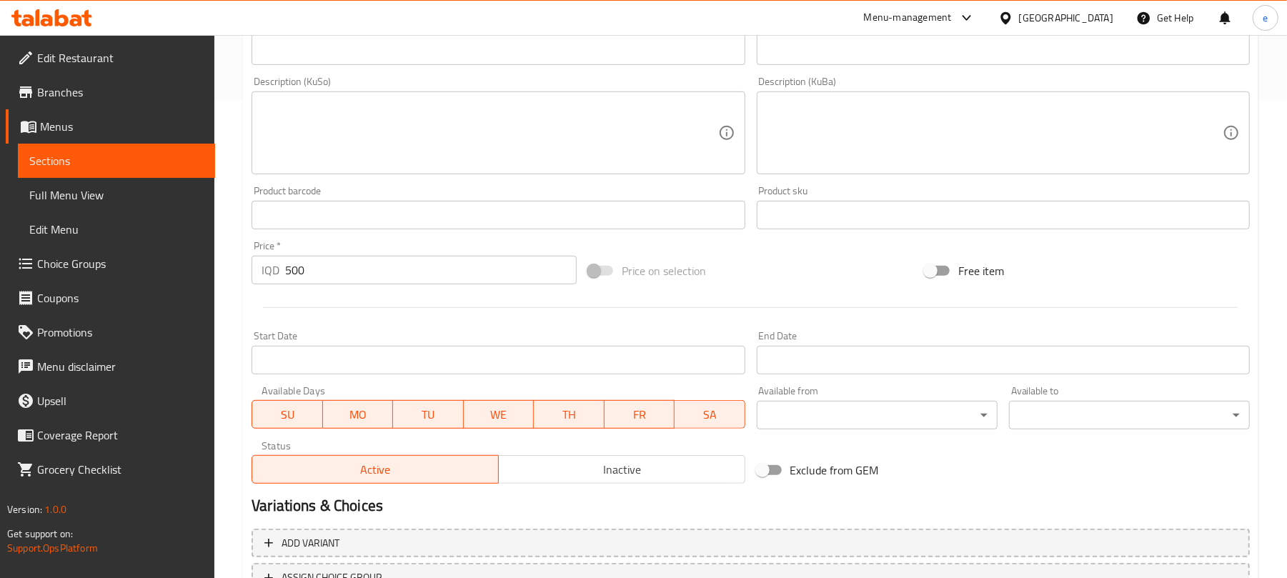
scroll to position [595, 0]
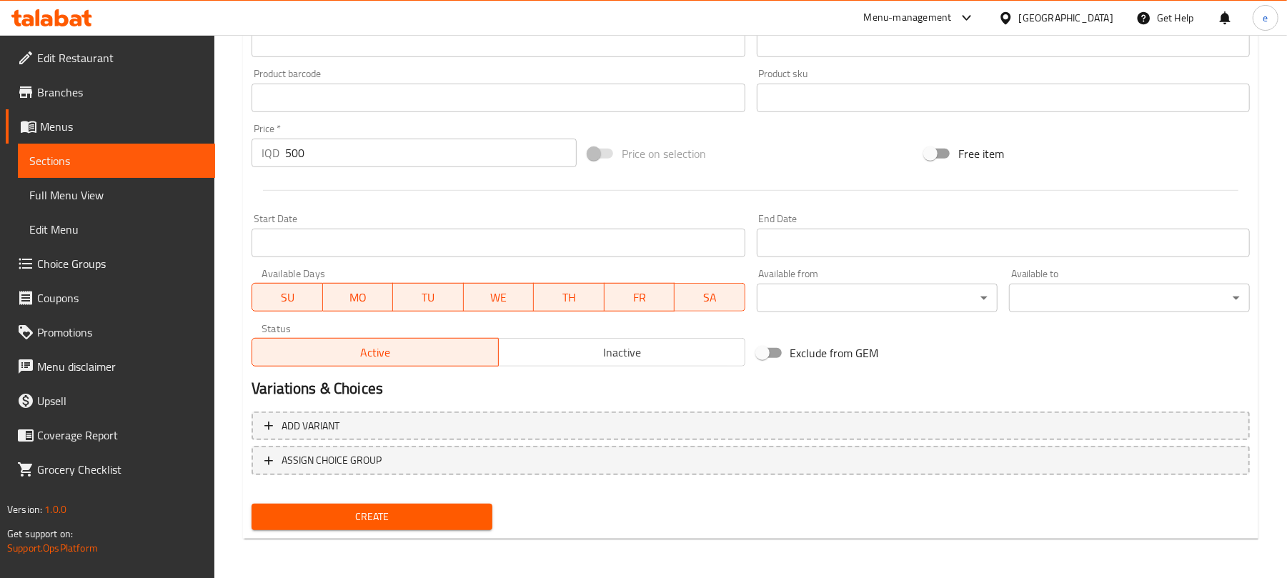
click at [458, 512] on span "Create" at bounding box center [372, 517] width 218 height 18
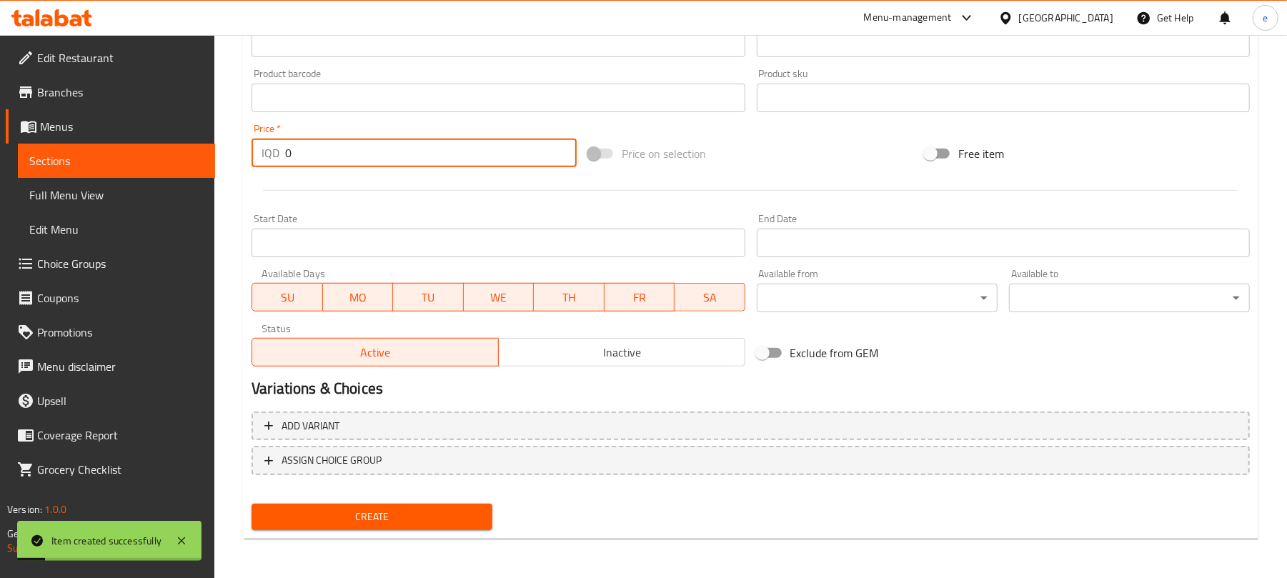
drag, startPoint x: 341, startPoint y: 161, endPoint x: 270, endPoint y: 155, distance: 71.0
click at [273, 155] on div "IQD 0 Price *" at bounding box center [414, 153] width 325 height 29
paste input "125"
type input "1250"
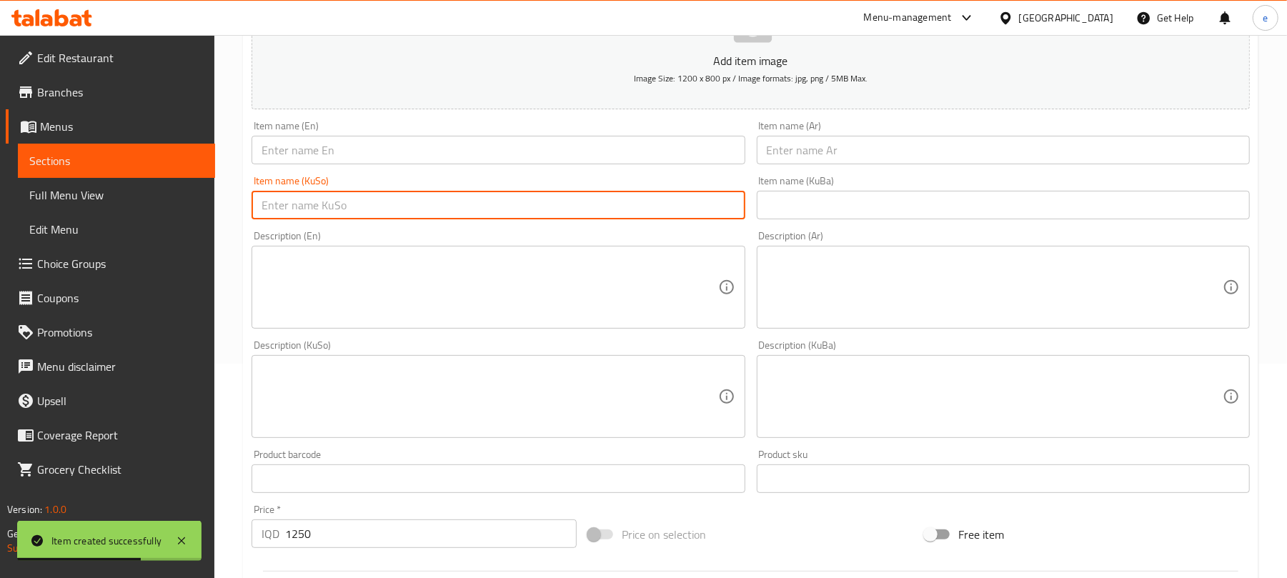
click at [378, 204] on input "text" at bounding box center [498, 205] width 493 height 29
paste input "ماستاو"
type input "ماستاو"
click at [364, 149] on input "text" at bounding box center [498, 150] width 493 height 29
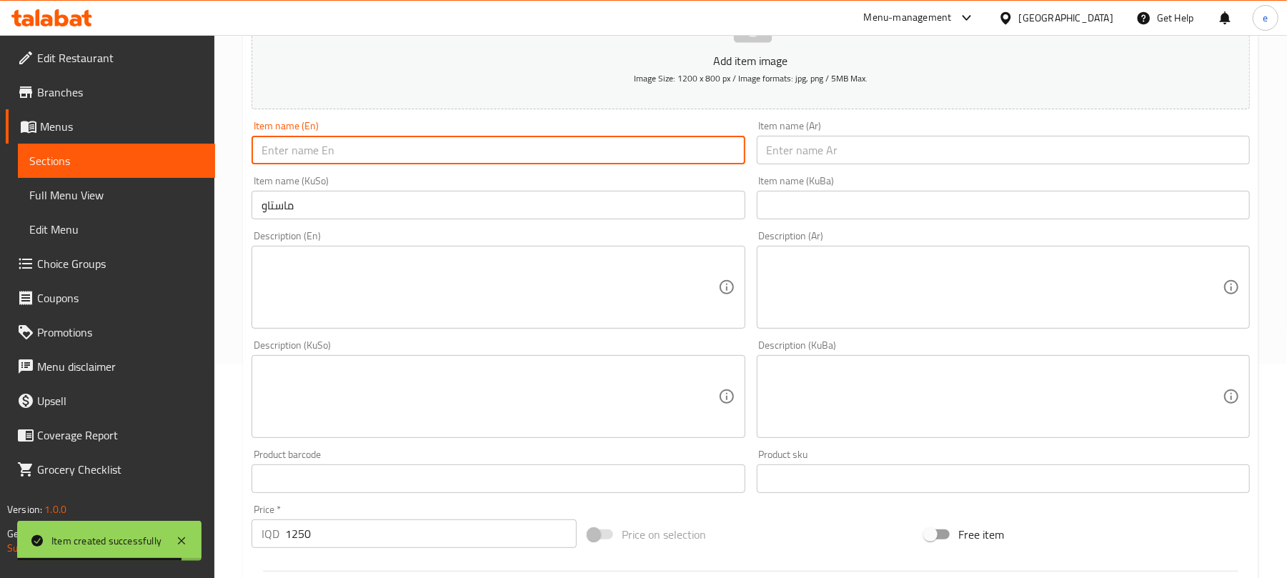
paste input "Ayran"
type input "Ayran"
click at [821, 161] on input "text" at bounding box center [1003, 150] width 493 height 29
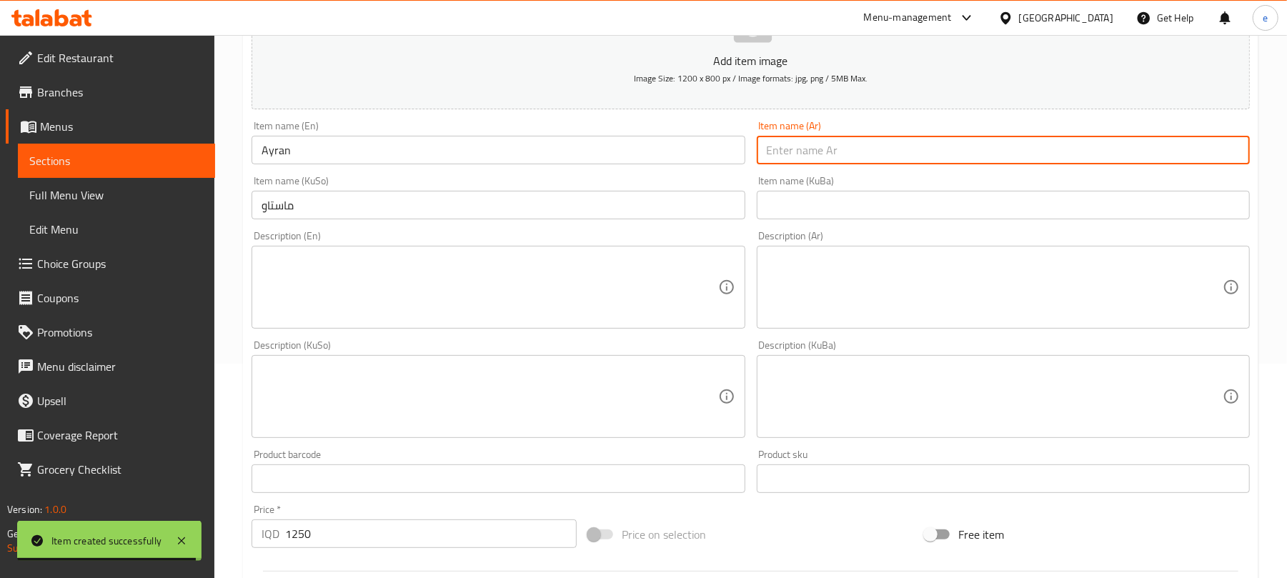
click at [821, 156] on input "text" at bounding box center [1003, 150] width 493 height 29
paste input "شنينة/لبن"
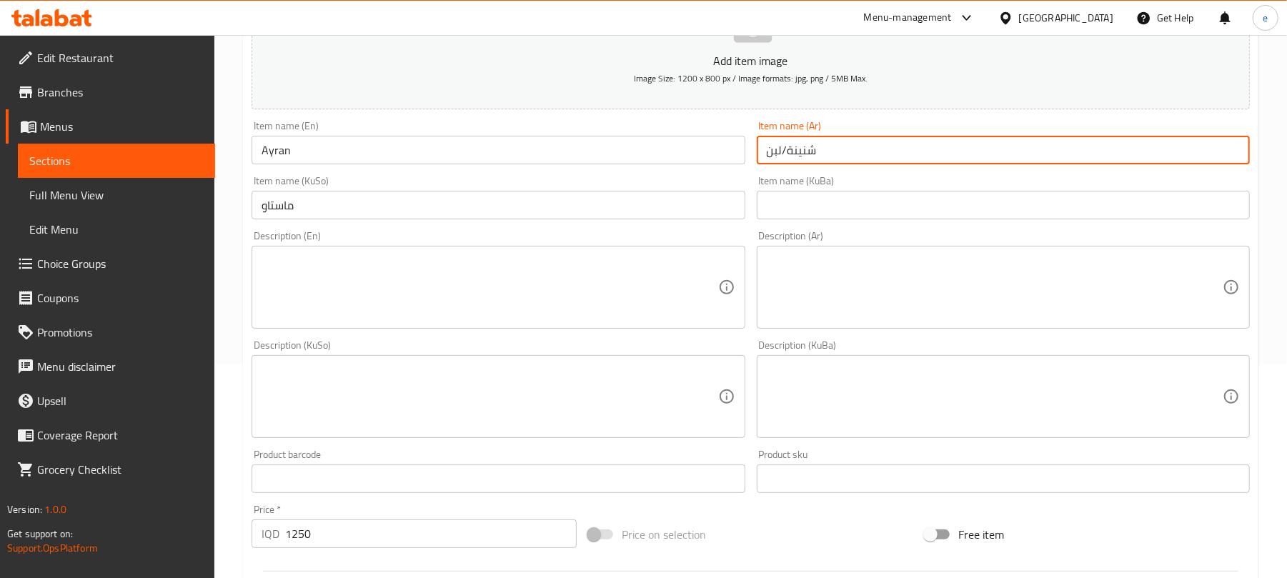
click at [805, 158] on input "شنينة/لبن" at bounding box center [1003, 150] width 493 height 29
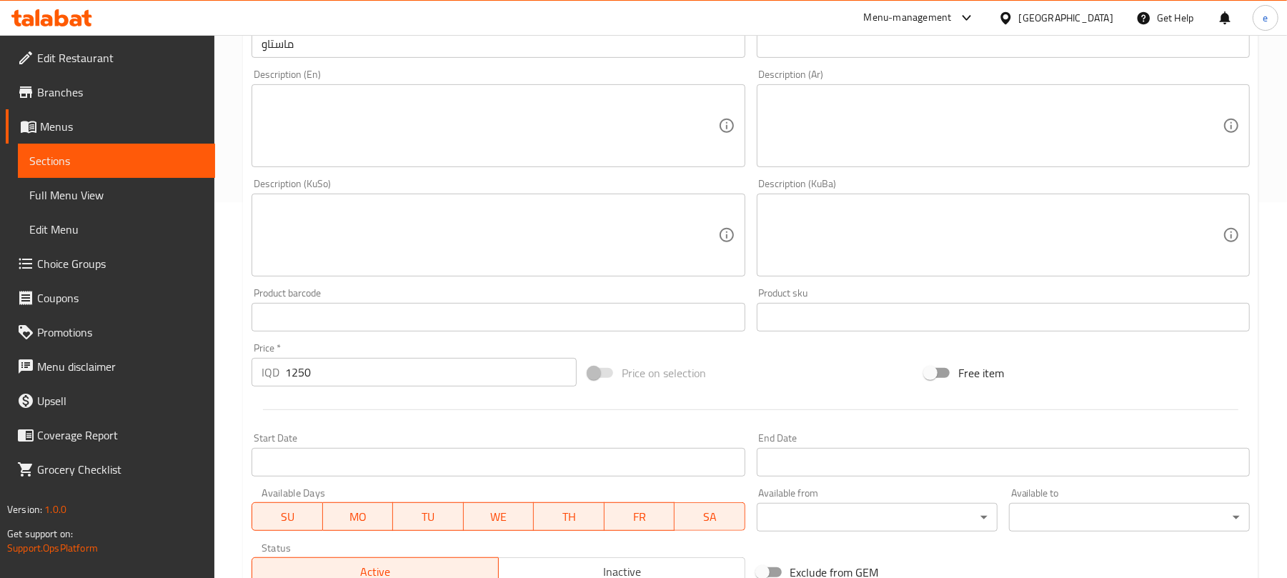
scroll to position [595, 0]
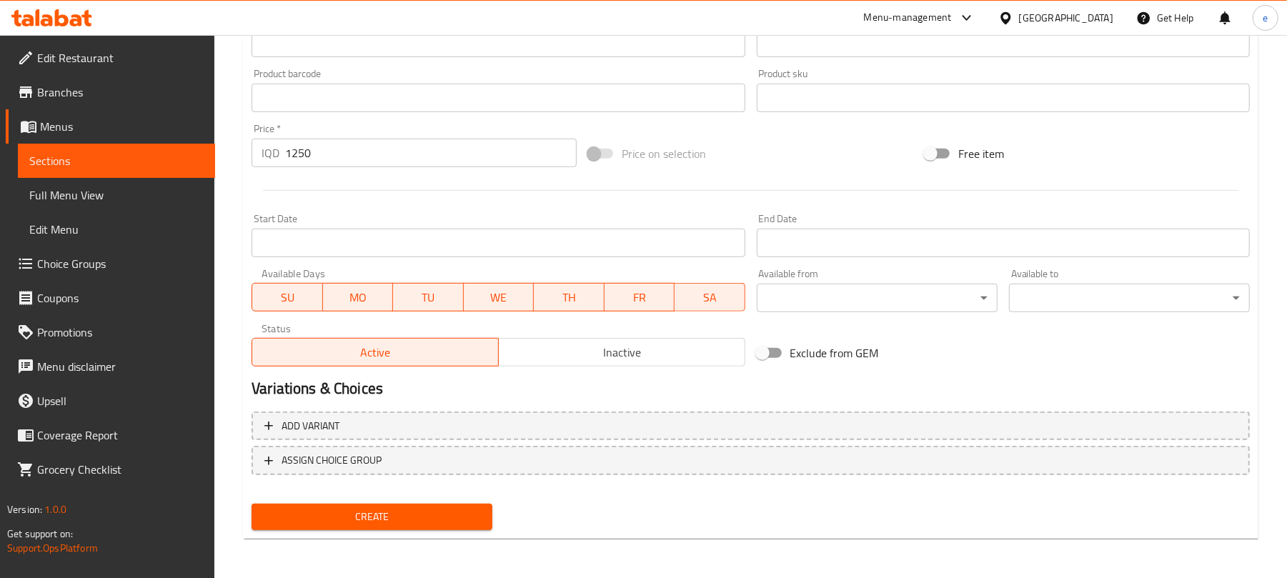
type input "لبن"
click at [387, 513] on span "Create" at bounding box center [372, 517] width 218 height 18
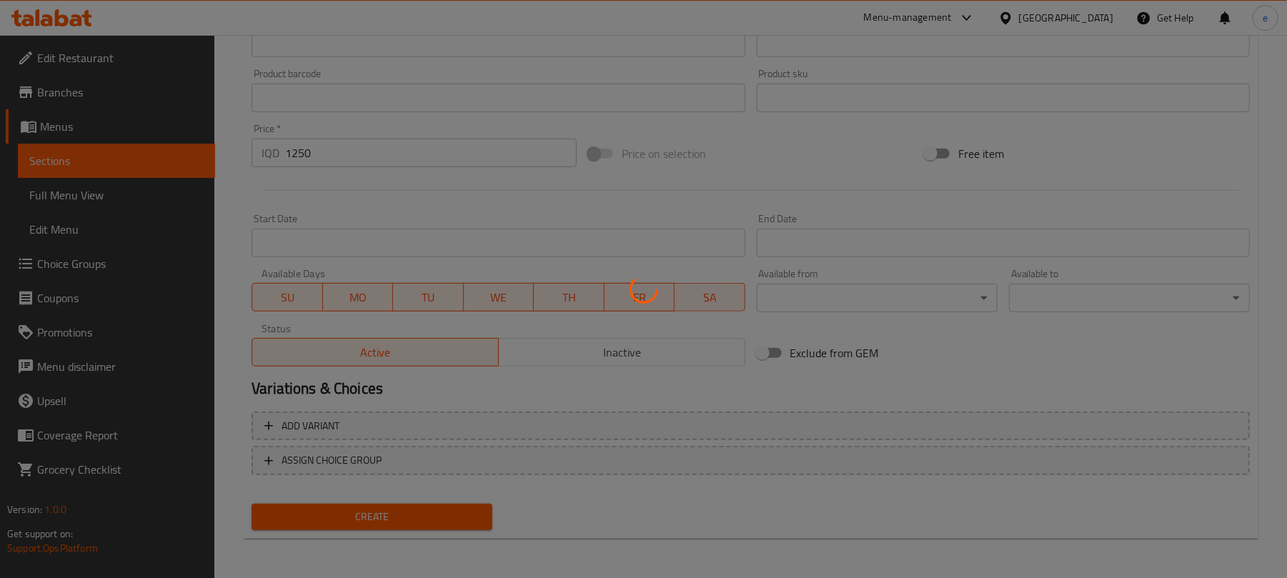
type input "0"
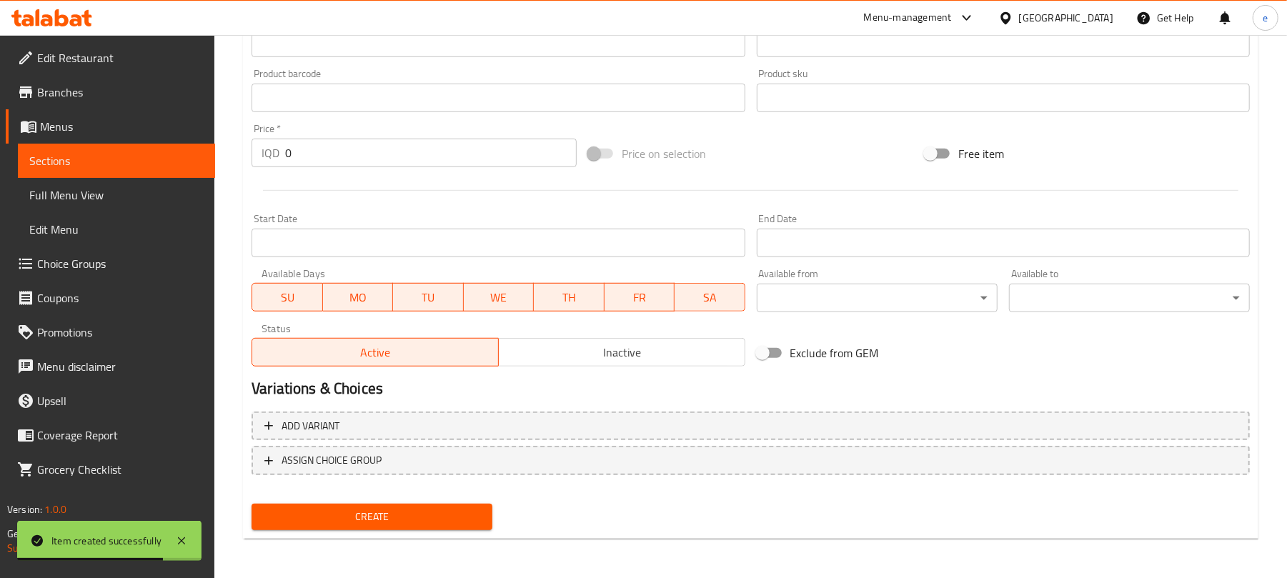
click at [137, 150] on link "Sections" at bounding box center [116, 161] width 197 height 34
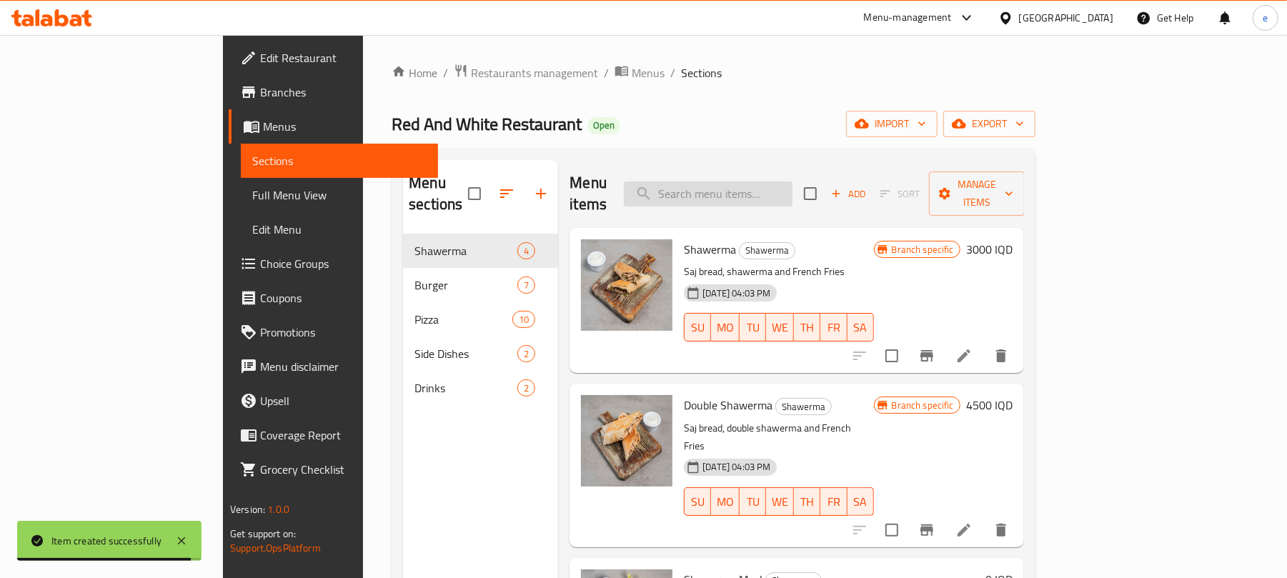
click at [790, 189] on input "search" at bounding box center [708, 193] width 169 height 25
paste input "Chicken Cheese Burger - Double"
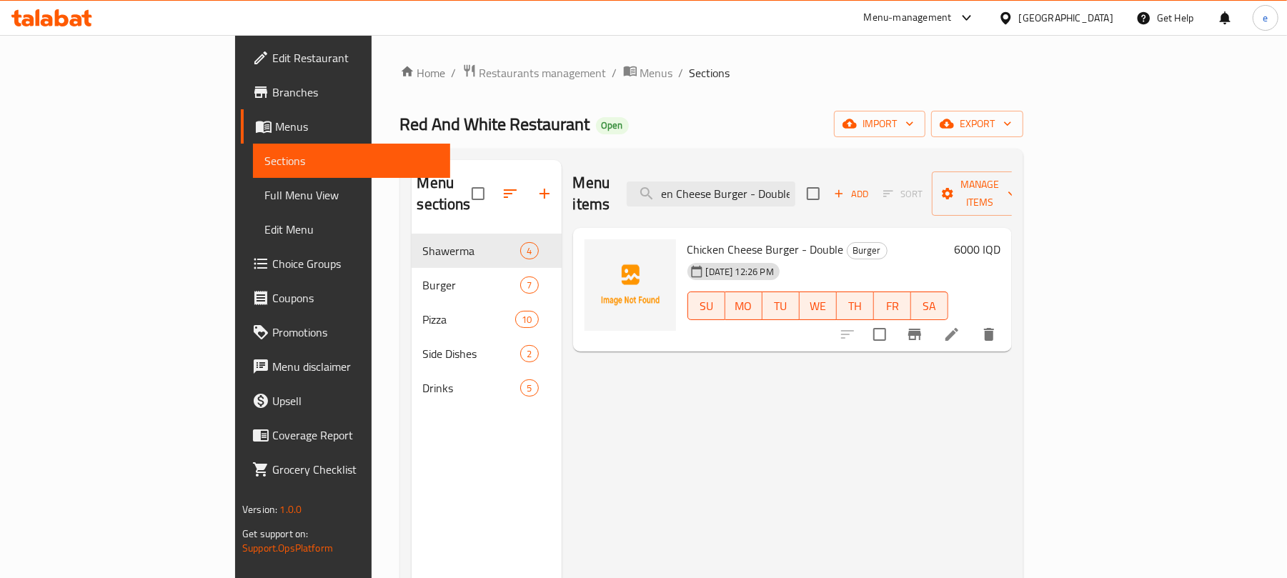
type input "Chicken Cheese Burger - Double"
click at [972, 324] on li at bounding box center [952, 335] width 40 height 26
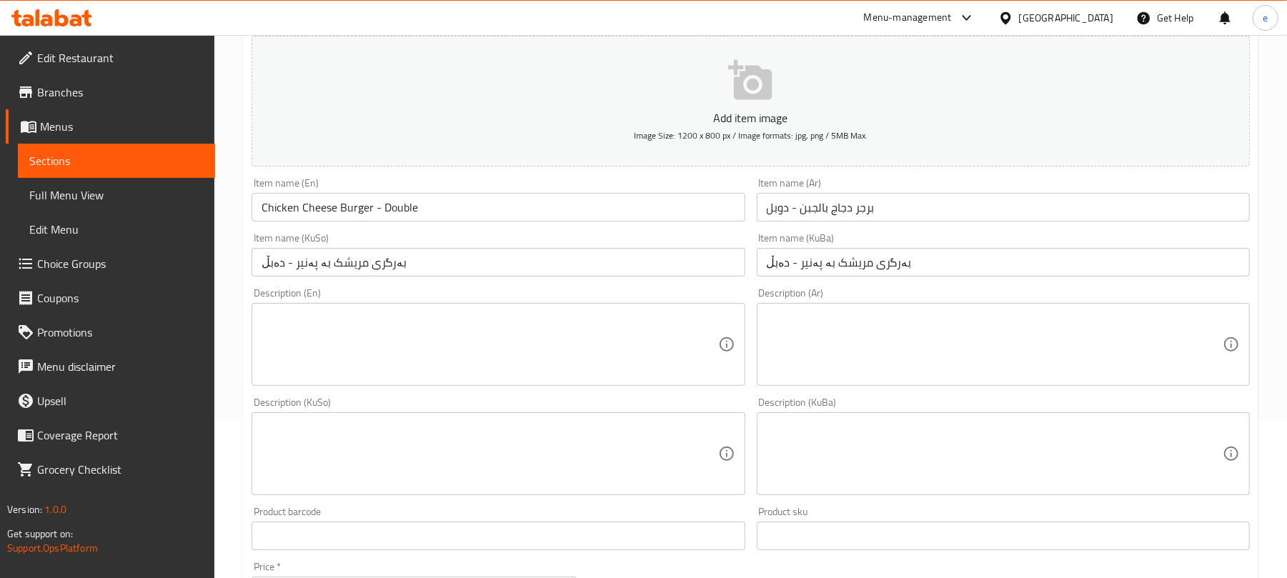
scroll to position [190, 0]
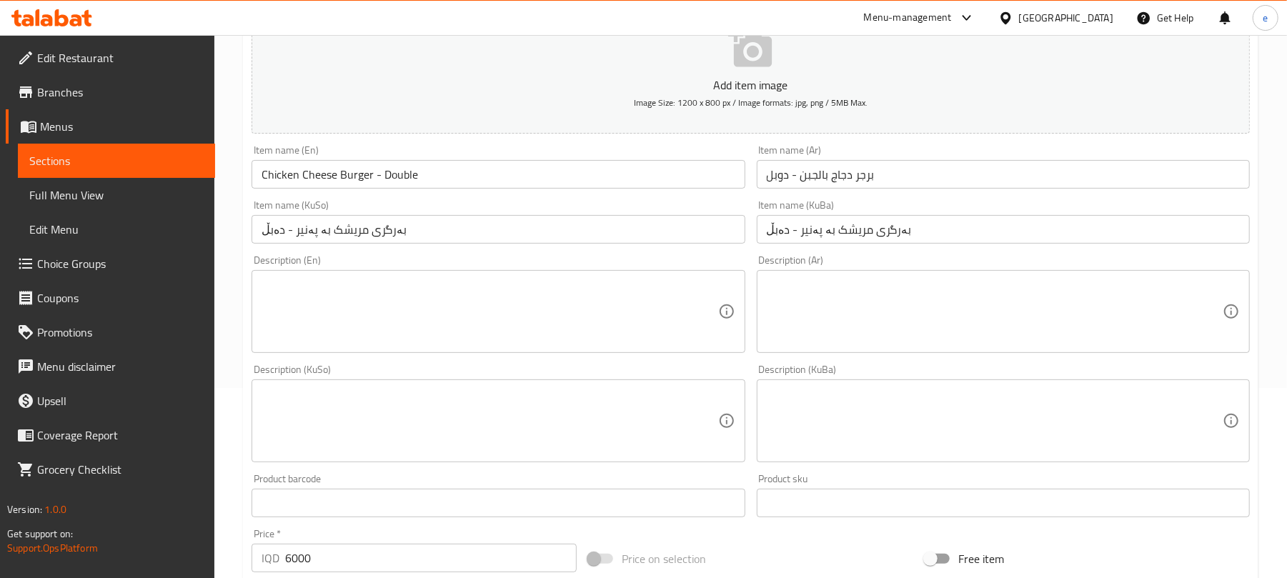
click at [867, 255] on div "Description (Ar) Description (Ar)" at bounding box center [1003, 304] width 493 height 98
click at [867, 244] on div "Item name (KuBa) بەرگری مریشک بە پەنیر - دەبڵ Item name (KuBa)" at bounding box center [1003, 221] width 504 height 55
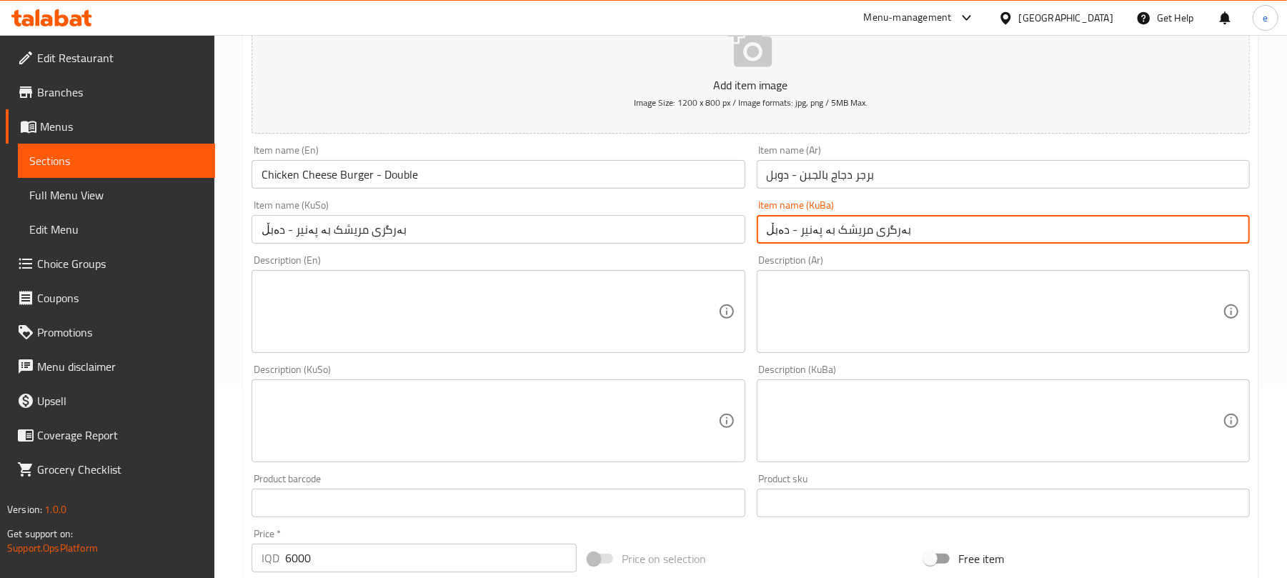
click at [867, 229] on input "بەرگری مریشک بە پەنیر - دەبڵ" at bounding box center [1003, 229] width 493 height 29
click at [912, 229] on input "بەرگری مریشک بە پەنیر - دەبڵ" at bounding box center [1003, 229] width 493 height 29
click at [76, 154] on span "Sections" at bounding box center [116, 160] width 174 height 17
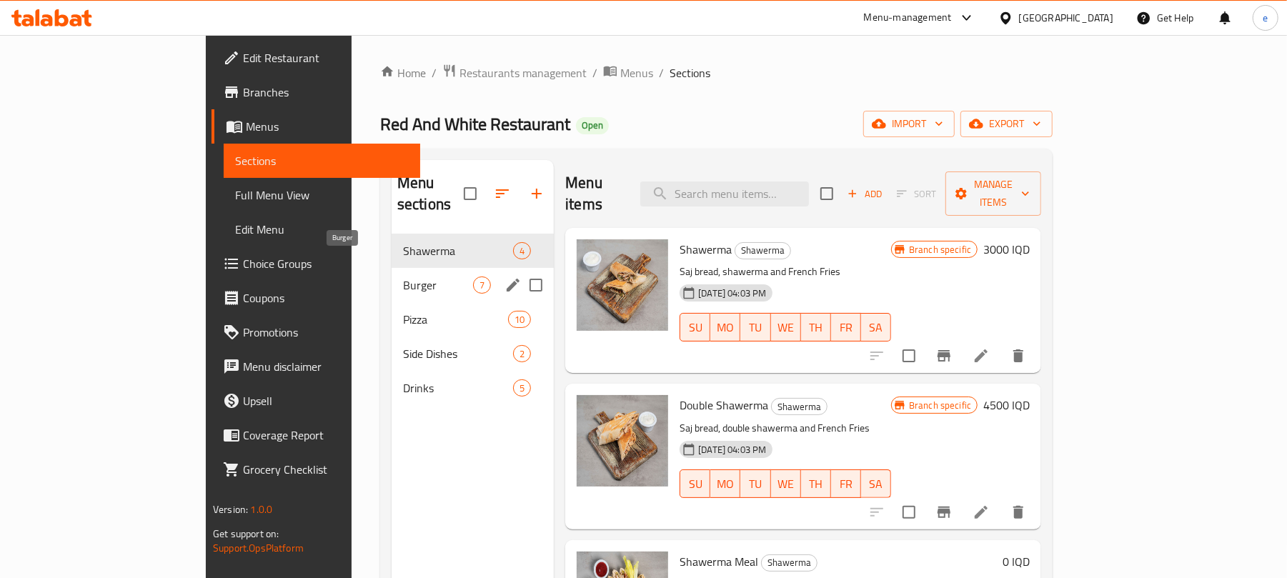
click at [403, 277] on span "Burger" at bounding box center [438, 285] width 70 height 17
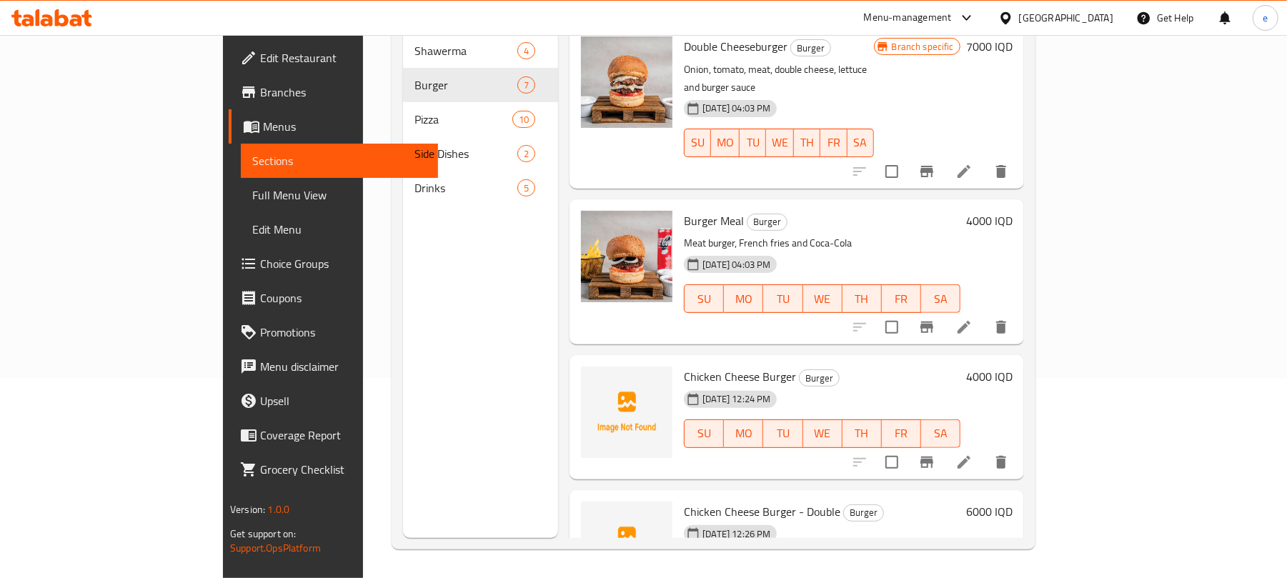
scroll to position [201, 0]
click at [984, 449] on li at bounding box center [964, 462] width 40 height 26
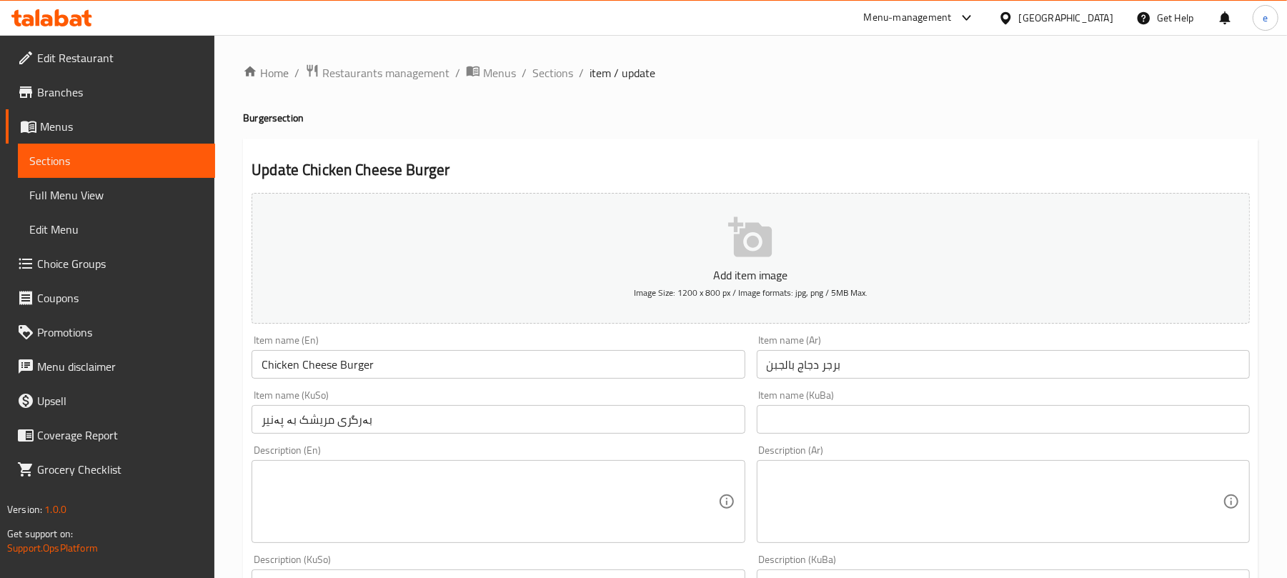
click at [567, 414] on input "بەرگری مریشک بە پەنیر" at bounding box center [498, 419] width 493 height 29
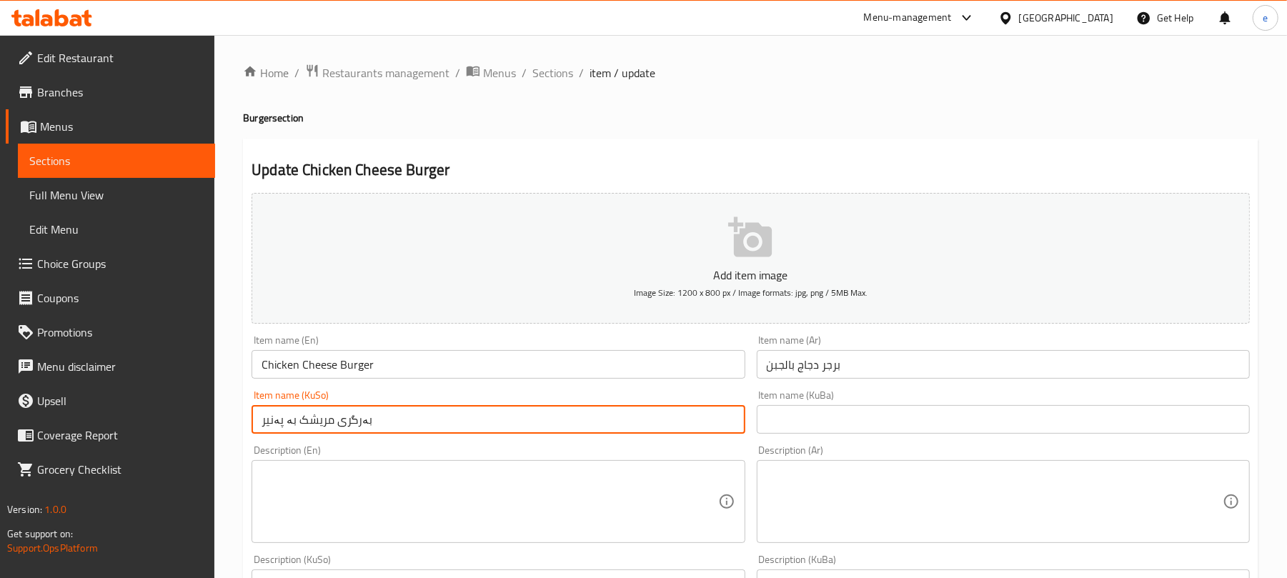
click at [567, 414] on input "بەرگری مریشک بە پەنیر" at bounding box center [498, 419] width 493 height 29
click at [866, 424] on input "text" at bounding box center [1003, 419] width 493 height 29
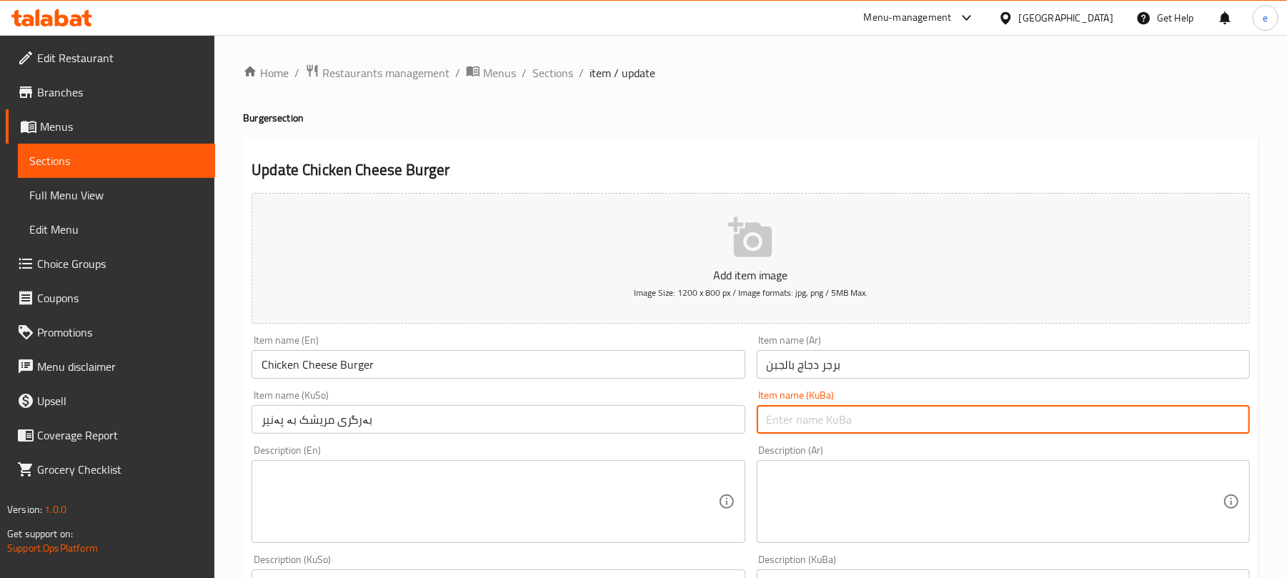
paste input "بەرگری مریشک بە پەنیر"
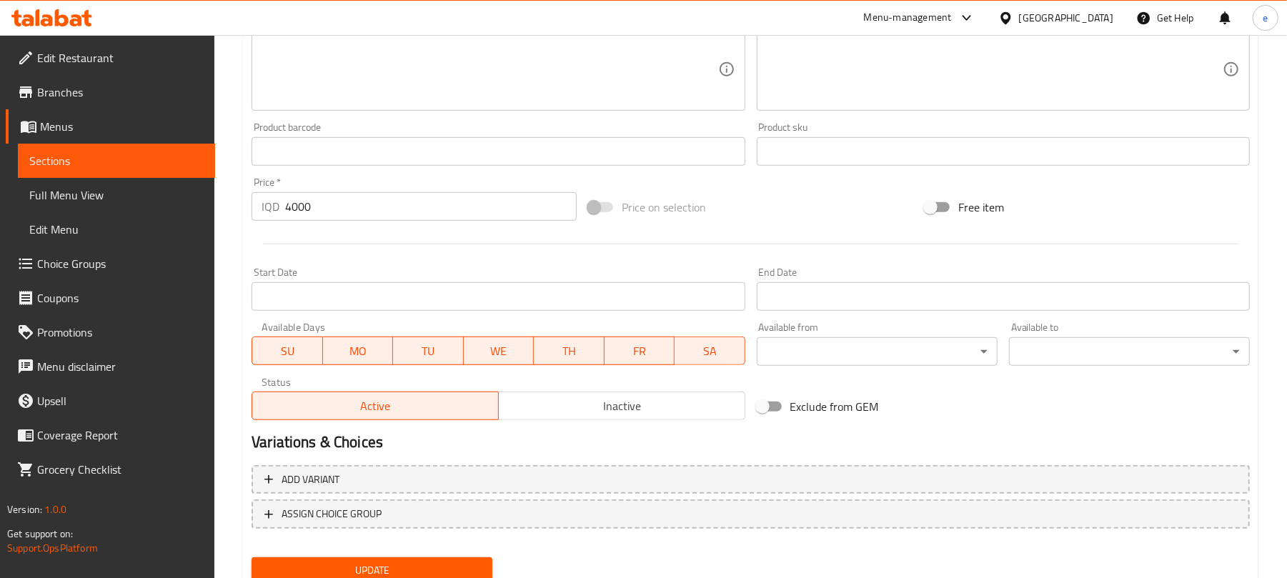
scroll to position [595, 0]
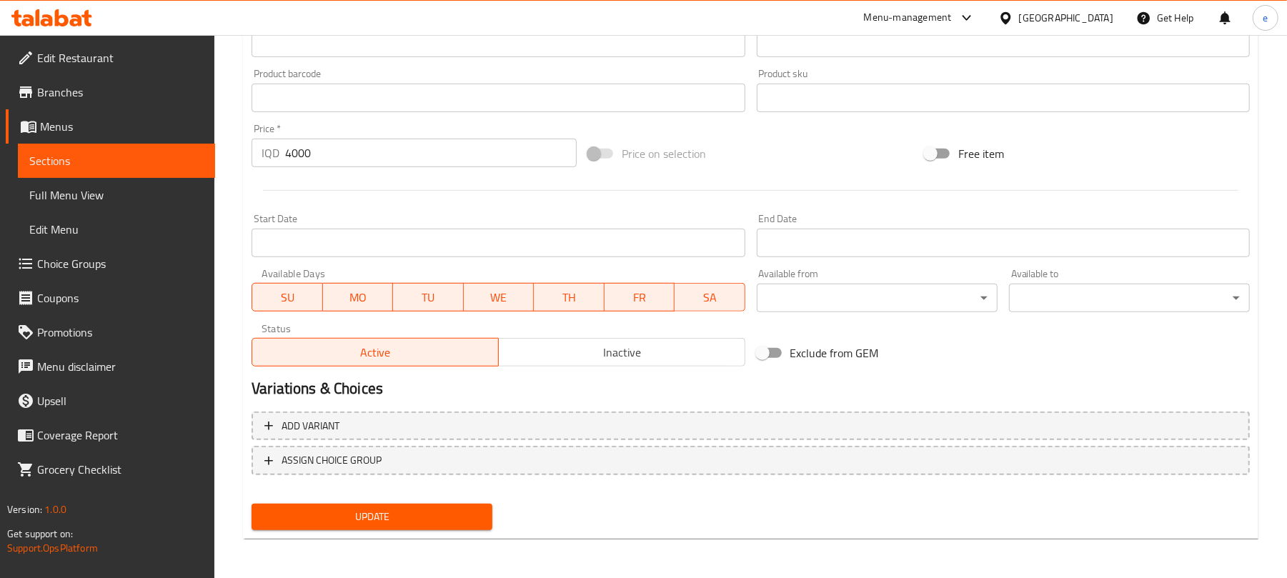
type input "بەرگری مریشک بە پەنیر"
click at [412, 513] on span "Update" at bounding box center [372, 517] width 218 height 18
click at [121, 176] on link "Sections" at bounding box center [116, 161] width 197 height 34
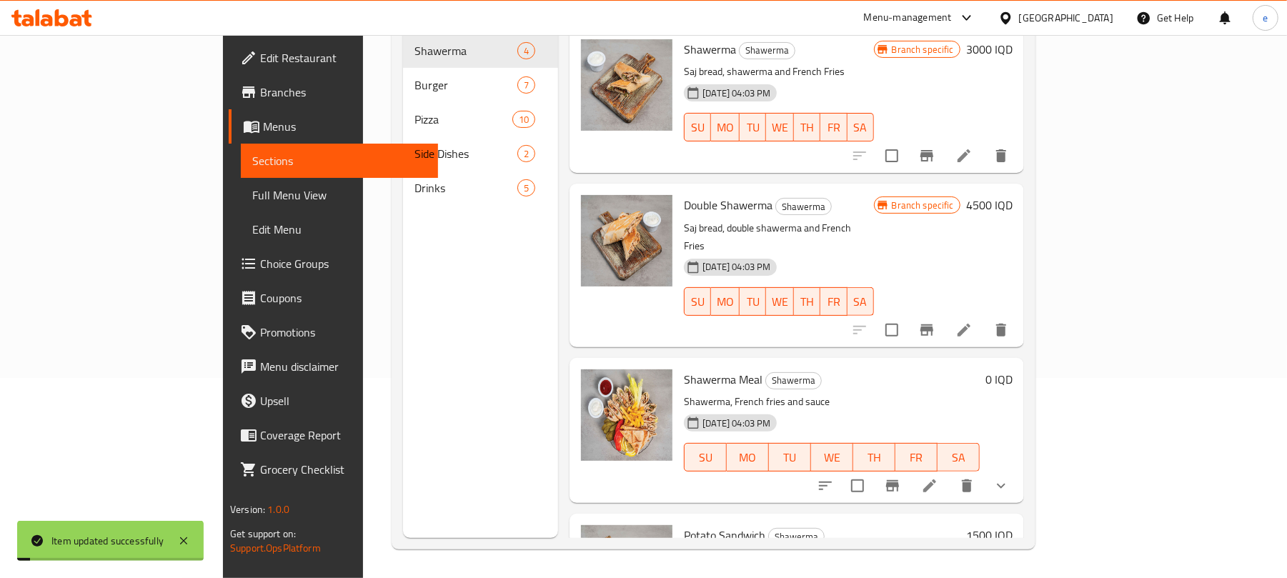
scroll to position [201, 0]
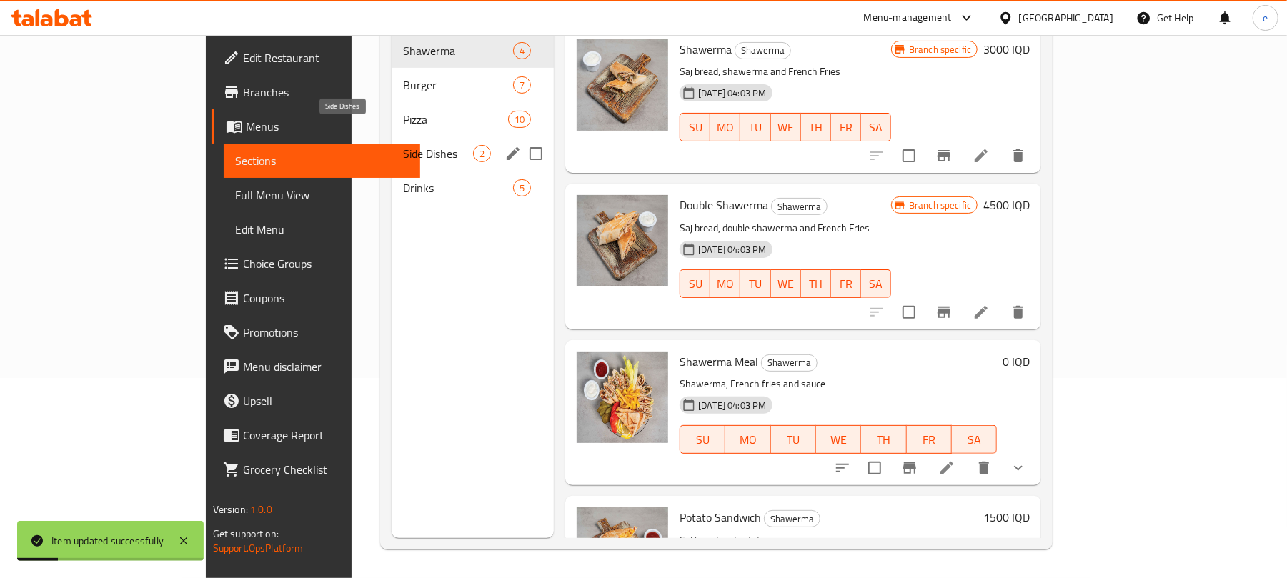
click at [403, 145] on span "Side Dishes" at bounding box center [438, 153] width 70 height 17
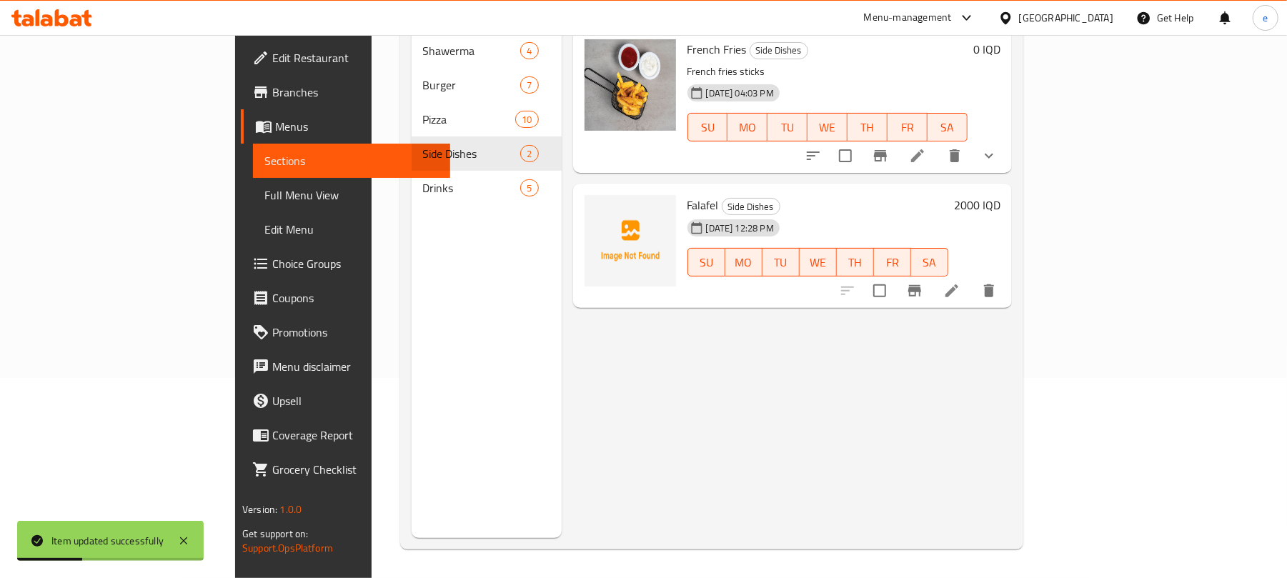
click at [972, 278] on li at bounding box center [952, 291] width 40 height 26
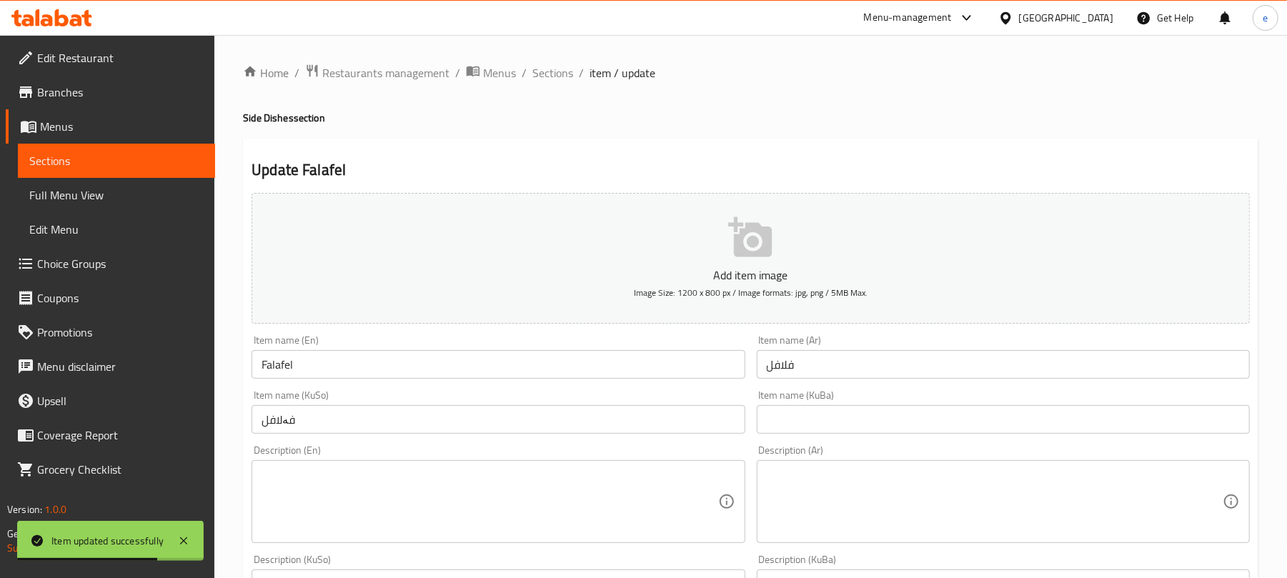
click at [346, 422] on input "فەلافل" at bounding box center [498, 419] width 493 height 29
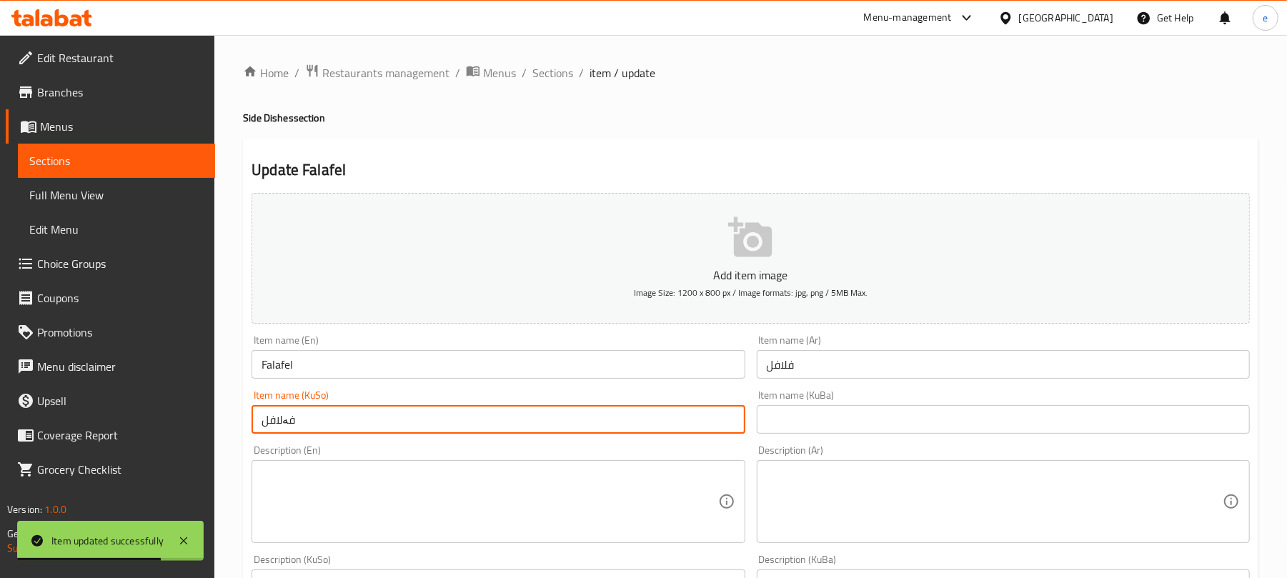
click at [346, 422] on input "فەلافل" at bounding box center [498, 419] width 493 height 29
click at [819, 435] on div "Item name (KuBa) Item name (KuBa)" at bounding box center [1003, 411] width 504 height 55
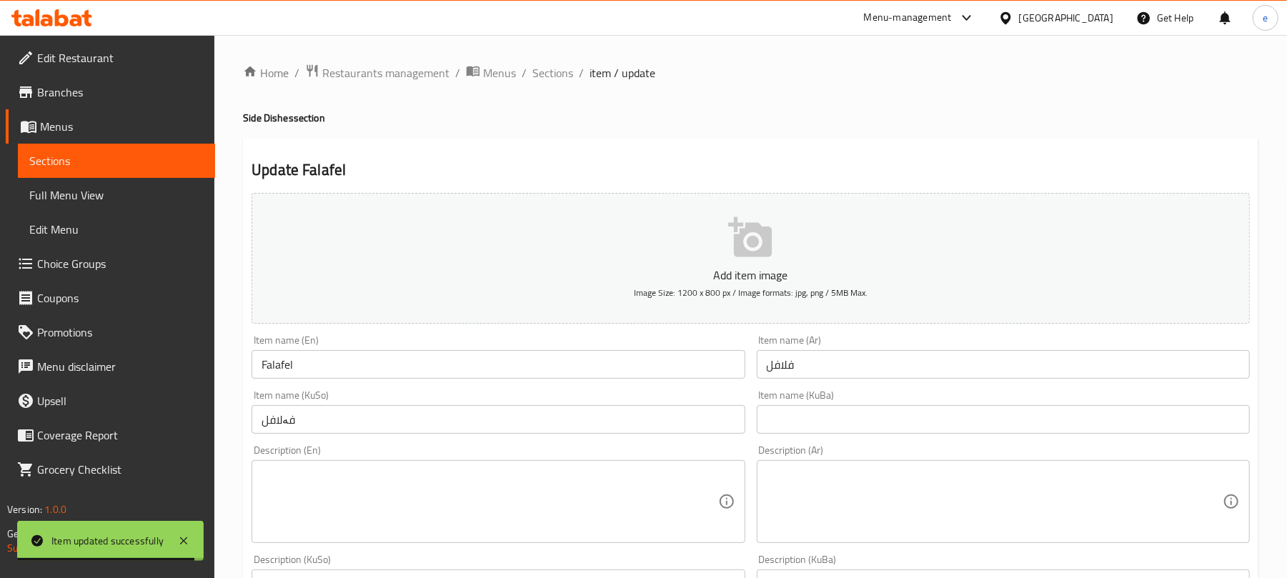
click at [818, 433] on input "text" at bounding box center [1003, 419] width 493 height 29
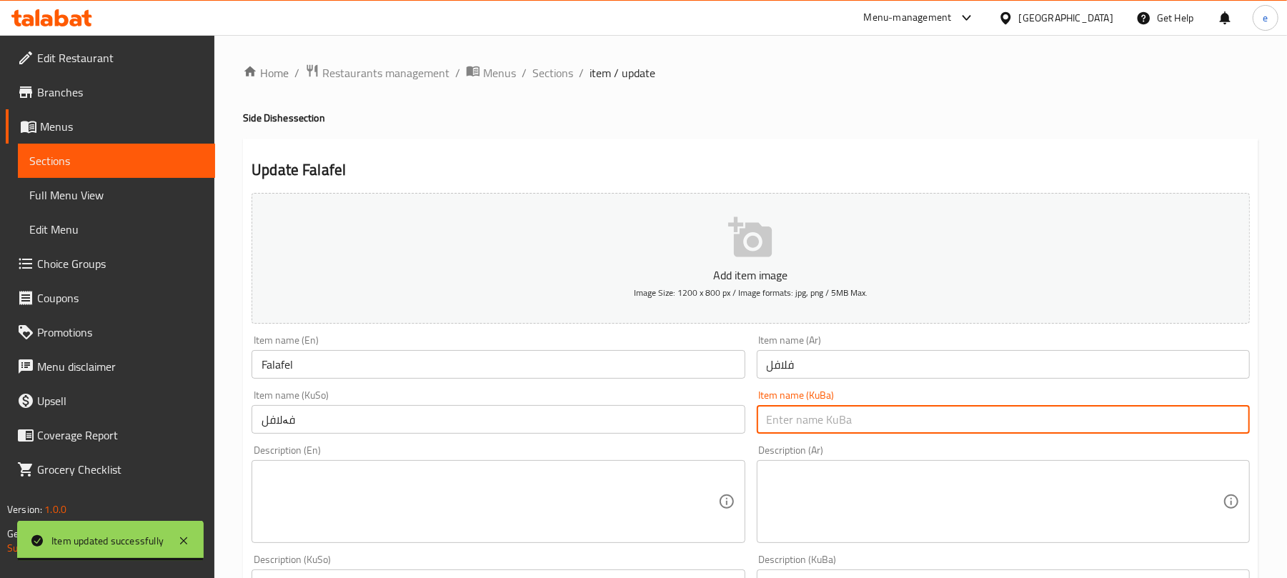
paste input "فەلافل"
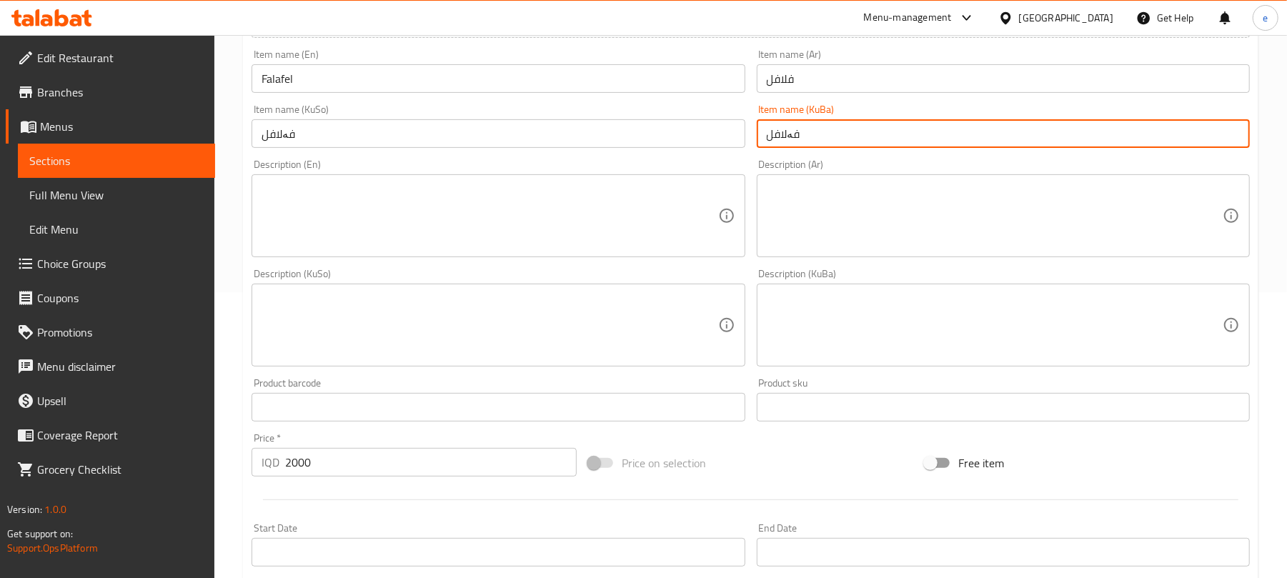
scroll to position [595, 0]
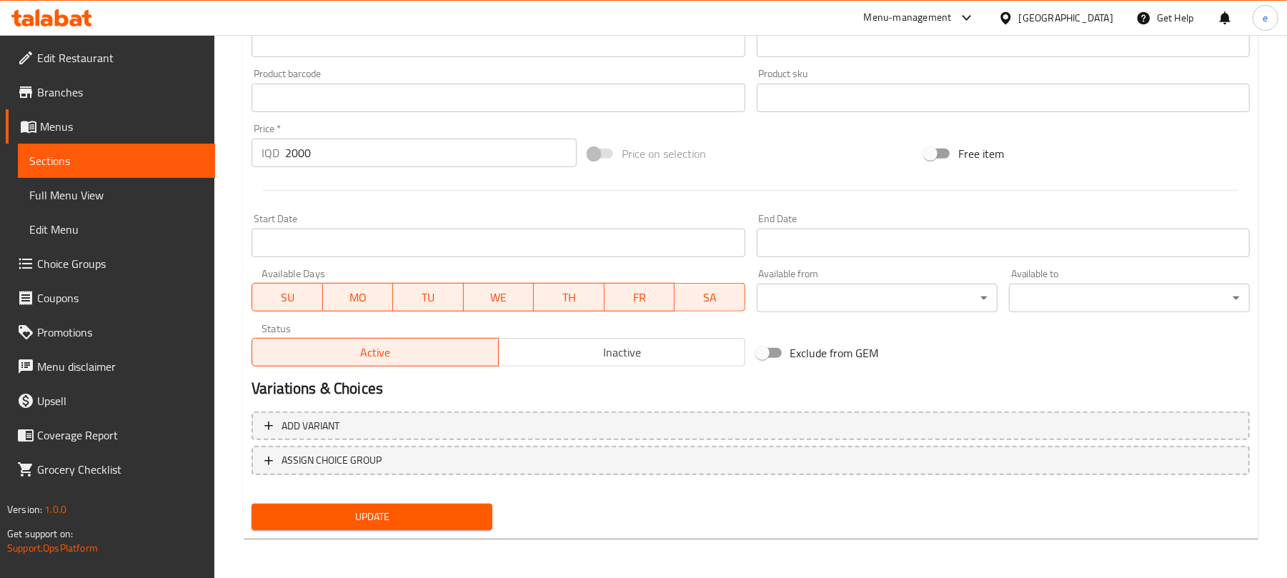
type input "فەلافل"
click at [441, 514] on span "Update" at bounding box center [372, 517] width 218 height 18
click at [106, 156] on span "Sections" at bounding box center [116, 160] width 174 height 17
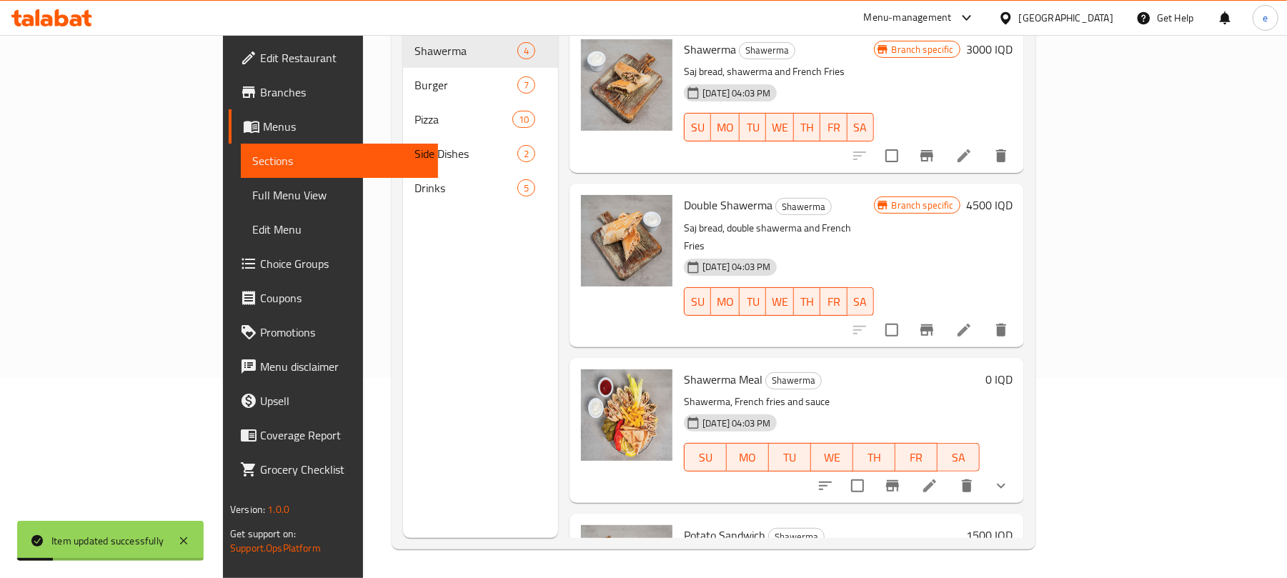
scroll to position [201, 0]
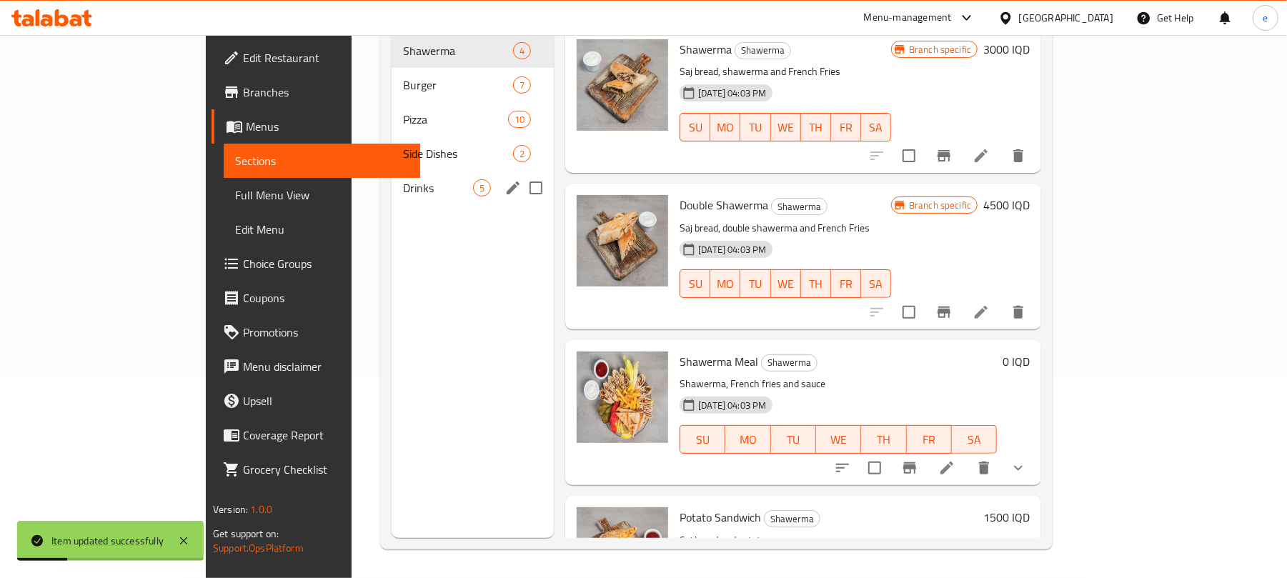
click at [392, 176] on div "Drinks 5" at bounding box center [473, 188] width 162 height 34
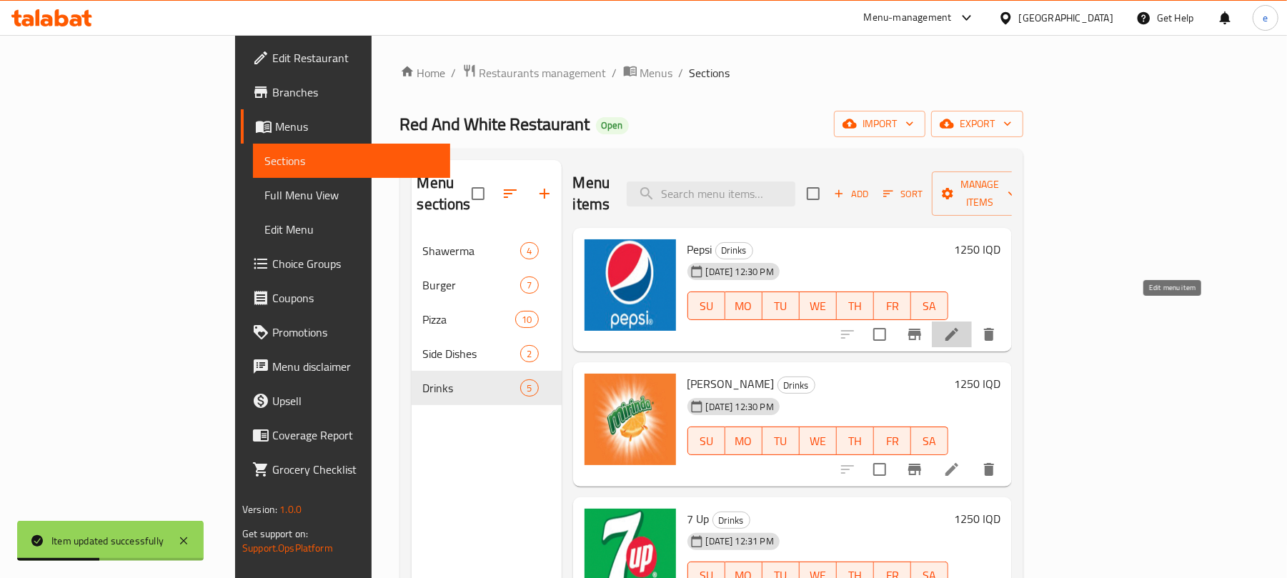
click at [960, 326] on icon at bounding box center [951, 334] width 17 height 17
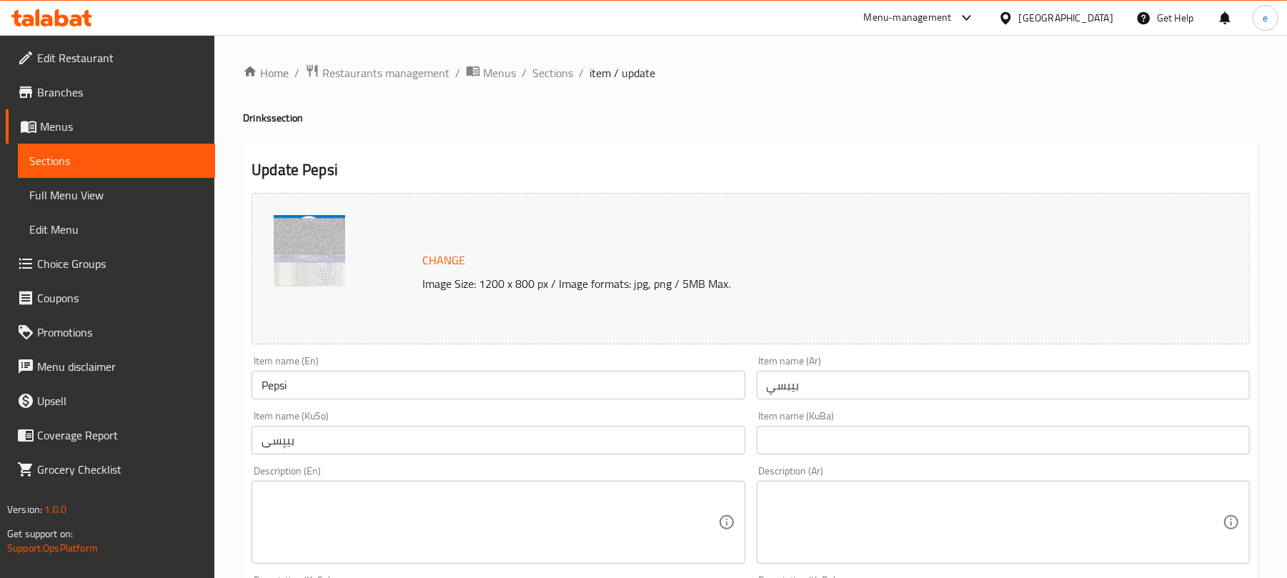
click at [535, 440] on input "بیپسی" at bounding box center [498, 440] width 493 height 29
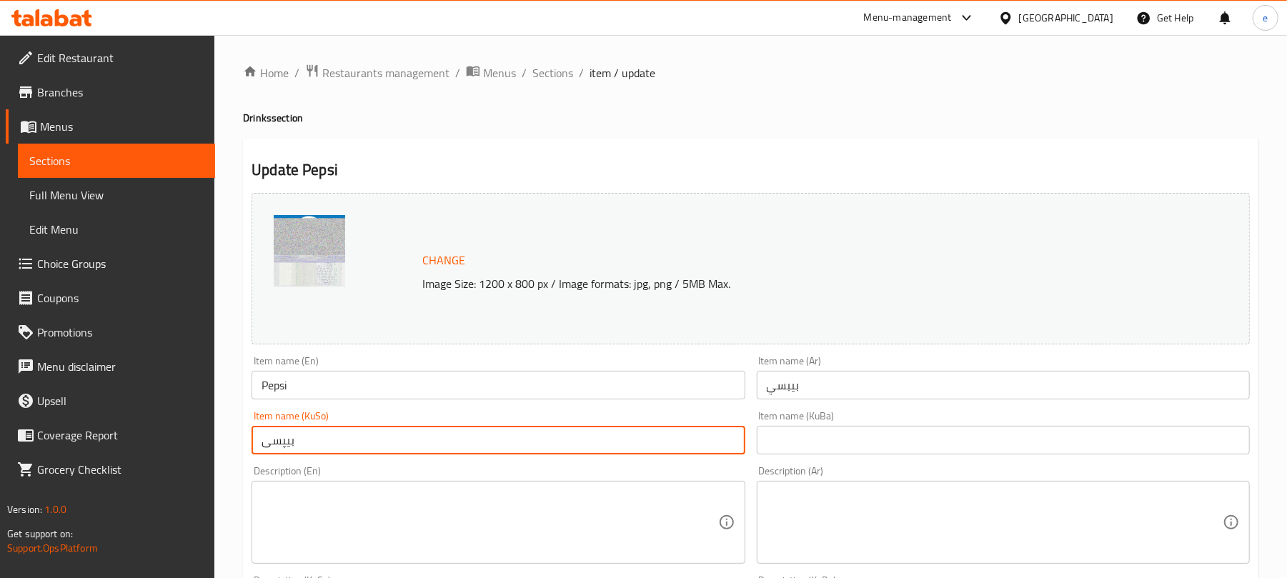
click at [886, 441] on input "text" at bounding box center [1003, 440] width 493 height 29
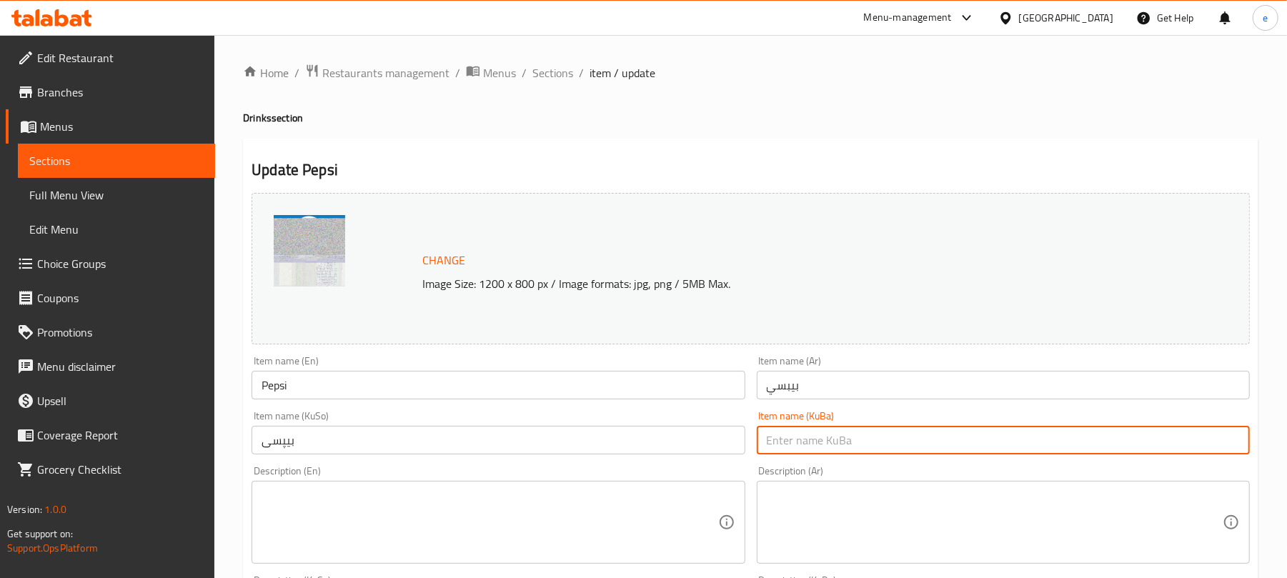
paste input "بیپسی"
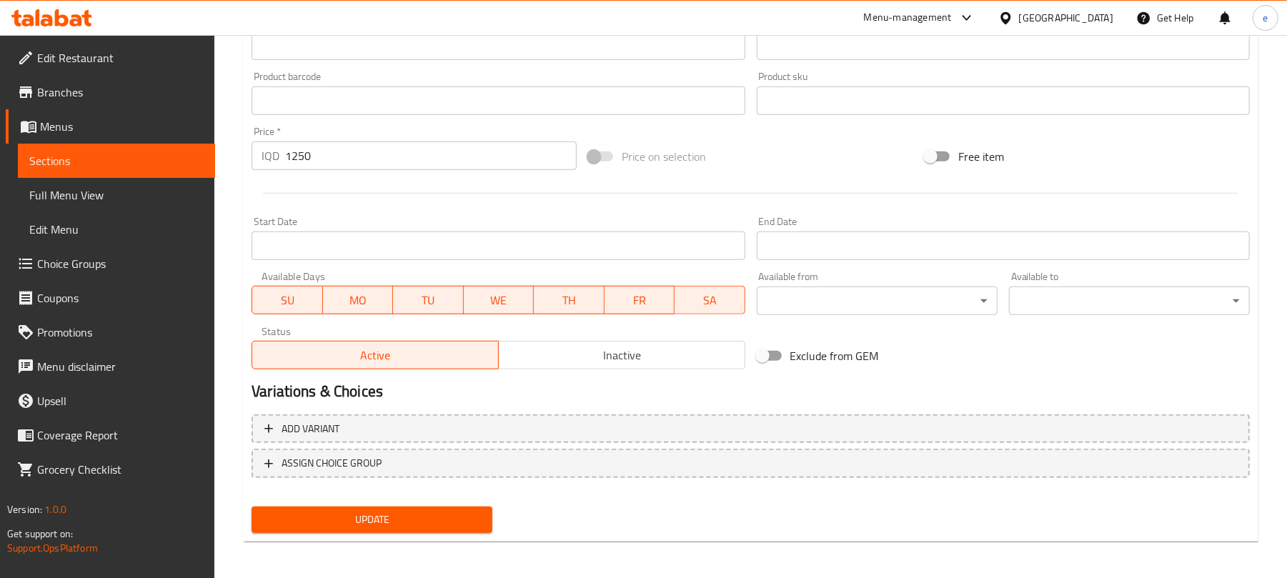
scroll to position [615, 0]
type input "بیپسی"
click at [407, 522] on span "Update" at bounding box center [372, 518] width 218 height 18
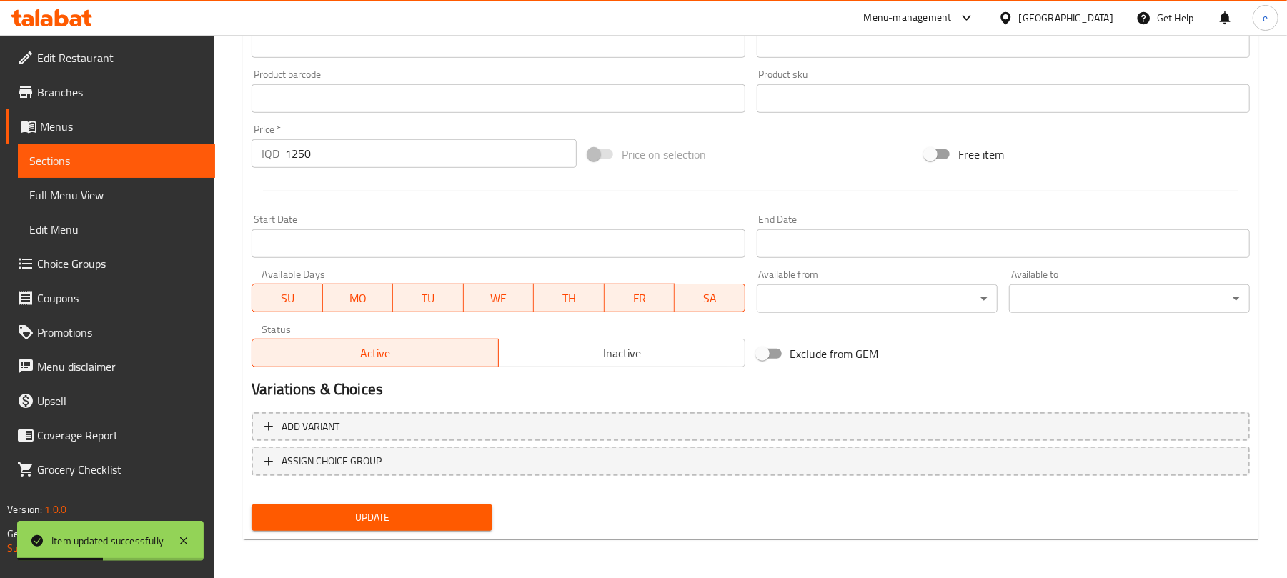
click at [89, 152] on span "Sections" at bounding box center [116, 160] width 174 height 17
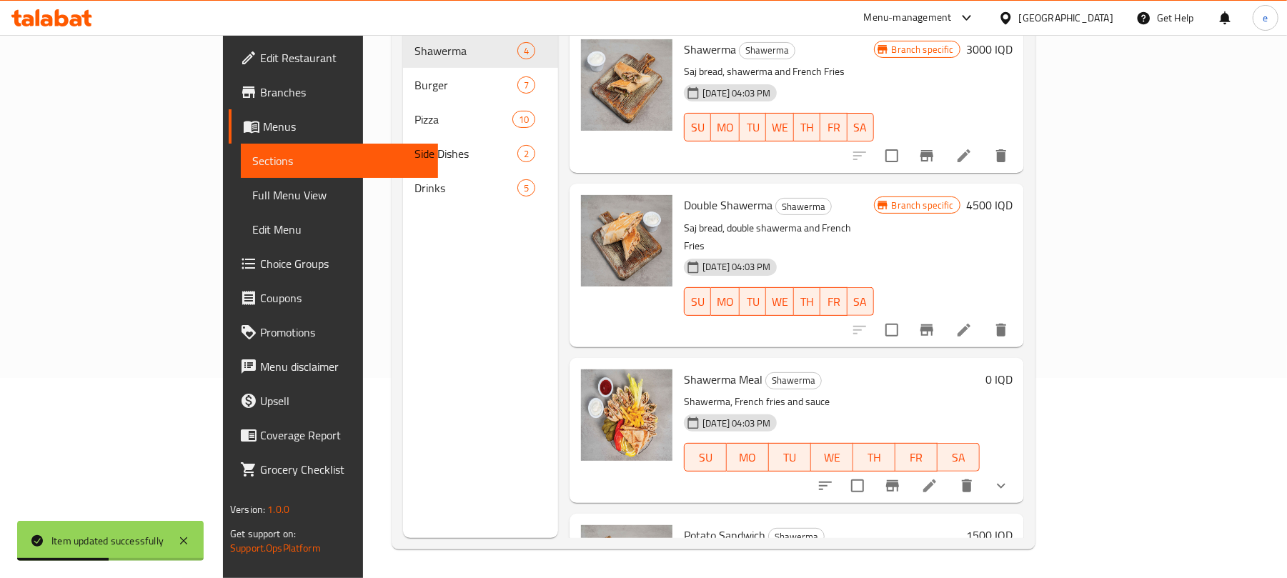
scroll to position [201, 0]
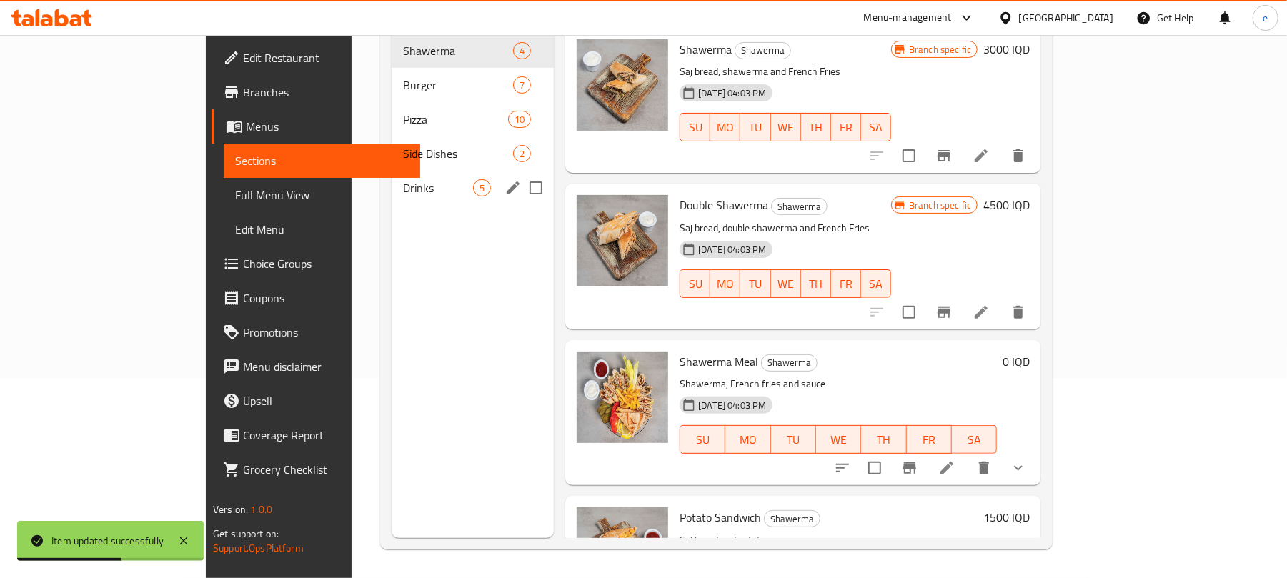
click at [403, 179] on span "Drinks" at bounding box center [438, 187] width 70 height 17
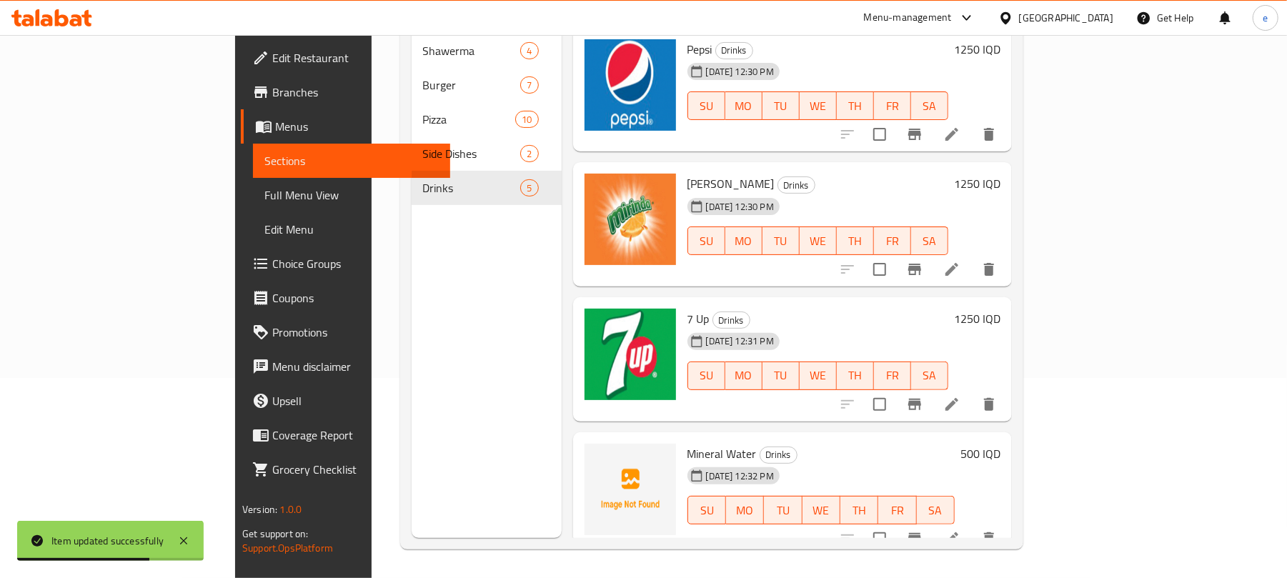
click at [960, 261] on icon at bounding box center [951, 269] width 17 height 17
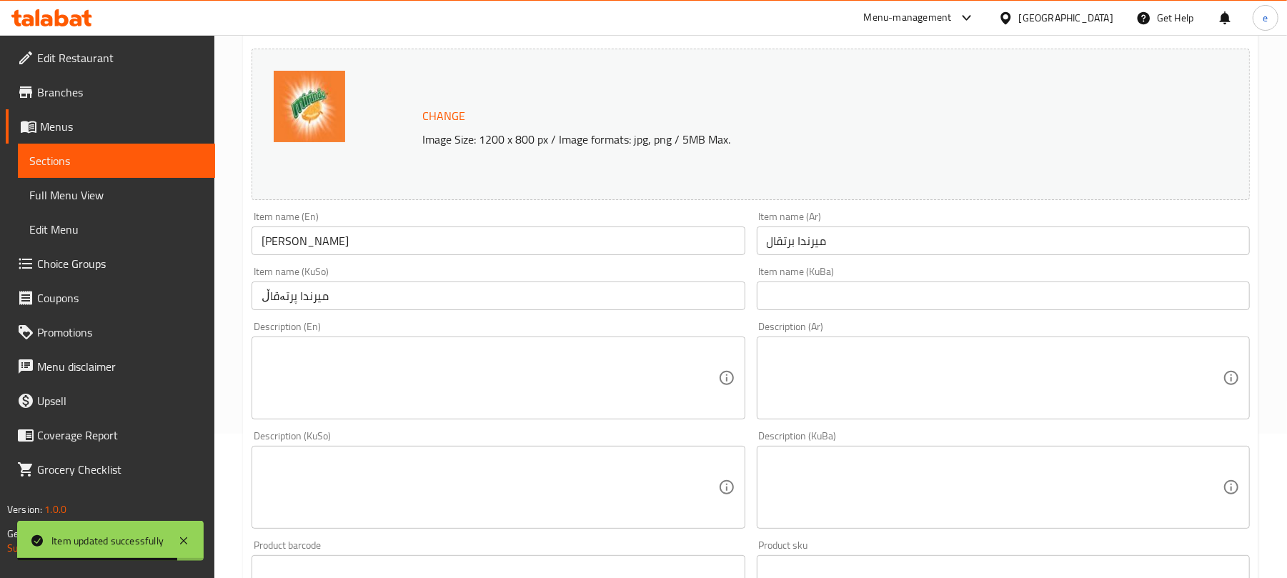
scroll to position [190, 0]
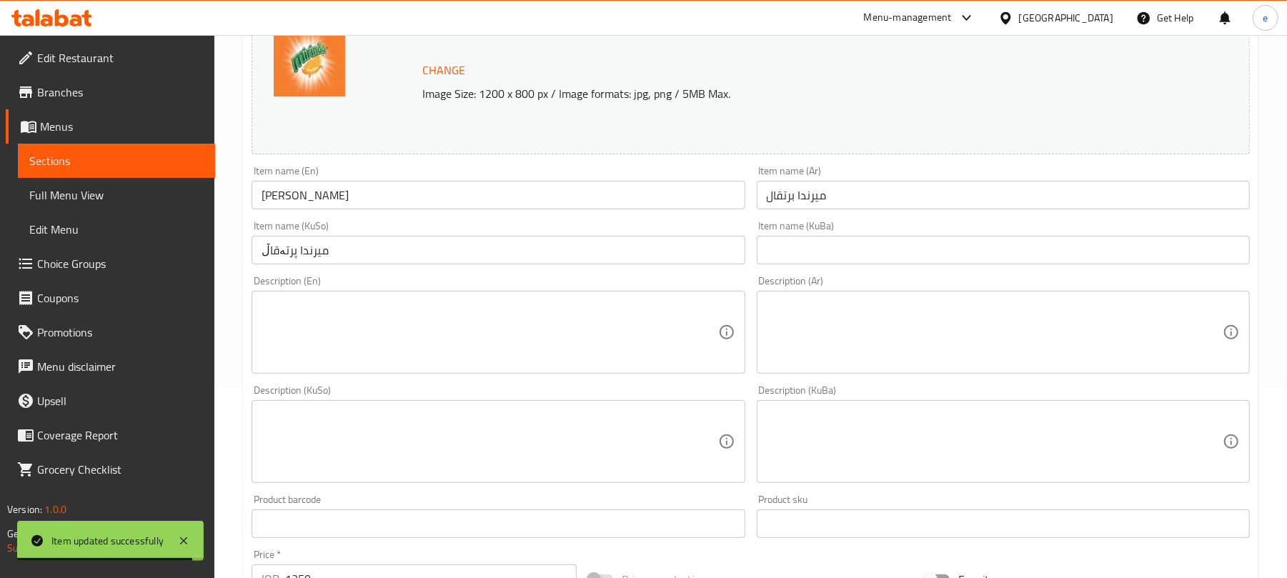
click at [317, 242] on input "میرندا پرتەقاڵ" at bounding box center [498, 250] width 493 height 29
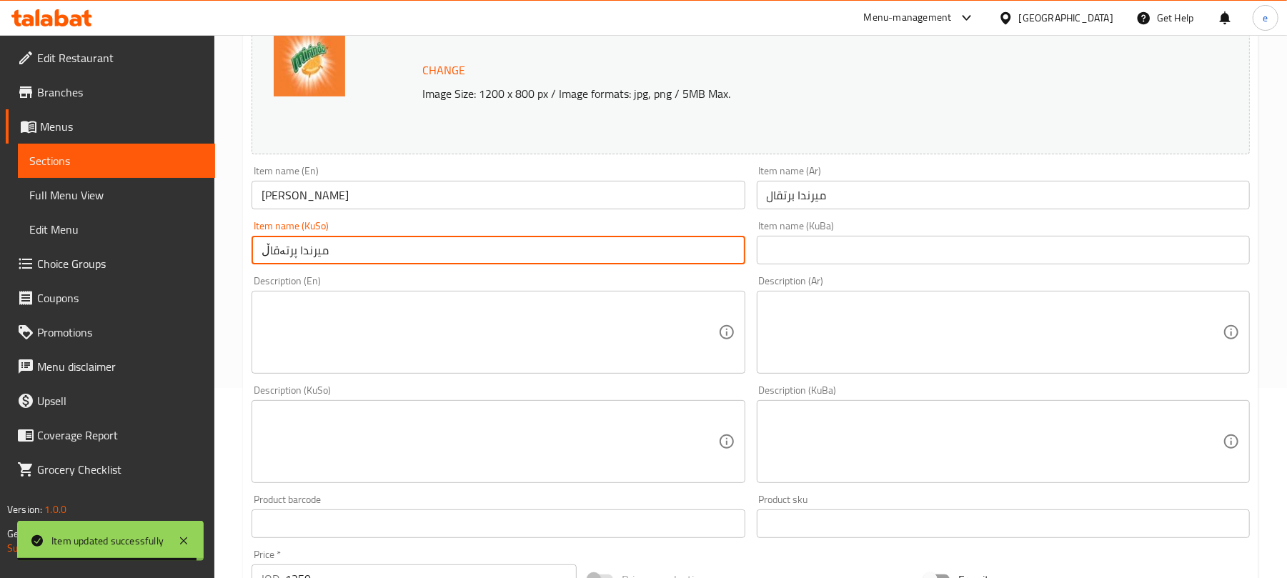
click at [317, 242] on input "میرندا پرتەقاڵ" at bounding box center [498, 250] width 493 height 29
click at [810, 255] on input "text" at bounding box center [1003, 250] width 493 height 29
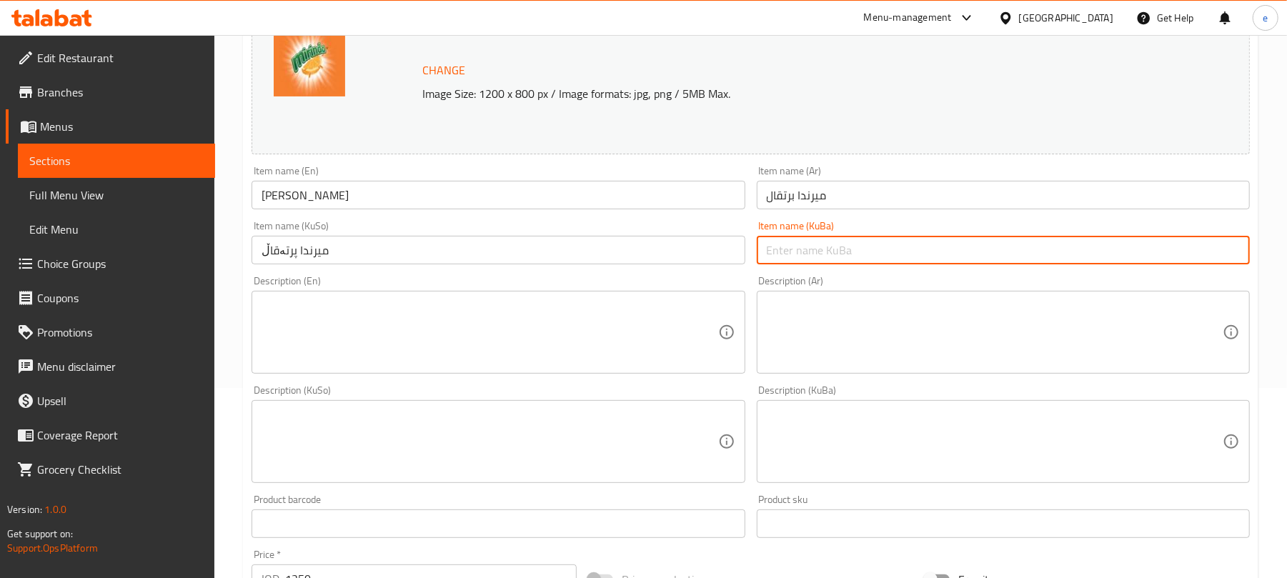
paste input "میرندا پرتەقاڵ"
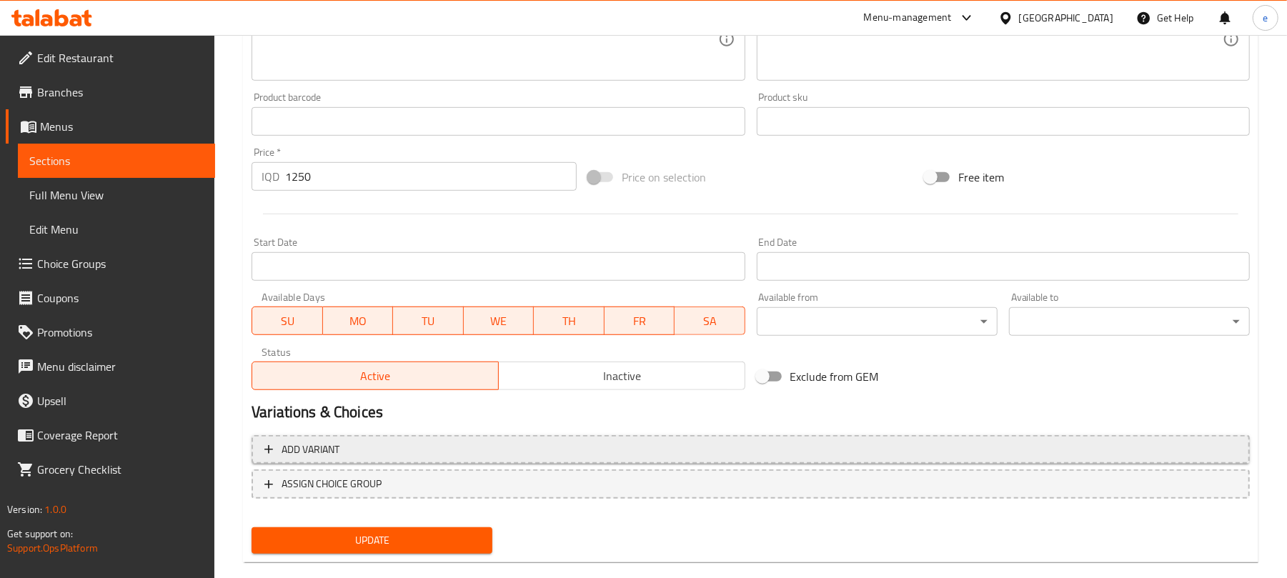
scroll to position [615, 0]
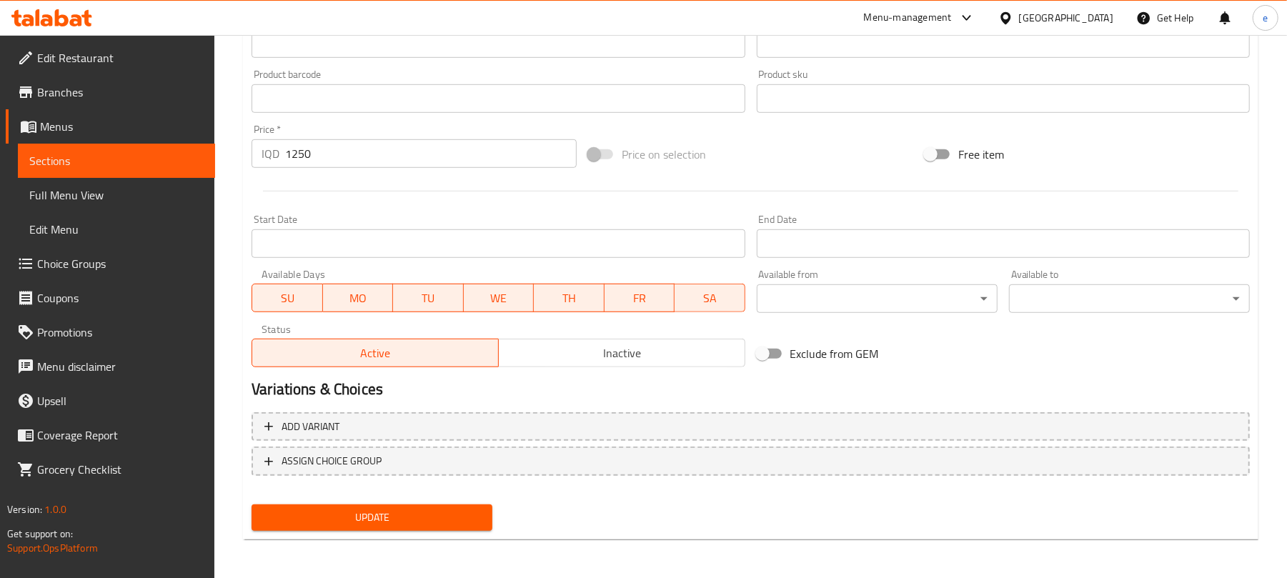
type input "میرندا پرتەقاڵ"
click at [436, 514] on span "Update" at bounding box center [372, 518] width 218 height 18
click at [141, 166] on span "Sections" at bounding box center [116, 160] width 174 height 17
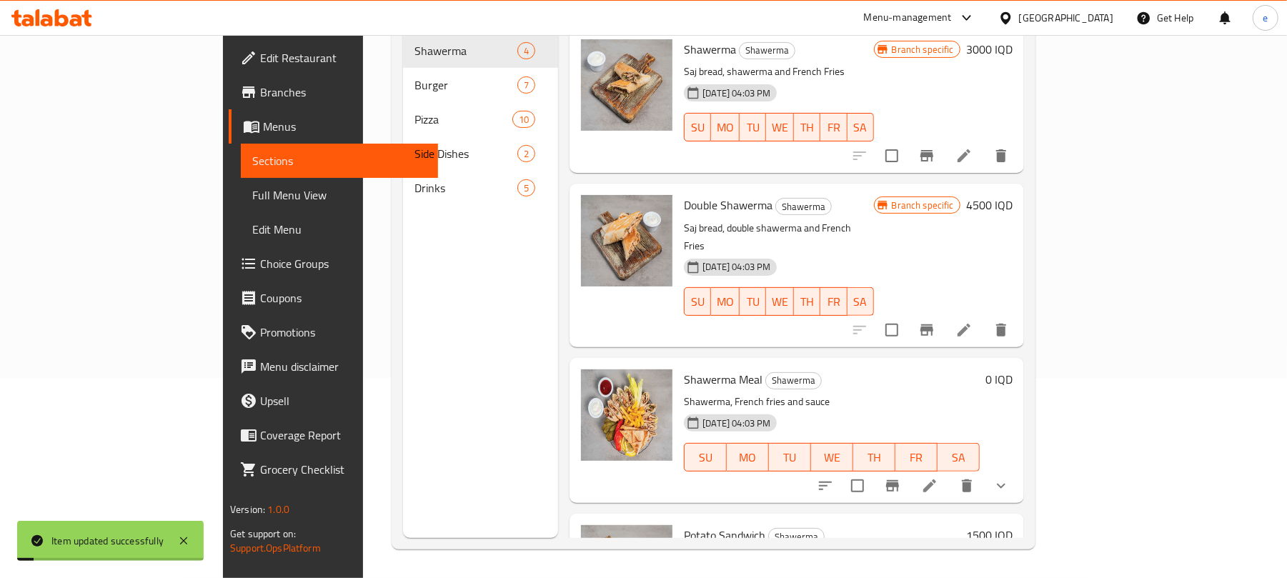
scroll to position [201, 0]
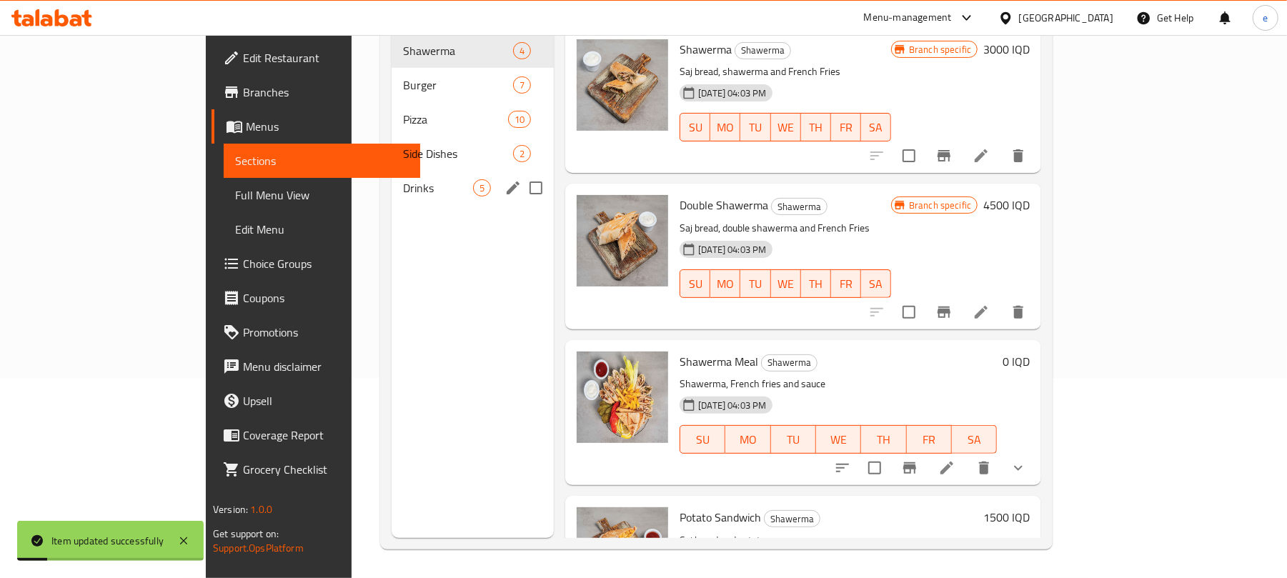
click at [403, 179] on span "Drinks" at bounding box center [438, 187] width 70 height 17
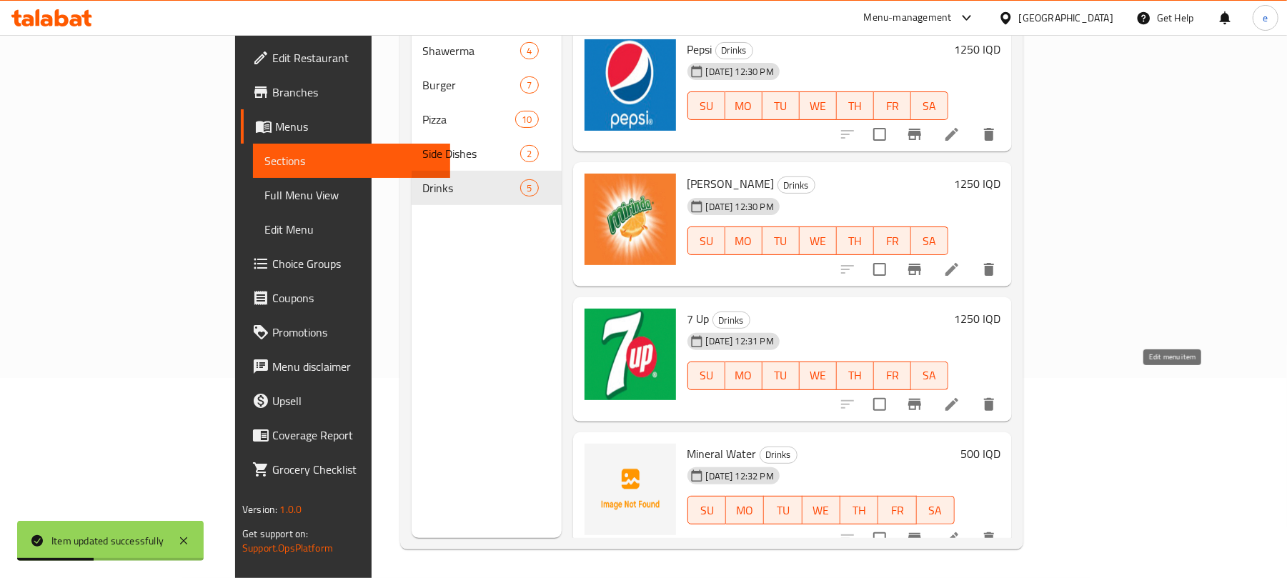
click at [960, 396] on icon at bounding box center [951, 404] width 17 height 17
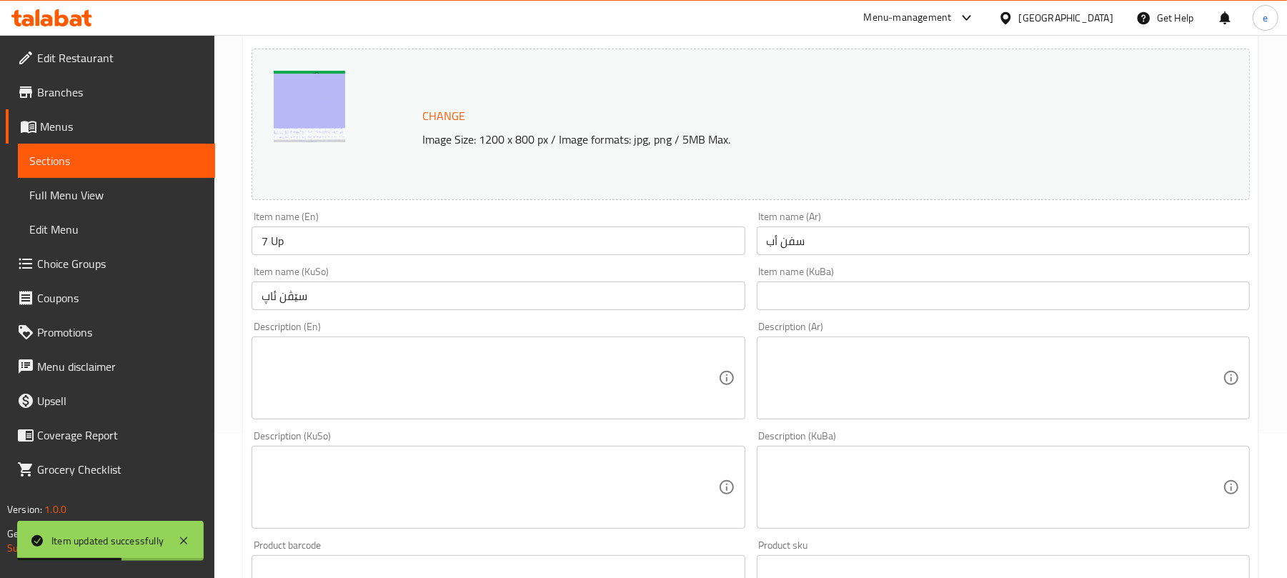
scroll to position [190, 0]
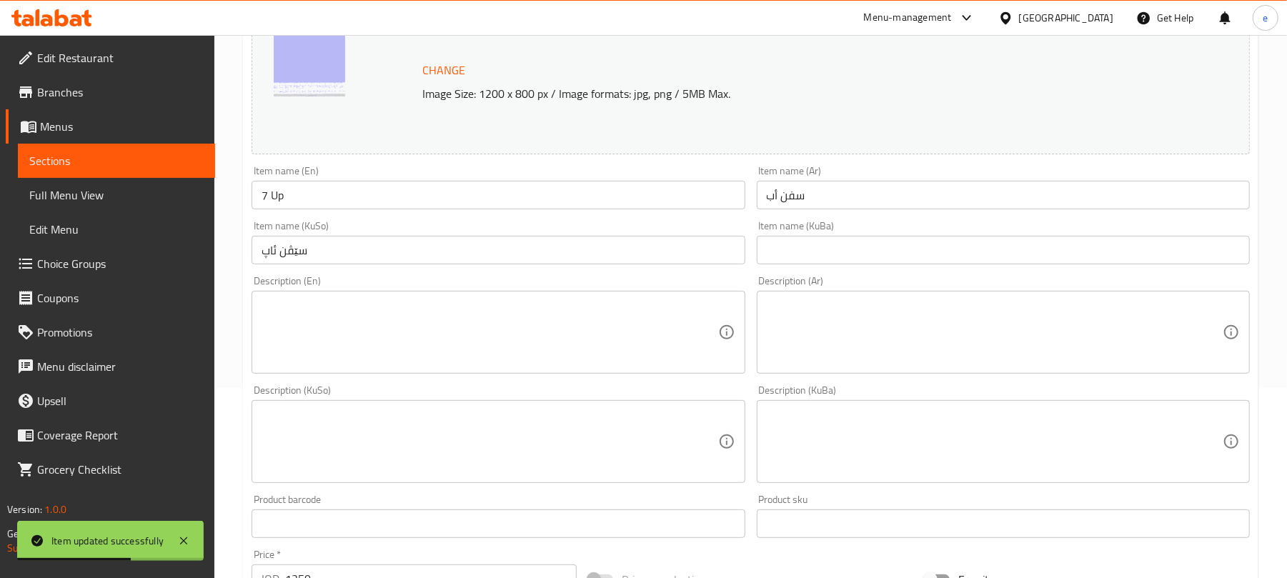
click at [339, 252] on input "سێڤن ئاپ" at bounding box center [498, 250] width 493 height 29
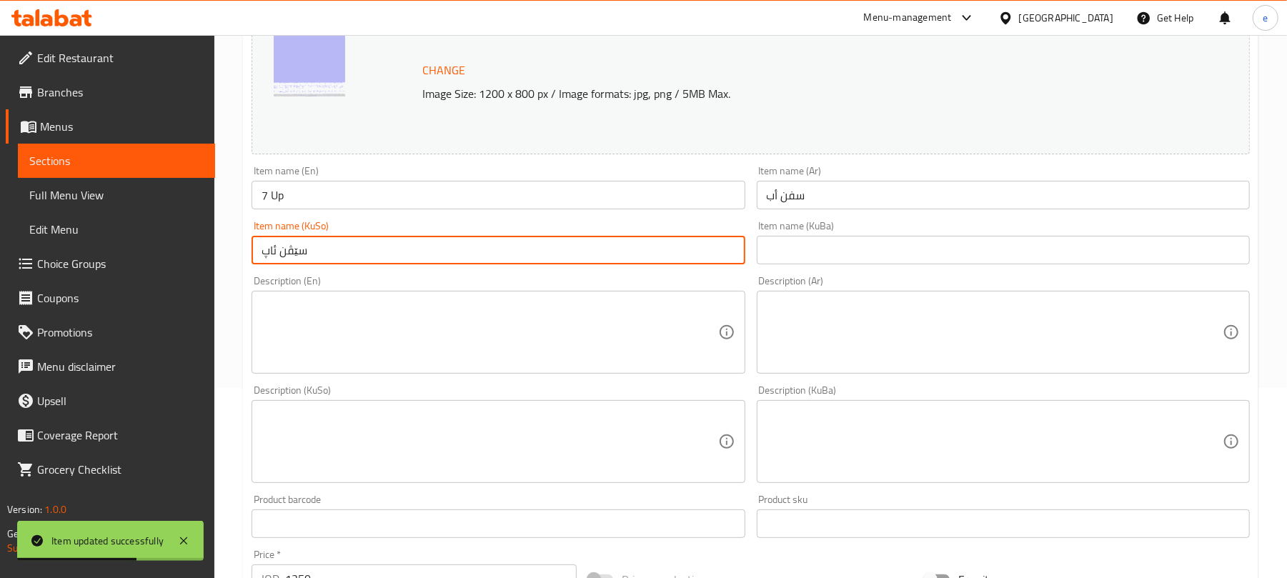
click at [339, 252] on input "سێڤن ئاپ" at bounding box center [498, 250] width 493 height 29
click at [807, 249] on input "text" at bounding box center [1003, 250] width 493 height 29
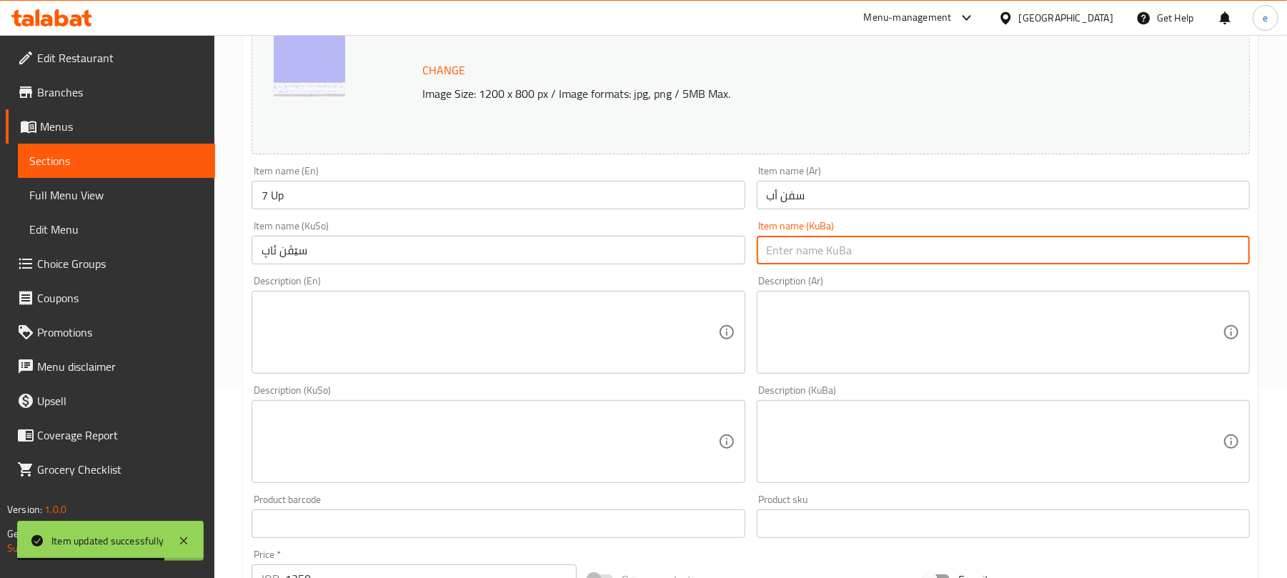
paste input "سێڤن ئاپ"
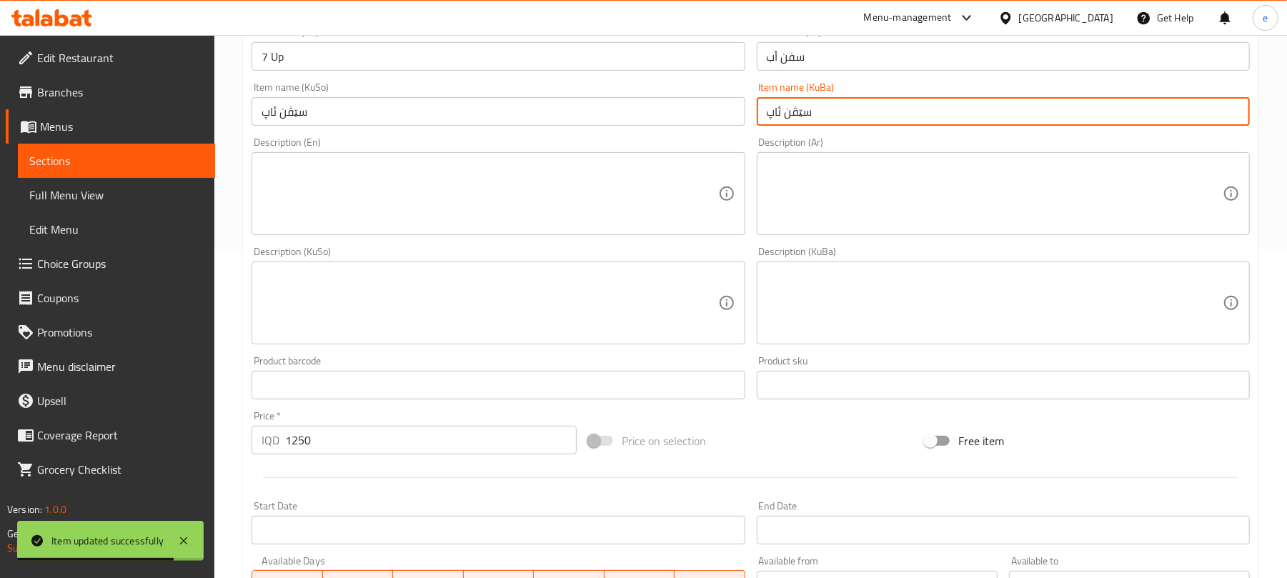
scroll to position [615, 0]
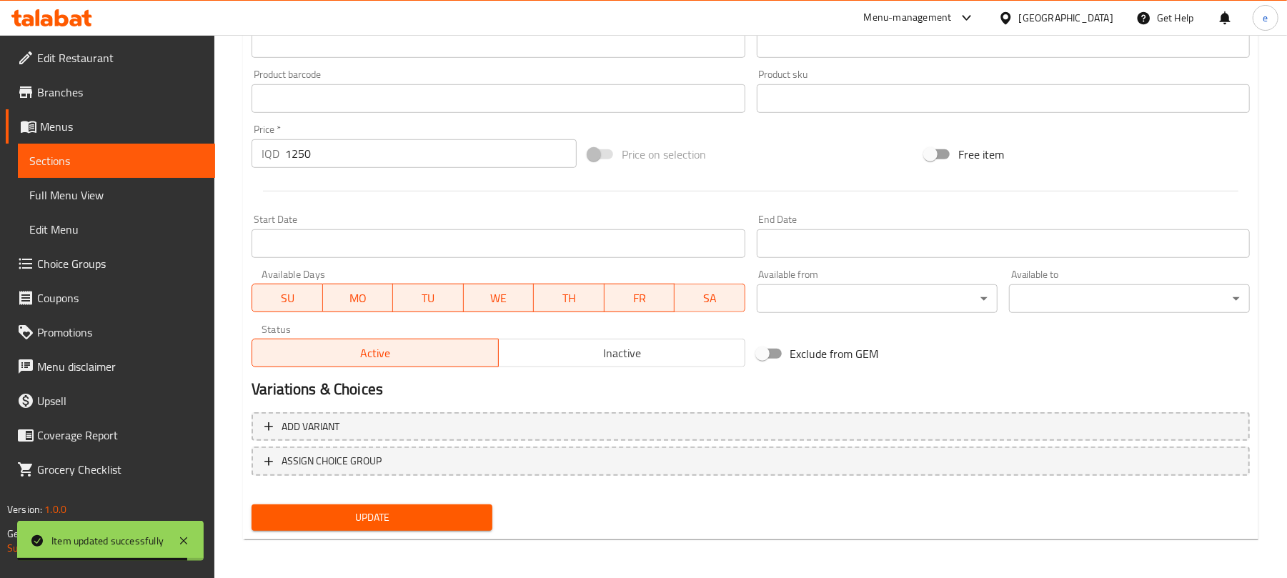
type input "سێڤن ئاپ"
click at [386, 522] on span "Update" at bounding box center [372, 518] width 218 height 18
click at [60, 161] on span "Sections" at bounding box center [116, 160] width 174 height 17
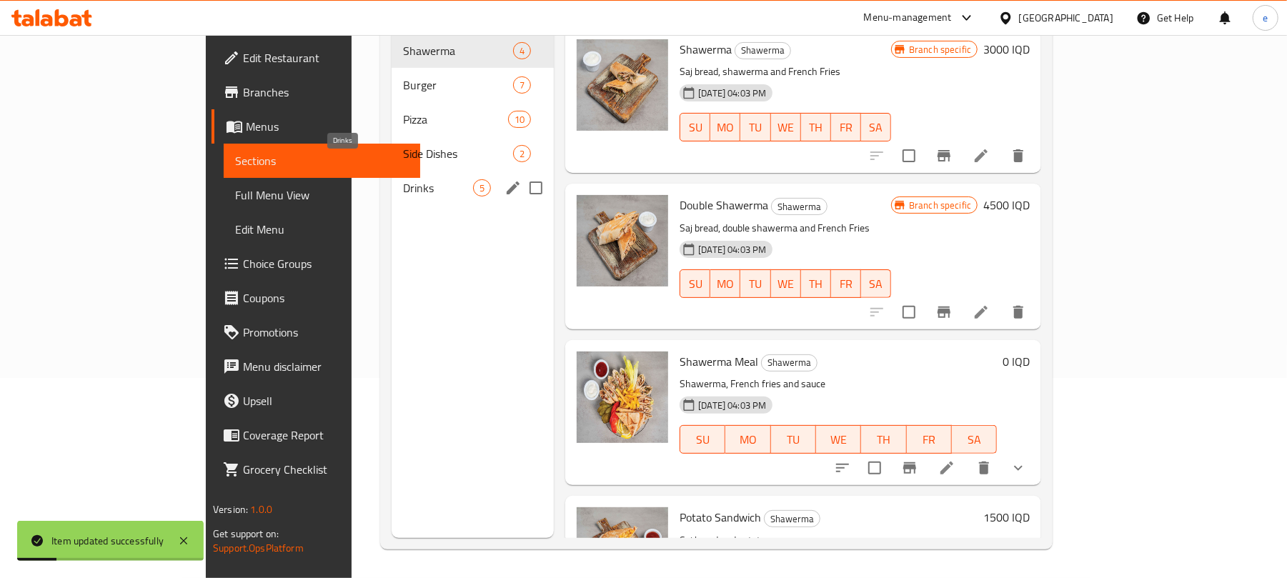
click at [403, 179] on span "Drinks" at bounding box center [438, 187] width 70 height 17
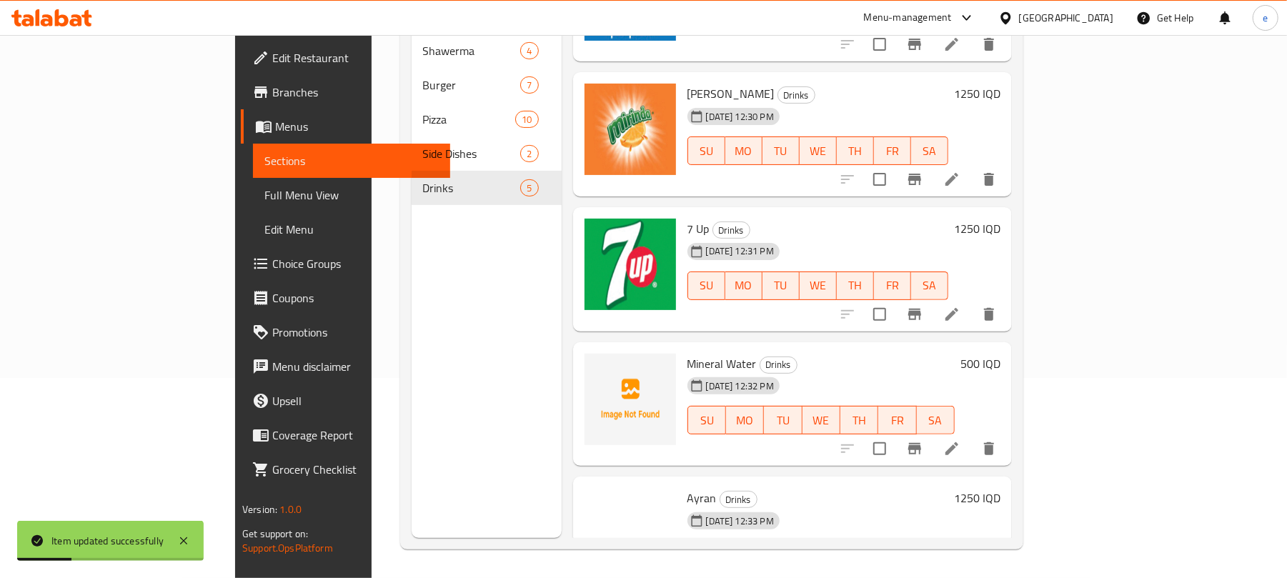
scroll to position [131, 0]
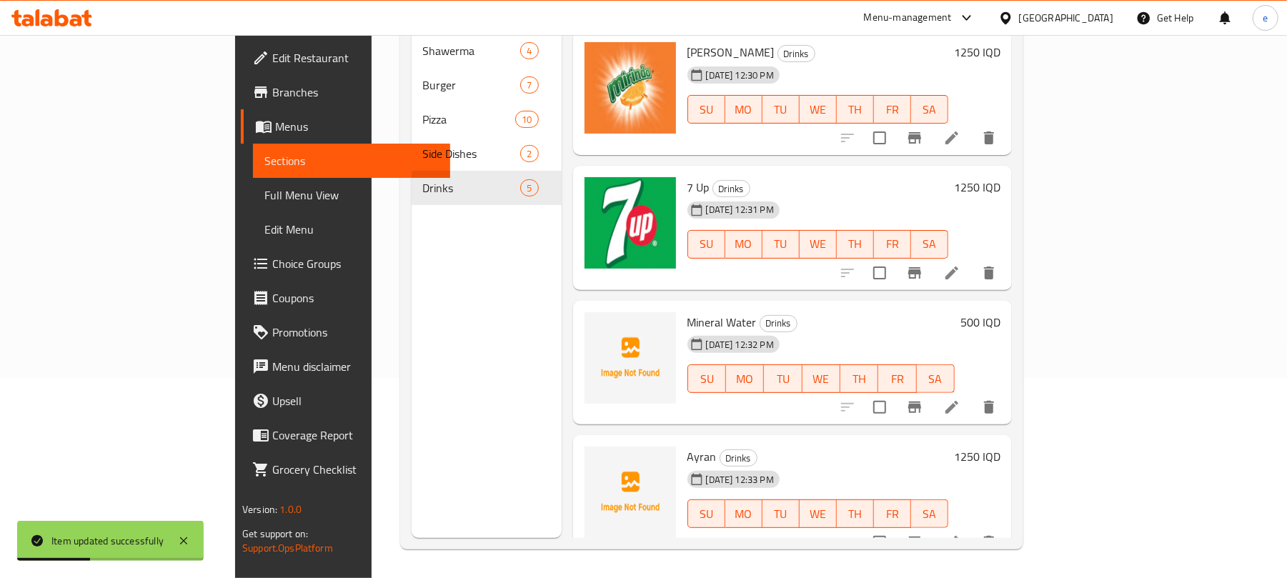
click at [960, 399] on icon at bounding box center [951, 407] width 17 height 17
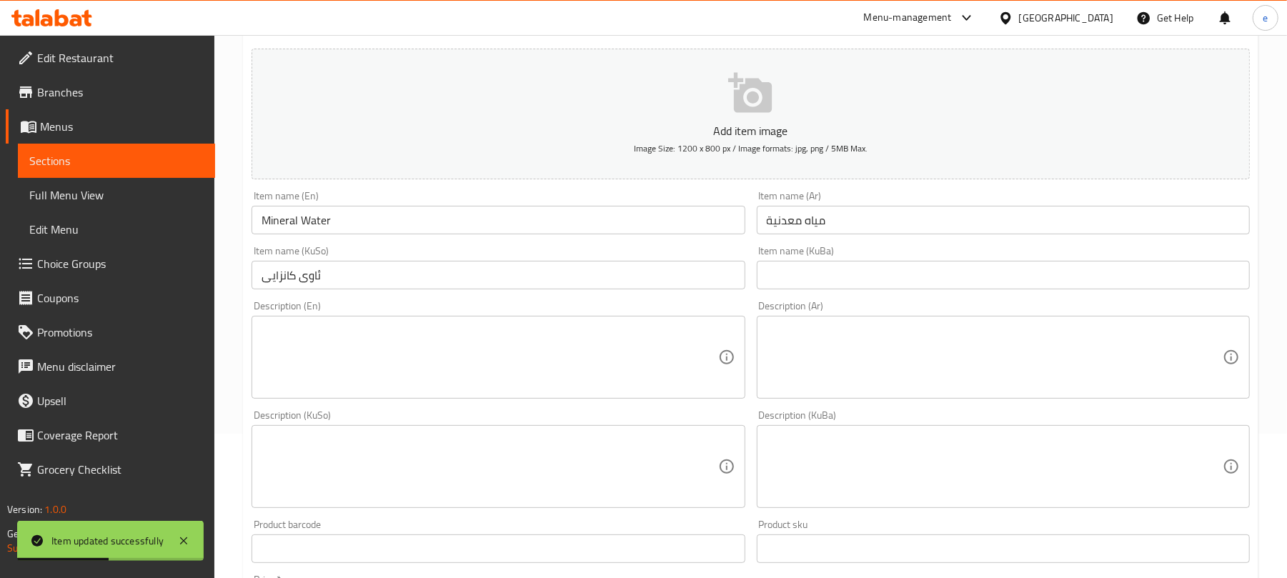
scroll to position [190, 0]
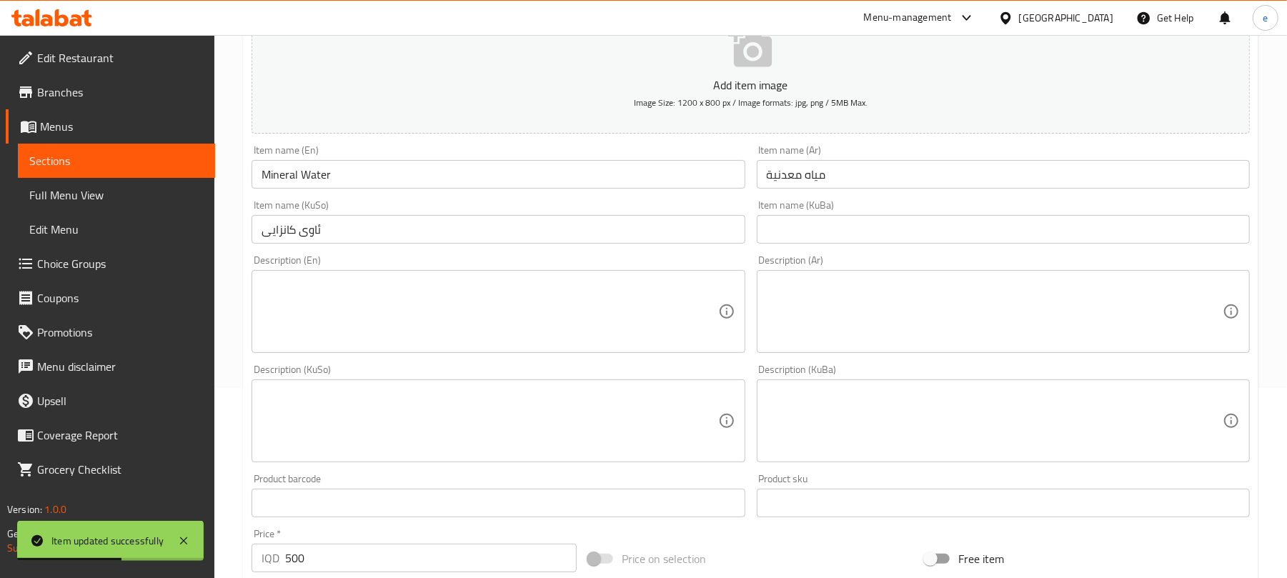
click at [449, 242] on input "ئاوی کانزایی" at bounding box center [498, 229] width 493 height 29
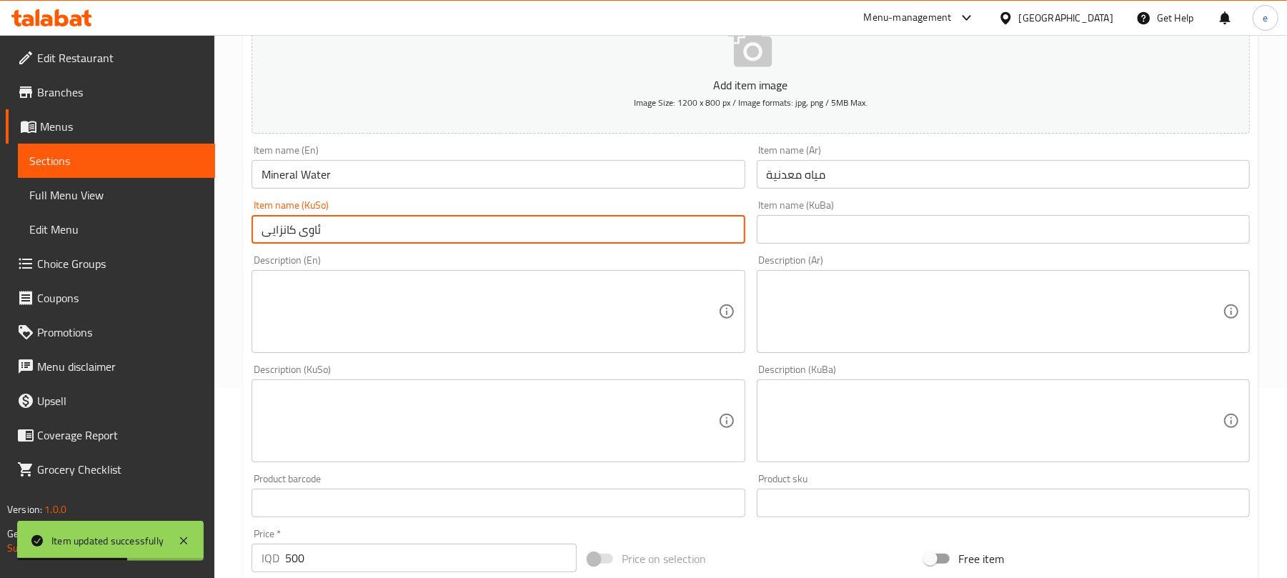
click at [449, 242] on input "ئاوی کانزایی" at bounding box center [498, 229] width 493 height 29
click at [827, 223] on input "text" at bounding box center [1003, 229] width 493 height 29
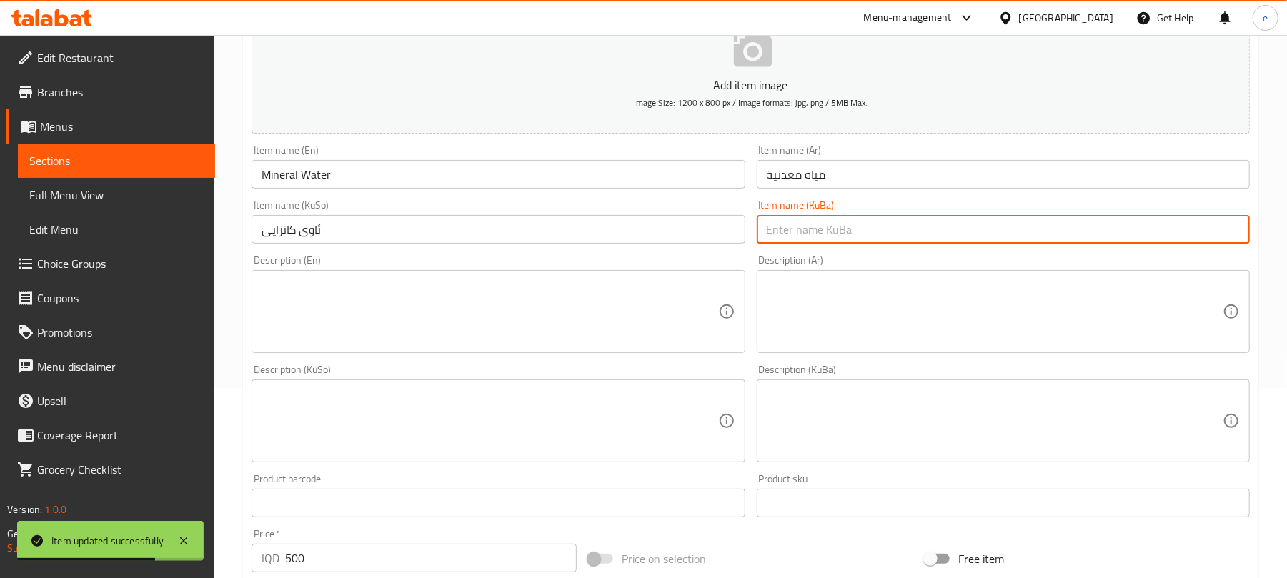
paste input "ئاوی کانزایی"
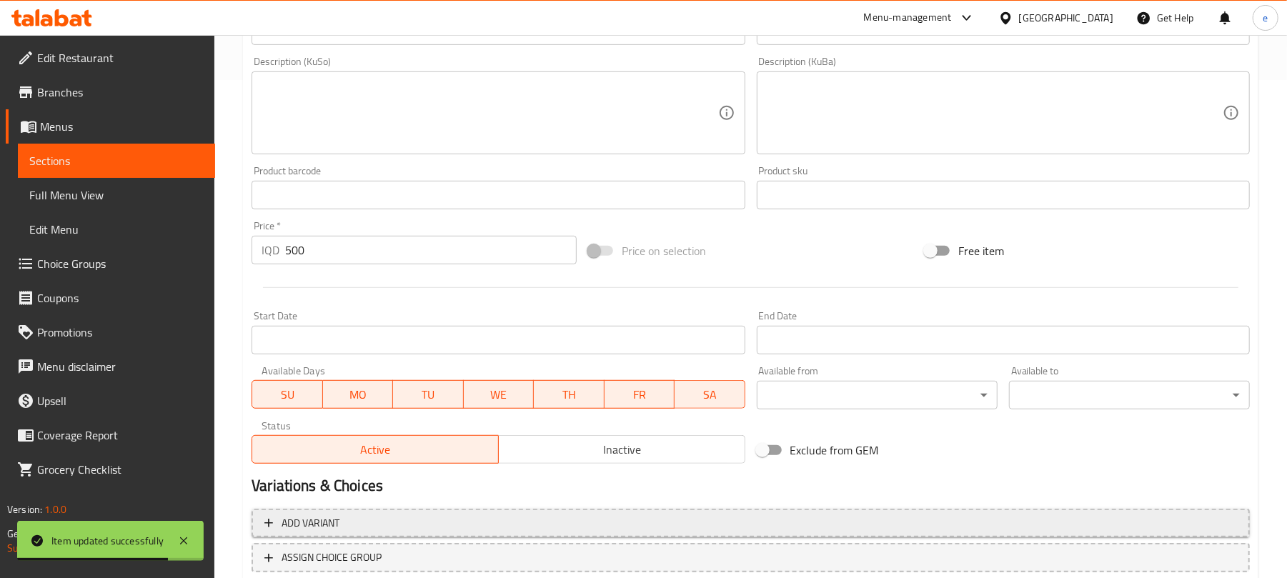
scroll to position [595, 0]
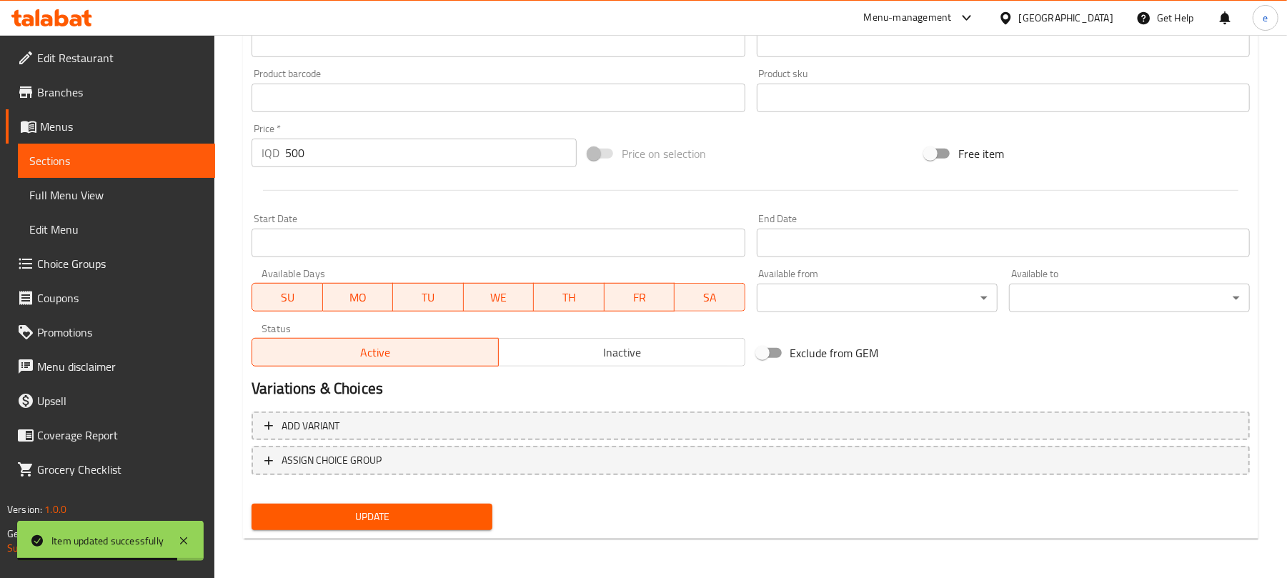
type input "ئاوی کانزایی"
click at [459, 508] on span "Update" at bounding box center [372, 517] width 218 height 18
click at [81, 164] on span "Sections" at bounding box center [116, 160] width 174 height 17
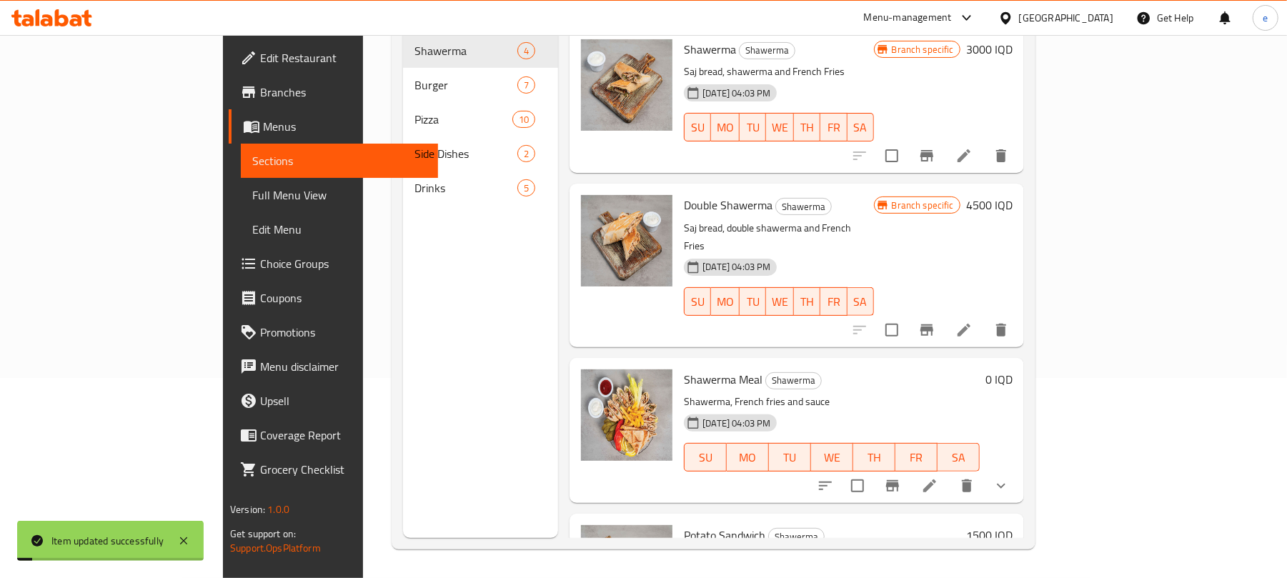
scroll to position [201, 0]
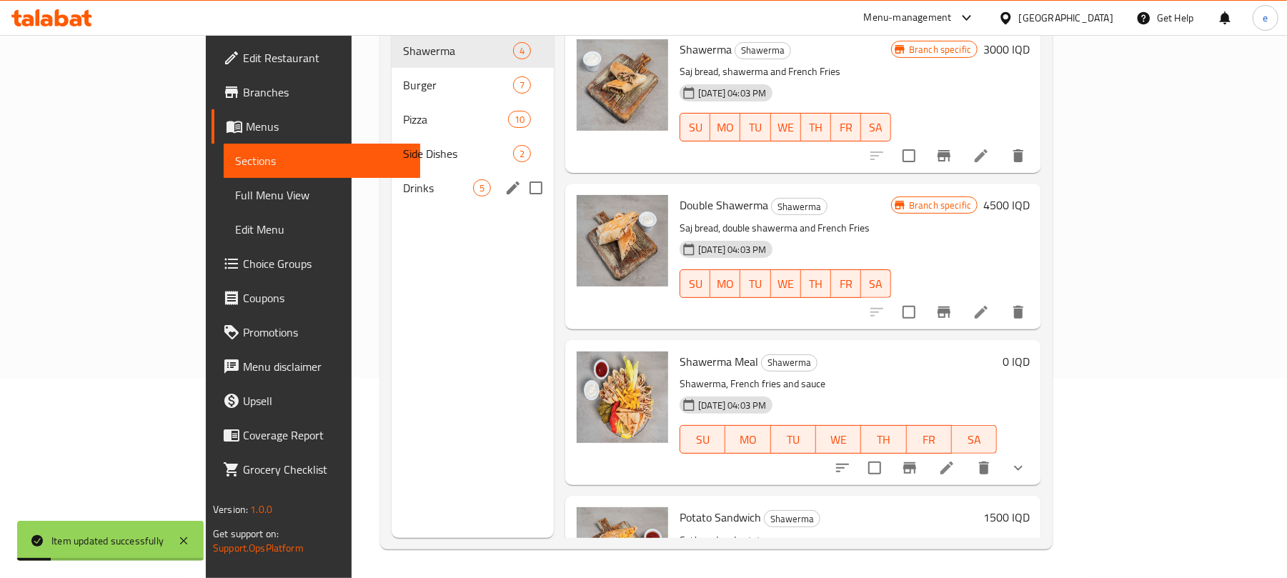
click at [392, 183] on div "Drinks 5" at bounding box center [473, 188] width 162 height 34
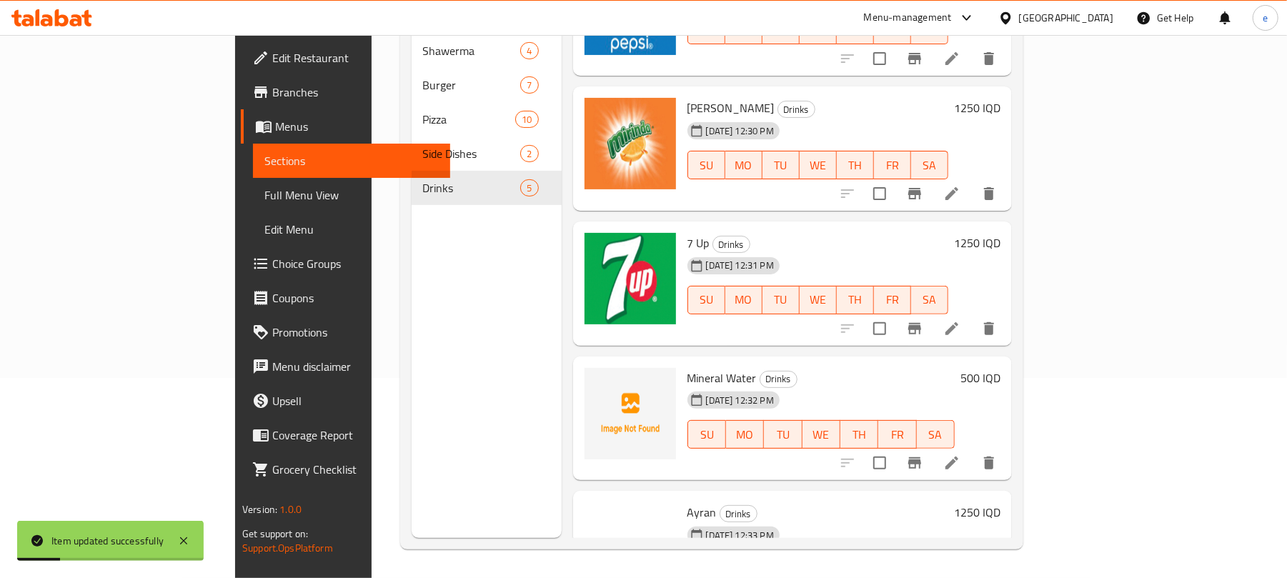
scroll to position [131, 0]
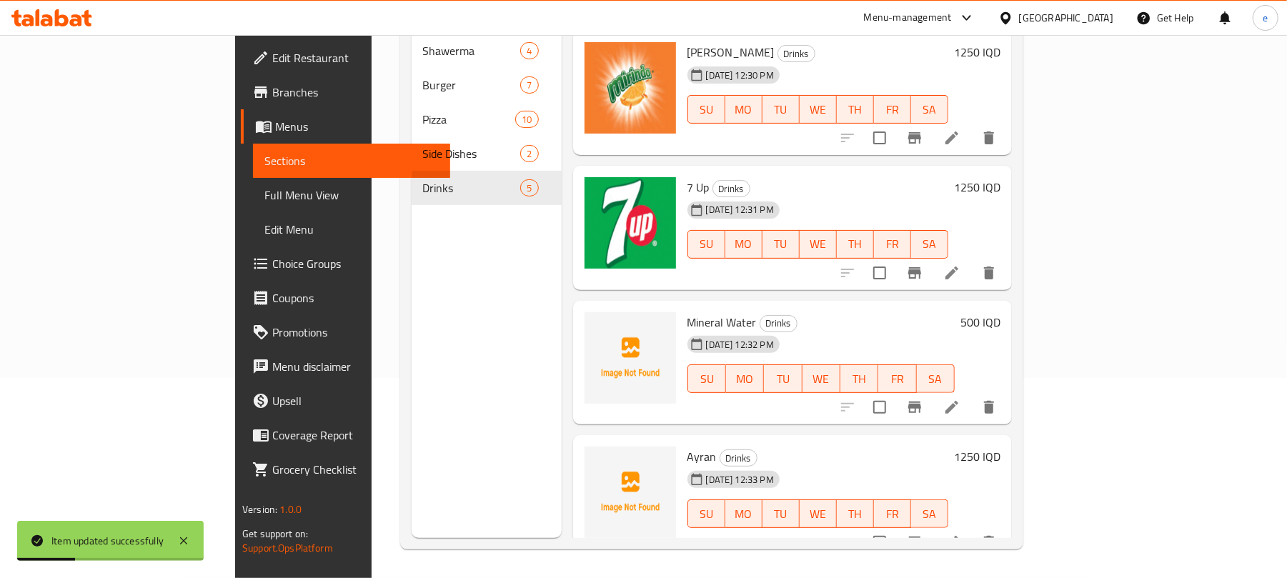
click at [972, 529] on li at bounding box center [952, 542] width 40 height 26
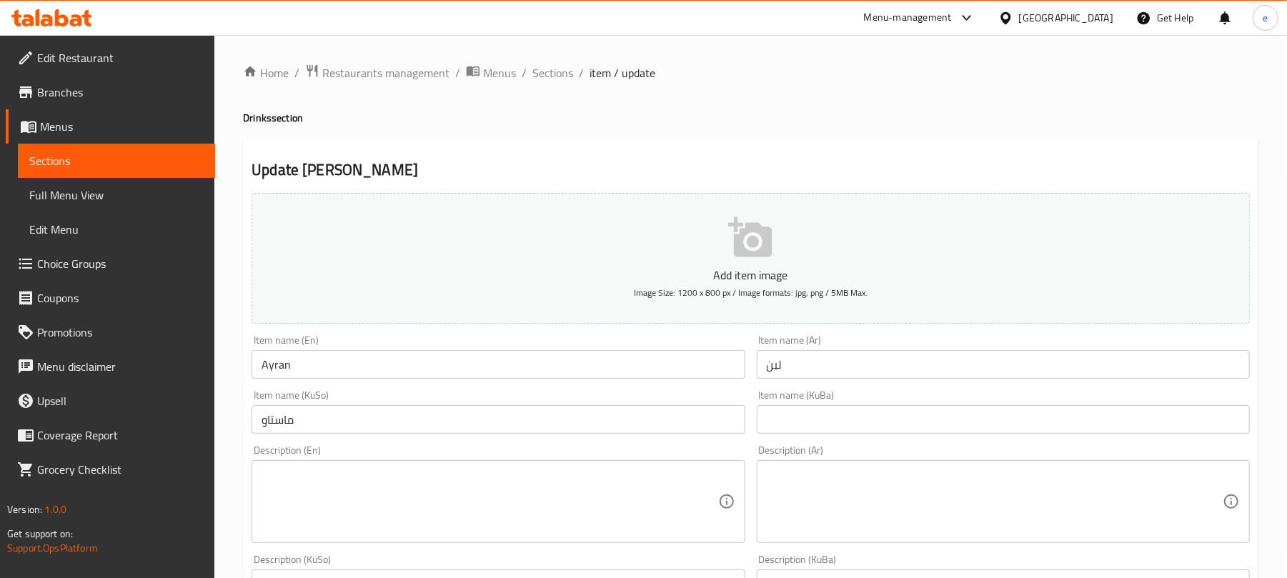
click at [349, 414] on input "ماستاو" at bounding box center [498, 419] width 493 height 29
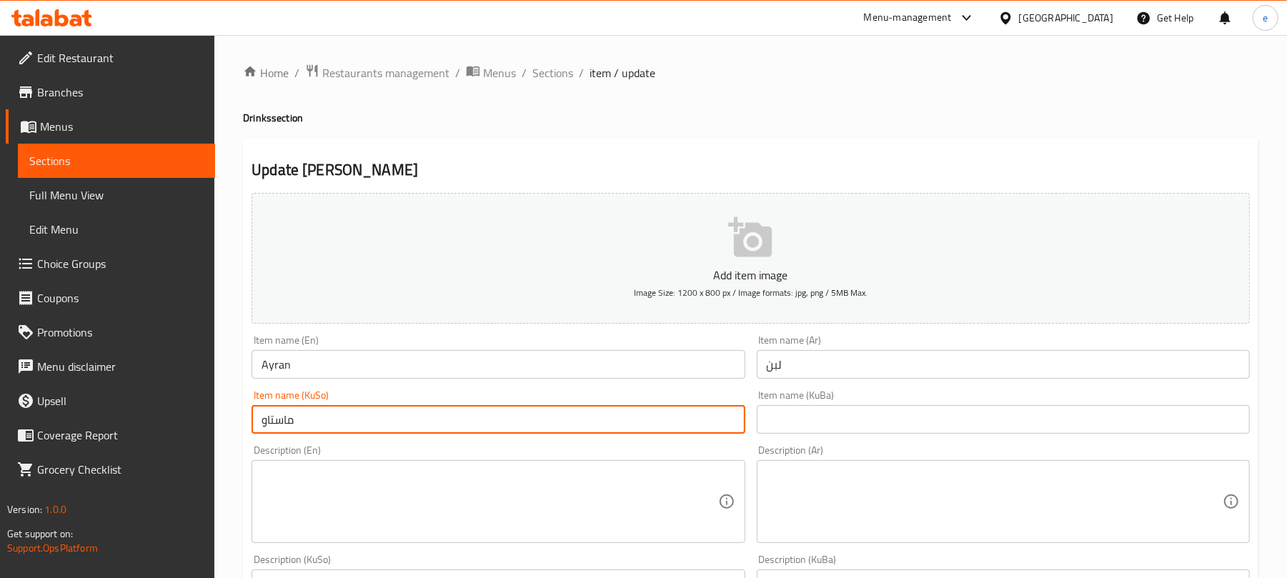
click at [349, 414] on input "ماستاو" at bounding box center [498, 419] width 493 height 29
click at [812, 427] on input "text" at bounding box center [1003, 419] width 493 height 29
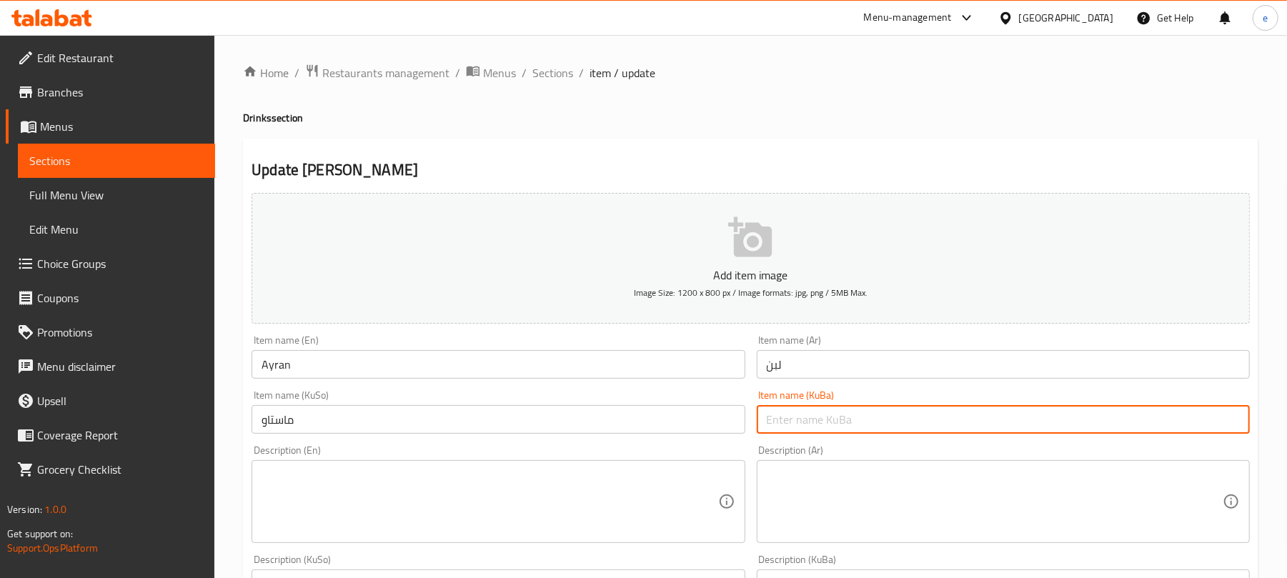
paste input "ماستاو"
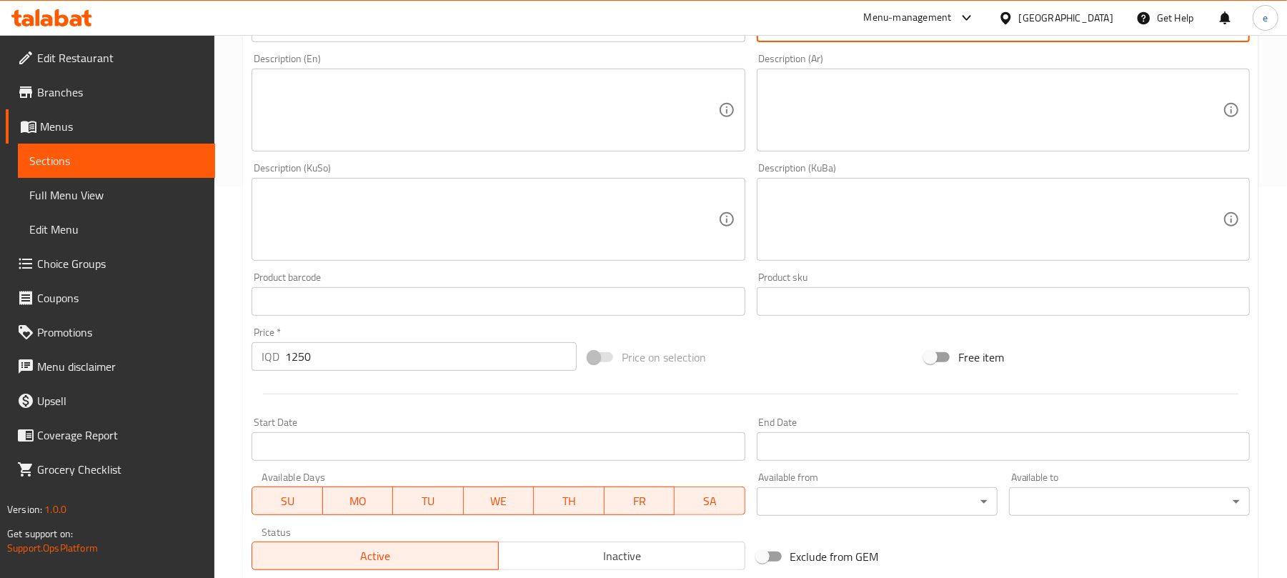
scroll to position [595, 0]
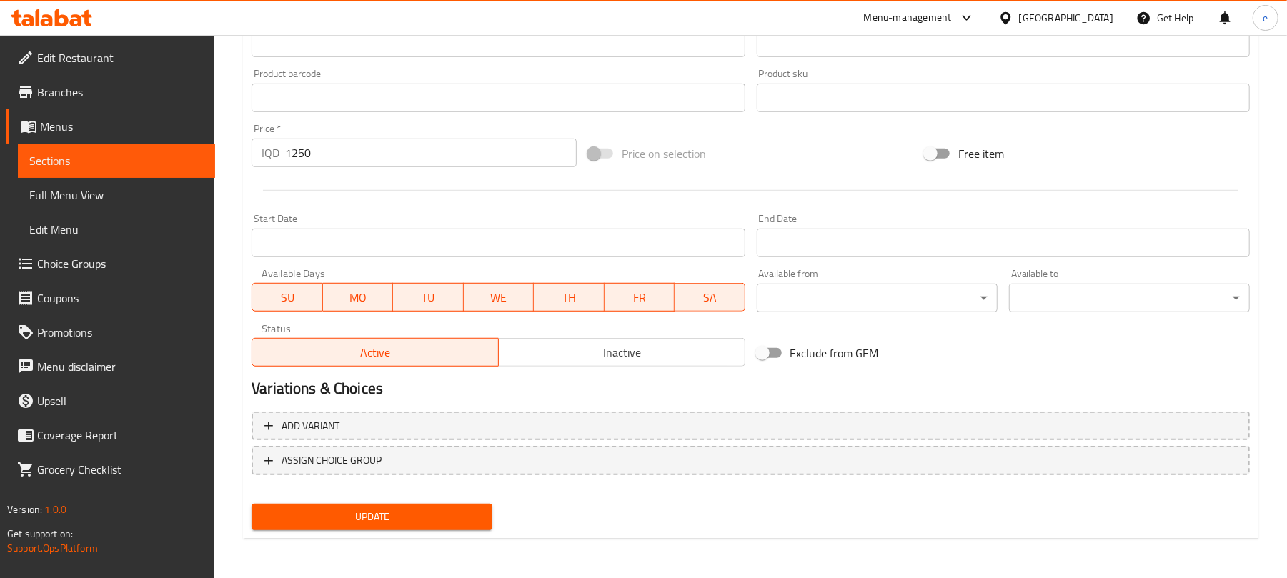
type input "ماستاو"
click at [401, 512] on span "Update" at bounding box center [372, 517] width 218 height 18
click at [93, 17] on div at bounding box center [52, 18] width 104 height 29
click at [72, 21] on icon at bounding box center [76, 20] width 12 height 12
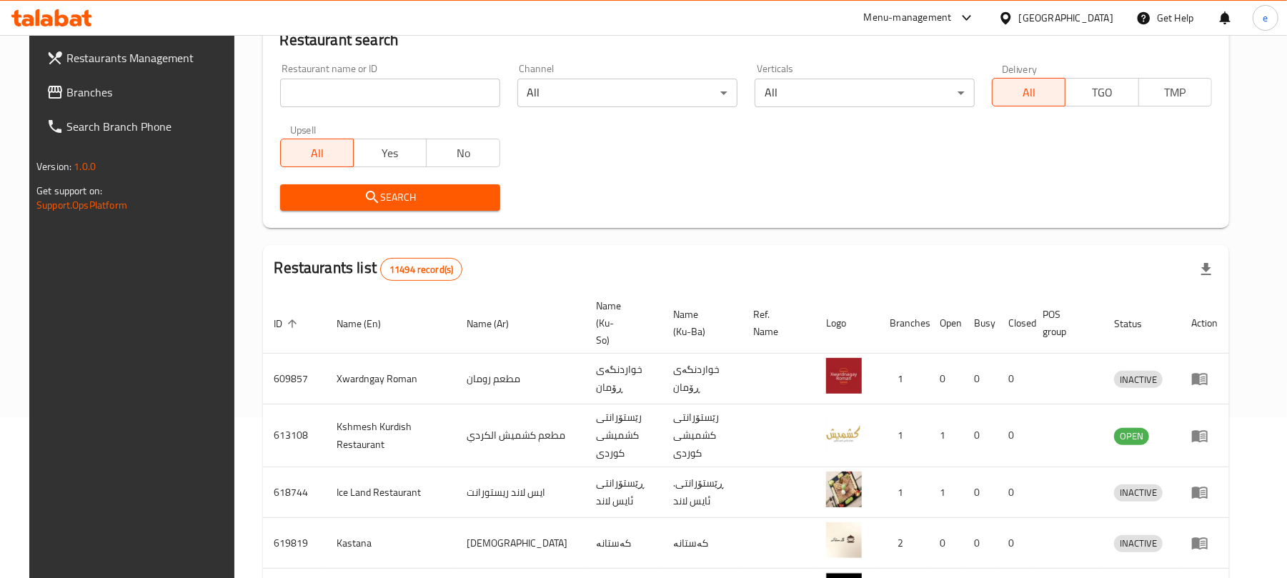
scroll to position [161, 0]
click at [327, 93] on input "search" at bounding box center [390, 93] width 220 height 29
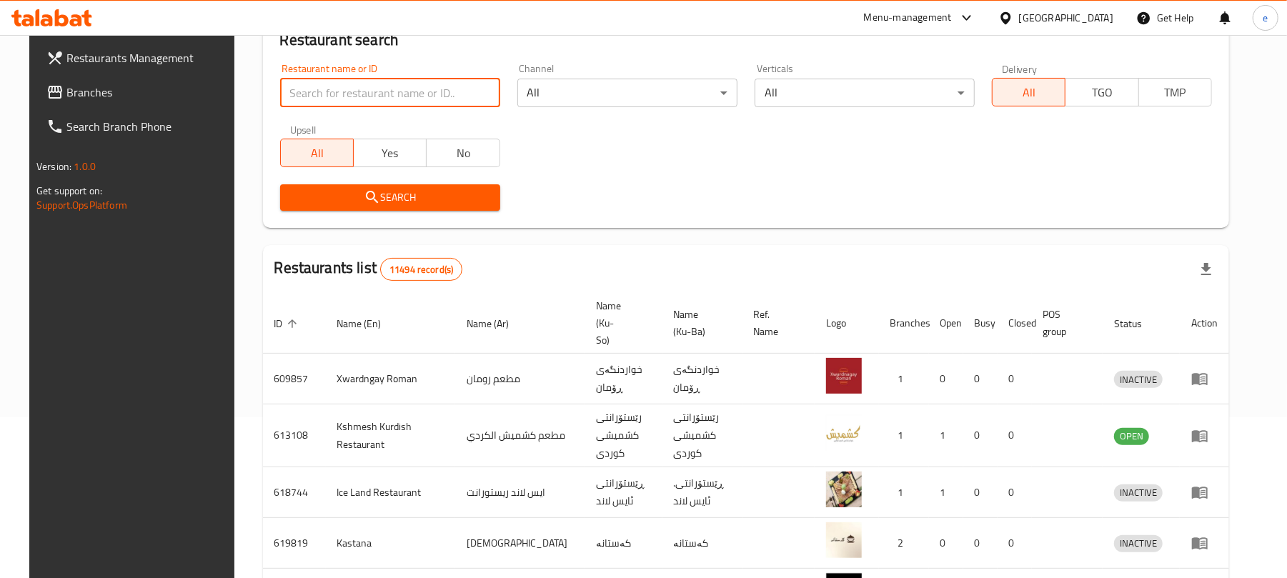
click at [75, 106] on link "Branches" at bounding box center [139, 92] width 209 height 34
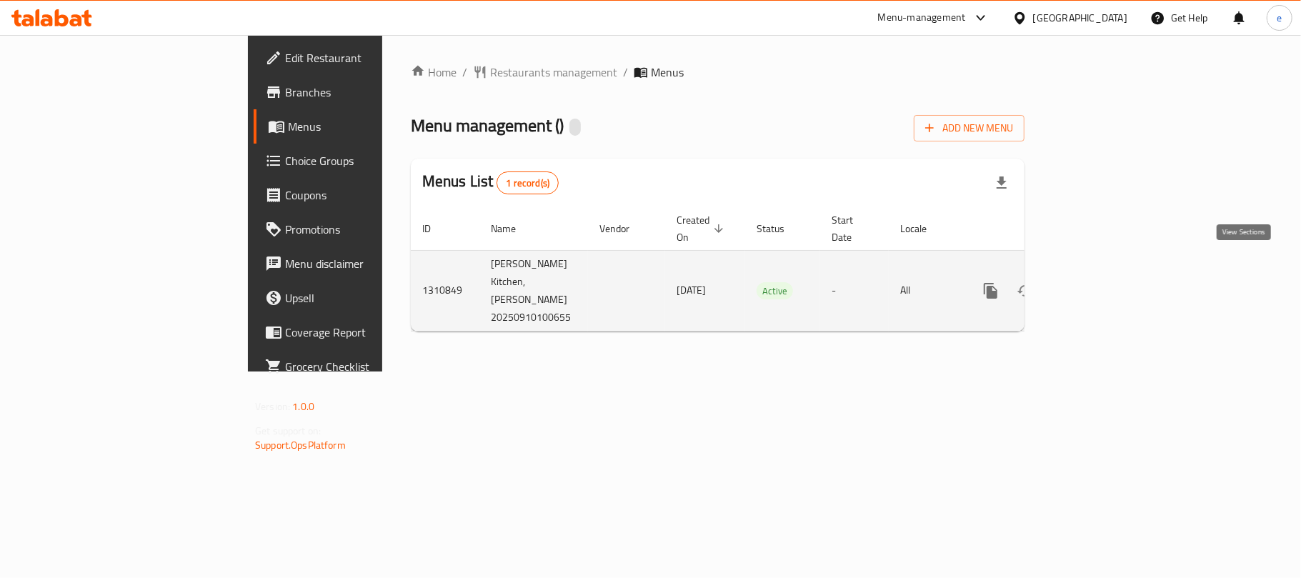
click at [1103, 282] on icon "enhanced table" at bounding box center [1093, 290] width 17 height 17
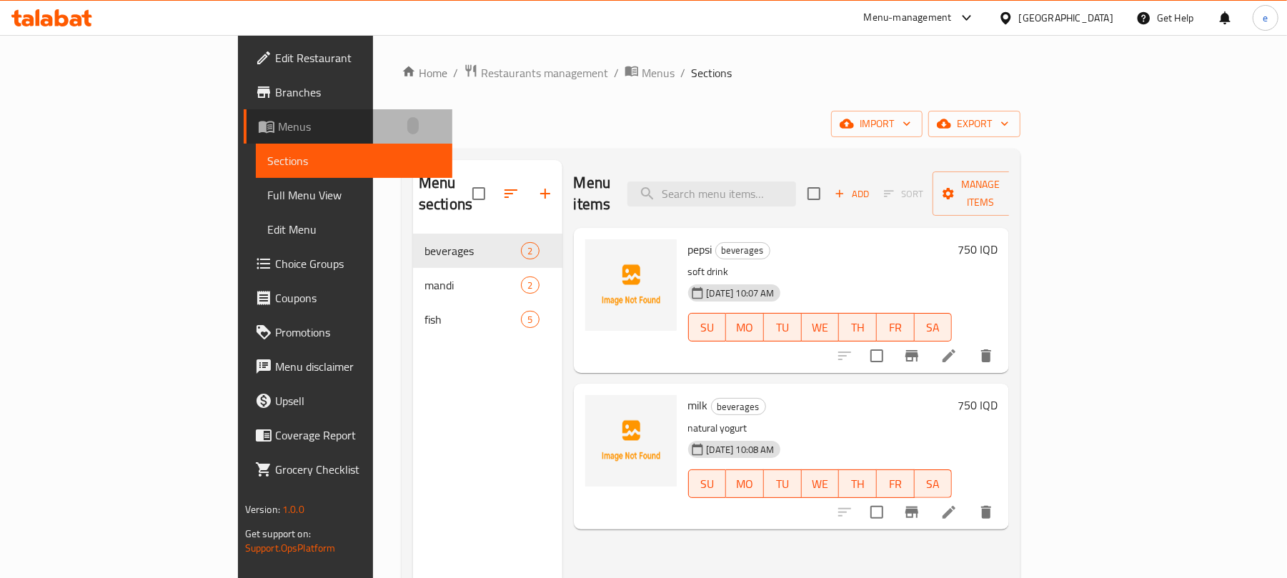
click at [278, 129] on span "Menus" at bounding box center [360, 126] width 164 height 17
